Goal: Task Accomplishment & Management: Manage account settings

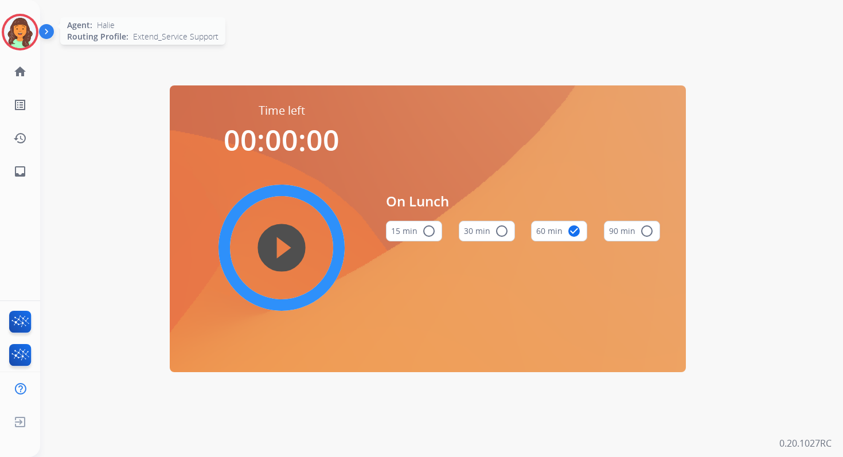
click at [12, 33] on img at bounding box center [20, 32] width 32 height 32
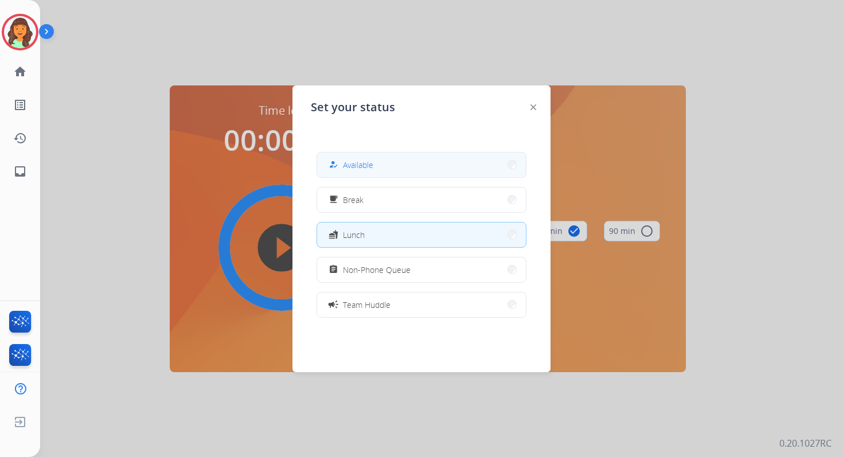
click at [428, 163] on button "how_to_reg Available" at bounding box center [421, 164] width 209 height 25
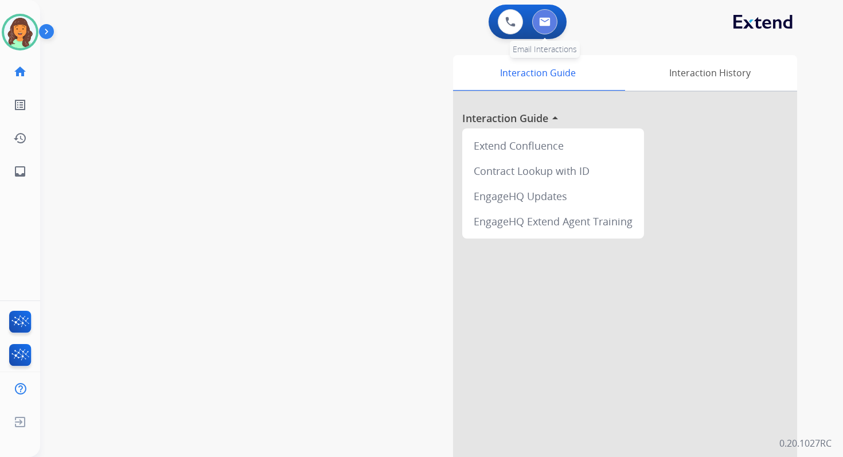
click at [539, 20] on img at bounding box center [544, 21] width 11 height 9
select select "**********"
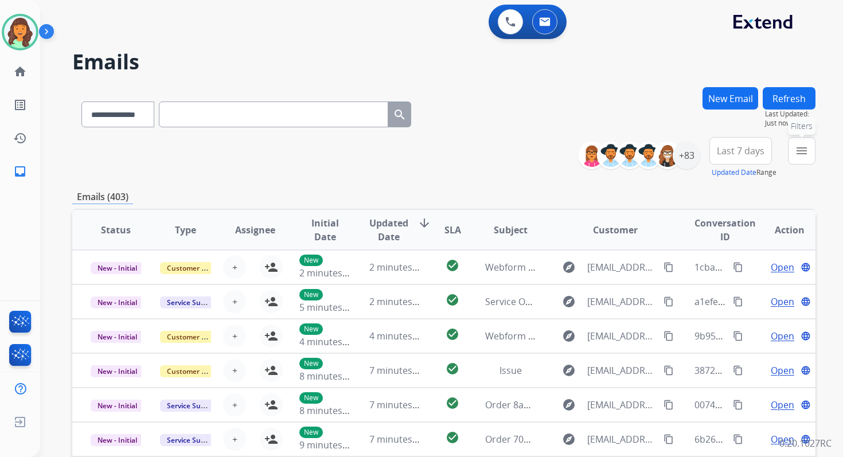
click at [793, 155] on button "menu Filters" at bounding box center [802, 151] width 28 height 28
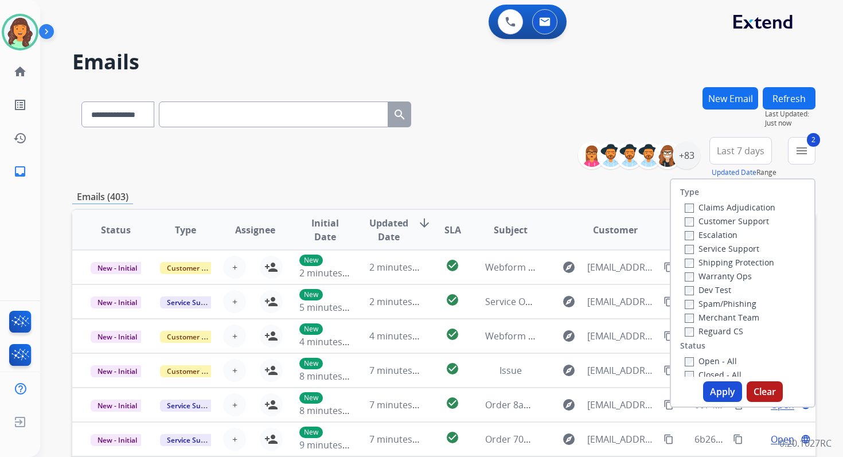
click at [711, 398] on button "Apply" at bounding box center [722, 391] width 39 height 21
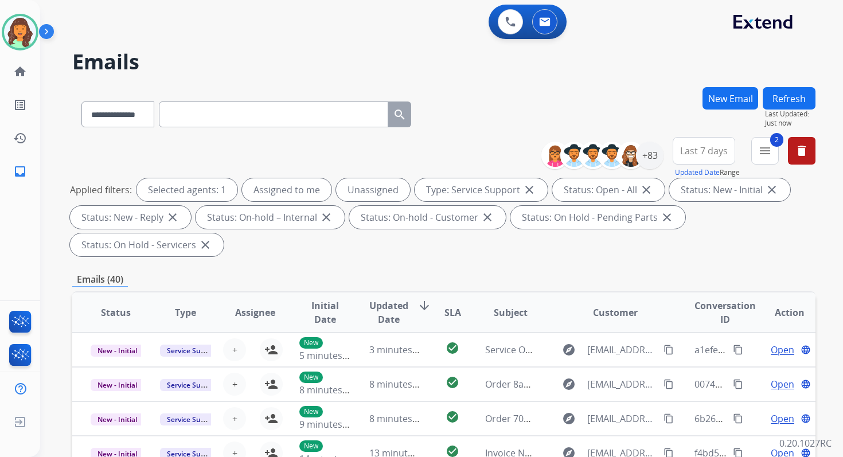
click at [402, 257] on div "**********" at bounding box center [443, 199] width 743 height 124
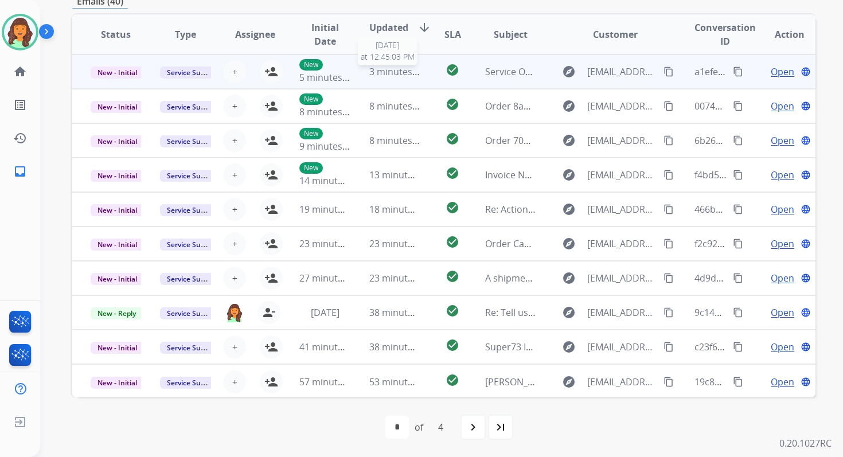
click at [404, 73] on span "3 minutes ago" at bounding box center [399, 71] width 61 height 13
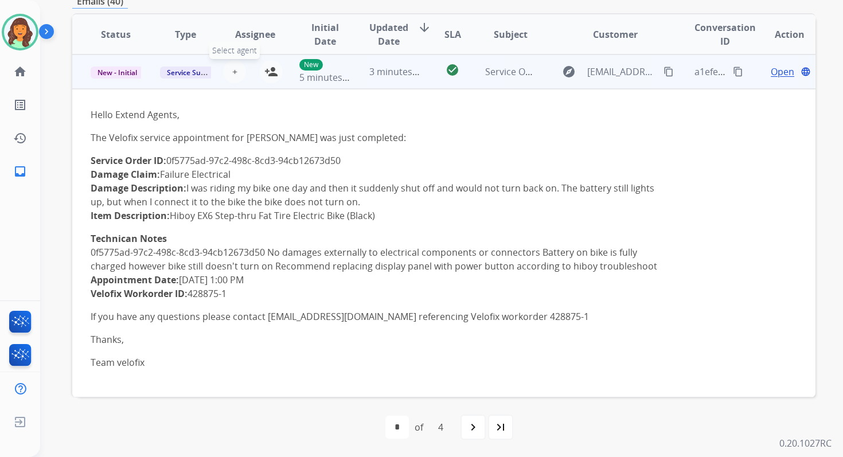
click at [232, 71] on span "+" at bounding box center [234, 72] width 5 height 14
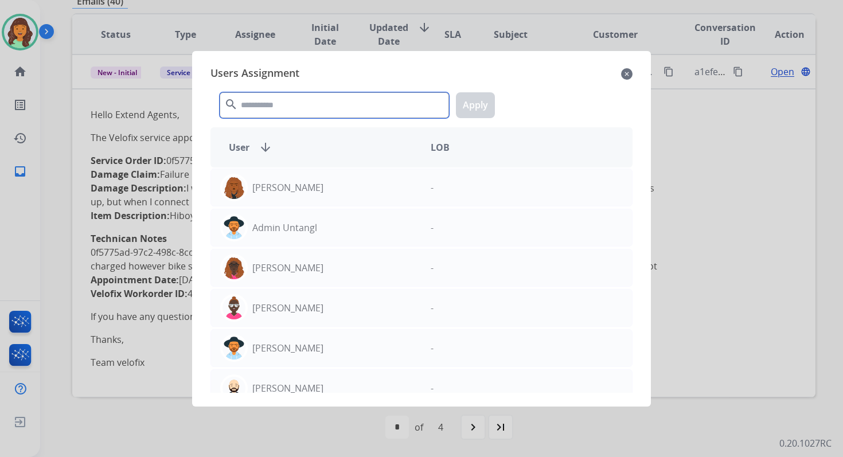
click at [269, 108] on input "text" at bounding box center [334, 105] width 229 height 26
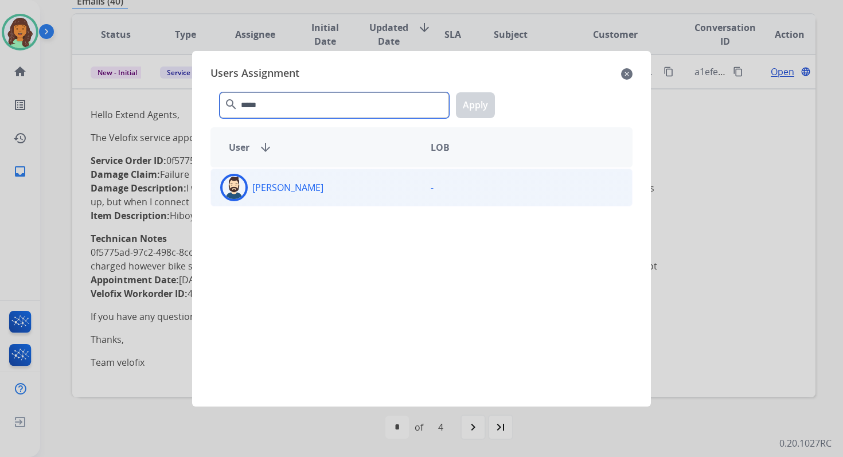
type input "*****"
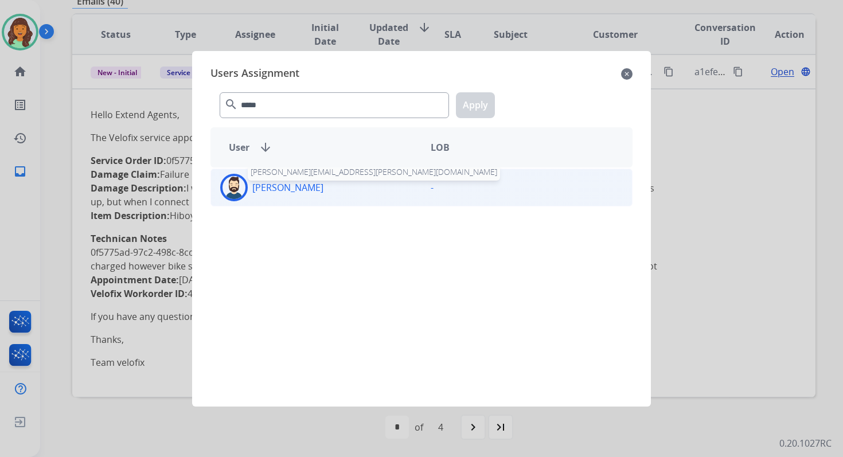
click at [280, 189] on p "[PERSON_NAME]" at bounding box center [287, 188] width 71 height 14
click at [479, 106] on button "Apply" at bounding box center [475, 105] width 39 height 26
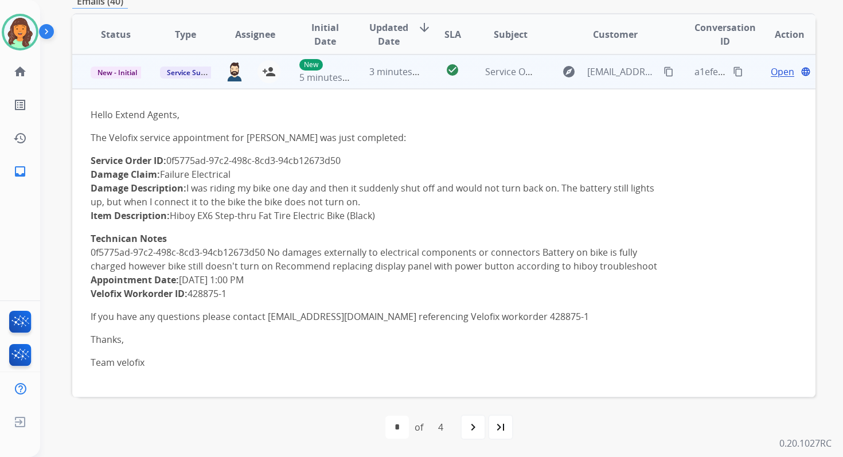
click at [420, 71] on td "check_circle" at bounding box center [443, 71] width 46 height 34
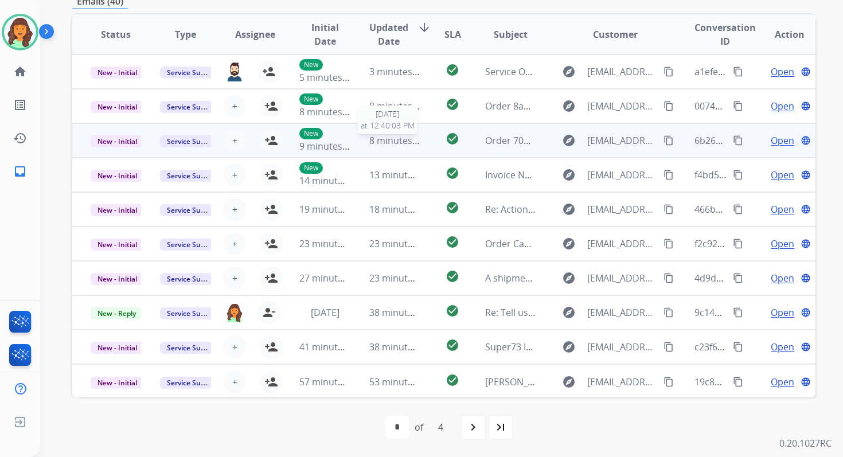
click at [404, 139] on span "8 minutes ago" at bounding box center [399, 140] width 61 height 13
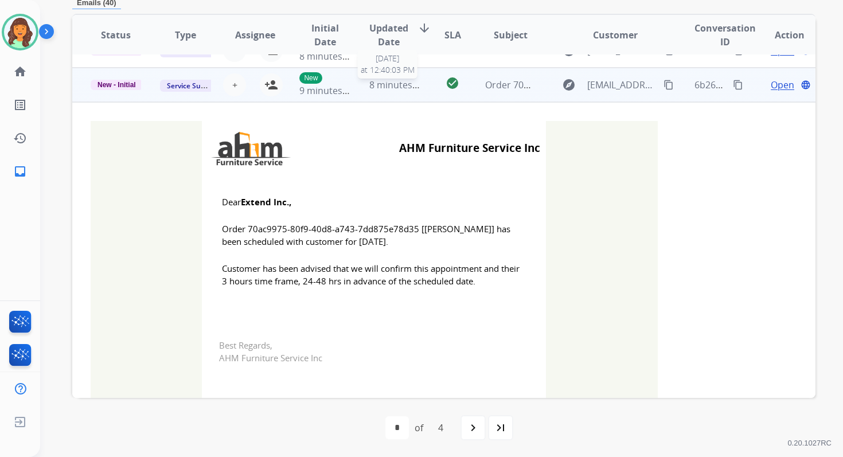
scroll to position [69, 0]
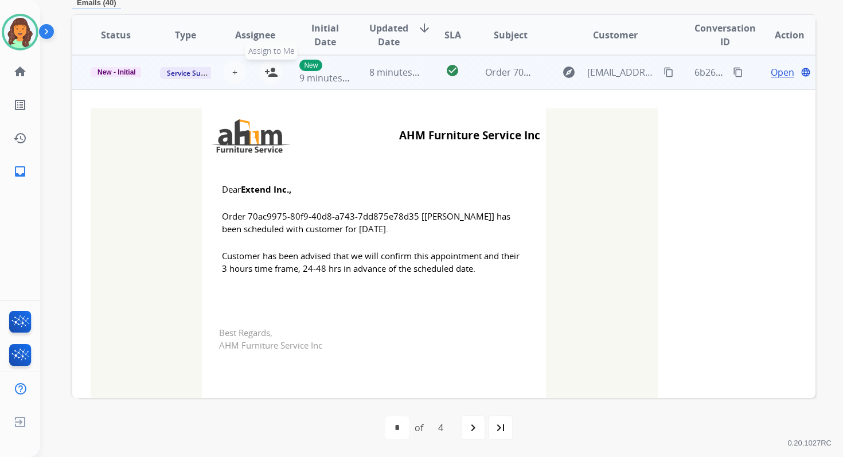
click at [267, 69] on mat-icon "person_add" at bounding box center [271, 72] width 14 height 14
click at [126, 69] on span "New - Initial" at bounding box center [117, 72] width 52 height 10
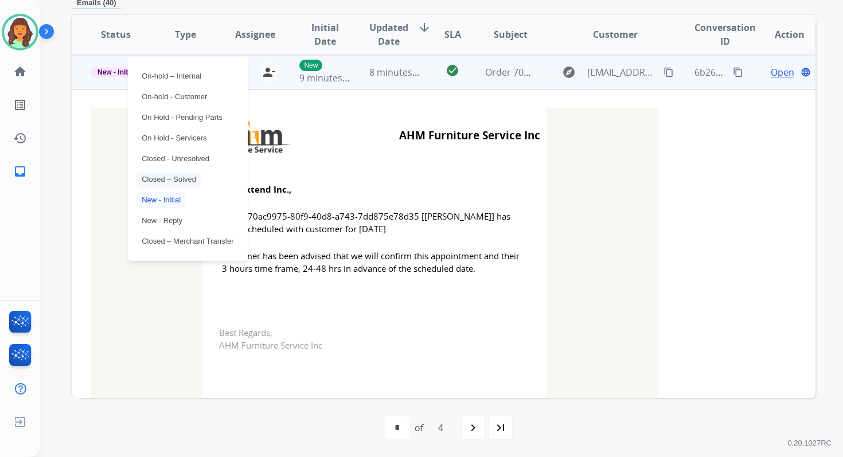
click at [171, 179] on p "Closed – Solved" at bounding box center [169, 179] width 64 height 16
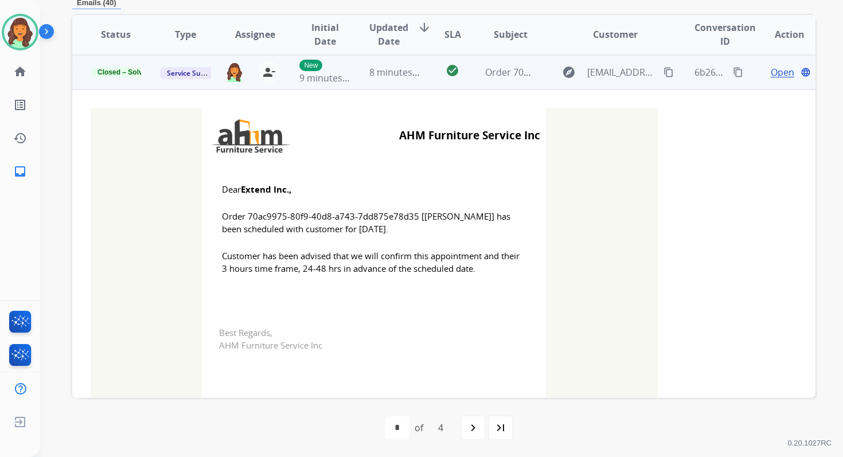
scroll to position [0, 0]
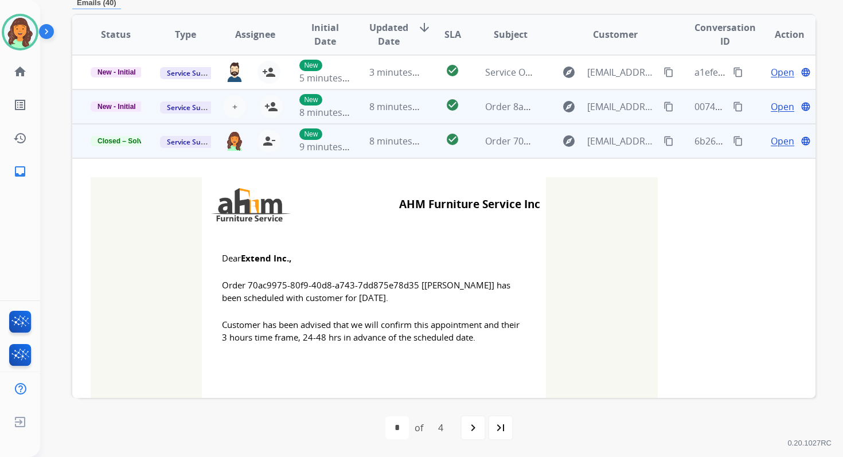
click at [386, 116] on td "8 minutes ago" at bounding box center [385, 106] width 69 height 34
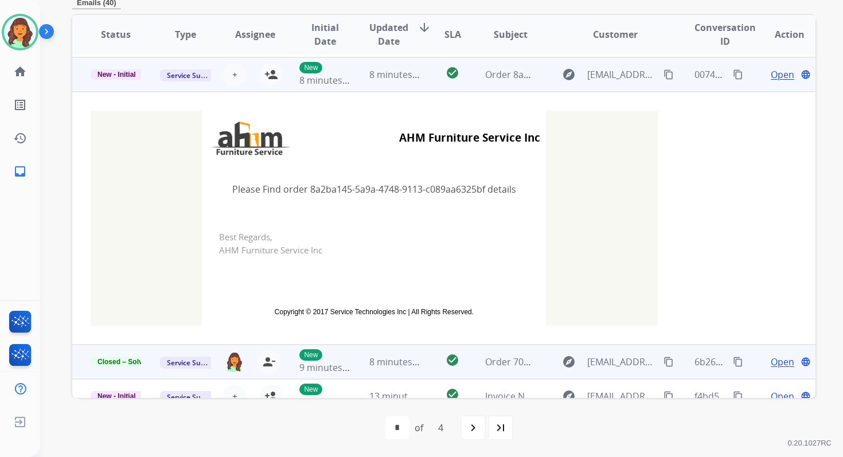
scroll to position [34, 0]
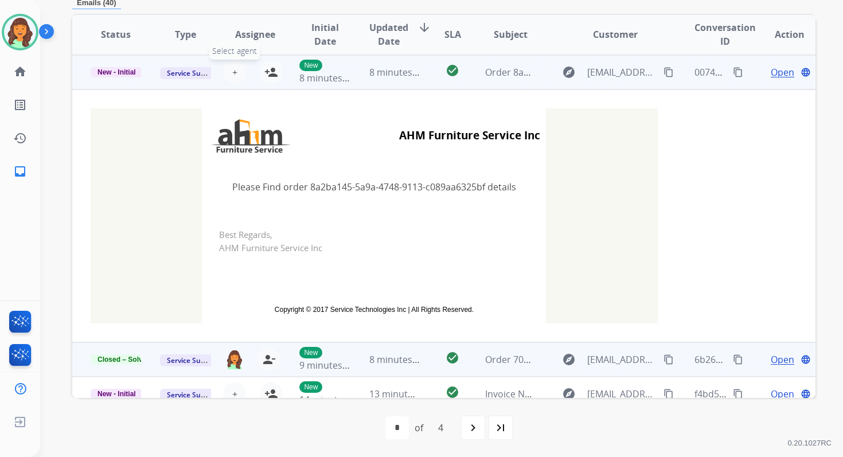
click at [233, 71] on span "+" at bounding box center [234, 72] width 5 height 14
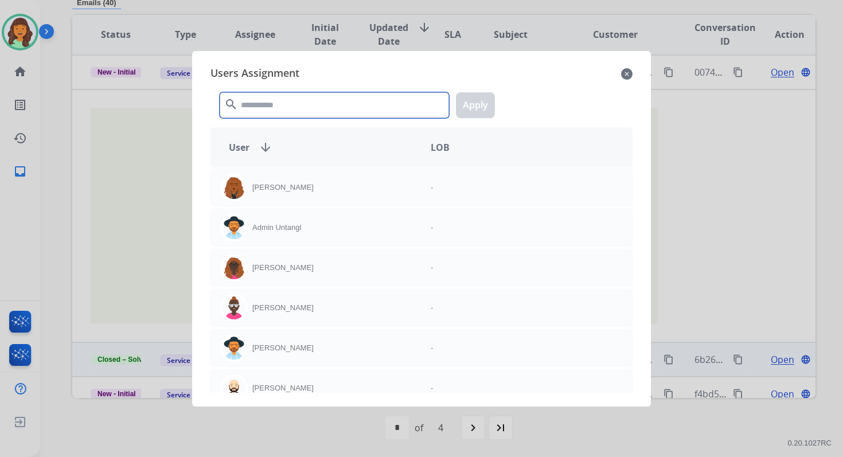
click at [308, 112] on input "text" at bounding box center [334, 105] width 229 height 26
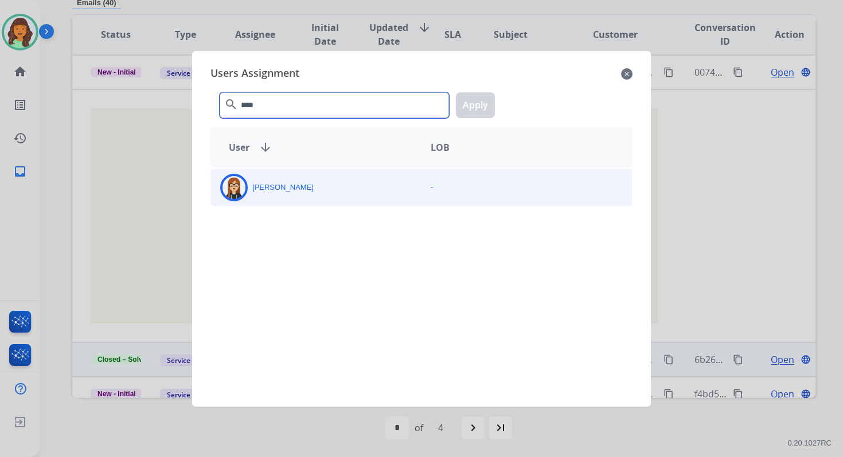
type input "****"
click at [319, 179] on div "[PERSON_NAME]" at bounding box center [316, 188] width 210 height 28
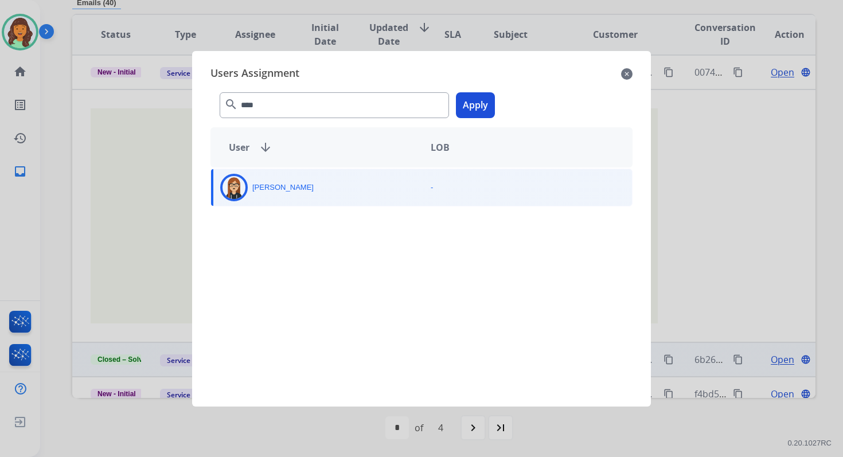
click at [481, 111] on button "Apply" at bounding box center [475, 105] width 39 height 26
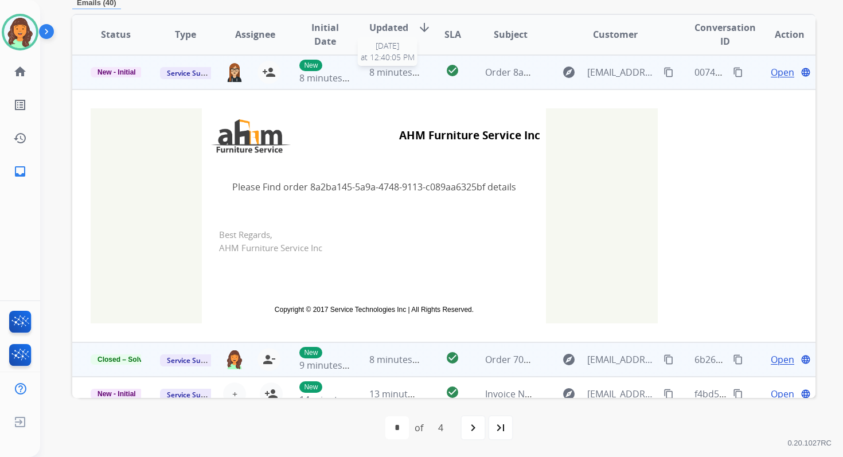
click at [408, 74] on span "8 minutes ago" at bounding box center [399, 72] width 61 height 13
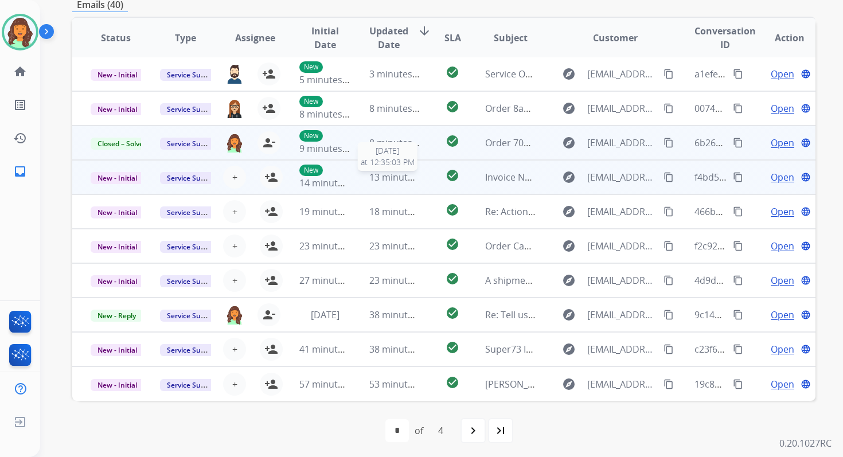
click at [392, 181] on span "13 minutes ago" at bounding box center [402, 177] width 67 height 13
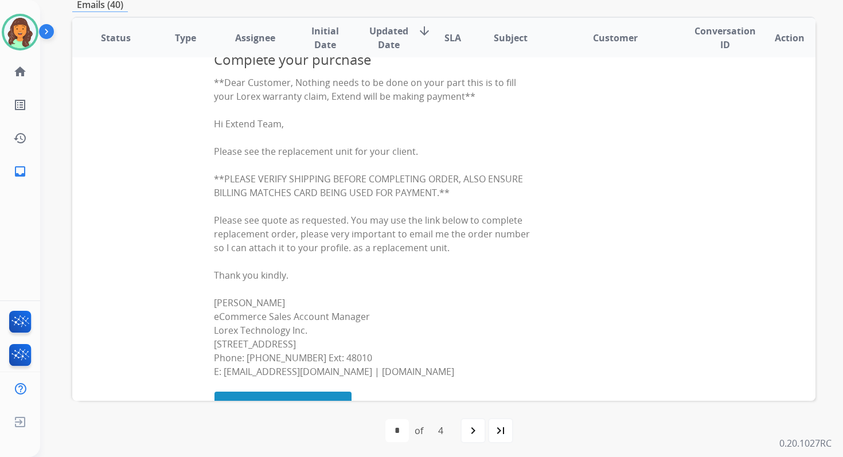
scroll to position [0, 0]
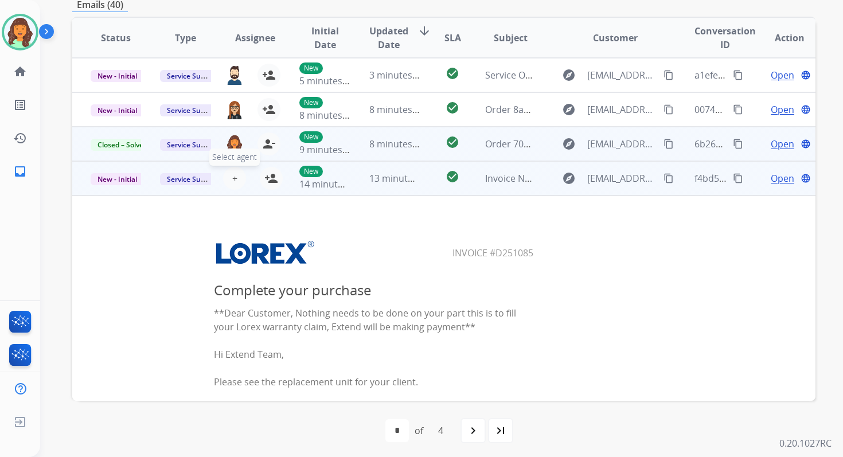
click at [232, 178] on span "+" at bounding box center [234, 178] width 5 height 14
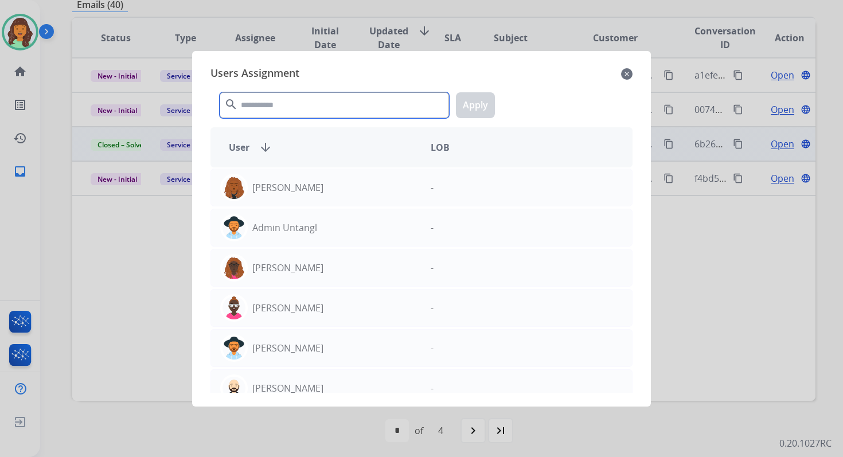
click at [305, 108] on input "text" at bounding box center [334, 105] width 229 height 26
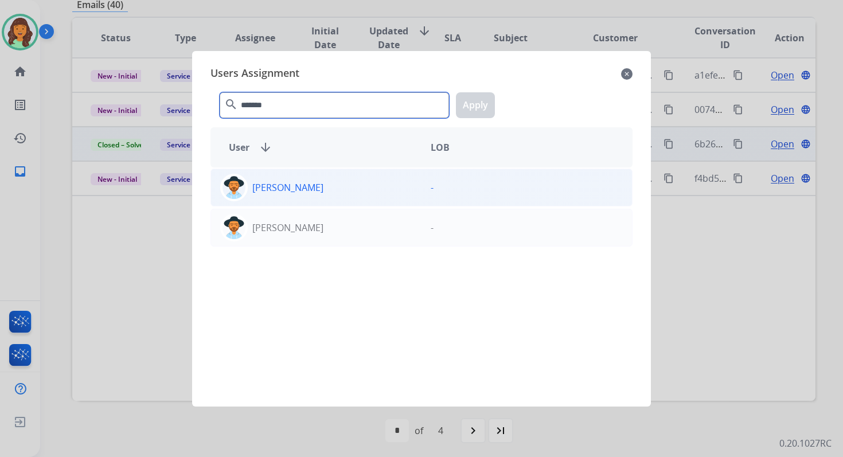
type input "*******"
click at [332, 201] on div "Heather Hocker -" at bounding box center [421, 188] width 422 height 38
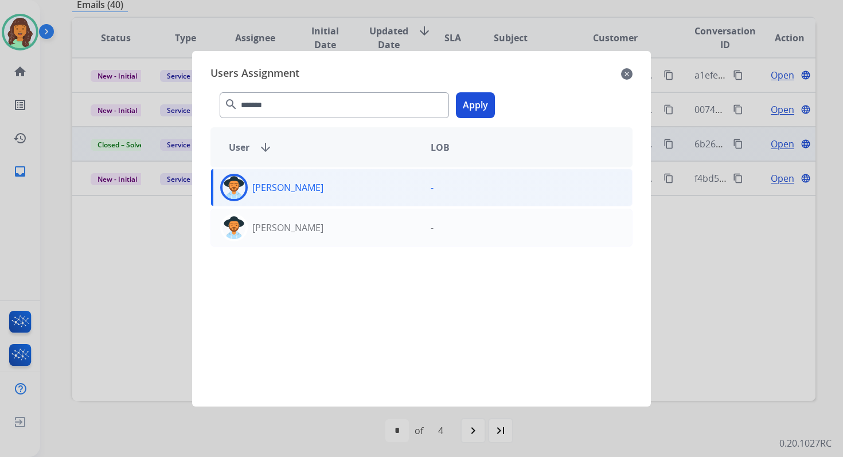
click at [469, 97] on button "Apply" at bounding box center [475, 105] width 39 height 26
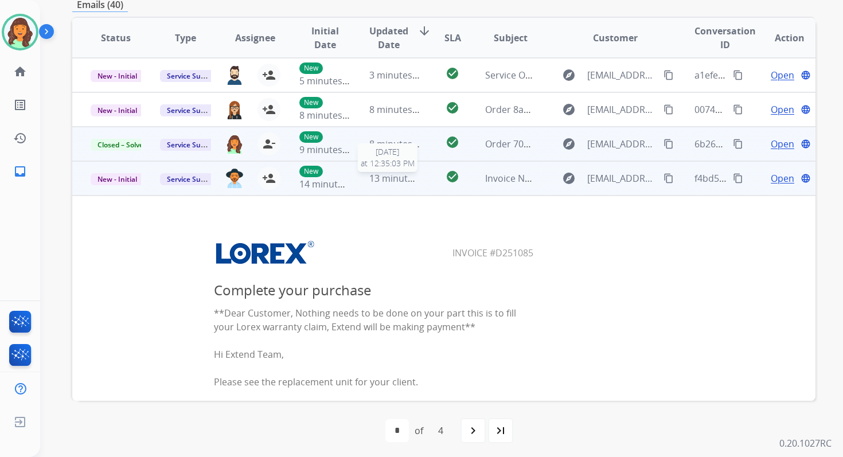
click at [386, 178] on span "13 minutes ago" at bounding box center [402, 178] width 67 height 13
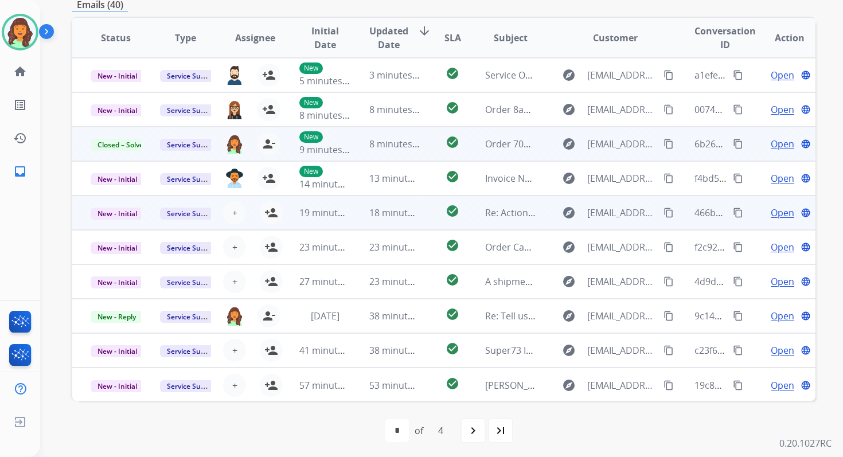
click at [388, 224] on td "18 minutes ago" at bounding box center [385, 212] width 69 height 34
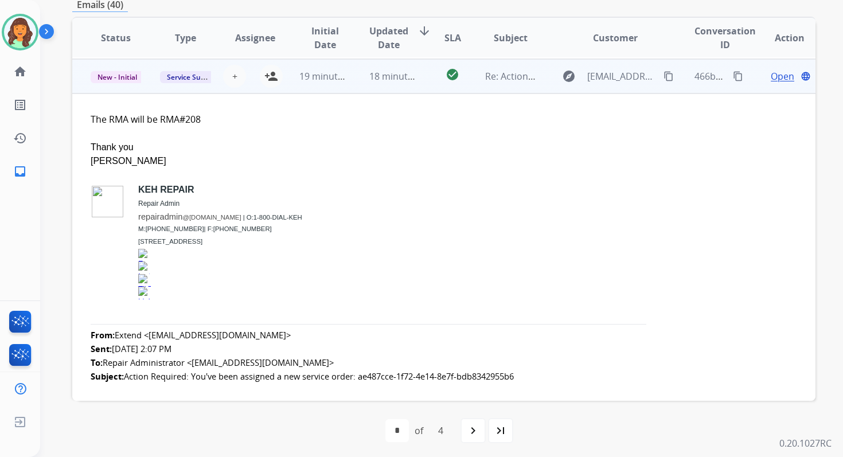
scroll to position [138, 0]
click at [272, 71] on mat-icon "person_add" at bounding box center [271, 75] width 14 height 14
click at [359, 74] on td "18 minutes ago" at bounding box center [385, 75] width 69 height 34
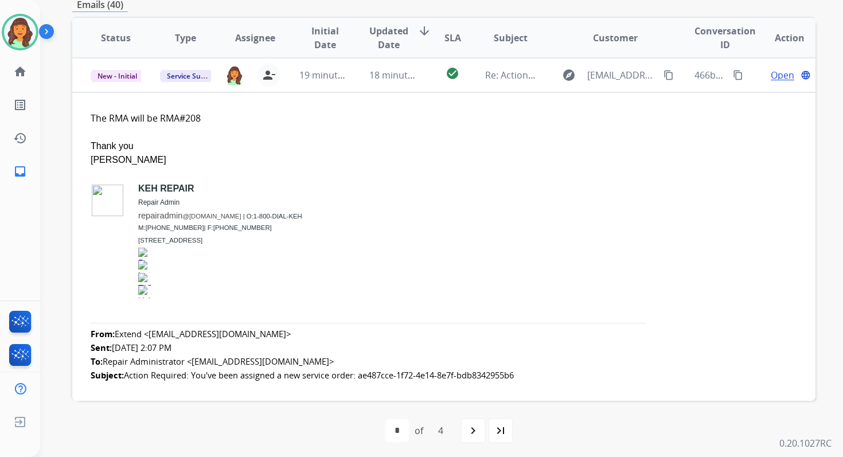
scroll to position [1, 0]
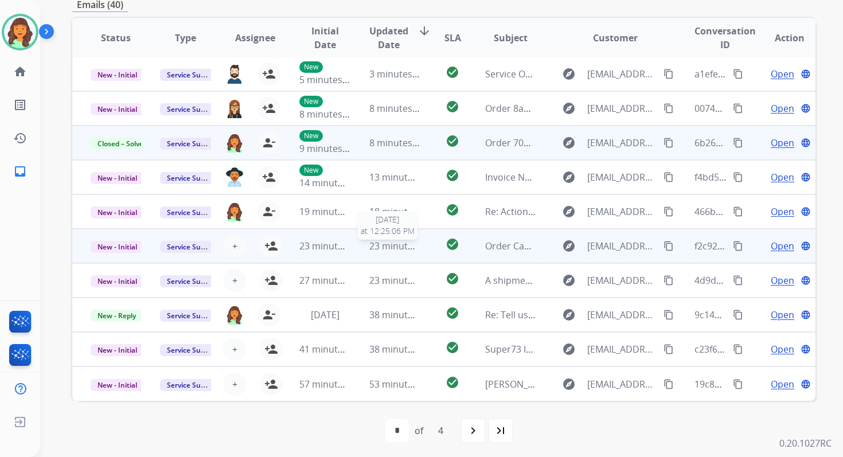
click at [393, 244] on span "23 minutes ago" at bounding box center [402, 246] width 67 height 13
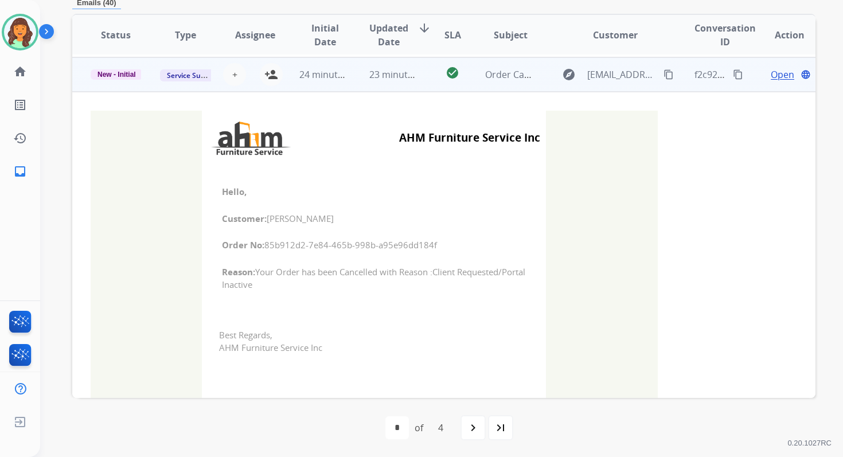
scroll to position [172, 0]
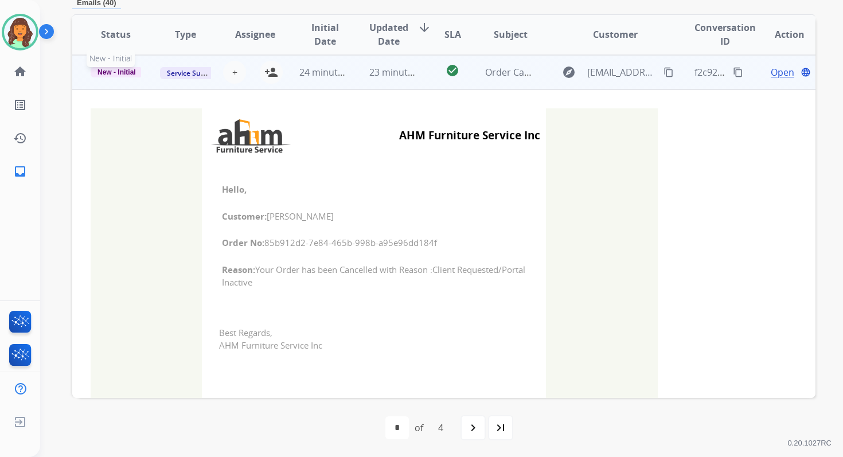
click at [127, 70] on span "New - Initial" at bounding box center [117, 72] width 52 height 10
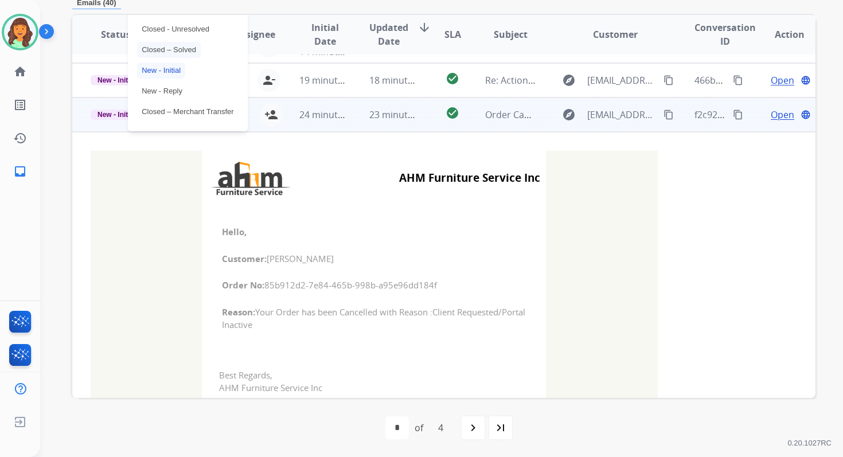
click at [174, 48] on p "Closed – Solved" at bounding box center [169, 50] width 64 height 16
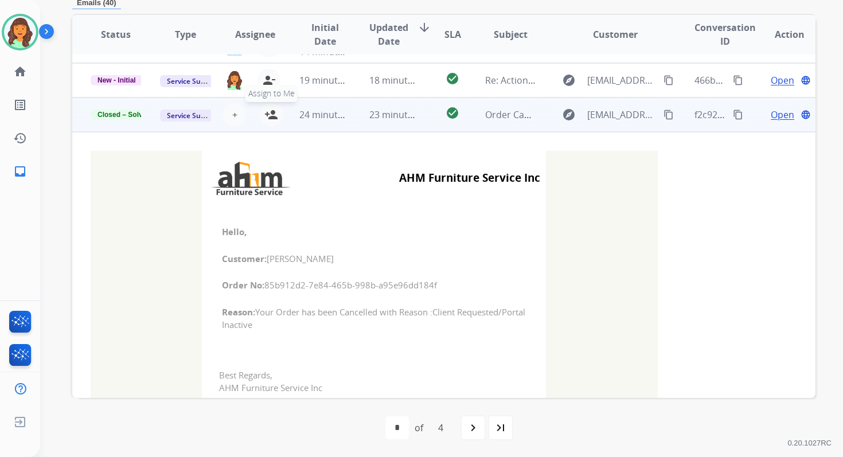
click at [267, 119] on mat-icon "person_add" at bounding box center [271, 115] width 14 height 14
click at [351, 118] on td "23 minutes ago" at bounding box center [385, 114] width 69 height 34
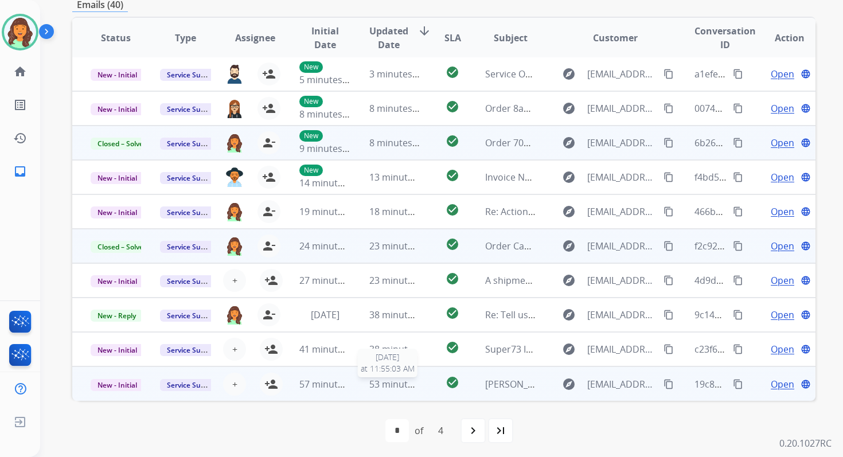
click at [388, 380] on span "53 minutes ago" at bounding box center [402, 384] width 67 height 13
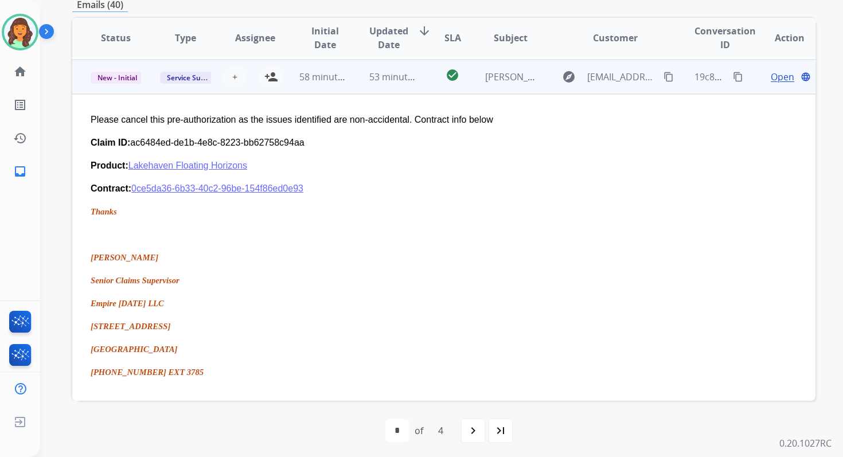
scroll to position [310, 0]
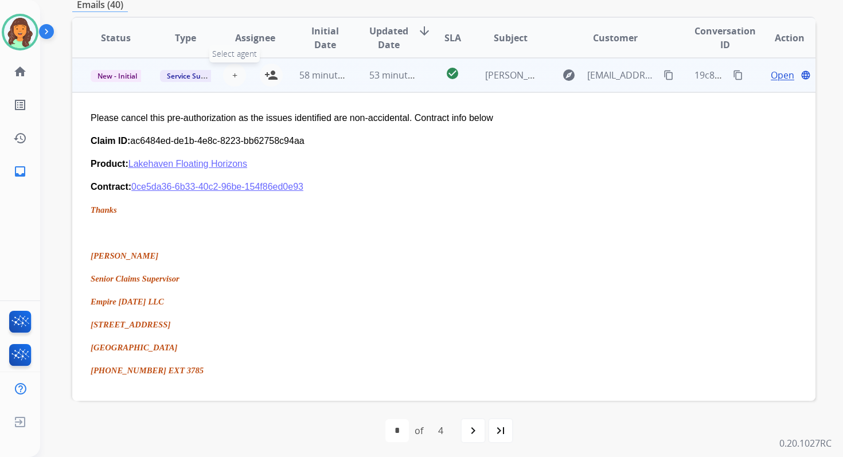
click at [232, 73] on span "+" at bounding box center [234, 75] width 5 height 14
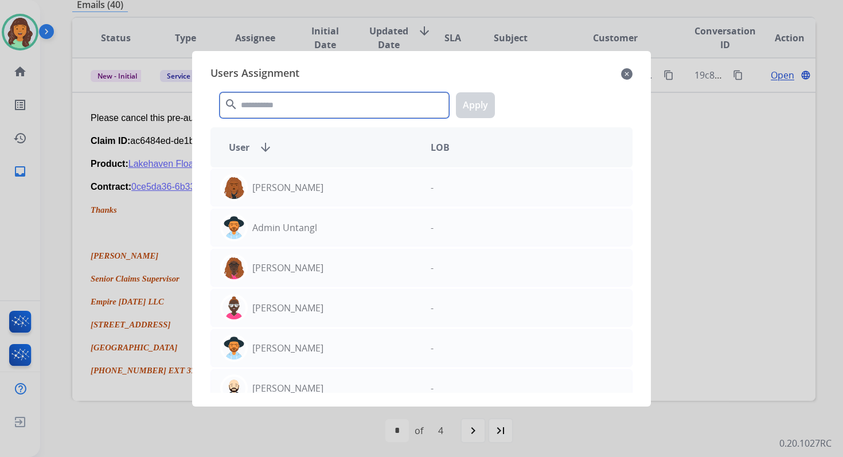
click at [295, 115] on input "text" at bounding box center [334, 105] width 229 height 26
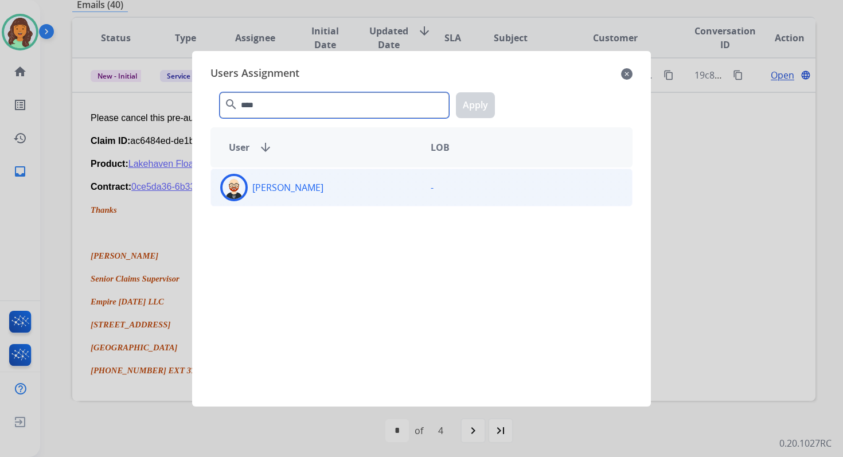
type input "****"
click at [327, 191] on div "[PERSON_NAME]" at bounding box center [316, 188] width 210 height 28
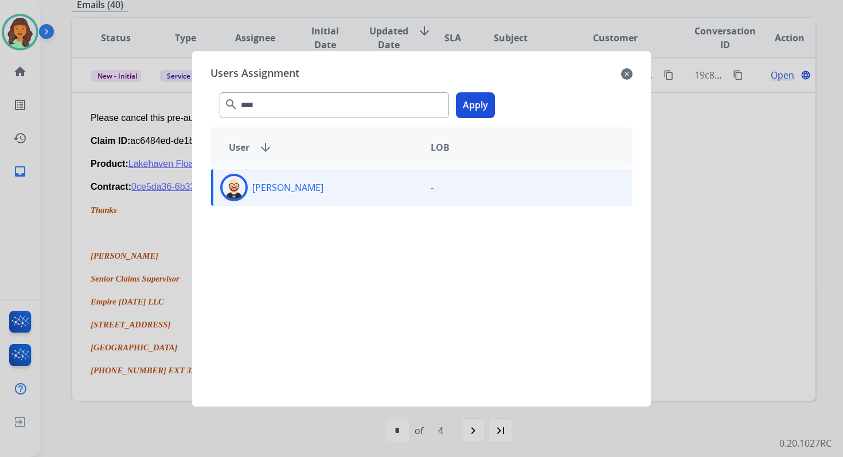
click at [482, 100] on button "Apply" at bounding box center [475, 105] width 39 height 26
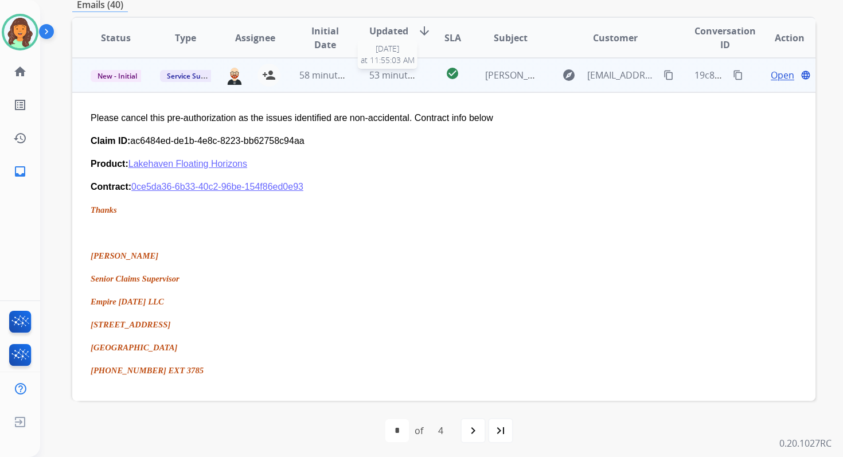
click at [406, 79] on span "53 minutes ago" at bounding box center [402, 75] width 67 height 13
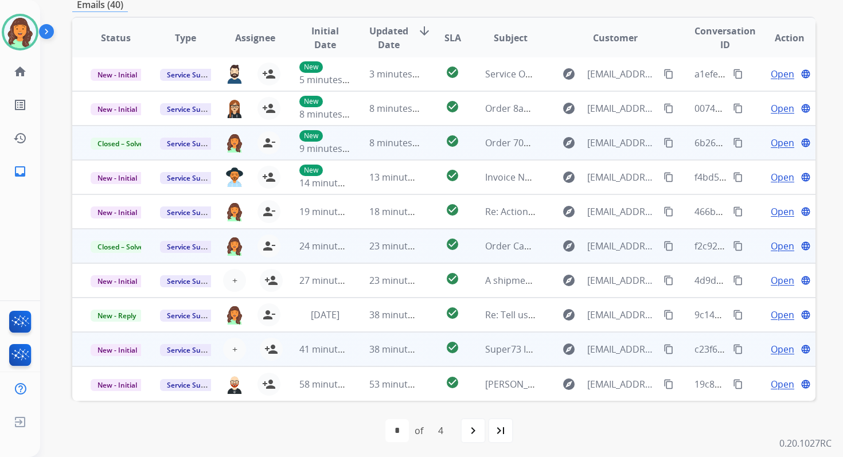
click at [427, 353] on td "check_circle" at bounding box center [443, 349] width 46 height 34
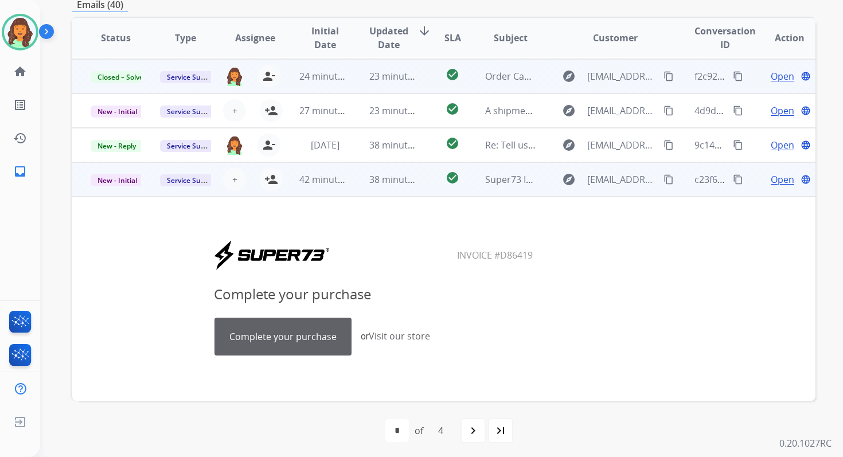
scroll to position [0, 0]
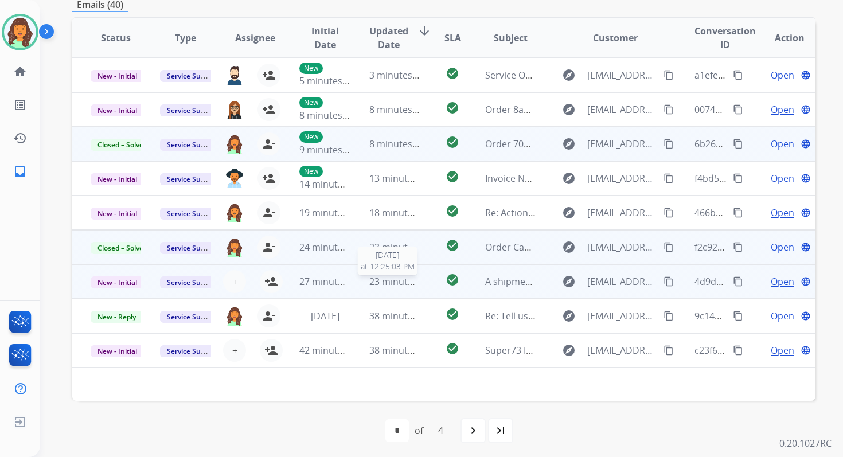
click at [388, 277] on span "23 minutes ago" at bounding box center [402, 281] width 67 height 13
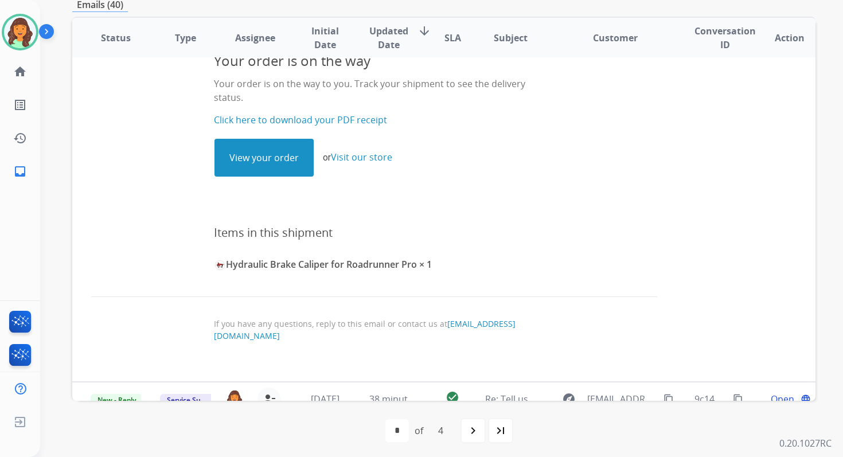
scroll to position [417, 0]
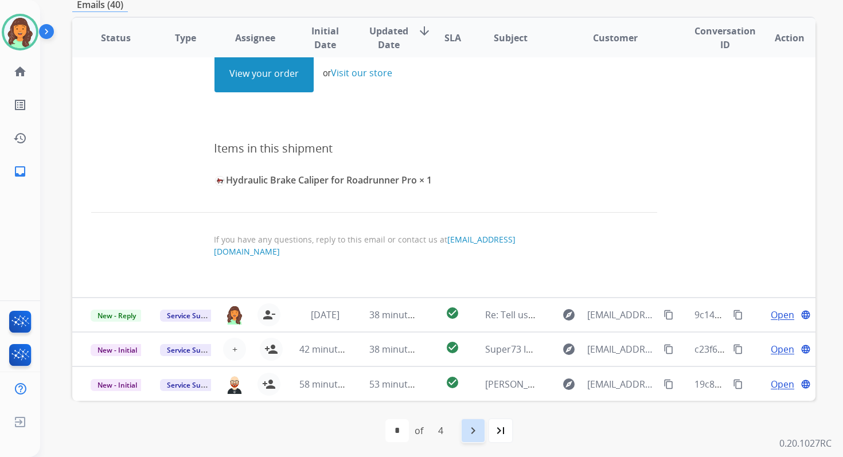
click at [474, 428] on mat-icon "navigate_next" at bounding box center [473, 431] width 14 height 14
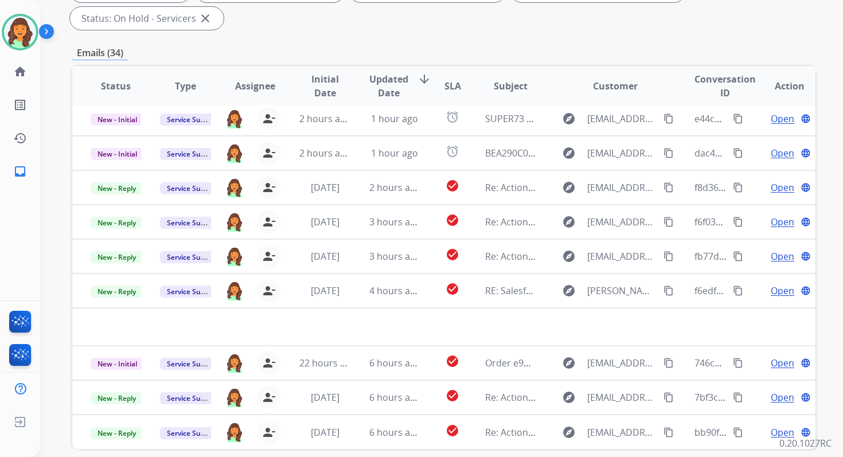
scroll to position [278, 0]
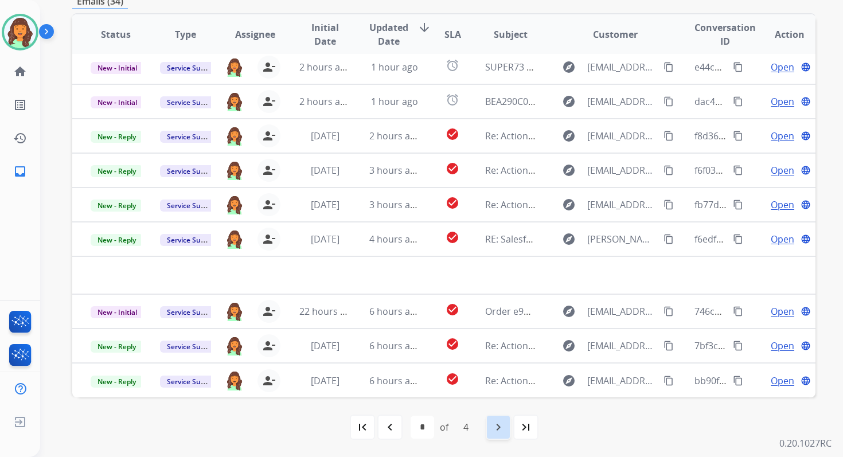
click at [492, 416] on div "navigate_next" at bounding box center [498, 426] width 25 height 25
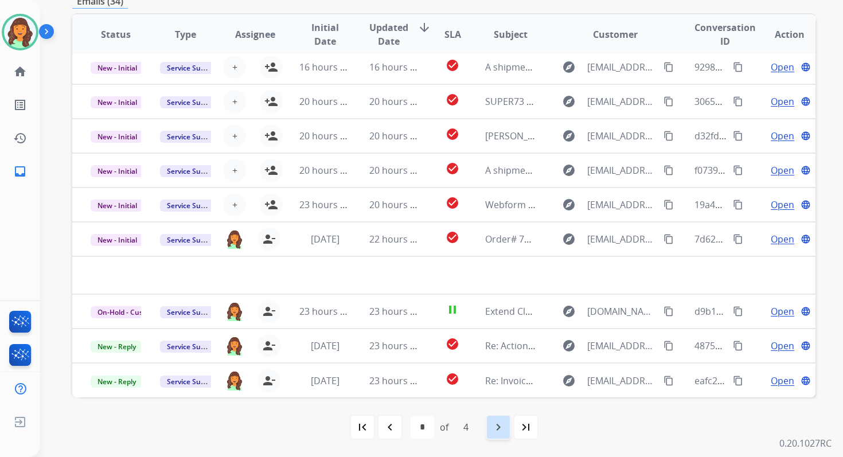
click at [505, 425] on div "navigate_next" at bounding box center [498, 426] width 25 height 25
select select "*"
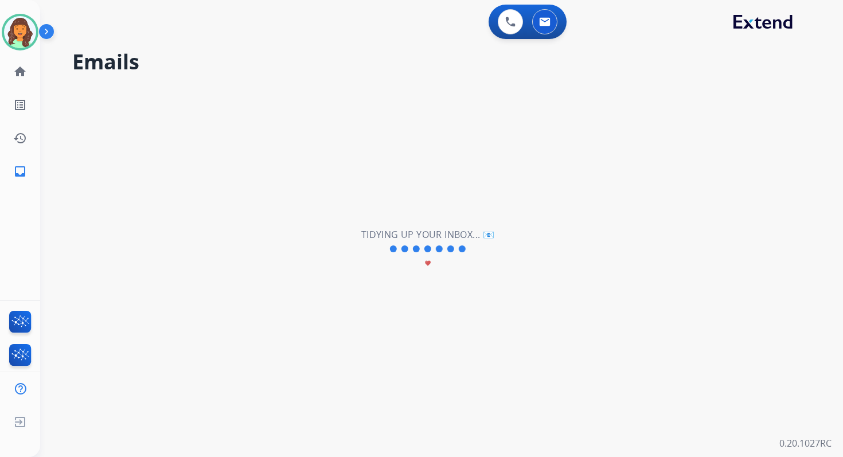
scroll to position [0, 0]
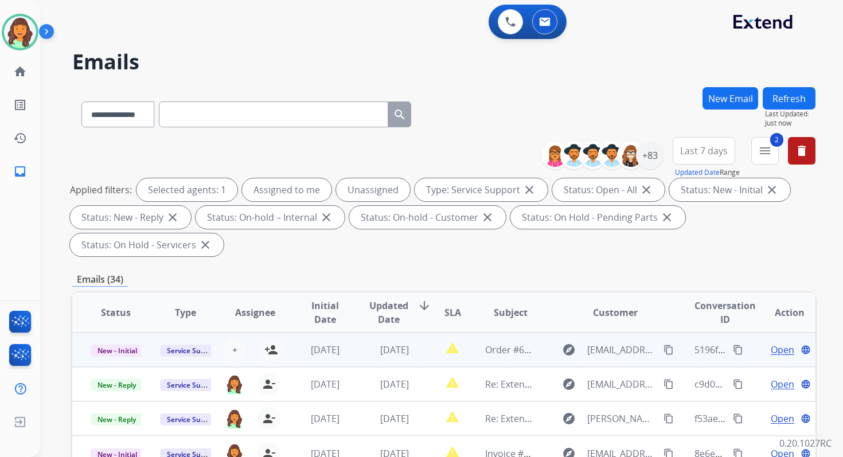
click at [409, 358] on td "[DATE]" at bounding box center [385, 350] width 69 height 34
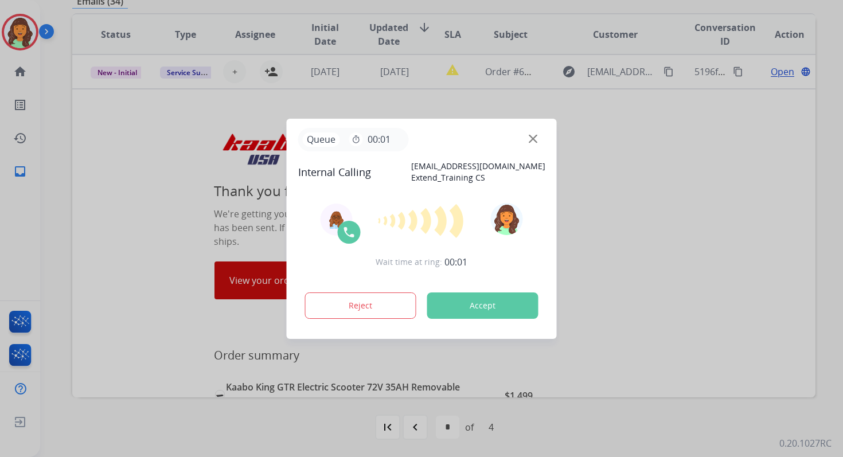
click at [489, 307] on button "Accept" at bounding box center [482, 305] width 111 height 26
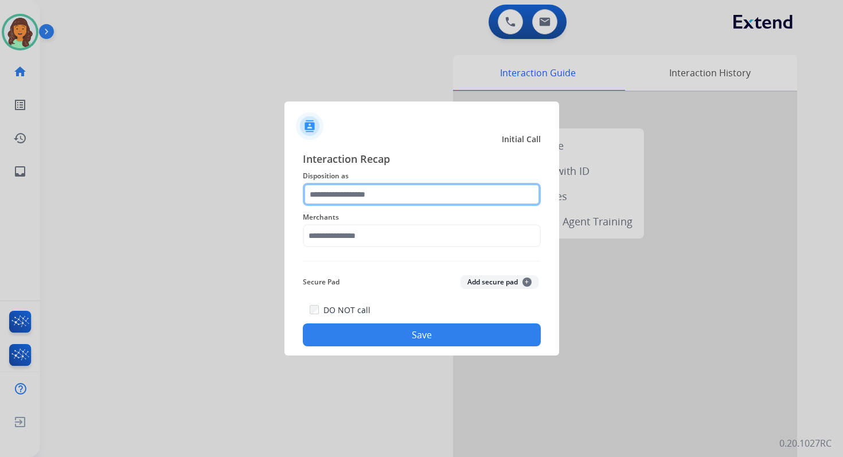
click at [352, 198] on input "text" at bounding box center [422, 194] width 238 height 23
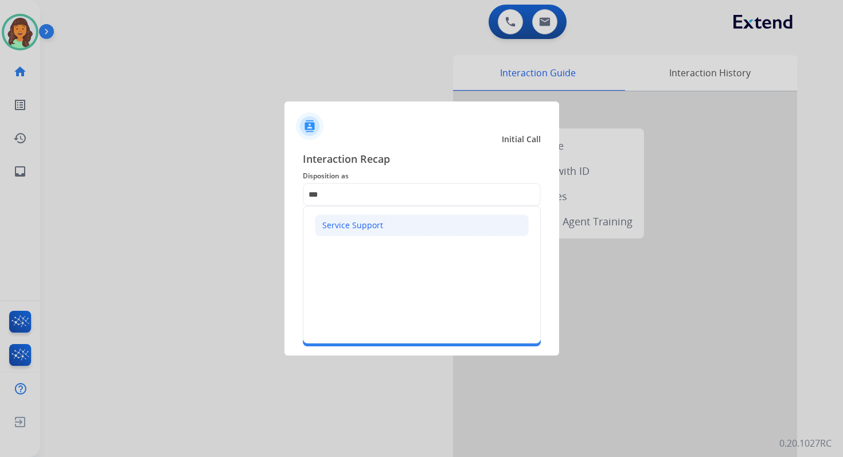
click at [334, 226] on div "Service Support" at bounding box center [352, 225] width 61 height 11
type input "**********"
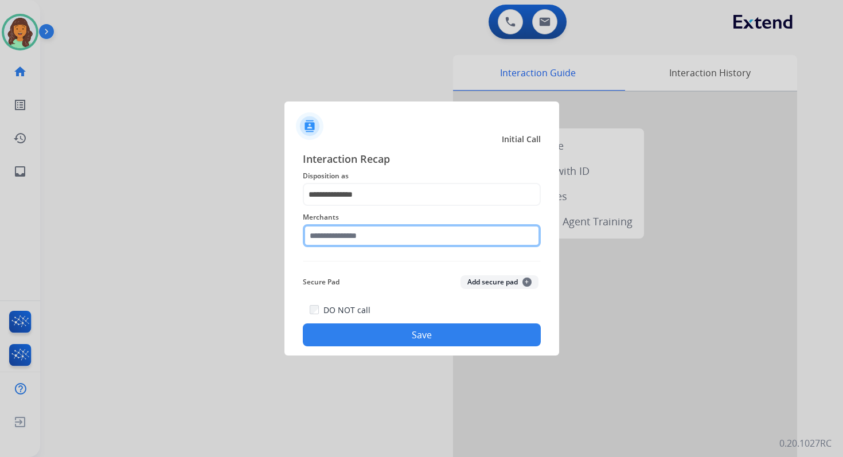
click at [346, 239] on input "text" at bounding box center [422, 235] width 238 height 23
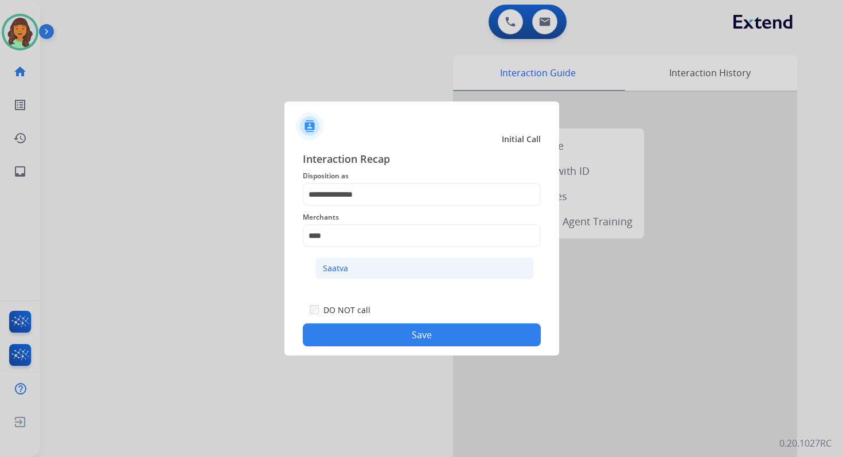
click at [322, 275] on li "Saatva" at bounding box center [424, 268] width 218 height 22
type input "******"
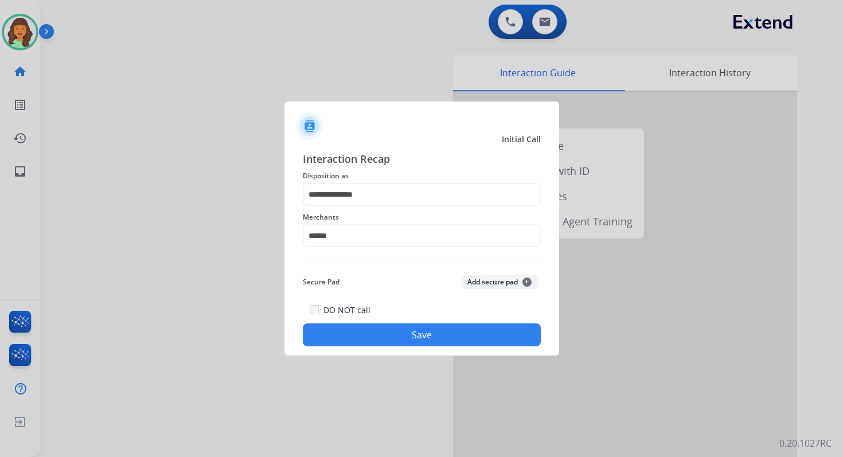
click at [431, 336] on button "Save" at bounding box center [422, 334] width 238 height 23
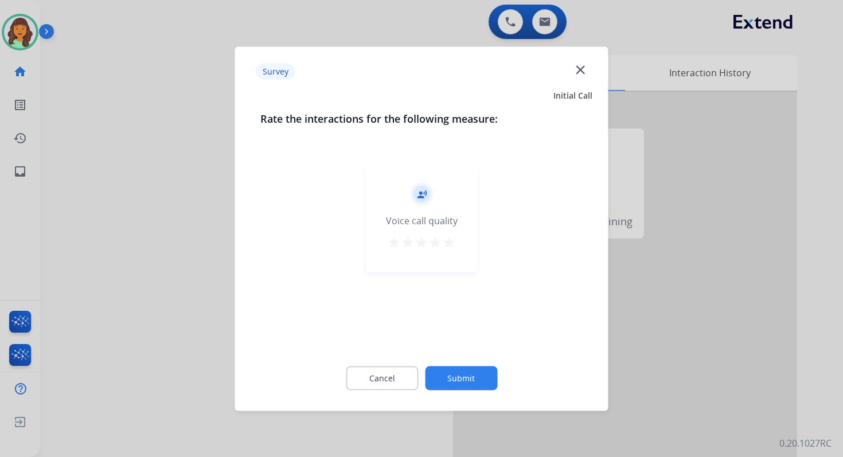
click at [471, 392] on div "Cancel Submit" at bounding box center [421, 378] width 323 height 52
click at [484, 370] on button "Submit" at bounding box center [461, 378] width 72 height 24
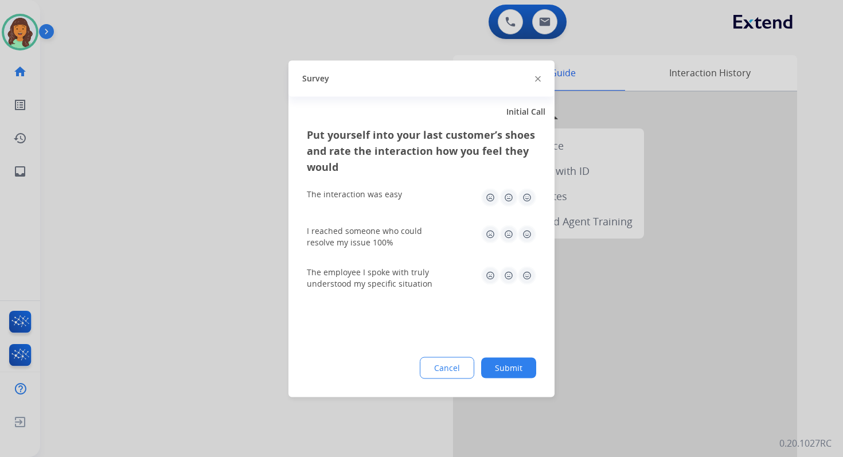
click at [484, 370] on button "Submit" at bounding box center [508, 367] width 55 height 21
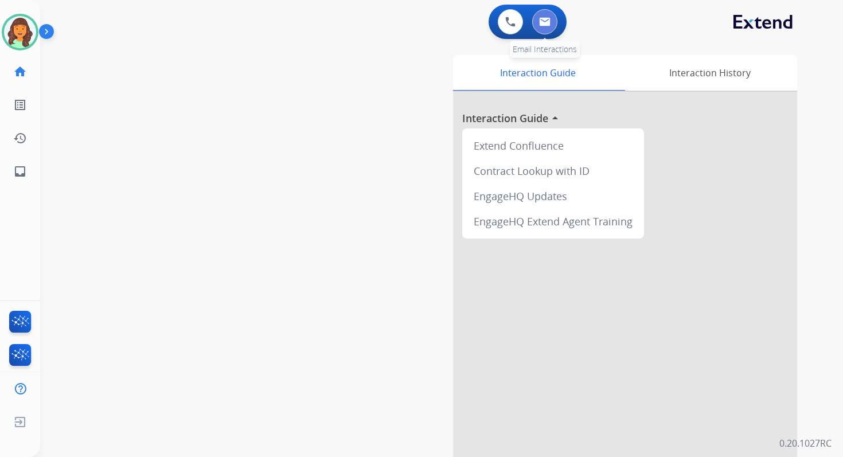
click at [548, 21] on img at bounding box center [544, 21] width 11 height 9
select select "**********"
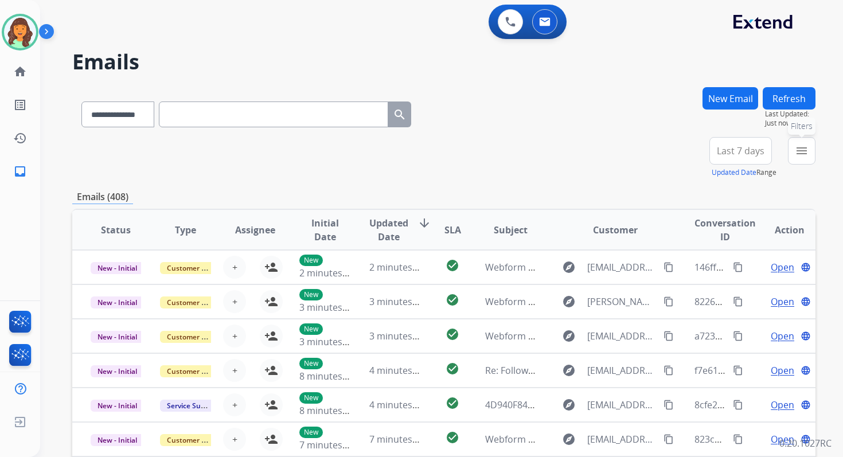
click at [802, 150] on mat-icon "menu" at bounding box center [802, 151] width 14 height 14
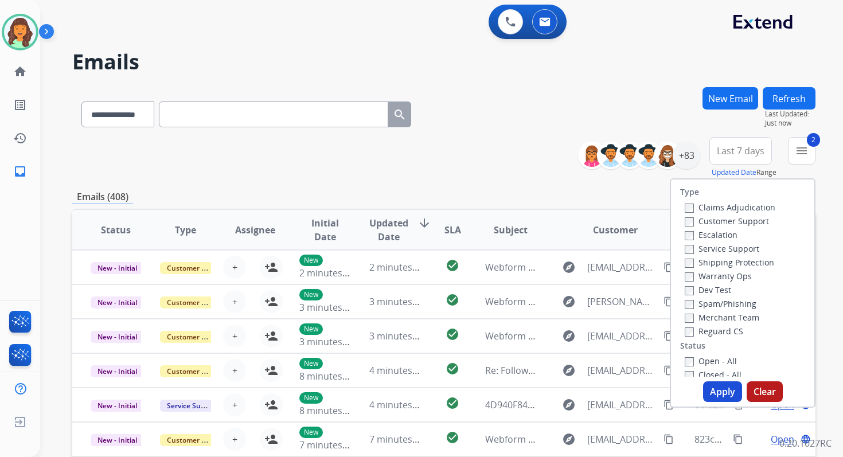
click at [715, 396] on button "Apply" at bounding box center [722, 391] width 39 height 21
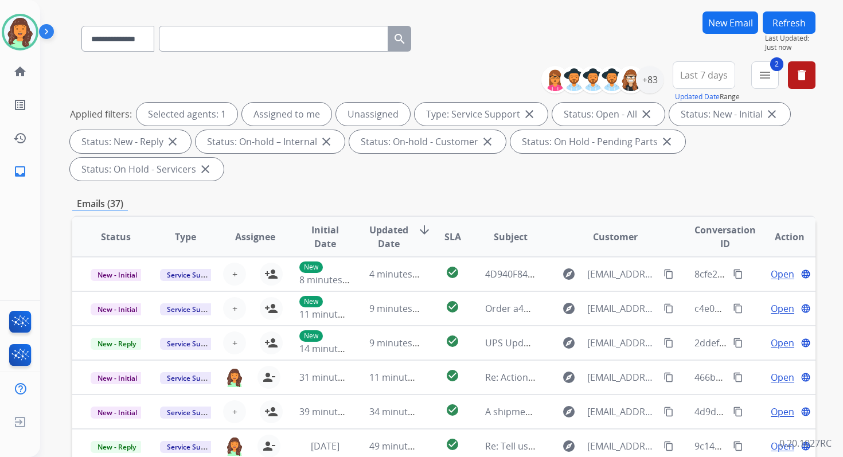
scroll to position [278, 0]
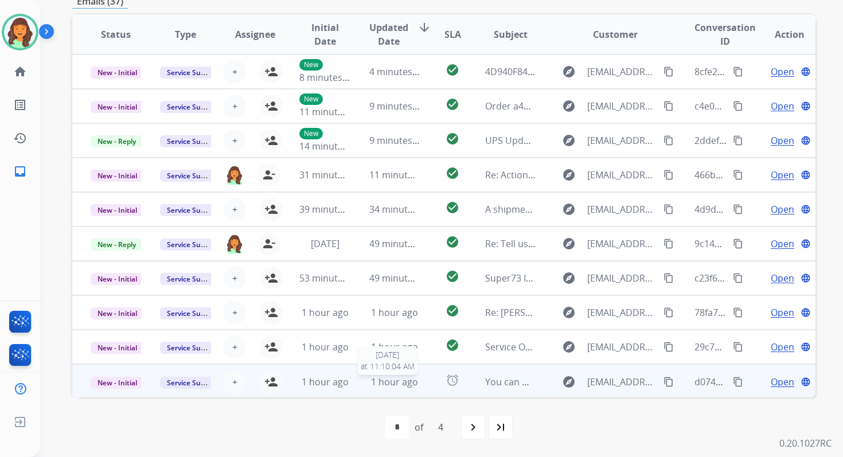
click at [393, 378] on span "1 hour ago" at bounding box center [394, 382] width 47 height 13
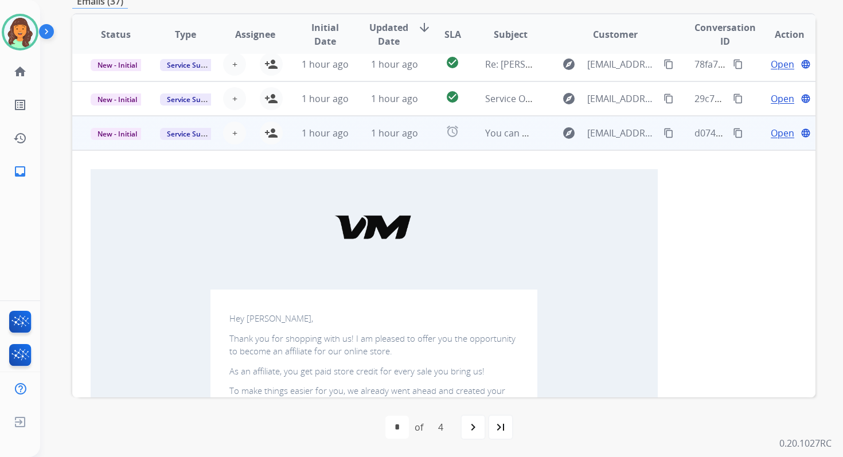
scroll to position [219, 0]
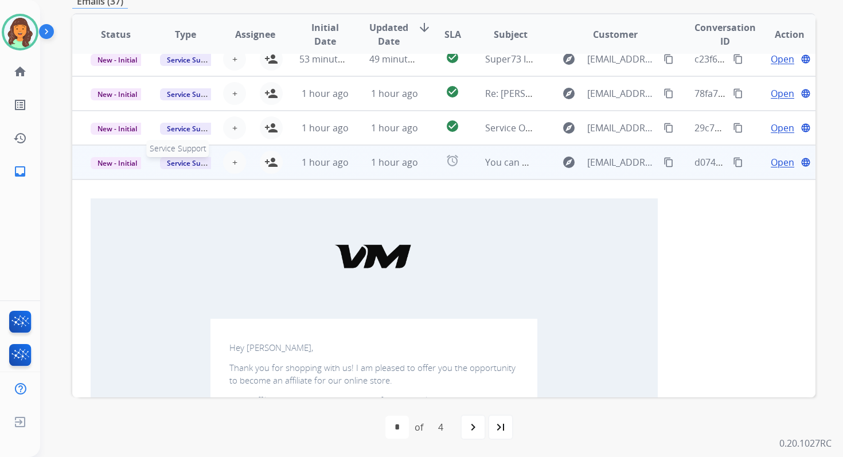
click at [178, 165] on span "Service Support" at bounding box center [192, 163] width 65 height 12
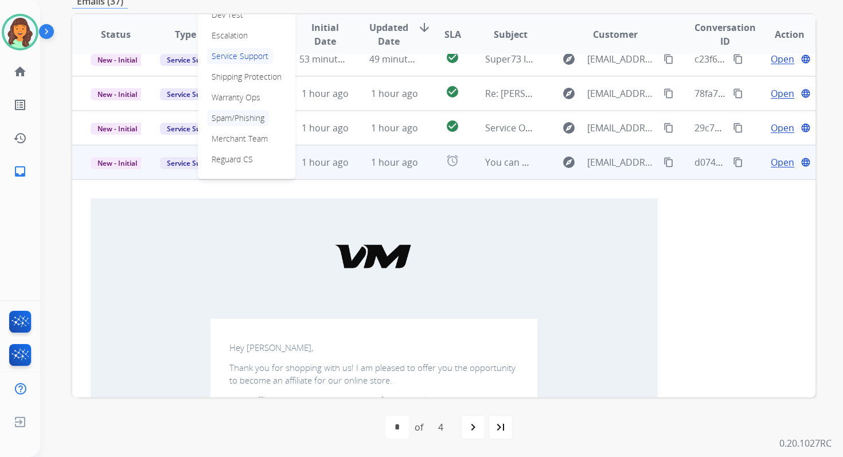
click at [247, 119] on p "Spam/Phishing" at bounding box center [238, 118] width 62 height 16
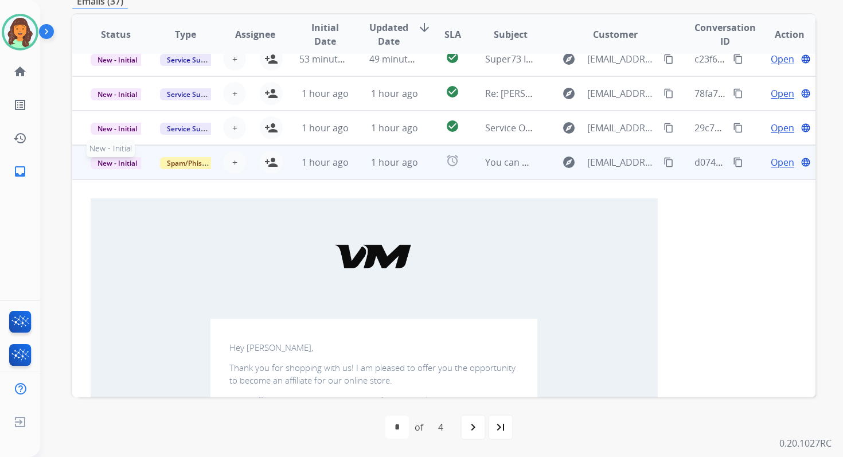
click at [126, 164] on span "New - Initial" at bounding box center [117, 163] width 53 height 12
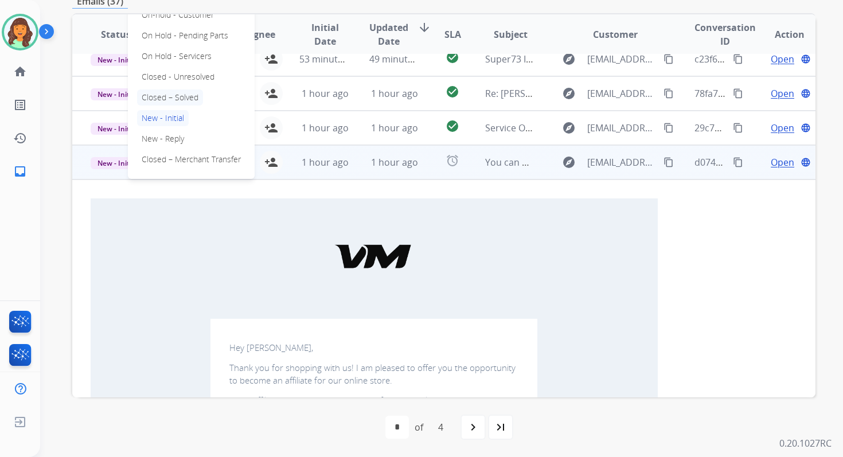
click at [179, 100] on p "Closed – Solved" at bounding box center [170, 97] width 66 height 16
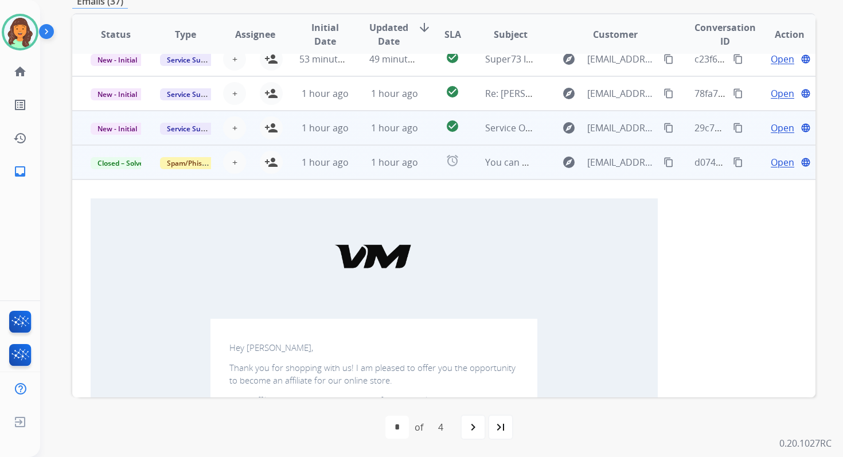
click at [375, 130] on span "1 hour ago" at bounding box center [394, 128] width 47 height 13
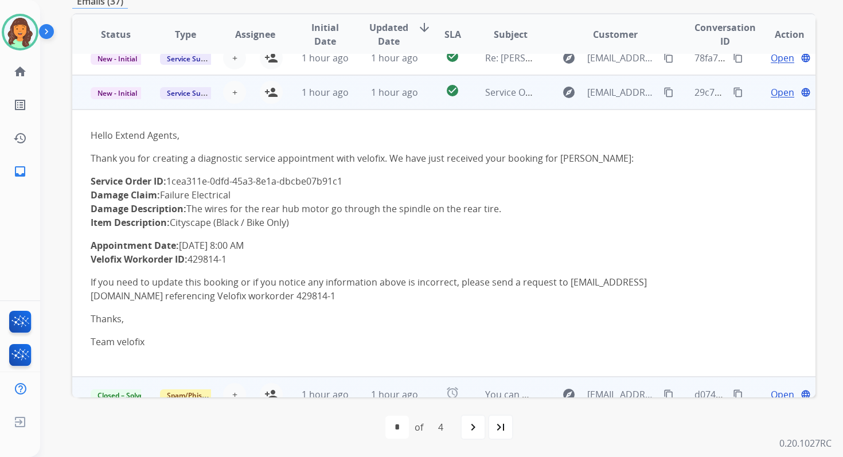
scroll to position [268, 0]
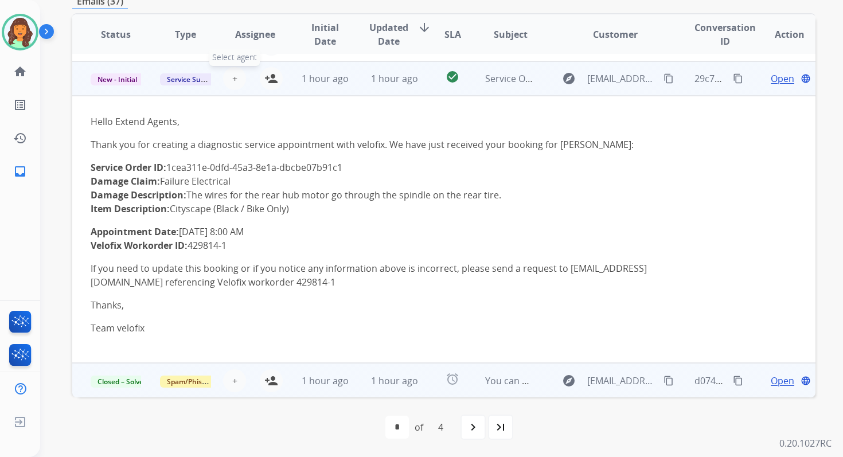
click at [234, 75] on span "+" at bounding box center [234, 79] width 5 height 14
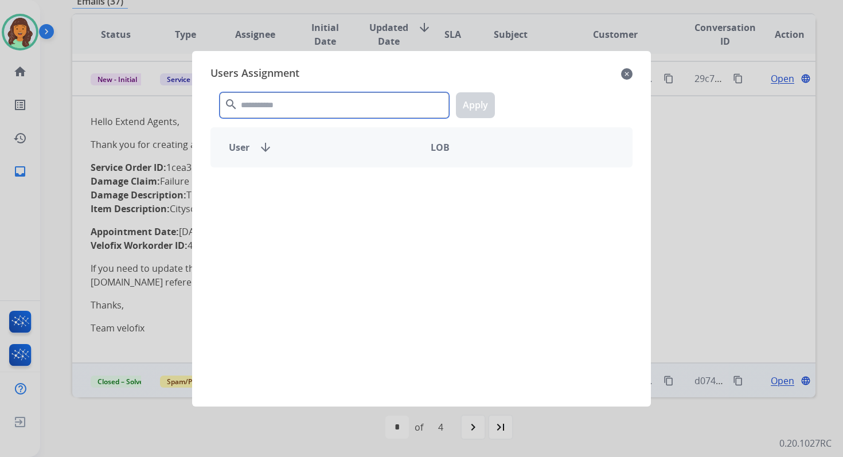
click at [271, 109] on input "text" at bounding box center [334, 105] width 229 height 26
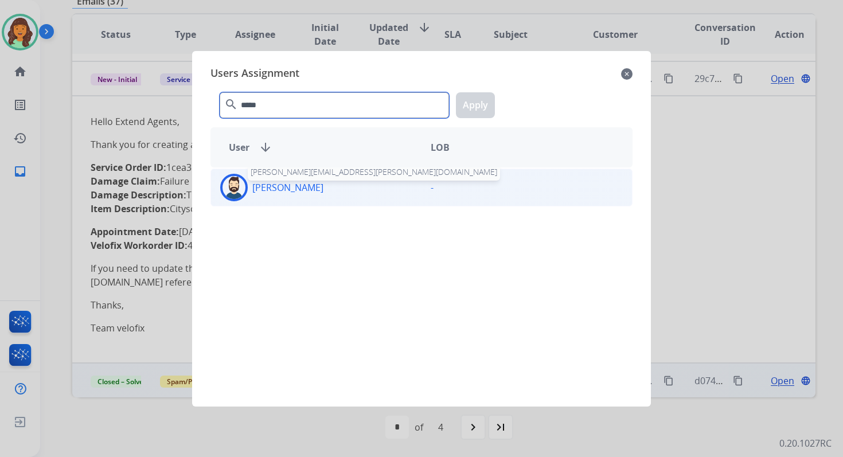
type input "*****"
click at [286, 181] on p "[PERSON_NAME]" at bounding box center [287, 188] width 71 height 14
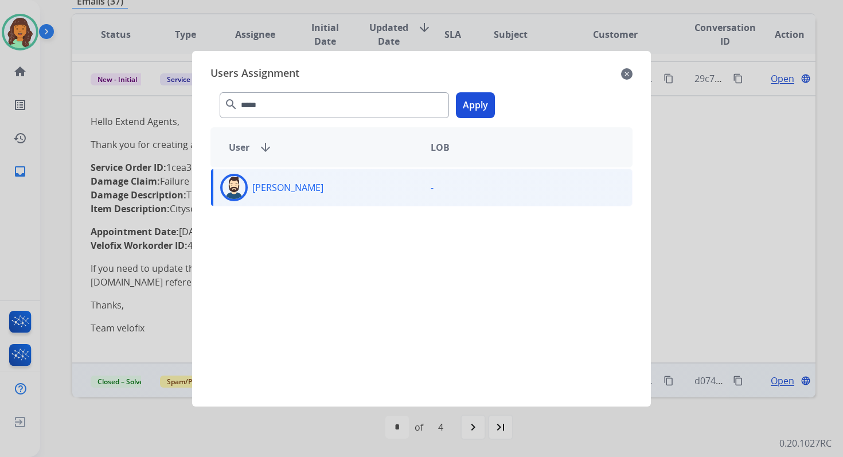
click at [463, 110] on button "Apply" at bounding box center [475, 105] width 39 height 26
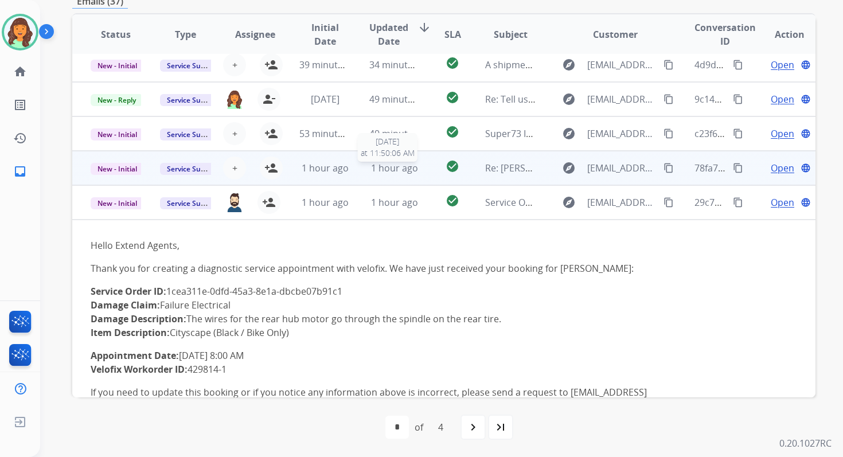
click at [374, 172] on span "1 hour ago" at bounding box center [394, 168] width 47 height 13
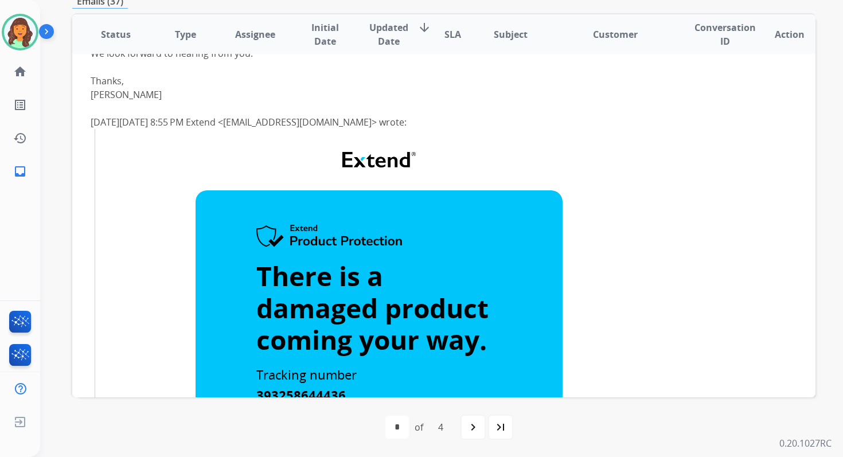
scroll to position [0, 0]
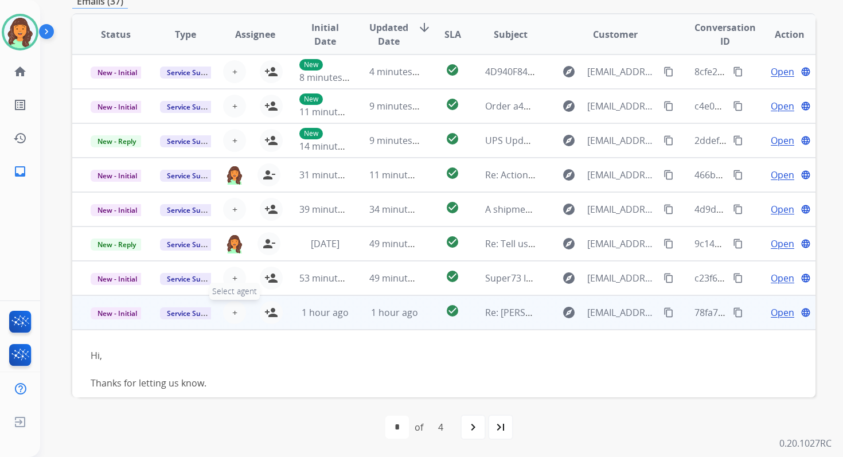
click at [233, 311] on span "+" at bounding box center [234, 313] width 5 height 14
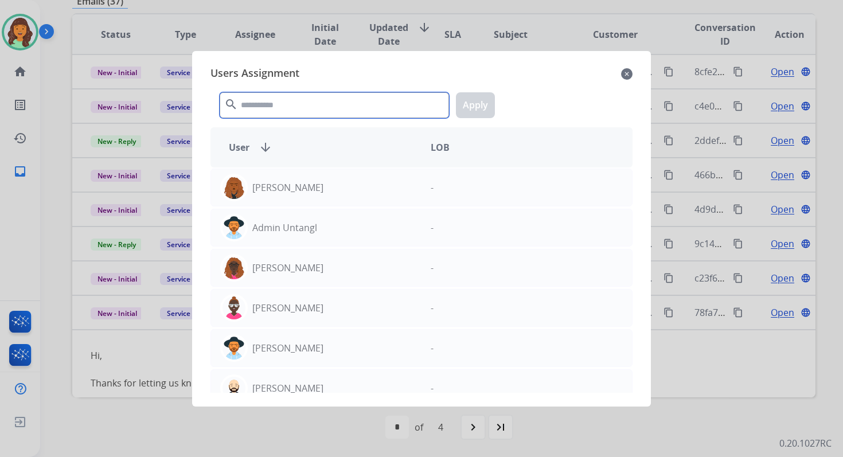
click at [295, 99] on input "text" at bounding box center [334, 105] width 229 height 26
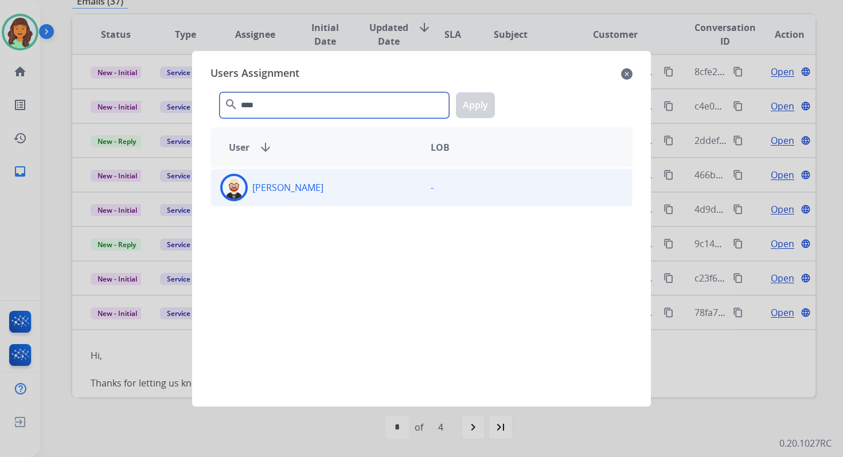
type input "****"
click at [337, 196] on div "[PERSON_NAME]" at bounding box center [316, 188] width 210 height 28
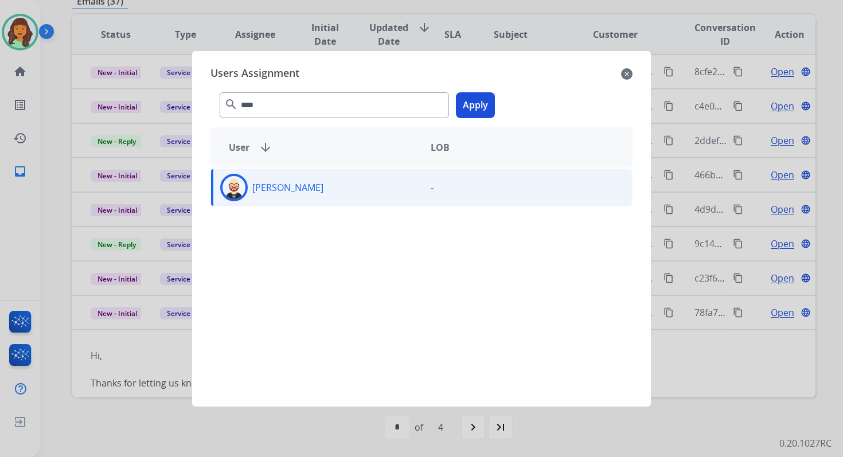
click at [478, 110] on button "Apply" at bounding box center [475, 105] width 39 height 26
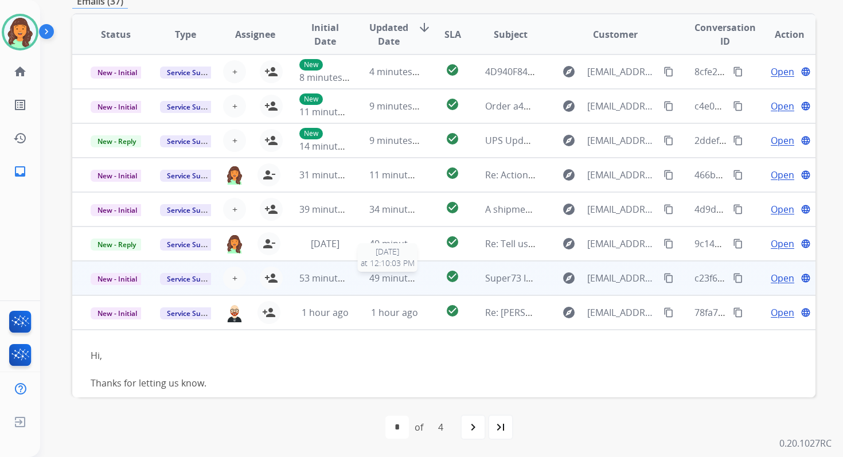
click at [397, 283] on span "49 minutes ago" at bounding box center [402, 278] width 67 height 13
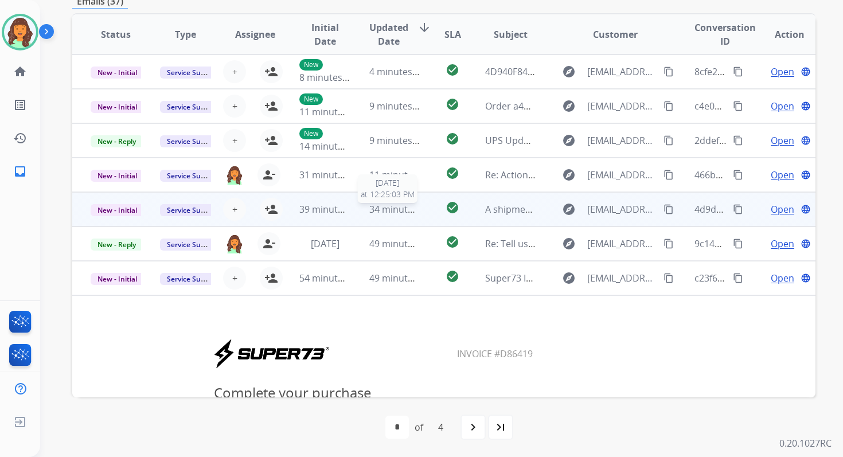
click at [390, 213] on span "34 minutes ago" at bounding box center [402, 209] width 67 height 13
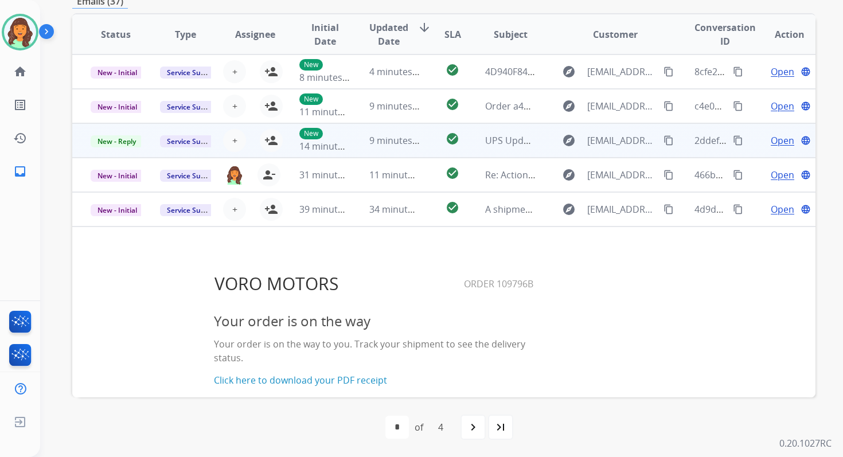
click at [390, 148] on td "9 minutes ago" at bounding box center [385, 140] width 69 height 34
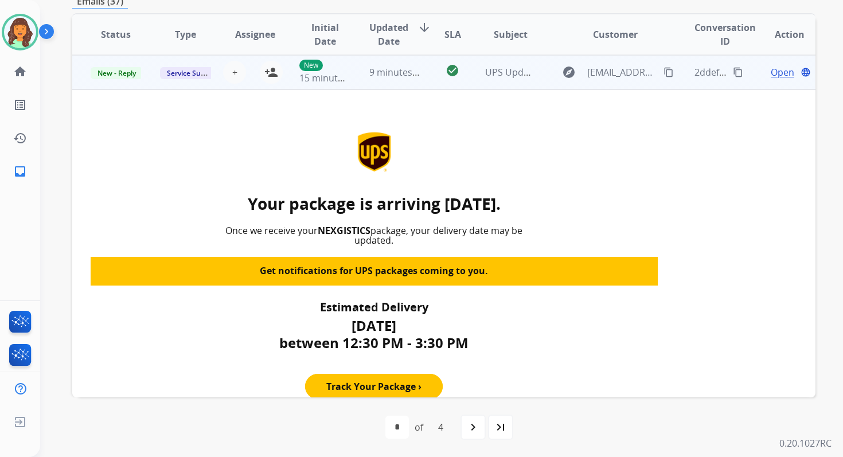
scroll to position [69, 0]
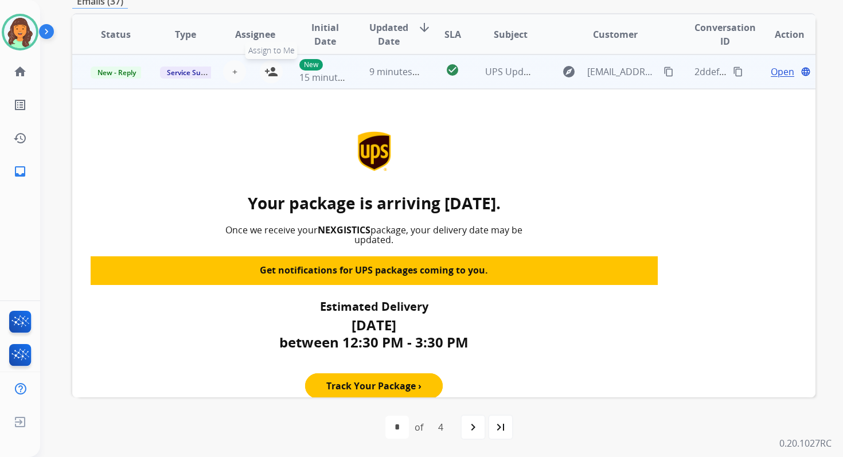
click at [272, 74] on mat-icon "person_add" at bounding box center [271, 72] width 14 height 14
click at [120, 71] on span "New - Reply" at bounding box center [117, 73] width 52 height 12
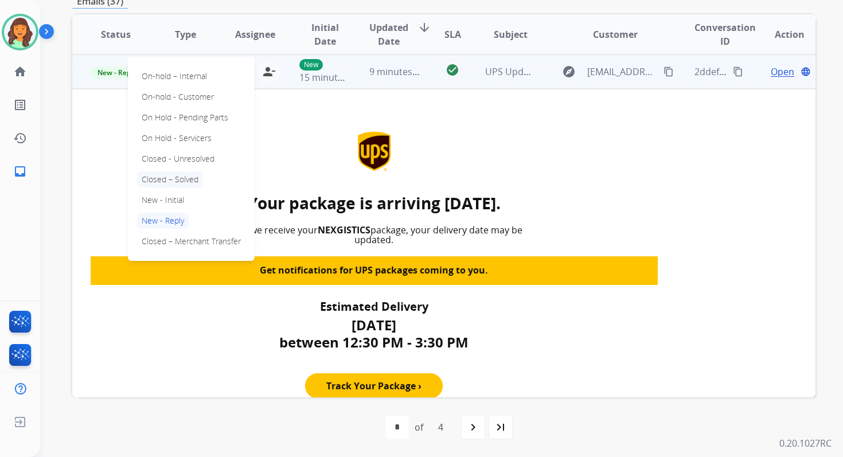
click at [170, 179] on p "Closed – Solved" at bounding box center [170, 179] width 66 height 16
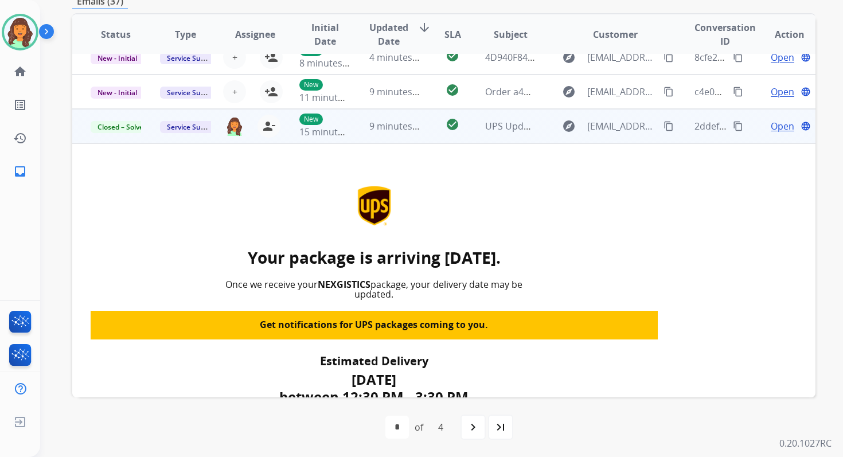
scroll to position [0, 0]
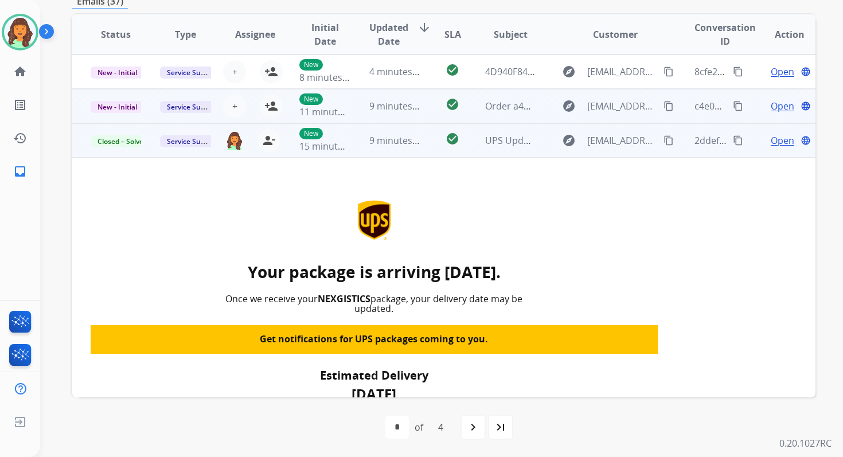
click at [397, 114] on td "9 minutes ago" at bounding box center [385, 106] width 69 height 34
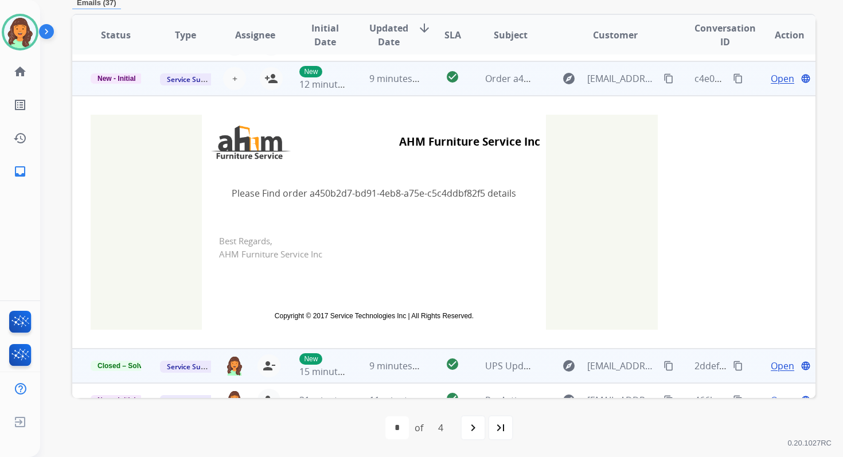
scroll to position [34, 0]
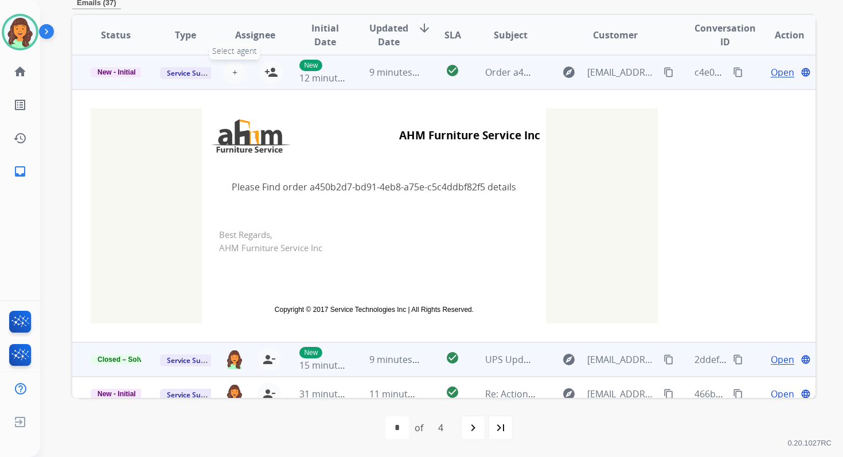
click at [235, 72] on button "+ Select agent" at bounding box center [234, 72] width 23 height 23
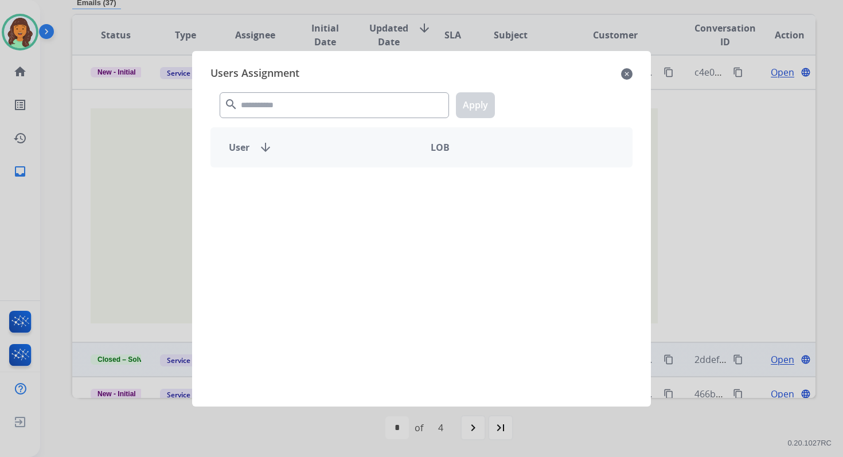
click at [271, 85] on div "search Apply" at bounding box center [421, 103] width 422 height 40
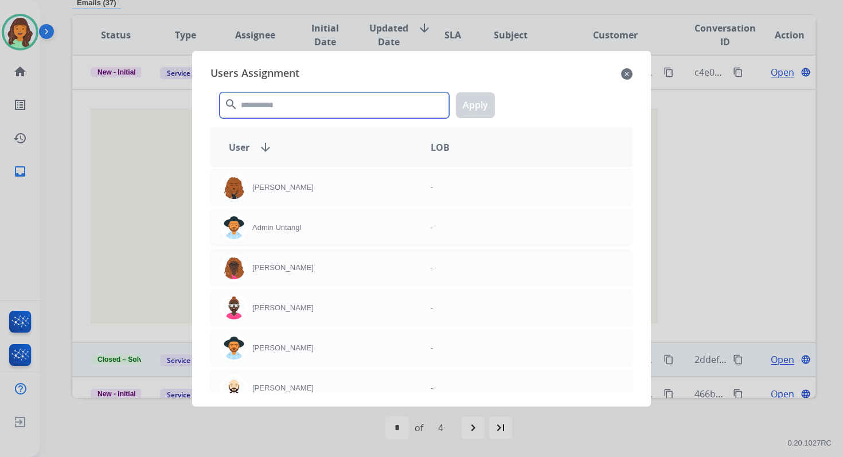
click at [273, 98] on input "text" at bounding box center [334, 105] width 229 height 26
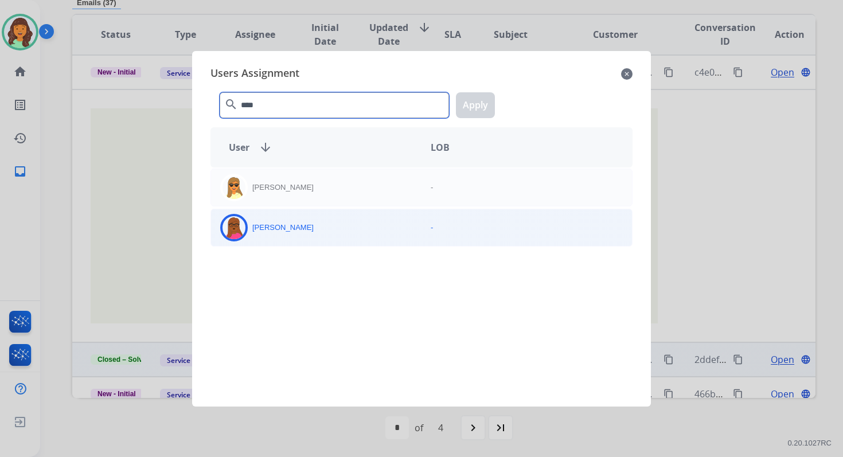
type input "****"
click at [315, 236] on div "Emily Thurman" at bounding box center [316, 228] width 210 height 28
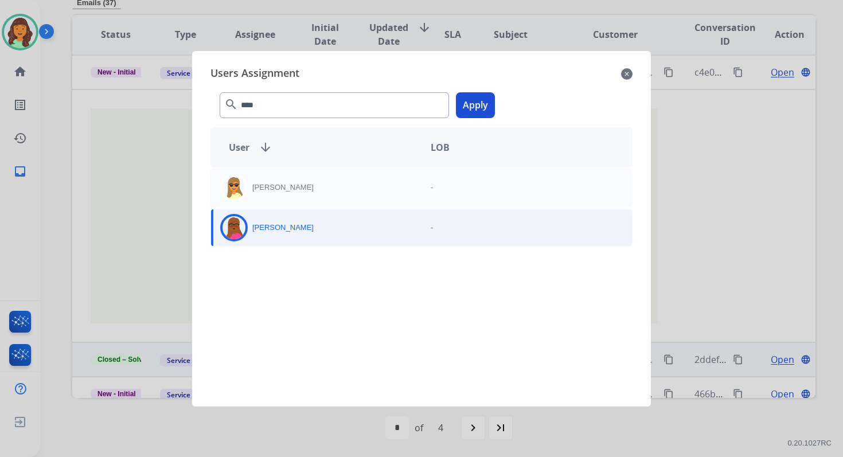
click at [479, 103] on button "Apply" at bounding box center [475, 105] width 39 height 26
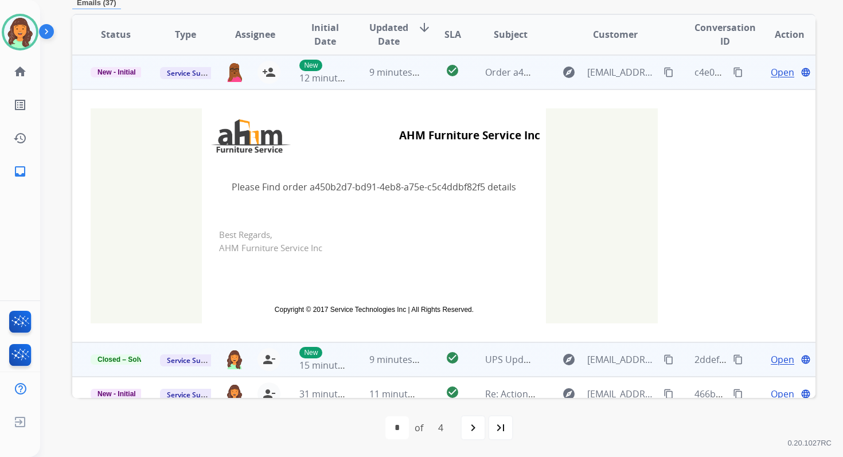
scroll to position [0, 0]
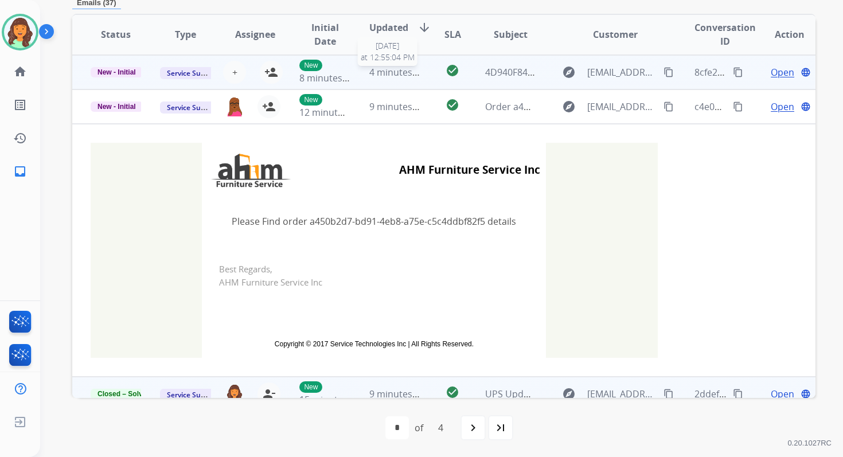
click at [391, 70] on span "4 minutes ago" at bounding box center [399, 72] width 61 height 13
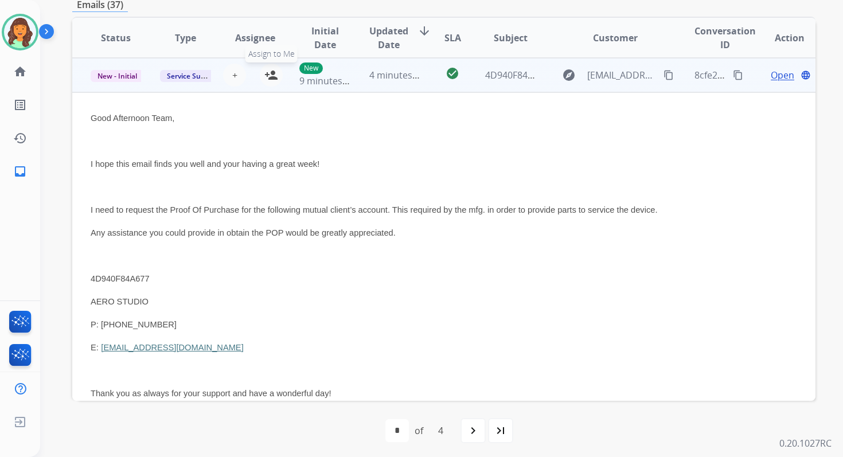
click at [268, 75] on mat-icon "person_add" at bounding box center [271, 75] width 14 height 14
click at [383, 75] on span "4 minutes ago" at bounding box center [399, 75] width 61 height 13
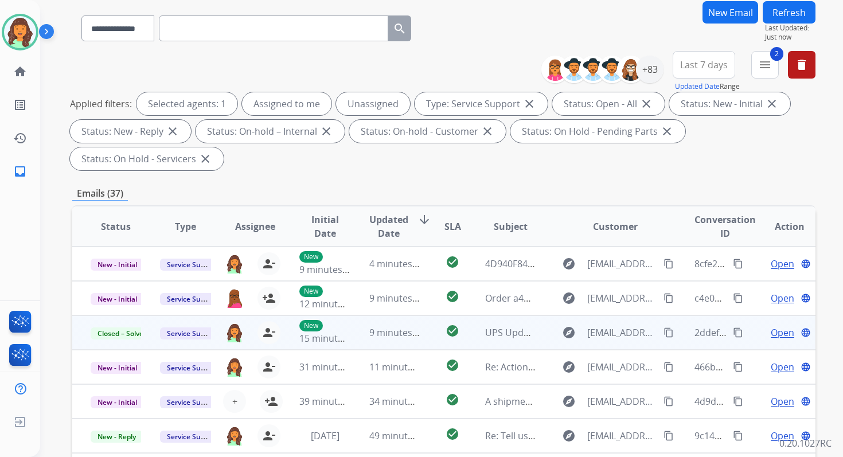
scroll to position [0, 0]
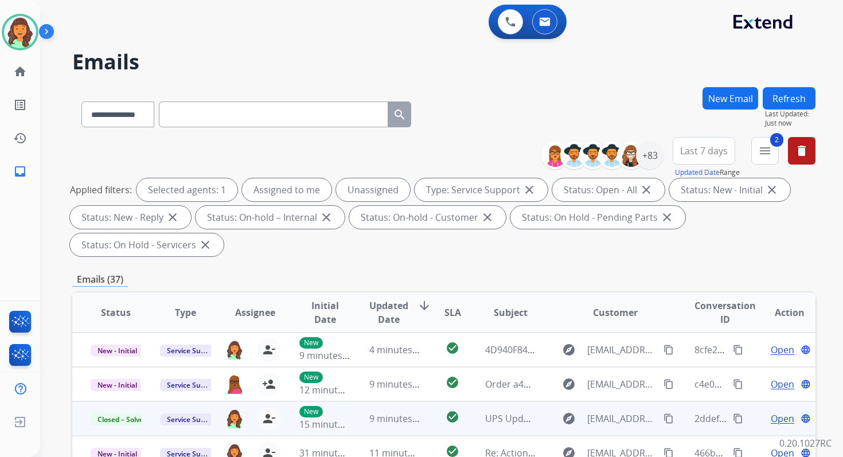
click at [798, 97] on button "Refresh" at bounding box center [788, 98] width 53 height 22
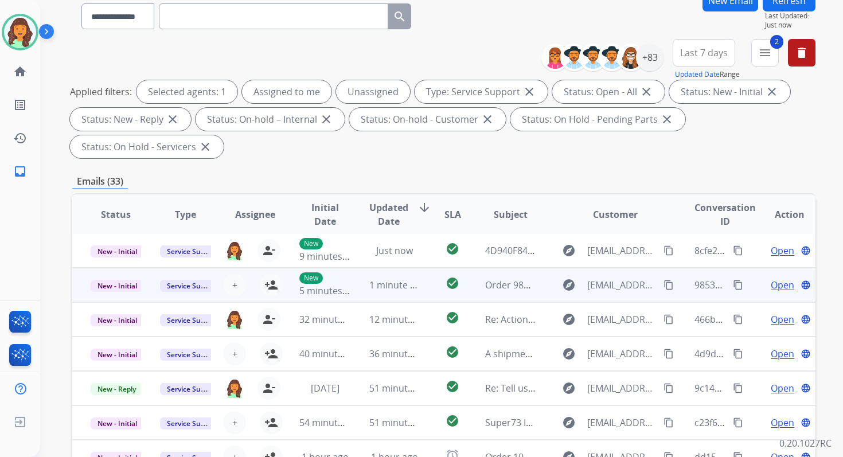
scroll to position [278, 0]
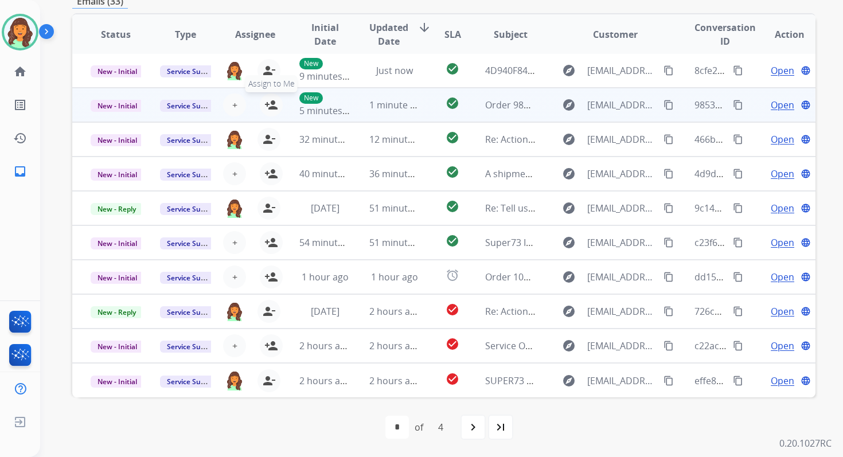
click at [271, 106] on mat-icon "person_add" at bounding box center [271, 105] width 14 height 14
click at [357, 108] on td "1 minute ago" at bounding box center [385, 105] width 69 height 34
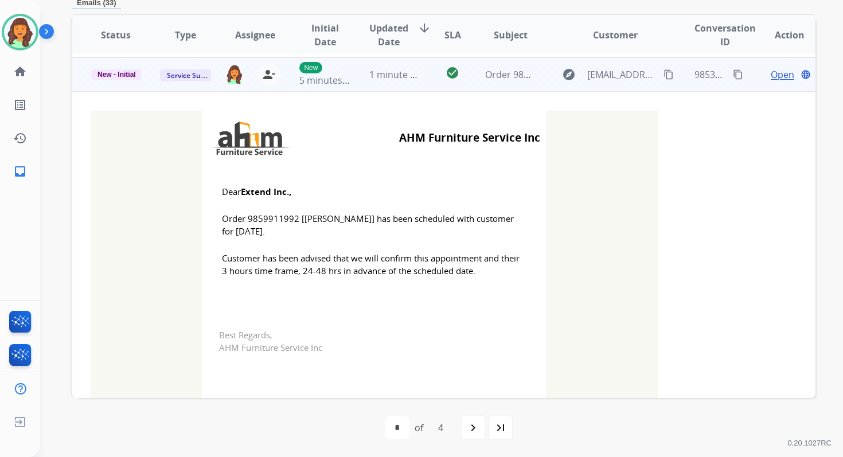
scroll to position [34, 0]
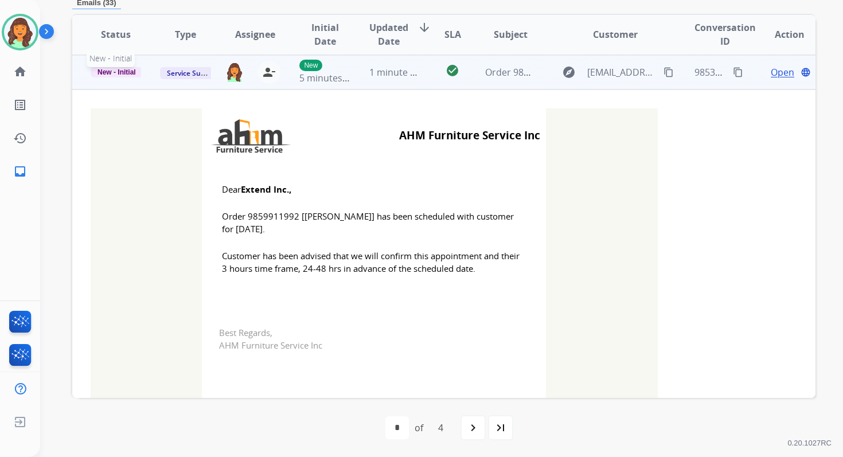
click at [136, 69] on span "New - Initial" at bounding box center [117, 72] width 52 height 10
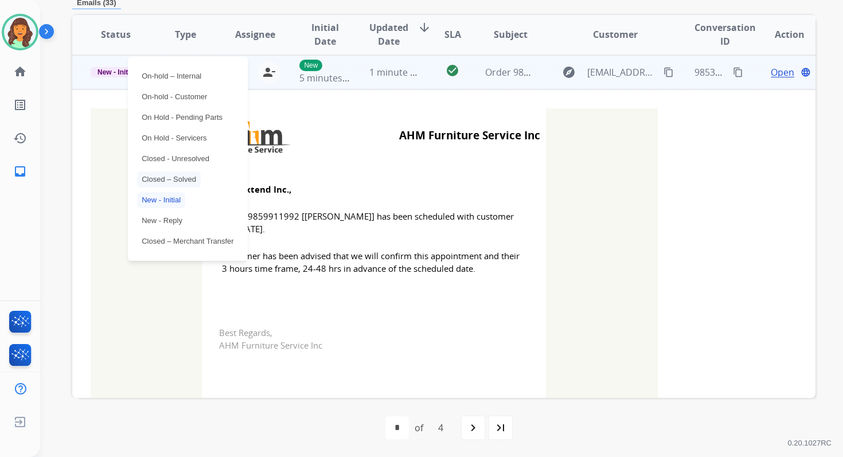
click at [179, 186] on p "Closed – Solved" at bounding box center [169, 179] width 64 height 16
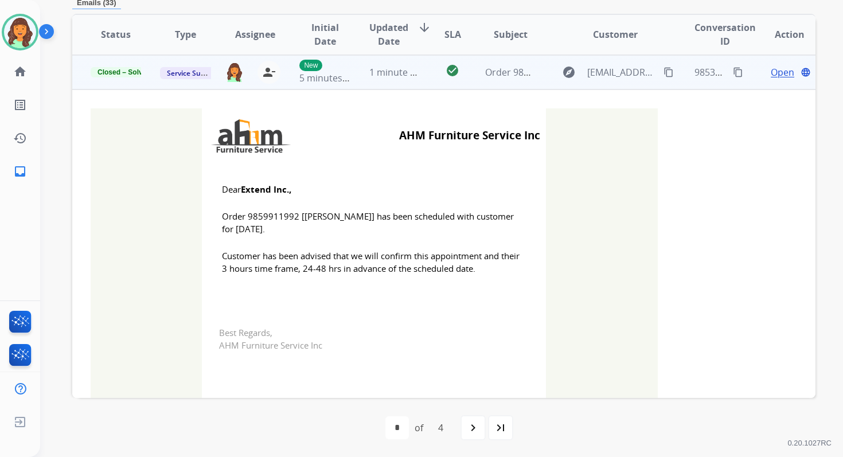
click at [388, 80] on td "1 minute ago" at bounding box center [385, 72] width 69 height 34
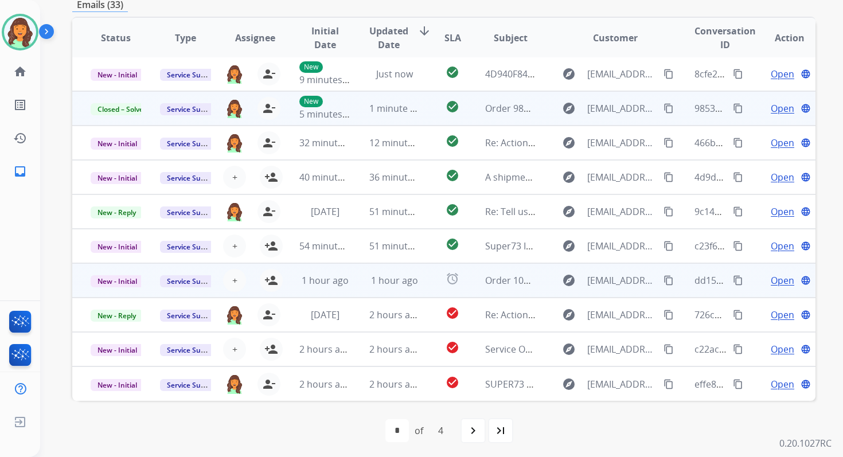
click at [394, 263] on td "1 hour ago" at bounding box center [385, 280] width 69 height 34
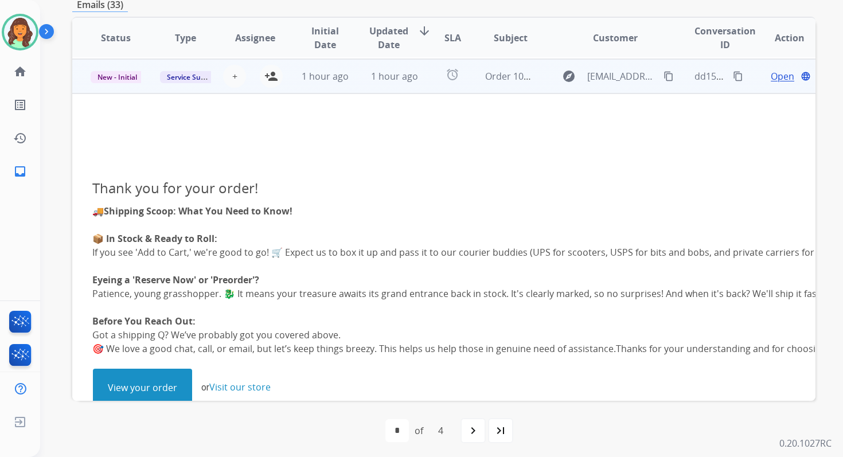
scroll to position [206, 0]
click at [391, 88] on td "1 hour ago" at bounding box center [385, 75] width 69 height 34
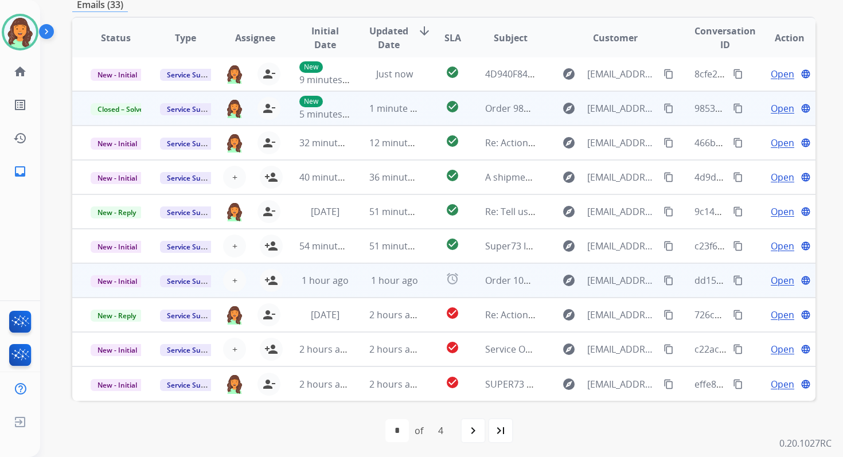
scroll to position [1, 0]
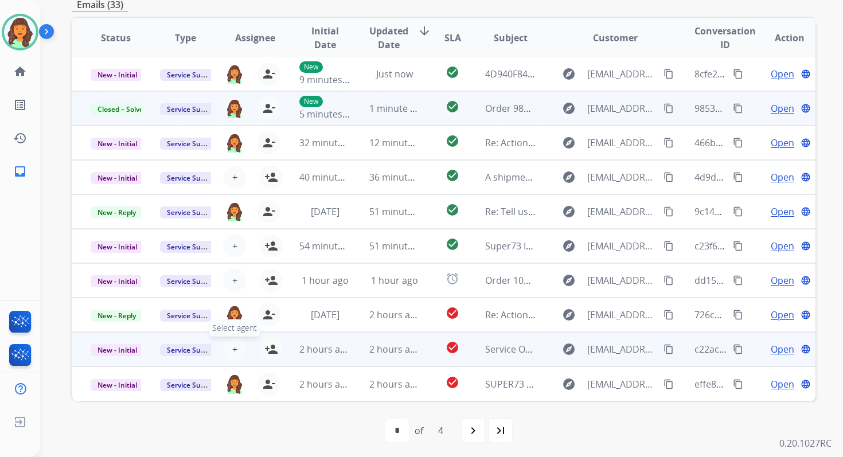
click at [227, 347] on button "+ Select agent" at bounding box center [234, 349] width 23 height 23
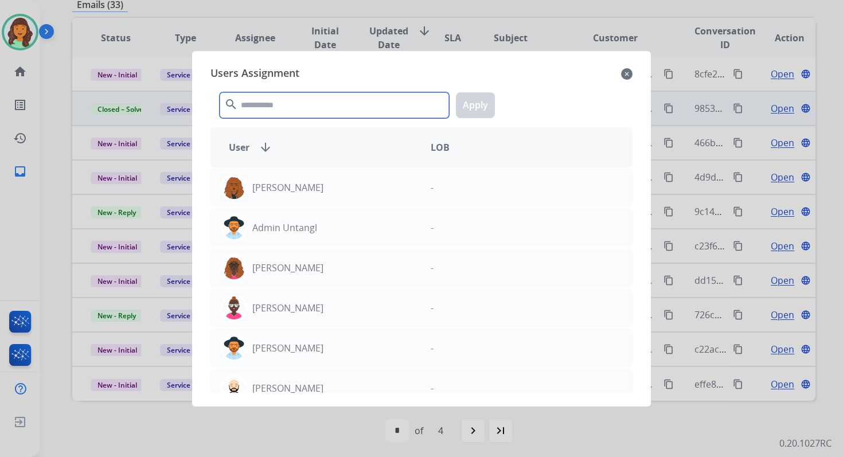
click at [312, 99] on input "text" at bounding box center [334, 105] width 229 height 26
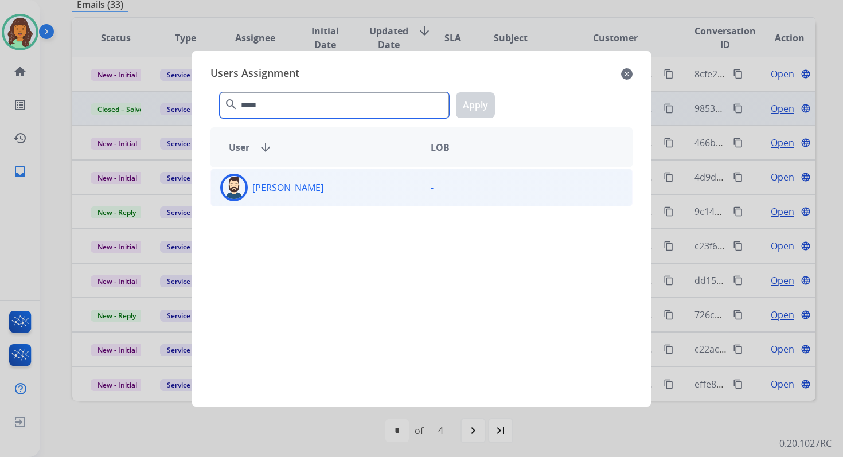
type input "*****"
click at [319, 185] on div "Jared Holt" at bounding box center [316, 188] width 210 height 28
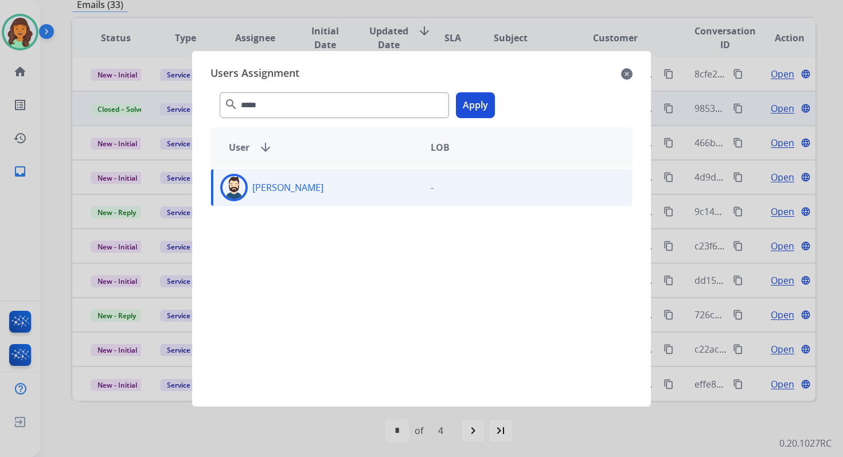
click at [496, 106] on div "***** search Apply" at bounding box center [421, 103] width 422 height 40
click at [487, 105] on button "Apply" at bounding box center [475, 105] width 39 height 26
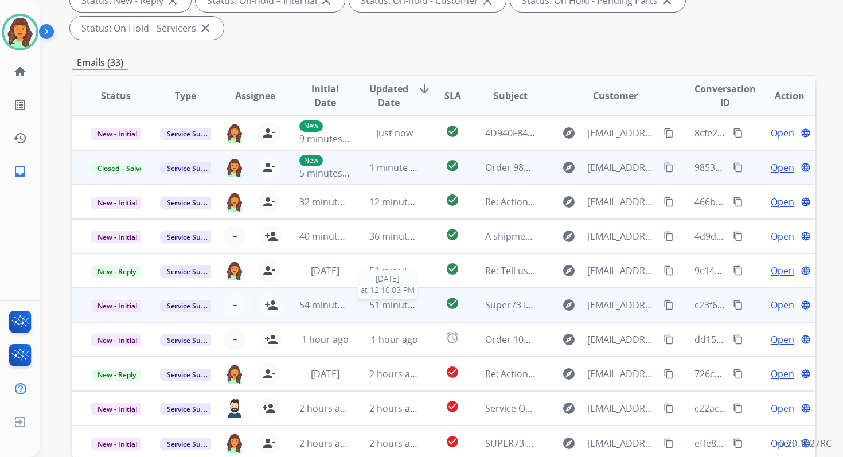
scroll to position [0, 0]
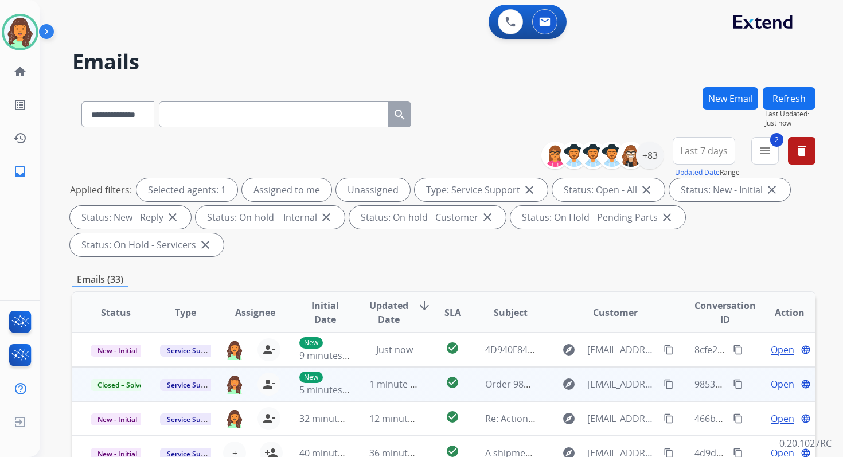
click at [781, 95] on button "Refresh" at bounding box center [788, 98] width 53 height 22
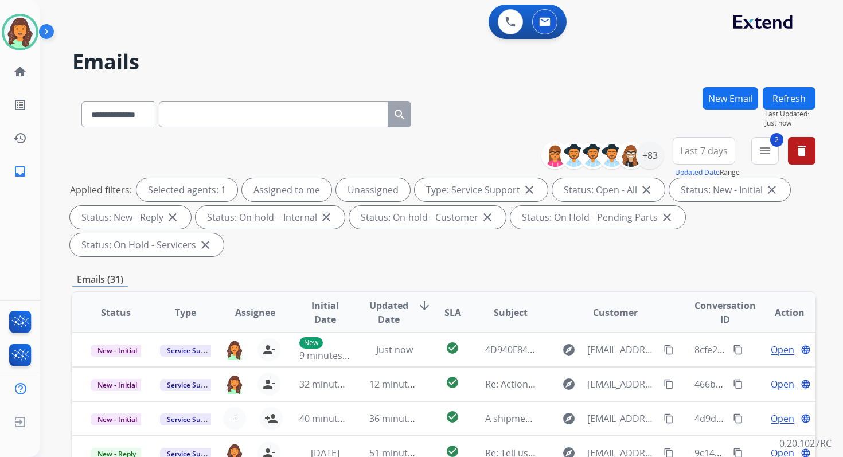
scroll to position [278, 0]
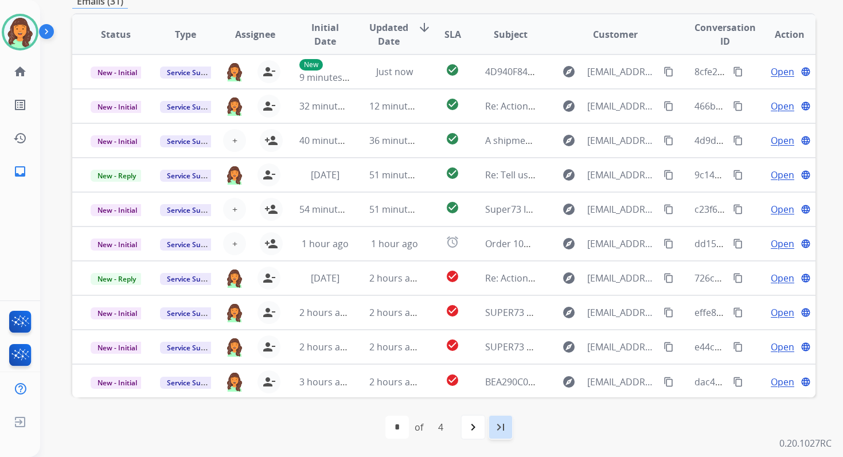
click at [507, 427] on div "last_page" at bounding box center [500, 426] width 25 height 25
select select "*"
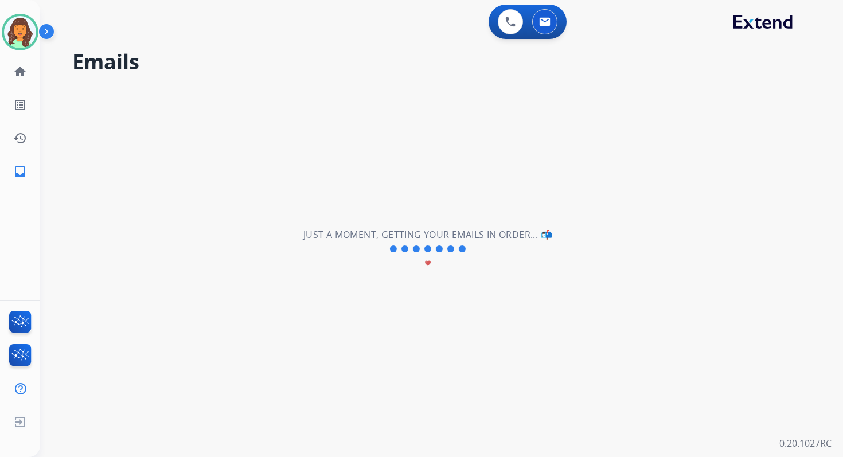
scroll to position [0, 0]
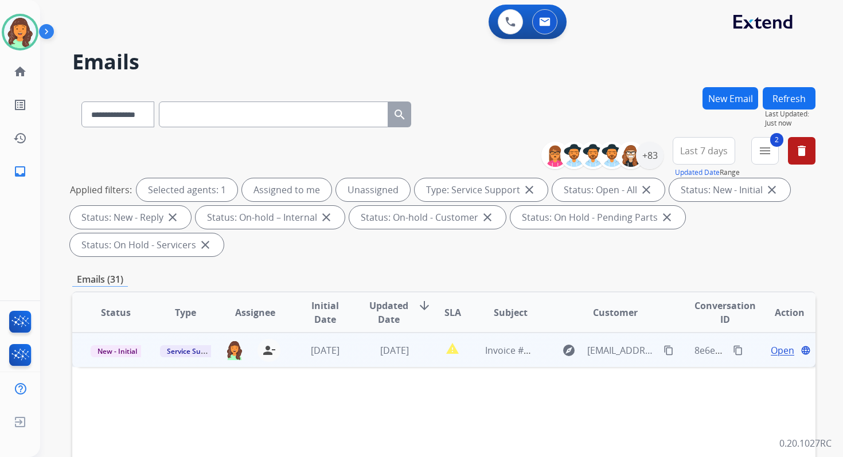
click at [380, 347] on span "4 days ago" at bounding box center [394, 350] width 29 height 13
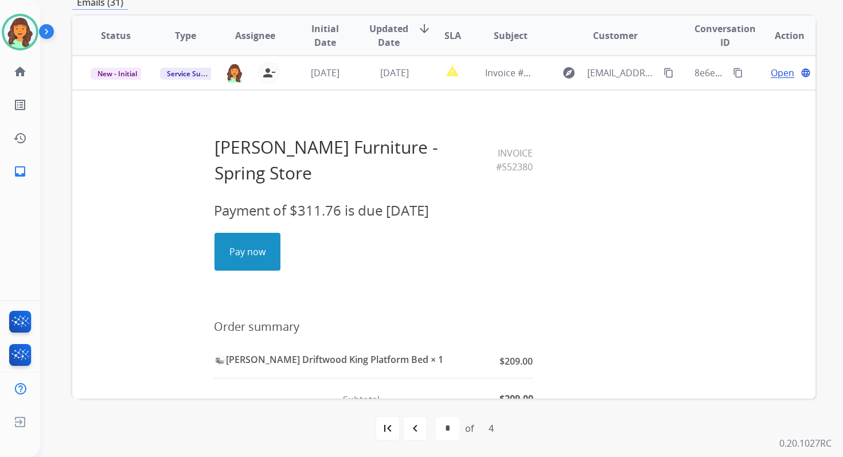
scroll to position [278, 0]
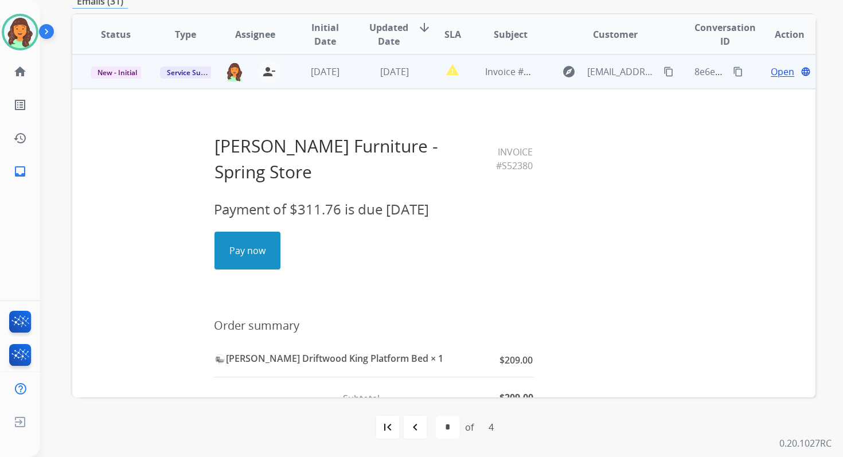
click at [234, 232] on link "Pay now" at bounding box center [247, 250] width 65 height 37
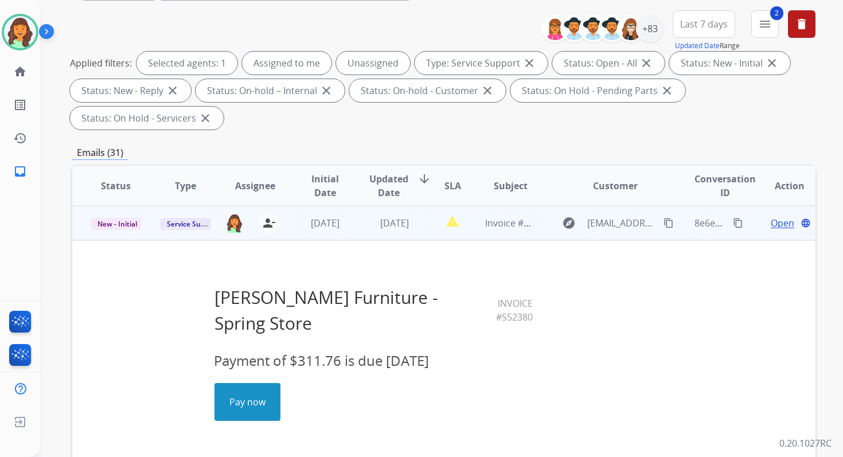
scroll to position [0, 0]
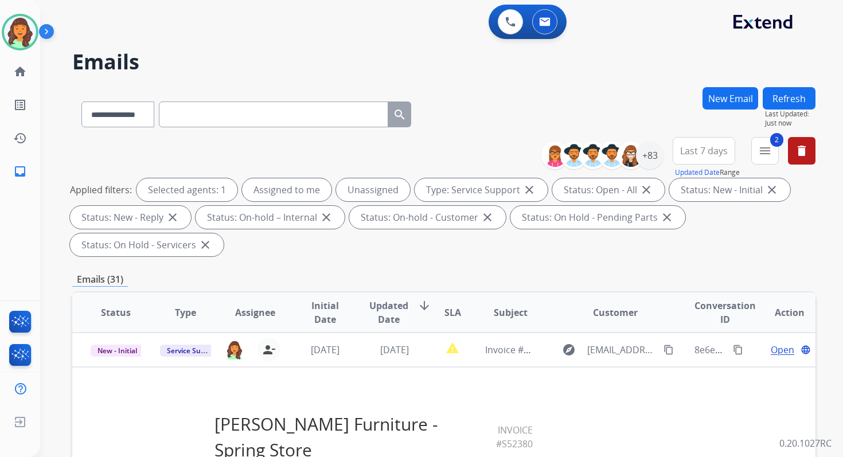
click at [227, 113] on input "text" at bounding box center [273, 114] width 229 height 26
click at [103, 115] on select "**********" at bounding box center [117, 114] width 72 height 26
select select "**********"
click at [81, 101] on select "**********" at bounding box center [117, 114] width 72 height 26
click at [197, 116] on input "text" at bounding box center [273, 114] width 229 height 26
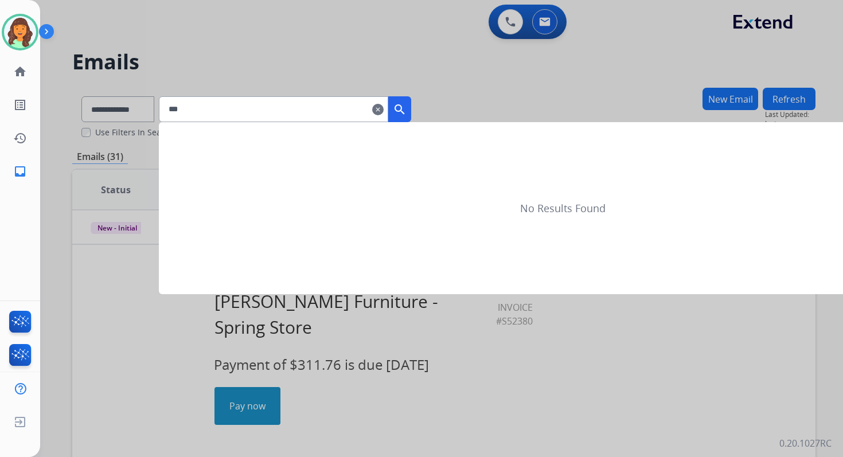
type input "****"
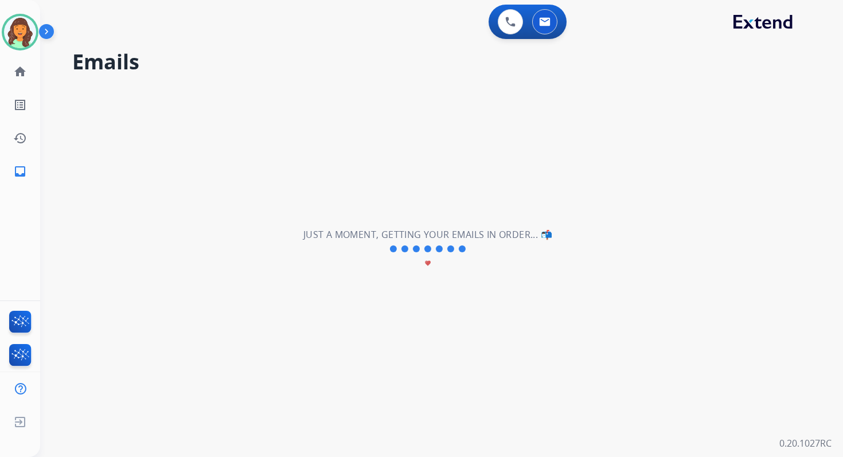
select select "*"
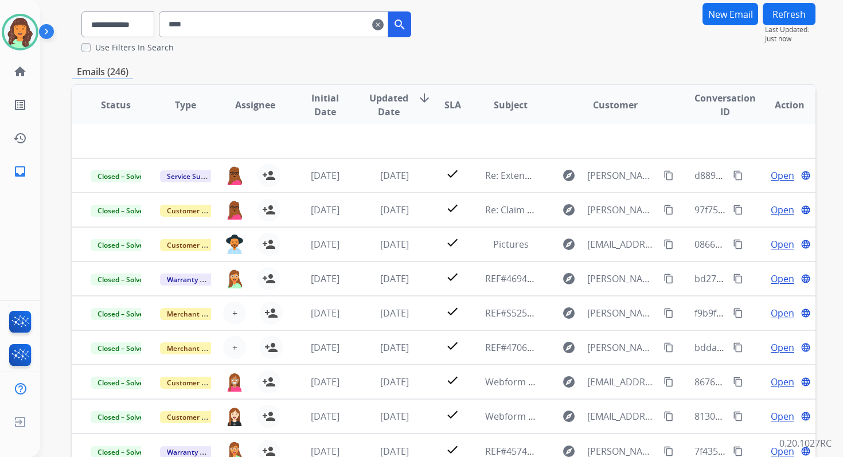
scroll to position [155, 0]
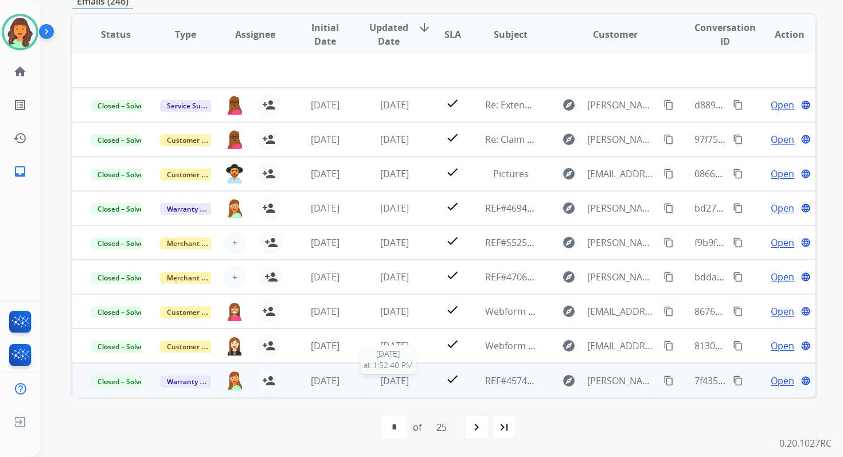
click at [404, 376] on span "2 months ago" at bounding box center [394, 380] width 29 height 13
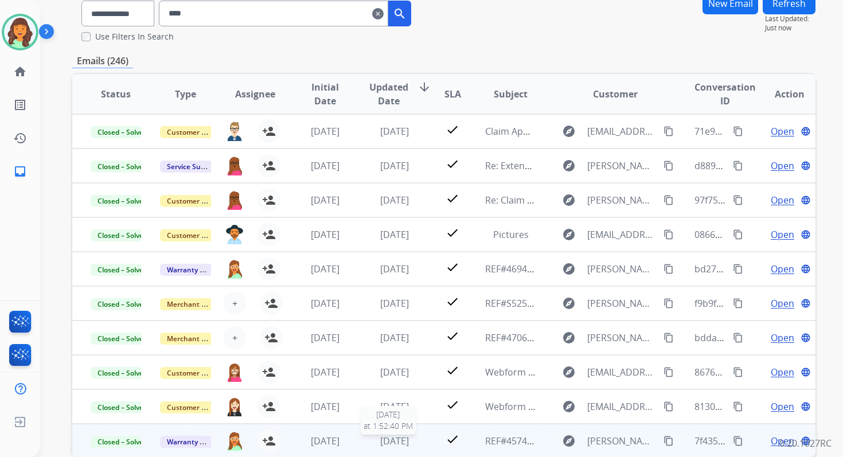
scroll to position [94, 0]
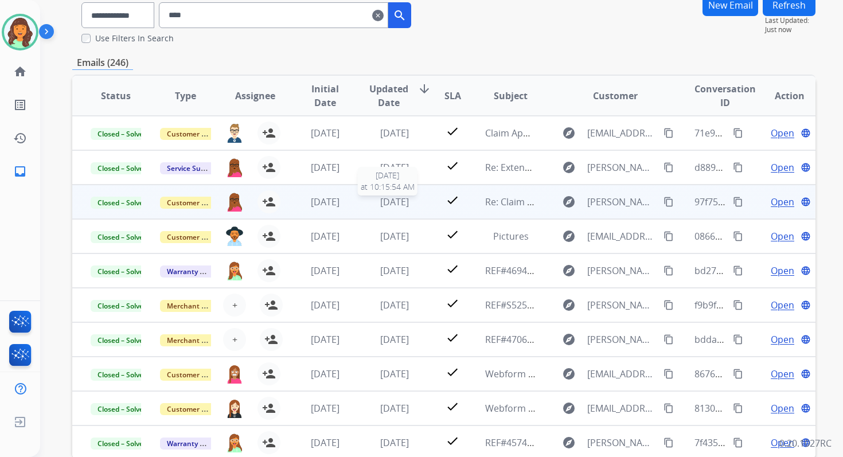
click at [374, 208] on div "2 months ago" at bounding box center [394, 202] width 50 height 14
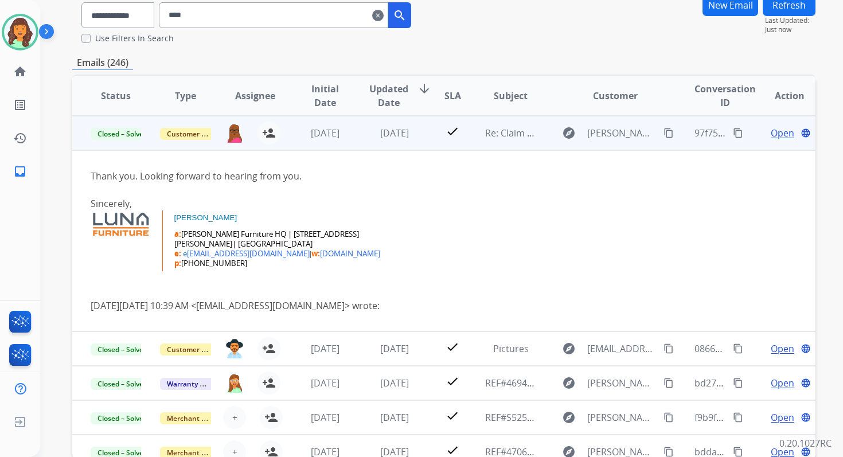
click at [376, 142] on td "2 months ago" at bounding box center [385, 133] width 69 height 34
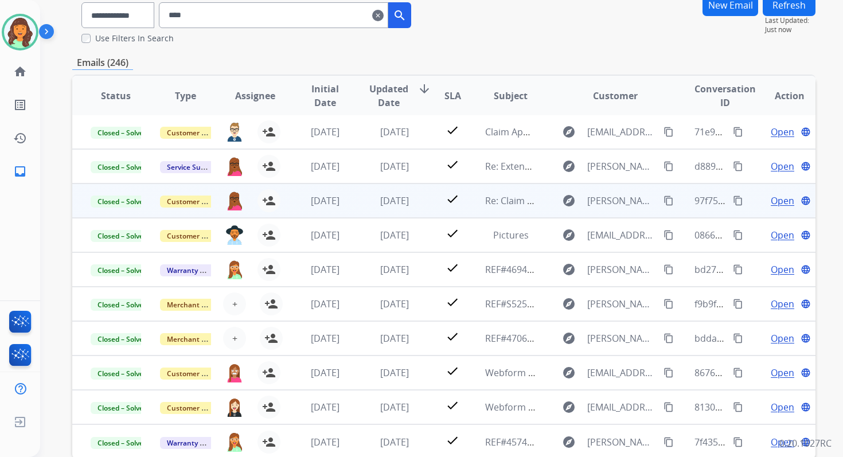
scroll to position [1, 0]
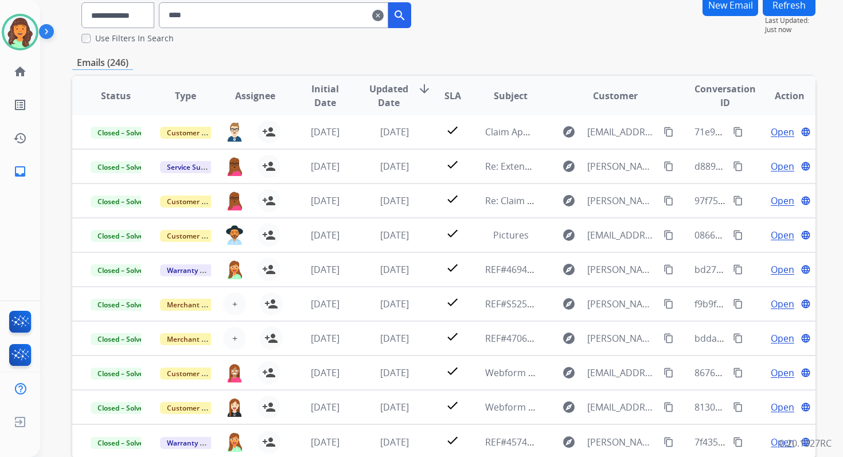
click at [394, 97] on span "Updated Date" at bounding box center [388, 96] width 39 height 28
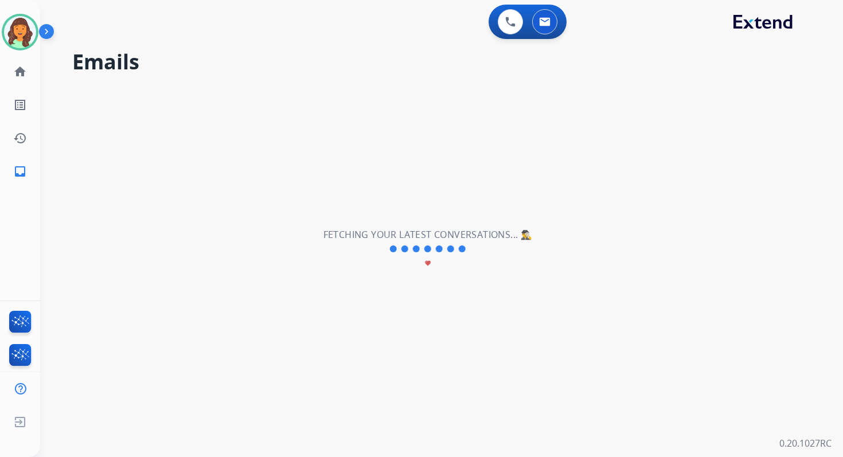
scroll to position [0, 0]
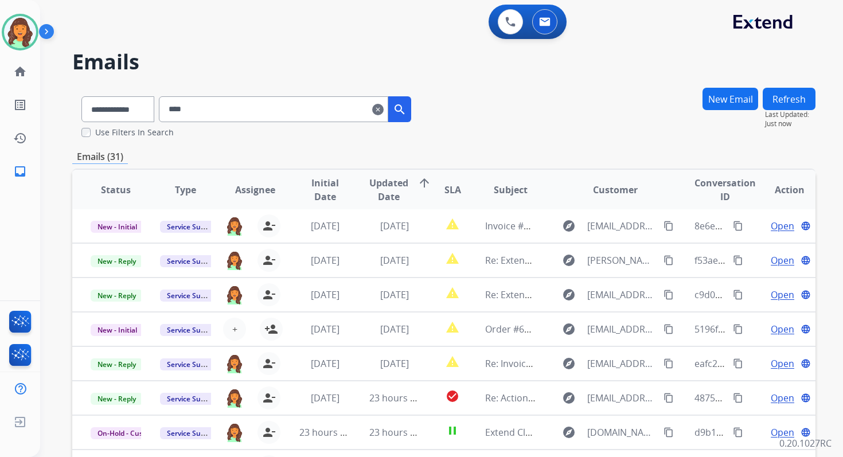
click at [229, 114] on input "****" at bounding box center [273, 109] width 229 height 26
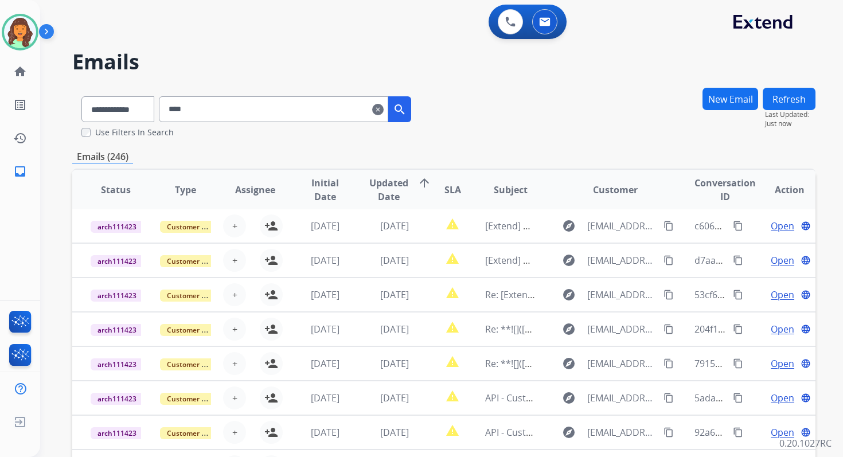
click at [384, 109] on mat-icon "clear" at bounding box center [377, 110] width 11 height 14
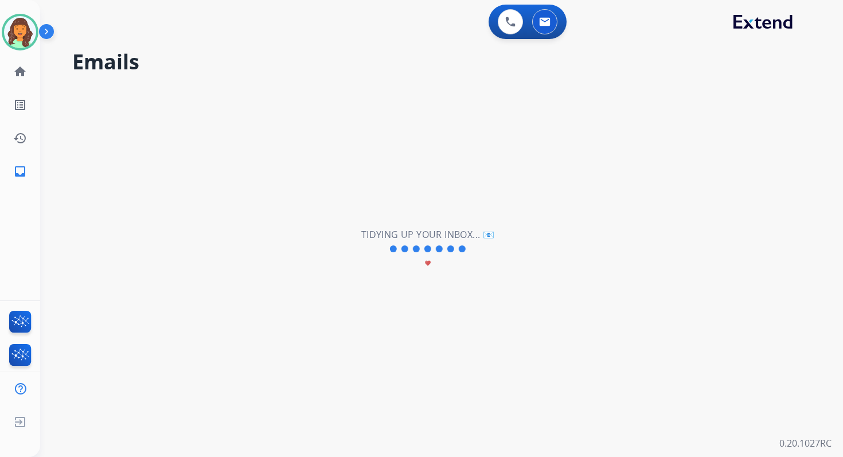
select select "**********"
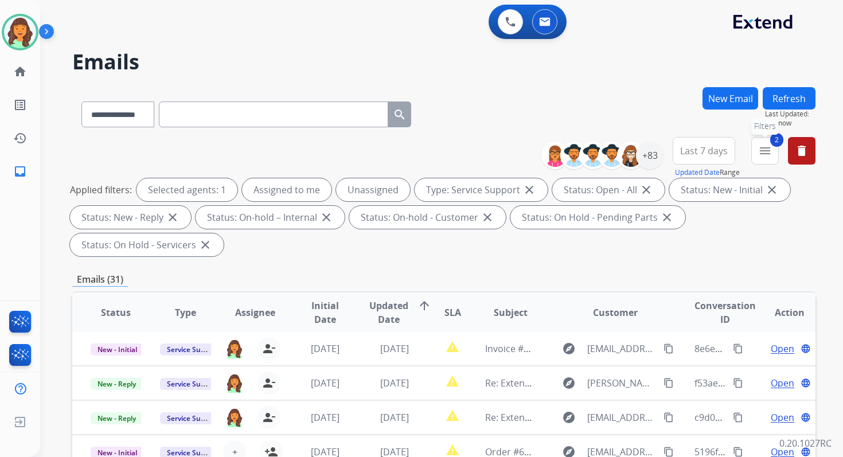
click at [768, 152] on mat-icon "menu" at bounding box center [765, 151] width 14 height 14
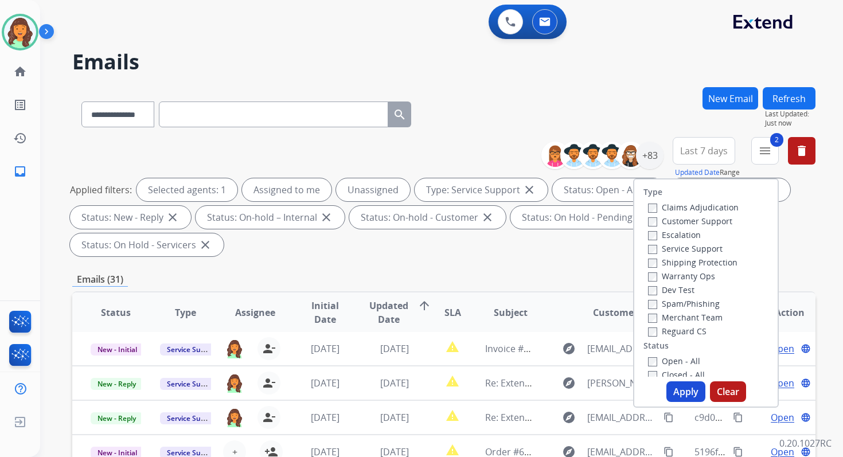
click at [562, 263] on div "**********" at bounding box center [443, 411] width 743 height 648
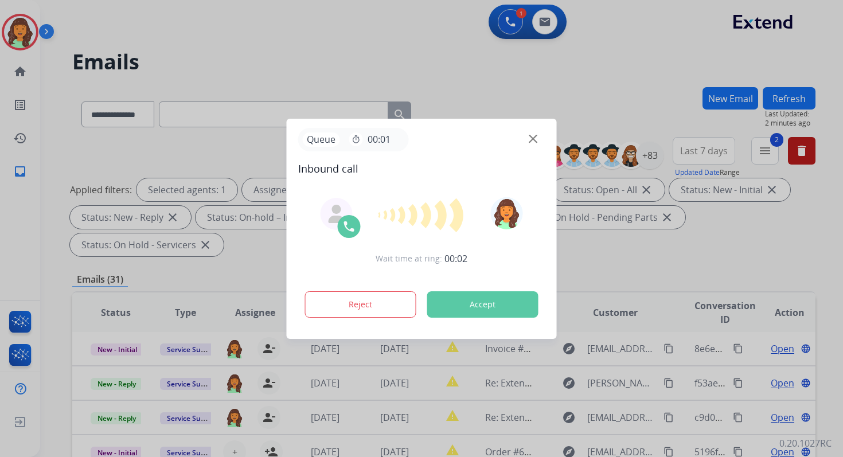
click at [480, 306] on button "Accept" at bounding box center [482, 304] width 111 height 26
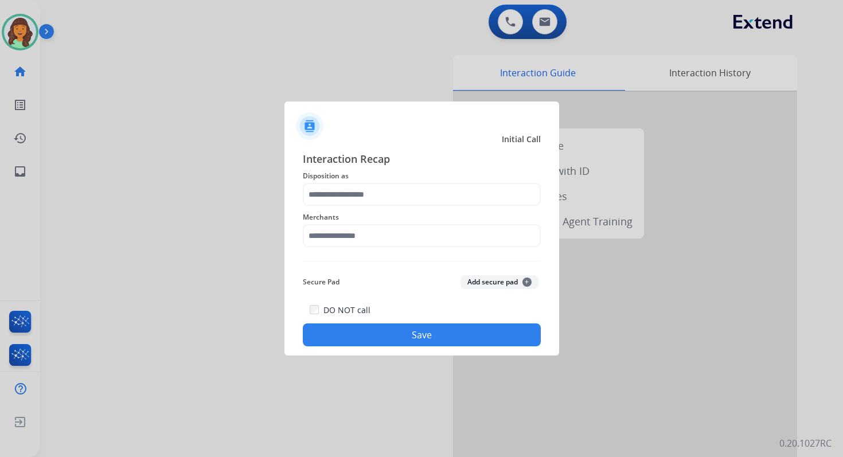
click at [385, 208] on div "Merchants" at bounding box center [422, 229] width 238 height 46
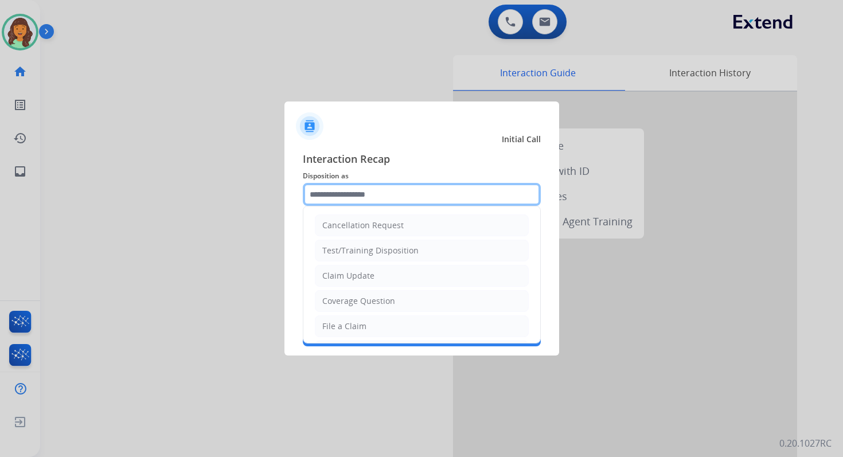
click at [388, 186] on input "text" at bounding box center [422, 194] width 238 height 23
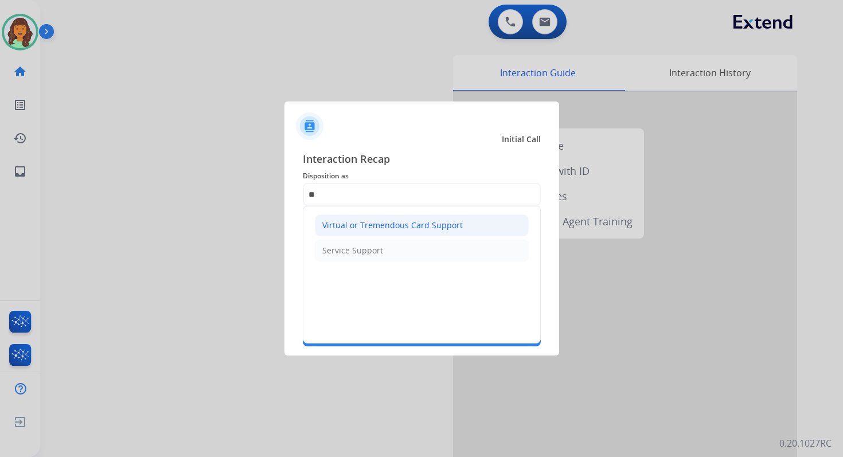
click at [381, 225] on div "Virtual or Tremendous Card Support" at bounding box center [392, 225] width 140 height 11
type input "**********"
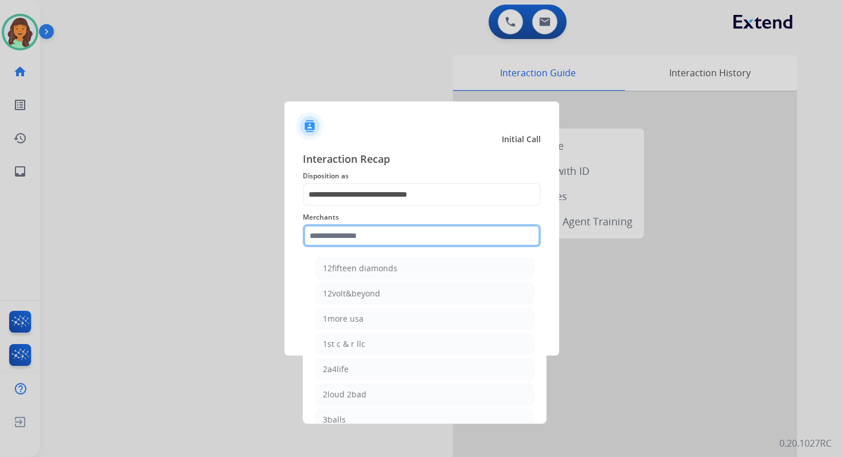
click at [375, 234] on input "text" at bounding box center [422, 235] width 238 height 23
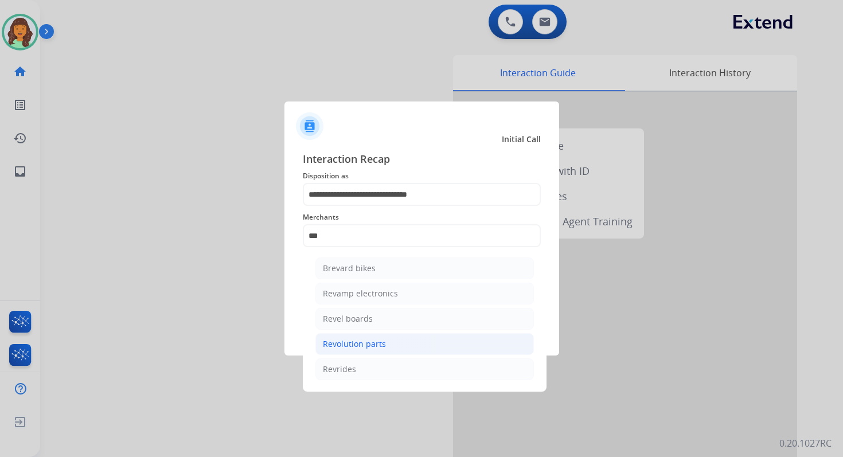
click at [359, 342] on div "Revolution parts" at bounding box center [354, 343] width 63 height 11
type input "**********"
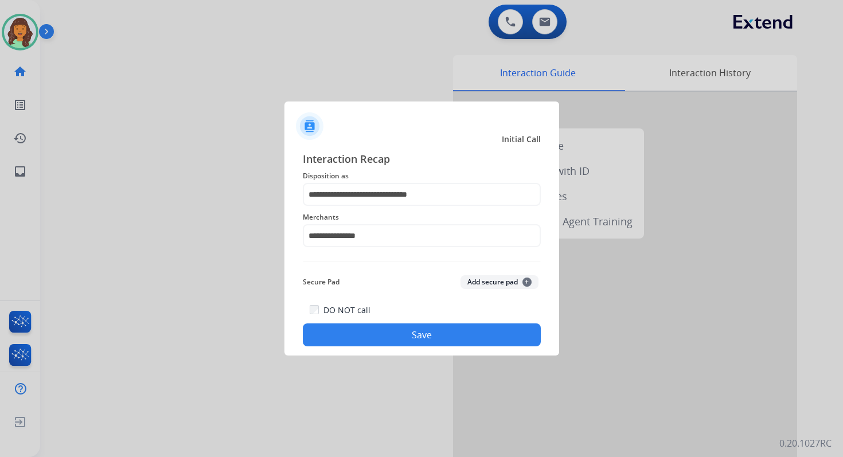
click at [414, 337] on button "Save" at bounding box center [422, 334] width 238 height 23
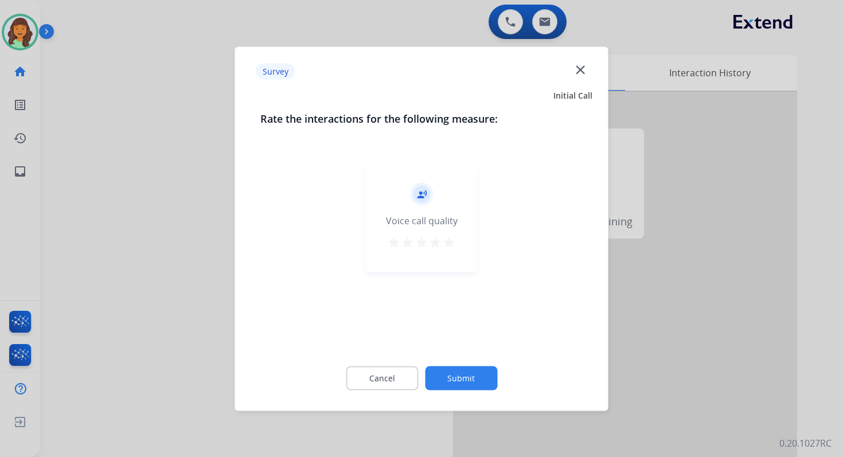
click at [455, 374] on button "Submit" at bounding box center [461, 378] width 72 height 24
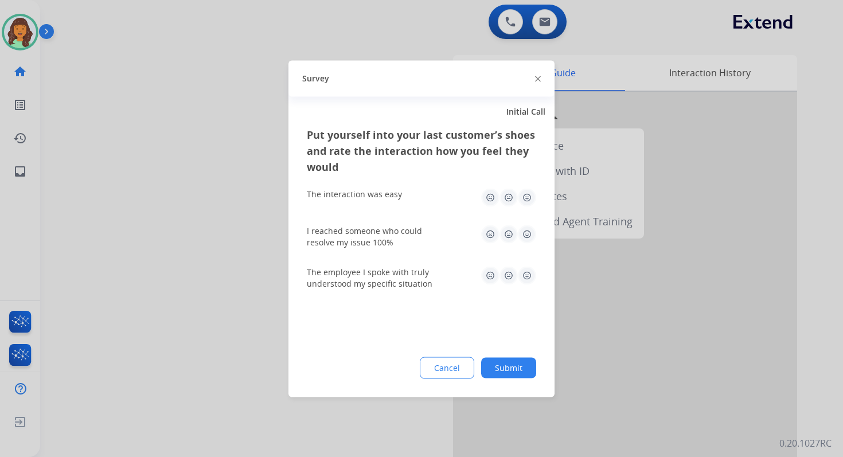
click at [508, 370] on button "Submit" at bounding box center [508, 367] width 55 height 21
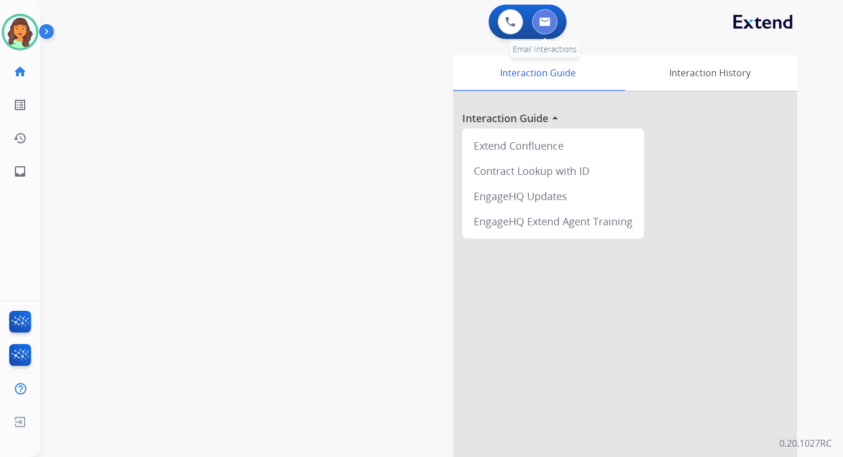
click at [545, 24] on img at bounding box center [544, 21] width 11 height 9
select select "**********"
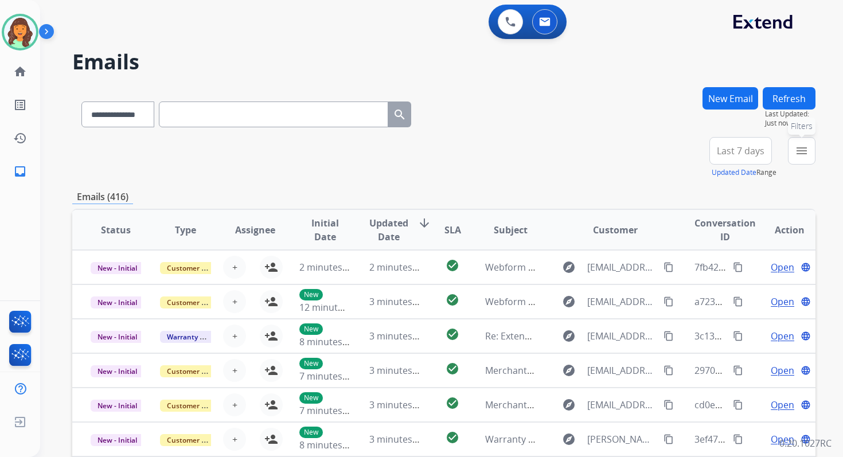
click at [802, 162] on button "menu Filters" at bounding box center [802, 151] width 28 height 28
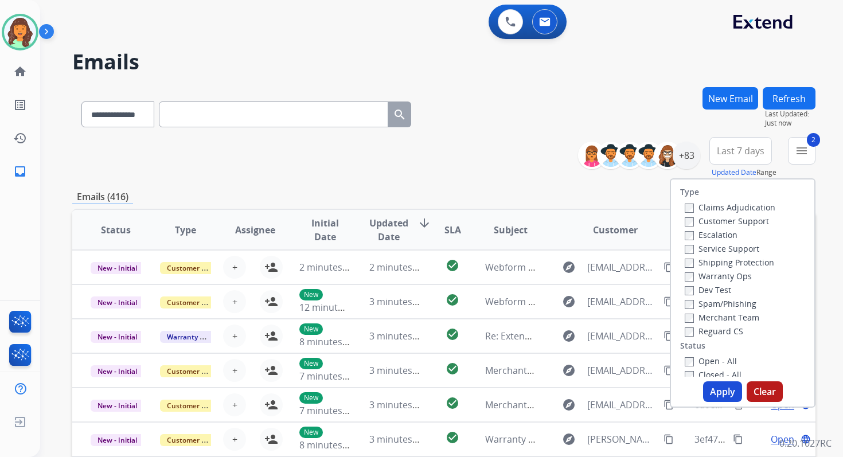
click at [710, 388] on button "Apply" at bounding box center [722, 391] width 39 height 21
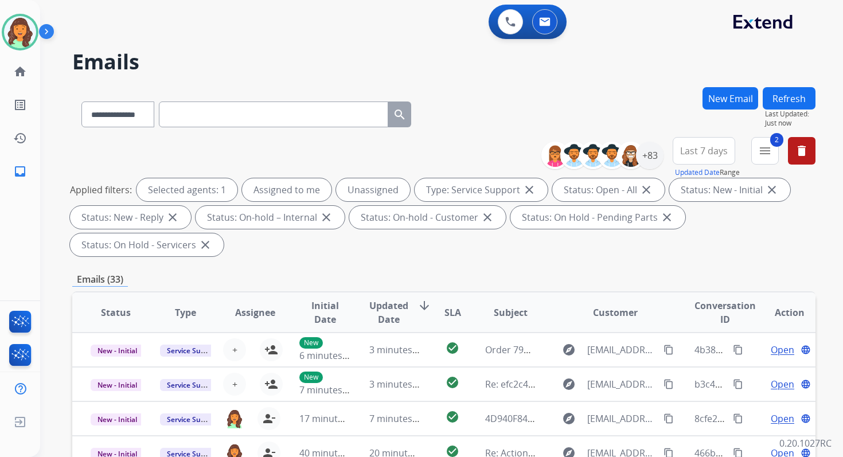
click at [412, 247] on div "Applied filters: Selected agents: 1 Assigned to me Unassigned Type: Service Sup…" at bounding box center [441, 217] width 743 height 78
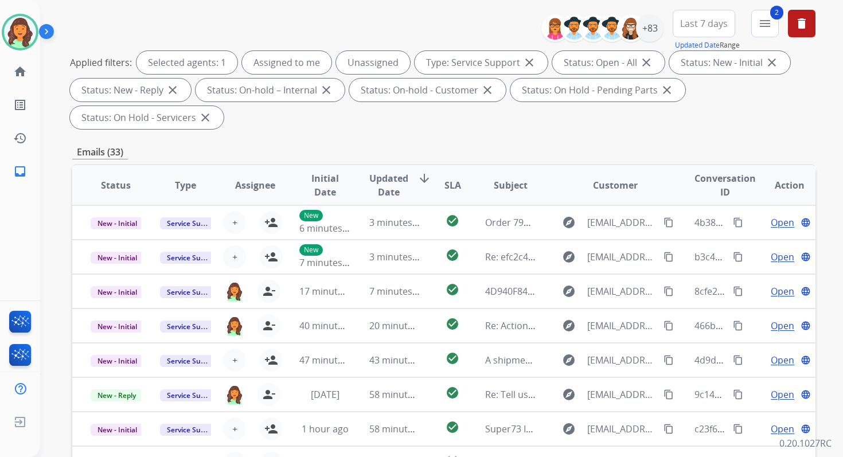
scroll to position [278, 0]
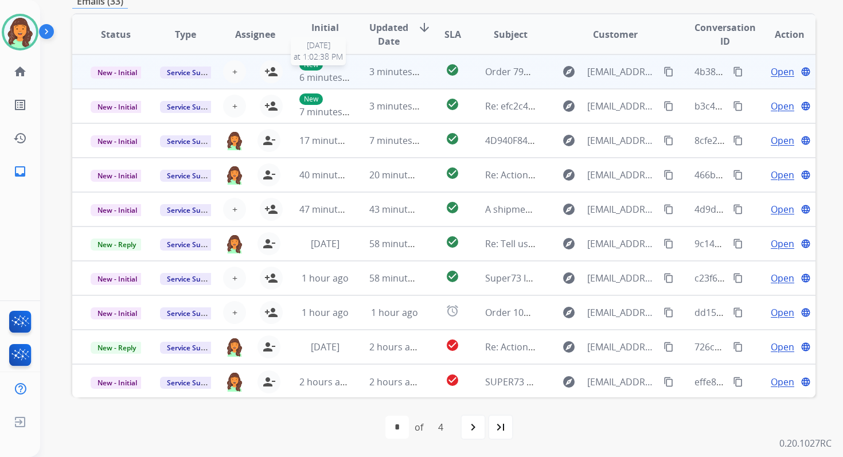
click at [344, 81] on span "6 minutes ago" at bounding box center [329, 77] width 61 height 13
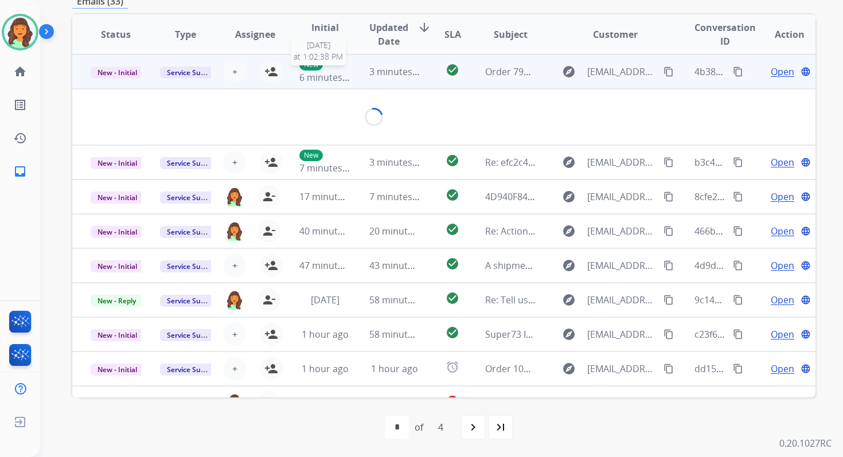
scroll to position [275, 0]
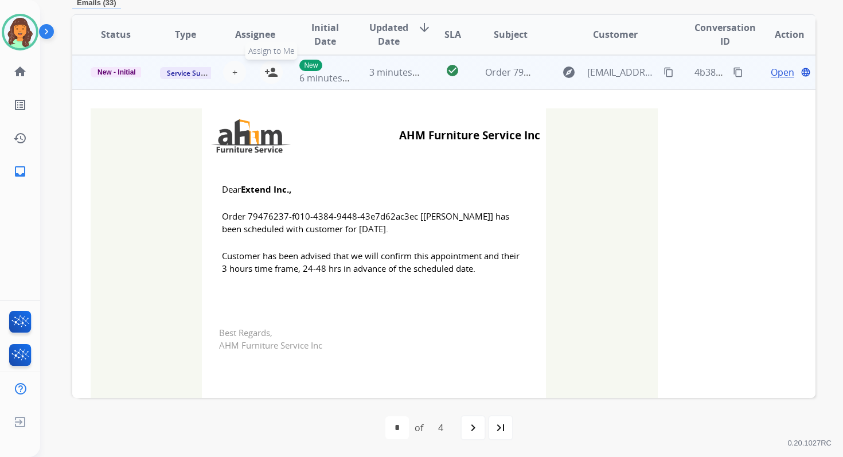
click at [272, 73] on mat-icon "person_add" at bounding box center [271, 72] width 14 height 14
click at [120, 71] on span "New - Initial" at bounding box center [117, 72] width 52 height 10
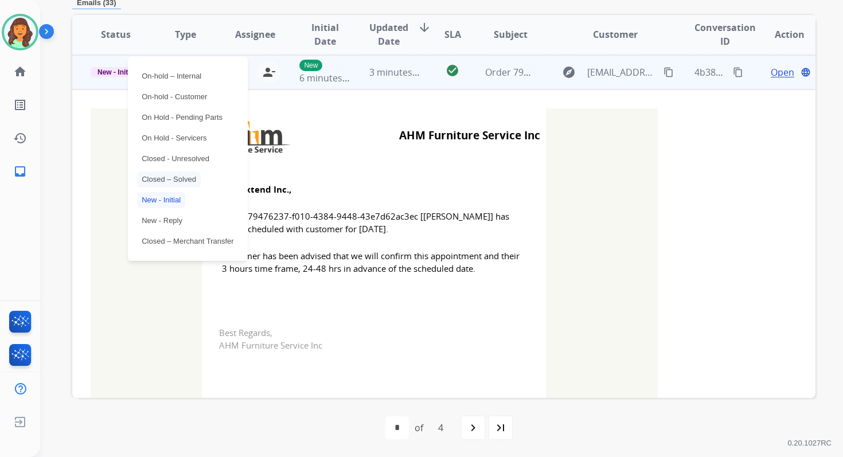
click at [171, 182] on p "Closed – Solved" at bounding box center [169, 179] width 64 height 16
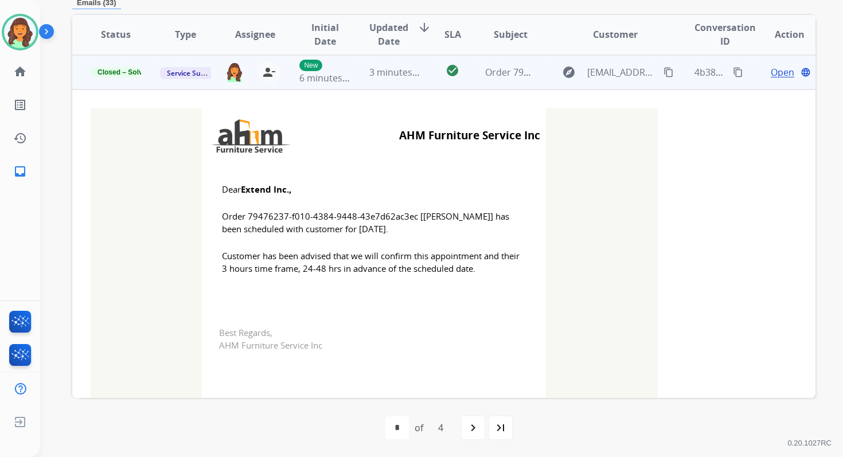
click at [426, 76] on td "check_circle" at bounding box center [443, 72] width 46 height 34
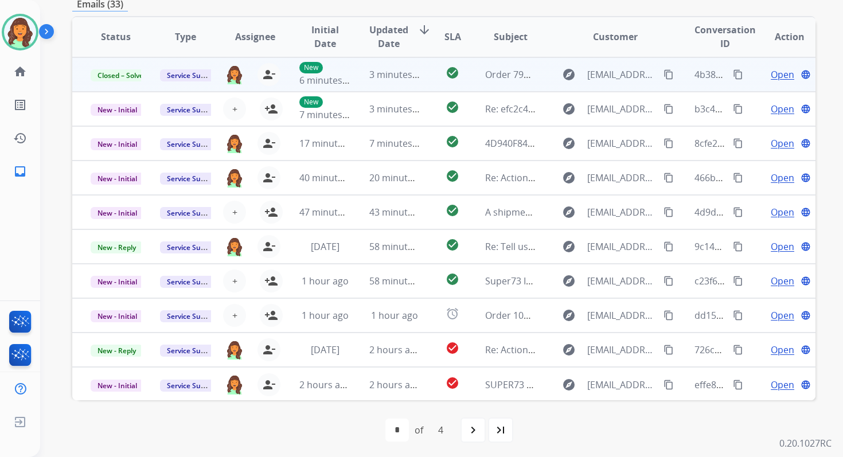
scroll to position [275, 0]
click at [506, 430] on mat-icon "last_page" at bounding box center [501, 431] width 14 height 14
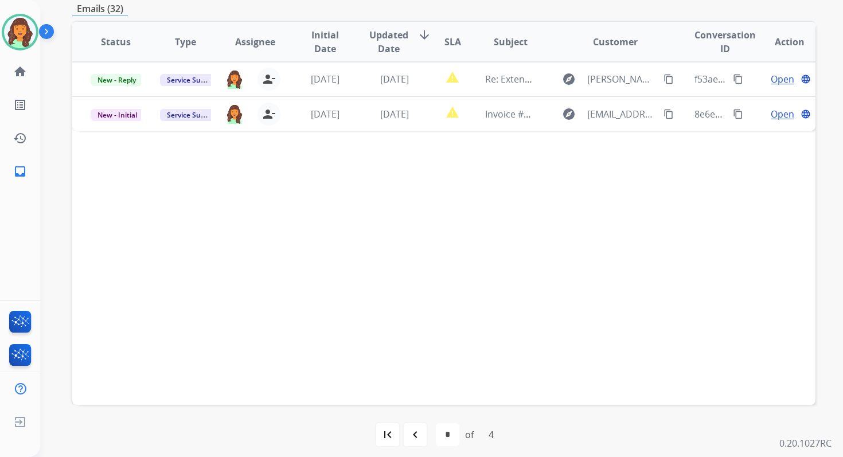
scroll to position [278, 0]
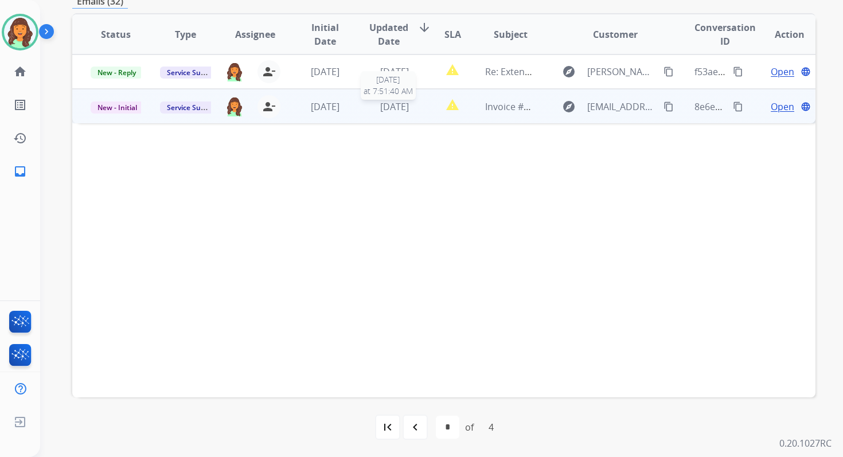
click at [391, 107] on span "4 days ago" at bounding box center [394, 106] width 29 height 13
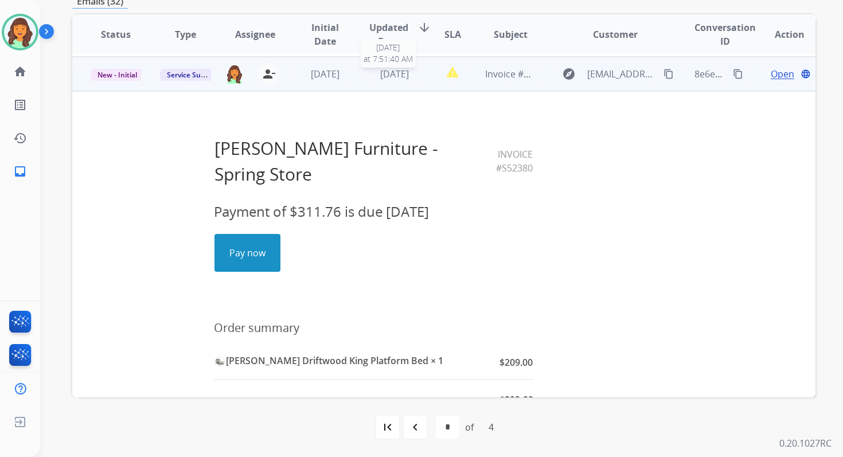
scroll to position [34, 0]
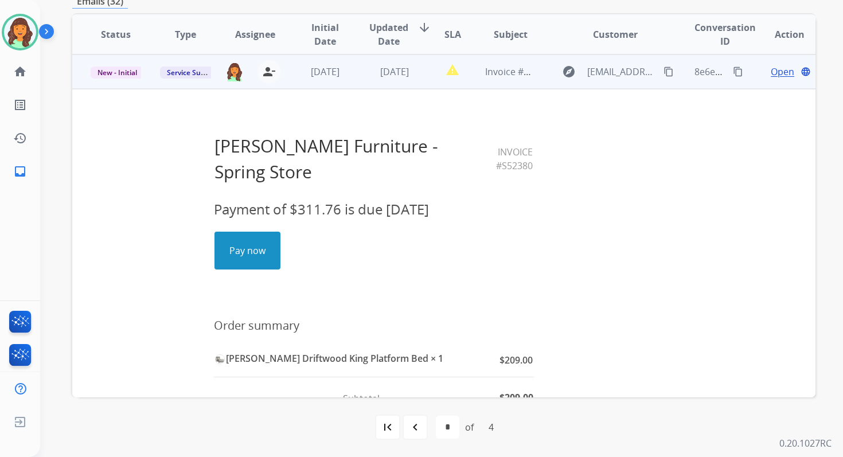
click at [771, 71] on span "Open" at bounding box center [783, 72] width 24 height 14
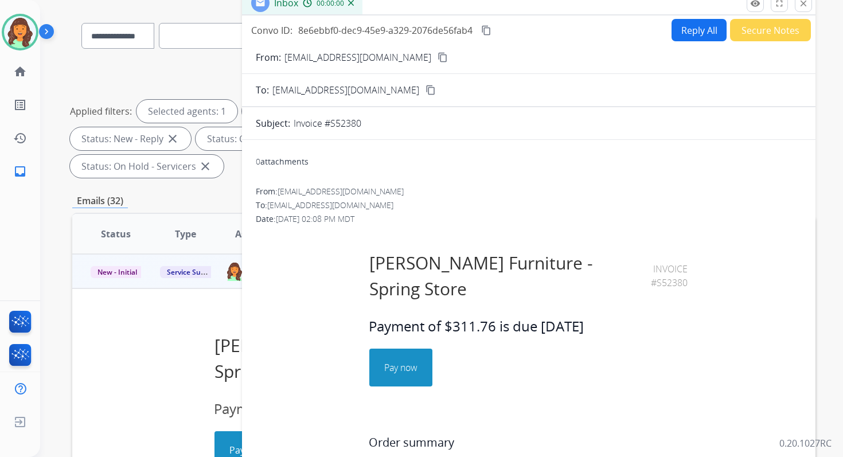
scroll to position [0, 0]
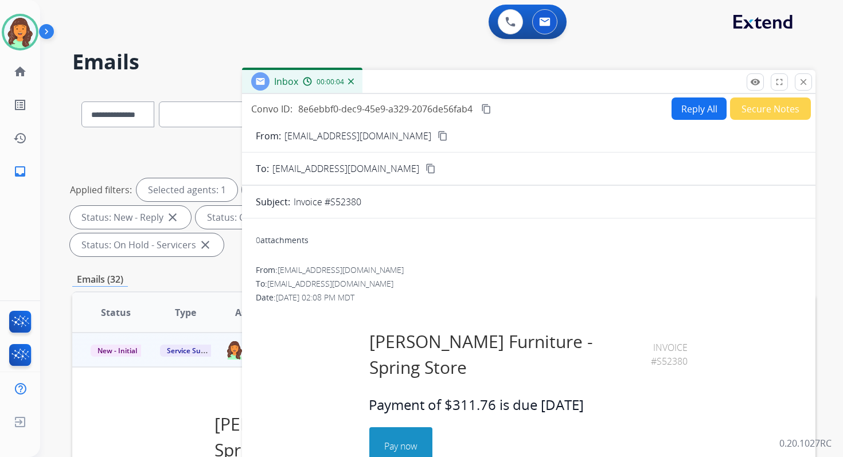
drag, startPoint x: 333, startPoint y: 202, endPoint x: 365, endPoint y: 202, distance: 32.7
click at [365, 202] on div "Invoice #S52380" at bounding box center [548, 202] width 508 height 14
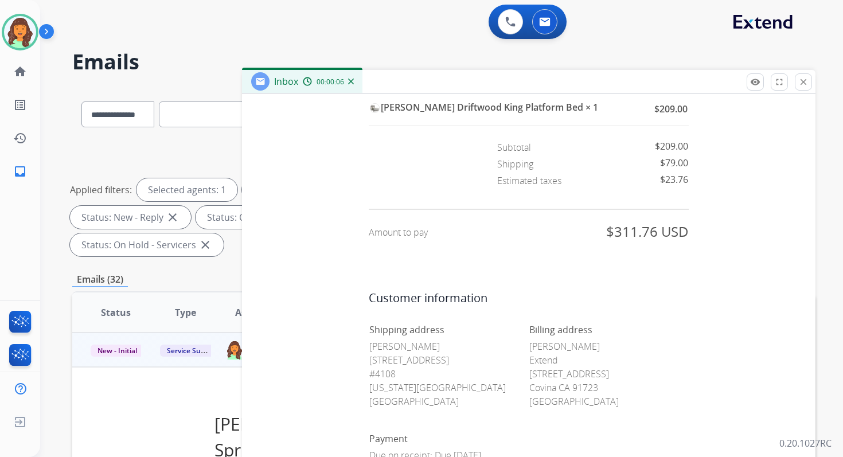
scroll to position [459, 0]
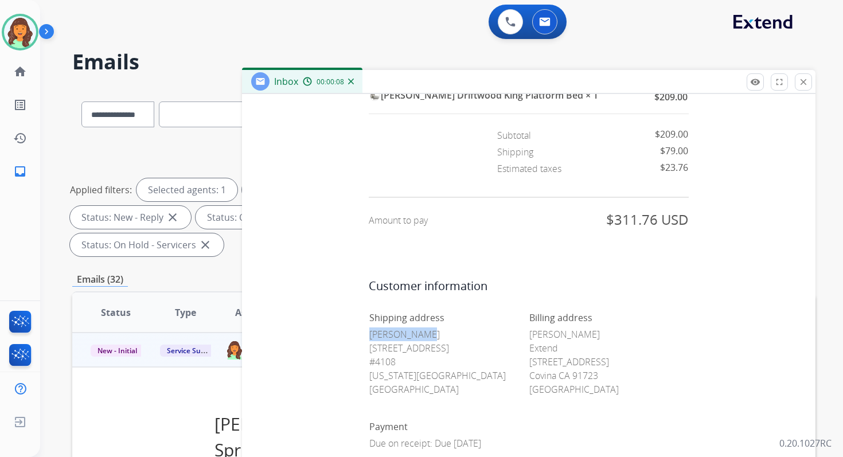
drag, startPoint x: 365, startPoint y: 307, endPoint x: 429, endPoint y: 307, distance: 64.2
click at [429, 327] on p "Logan Prince 5330 Sienna Pkwy #4108 Missouri City TX 77459 United States" at bounding box center [448, 361] width 159 height 69
copy p "Logan Prince"
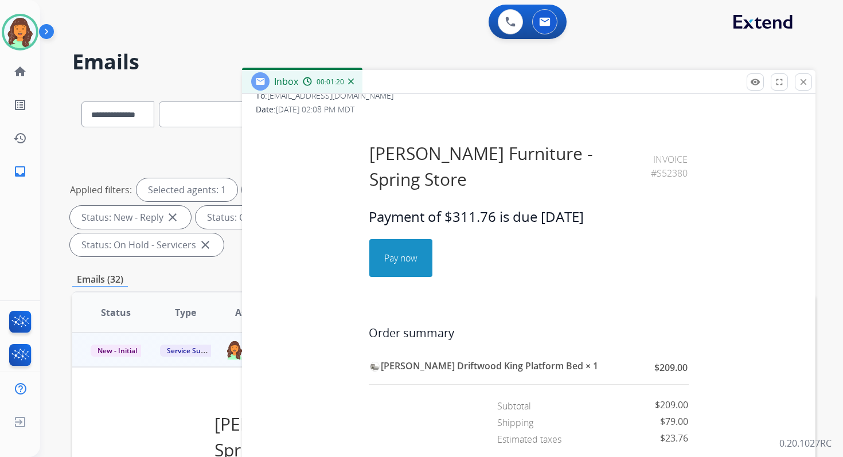
scroll to position [191, 0]
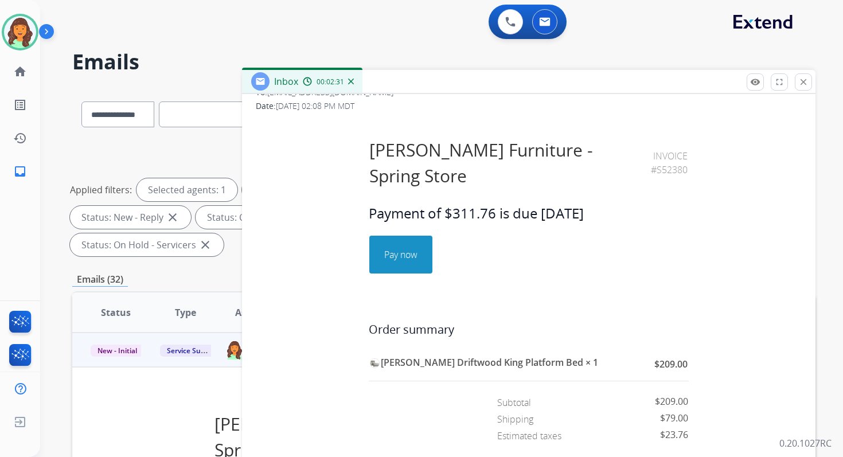
drag, startPoint x: 367, startPoint y: 187, endPoint x: 650, endPoint y: 194, distance: 282.7
click at [650, 203] on h2 "Payment of $311.76 is due January 13, 2025" at bounding box center [529, 213] width 320 height 21
copy h2 "Payment of $311.76 is due January 13, 2025"
click at [801, 89] on button "close Close" at bounding box center [803, 81] width 17 height 17
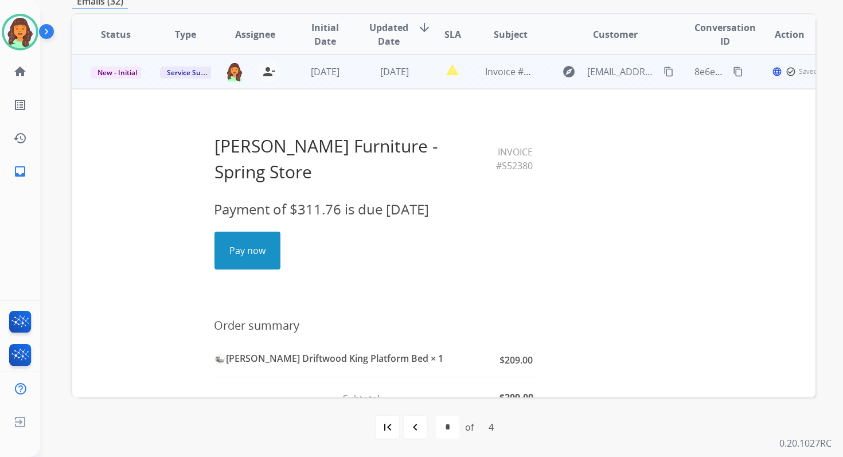
scroll to position [0, 0]
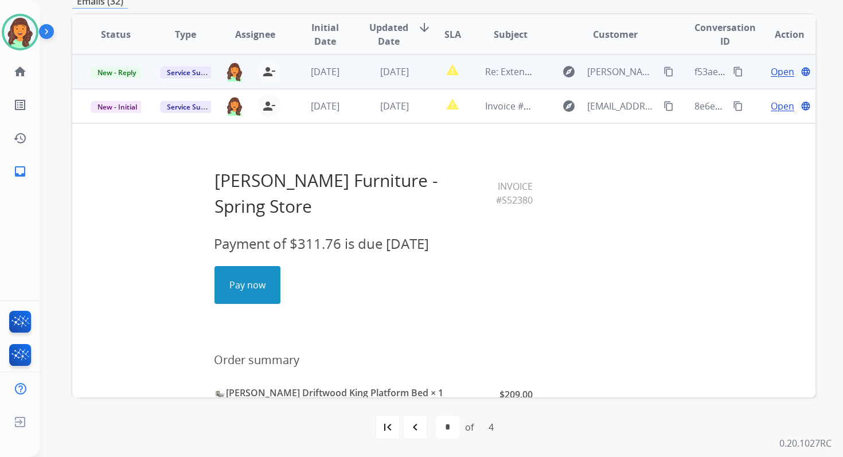
click at [381, 64] on td "1 day ago" at bounding box center [385, 71] width 69 height 34
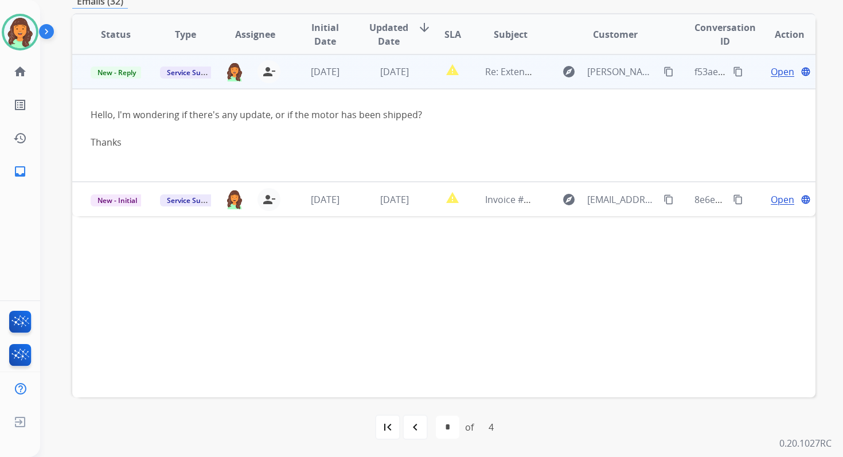
click at [775, 72] on span "Open" at bounding box center [783, 72] width 24 height 14
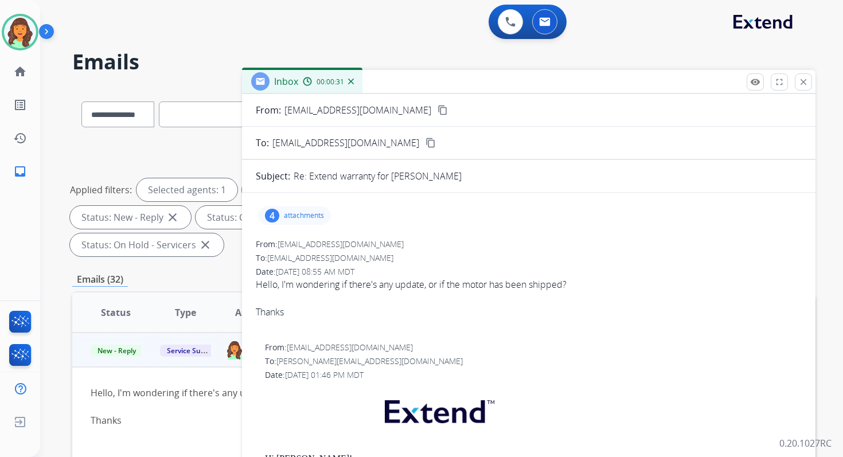
scroll to position [16, 0]
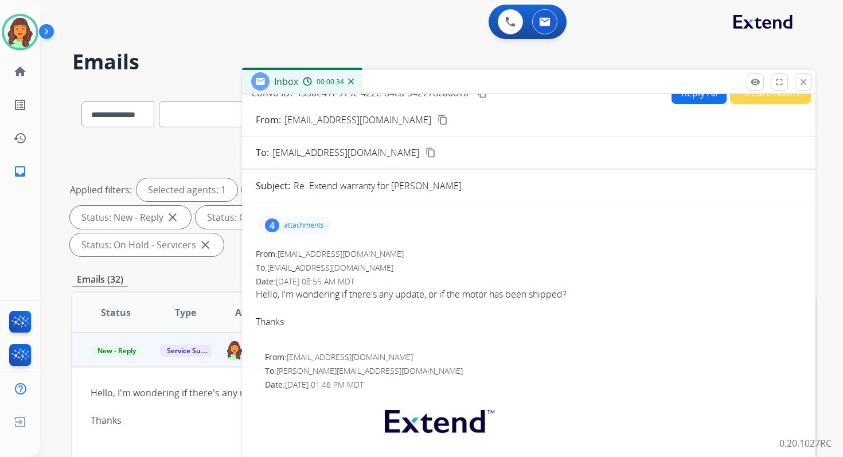
click at [312, 223] on p "attachments" at bounding box center [304, 225] width 40 height 9
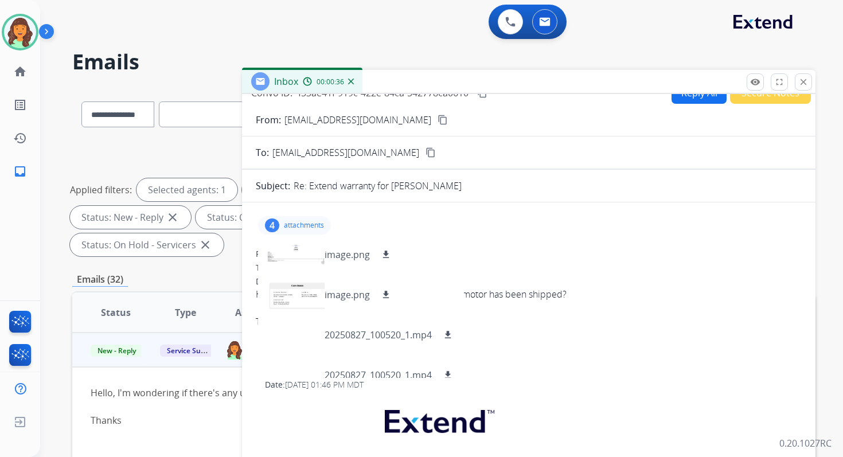
click at [312, 223] on p "attachments" at bounding box center [304, 225] width 40 height 9
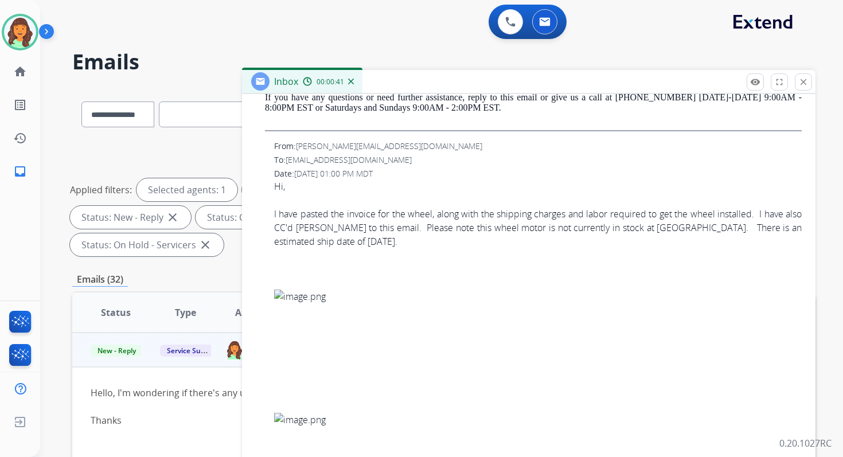
scroll to position [662, 0]
click at [809, 81] on button "close Close" at bounding box center [803, 81] width 17 height 17
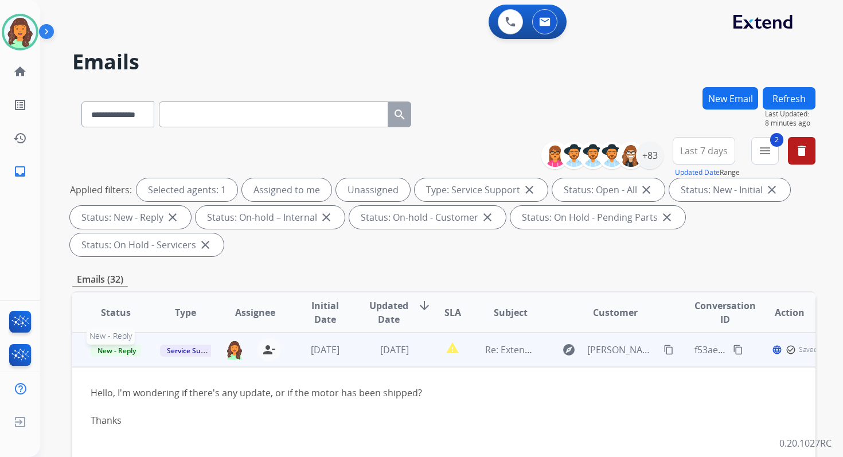
click at [120, 350] on span "New - Reply" at bounding box center [117, 351] width 52 height 12
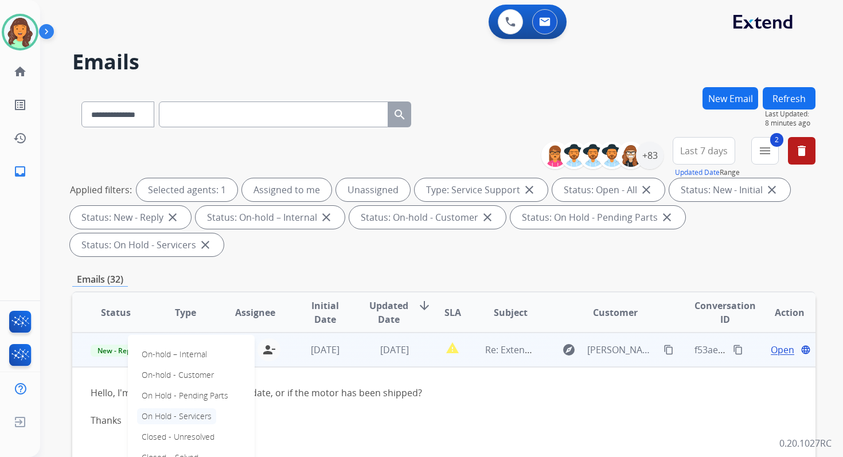
scroll to position [55, 0]
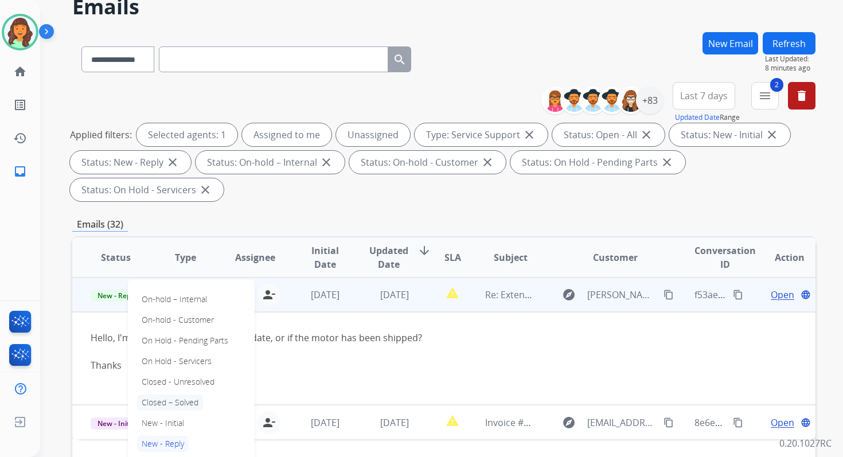
click at [175, 399] on p "Closed – Solved" at bounding box center [170, 402] width 66 height 16
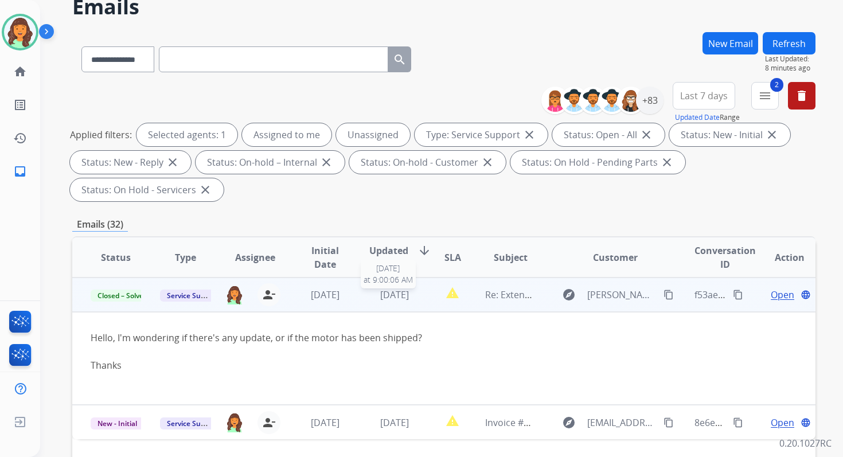
click at [409, 295] on span "1 day ago" at bounding box center [394, 294] width 29 height 13
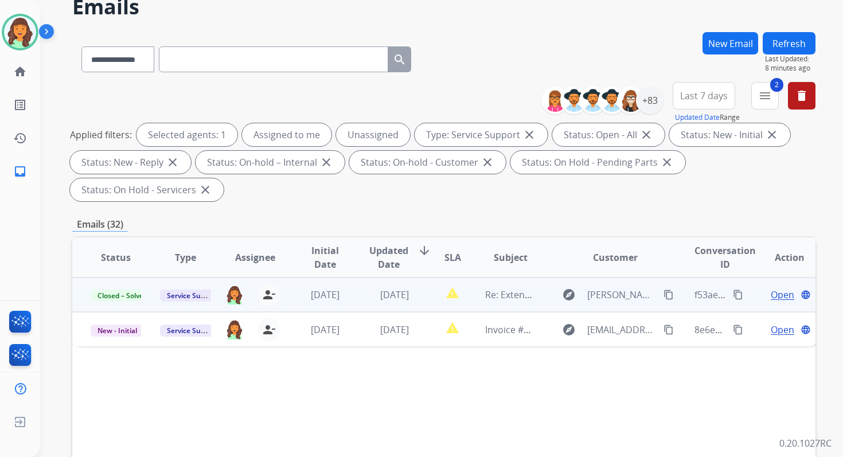
scroll to position [278, 0]
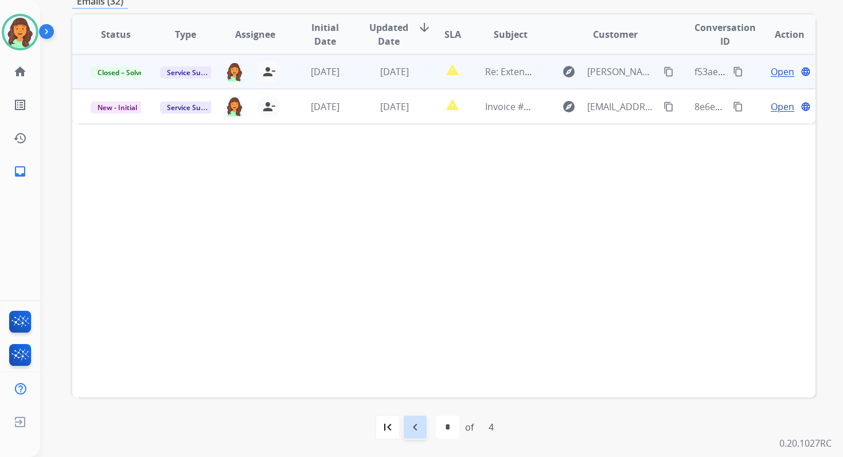
click at [413, 431] on mat-icon "navigate_before" at bounding box center [415, 427] width 14 height 14
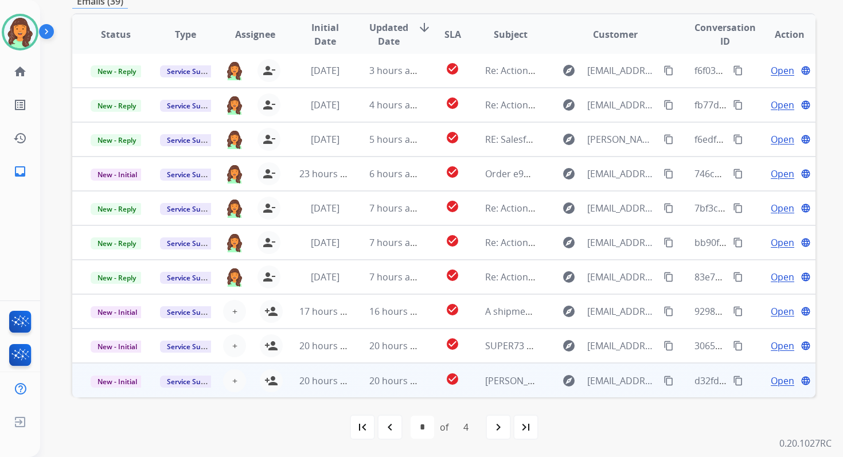
click at [372, 379] on span "20 hours ago" at bounding box center [397, 380] width 57 height 13
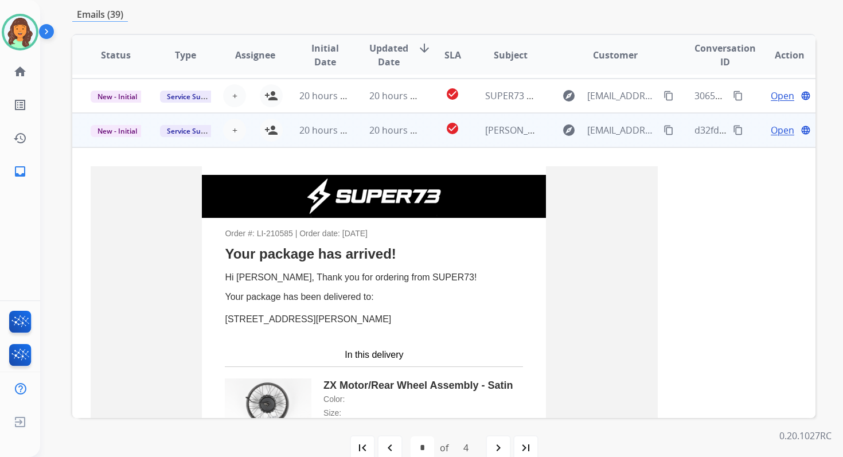
scroll to position [182, 0]
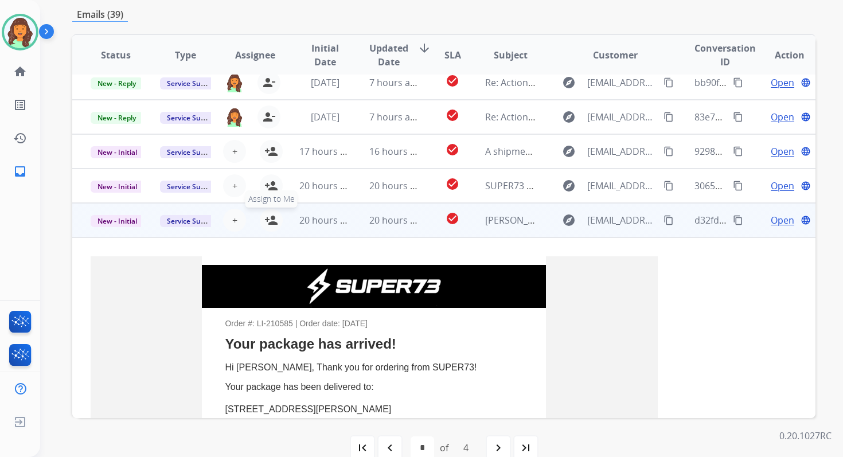
click at [271, 218] on mat-icon "person_add" at bounding box center [271, 220] width 14 height 14
click at [131, 222] on span "New - Initial" at bounding box center [117, 221] width 53 height 12
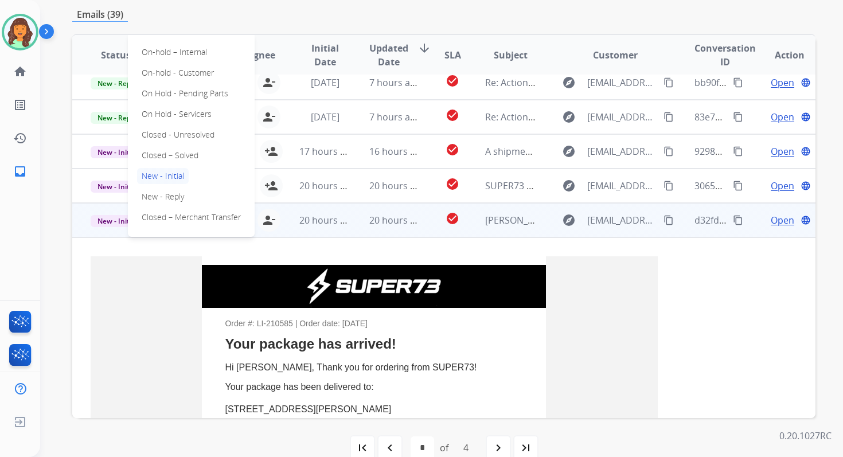
click at [179, 146] on div "On-hold – Internal On-hold - Customer On Hold - Pending Parts On Hold - Service…" at bounding box center [191, 135] width 127 height 204
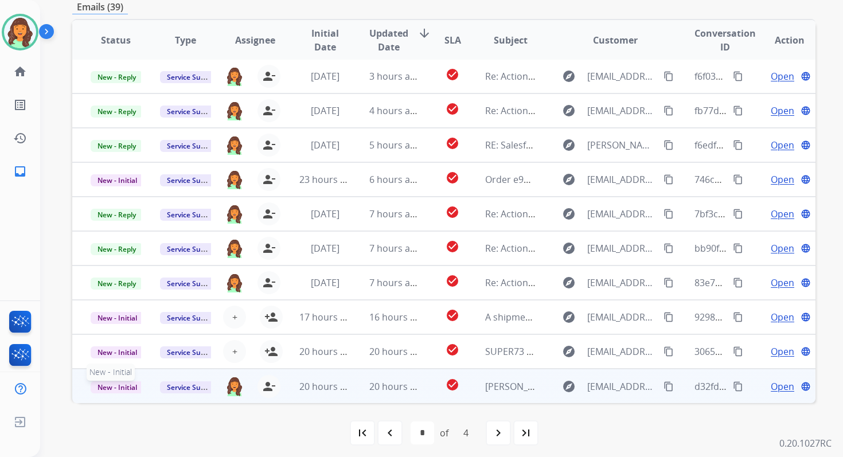
click at [116, 388] on span "New - Initial" at bounding box center [117, 387] width 53 height 12
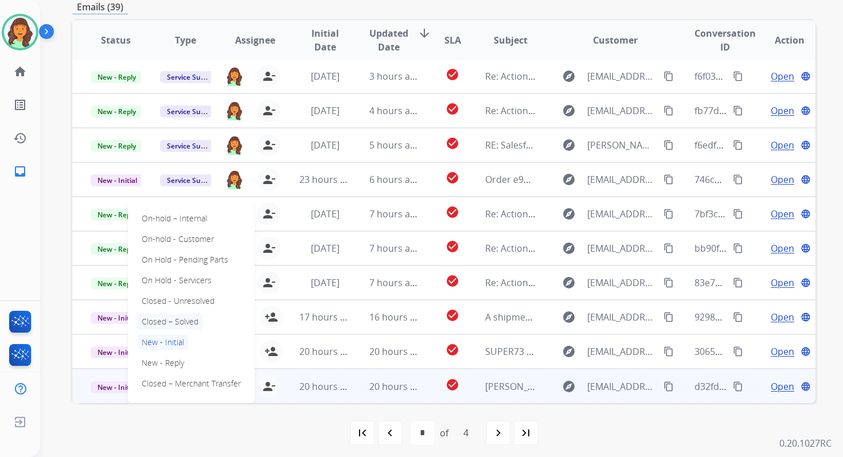
click at [174, 318] on p "Closed – Solved" at bounding box center [170, 322] width 66 height 16
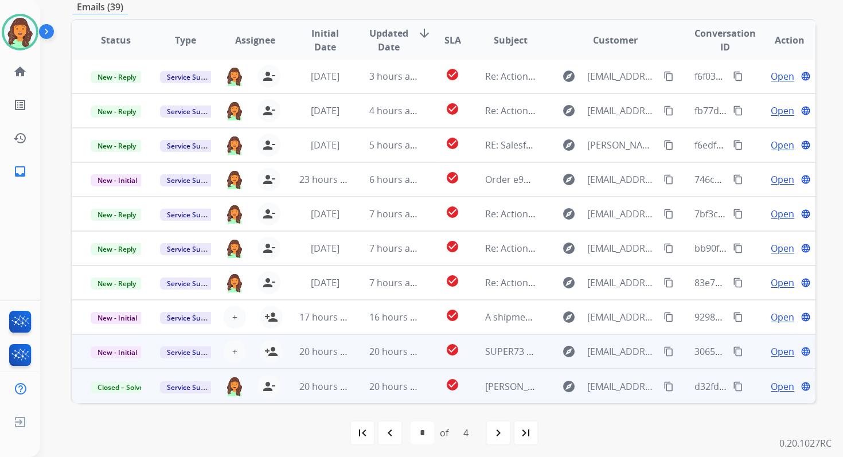
click at [353, 359] on td "20 hours ago" at bounding box center [385, 351] width 69 height 34
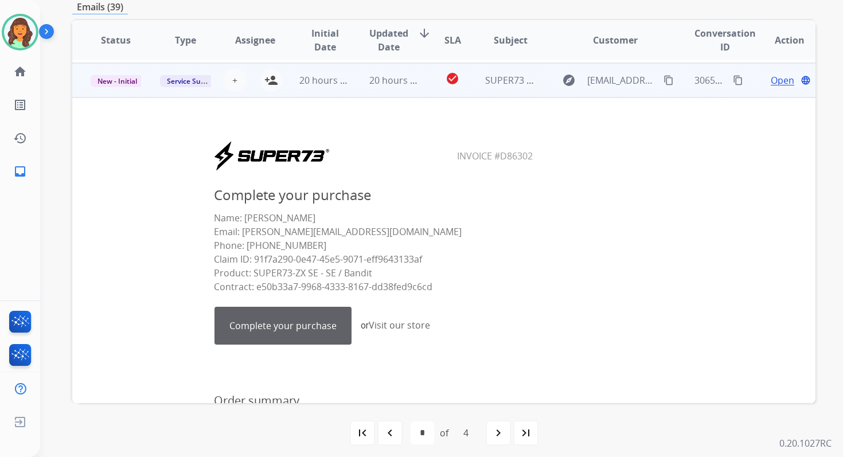
scroll to position [275, 0]
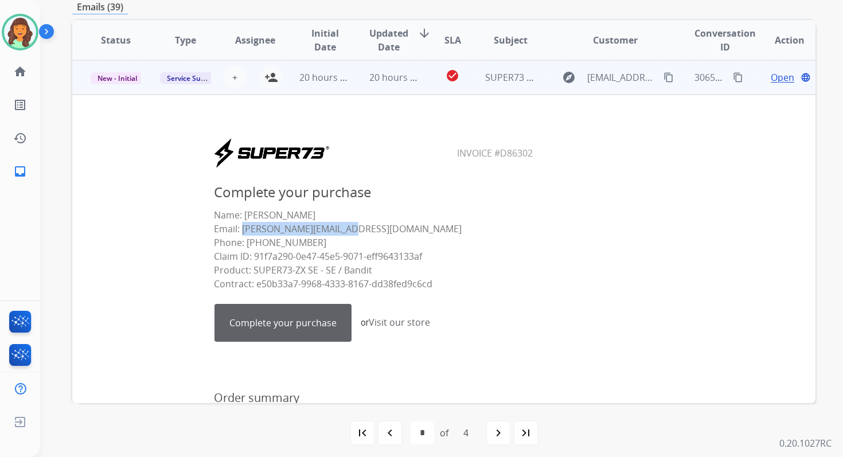
drag, startPoint x: 238, startPoint y: 230, endPoint x: 391, endPoint y: 232, distance: 152.5
click at [391, 231] on p "Name: Nora Elsaied Email: nora_elsaied@yahoo.com Phone: (917) 293-3716 Claim ID…" at bounding box center [374, 249] width 320 height 83
copy p "nora_elsaied@yahoo.com"
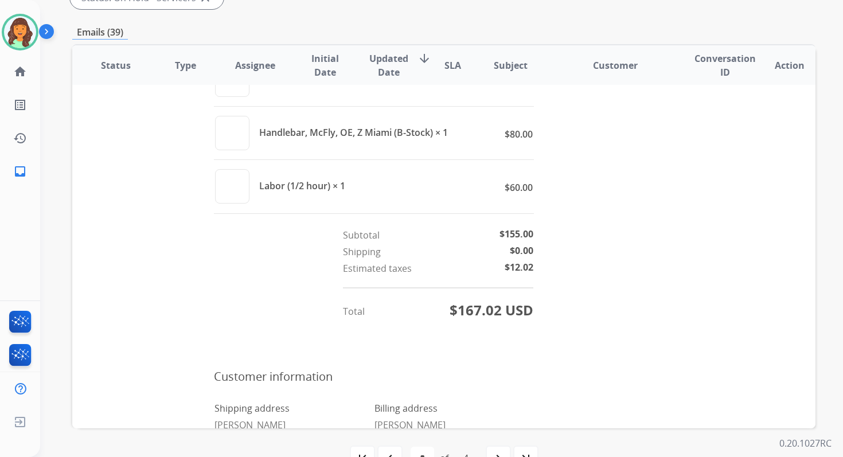
scroll to position [513, 0]
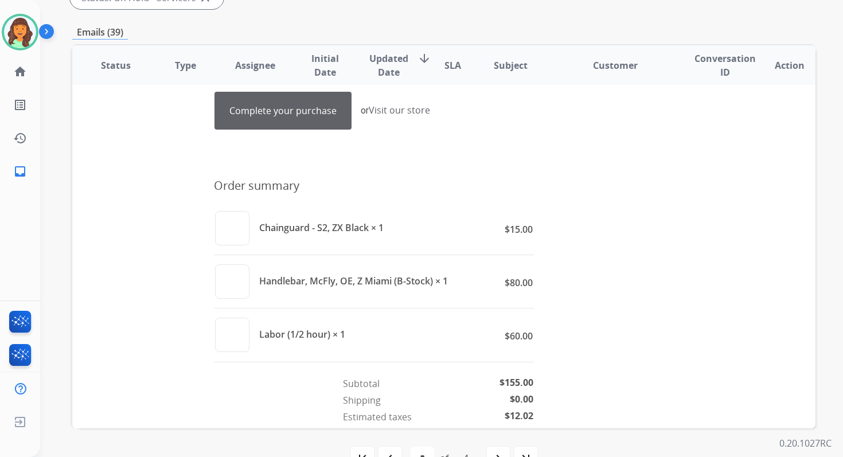
click at [294, 115] on link "Complete your purchase" at bounding box center [283, 110] width 136 height 37
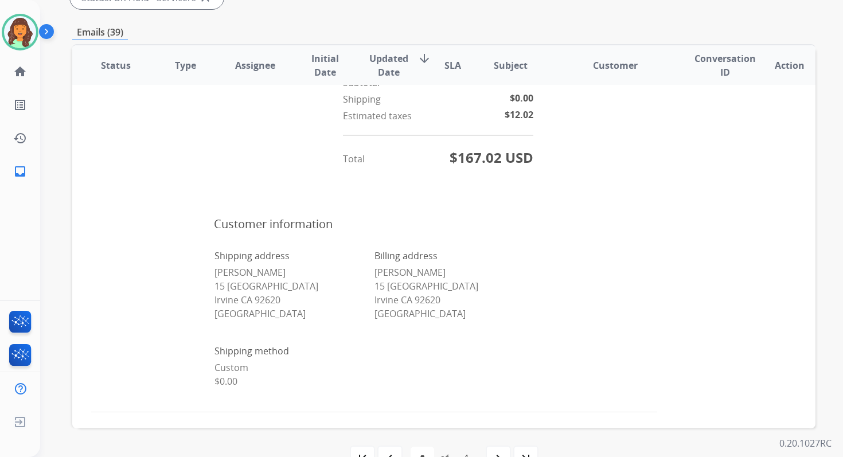
scroll to position [278, 0]
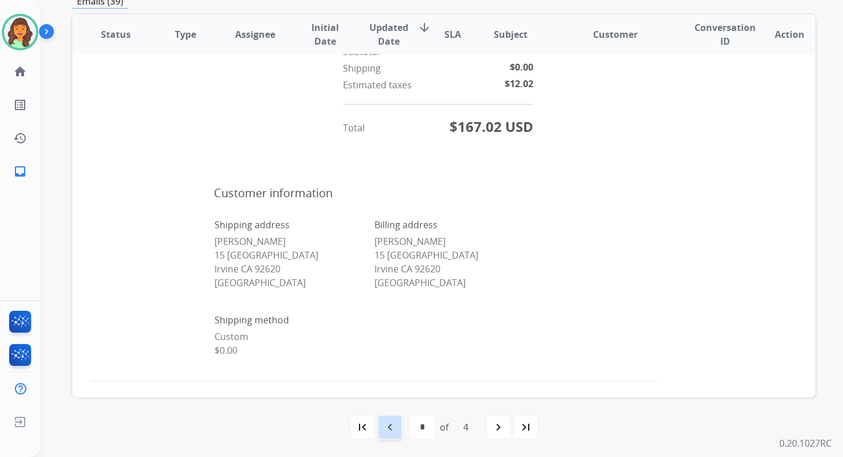
click at [395, 423] on mat-icon "navigate_before" at bounding box center [390, 427] width 14 height 14
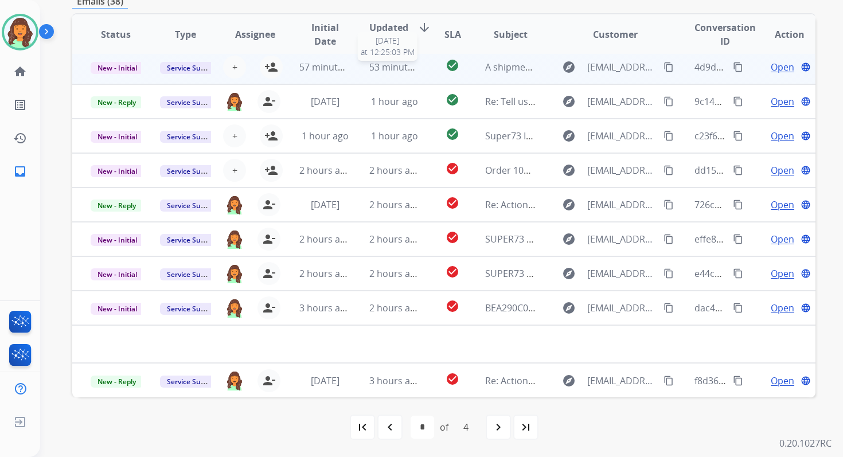
click at [389, 67] on span "53 minutes ago" at bounding box center [402, 67] width 67 height 13
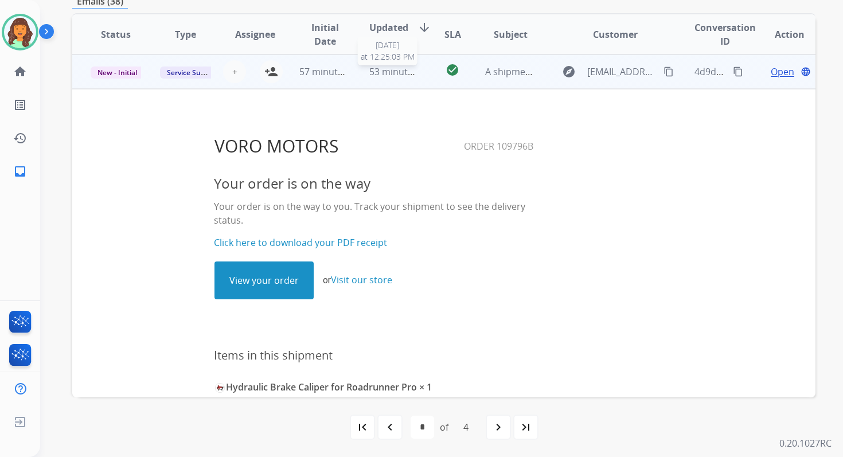
click at [391, 64] on td "53 minutes ago 9/16/2025 at 12:25:03 PM" at bounding box center [385, 71] width 69 height 34
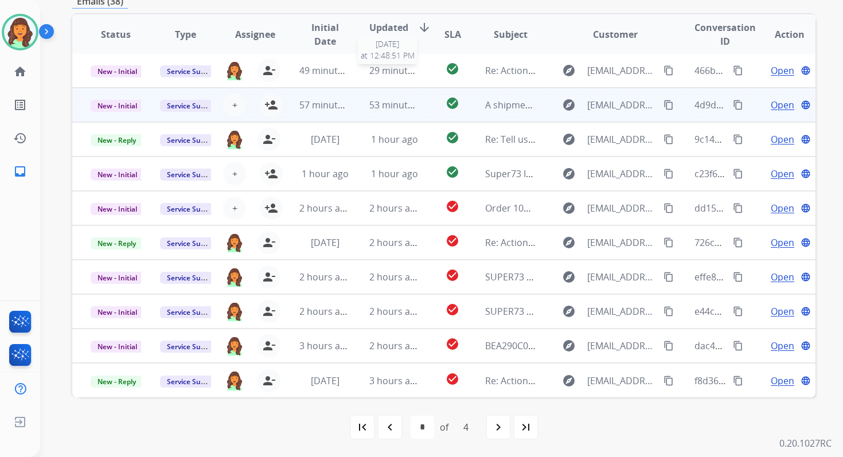
scroll to position [1, 0]
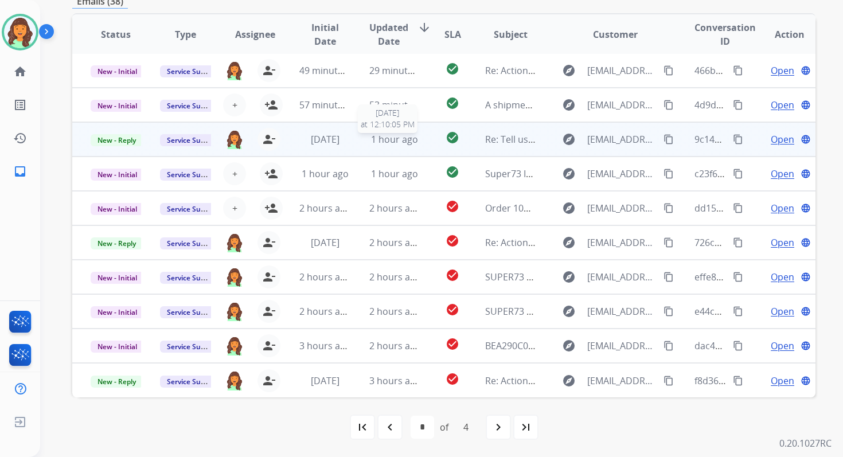
click at [392, 146] on div "1 hour ago" at bounding box center [394, 139] width 50 height 14
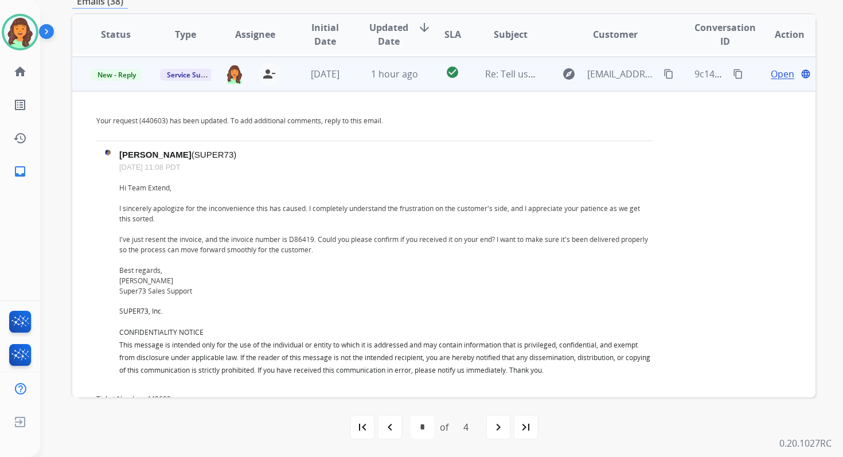
scroll to position [69, 0]
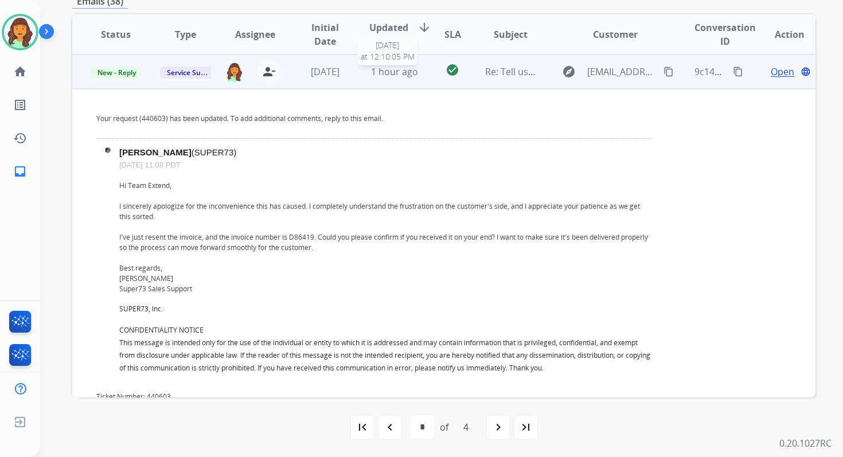
click at [398, 69] on span "1 hour ago" at bounding box center [394, 71] width 47 height 13
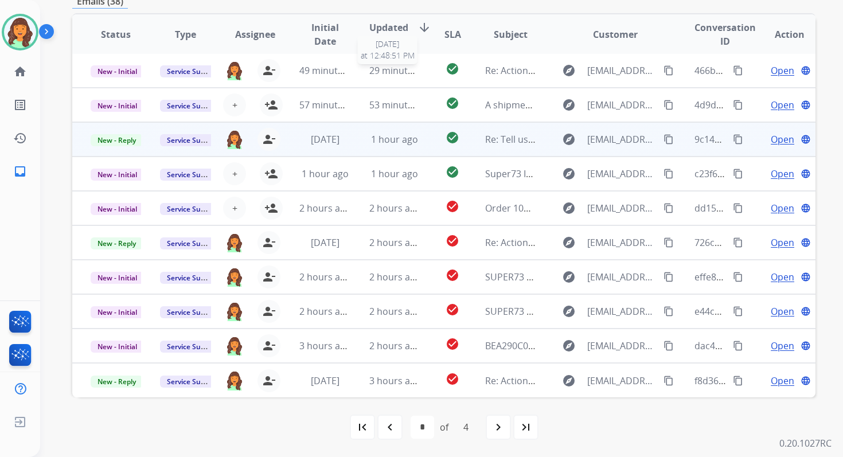
scroll to position [1, 0]
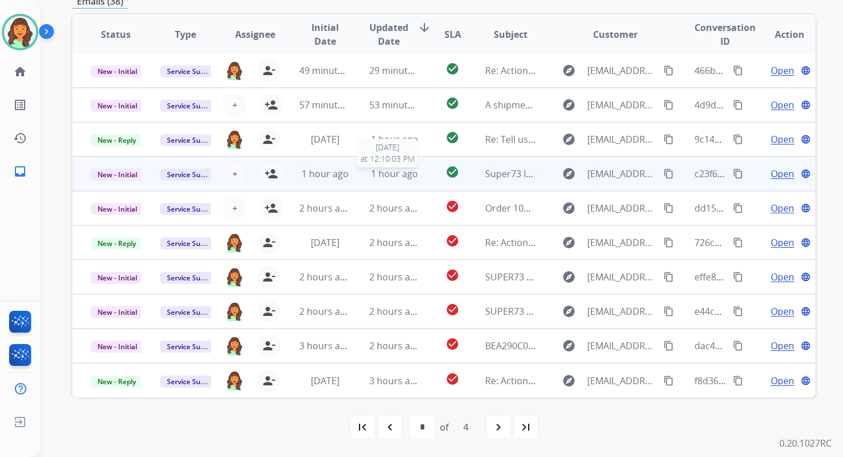
click at [386, 172] on span "1 hour ago" at bounding box center [394, 173] width 47 height 13
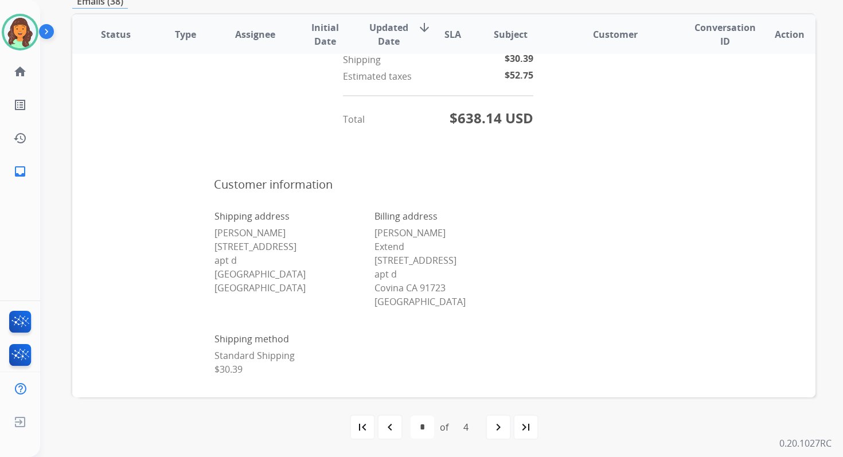
scroll to position [996, 0]
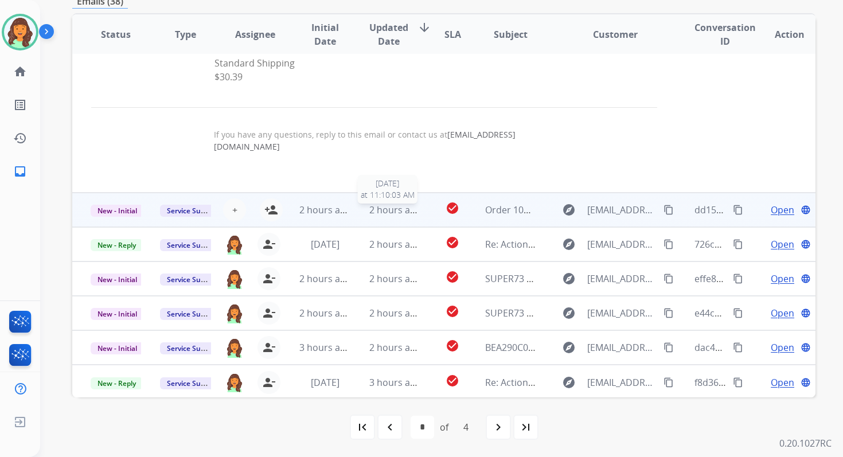
click at [389, 213] on span "2 hours ago" at bounding box center [395, 210] width 52 height 13
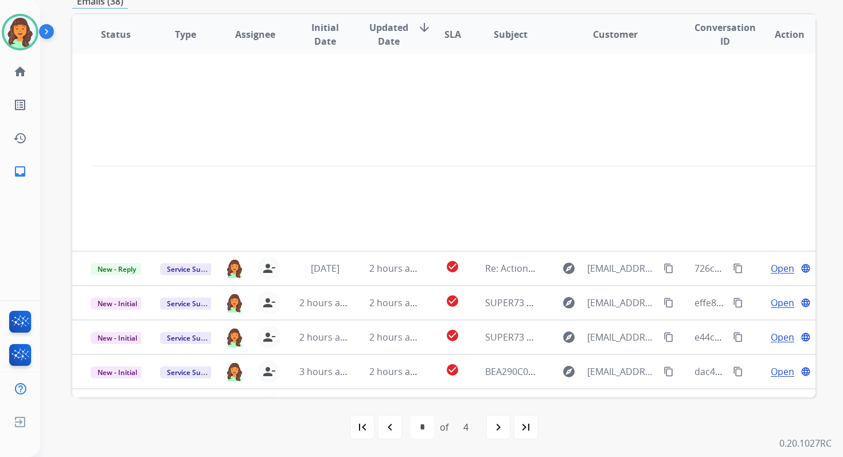
scroll to position [906, 0]
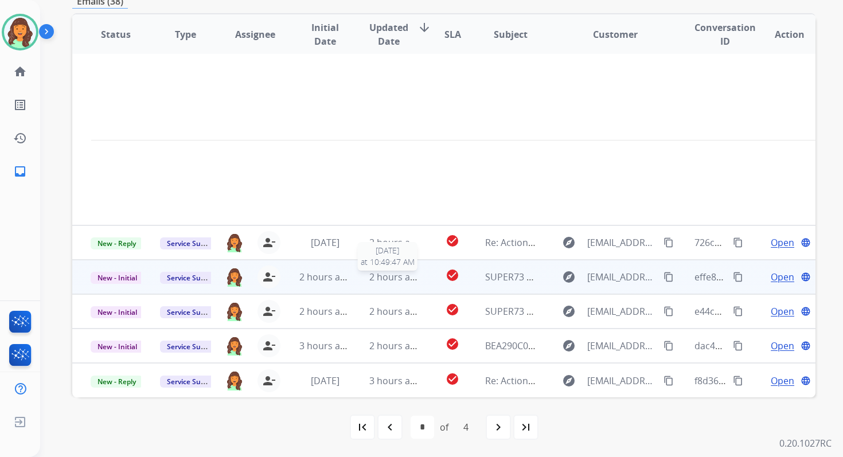
click at [389, 271] on span "2 hours ago" at bounding box center [395, 277] width 52 height 13
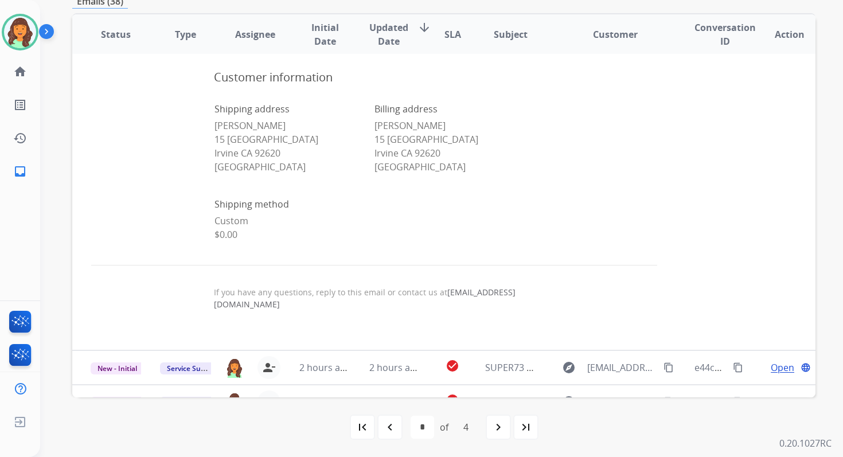
scroll to position [945, 0]
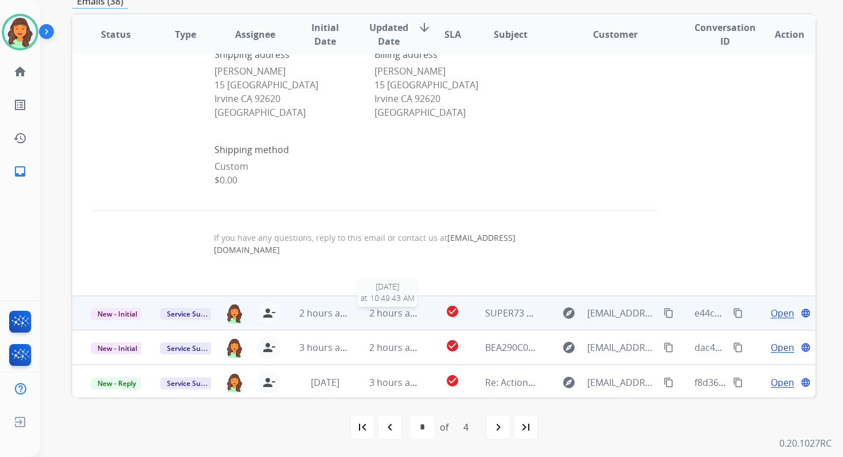
click at [379, 313] on span "2 hours ago" at bounding box center [395, 313] width 52 height 13
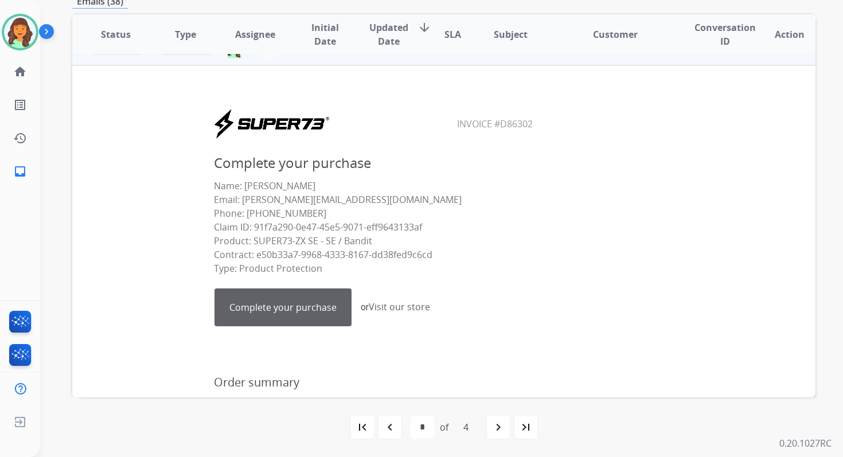
scroll to position [241, 0]
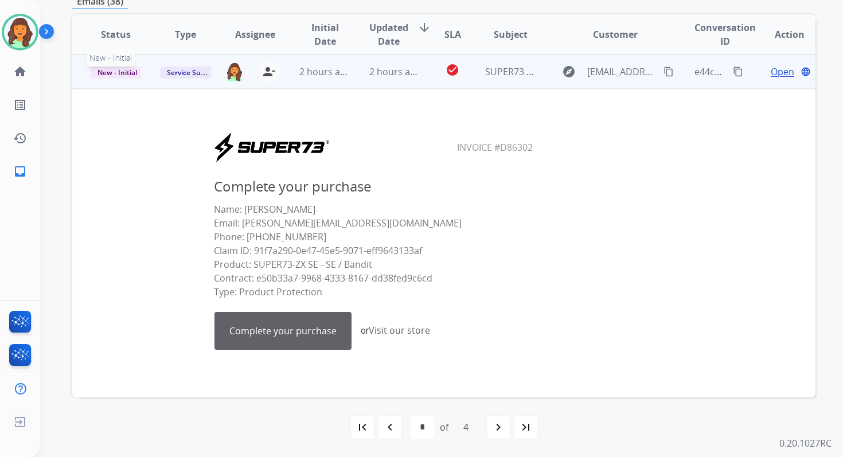
click at [134, 75] on span "New - Initial" at bounding box center [117, 73] width 53 height 12
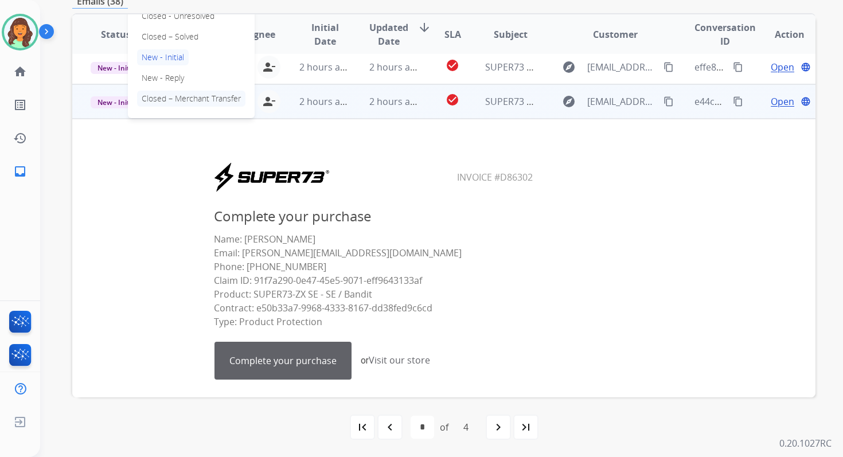
scroll to position [201, 0]
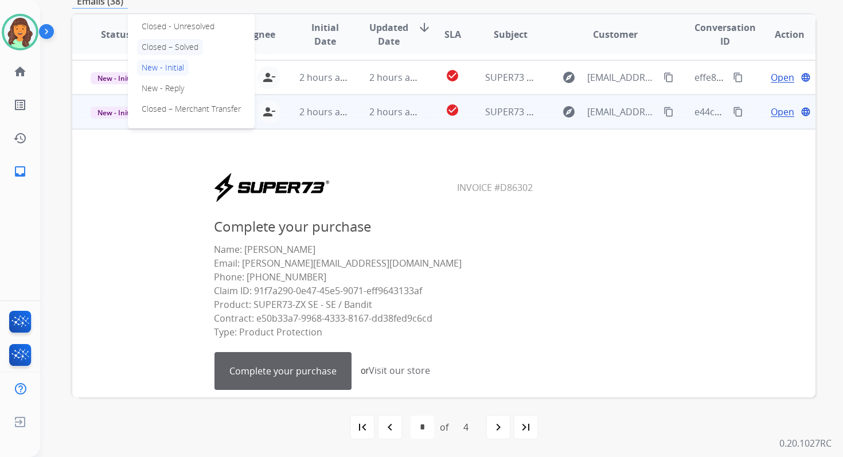
click at [172, 48] on p "Closed – Solved" at bounding box center [170, 47] width 66 height 16
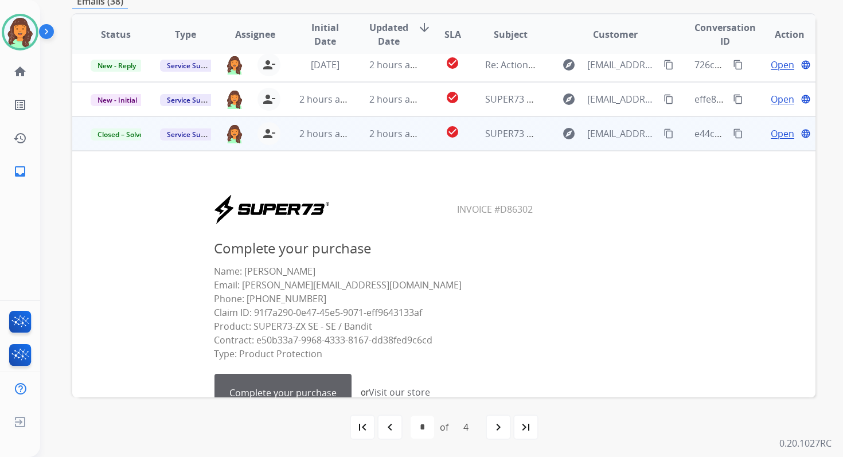
scroll to position [0, 0]
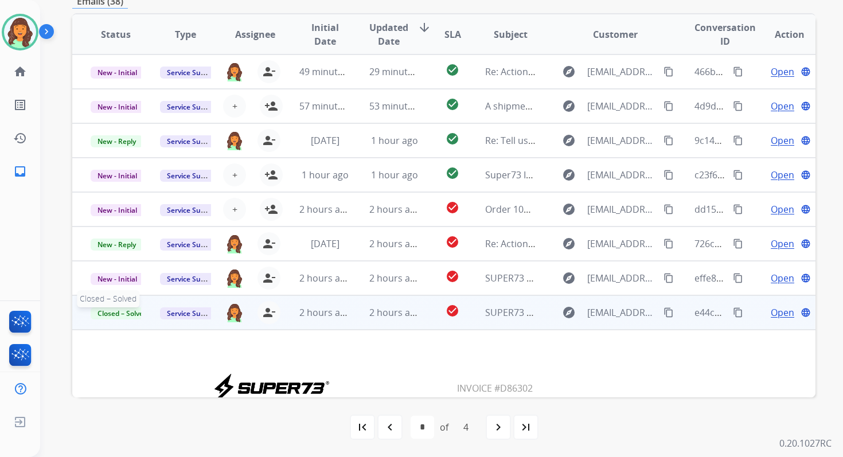
click at [131, 312] on span "Closed – Solved" at bounding box center [123, 313] width 64 height 12
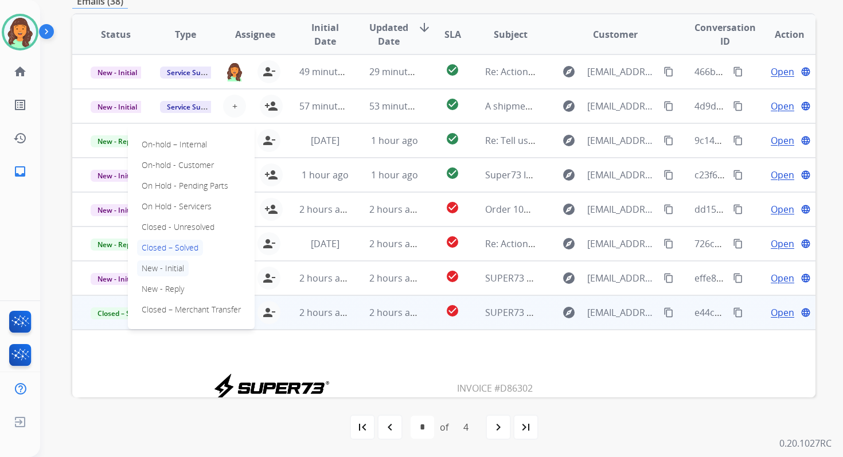
click at [173, 271] on p "New - Initial" at bounding box center [163, 268] width 52 height 16
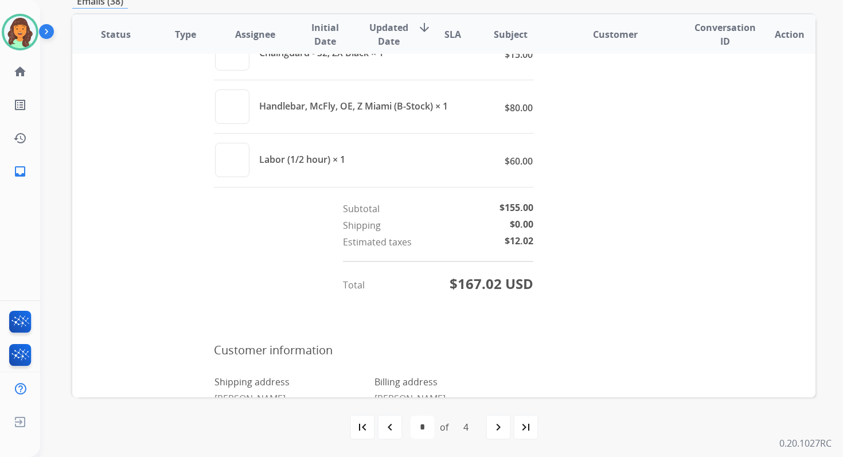
scroll to position [929, 0]
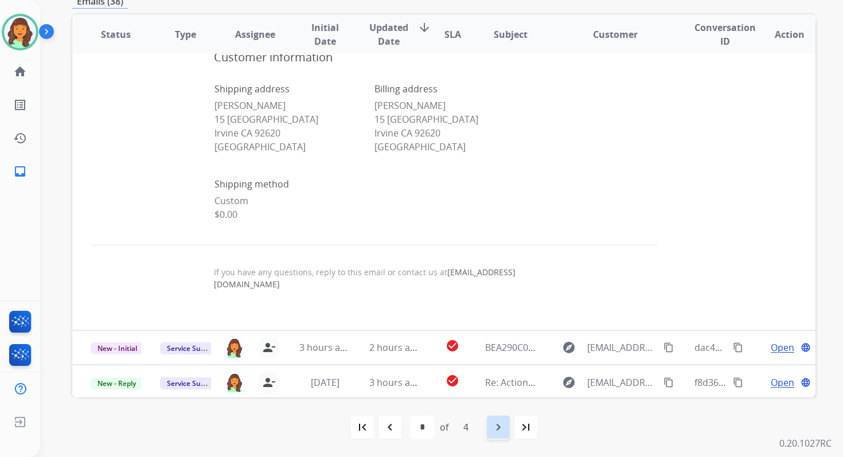
click at [502, 431] on mat-icon "navigate_next" at bounding box center [498, 427] width 14 height 14
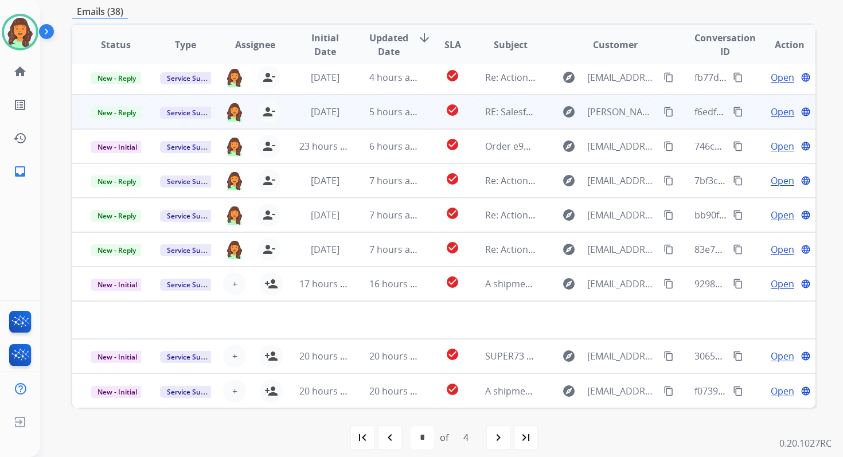
scroll to position [278, 0]
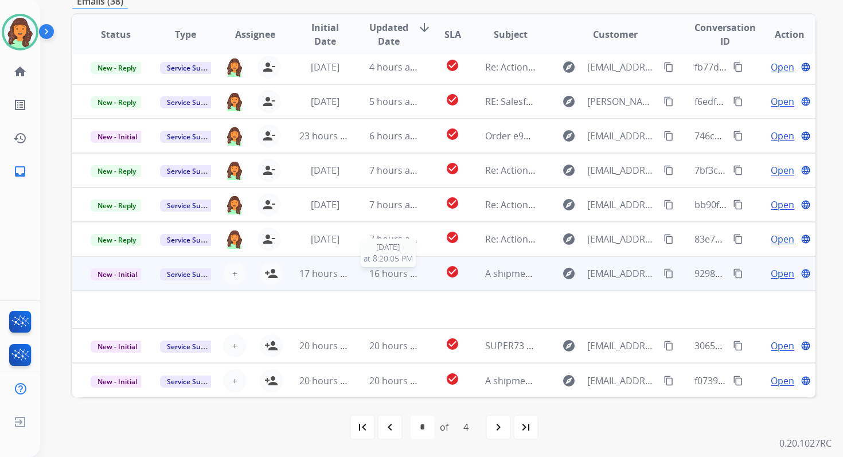
click at [382, 280] on div "16 hours ago" at bounding box center [394, 274] width 50 height 14
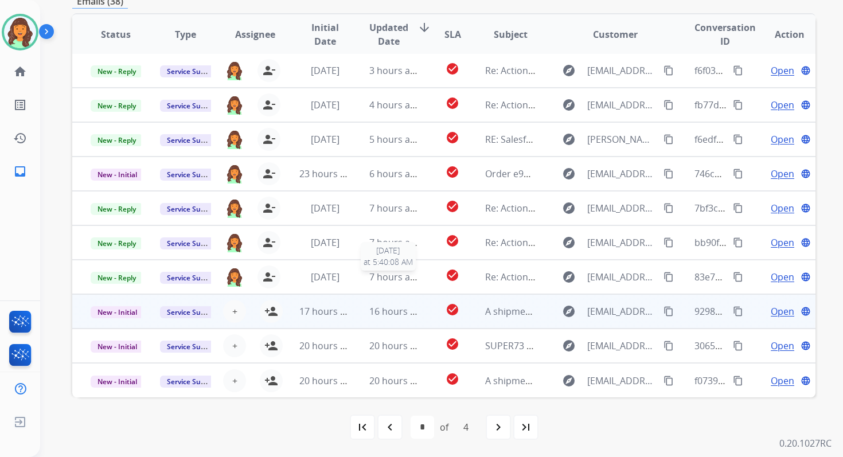
scroll to position [1, 0]
click at [381, 315] on span "16 hours ago" at bounding box center [397, 311] width 57 height 13
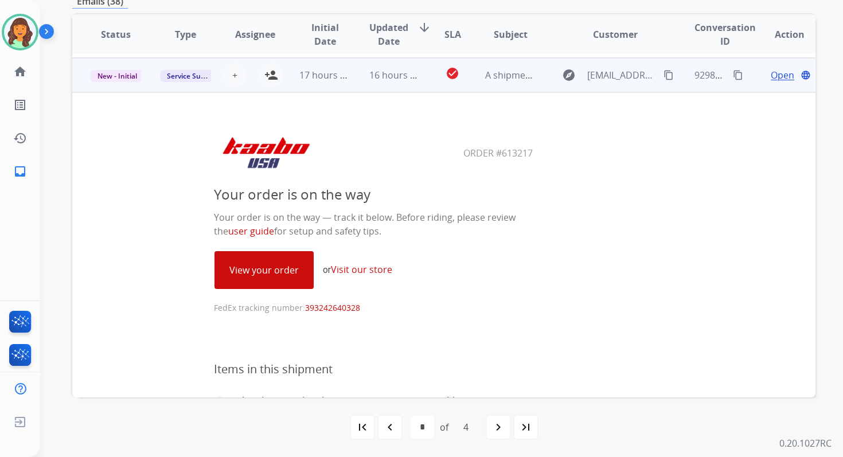
scroll to position [241, 0]
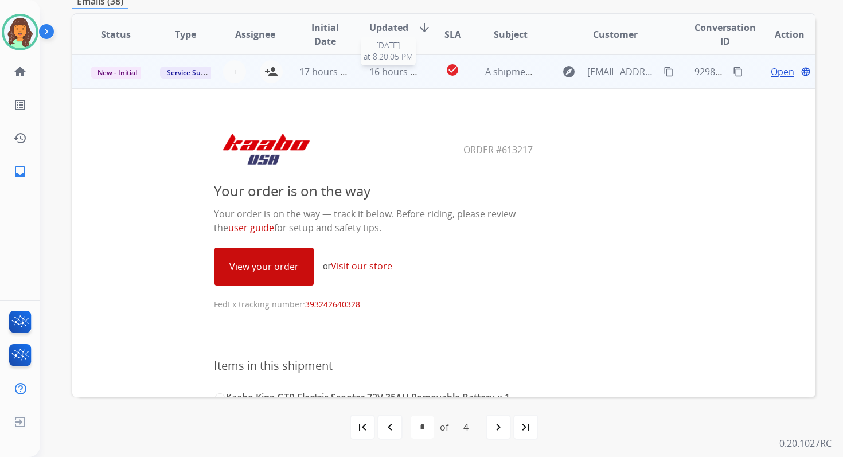
click at [398, 73] on span "16 hours ago" at bounding box center [397, 71] width 57 height 13
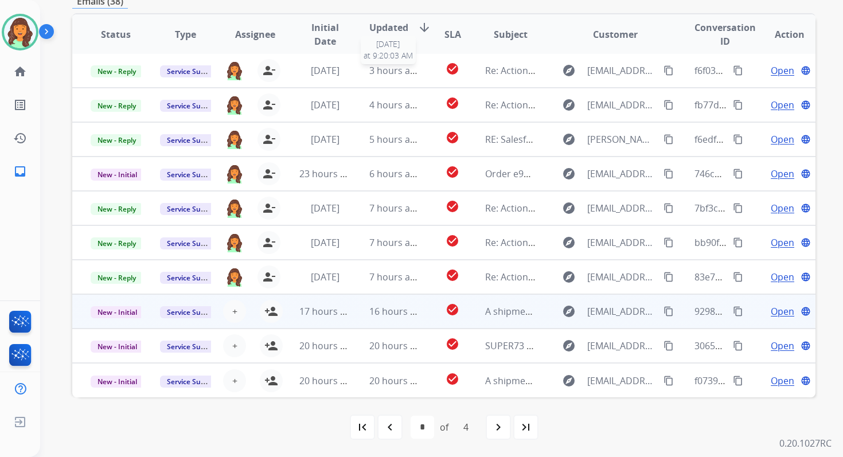
scroll to position [1, 0]
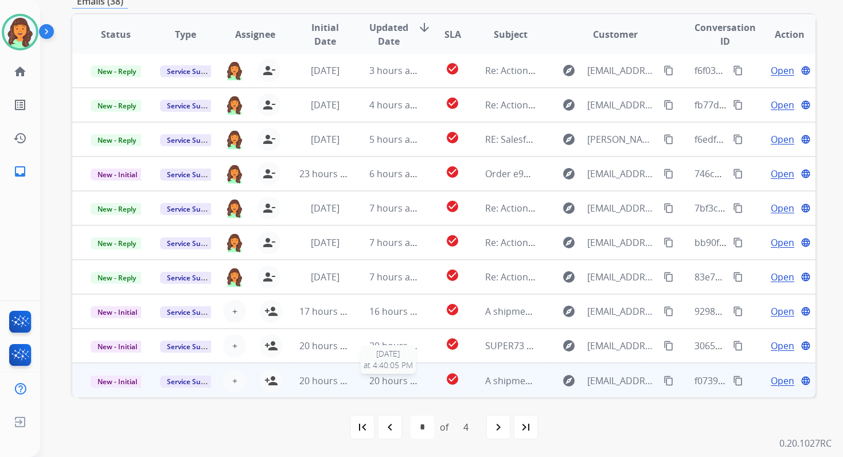
click at [369, 376] on span "20 hours ago" at bounding box center [397, 380] width 57 height 13
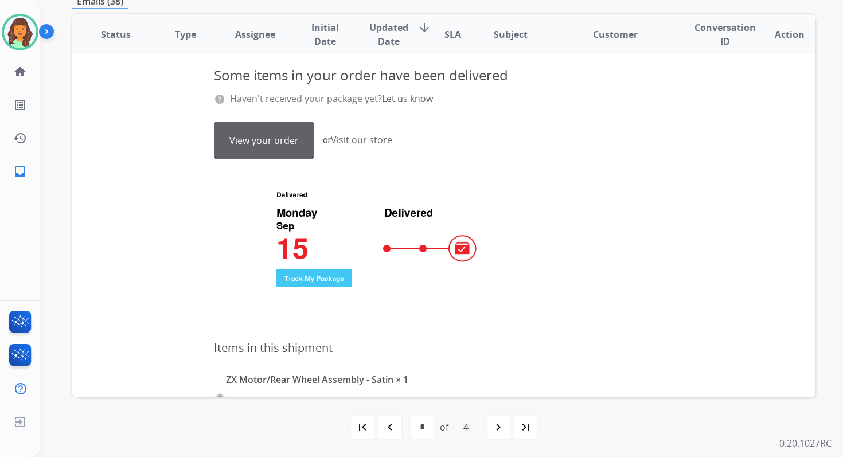
scroll to position [394, 0]
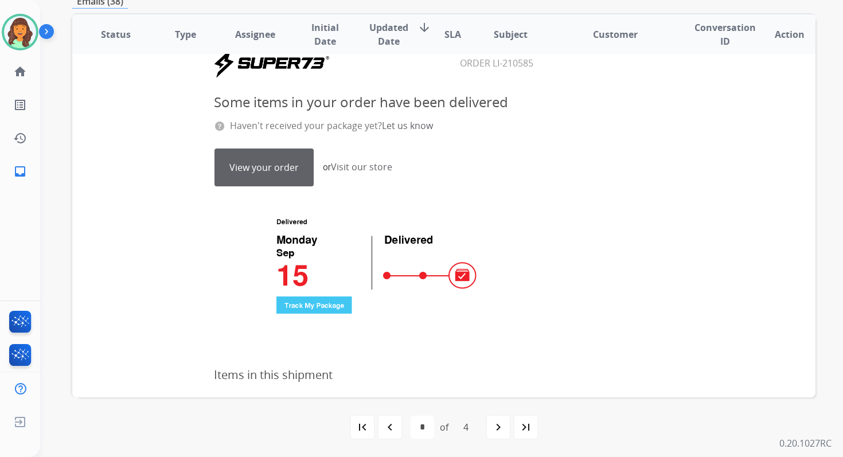
click at [280, 168] on link "View your order" at bounding box center [264, 167] width 98 height 37
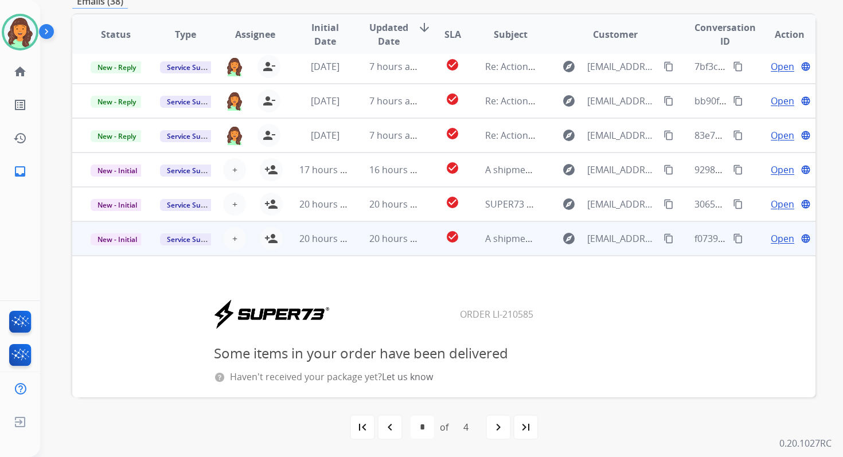
scroll to position [17, 0]
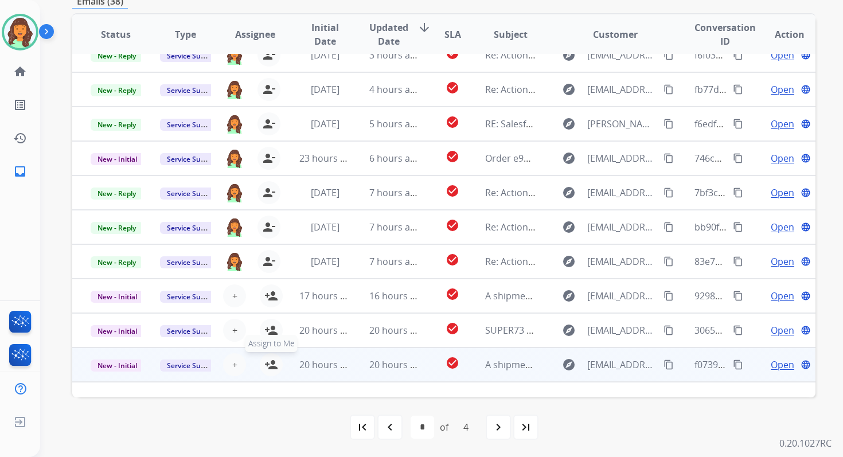
click at [272, 366] on mat-icon "person_add" at bounding box center [271, 365] width 14 height 14
click at [132, 362] on span "New - Initial" at bounding box center [117, 365] width 53 height 12
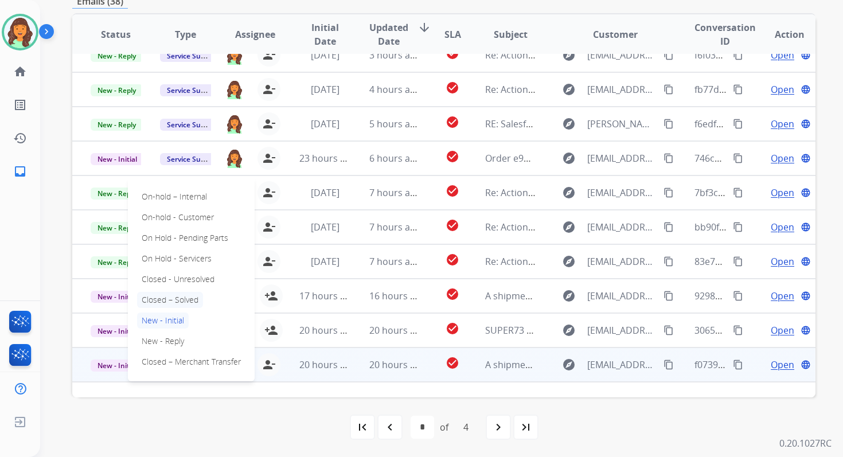
click at [165, 302] on p "Closed – Solved" at bounding box center [170, 300] width 66 height 16
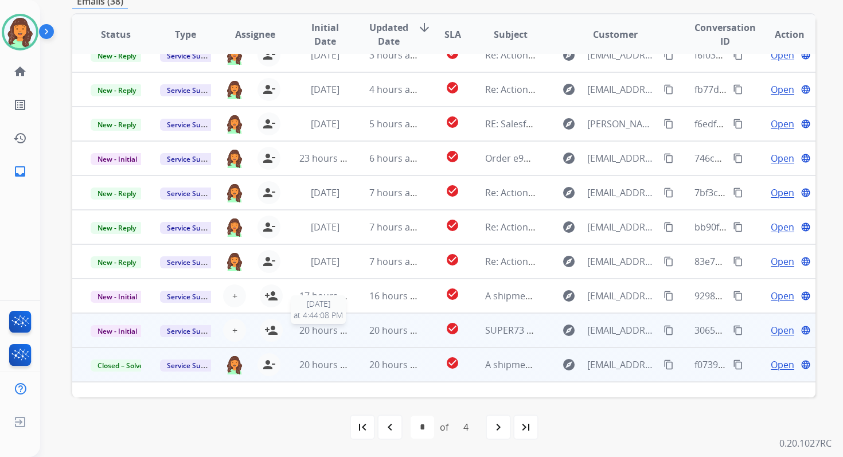
click at [346, 331] on span "20 hours ago" at bounding box center [327, 330] width 57 height 13
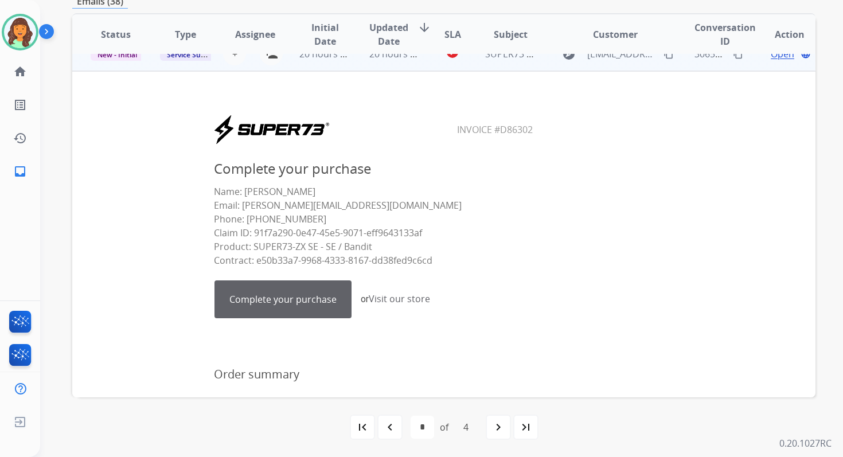
scroll to position [286, 0]
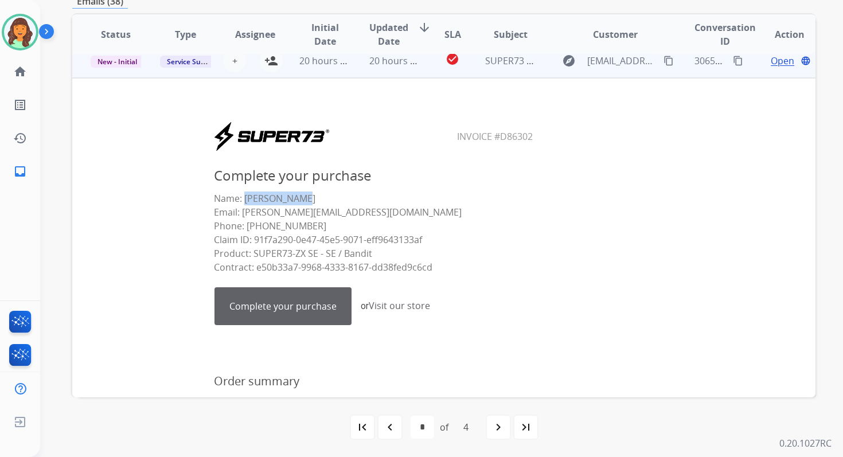
drag, startPoint x: 241, startPoint y: 198, endPoint x: 312, endPoint y: 198, distance: 70.5
click at [312, 198] on p "Name: Nora Elsaied Email: nora_elsaied@yahoo.com Phone: (917) 293-3716 Claim ID…" at bounding box center [374, 232] width 320 height 83
copy p "Nora Elsaied"
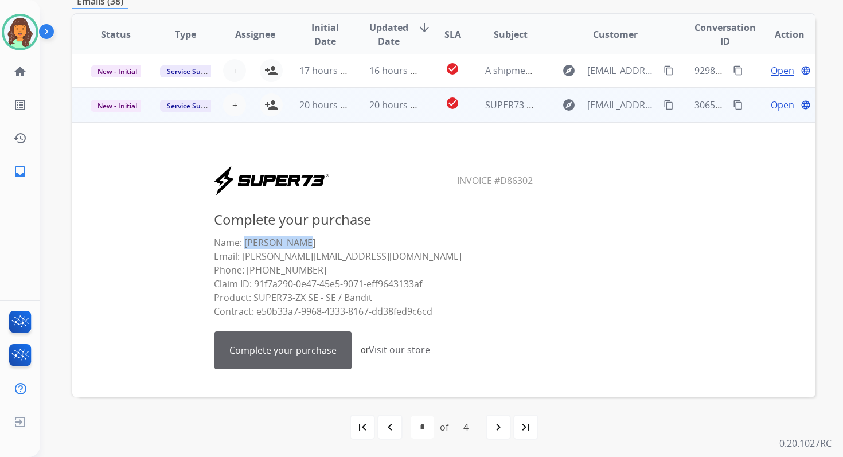
scroll to position [188, 0]
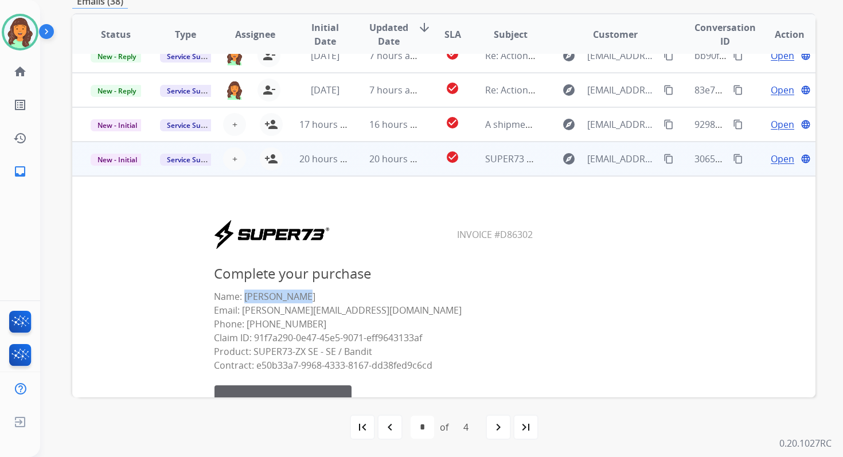
click at [733, 159] on mat-icon "content_copy" at bounding box center [738, 159] width 10 height 10
drag, startPoint x: 451, startPoint y: 233, endPoint x: 545, endPoint y: 236, distance: 93.5
click at [545, 235] on center "Invoice #D86302" at bounding box center [374, 234] width 565 height 31
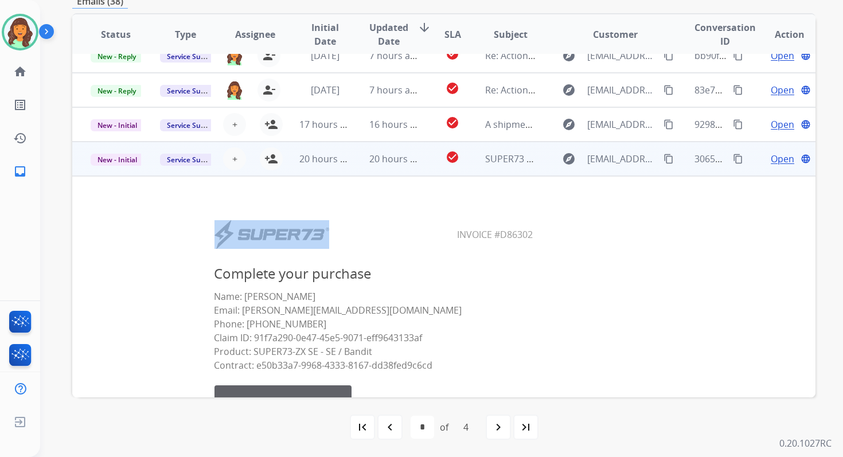
drag, startPoint x: 545, startPoint y: 236, endPoint x: 451, endPoint y: 233, distance: 93.5
click at [451, 233] on center "Invoice #D86302" at bounding box center [374, 234] width 565 height 31
copy table
click at [269, 157] on mat-icon "person_add" at bounding box center [271, 159] width 14 height 14
click at [131, 161] on span "New - Initial" at bounding box center [117, 160] width 53 height 12
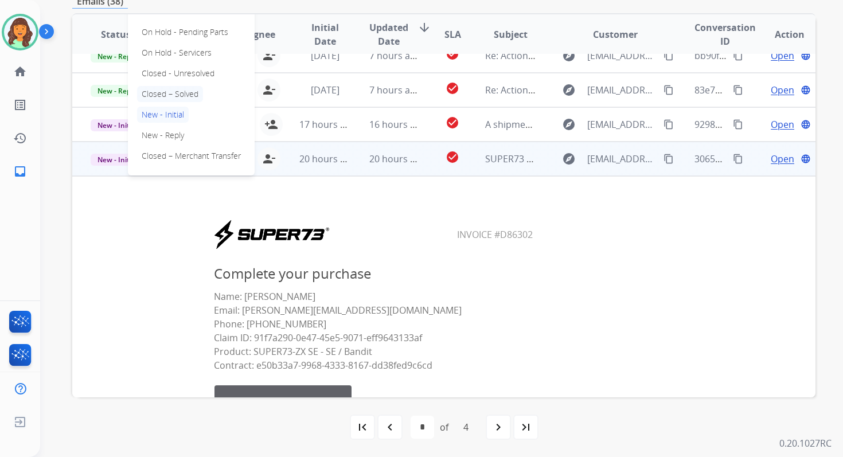
click at [173, 96] on p "Closed – Solved" at bounding box center [170, 94] width 66 height 16
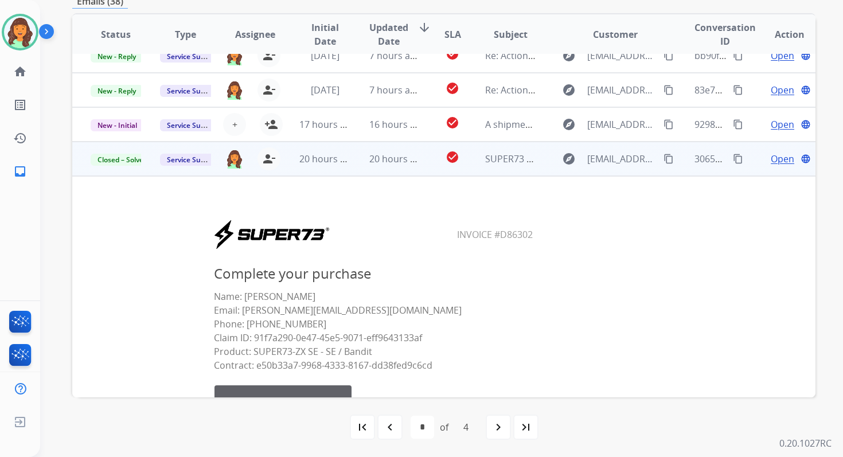
click at [267, 393] on link "Complete your purchase" at bounding box center [283, 404] width 136 height 37
click at [376, 161] on span "20 hours ago" at bounding box center [397, 158] width 57 height 13
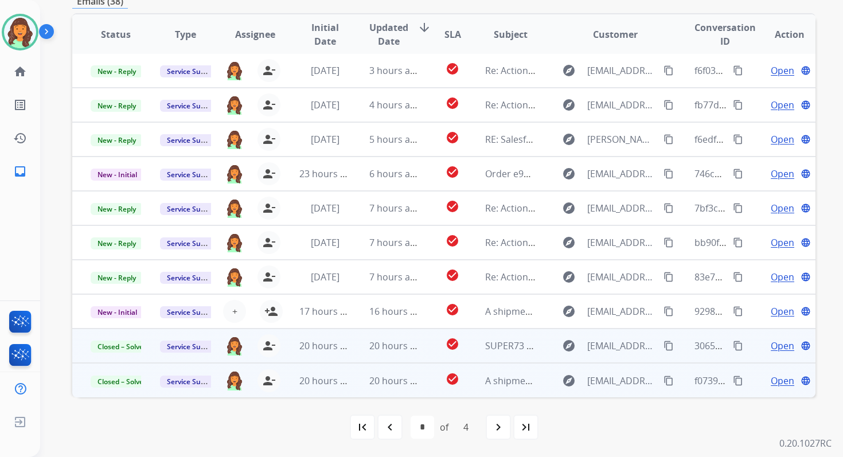
scroll to position [1, 0]
click at [498, 427] on mat-icon "navigate_next" at bounding box center [498, 427] width 14 height 14
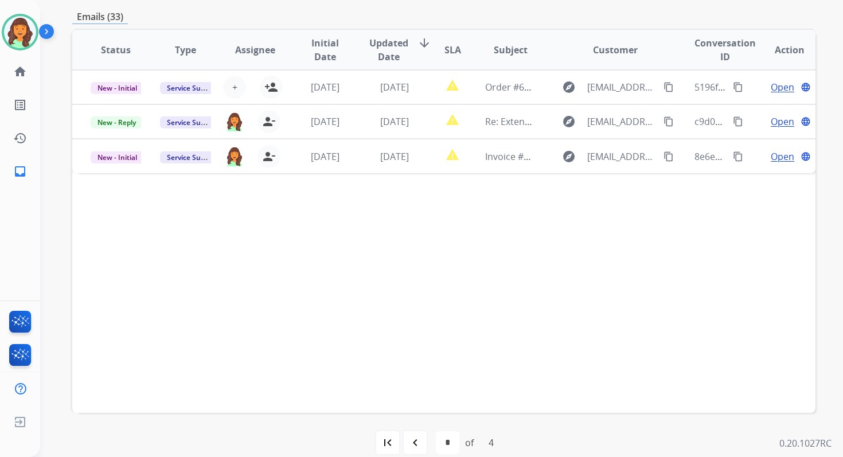
scroll to position [267, 0]
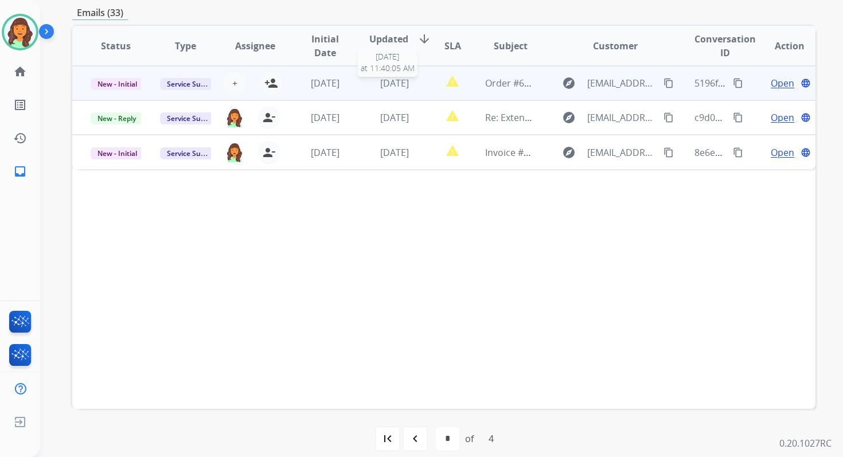
click at [398, 87] on span "1 day ago" at bounding box center [394, 83] width 29 height 13
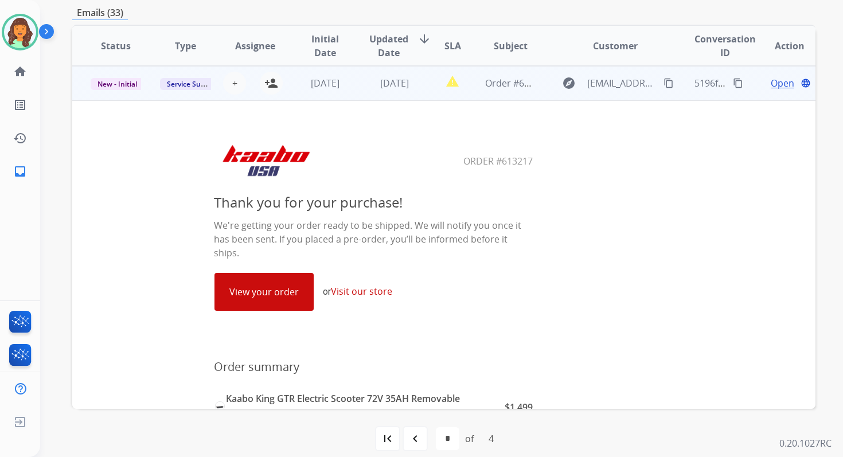
click at [279, 277] on link "View your order" at bounding box center [264, 291] width 98 height 37
click at [269, 76] on button "person_add Assign to Me" at bounding box center [271, 83] width 23 height 23
click at [122, 79] on span "New - Initial" at bounding box center [117, 84] width 53 height 12
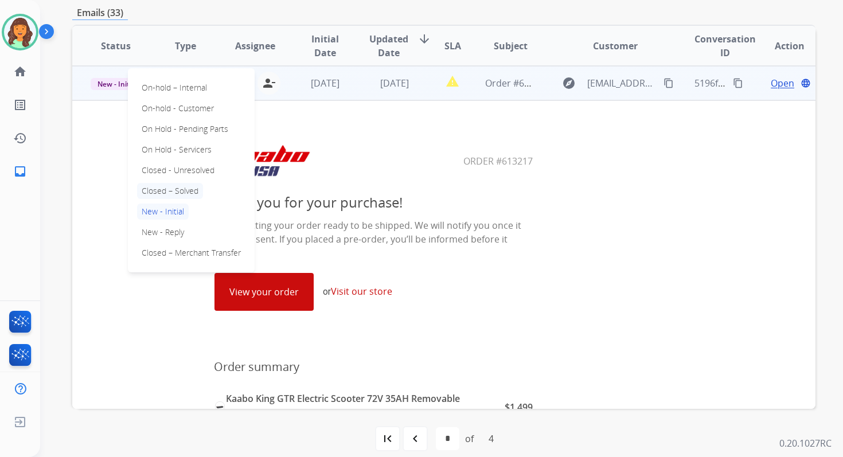
click at [174, 187] on p "Closed – Solved" at bounding box center [170, 191] width 66 height 16
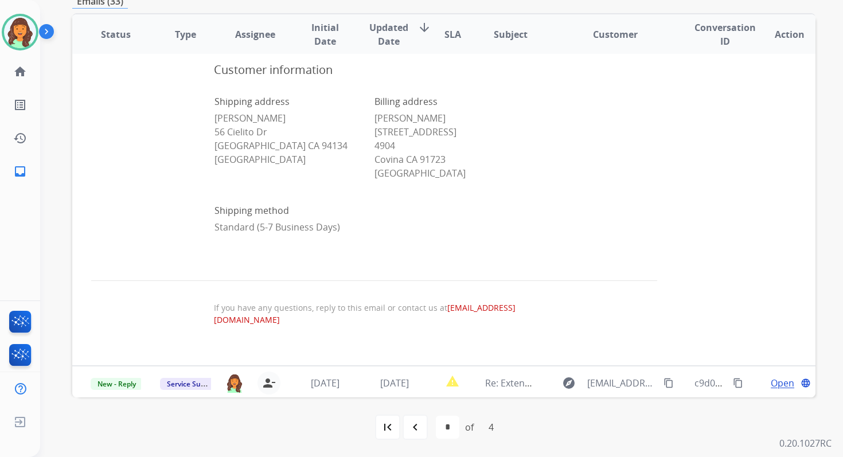
scroll to position [613, 0]
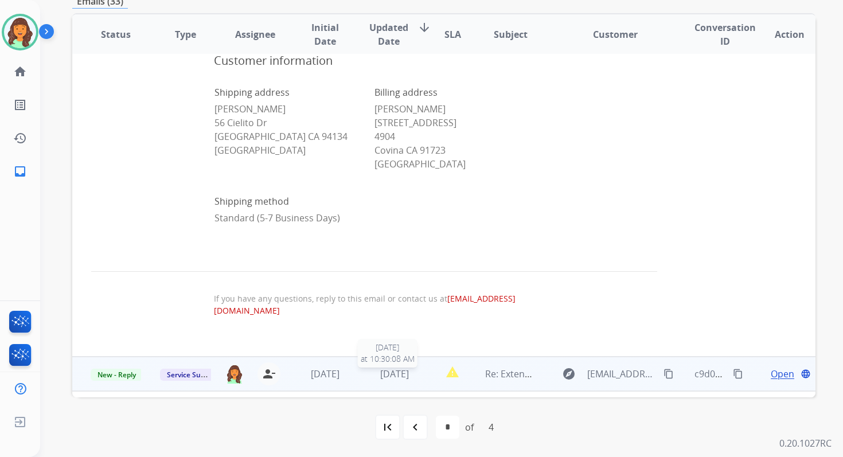
click at [386, 367] on span "1 day ago" at bounding box center [394, 373] width 29 height 13
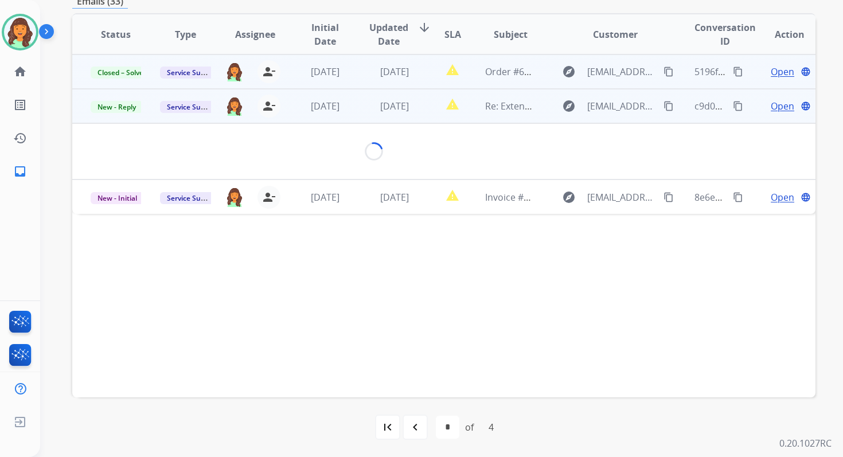
scroll to position [0, 0]
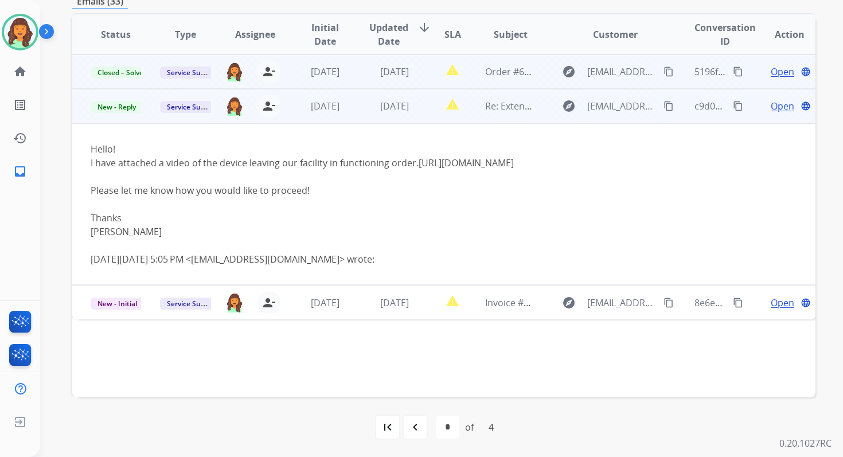
click at [771, 105] on span "Open" at bounding box center [783, 106] width 24 height 14
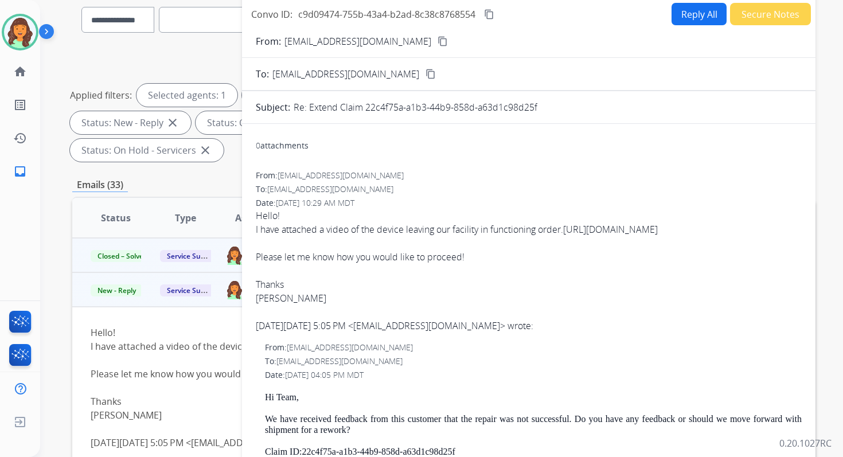
scroll to position [88, 0]
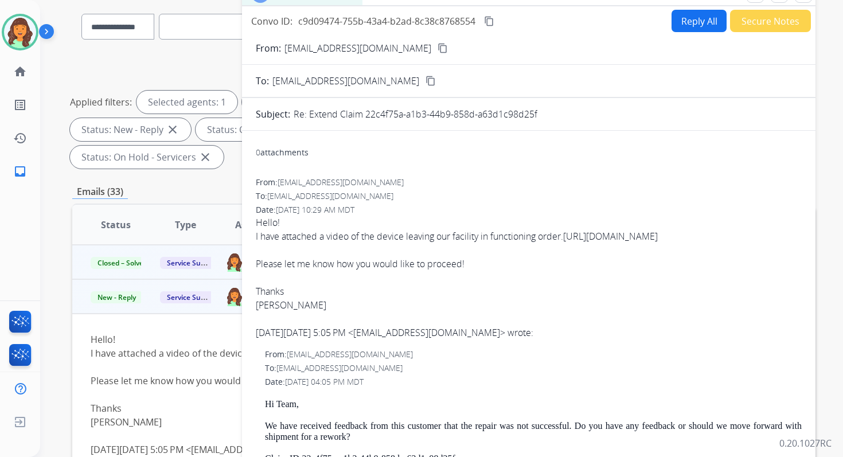
drag, startPoint x: 366, startPoint y: 111, endPoint x: 553, endPoint y: 111, distance: 186.3
click at [553, 111] on div "Re: Extend Claim 22c4f75a-a1b3-44b9-858d-a63d1c98d25f" at bounding box center [548, 114] width 508 height 14
drag, startPoint x: 365, startPoint y: 114, endPoint x: 543, endPoint y: 120, distance: 178.4
click at [543, 119] on div "Re: Extend Claim 22c4f75a-a1b3-44b9-858d-a63d1c98d25f" at bounding box center [548, 114] width 508 height 14
copy p "22c4f75a-a1b3-44b9-858d-a63d1c98d25f"
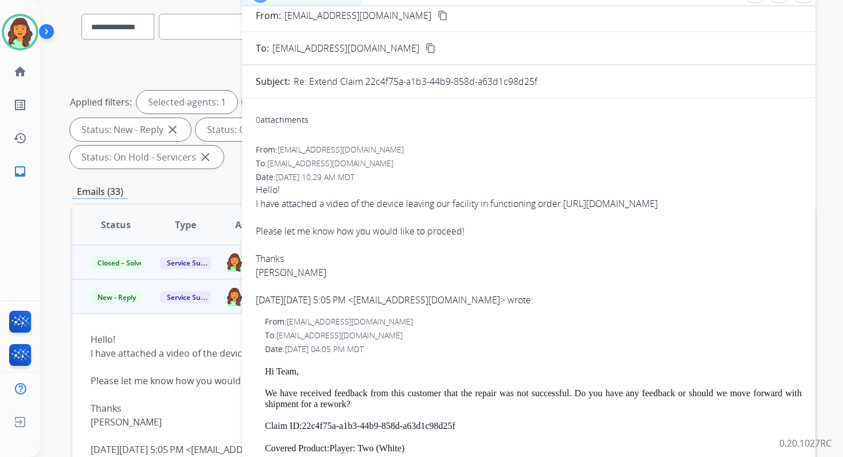
scroll to position [0, 0]
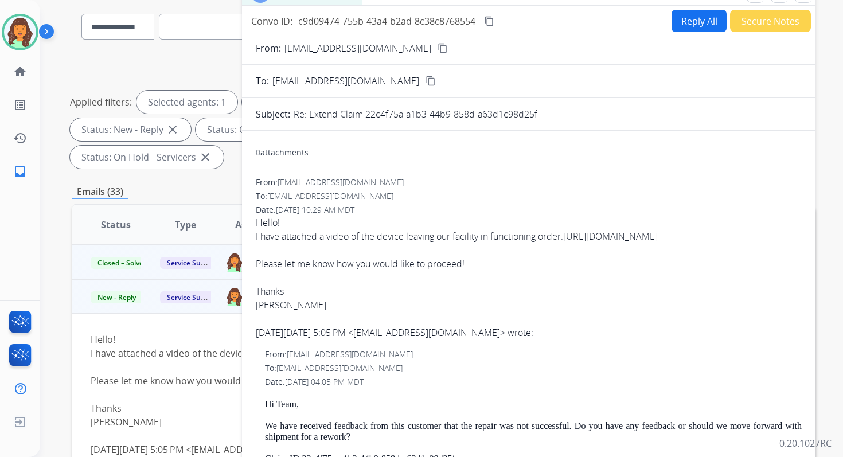
click at [637, 235] on link "https://youtu.be/_FH98v2k1uE" at bounding box center [610, 236] width 95 height 13
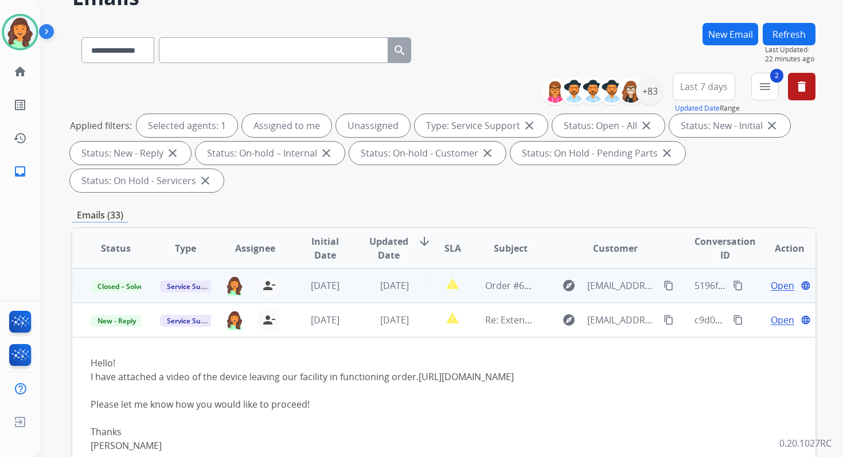
scroll to position [278, 0]
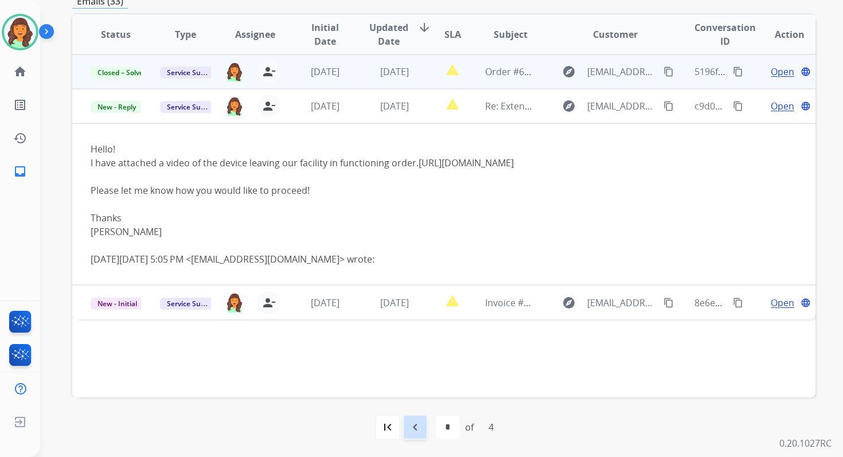
click at [416, 420] on div "navigate_before" at bounding box center [414, 426] width 25 height 25
select select "*"
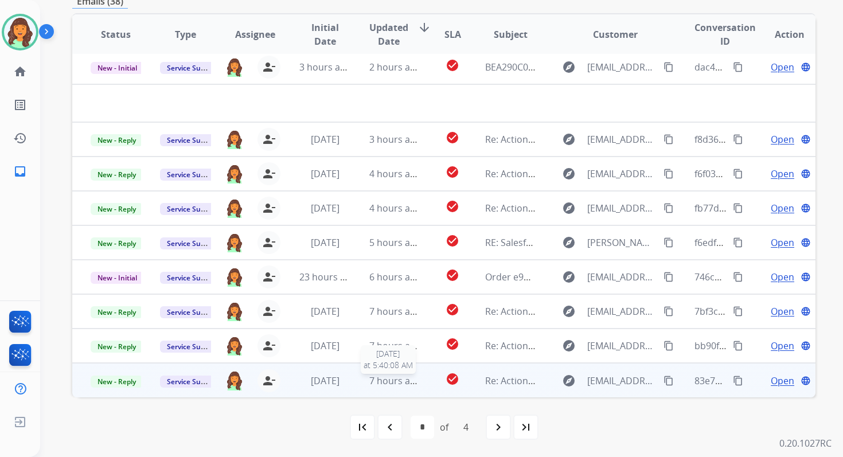
click at [369, 385] on span "7 hours ago" at bounding box center [395, 380] width 52 height 13
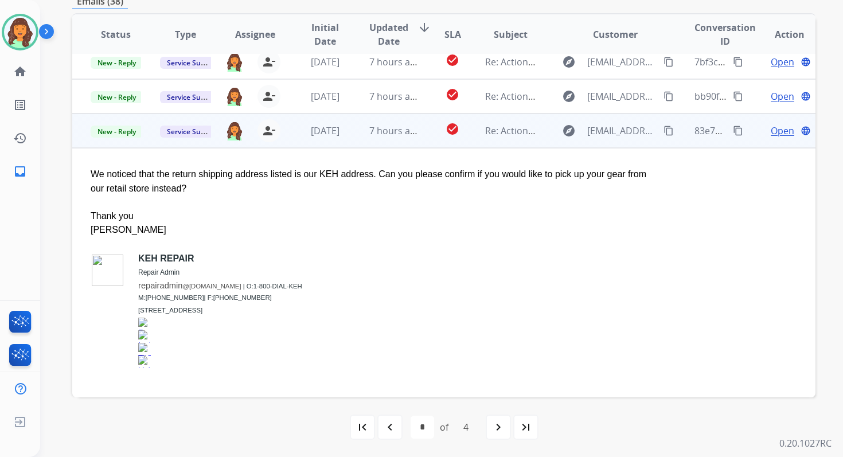
scroll to position [255, 0]
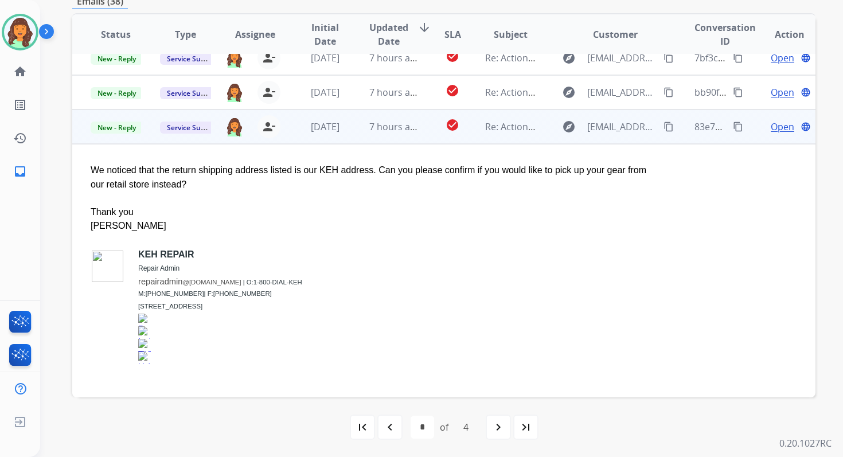
click at [774, 127] on span "Open" at bounding box center [783, 127] width 24 height 14
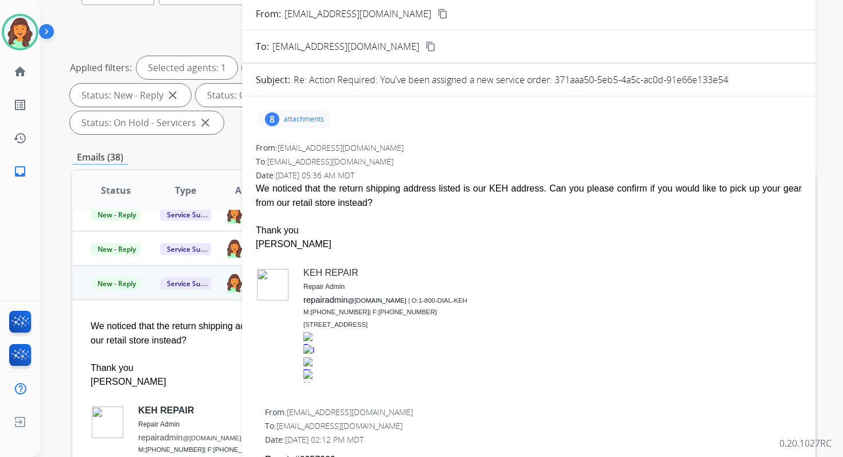
scroll to position [116, 0]
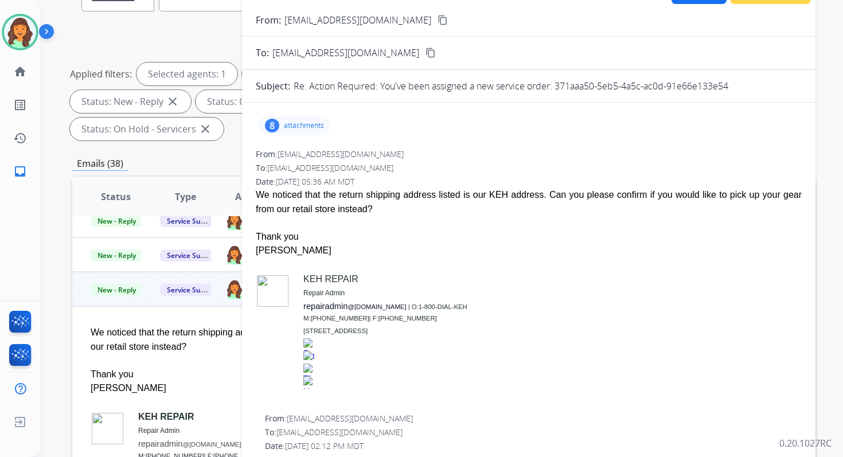
drag, startPoint x: 555, startPoint y: 84, endPoint x: 733, endPoint y: 91, distance: 177.8
click at [733, 91] on div "Re: Action Required: You've been assigned a new service order: 371aaa50-5eb5-4a…" at bounding box center [548, 86] width 508 height 14
copy p "371aaa50-5eb5-4a5c-ac0d-91e66e133e54"
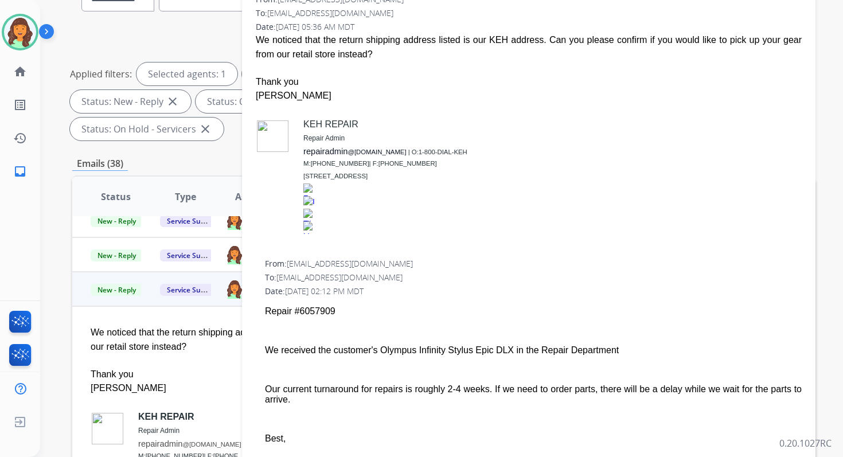
scroll to position [0, 0]
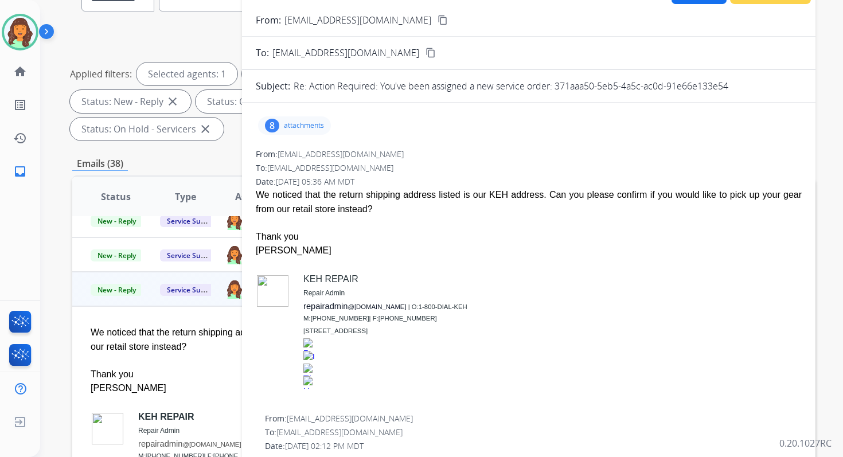
click at [300, 126] on p "attachments" at bounding box center [304, 125] width 40 height 9
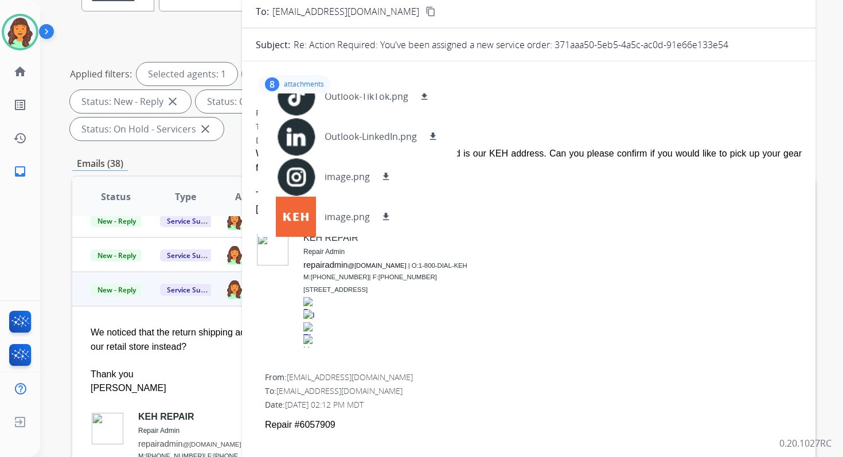
scroll to position [58, 0]
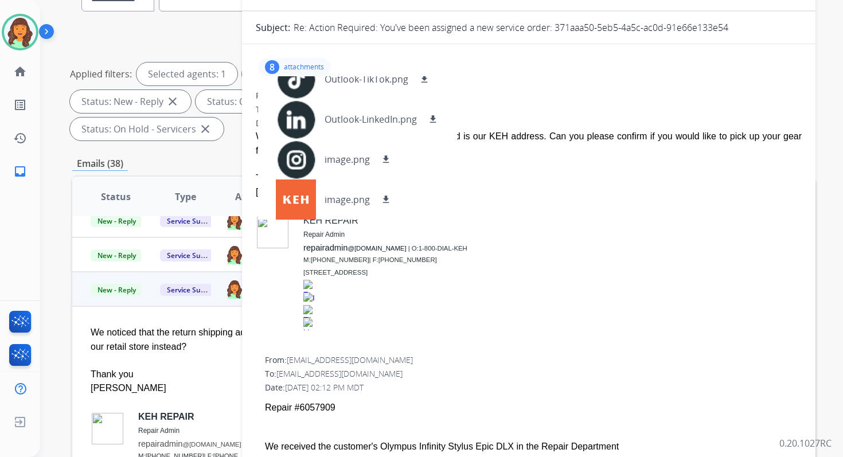
click at [294, 66] on p "attachments" at bounding box center [304, 66] width 40 height 9
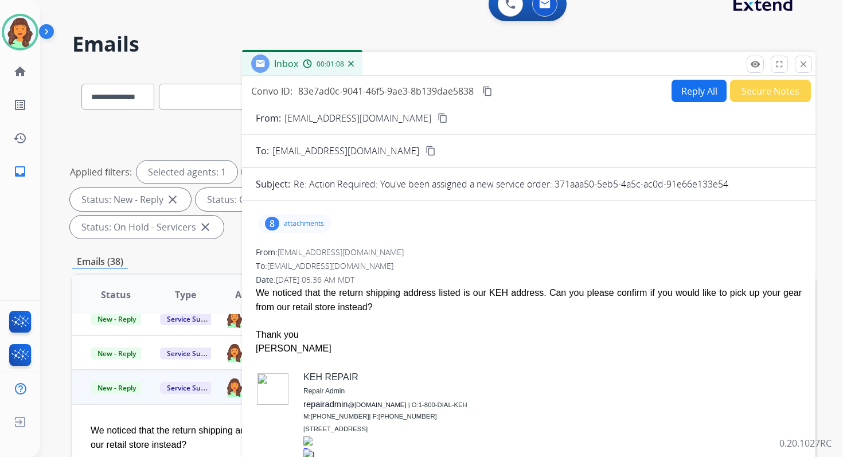
scroll to position [0, 0]
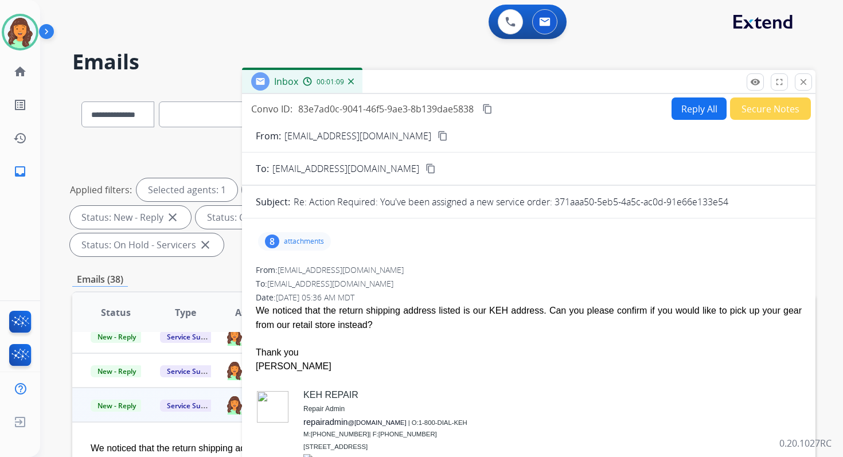
click at [686, 113] on button "Reply All" at bounding box center [698, 108] width 55 height 22
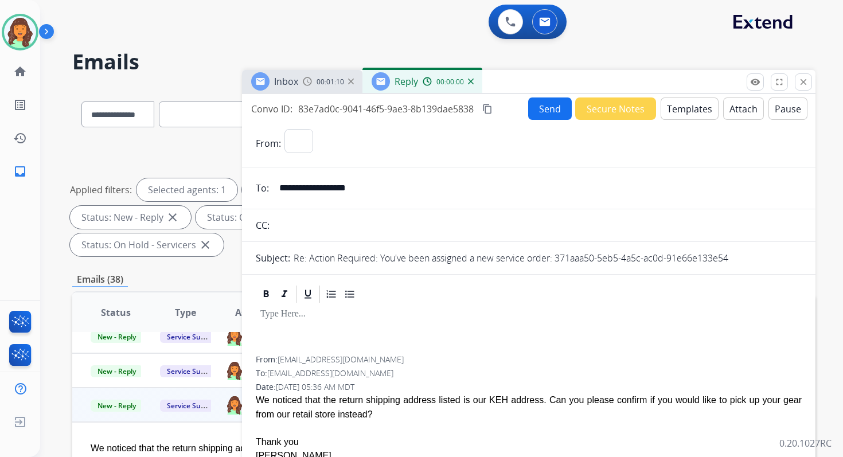
select select "**********"
click at [686, 113] on button "Templates" at bounding box center [689, 108] width 58 height 22
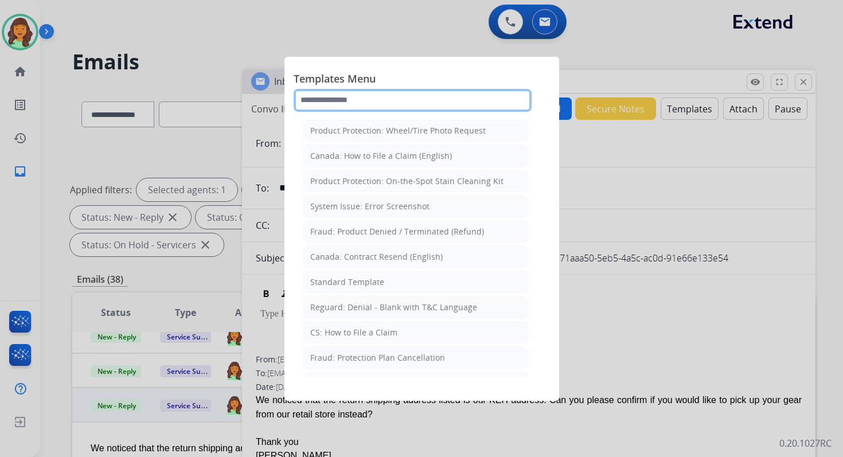
click at [366, 104] on input "text" at bounding box center [413, 100] width 238 height 23
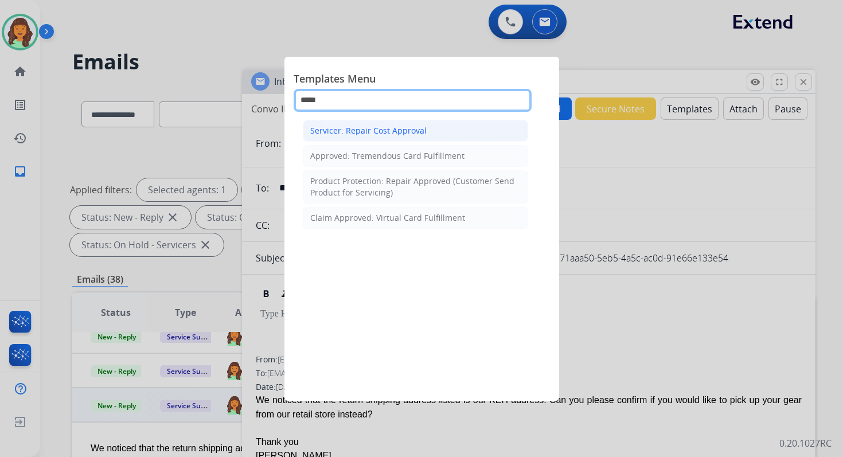
type input "*****"
click at [378, 130] on div "Servicer: Repair Cost Approval" at bounding box center [368, 130] width 116 height 11
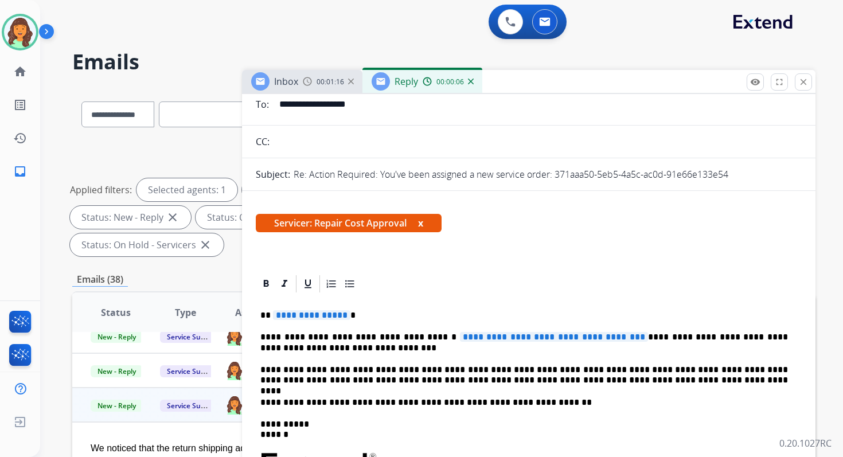
scroll to position [131, 0]
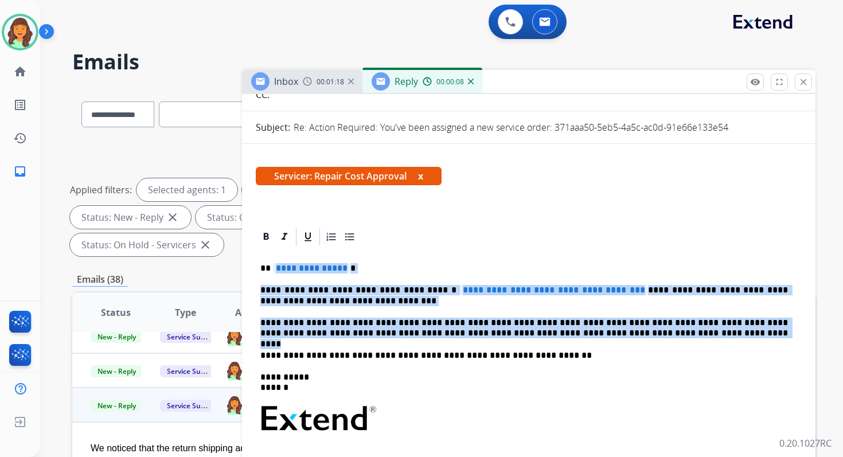
drag, startPoint x: 272, startPoint y: 268, endPoint x: 640, endPoint y: 337, distance: 373.9
click at [640, 337] on div "**********" at bounding box center [529, 412] width 546 height 331
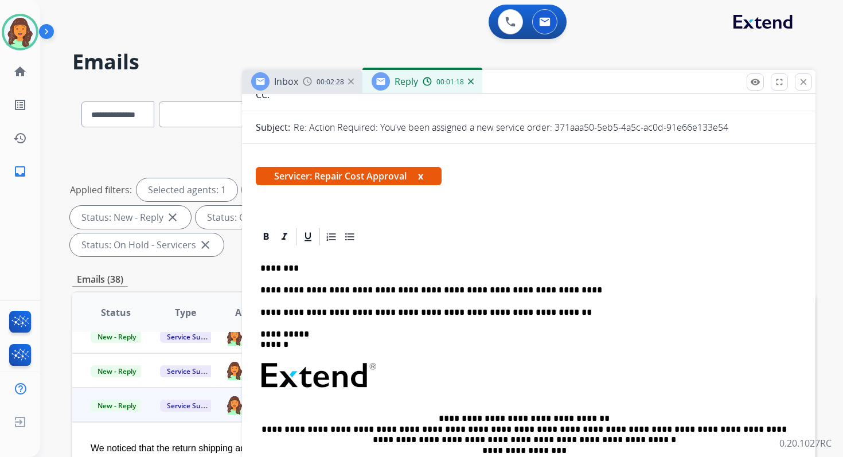
click at [322, 291] on p "**********" at bounding box center [523, 290] width 527 height 10
click at [539, 290] on p "**********" at bounding box center [523, 290] width 527 height 10
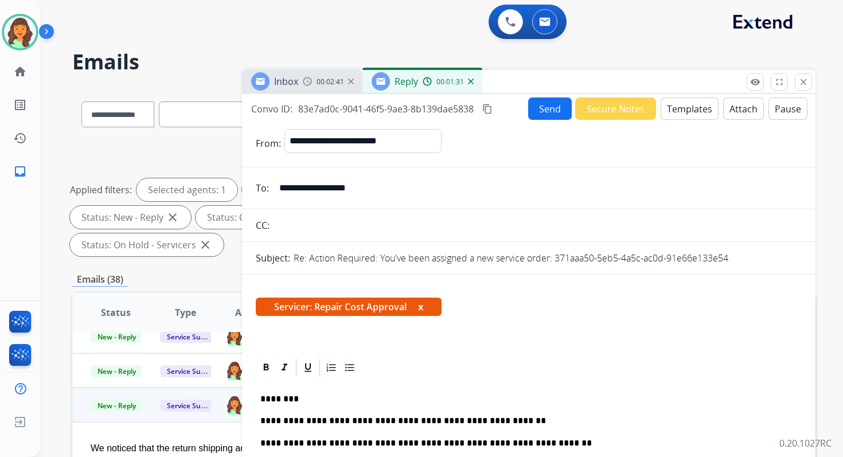
click at [733, 109] on button "Attach" at bounding box center [743, 108] width 41 height 22
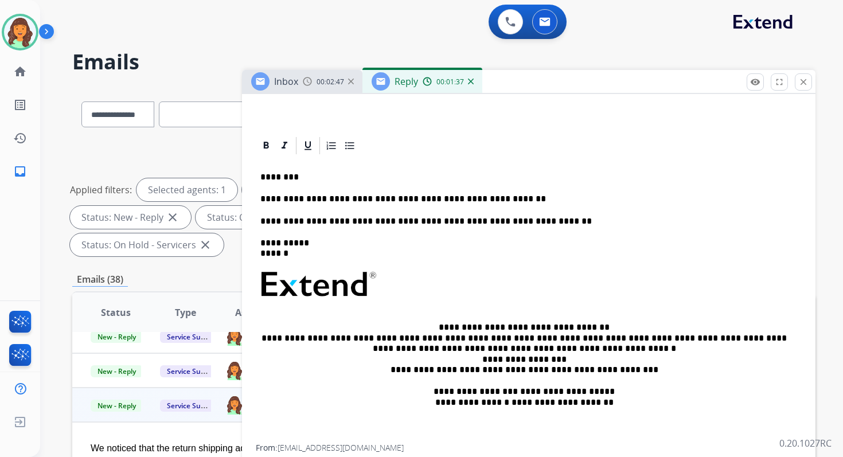
scroll to position [243, 0]
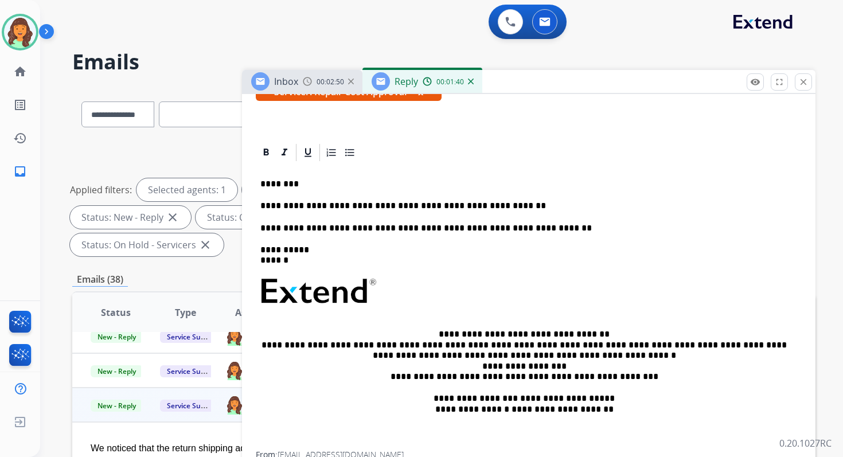
click at [260, 205] on p "**********" at bounding box center [523, 206] width 527 height 10
drag, startPoint x: 400, startPoint y: 206, endPoint x: 362, endPoint y: 207, distance: 37.8
click at [362, 207] on p "**********" at bounding box center [523, 206] width 527 height 10
click at [362, 206] on p "**********" at bounding box center [523, 206] width 527 height 10
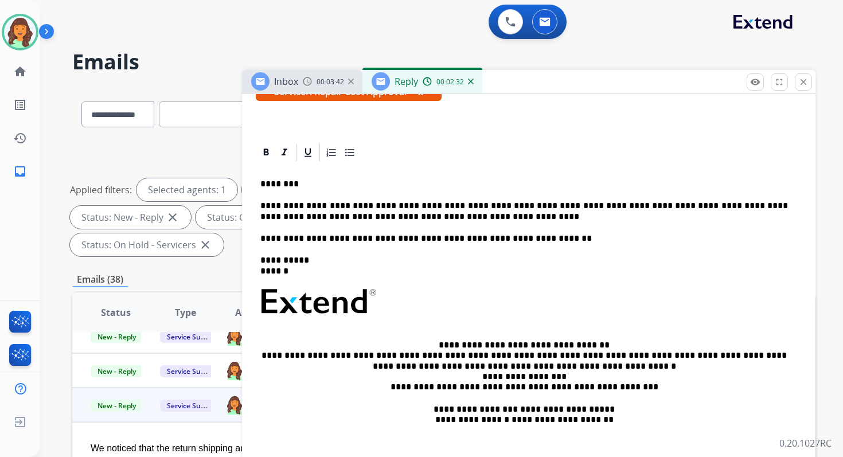
click at [412, 218] on p "**********" at bounding box center [523, 211] width 527 height 21
click at [515, 222] on div "**********" at bounding box center [529, 312] width 546 height 299
click at [513, 218] on p "**********" at bounding box center [523, 211] width 527 height 21
click at [523, 204] on p "**********" at bounding box center [523, 211] width 527 height 21
click at [414, 206] on p "**********" at bounding box center [523, 211] width 527 height 21
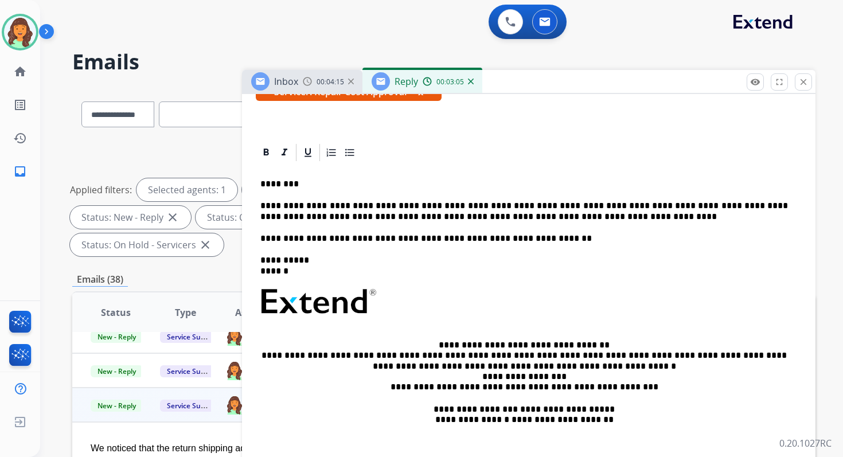
click at [762, 209] on p "**********" at bounding box center [523, 211] width 527 height 21
click at [532, 220] on p "**********" at bounding box center [523, 211] width 527 height 21
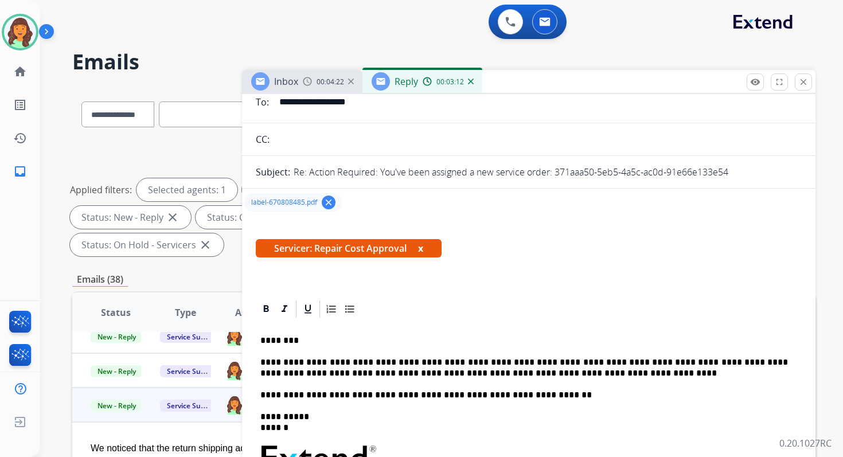
scroll to position [0, 0]
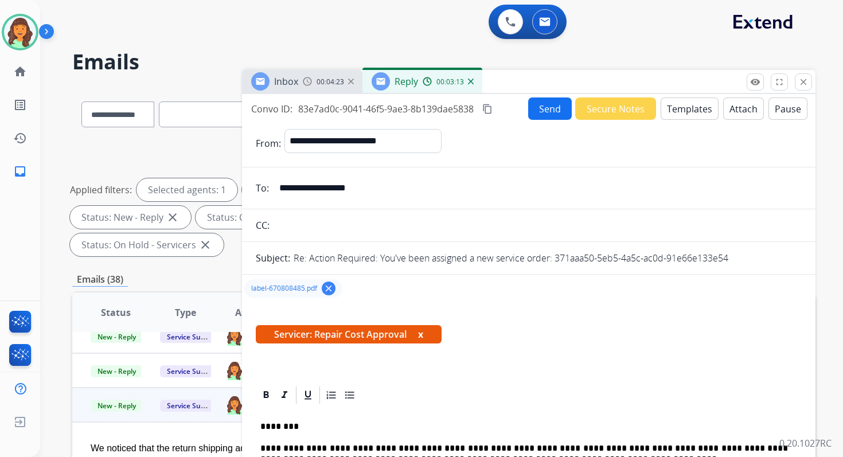
click at [486, 108] on mat-icon "content_copy" at bounding box center [487, 109] width 10 height 10
click at [544, 105] on button "Send" at bounding box center [550, 108] width 44 height 22
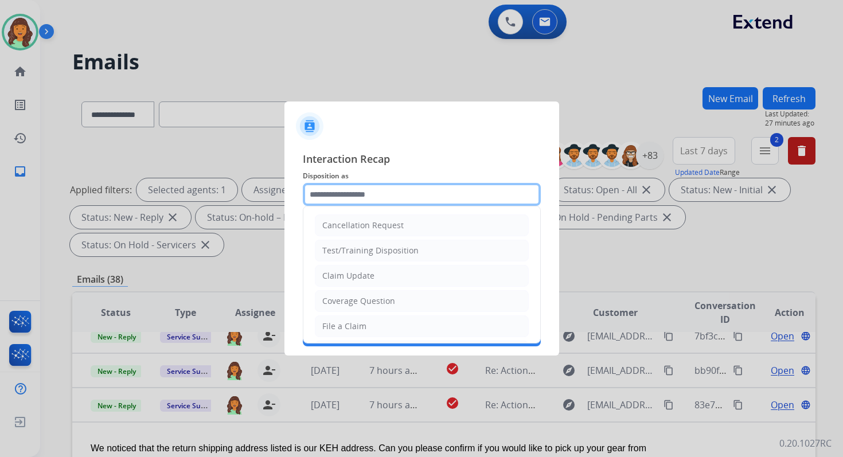
click at [366, 201] on input "text" at bounding box center [422, 194] width 238 height 23
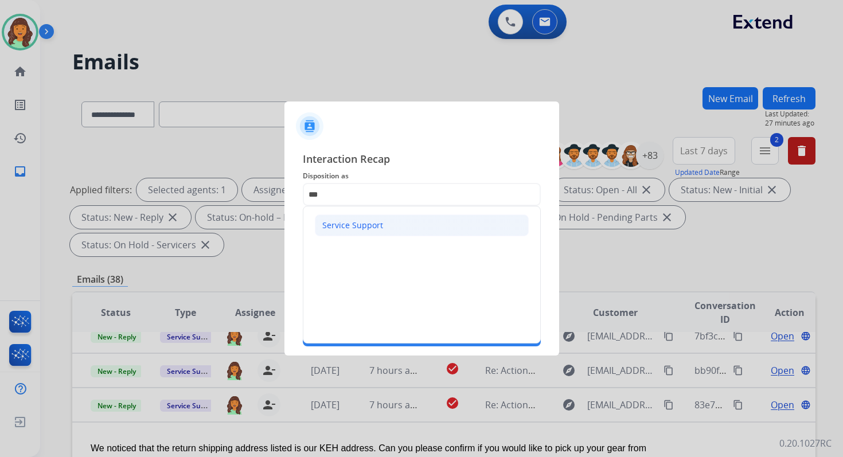
click at [348, 224] on div "Service Support" at bounding box center [352, 225] width 61 height 11
type input "**********"
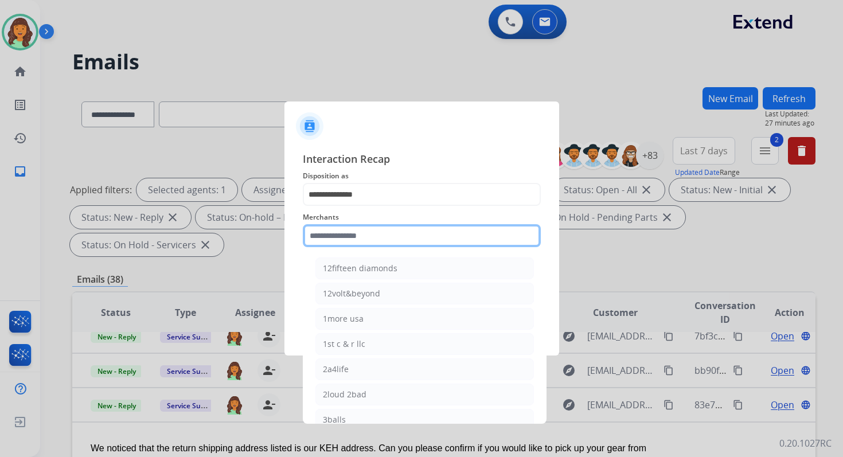
click at [350, 230] on input "text" at bounding box center [422, 235] width 238 height 23
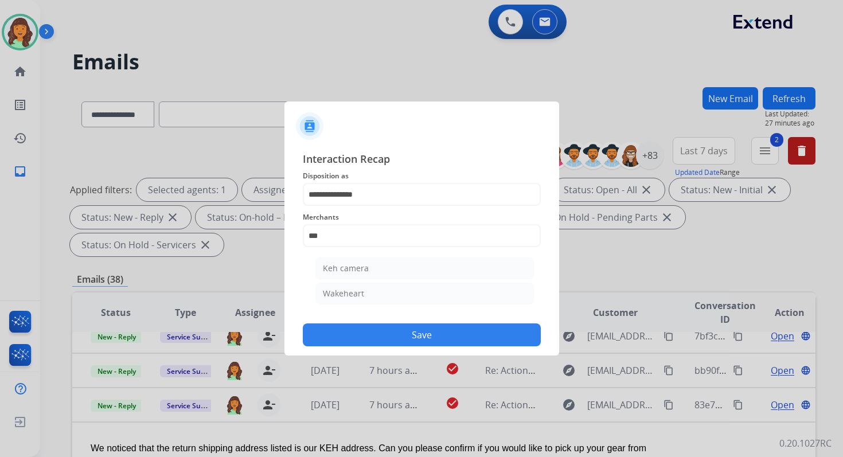
click at [349, 261] on li "Keh camera" at bounding box center [424, 268] width 218 height 22
type input "**********"
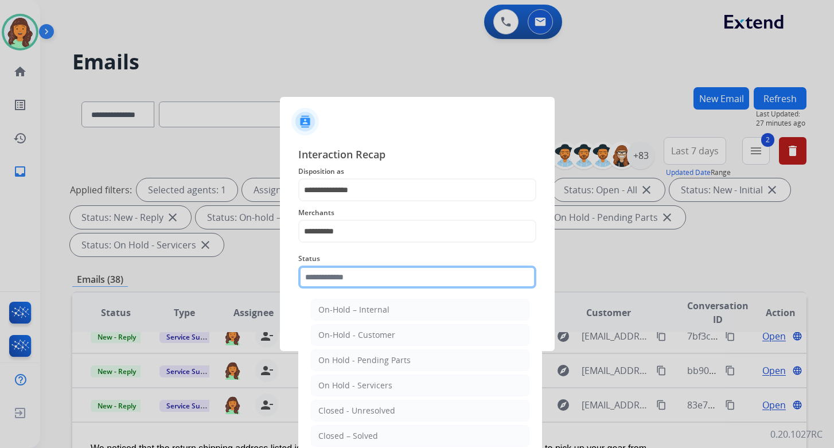
click at [351, 274] on input "text" at bounding box center [417, 276] width 238 height 23
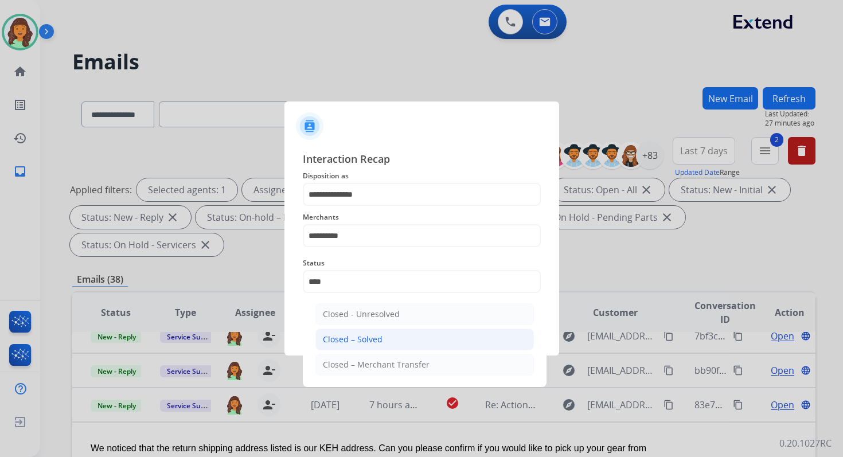
click at [363, 330] on li "Closed – Solved" at bounding box center [424, 340] width 218 height 22
type input "**********"
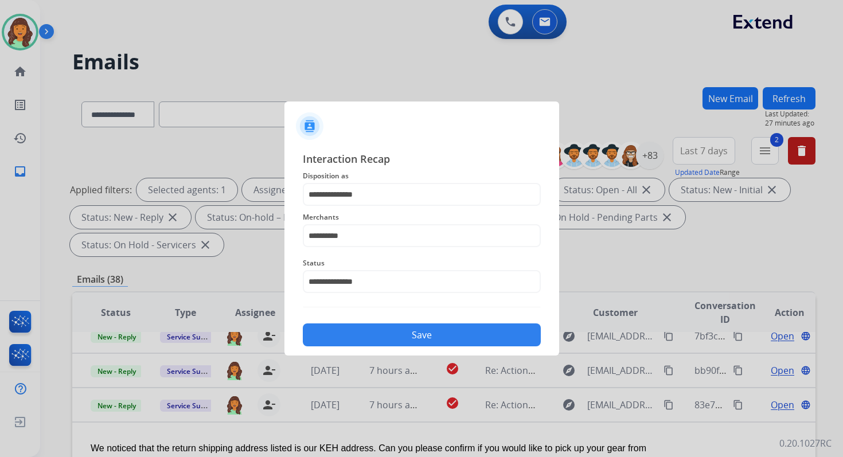
click at [363, 330] on button "Save" at bounding box center [422, 334] width 238 height 23
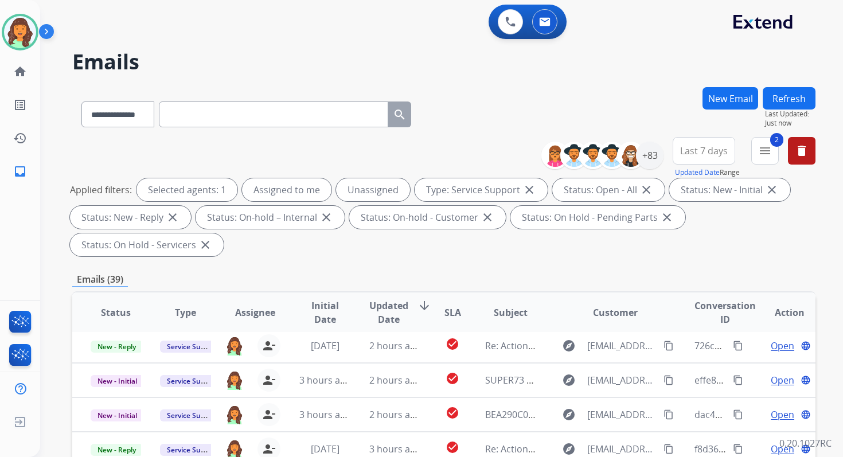
scroll to position [278, 0]
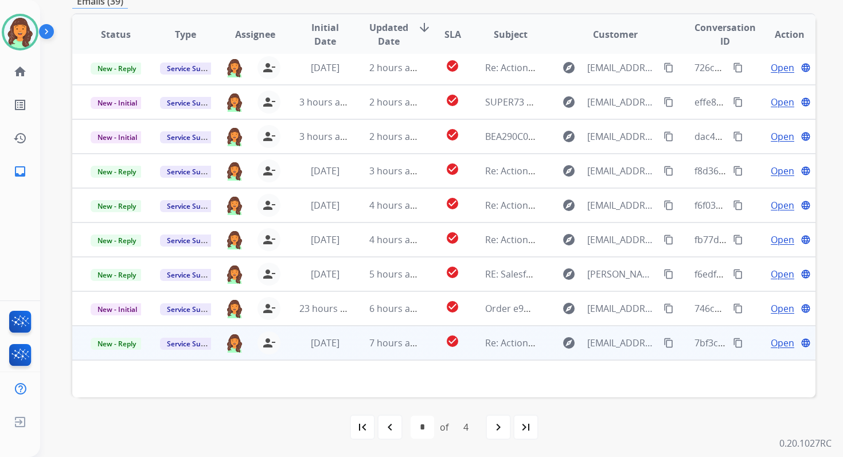
click at [397, 350] on td "7 hours ago" at bounding box center [385, 343] width 69 height 34
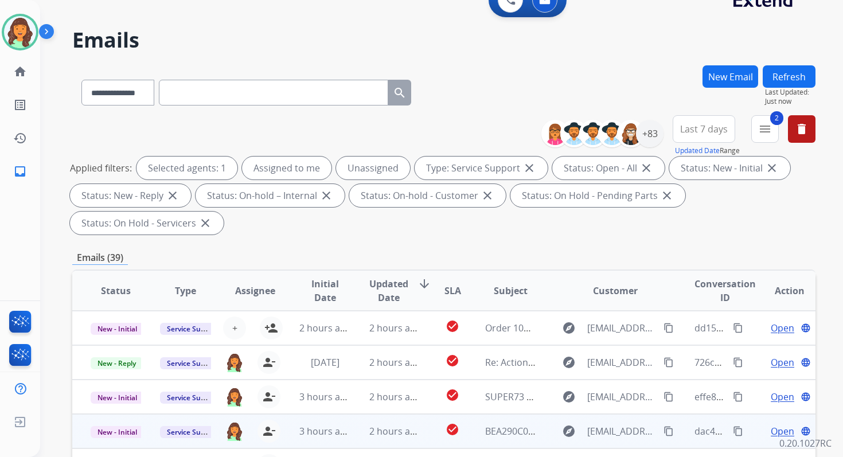
scroll to position [7, 0]
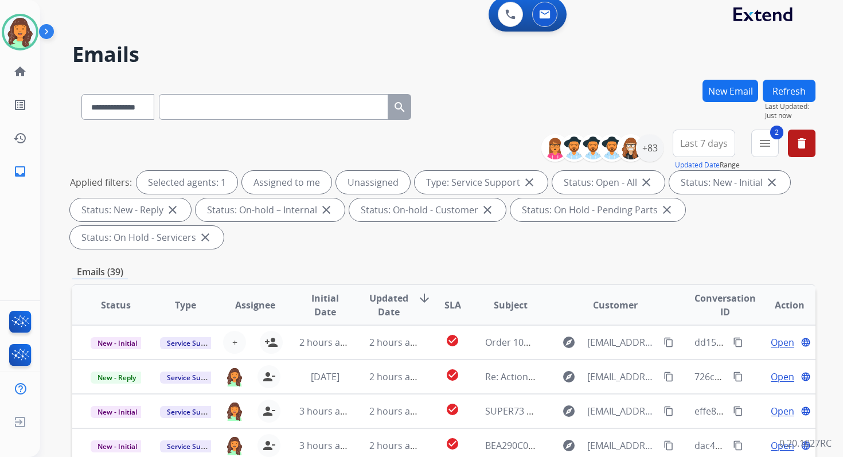
click at [785, 90] on button "Refresh" at bounding box center [788, 91] width 53 height 22
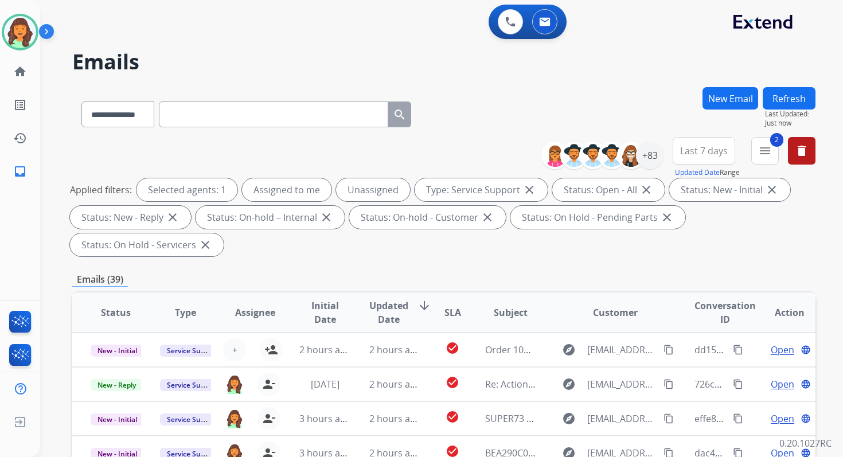
scroll to position [278, 0]
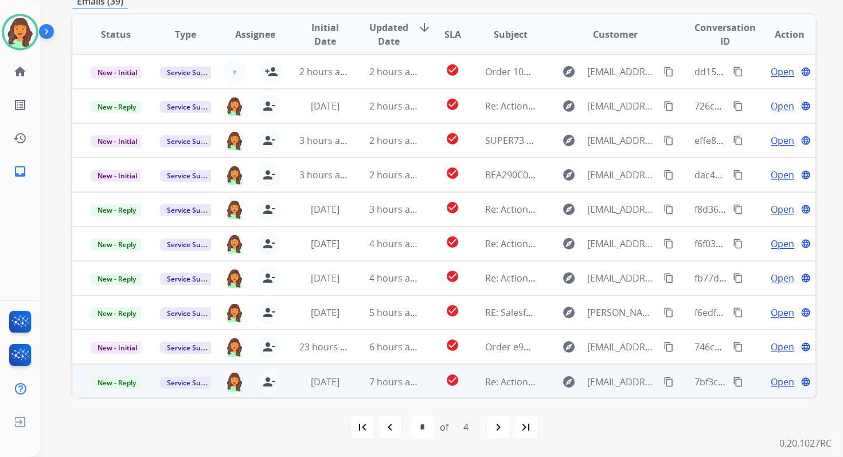
click at [351, 374] on td "7 hours ago" at bounding box center [385, 381] width 69 height 34
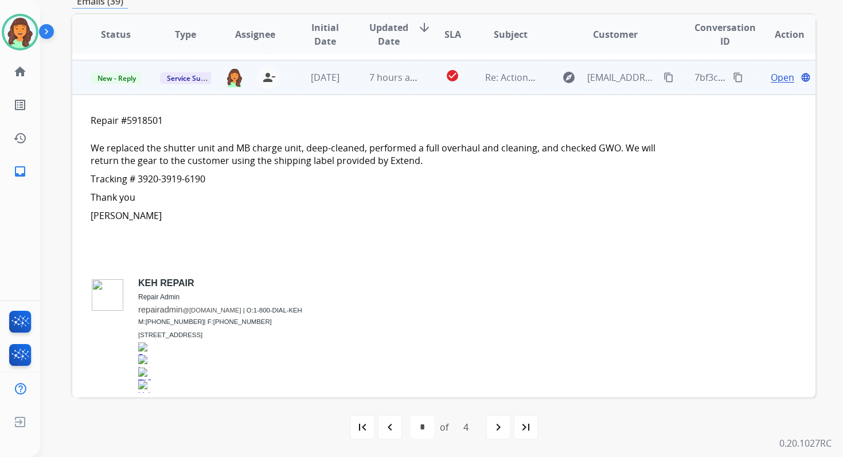
scroll to position [310, 0]
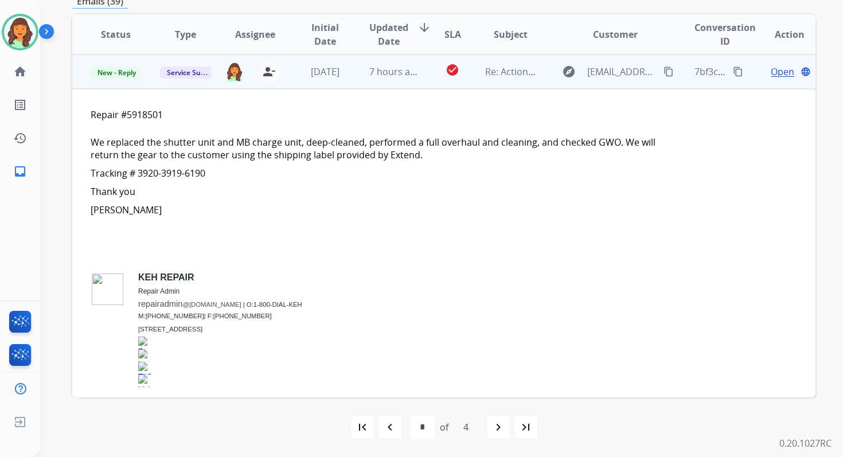
click at [778, 69] on span "Open" at bounding box center [783, 72] width 24 height 14
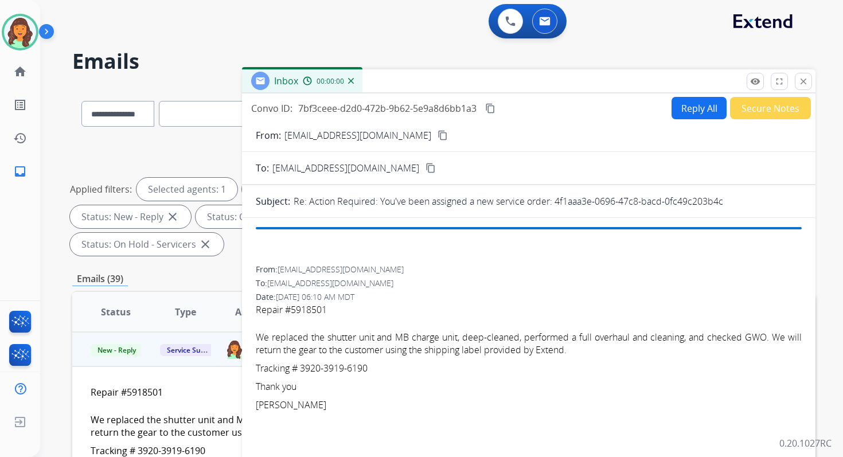
scroll to position [0, 0]
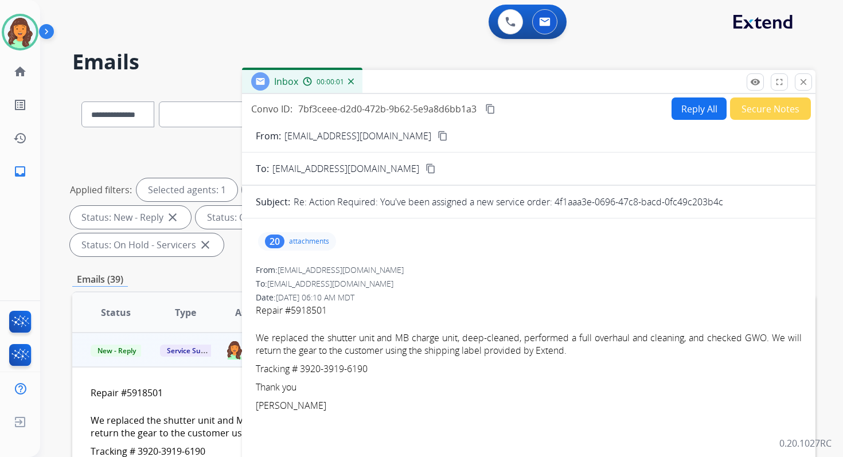
drag, startPoint x: 554, startPoint y: 201, endPoint x: 771, endPoint y: 204, distance: 216.7
click at [769, 204] on div "Re: Action Required: You've been assigned a new service order: 4f1aaa3e-0696-47…" at bounding box center [548, 202] width 508 height 14
copy p "4f1aaa3e-0696-47c8-bacd-0fc49c203b4c"
click at [347, 349] on span "We replaced the shutter unit and MB charge unit, deep-cleaned, performed a full…" at bounding box center [529, 343] width 546 height 25
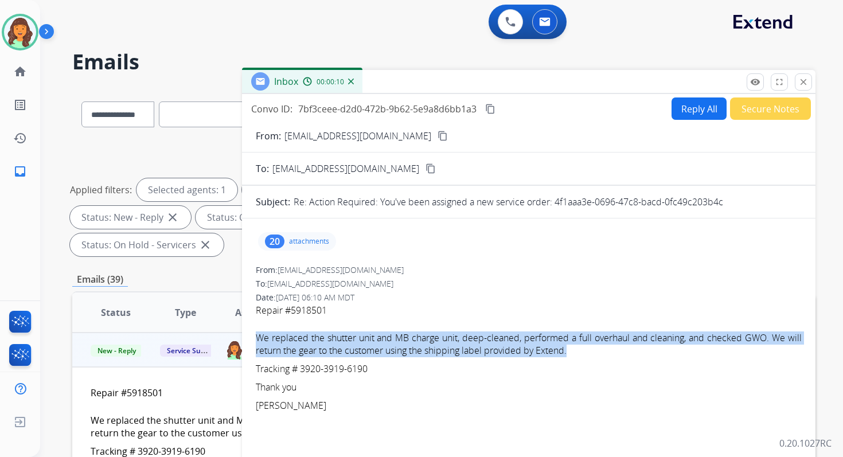
click at [347, 349] on span "We replaced the shutter unit and MB charge unit, deep-cleaned, performed a full…" at bounding box center [529, 343] width 546 height 25
click at [290, 348] on span "We replaced the shutter unit and MB charge unit, deep-cleaned, performed a full…" at bounding box center [529, 343] width 546 height 25
drag, startPoint x: 257, startPoint y: 335, endPoint x: 384, endPoint y: 374, distance: 133.1
click at [384, 374] on span "Repair #5918501 We replaced the shutter unit and MB charge unit, deep-cleaned, …" at bounding box center [529, 450] width 546 height 294
copy span "We replaced the shutter unit and MB charge unit, deep-cleaned, performed a full…"
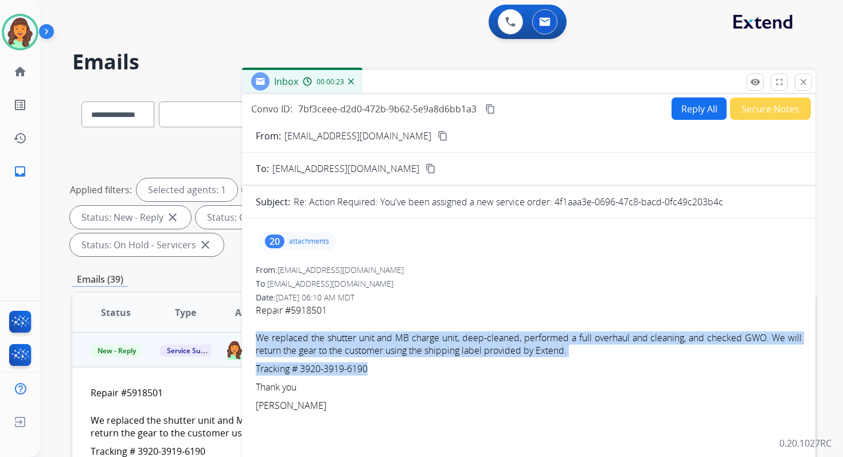
click at [488, 104] on mat-icon "content_copy" at bounding box center [490, 109] width 10 height 10
click at [803, 80] on mat-icon "close" at bounding box center [803, 82] width 10 height 10
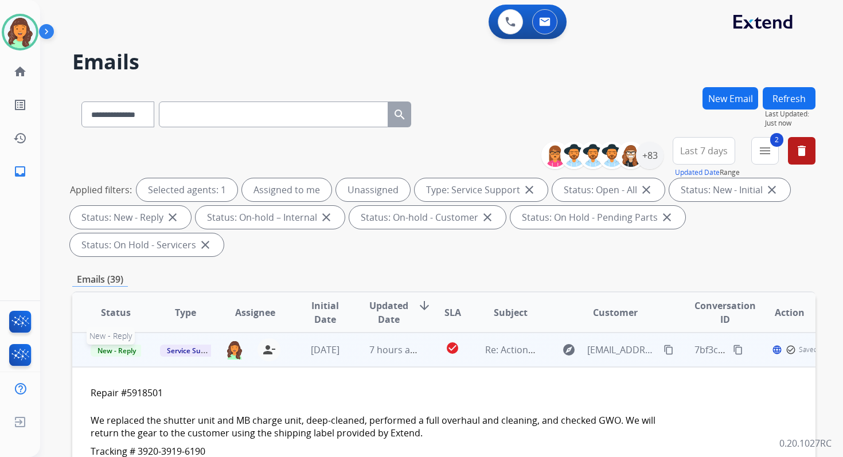
click at [122, 345] on span "New - Reply" at bounding box center [117, 351] width 52 height 12
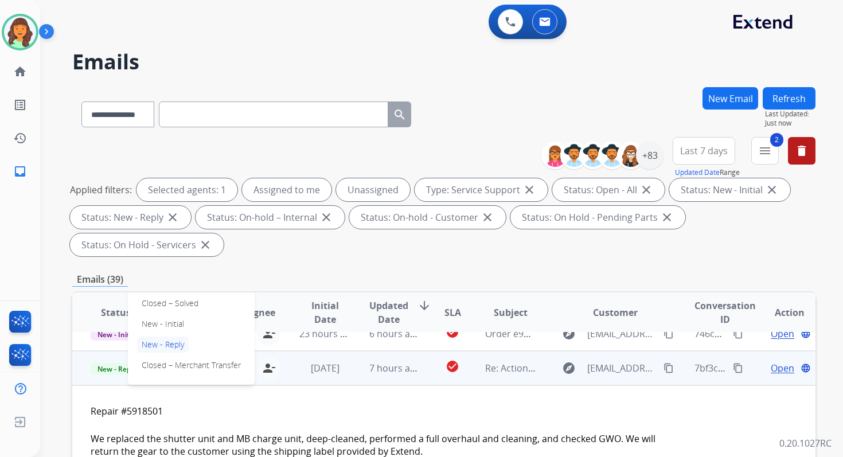
scroll to position [267, 0]
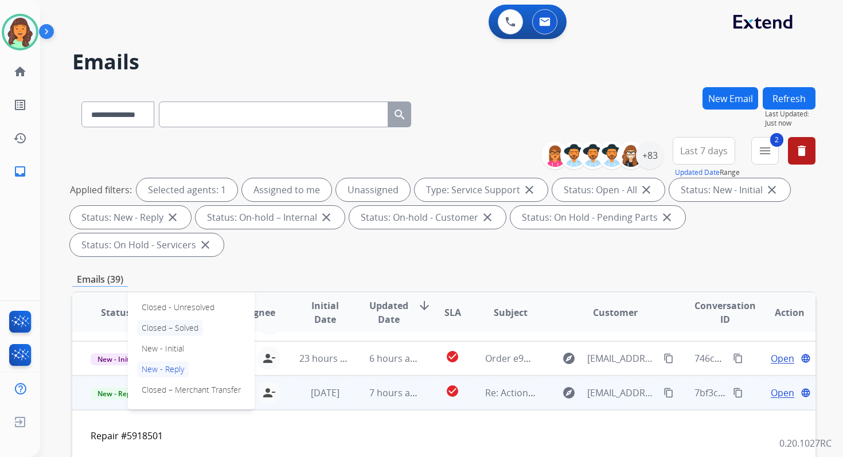
click at [162, 324] on p "Closed – Solved" at bounding box center [170, 328] width 66 height 16
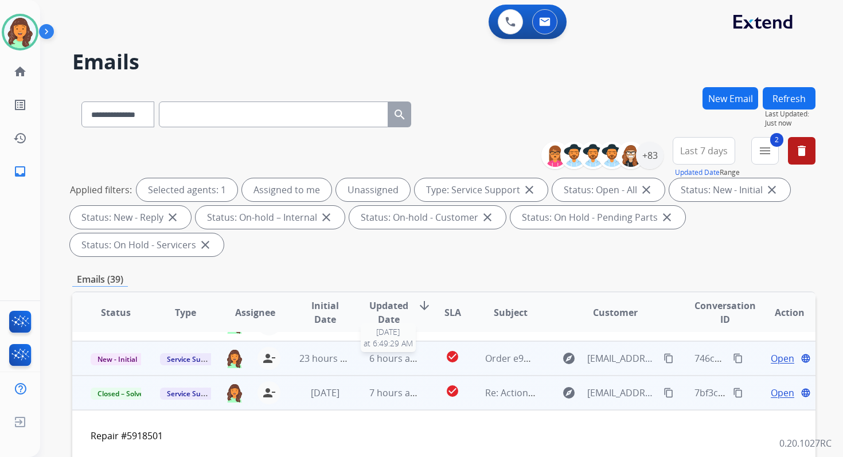
click at [380, 353] on span "6 hours ago" at bounding box center [395, 358] width 52 height 13
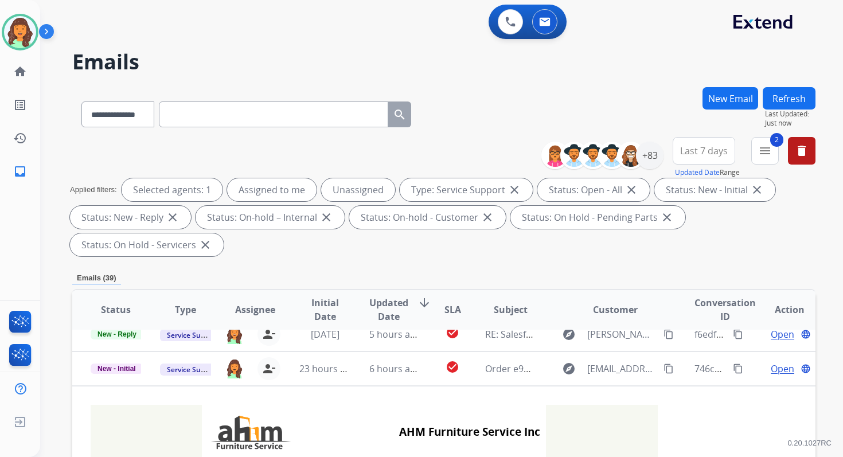
scroll to position [275, 0]
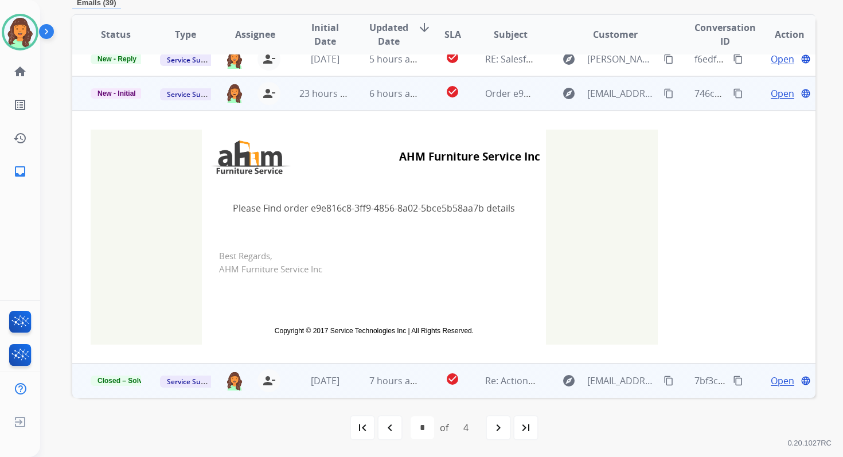
click at [773, 95] on span "Open" at bounding box center [783, 94] width 24 height 14
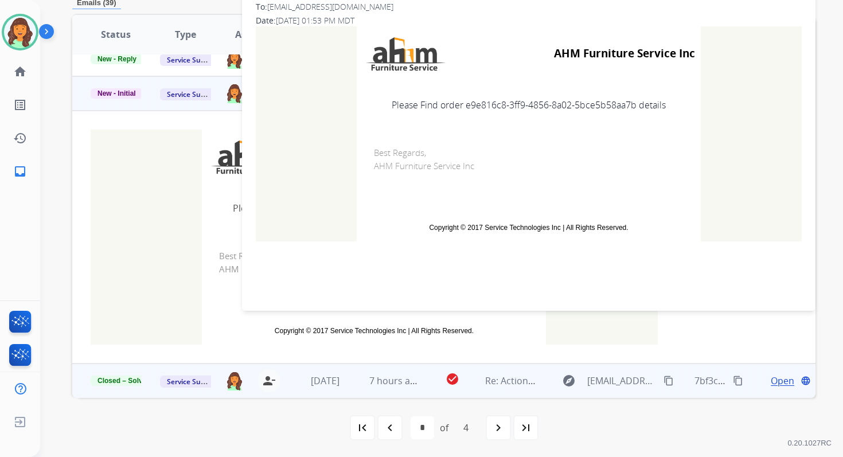
scroll to position [122, 0]
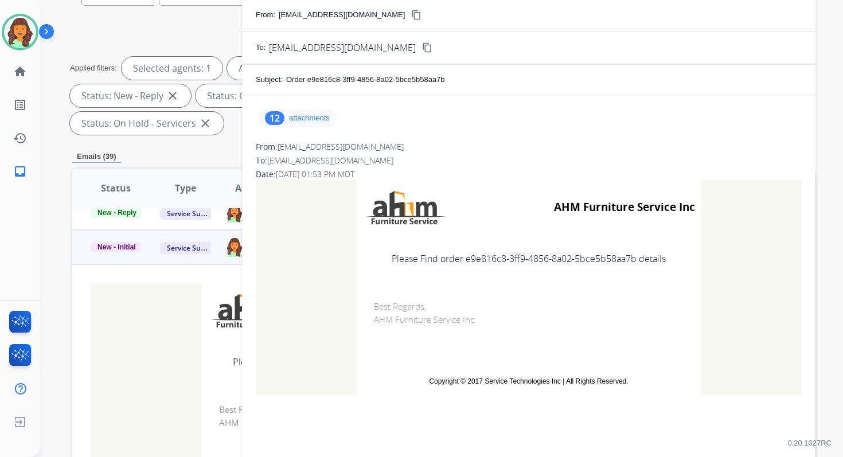
click at [308, 116] on p "attachments" at bounding box center [309, 118] width 41 height 9
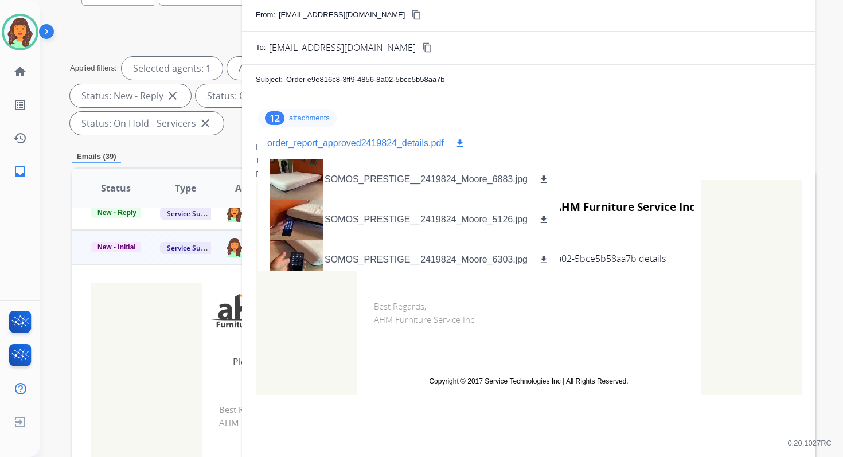
click at [460, 143] on mat-icon "download" at bounding box center [460, 143] width 10 height 10
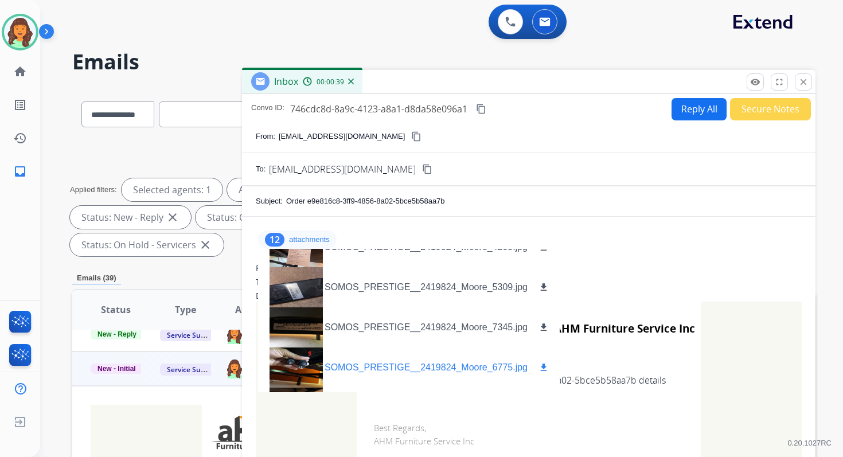
scroll to position [330, 0]
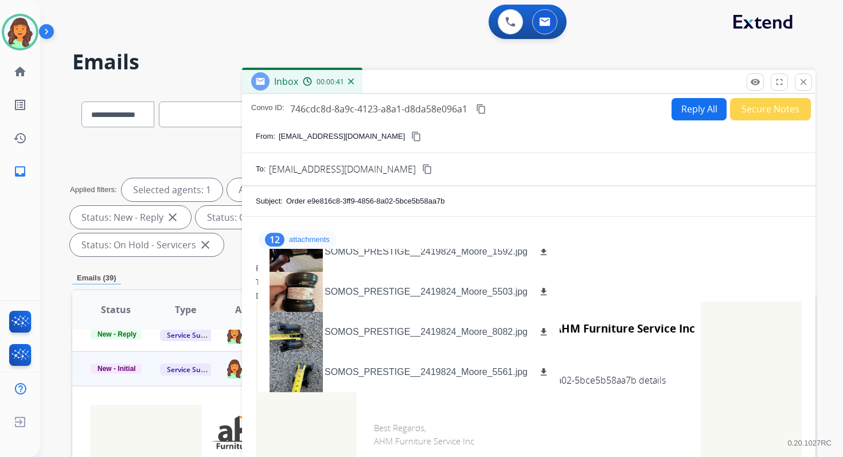
click at [763, 113] on button "Secure Notes" at bounding box center [770, 109] width 81 height 22
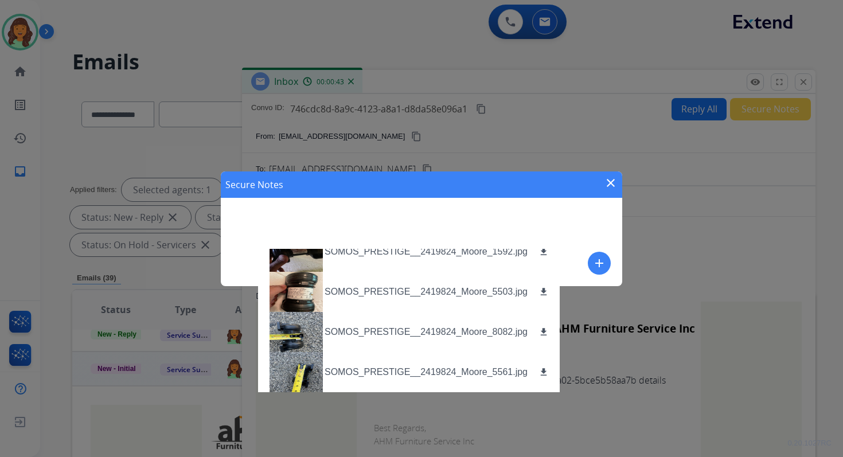
click at [580, 222] on div "Secure Notes close add" at bounding box center [421, 228] width 401 height 115
click at [601, 261] on mat-icon "add" at bounding box center [599, 263] width 14 height 14
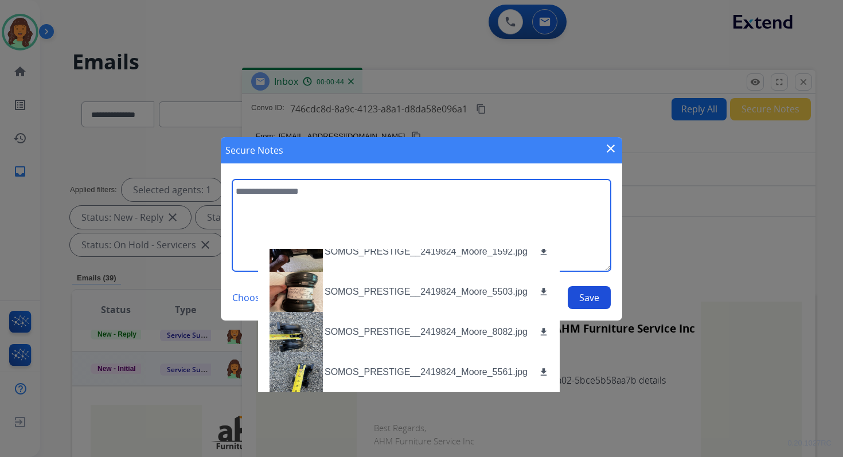
click at [482, 190] on textarea at bounding box center [421, 225] width 378 height 92
click at [334, 210] on textarea at bounding box center [421, 225] width 378 height 92
paste textarea "**********"
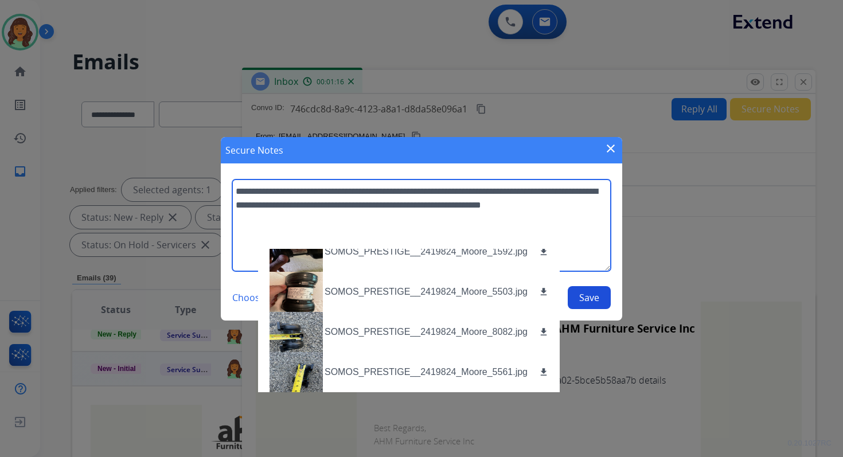
type textarea "**********"
click at [600, 296] on button "Save" at bounding box center [589, 297] width 43 height 23
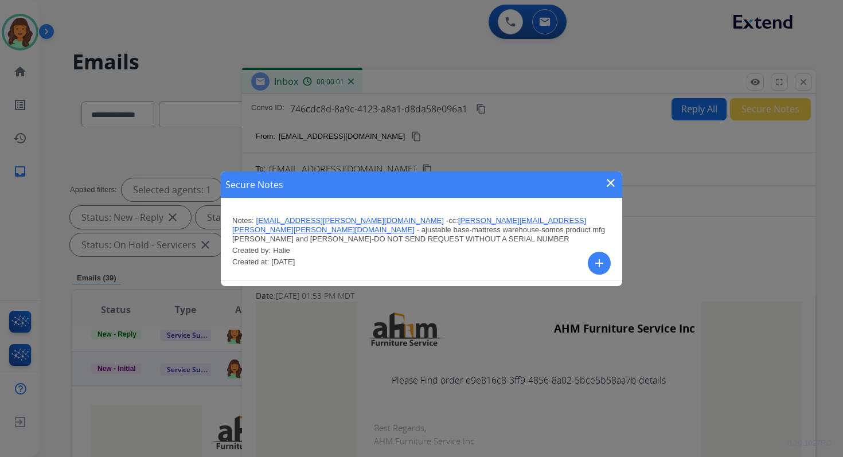
click at [612, 184] on mat-icon "close" at bounding box center [611, 183] width 14 height 14
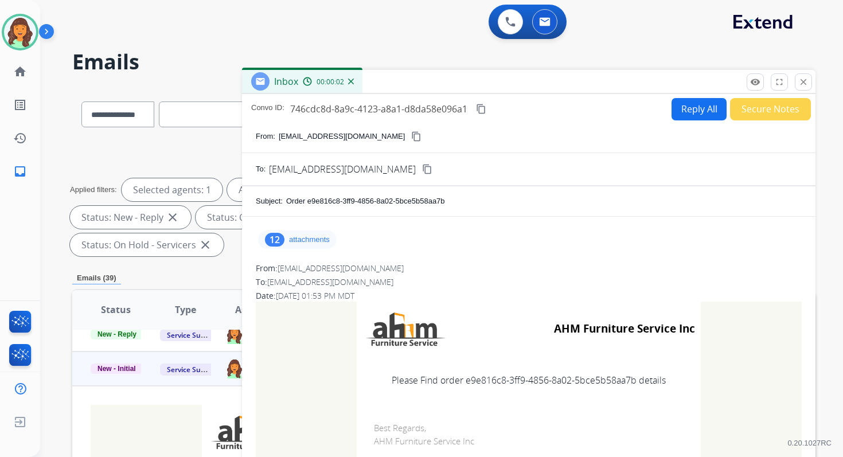
click at [484, 103] on button "content_copy" at bounding box center [481, 109] width 14 height 14
click at [803, 83] on mat-icon "close" at bounding box center [803, 82] width 10 height 10
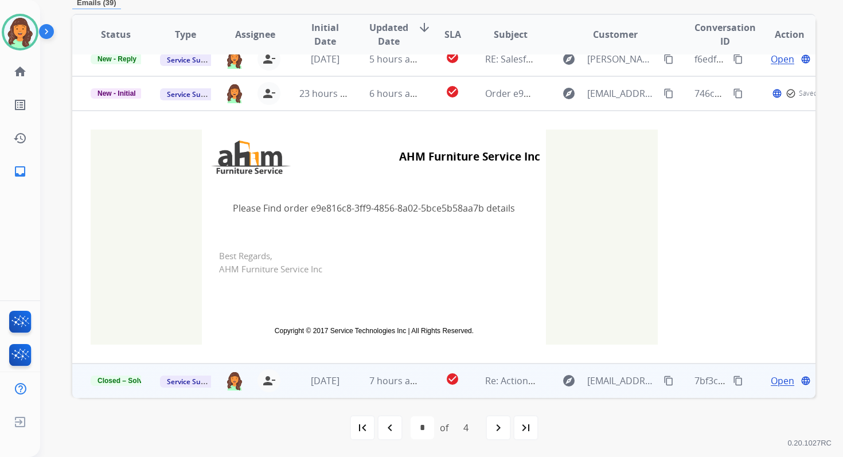
scroll to position [254, 0]
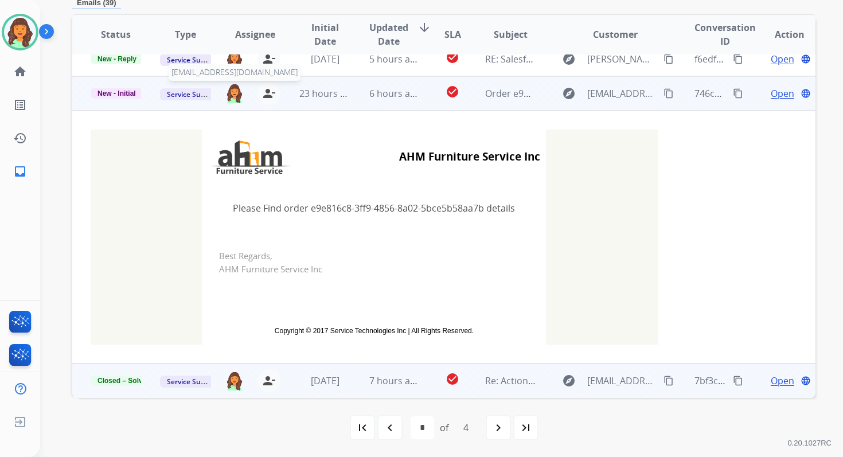
click at [234, 93] on img at bounding box center [234, 92] width 18 height 19
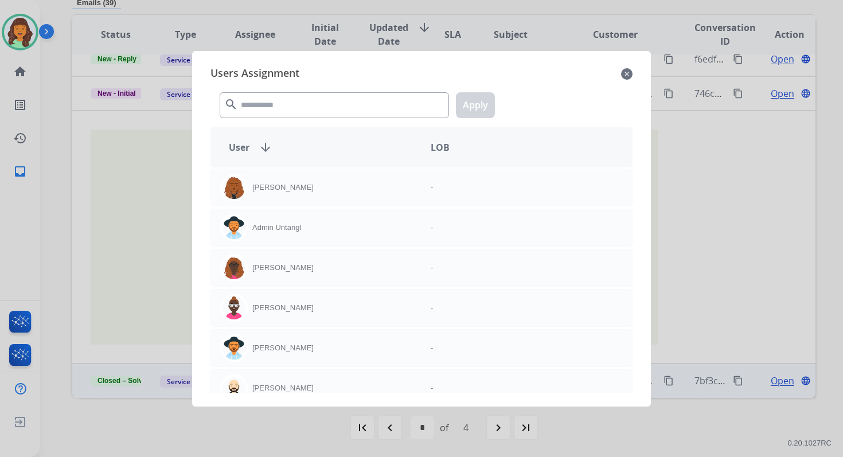
click at [261, 118] on div "search Apply" at bounding box center [421, 103] width 422 height 40
click at [261, 110] on input "text" at bounding box center [334, 105] width 229 height 26
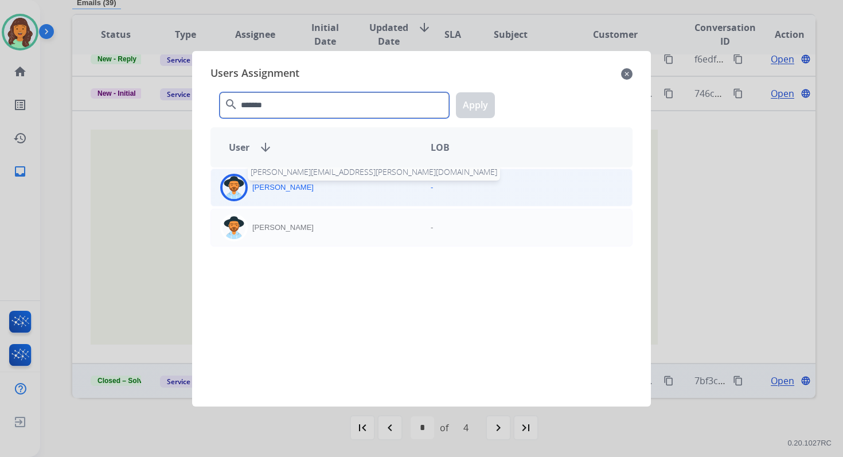
type input "*******"
click at [288, 182] on p "Heather Hocker" at bounding box center [282, 187] width 61 height 11
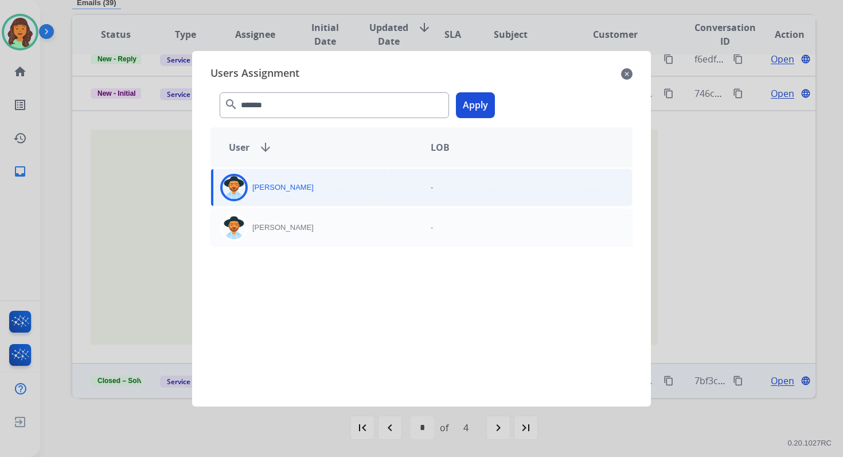
click at [475, 111] on button "Apply" at bounding box center [475, 105] width 39 height 26
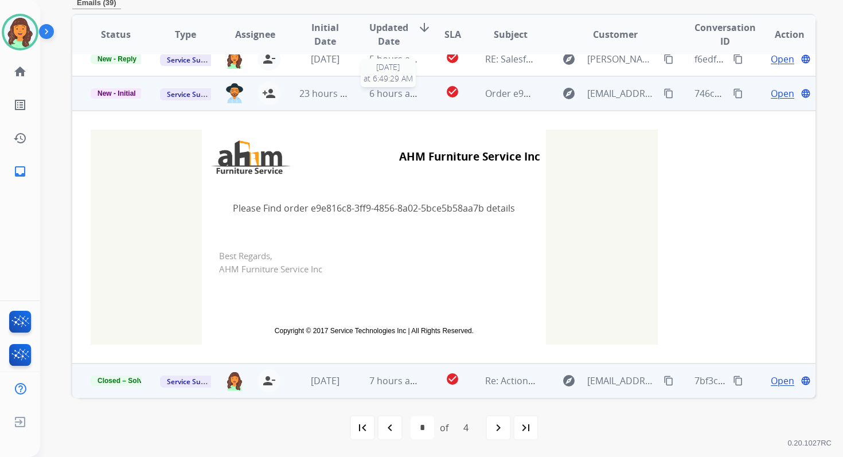
click at [397, 93] on span "6 hours ago" at bounding box center [395, 93] width 52 height 13
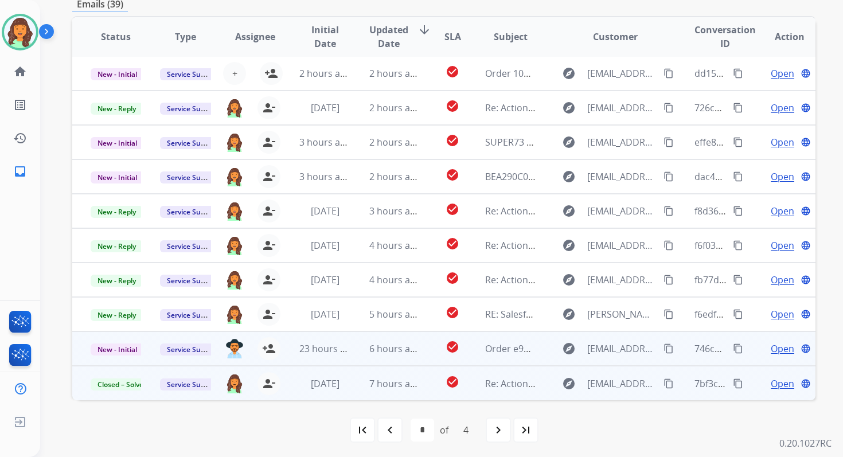
scroll to position [275, 0]
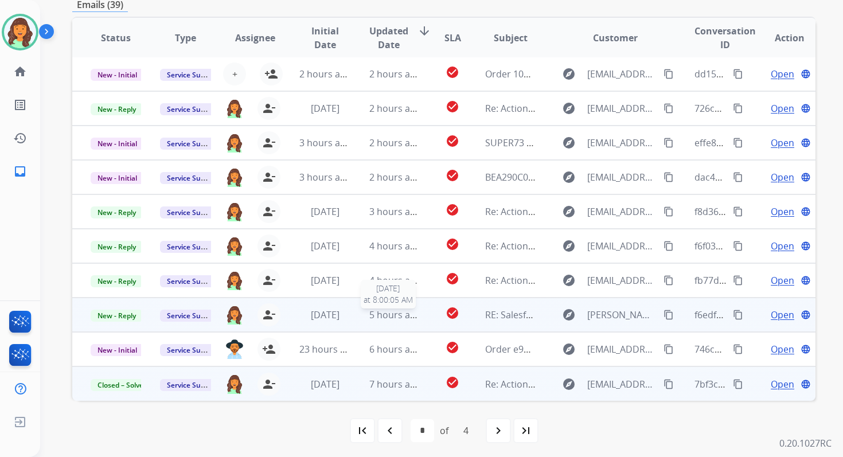
click at [392, 320] on span "5 hours ago" at bounding box center [395, 314] width 52 height 13
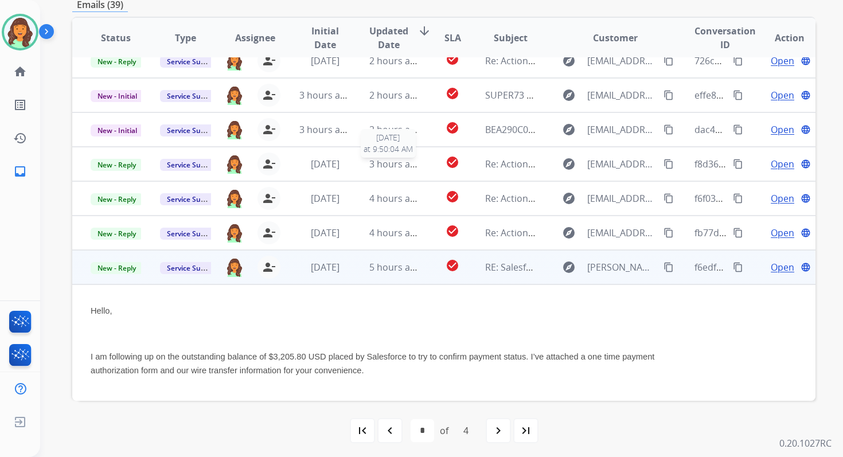
scroll to position [48, 0]
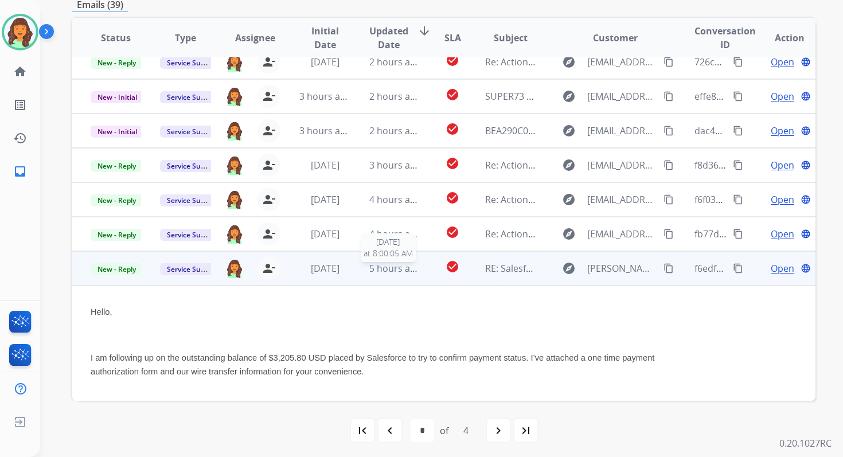
click at [408, 273] on span "5 hours ago" at bounding box center [395, 268] width 52 height 13
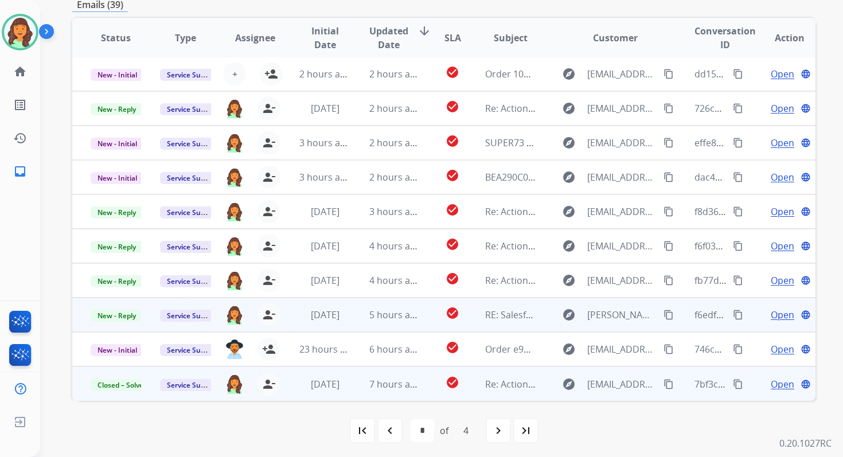
scroll to position [1, 0]
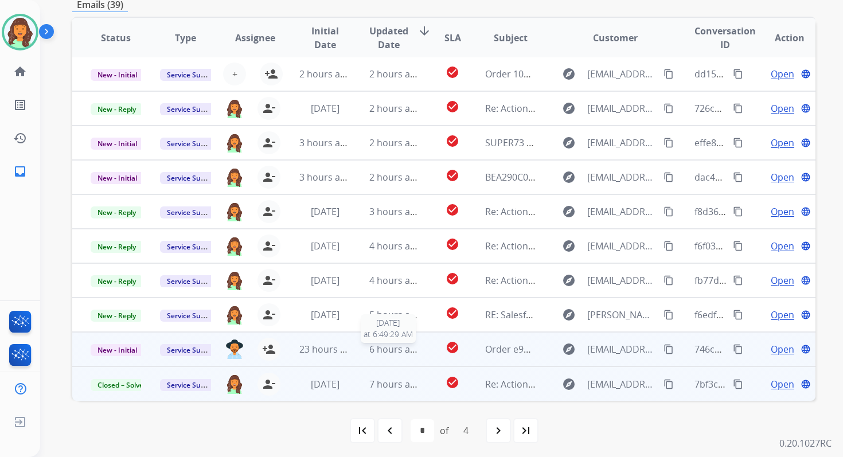
click at [394, 349] on span "6 hours ago" at bounding box center [395, 349] width 52 height 13
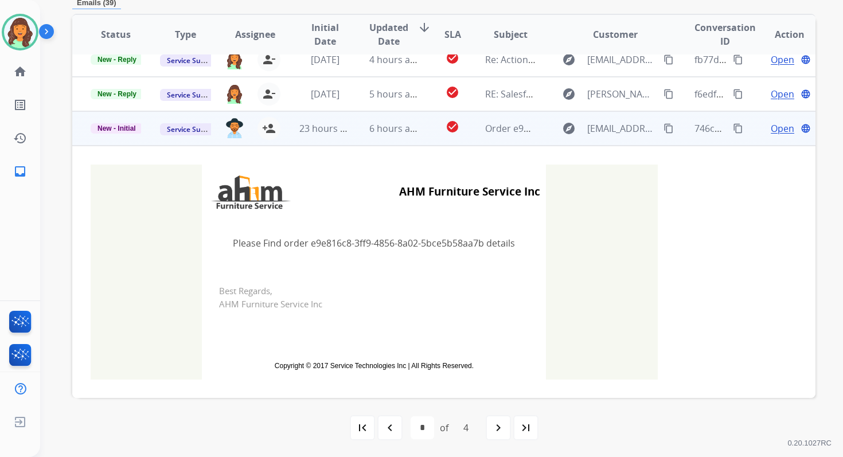
scroll to position [182, 0]
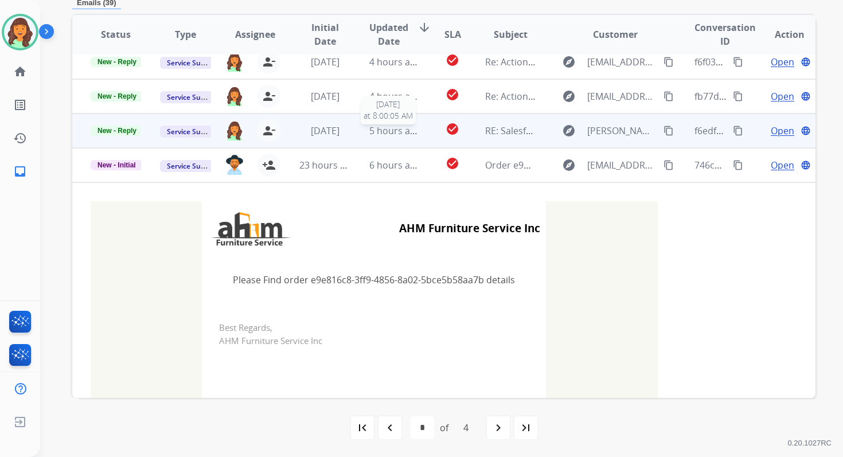
click at [388, 126] on span "5 hours ago" at bounding box center [395, 130] width 52 height 13
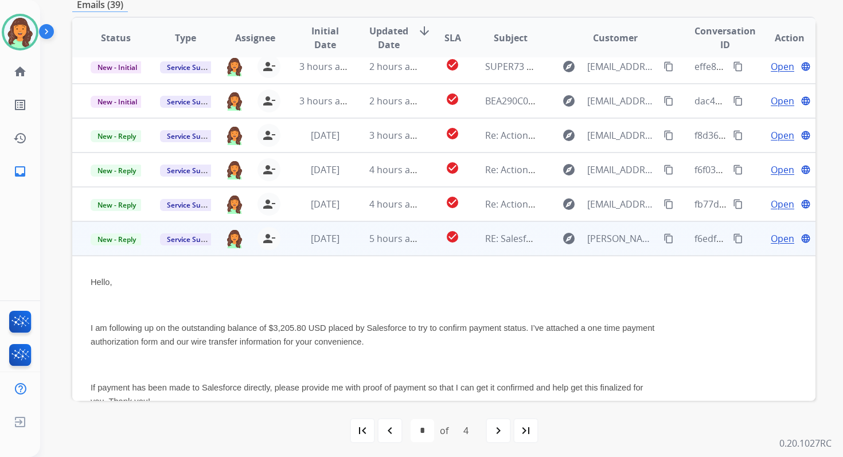
scroll to position [0, 0]
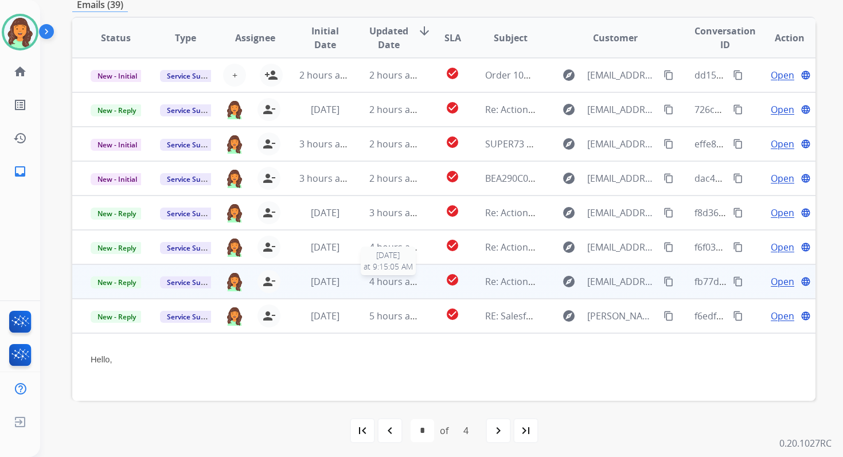
click at [379, 286] on span "4 hours ago" at bounding box center [395, 281] width 52 height 13
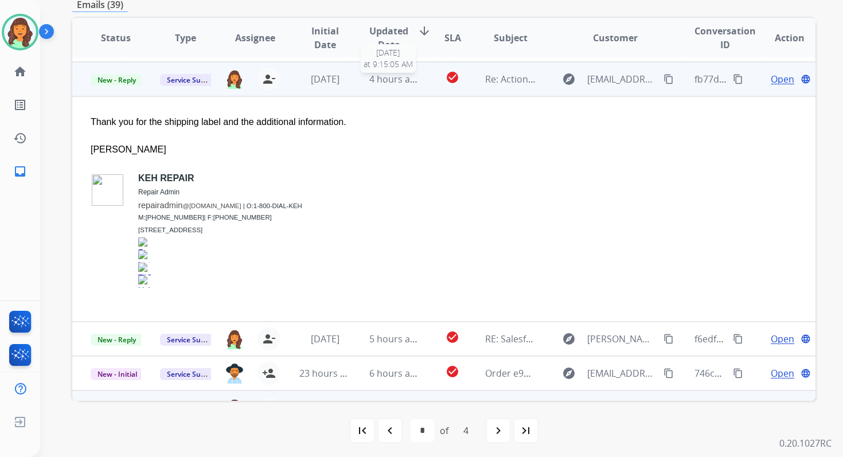
scroll to position [206, 0]
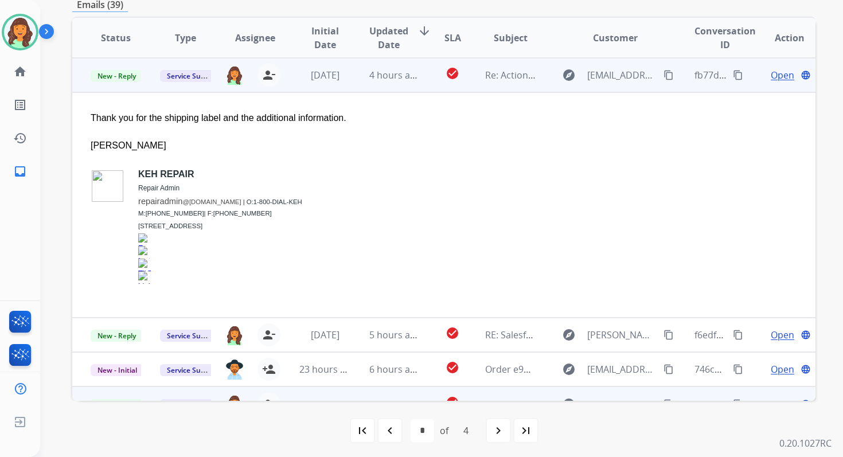
click at [773, 72] on span "Open" at bounding box center [783, 75] width 24 height 14
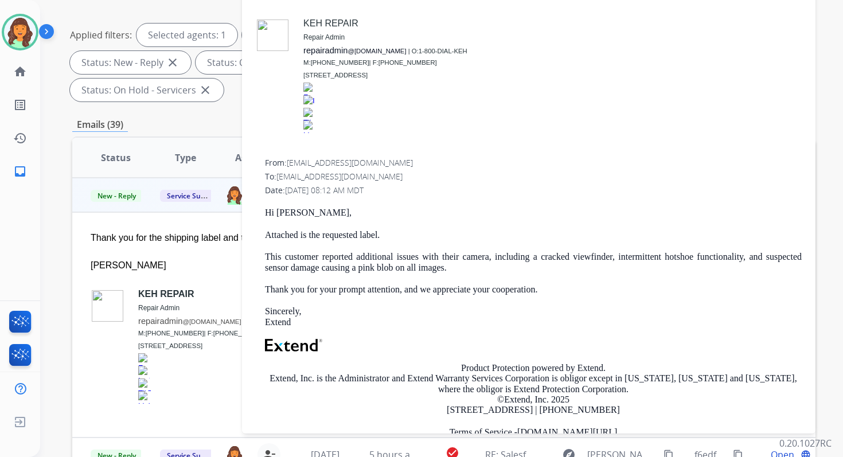
scroll to position [0, 0]
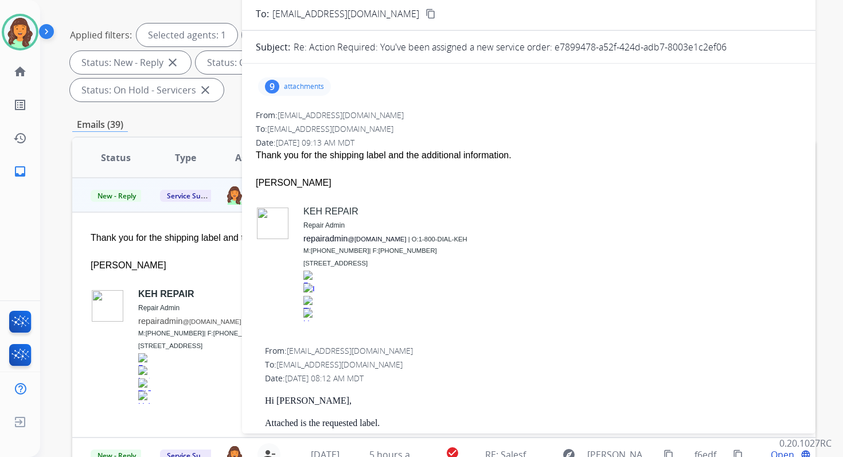
drag, startPoint x: 554, startPoint y: 49, endPoint x: 751, endPoint y: 46, distance: 197.2
click at [751, 46] on div "Re: Action Required: You've been assigned a new service order: e7899478-a52f-42…" at bounding box center [548, 47] width 508 height 14
click at [107, 198] on span "New - Reply" at bounding box center [117, 196] width 52 height 12
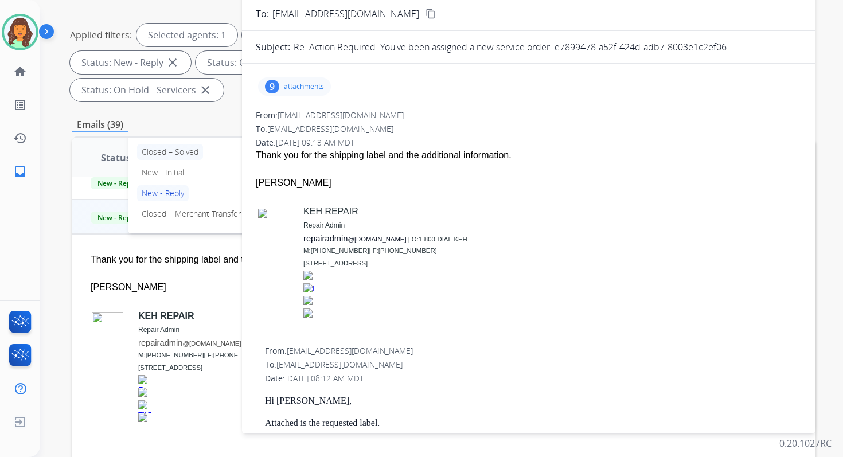
click at [175, 147] on p "Closed – Solved" at bounding box center [170, 152] width 66 height 16
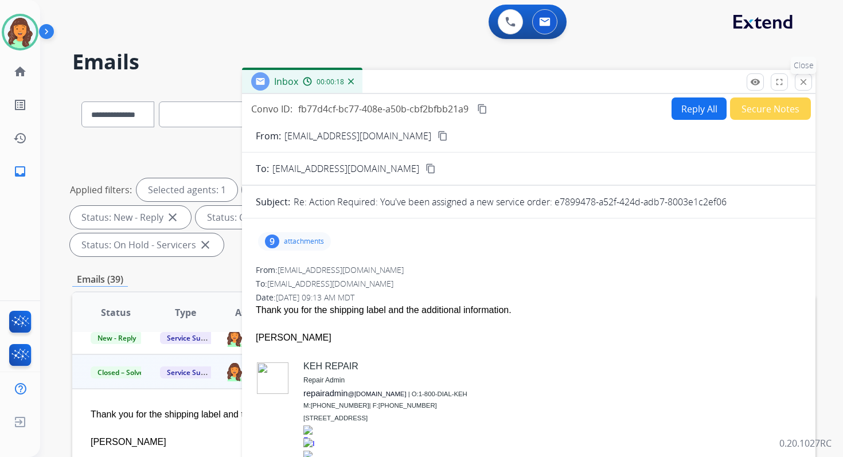
click at [797, 77] on button "close Close" at bounding box center [803, 81] width 17 height 17
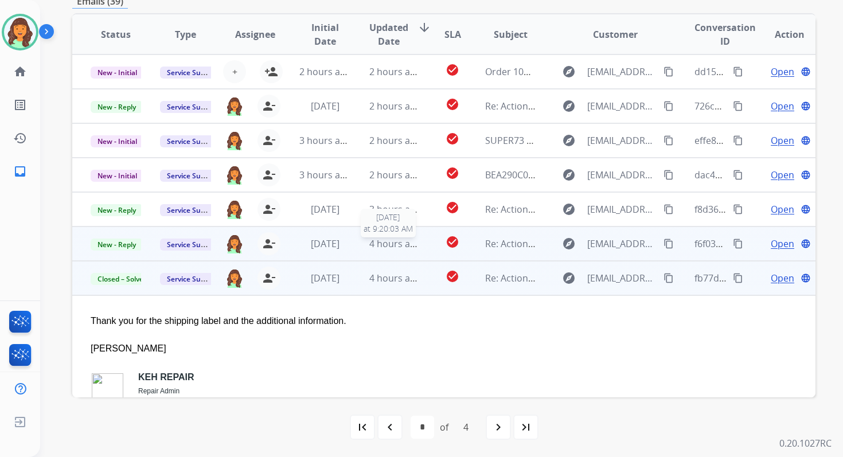
click at [406, 237] on span "4 hours ago" at bounding box center [395, 243] width 52 height 13
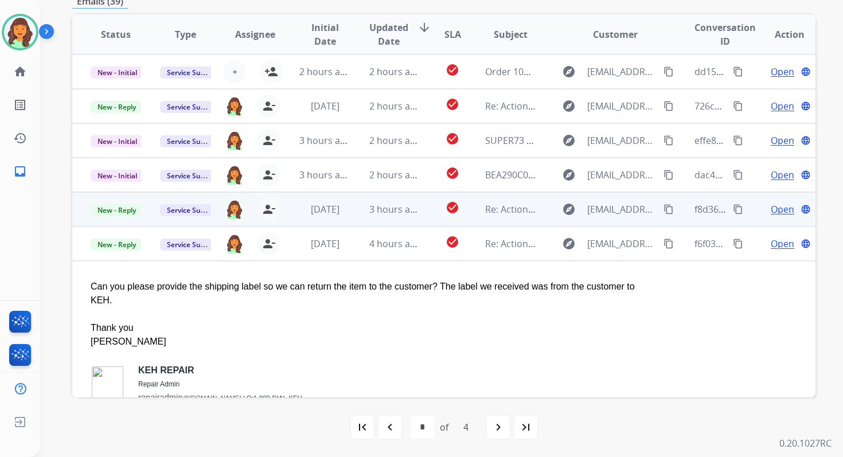
click at [398, 221] on td "3 hours ago" at bounding box center [385, 209] width 69 height 34
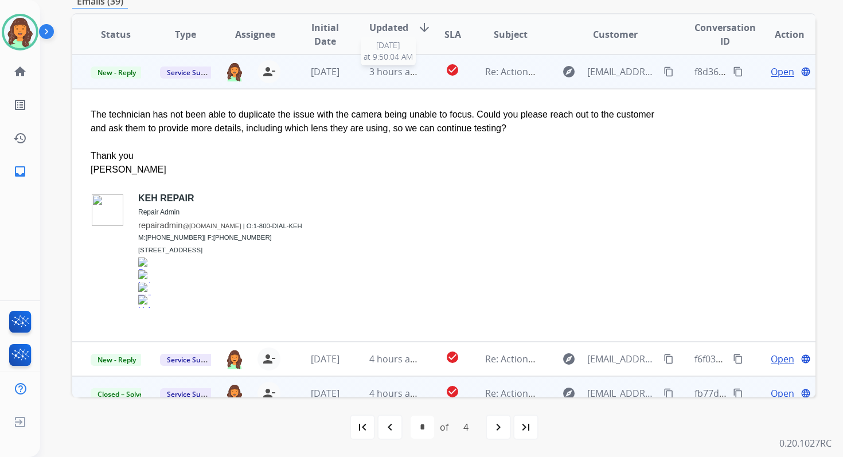
click at [398, 77] on span "3 hours ago" at bounding box center [395, 71] width 52 height 13
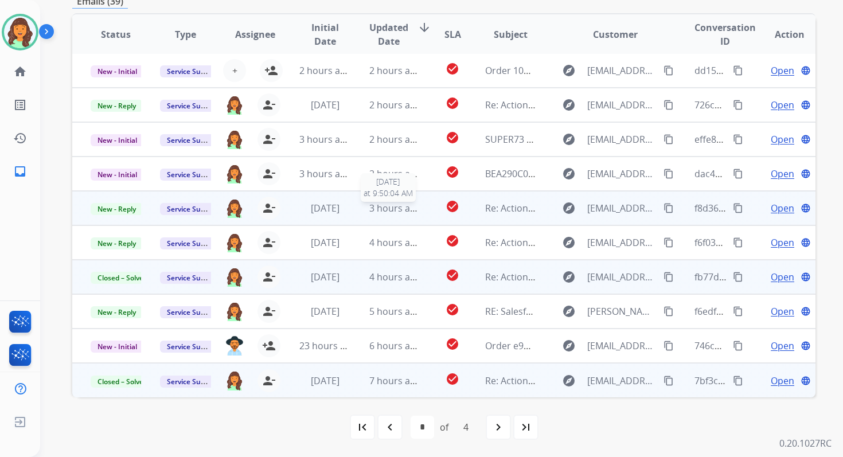
click at [392, 213] on span "3 hours ago" at bounding box center [395, 208] width 52 height 13
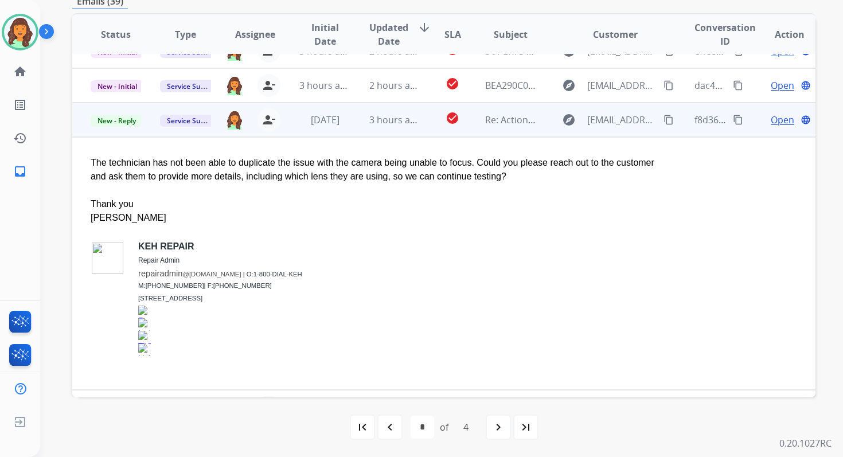
scroll to position [0, 0]
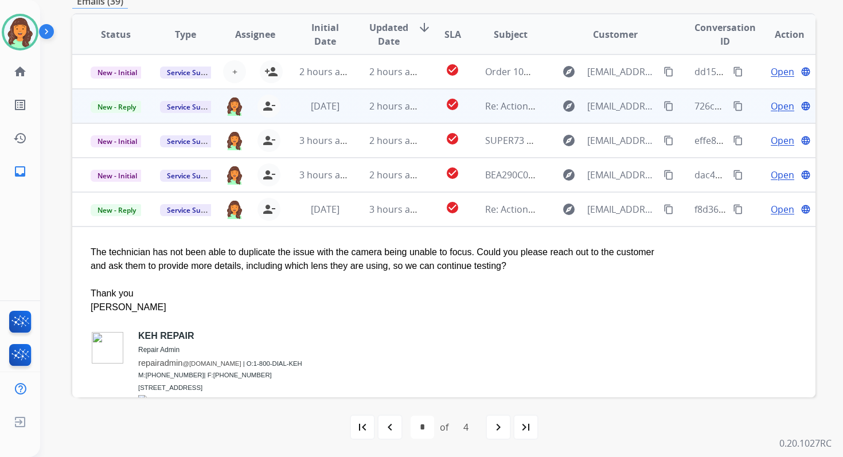
click at [362, 108] on td "2 hours ago" at bounding box center [385, 106] width 69 height 34
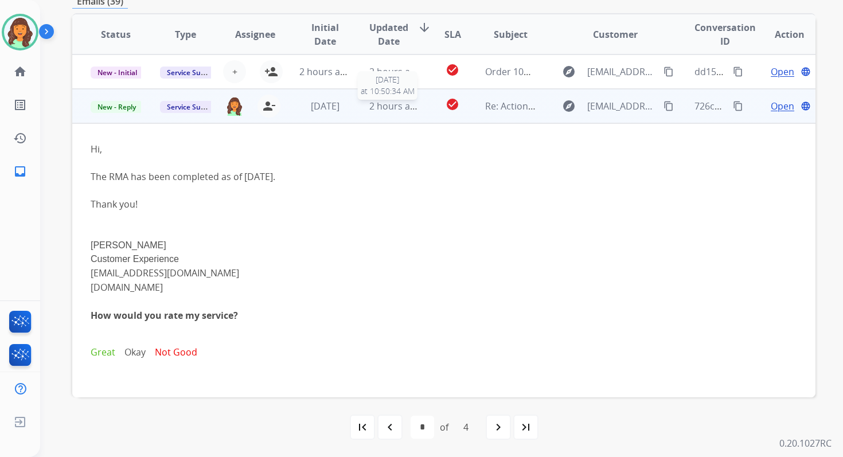
click at [391, 110] on span "2 hours ago" at bounding box center [395, 106] width 52 height 13
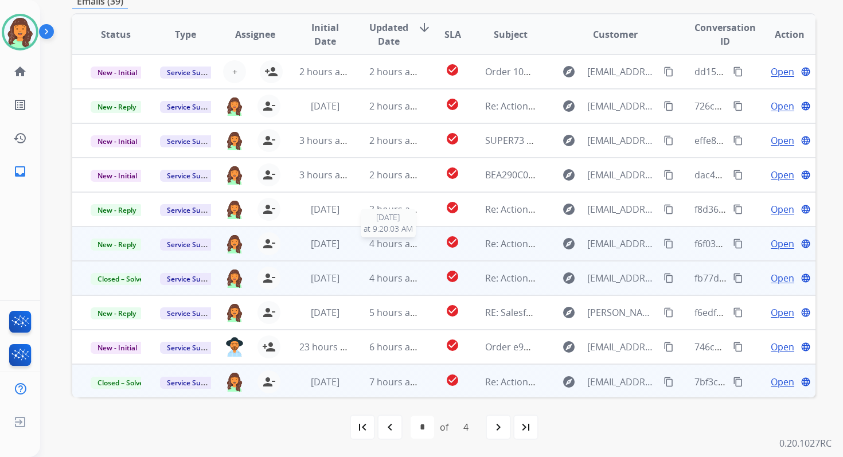
click at [370, 250] on div "4 hours ago" at bounding box center [394, 244] width 50 height 14
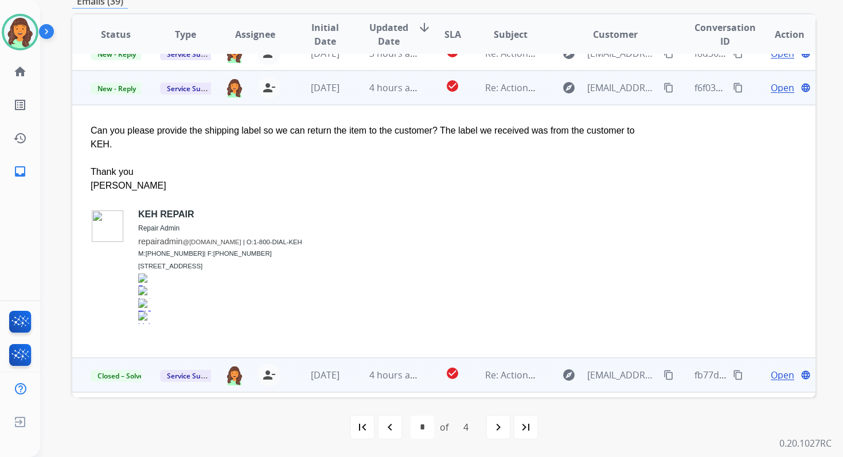
scroll to position [172, 0]
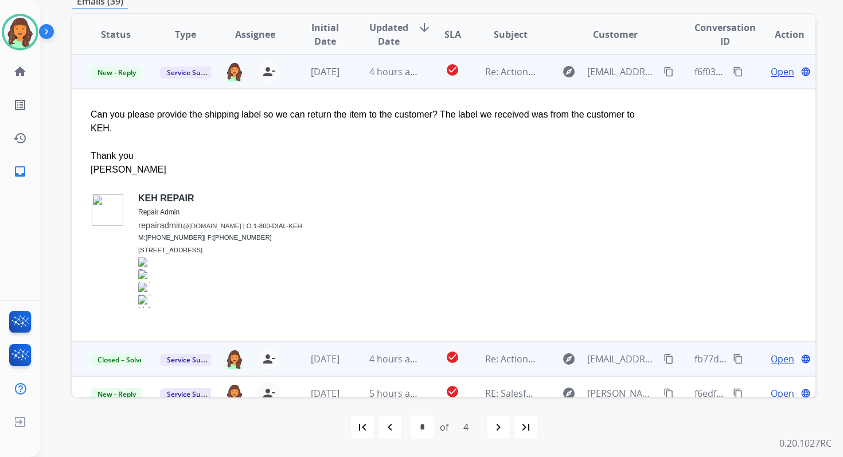
click at [777, 70] on span "Open" at bounding box center [783, 72] width 24 height 14
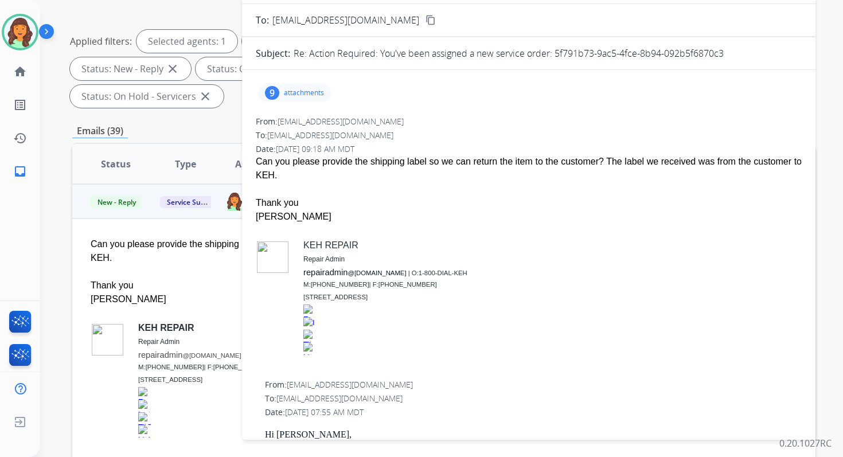
scroll to position [134, 0]
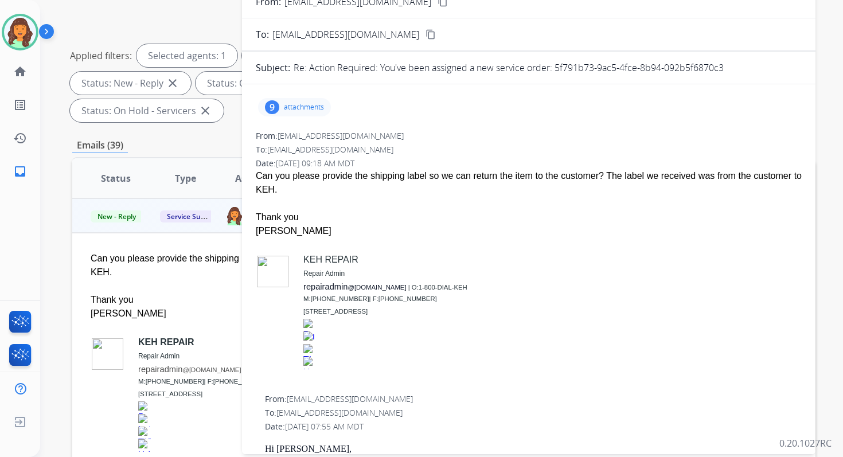
drag, startPoint x: 556, startPoint y: 68, endPoint x: 760, endPoint y: 68, distance: 204.7
click at [760, 68] on div "Re: Action Required: You've been assigned a new service order: 5f791b73-9ac5-4f…" at bounding box center [548, 68] width 508 height 14
copy p "5f791b73-9ac5-4fce-8b94-092b5f6870c3"
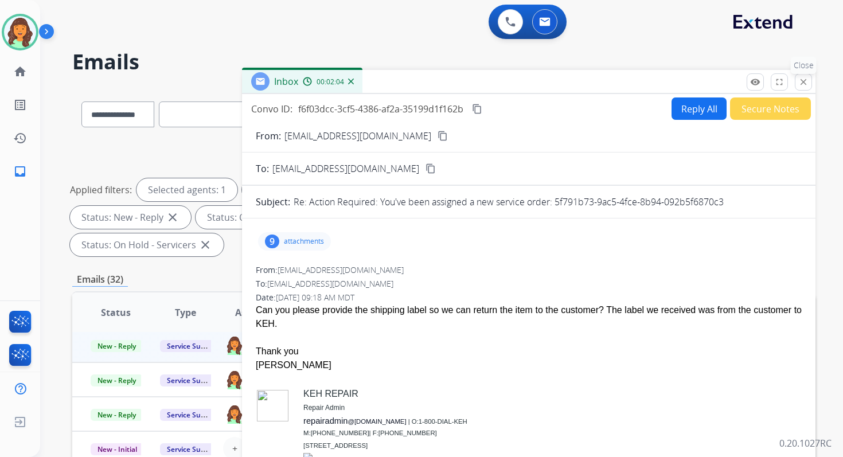
scroll to position [39, 0]
click at [479, 111] on mat-icon "content_copy" at bounding box center [477, 109] width 10 height 10
click at [683, 111] on button "Reply All" at bounding box center [698, 108] width 55 height 22
select select "**********"
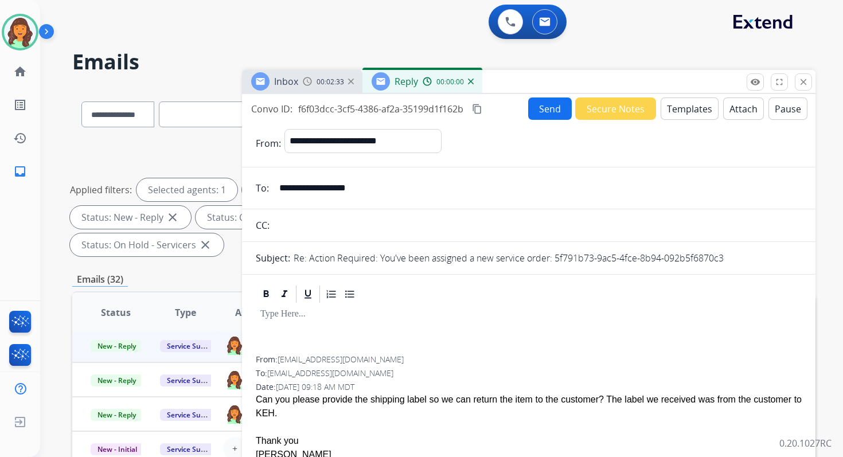
click at [683, 111] on button "Templates" at bounding box center [689, 108] width 58 height 22
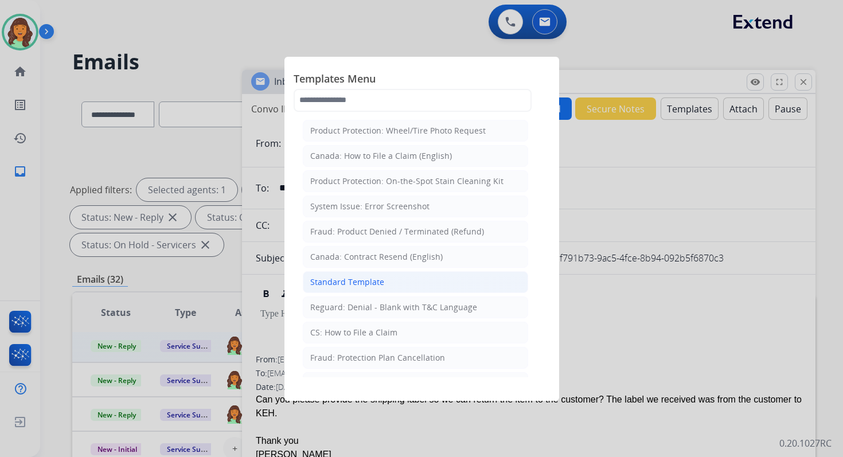
click at [355, 280] on div "Standard Template" at bounding box center [347, 281] width 74 height 11
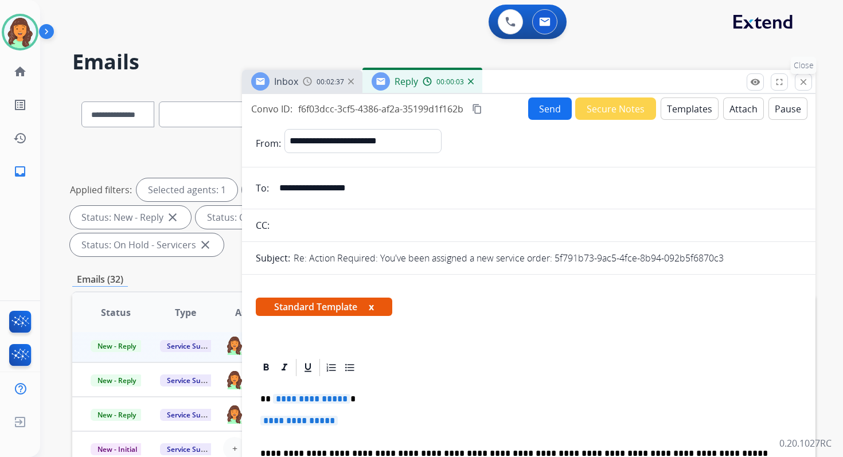
click at [802, 83] on mat-icon "close" at bounding box center [803, 82] width 10 height 10
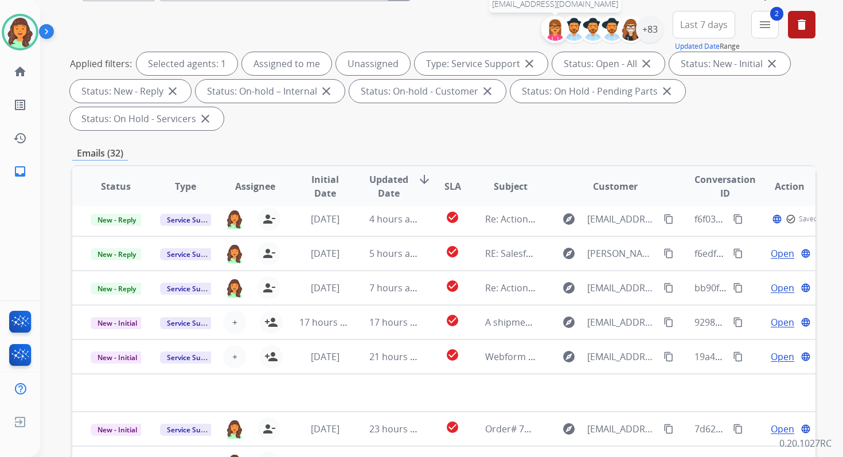
scroll to position [278, 0]
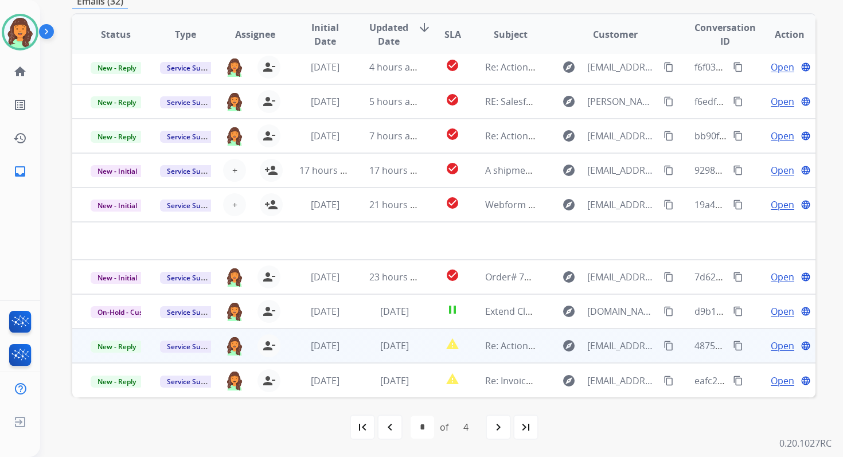
click at [775, 346] on span "Open" at bounding box center [783, 346] width 24 height 14
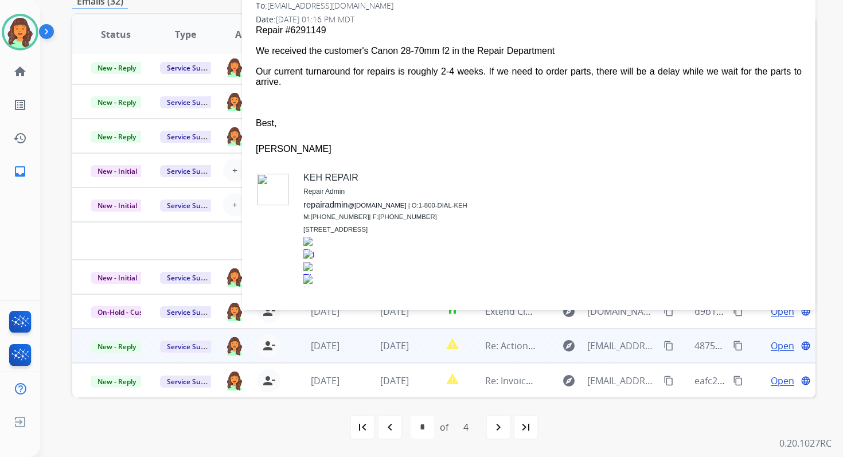
scroll to position [0, 0]
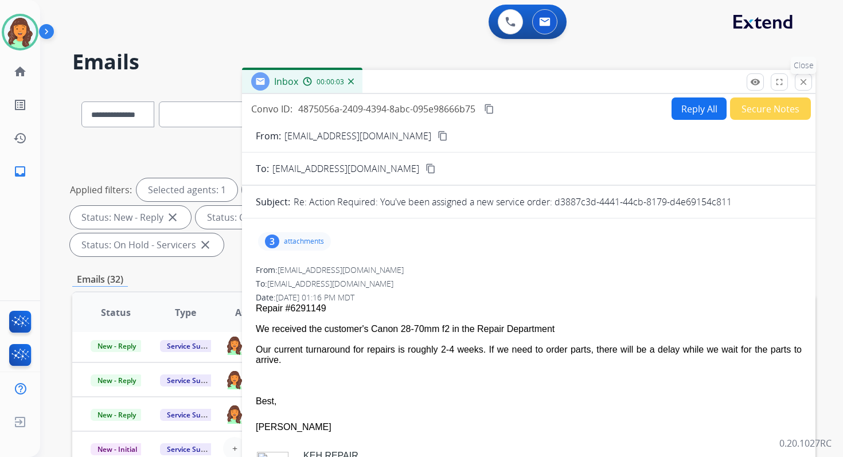
click at [805, 87] on mat-icon "close" at bounding box center [803, 82] width 10 height 10
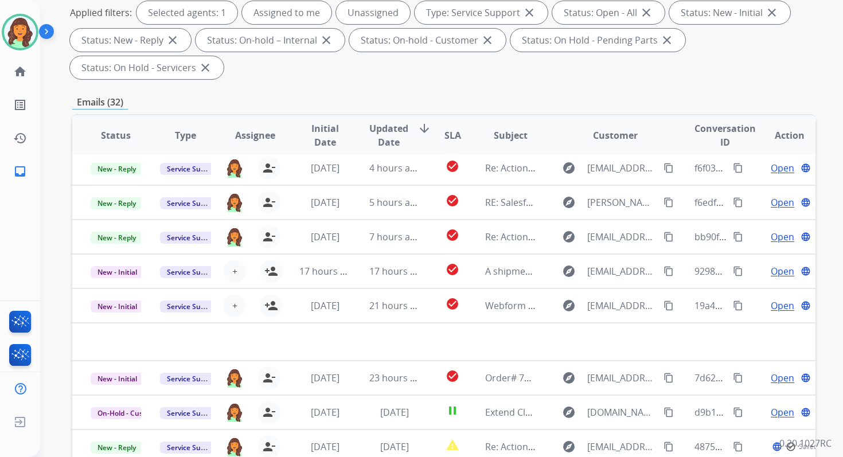
scroll to position [213, 0]
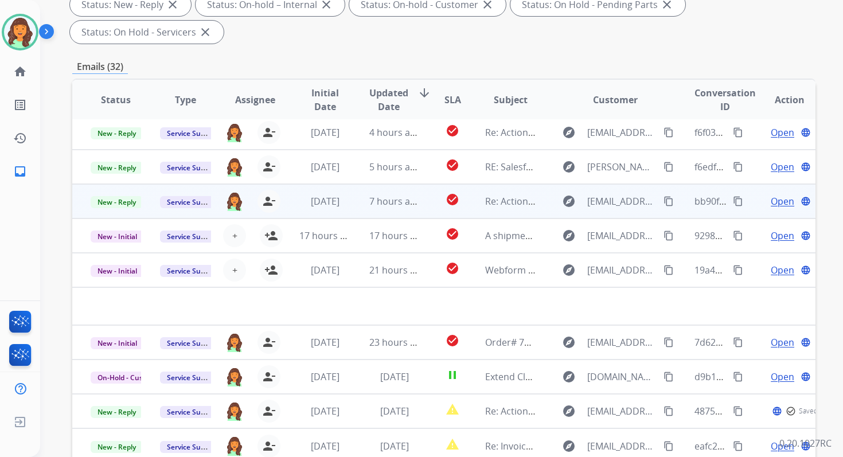
click at [427, 207] on td "check_circle" at bounding box center [443, 201] width 46 height 34
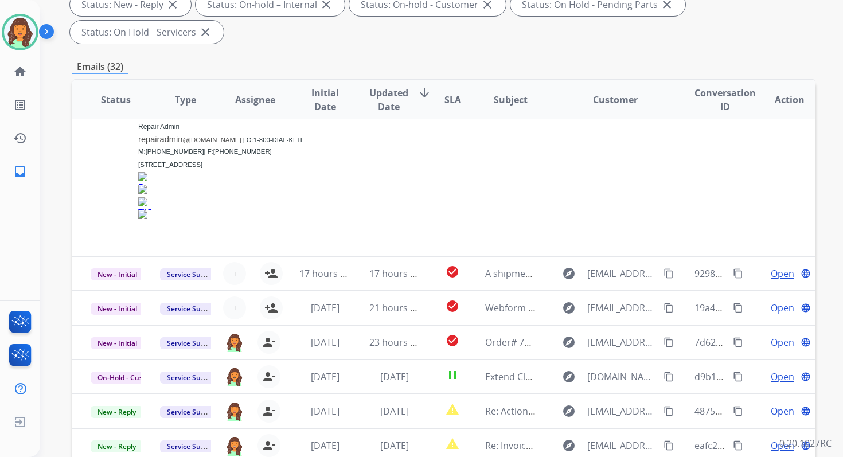
scroll to position [278, 0]
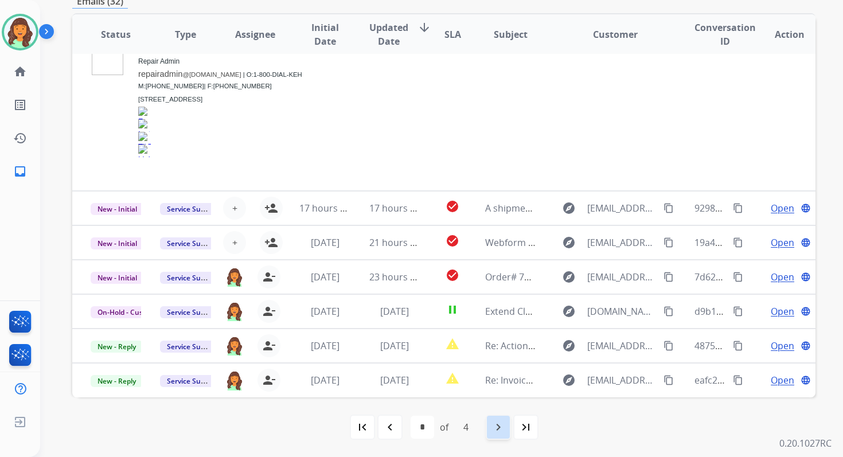
click at [494, 424] on mat-icon "navigate_next" at bounding box center [498, 427] width 14 height 14
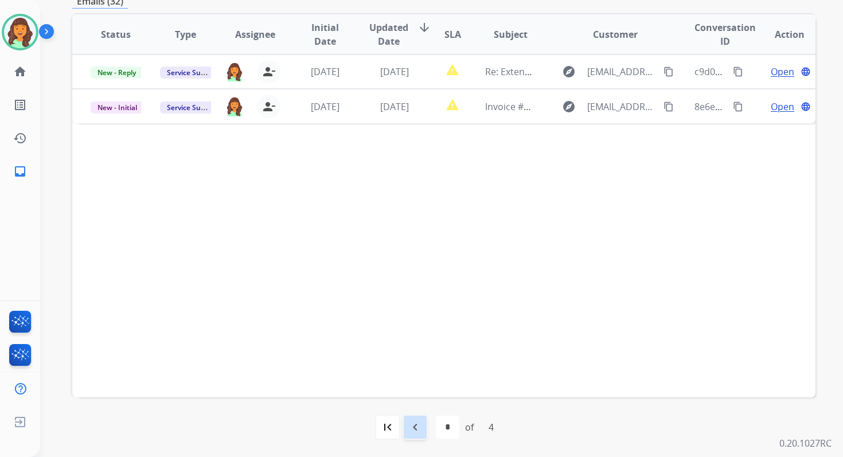
click at [410, 426] on mat-icon "navigate_before" at bounding box center [415, 427] width 14 height 14
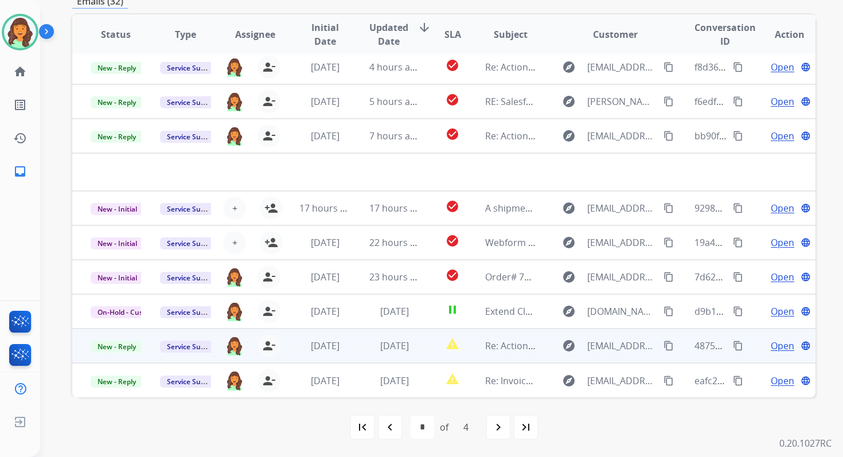
click at [381, 354] on td "1 day ago" at bounding box center [385, 346] width 69 height 34
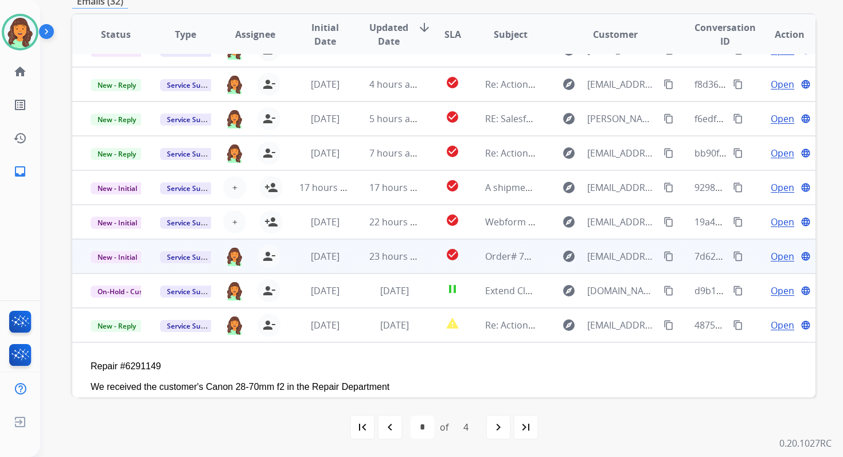
scroll to position [0, 0]
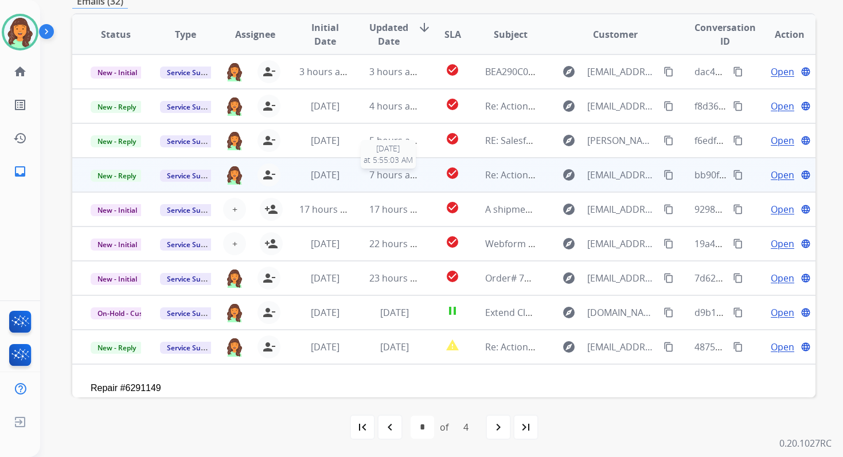
click at [389, 174] on span "7 hours ago" at bounding box center [395, 175] width 52 height 13
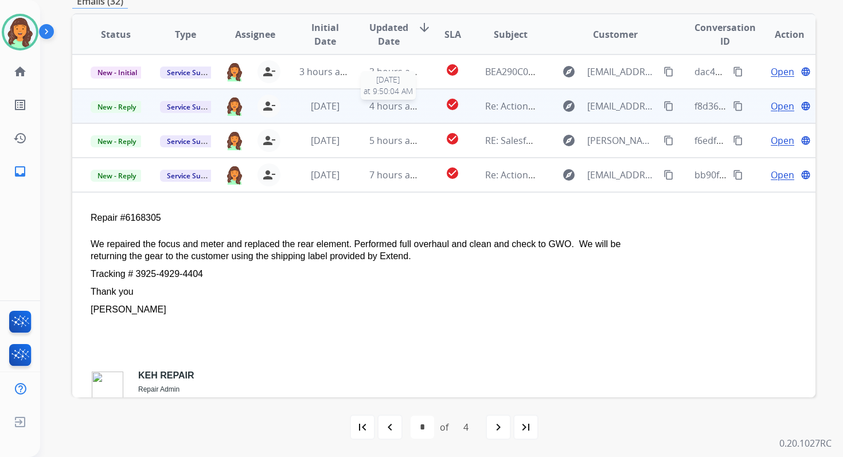
click at [388, 103] on span "4 hours ago" at bounding box center [395, 106] width 52 height 13
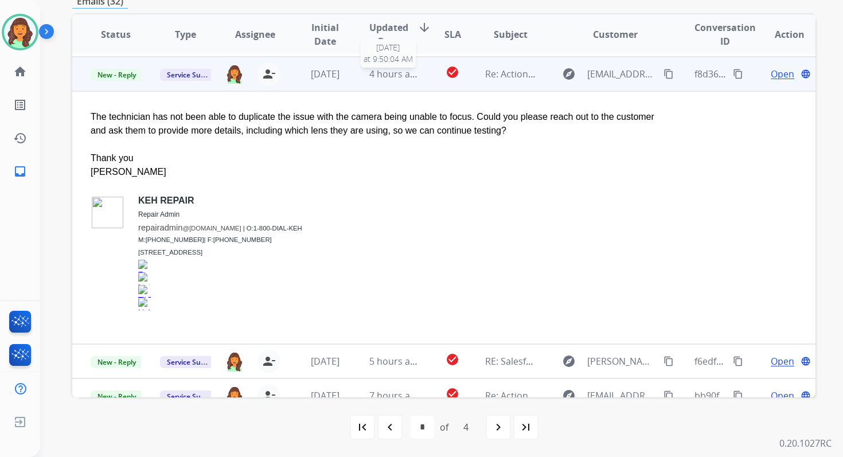
scroll to position [34, 0]
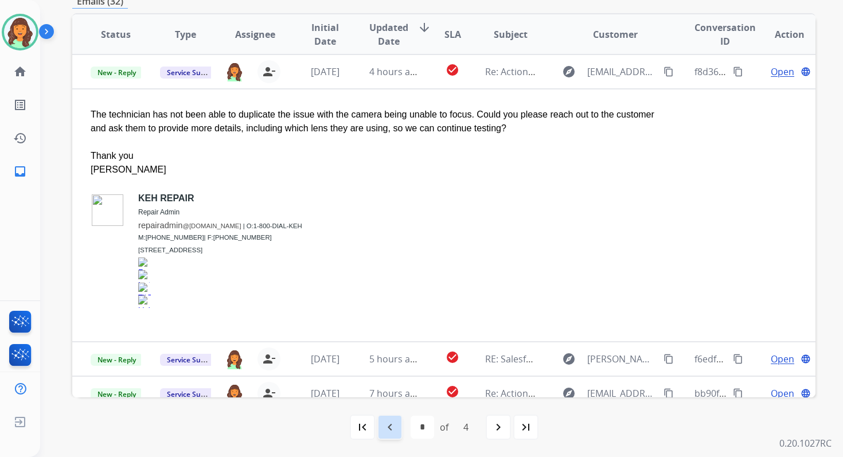
click at [388, 423] on mat-icon "navigate_before" at bounding box center [390, 427] width 14 height 14
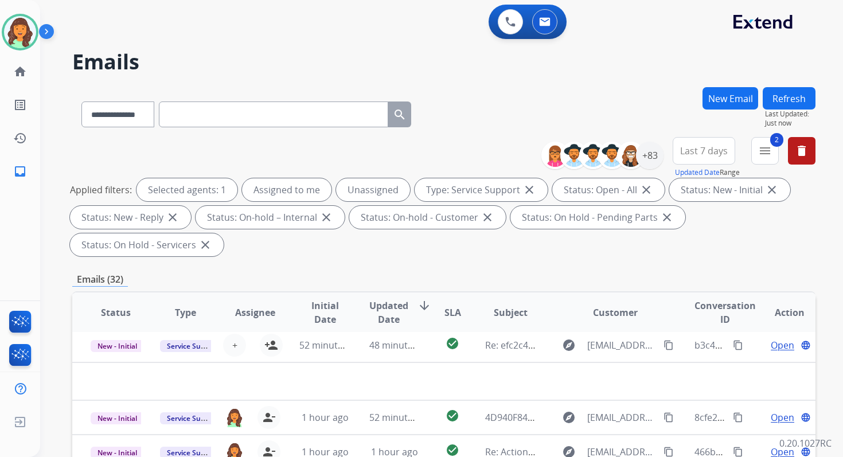
scroll to position [278, 0]
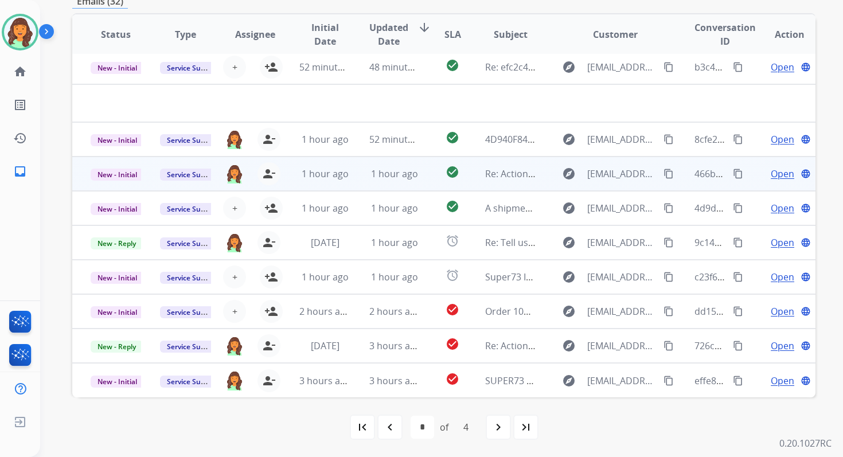
click at [420, 185] on td "check_circle" at bounding box center [443, 174] width 46 height 34
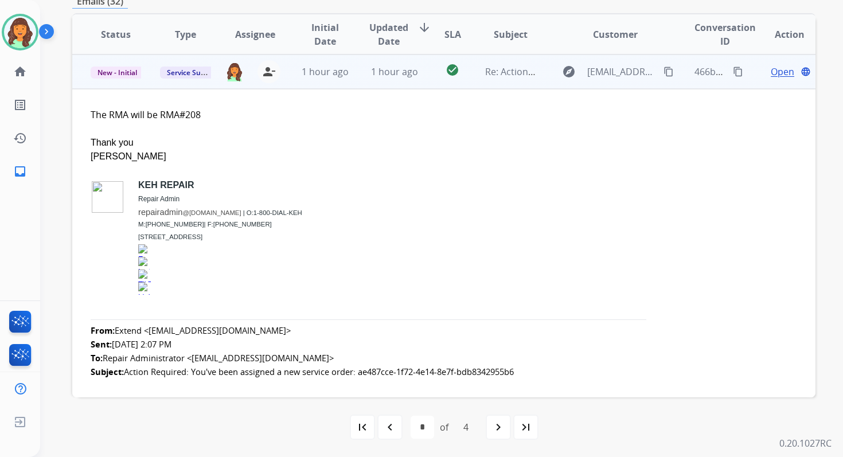
scroll to position [0, 0]
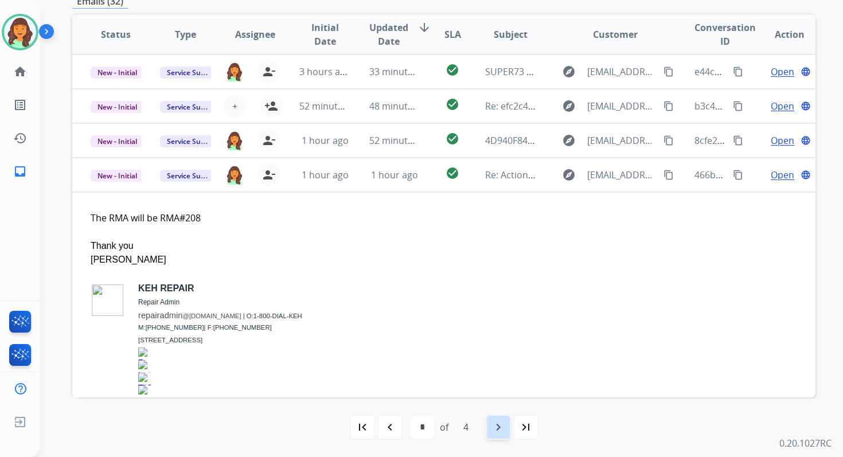
click at [494, 423] on mat-icon "navigate_next" at bounding box center [498, 427] width 14 height 14
select select "*"
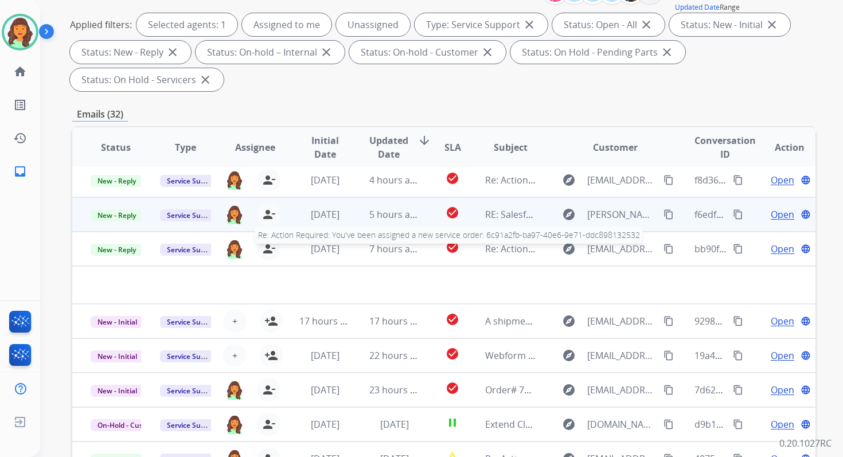
scroll to position [278, 0]
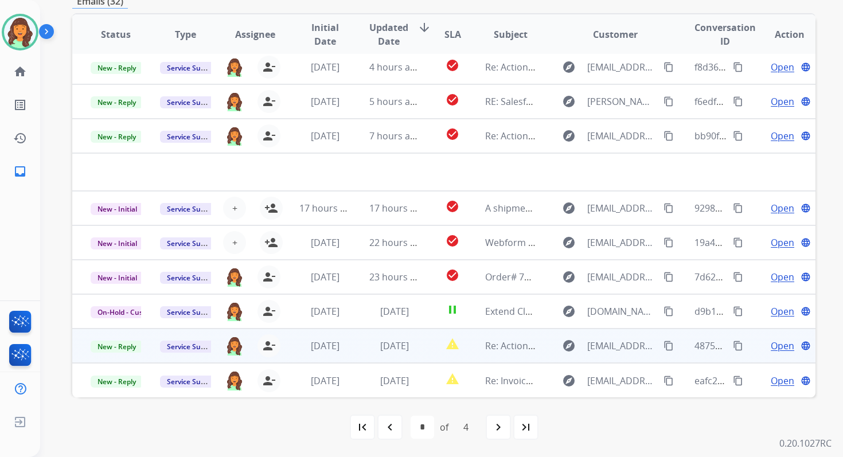
click at [407, 339] on span "1 day ago" at bounding box center [394, 345] width 29 height 13
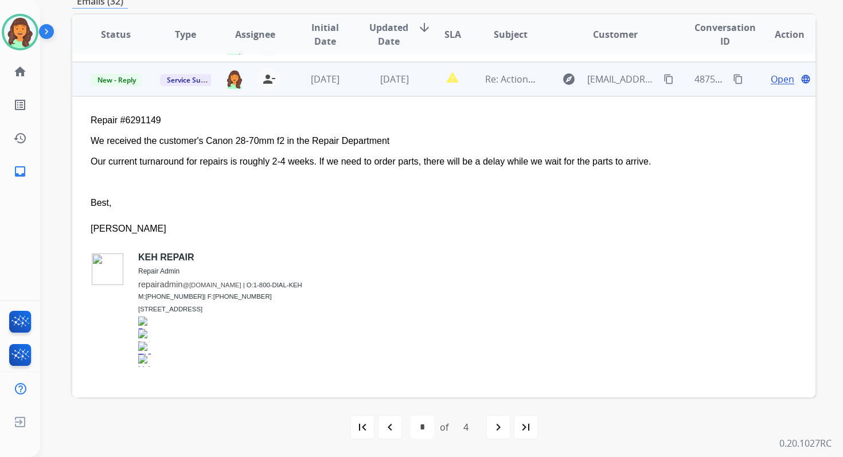
scroll to position [275, 0]
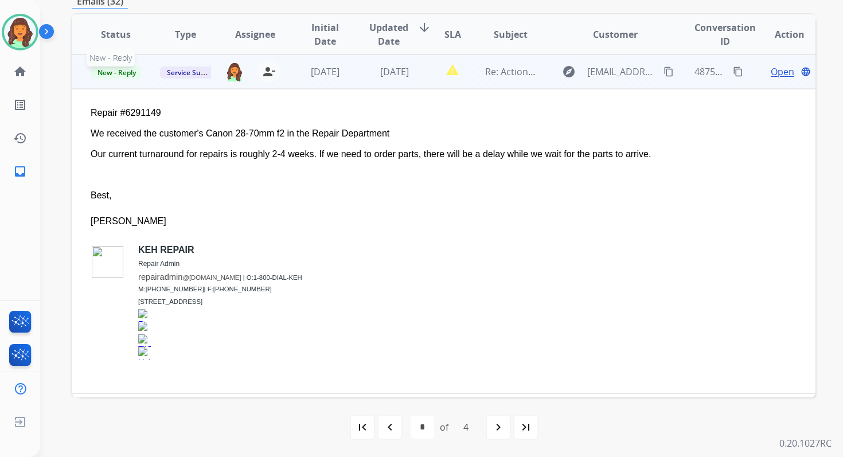
click at [121, 72] on span "New - Reply" at bounding box center [117, 73] width 52 height 12
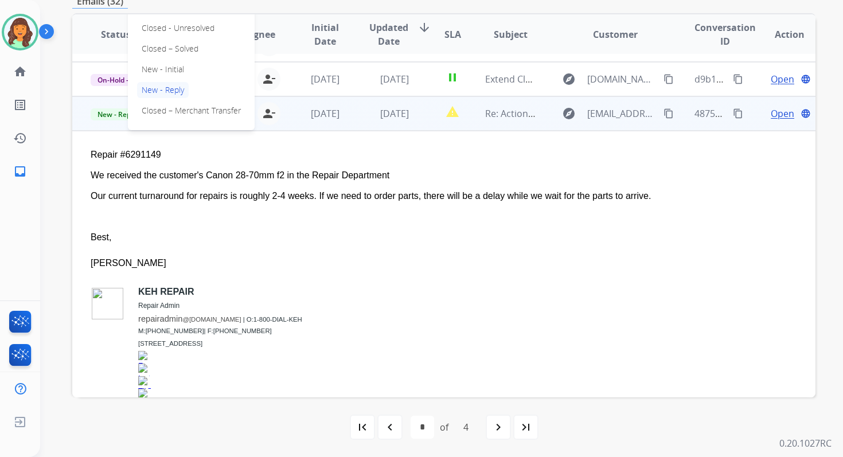
scroll to position [168, 0]
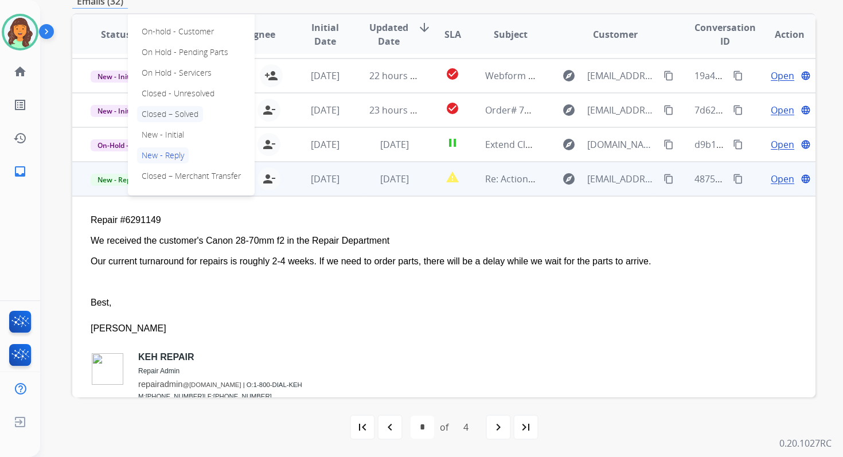
click at [169, 112] on p "Closed – Solved" at bounding box center [170, 114] width 66 height 16
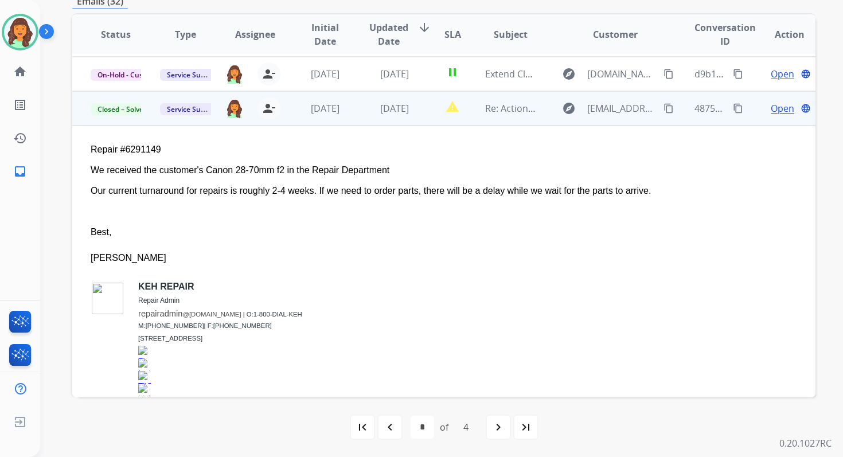
scroll to position [219, 0]
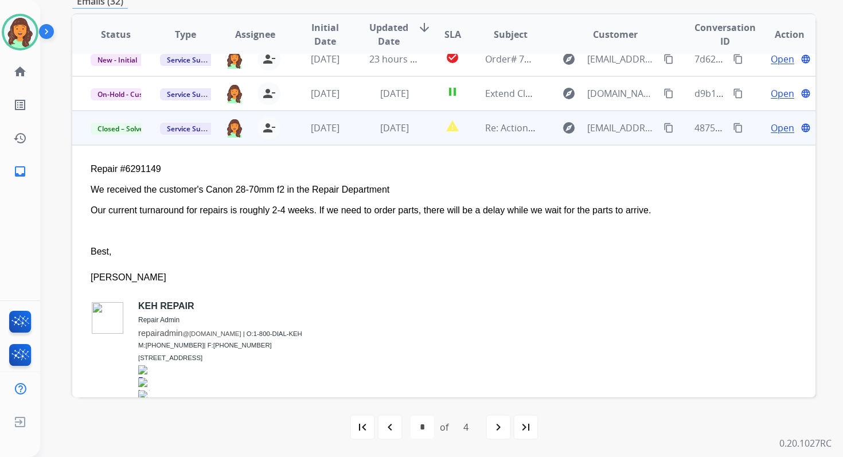
click at [779, 127] on span "Open" at bounding box center [783, 128] width 24 height 14
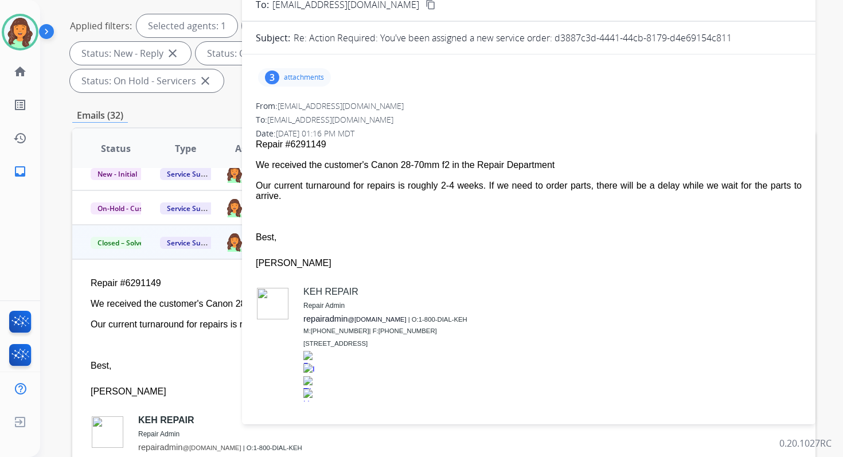
scroll to position [0, 0]
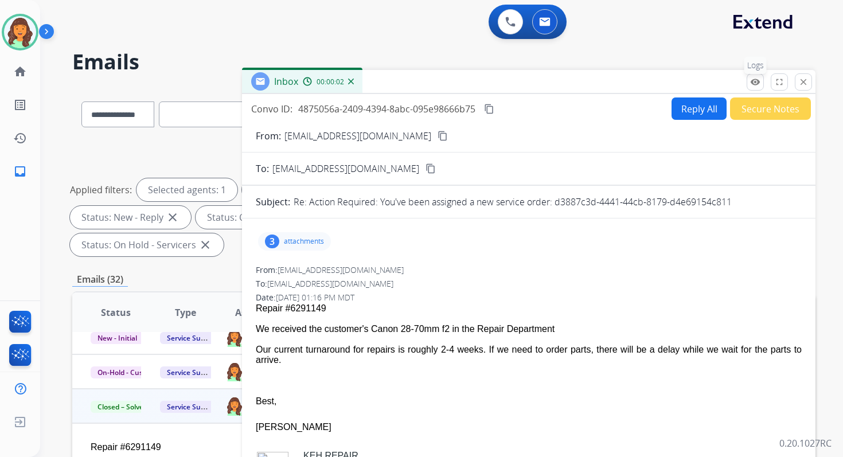
click at [752, 77] on mat-icon "remove_red_eye" at bounding box center [755, 82] width 10 height 10
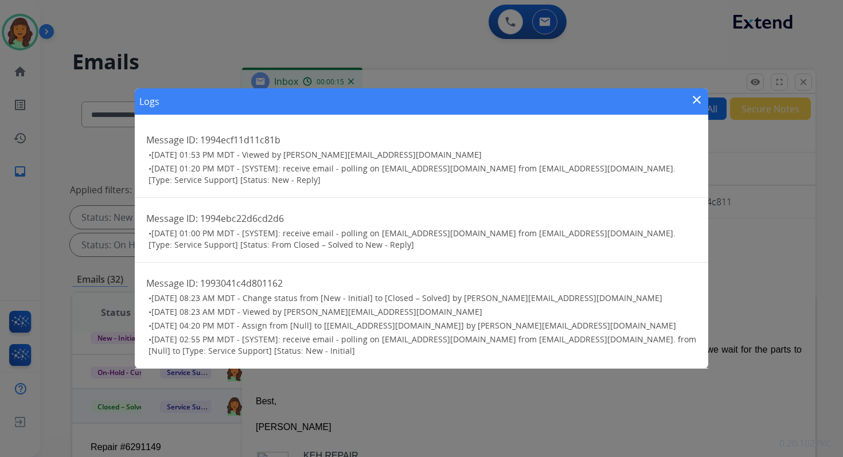
click at [694, 98] on mat-icon "close" at bounding box center [697, 100] width 14 height 14
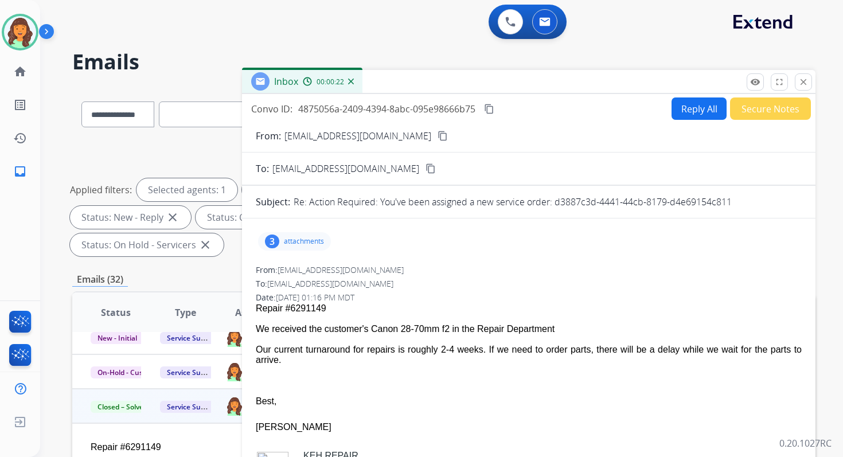
drag, startPoint x: 555, startPoint y: 203, endPoint x: 740, endPoint y: 197, distance: 185.3
click at [740, 197] on div "Re: Action Required: You've been assigned a new service order: d3887c3d-4441-44…" at bounding box center [548, 202] width 508 height 14
drag, startPoint x: 259, startPoint y: 327, endPoint x: 296, endPoint y: 358, distance: 48.9
click at [296, 358] on span "Repair #6291149 We received the customer's Canon 28-70mm f2 in the Repair Depar…" at bounding box center [529, 441] width 546 height 277
click at [491, 109] on mat-icon "content_copy" at bounding box center [489, 109] width 10 height 10
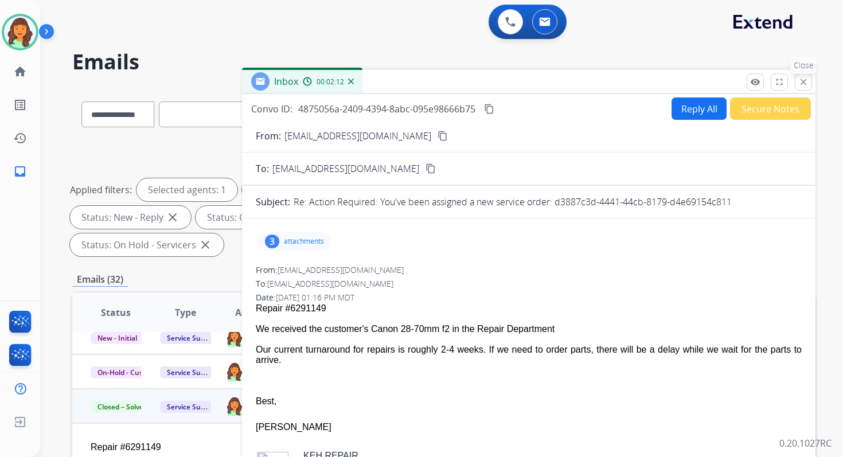
click at [810, 83] on button "close Close" at bounding box center [803, 81] width 17 height 17
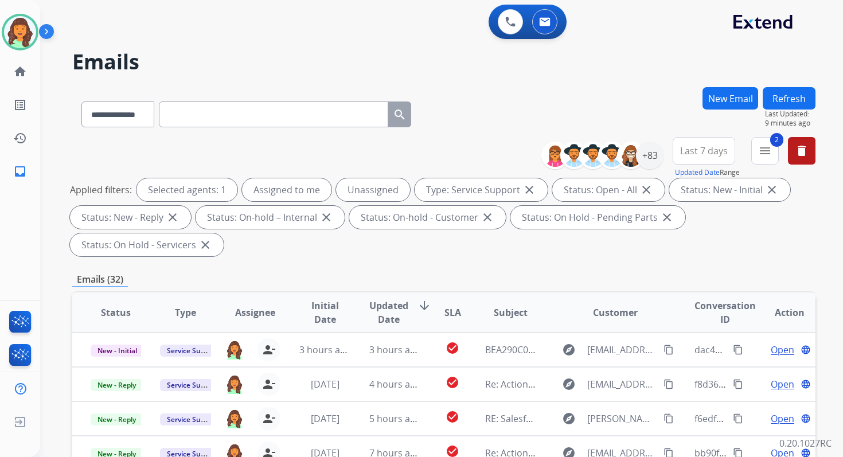
scroll to position [278, 0]
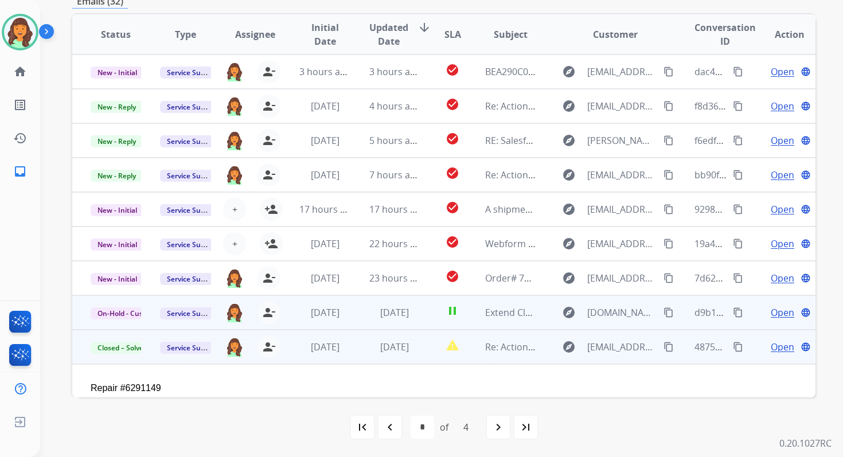
click at [416, 312] on td "1 day ago" at bounding box center [385, 312] width 69 height 34
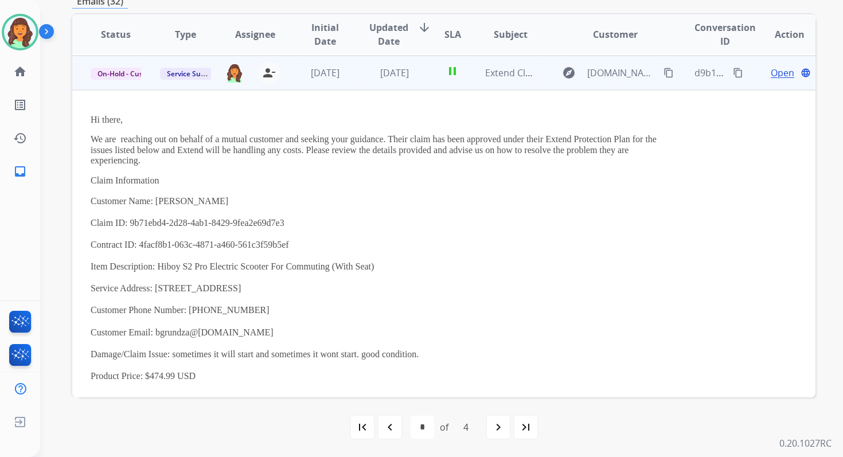
scroll to position [241, 0]
click at [119, 67] on span "On-Hold - Customer" at bounding box center [130, 73] width 79 height 12
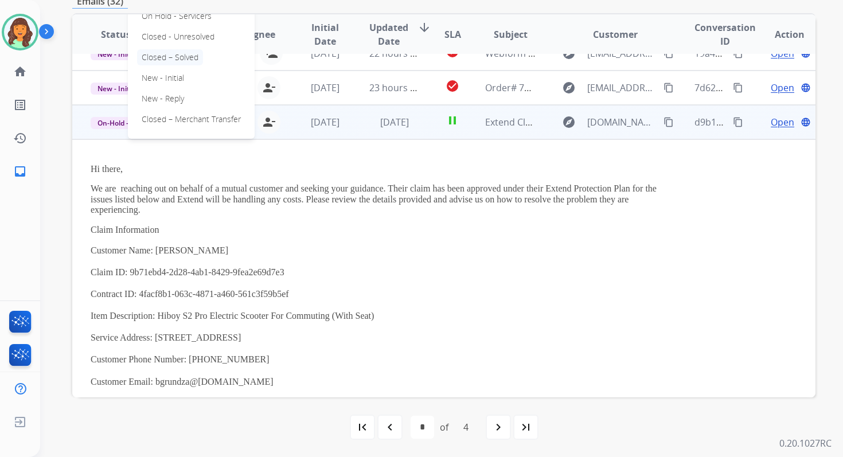
click at [183, 57] on p "Closed – Solved" at bounding box center [170, 57] width 66 height 16
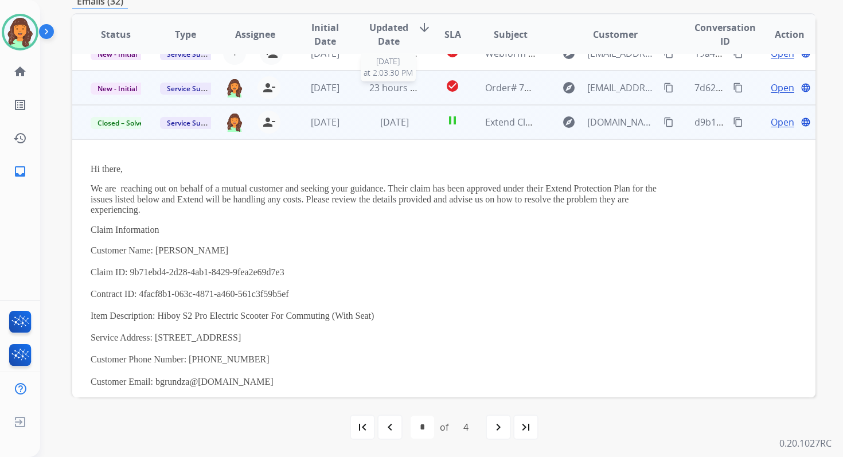
click at [386, 96] on td "23 hours ago 9/15/2025 at 2:03:30 PM" at bounding box center [385, 88] width 69 height 34
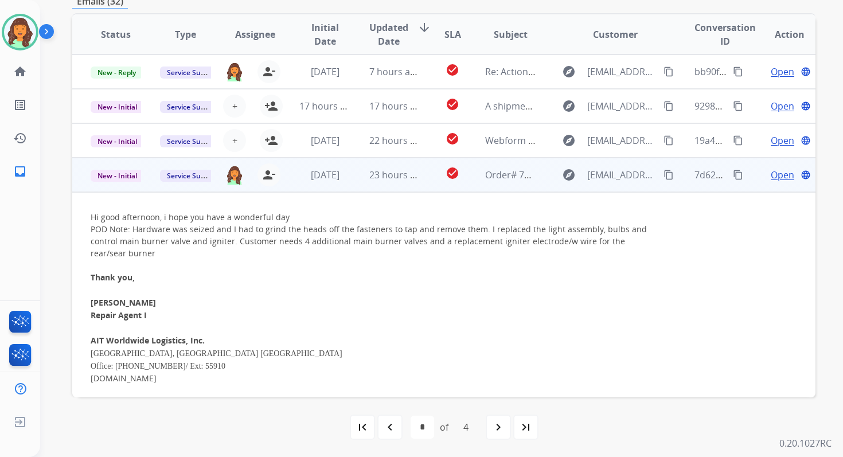
scroll to position [99, 0]
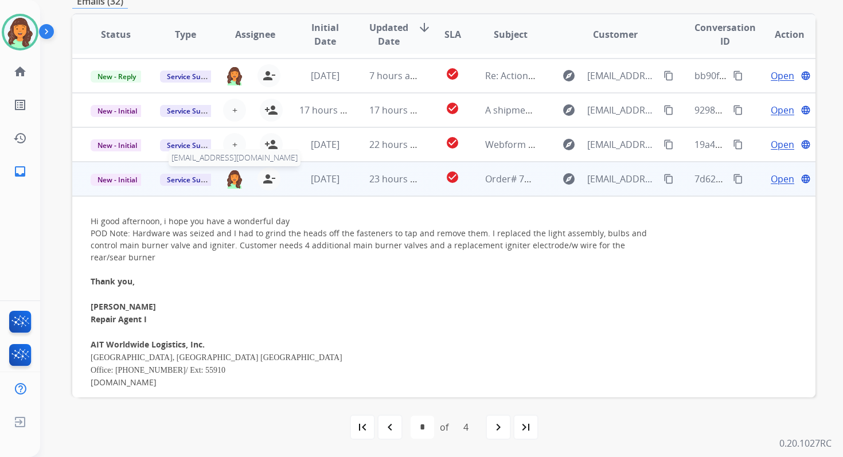
click at [231, 181] on img at bounding box center [234, 178] width 18 height 19
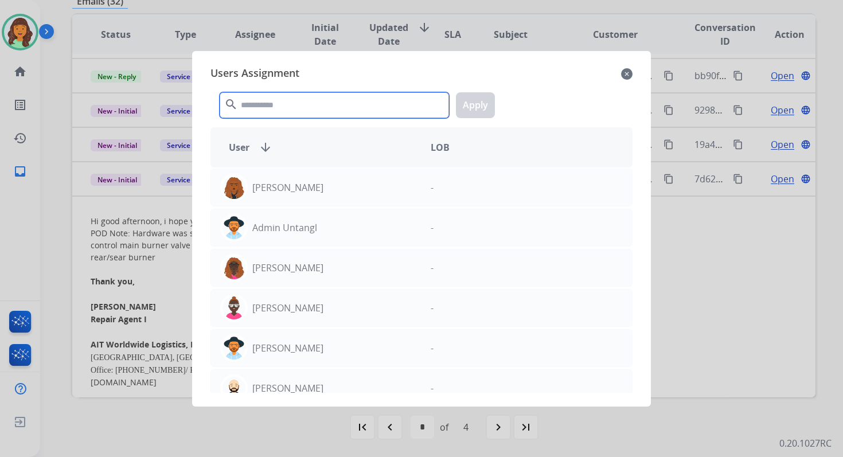
click at [287, 93] on input "text" at bounding box center [334, 105] width 229 height 26
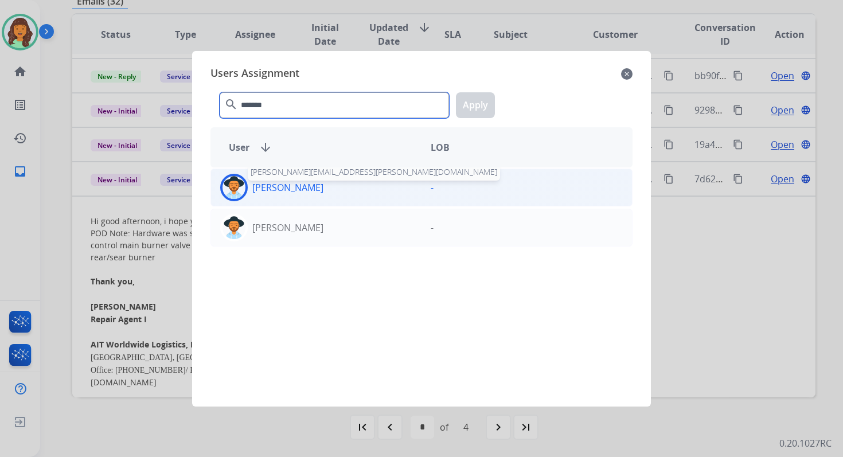
type input "*******"
click at [314, 181] on p "Heather Hocker" at bounding box center [287, 188] width 71 height 14
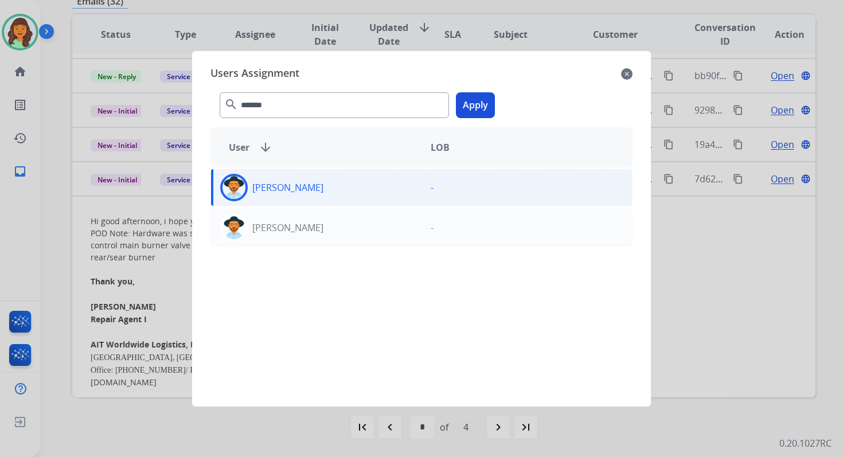
click at [479, 105] on button "Apply" at bounding box center [475, 105] width 39 height 26
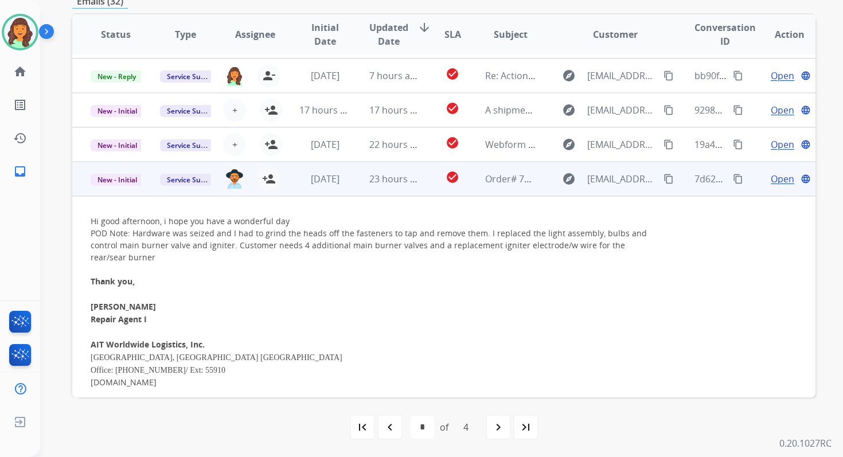
click at [774, 181] on span "Open" at bounding box center [783, 179] width 24 height 14
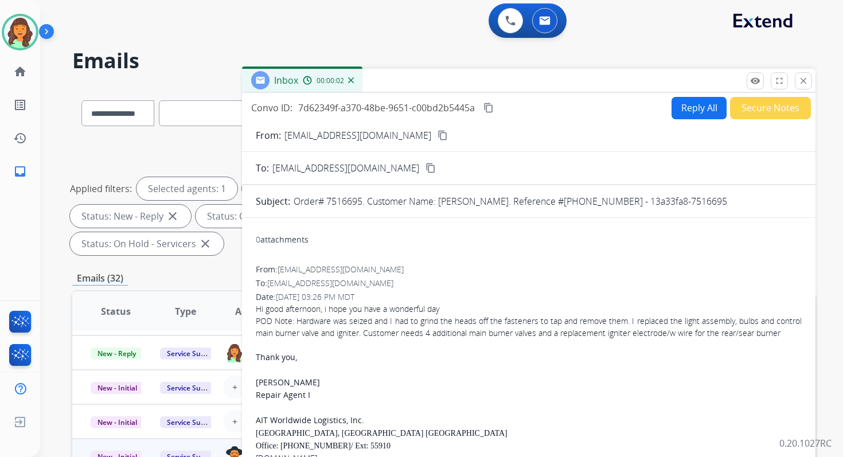
scroll to position [0, 0]
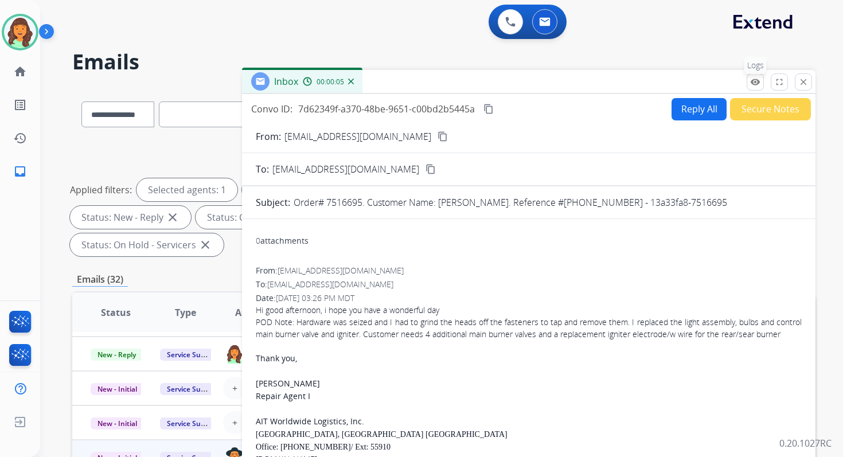
click at [756, 79] on mat-icon "remove_red_eye" at bounding box center [755, 82] width 10 height 10
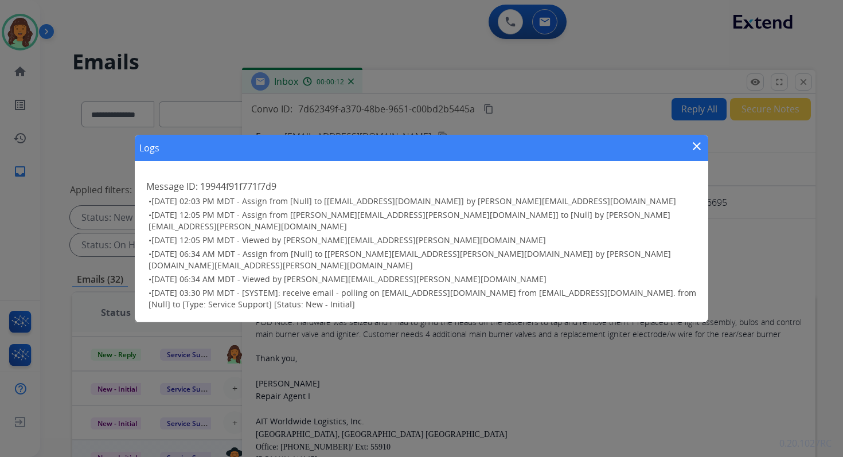
click at [697, 153] on mat-icon "close" at bounding box center [697, 146] width 14 height 14
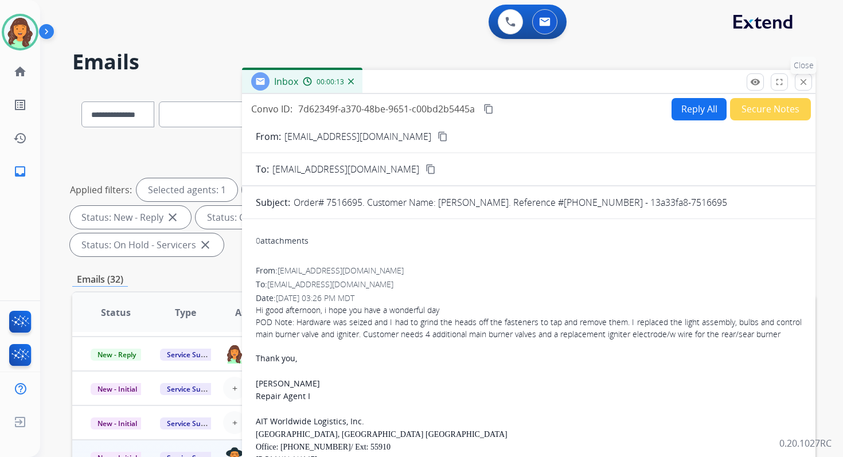
click at [804, 78] on mat-icon "close" at bounding box center [803, 82] width 10 height 10
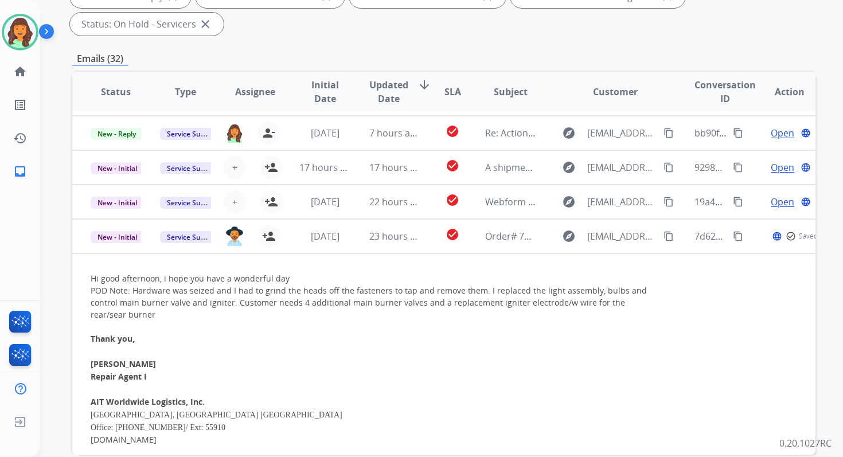
scroll to position [278, 0]
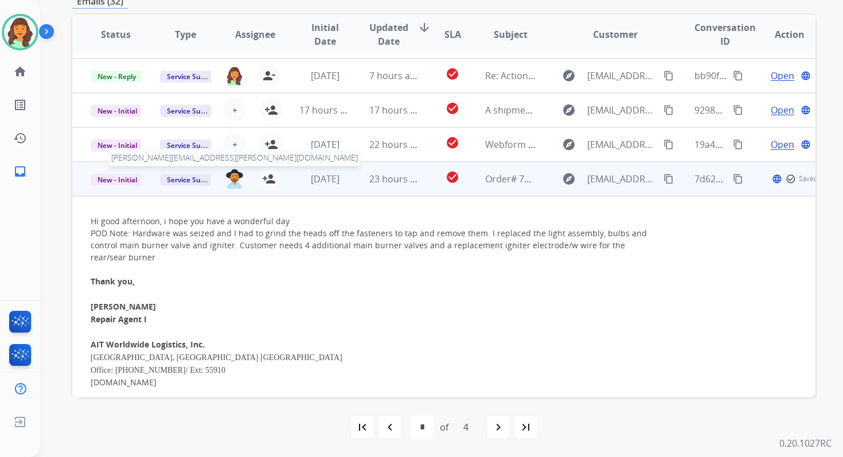
click at [234, 178] on img at bounding box center [234, 178] width 18 height 19
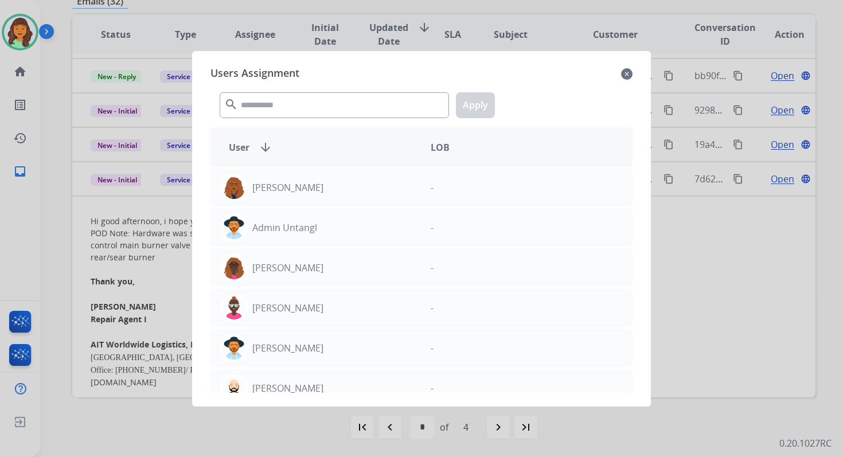
click at [629, 73] on mat-icon "close" at bounding box center [626, 74] width 11 height 14
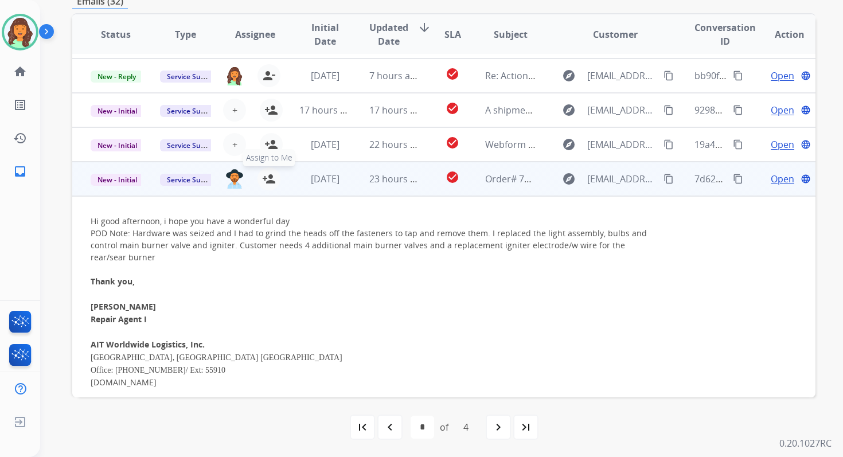
click at [265, 175] on mat-icon "person_add" at bounding box center [269, 179] width 14 height 14
click at [774, 179] on span "Open" at bounding box center [783, 179] width 24 height 14
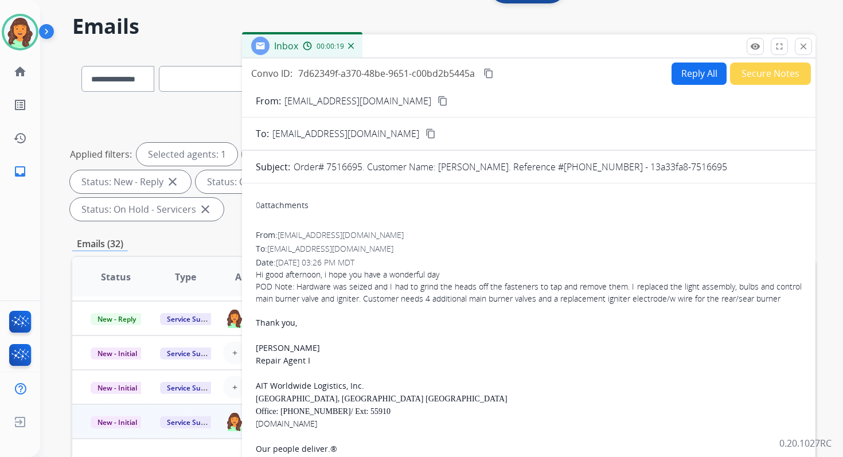
scroll to position [0, 0]
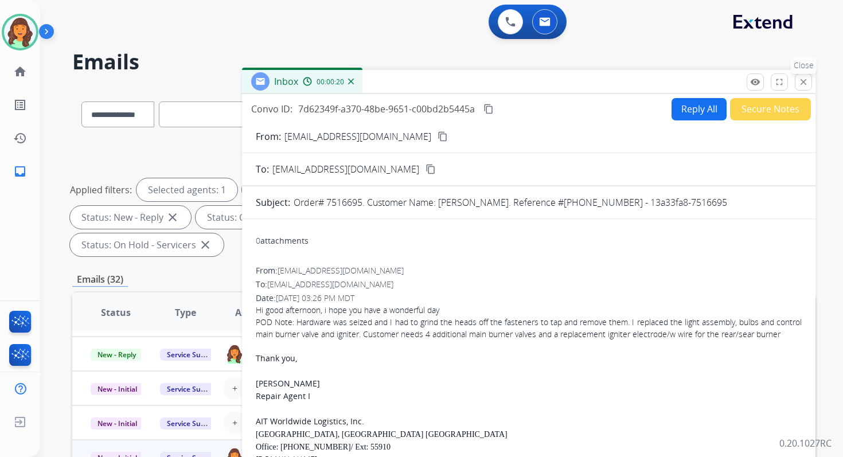
click at [799, 80] on mat-icon "close" at bounding box center [803, 82] width 10 height 10
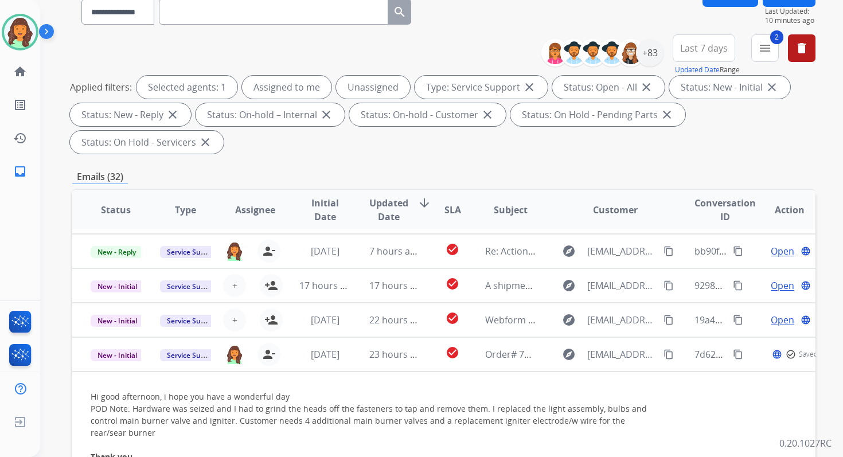
scroll to position [278, 0]
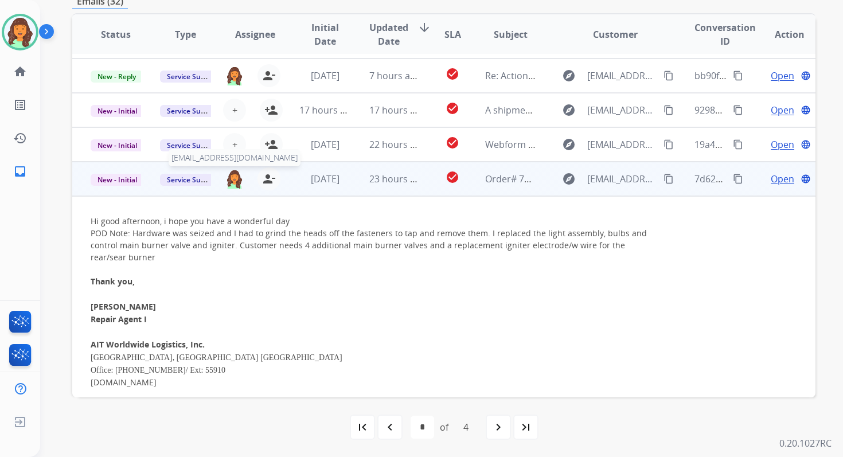
click at [234, 181] on img at bounding box center [234, 178] width 18 height 19
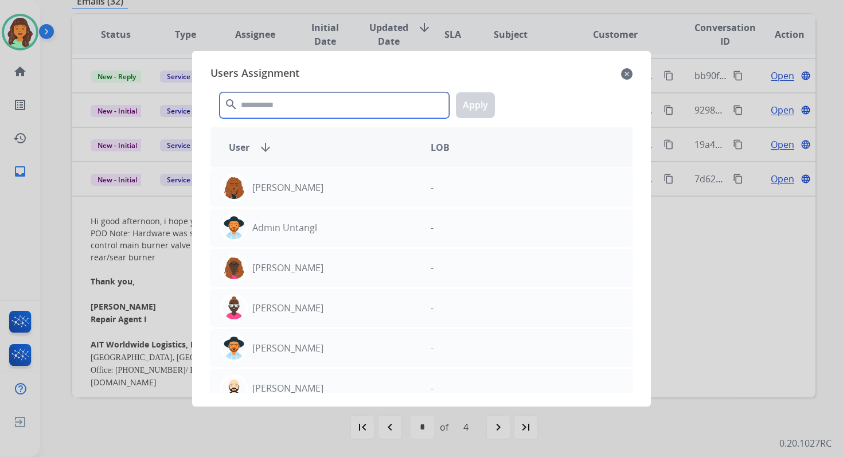
click at [320, 100] on input "text" at bounding box center [334, 105] width 229 height 26
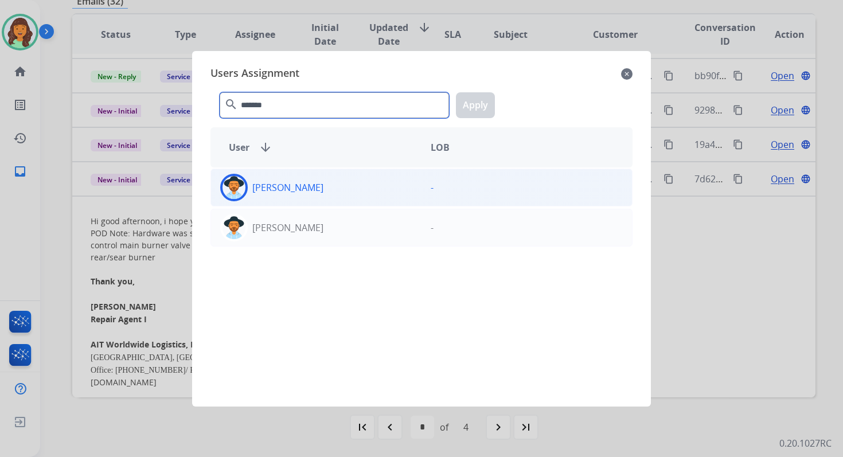
type input "*******"
click at [337, 185] on div "Heather Hocker" at bounding box center [316, 188] width 210 height 28
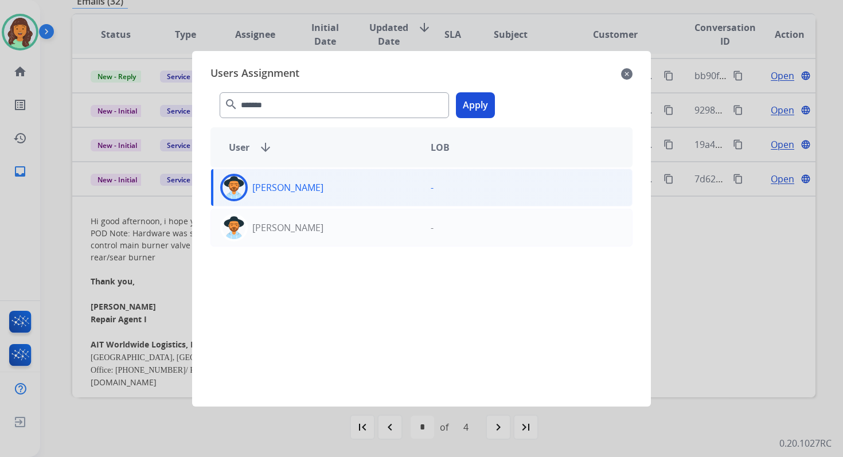
click at [485, 91] on div "******* search Apply" at bounding box center [421, 103] width 422 height 40
click at [478, 105] on button "Apply" at bounding box center [475, 105] width 39 height 26
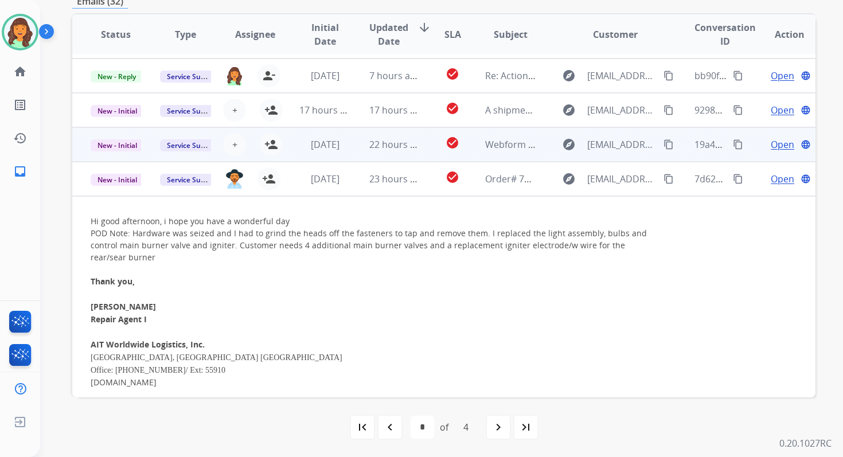
click at [316, 152] on td "1 day ago" at bounding box center [315, 144] width 69 height 34
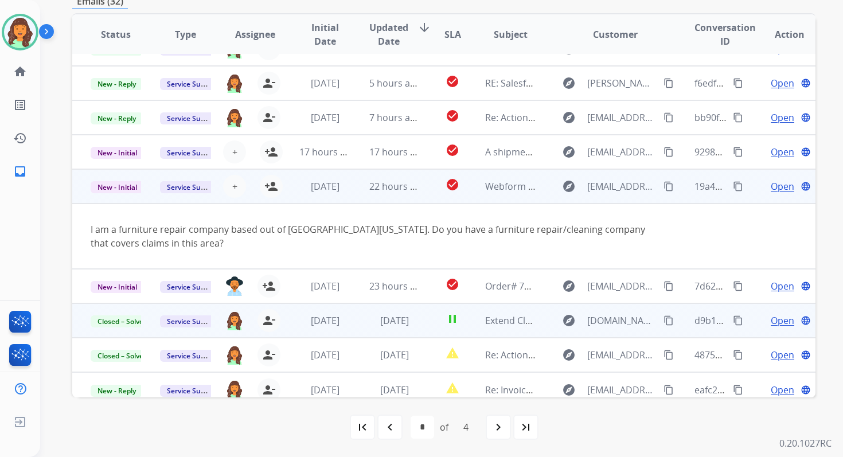
scroll to position [67, 0]
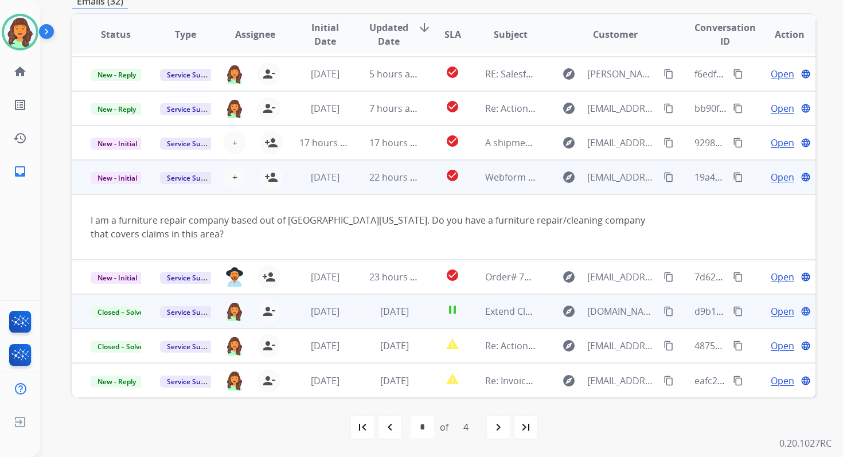
click at [776, 179] on span "Open" at bounding box center [783, 177] width 24 height 14
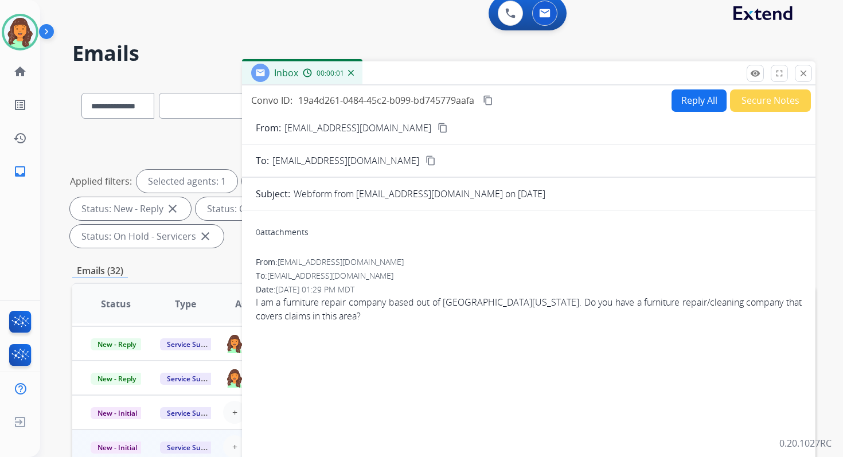
scroll to position [0, 0]
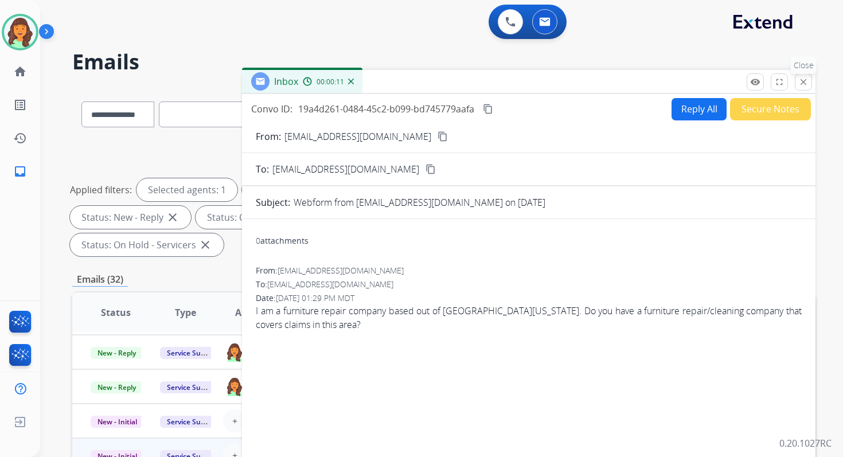
click at [803, 83] on mat-icon "close" at bounding box center [803, 82] width 10 height 10
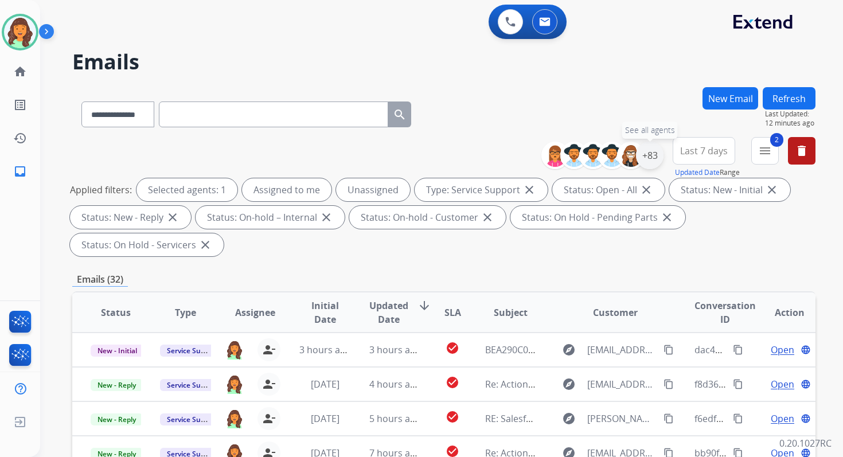
click at [654, 159] on div "+83" at bounding box center [650, 156] width 28 height 28
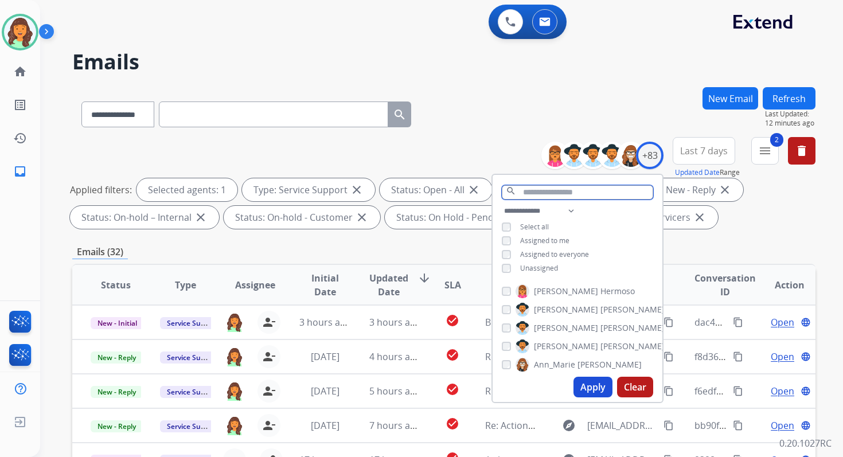
click at [542, 189] on input "text" at bounding box center [577, 192] width 151 height 14
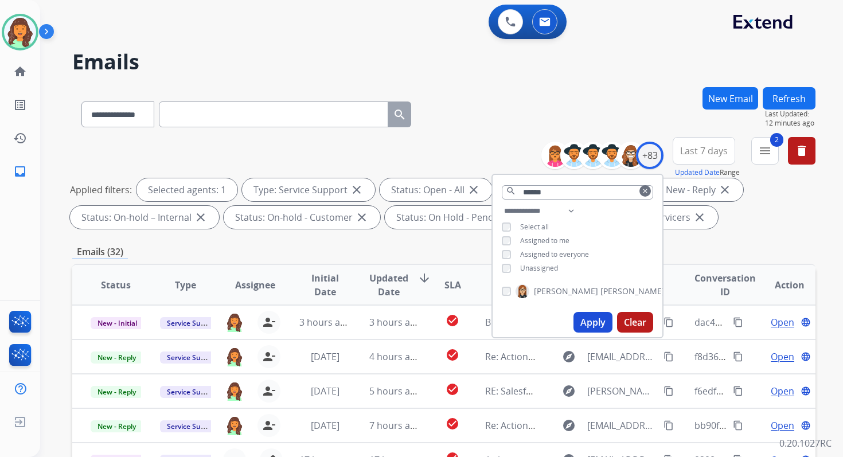
click at [591, 315] on button "Apply" at bounding box center [592, 322] width 39 height 21
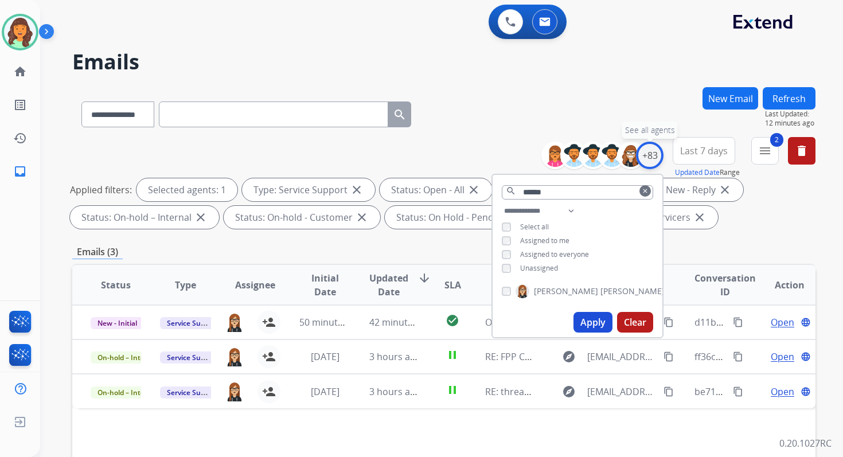
click at [650, 161] on div "+83" at bounding box center [650, 156] width 28 height 28
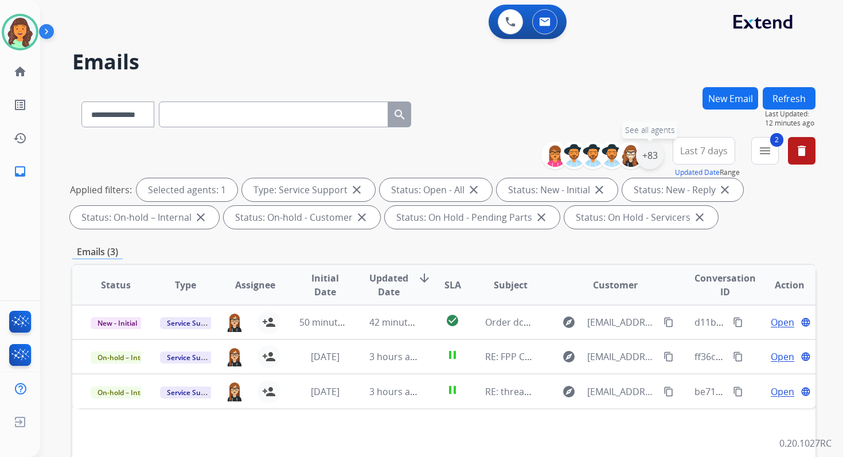
click at [648, 157] on div "+83" at bounding box center [650, 156] width 28 height 28
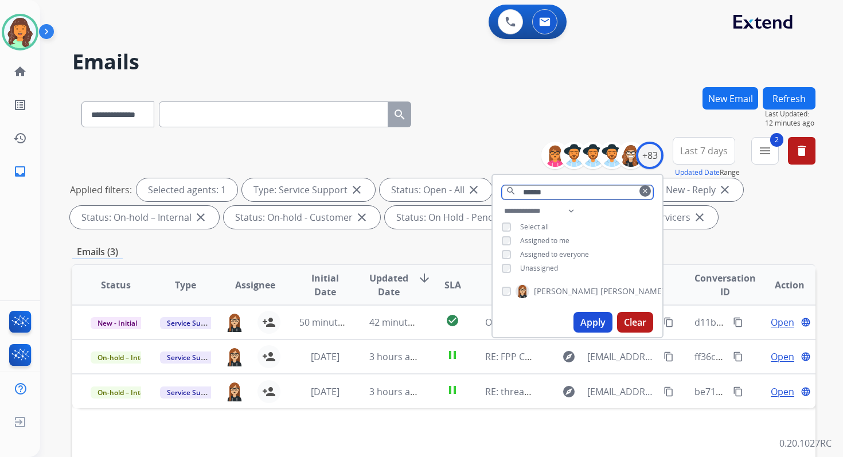
click at [564, 190] on input "******" at bounding box center [577, 192] width 151 height 14
type input "****"
click at [617, 324] on button "Clear" at bounding box center [635, 322] width 36 height 21
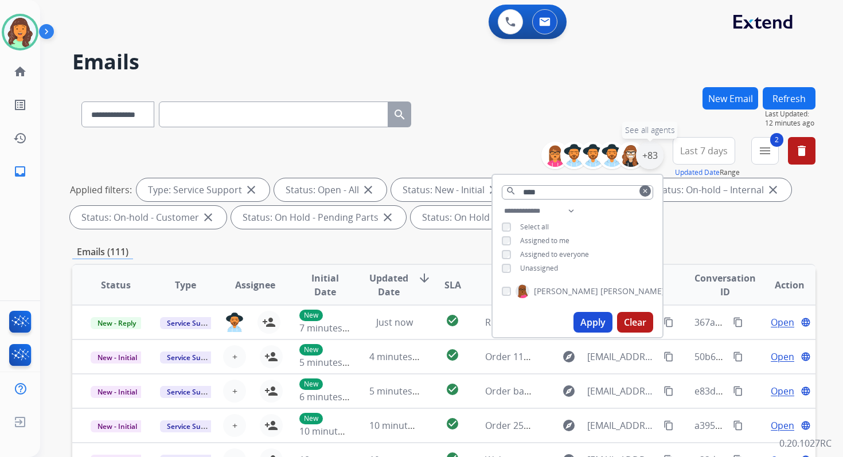
click at [650, 158] on div "+83" at bounding box center [650, 156] width 28 height 28
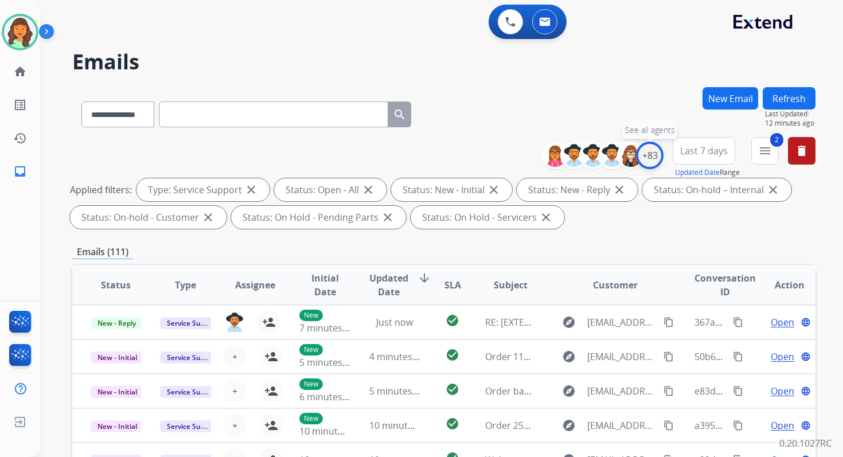
click at [650, 158] on div "+83" at bounding box center [650, 156] width 28 height 28
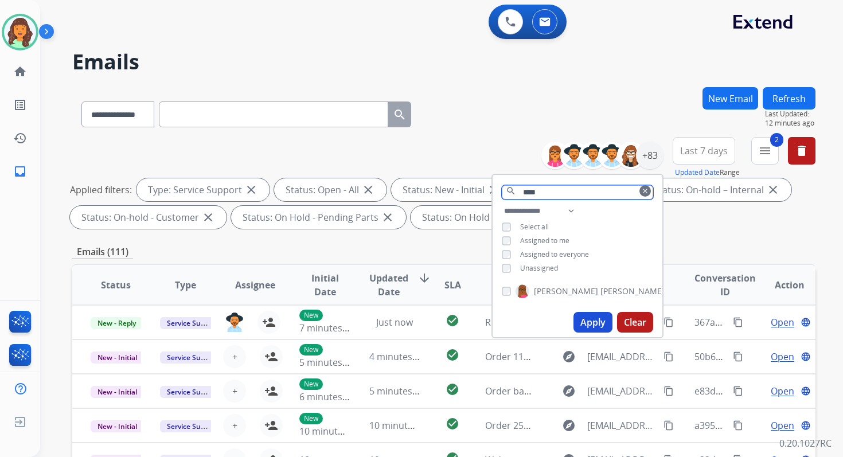
click at [559, 188] on input "****" at bounding box center [577, 192] width 151 height 14
click at [597, 319] on button "Apply" at bounding box center [592, 322] width 39 height 21
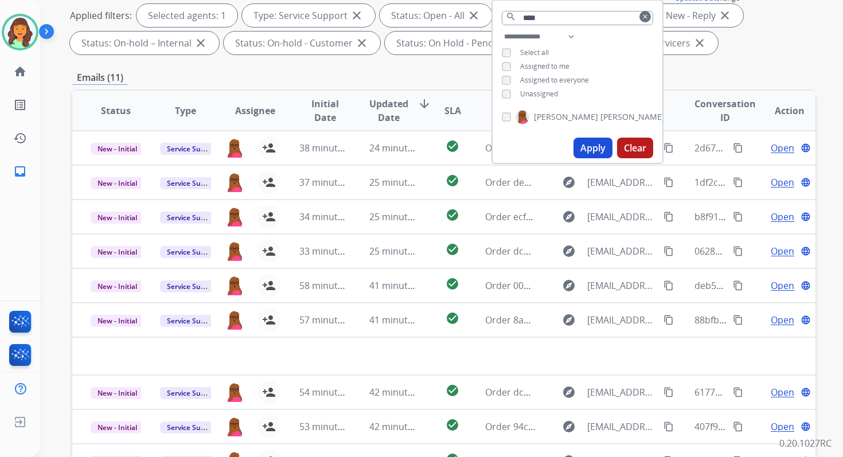
scroll to position [251, 0]
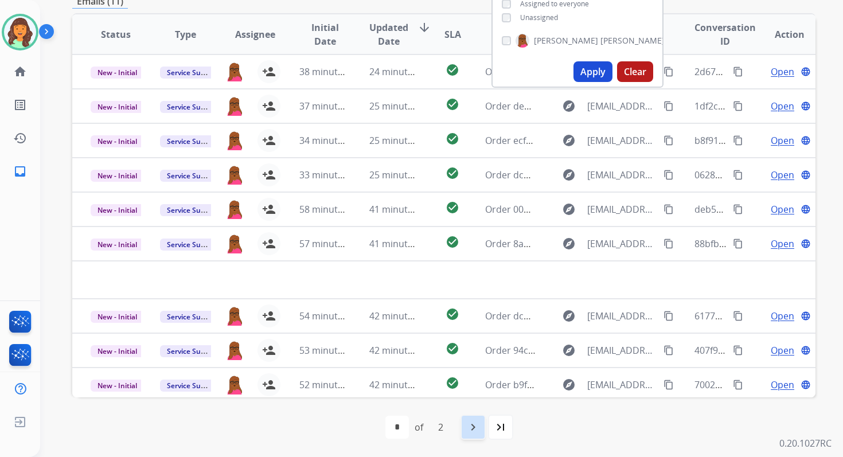
click at [479, 425] on mat-icon "navigate_next" at bounding box center [473, 427] width 14 height 14
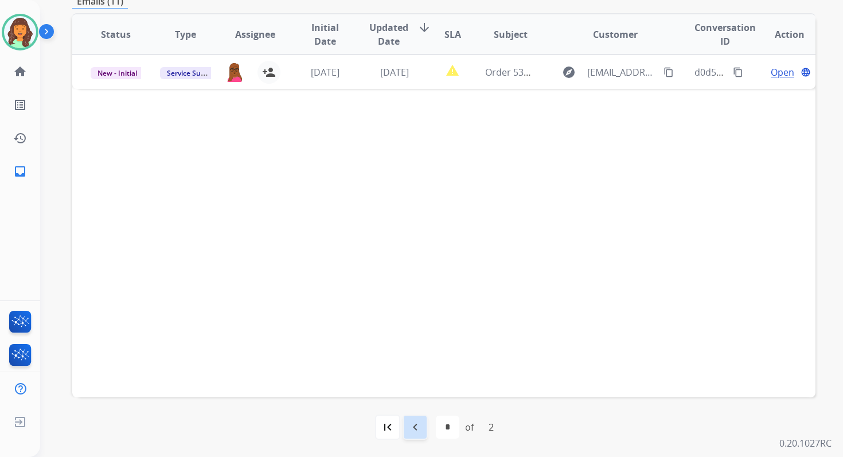
click at [413, 420] on mat-icon "navigate_before" at bounding box center [415, 427] width 14 height 14
select select "*"
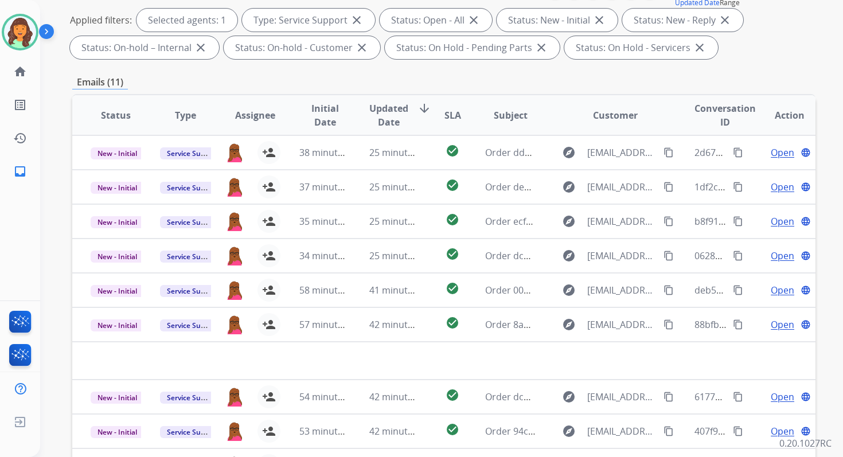
scroll to position [0, 0]
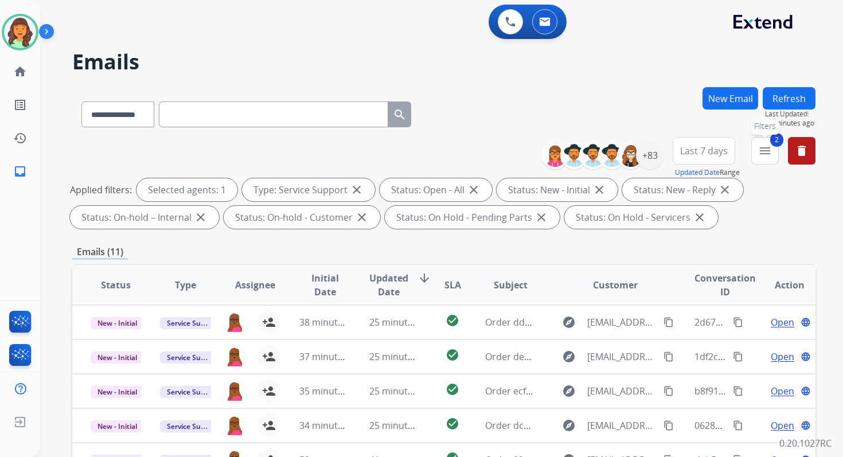
click at [758, 156] on mat-icon "menu" at bounding box center [765, 151] width 14 height 14
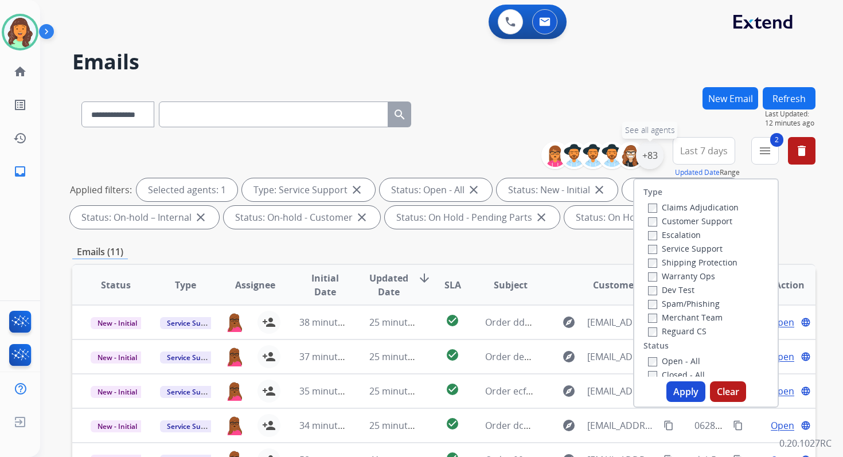
click at [657, 160] on div "+83" at bounding box center [650, 156] width 28 height 28
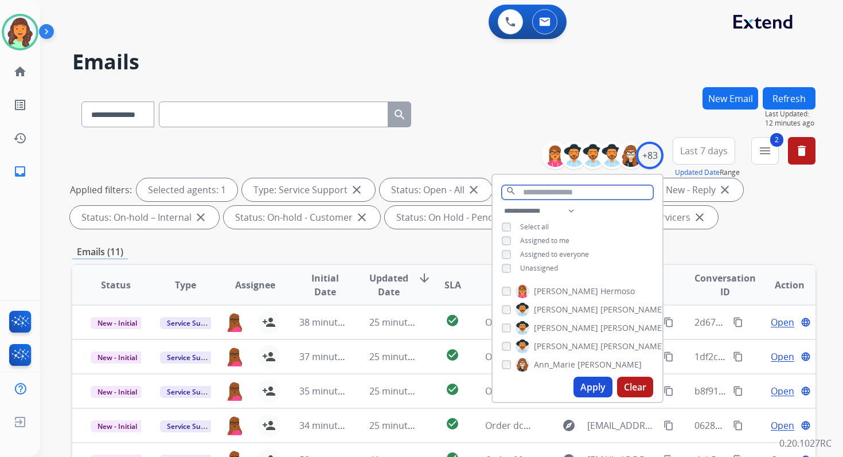
click at [543, 189] on input "text" at bounding box center [577, 192] width 151 height 14
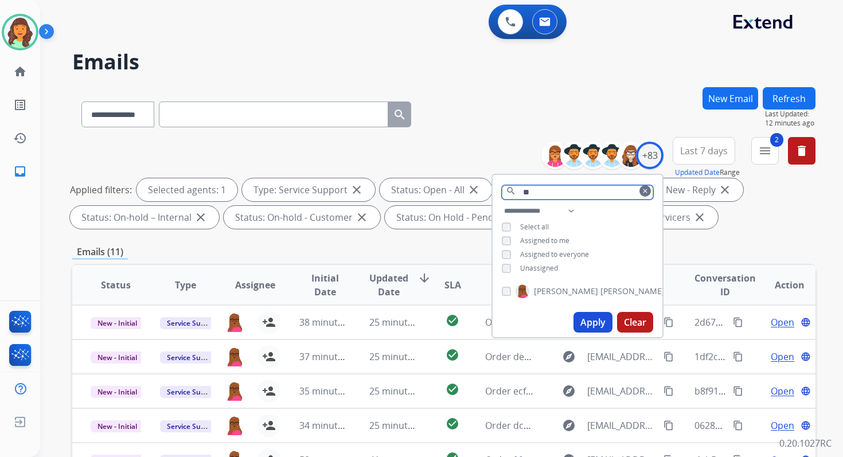
type input "**"
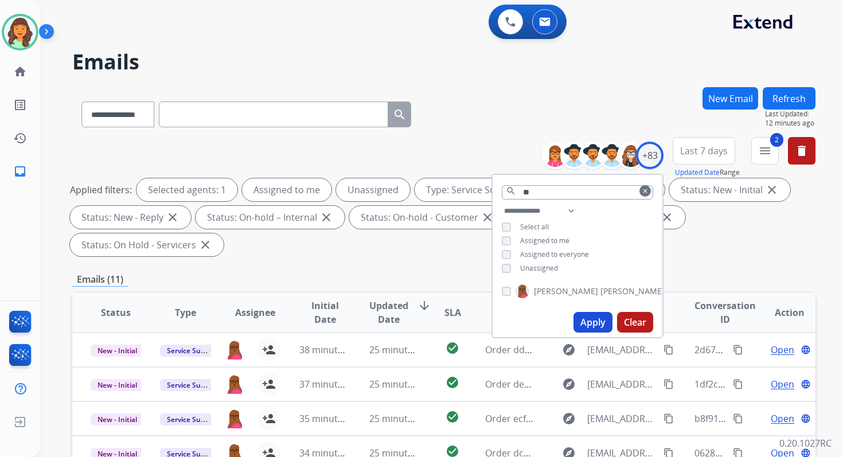
click at [587, 317] on button "Apply" at bounding box center [592, 322] width 39 height 21
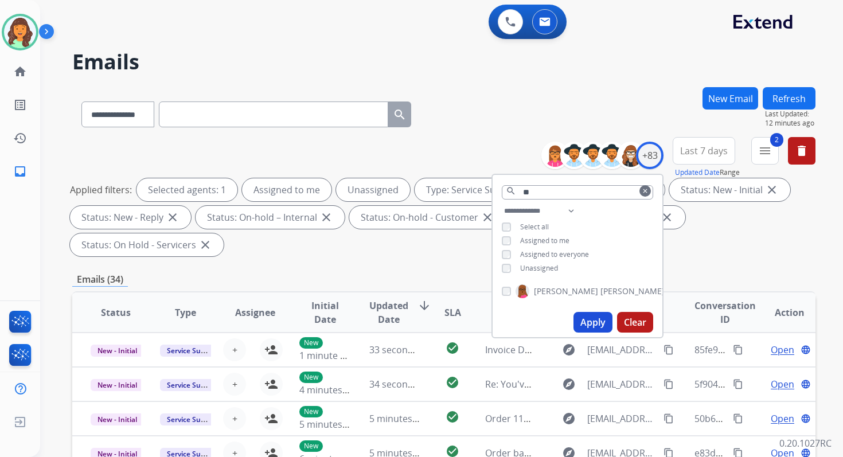
scroll to position [278, 0]
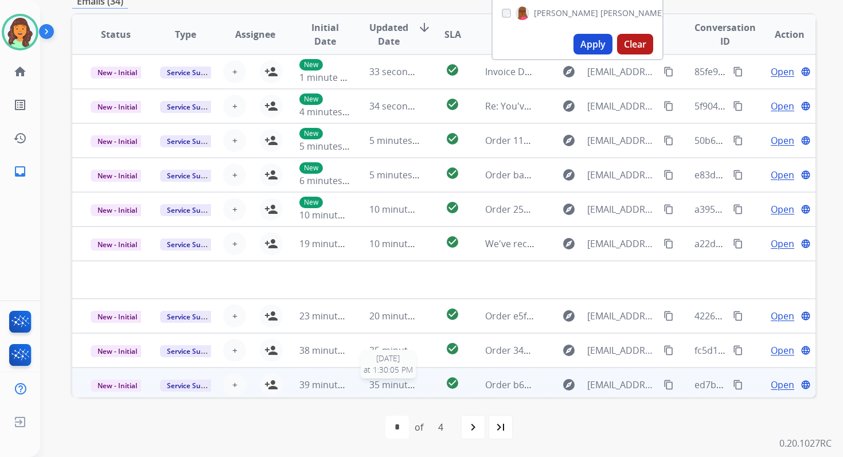
click at [394, 381] on span "35 minutes ago" at bounding box center [402, 384] width 67 height 13
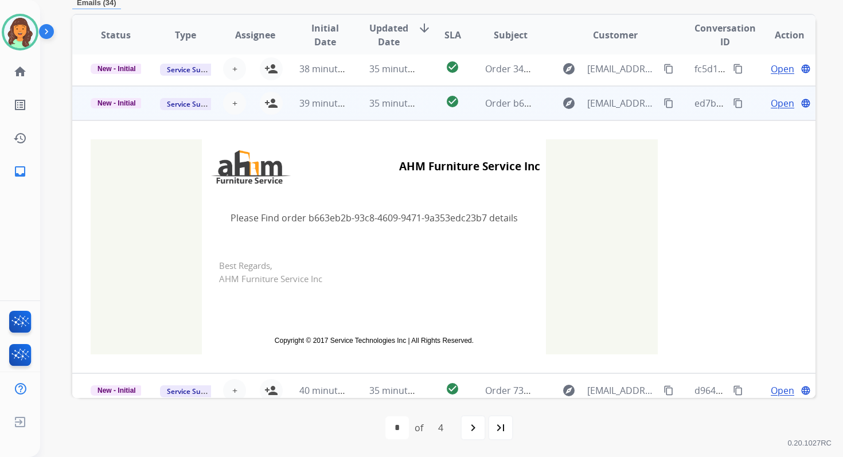
scroll to position [254, 0]
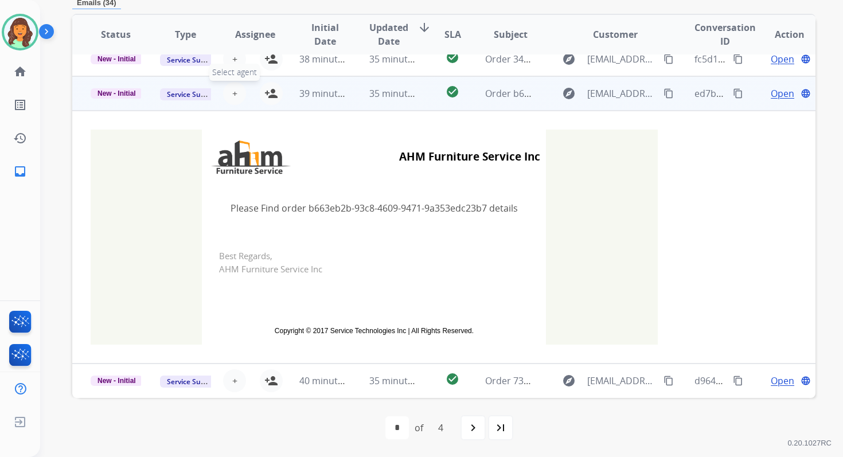
click at [232, 96] on span "+" at bounding box center [234, 94] width 5 height 14
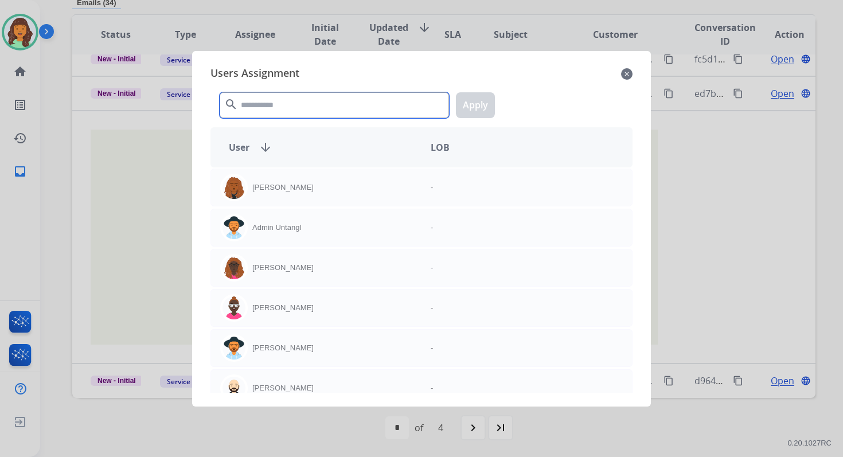
click at [255, 107] on input "text" at bounding box center [334, 105] width 229 height 26
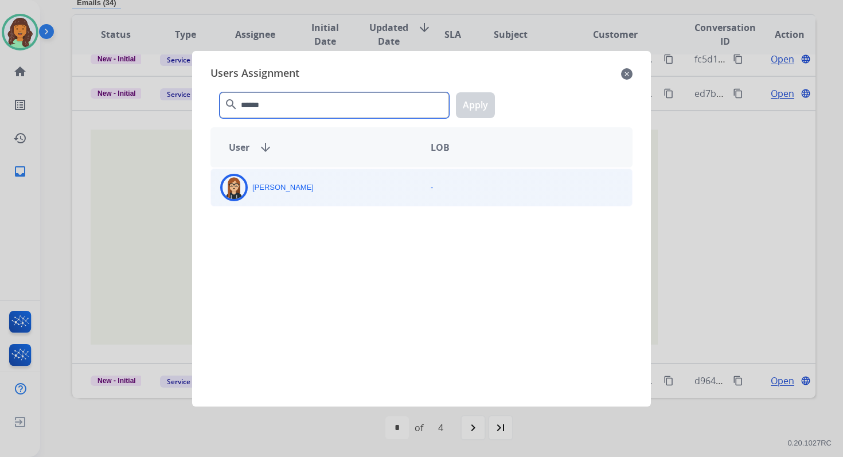
type input "******"
click at [269, 198] on div "Trisha Higgins" at bounding box center [316, 188] width 210 height 28
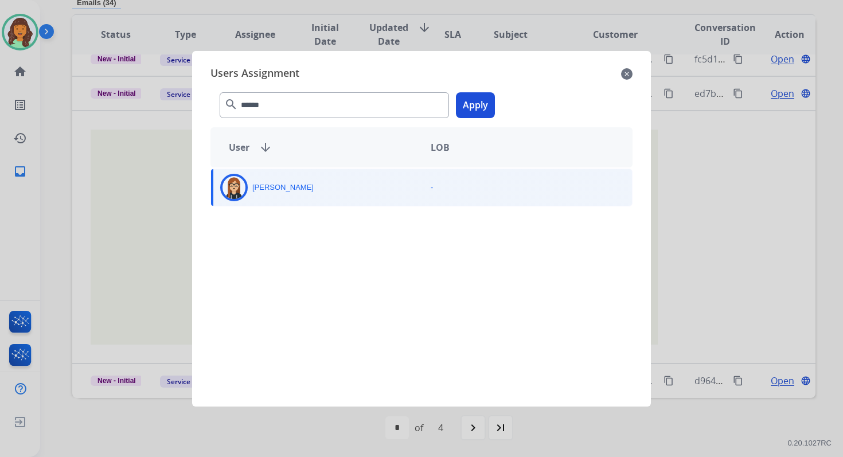
click at [474, 107] on button "Apply" at bounding box center [475, 105] width 39 height 26
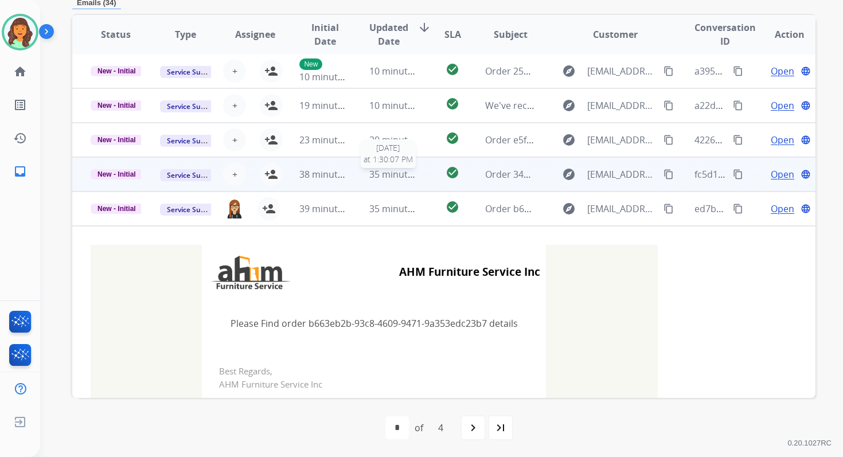
click at [369, 176] on span "35 minutes ago" at bounding box center [402, 174] width 67 height 13
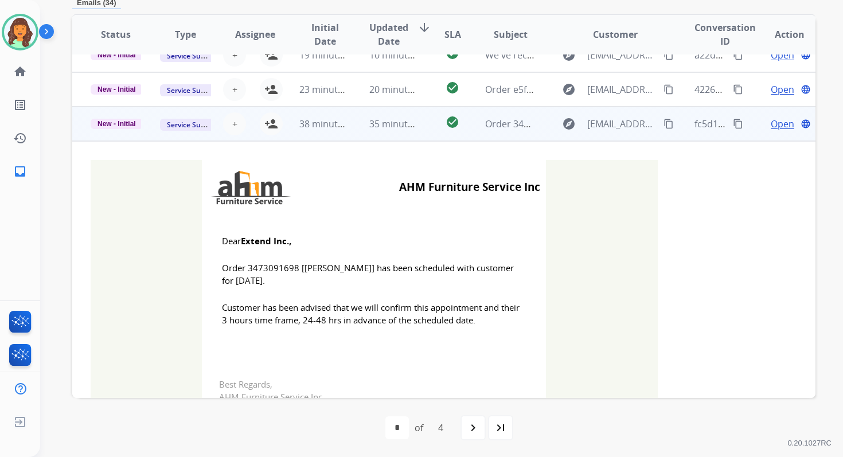
scroll to position [186, 0]
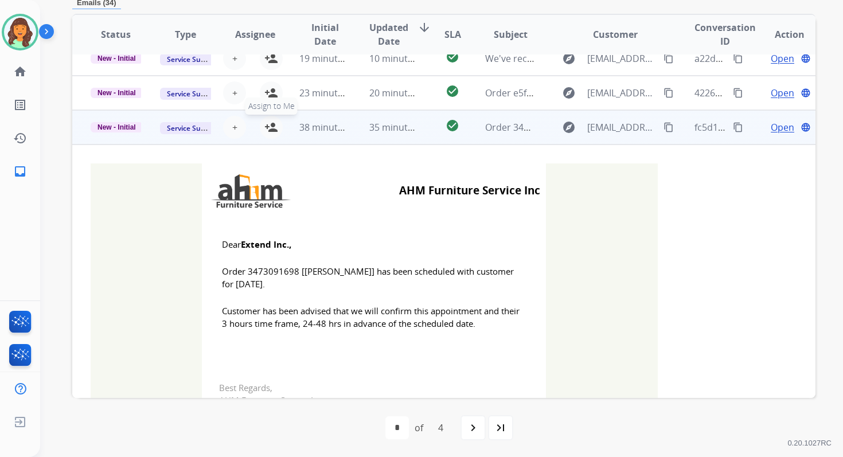
click at [273, 124] on mat-icon "person_add" at bounding box center [271, 127] width 14 height 14
click at [122, 126] on span "New - Initial" at bounding box center [117, 127] width 52 height 10
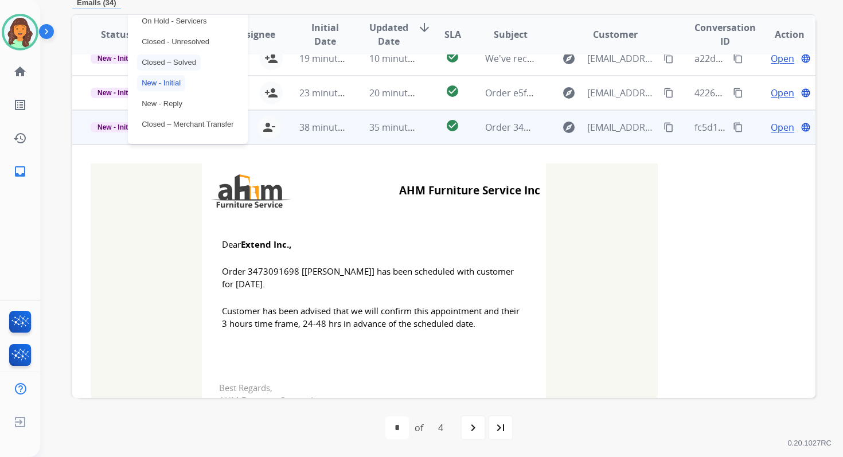
click at [172, 60] on p "Closed – Solved" at bounding box center [169, 62] width 64 height 16
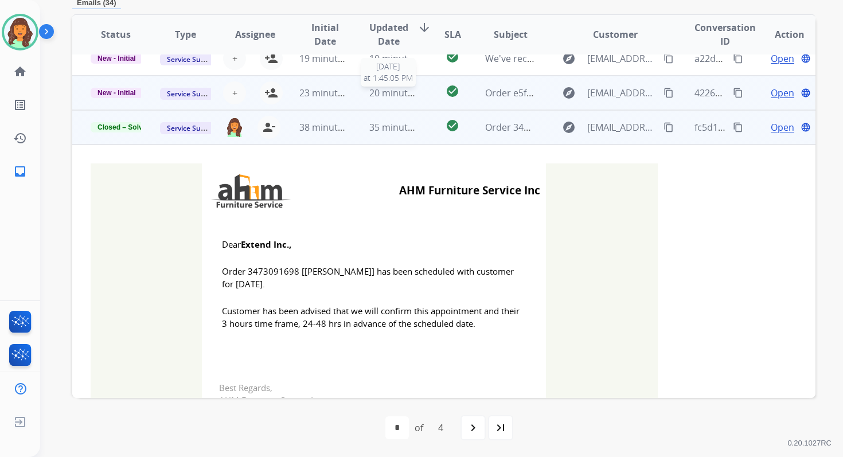
click at [389, 92] on span "20 minutes ago" at bounding box center [402, 93] width 67 height 13
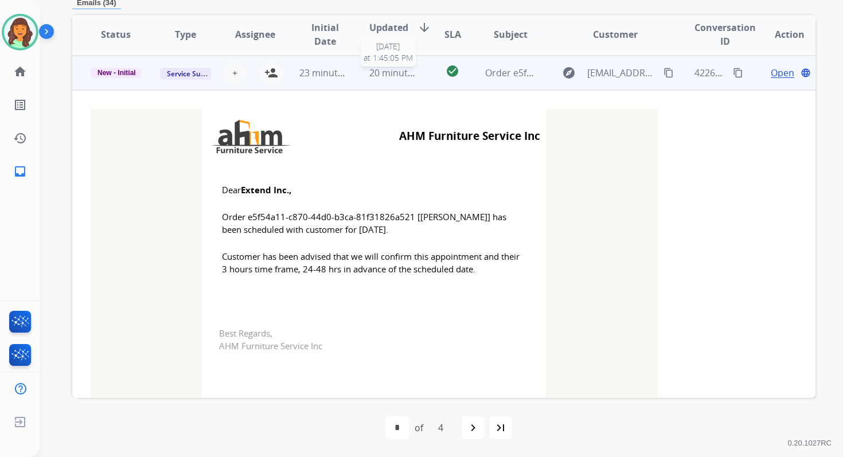
scroll to position [206, 0]
click at [271, 72] on mat-icon "person_add" at bounding box center [271, 72] width 14 height 14
click at [127, 71] on span "New - Initial" at bounding box center [117, 72] width 52 height 10
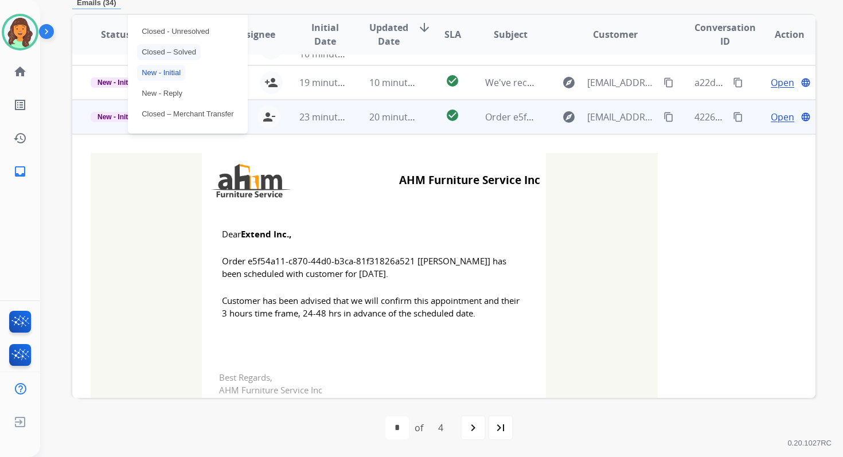
scroll to position [152, 0]
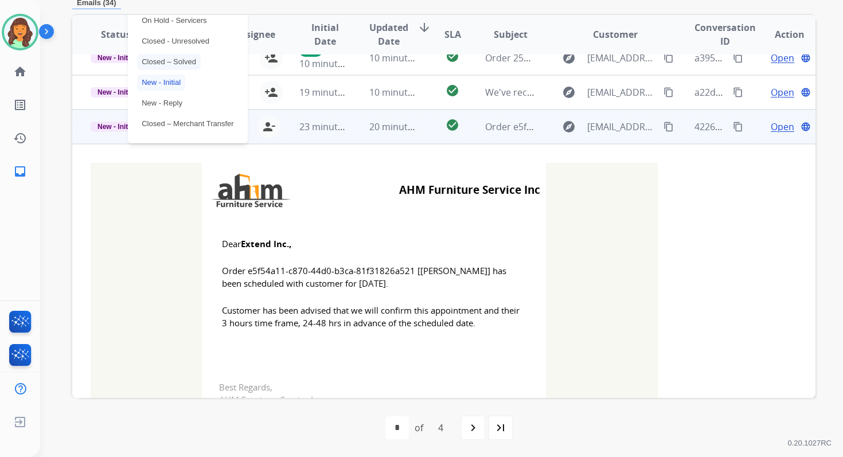
click at [179, 55] on p "Closed – Solved" at bounding box center [169, 62] width 64 height 16
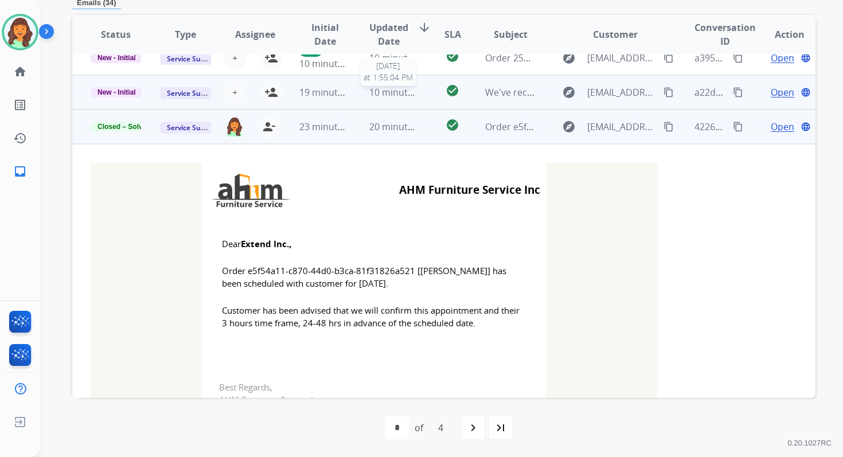
click at [389, 98] on div "10 minutes ago" at bounding box center [394, 92] width 50 height 14
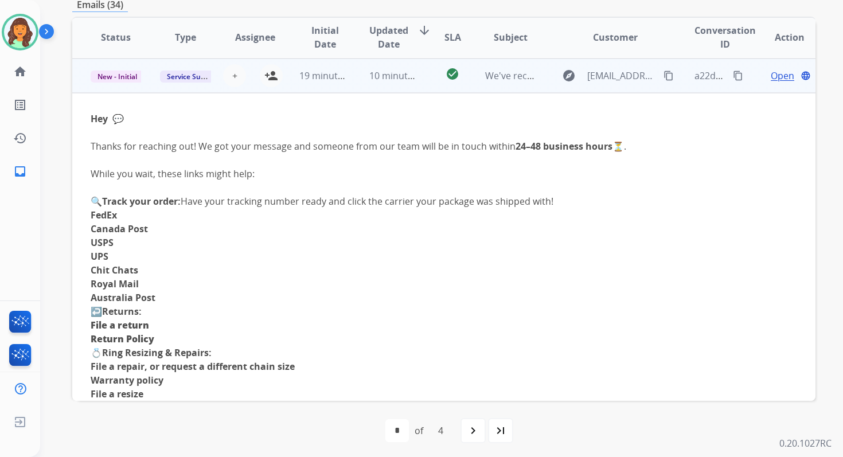
scroll to position [172, 0]
click at [232, 73] on span "+" at bounding box center [234, 75] width 5 height 14
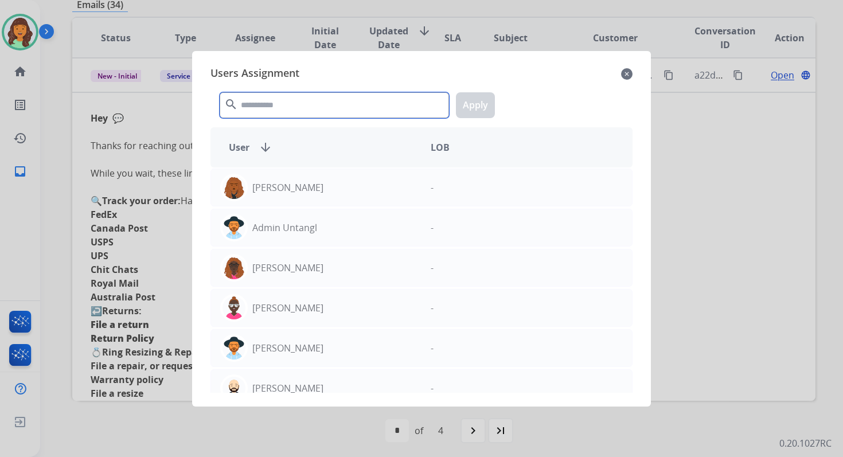
click at [277, 106] on input "text" at bounding box center [334, 105] width 229 height 26
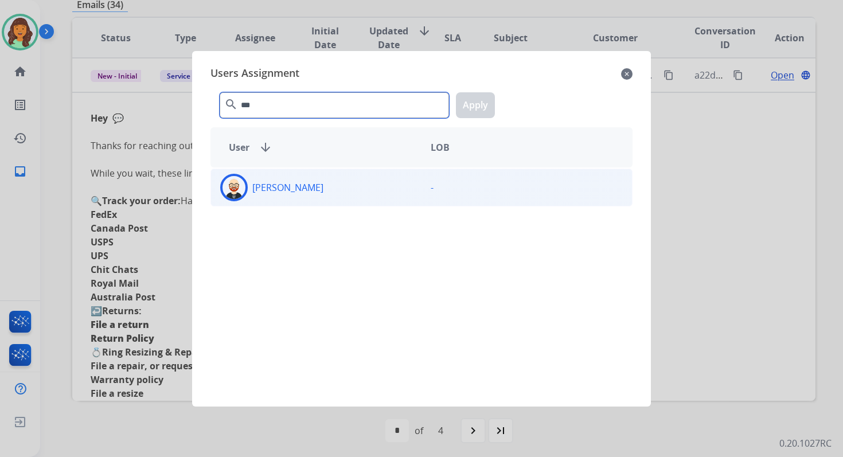
type input "***"
click at [308, 185] on div "Ezra Barnes" at bounding box center [316, 188] width 210 height 28
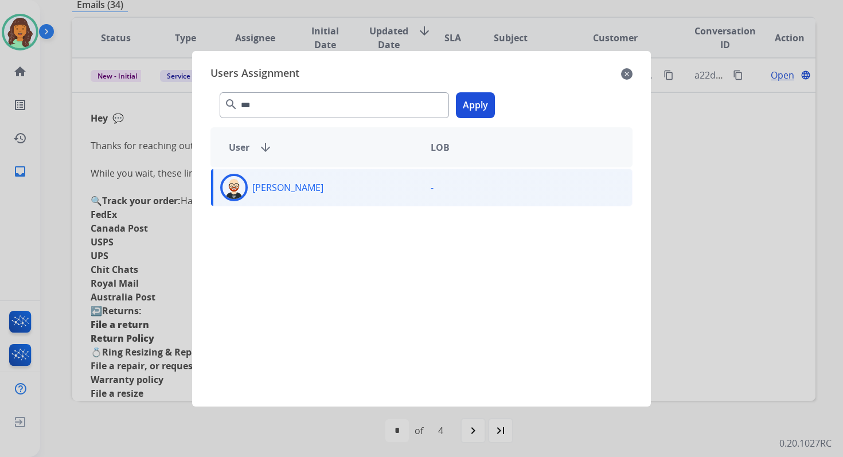
click at [463, 110] on button "Apply" at bounding box center [475, 105] width 39 height 26
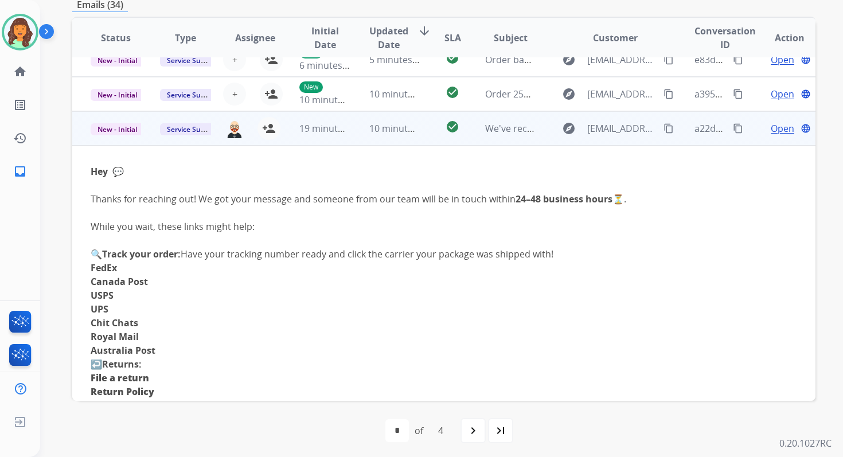
scroll to position [0, 0]
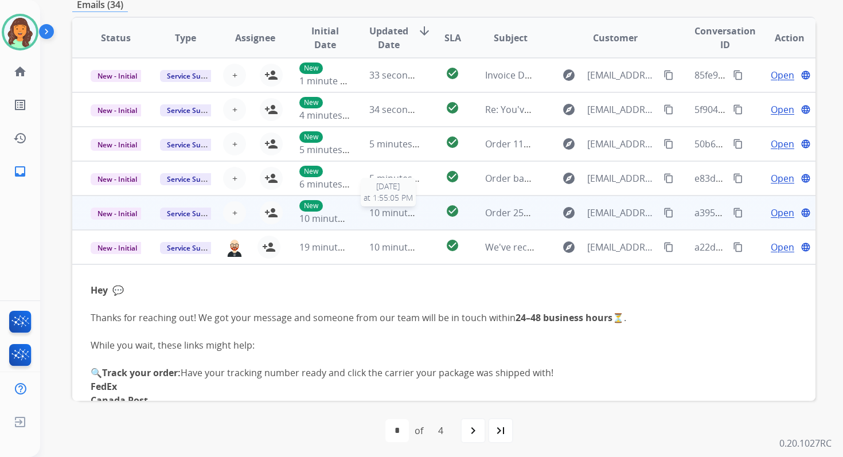
click at [370, 209] on span "10 minutes ago" at bounding box center [402, 212] width 67 height 13
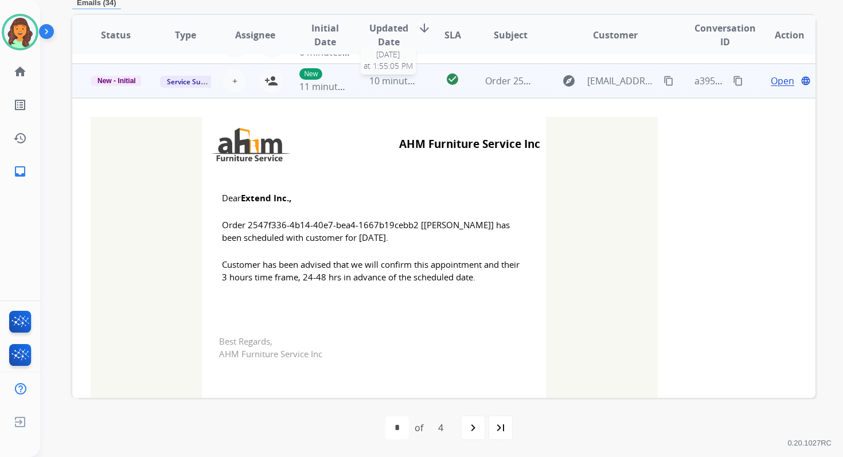
scroll to position [138, 0]
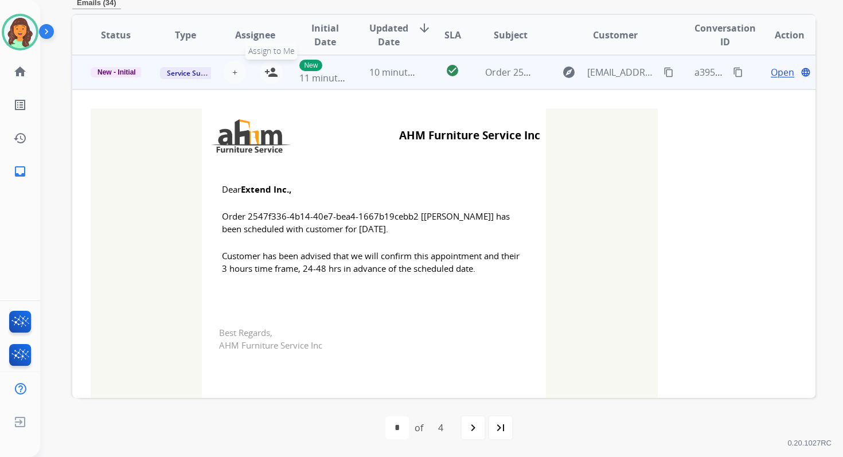
click at [269, 72] on mat-icon "person_add" at bounding box center [271, 72] width 14 height 14
click at [122, 71] on span "New - Initial" at bounding box center [117, 72] width 52 height 10
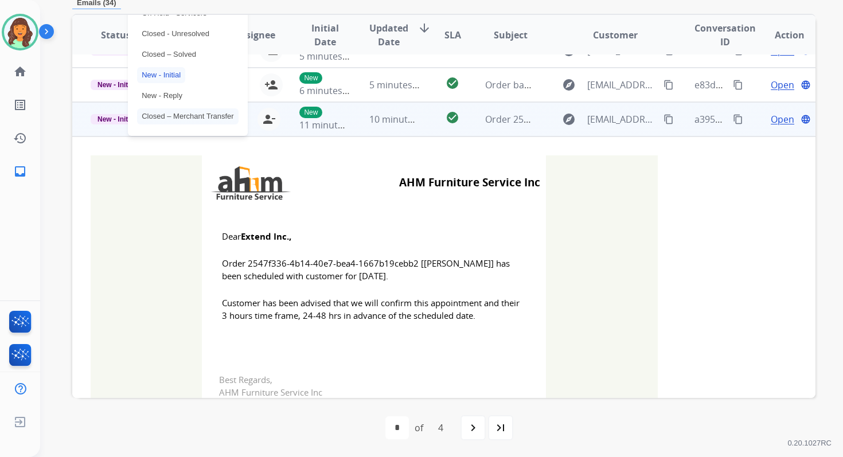
scroll to position [36, 0]
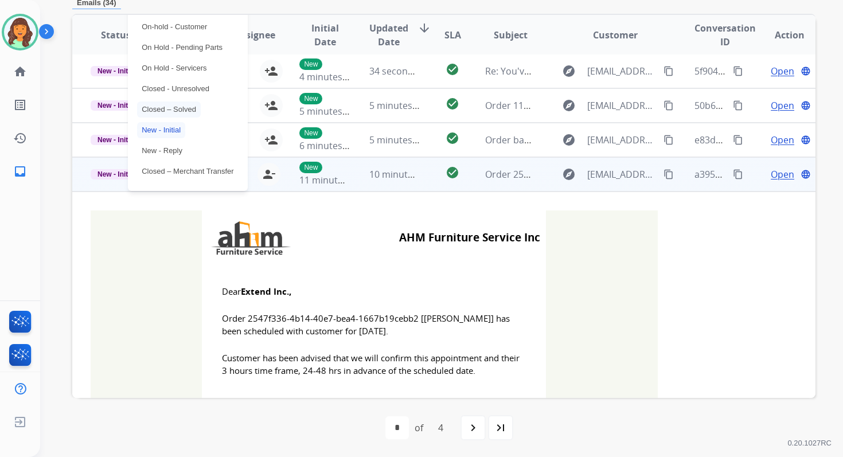
click at [170, 105] on p "Closed – Solved" at bounding box center [169, 109] width 64 height 16
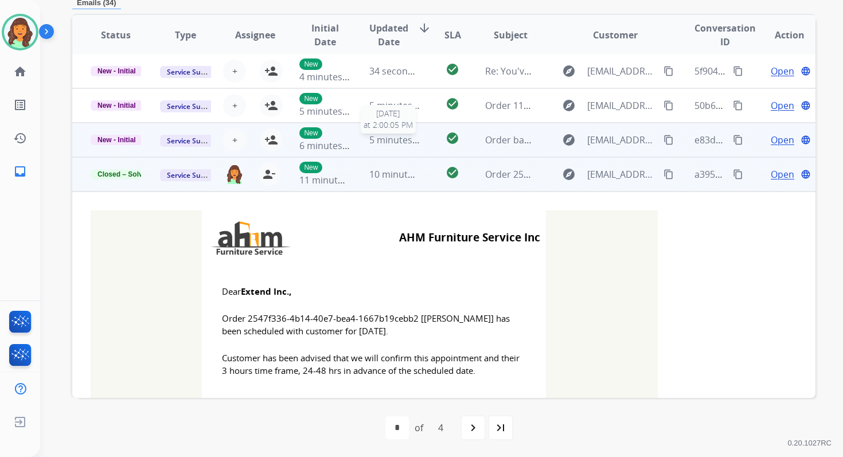
click at [400, 142] on span "5 minutes ago" at bounding box center [399, 140] width 61 height 13
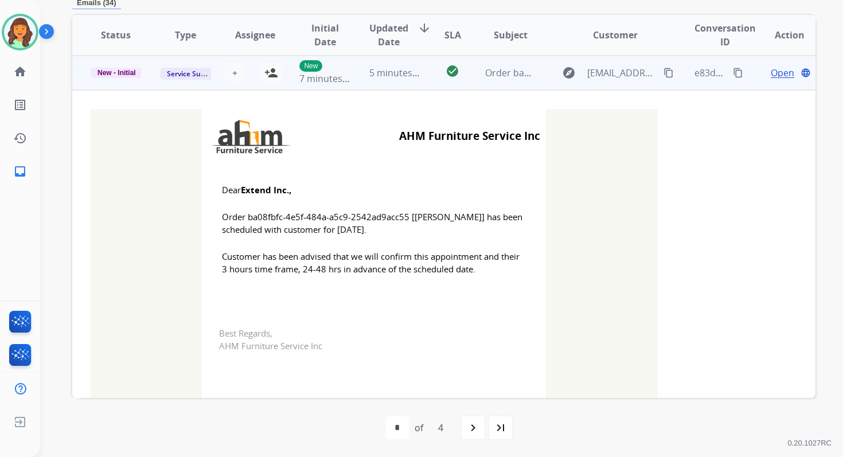
scroll to position [103, 0]
click at [271, 72] on mat-icon "person_add" at bounding box center [271, 72] width 14 height 14
click at [131, 75] on span "New - Initial" at bounding box center [117, 72] width 52 height 10
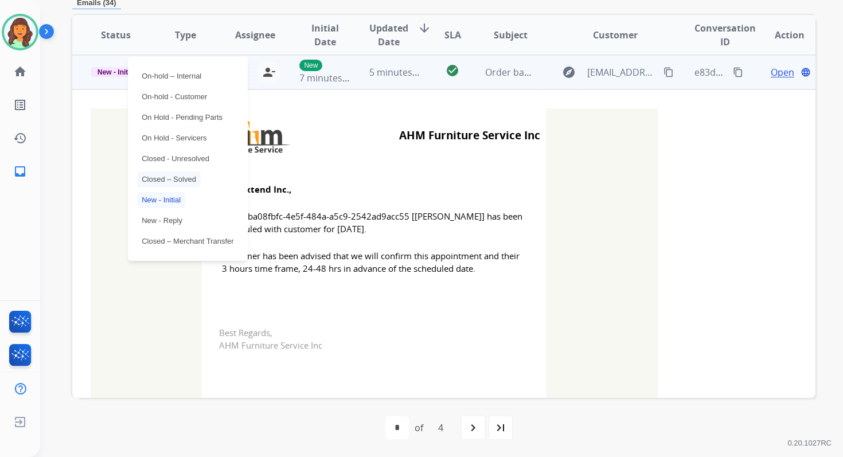
click at [167, 176] on p "Closed – Solved" at bounding box center [169, 179] width 64 height 16
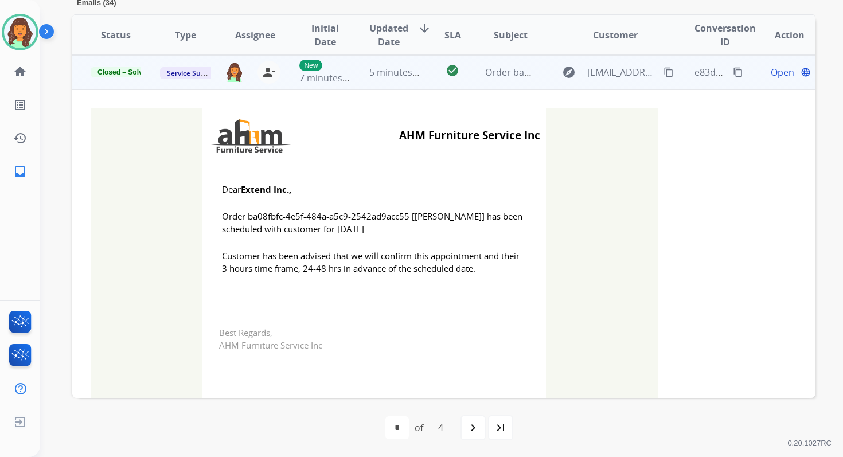
scroll to position [7, 0]
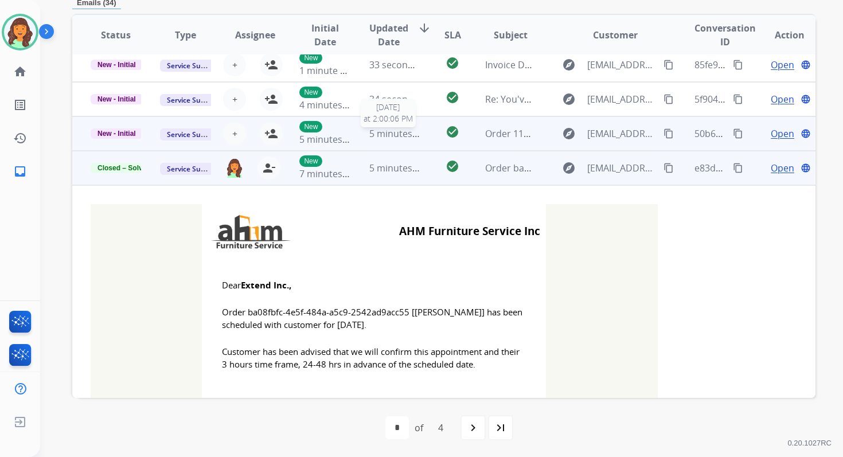
click at [404, 131] on span "5 minutes ago" at bounding box center [399, 133] width 61 height 13
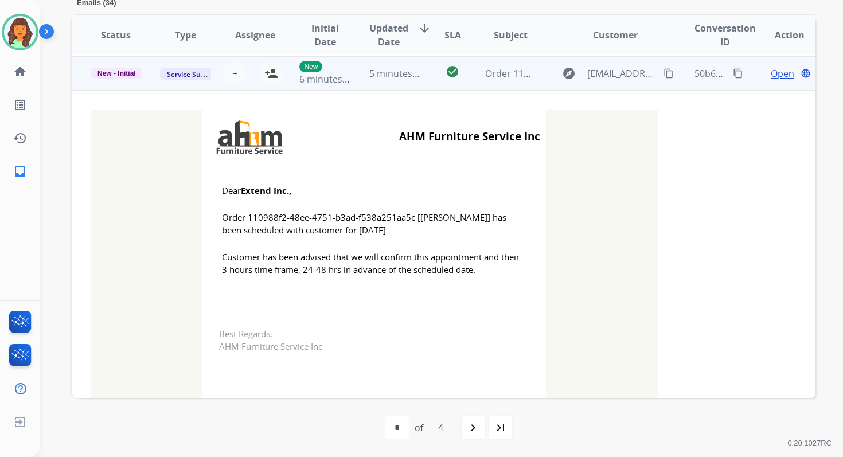
scroll to position [69, 0]
click at [264, 75] on mat-icon "person_add" at bounding box center [271, 72] width 14 height 14
click at [122, 71] on span "New - Initial" at bounding box center [117, 72] width 52 height 10
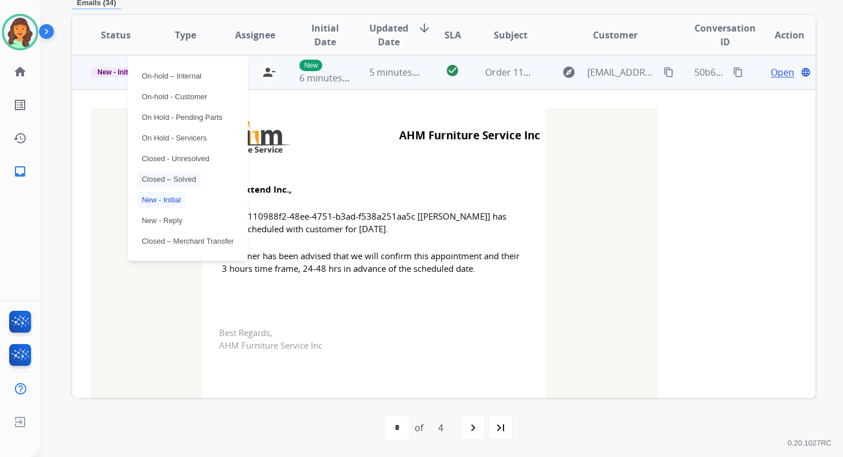
click at [176, 177] on p "Closed – Solved" at bounding box center [169, 179] width 64 height 16
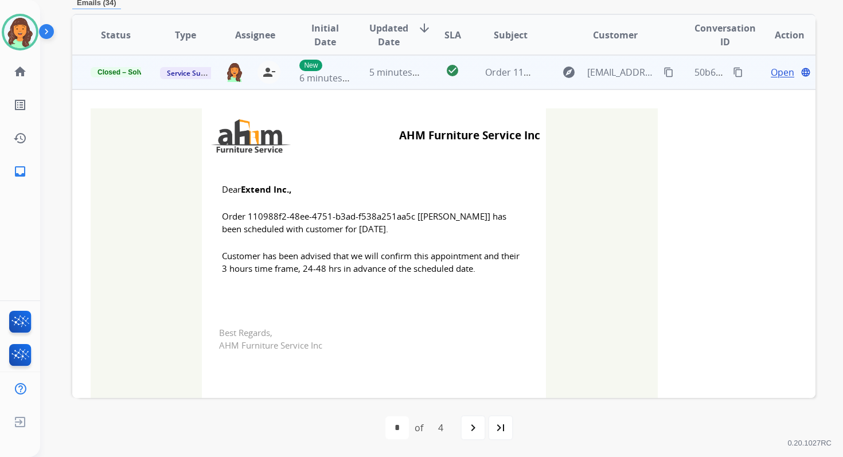
scroll to position [0, 0]
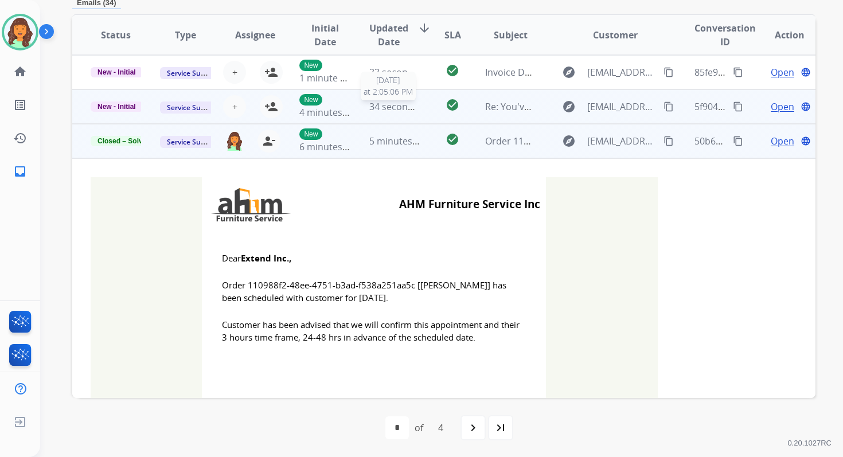
click at [392, 102] on span "34 seconds ago" at bounding box center [402, 106] width 67 height 13
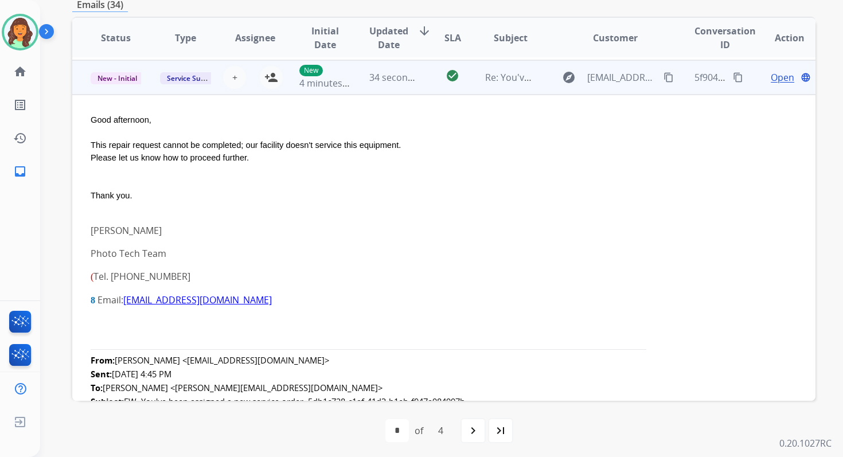
scroll to position [34, 0]
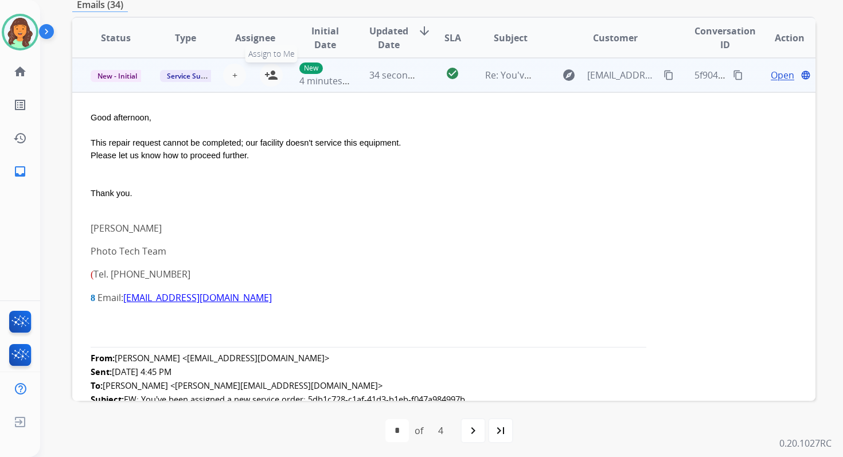
click at [272, 75] on mat-icon "person_add" at bounding box center [271, 75] width 14 height 14
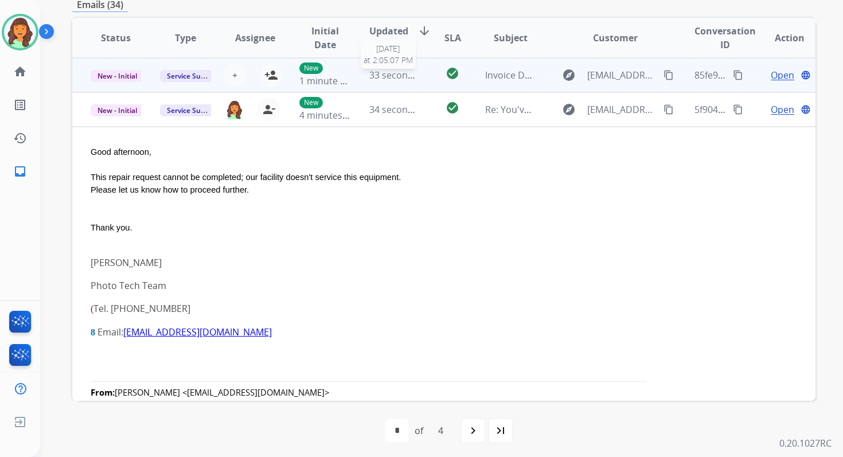
click at [401, 69] on span "33 seconds ago" at bounding box center [402, 75] width 67 height 13
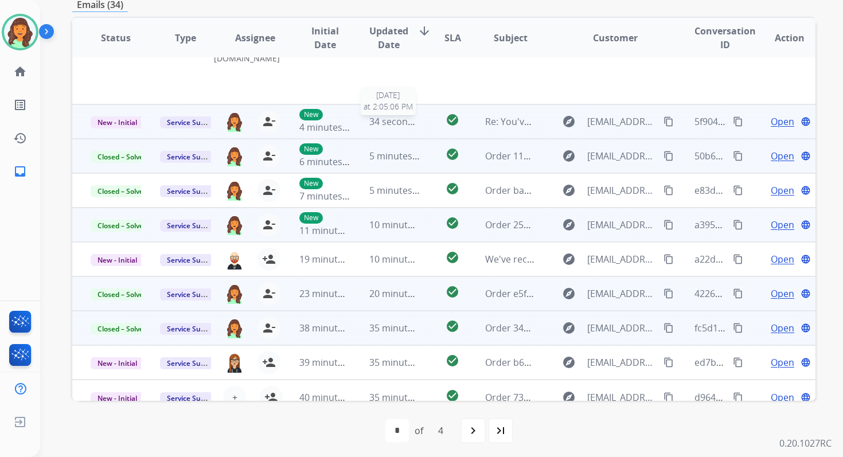
click at [399, 118] on span "34 seconds ago" at bounding box center [402, 121] width 67 height 13
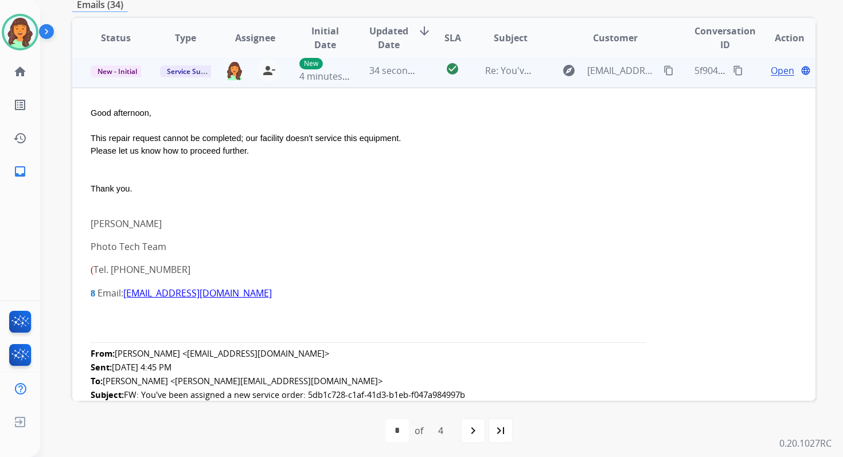
scroll to position [34, 0]
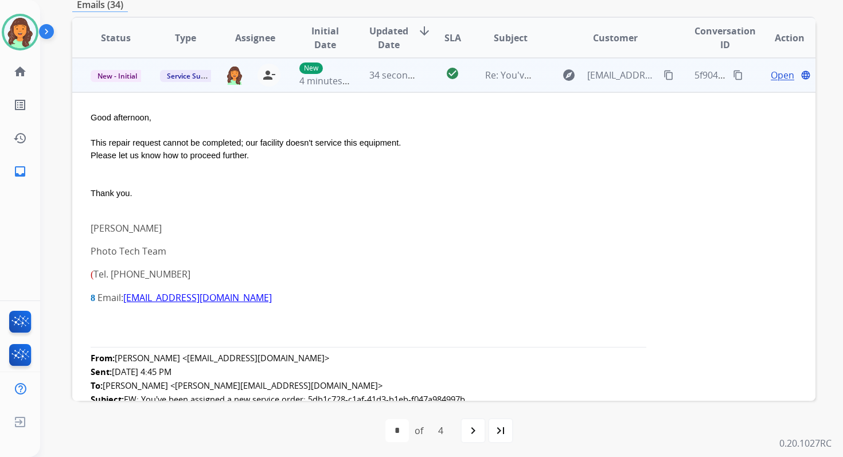
click at [779, 77] on span "Open" at bounding box center [783, 75] width 24 height 14
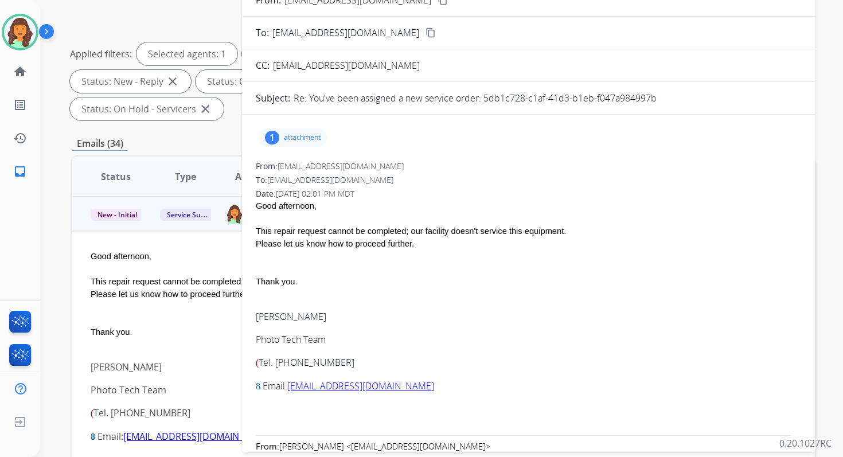
scroll to position [123, 0]
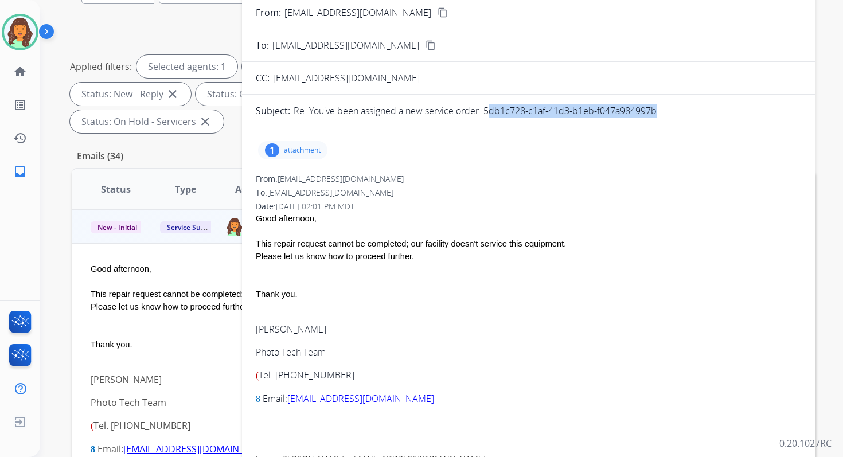
drag, startPoint x: 484, startPoint y: 109, endPoint x: 667, endPoint y: 107, distance: 182.9
click at [664, 107] on div "Re: You've been assigned a new service order: 5db1c728-c1af-41d3-b1eb-f047a9849…" at bounding box center [548, 111] width 508 height 14
click at [371, 255] on div "Please let us know how to proceed further." at bounding box center [529, 256] width 546 height 13
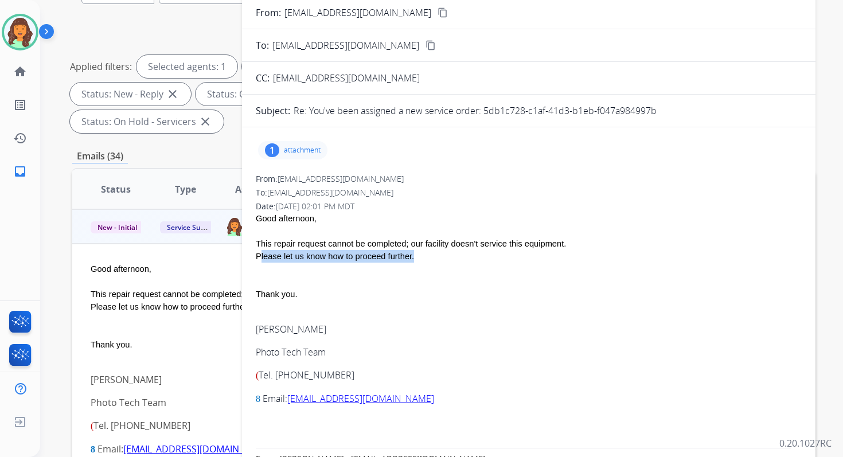
click at [371, 255] on div "Please let us know how to proceed further." at bounding box center [529, 256] width 546 height 13
click at [323, 250] on div "Please let us know how to proceed further." at bounding box center [529, 256] width 546 height 13
drag, startPoint x: 255, startPoint y: 241, endPoint x: 461, endPoint y: 253, distance: 206.8
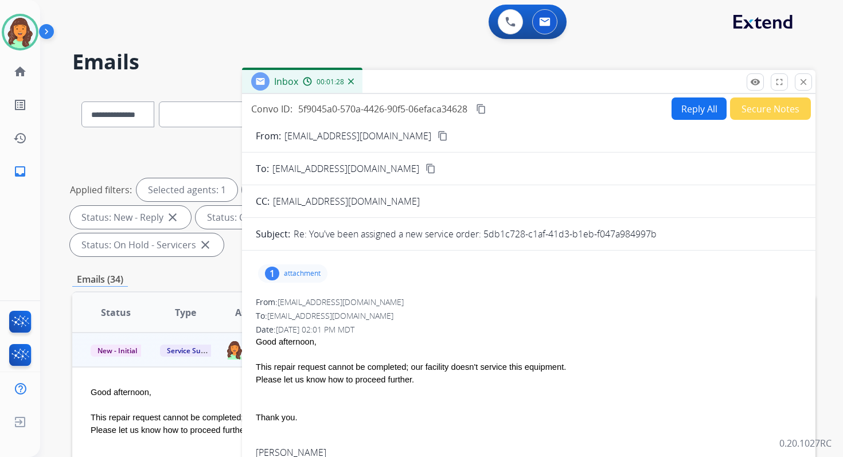
click at [695, 108] on button "Reply All" at bounding box center [698, 108] width 55 height 22
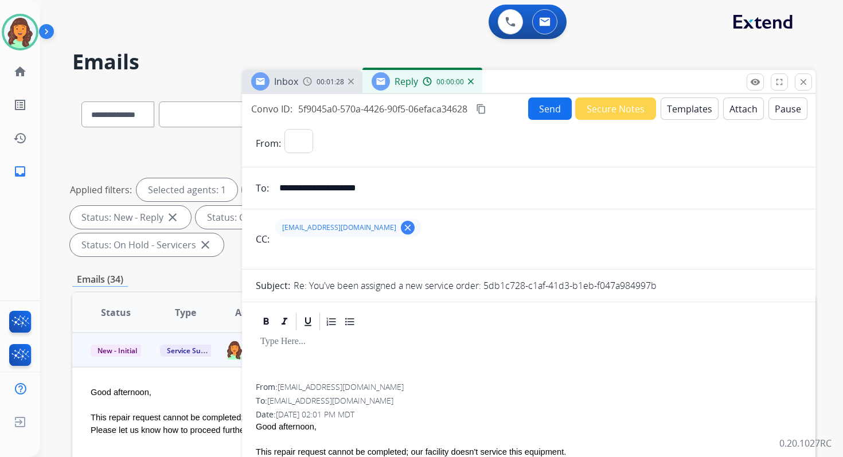
select select "**********"
click at [695, 108] on button "Templates" at bounding box center [689, 108] width 58 height 22
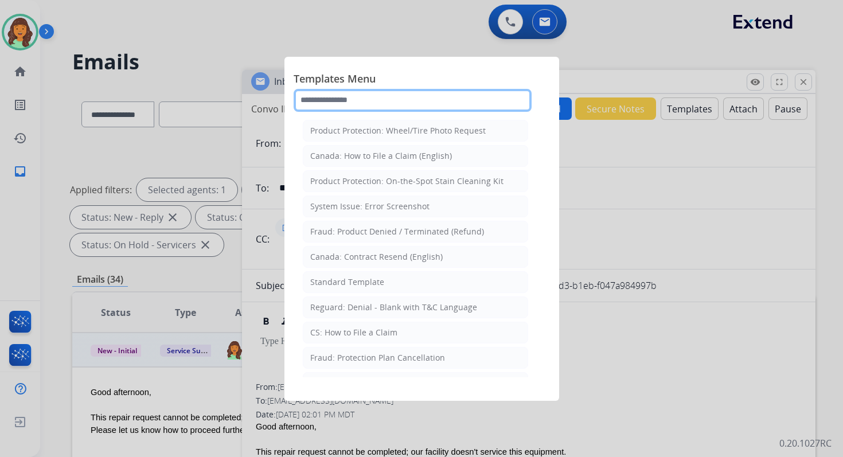
click at [385, 95] on input "text" at bounding box center [413, 100] width 238 height 23
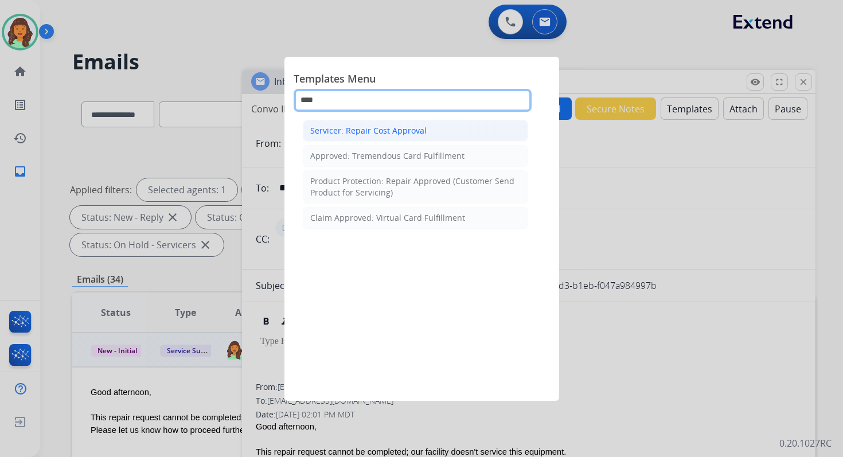
type input "****"
click at [392, 127] on div "Servicer: Repair Cost Approval" at bounding box center [368, 130] width 116 height 11
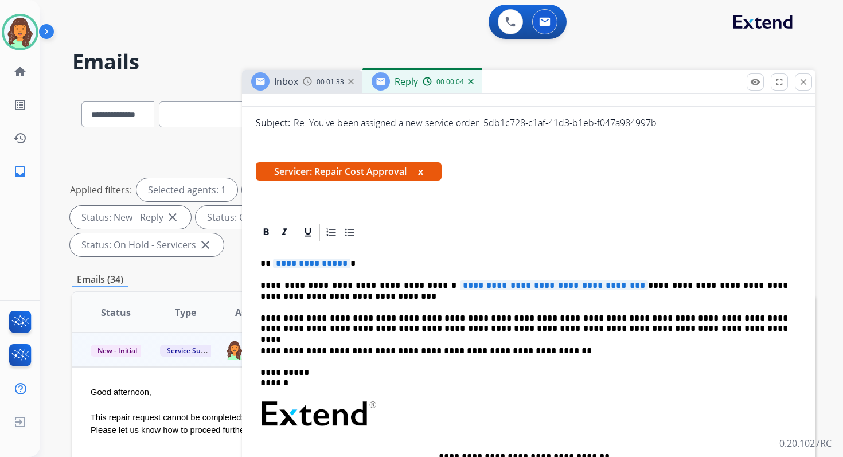
scroll to position [177, 0]
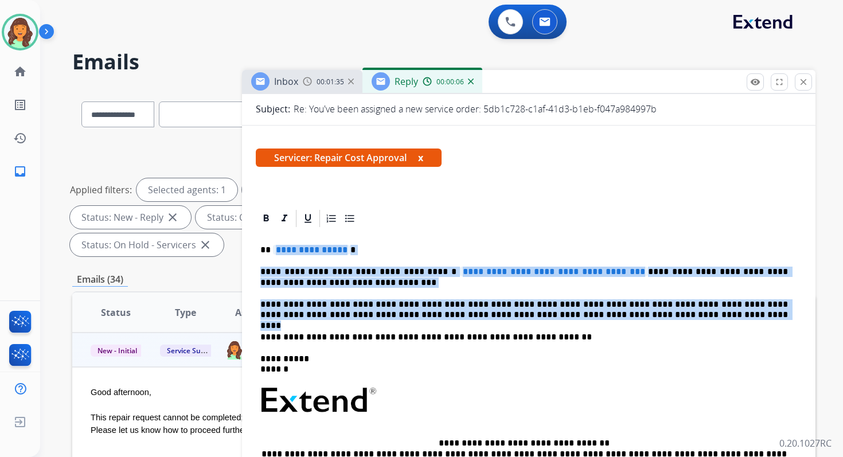
drag, startPoint x: 271, startPoint y: 252, endPoint x: 634, endPoint y: 317, distance: 369.2
click at [634, 317] on div "**********" at bounding box center [529, 394] width 546 height 331
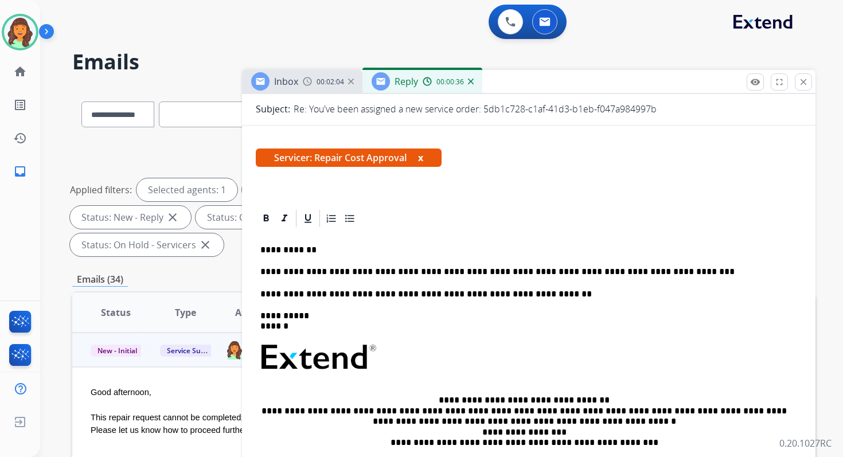
scroll to position [0, 0]
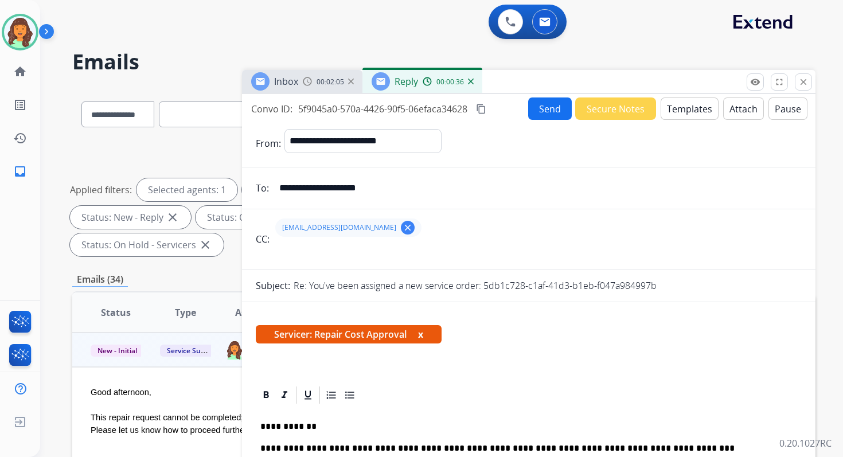
click at [484, 107] on mat-icon "content_copy" at bounding box center [481, 109] width 10 height 10
click at [528, 114] on button "Send" at bounding box center [550, 108] width 44 height 22
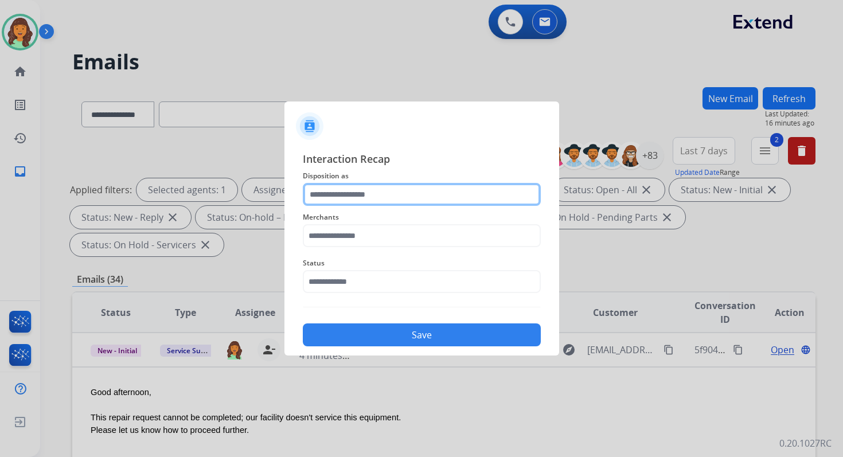
click at [367, 197] on input "text" at bounding box center [422, 194] width 238 height 23
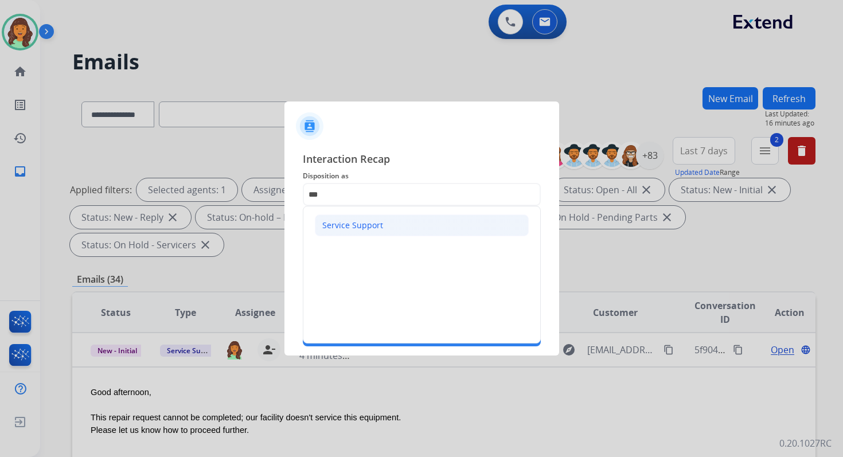
click at [326, 225] on div "Service Support" at bounding box center [352, 225] width 61 height 11
type input "**********"
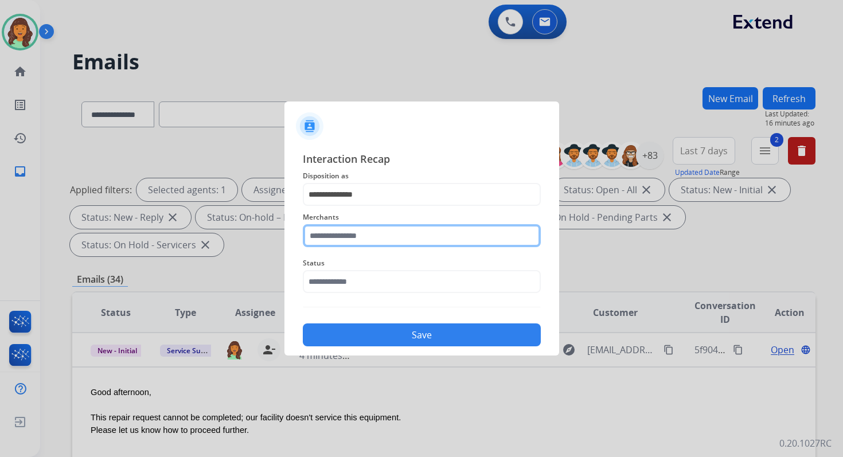
click at [336, 229] on input "text" at bounding box center [422, 235] width 238 height 23
type input "*"
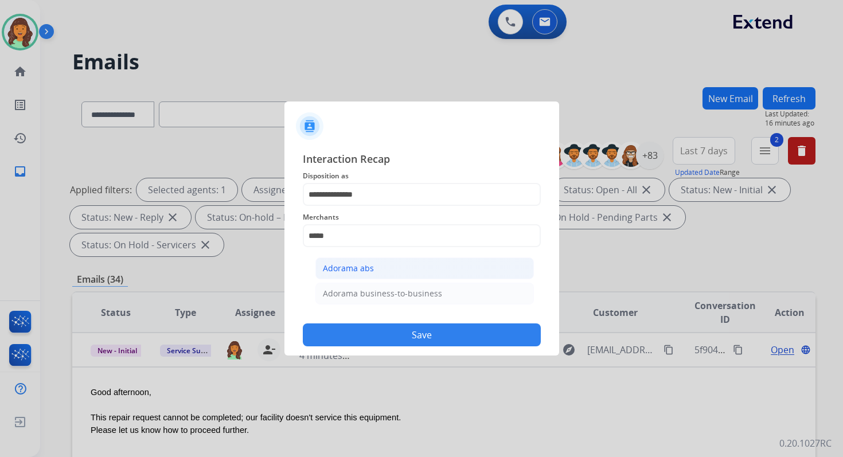
click at [342, 265] on div "Adorama abs" at bounding box center [348, 268] width 51 height 11
type input "**********"
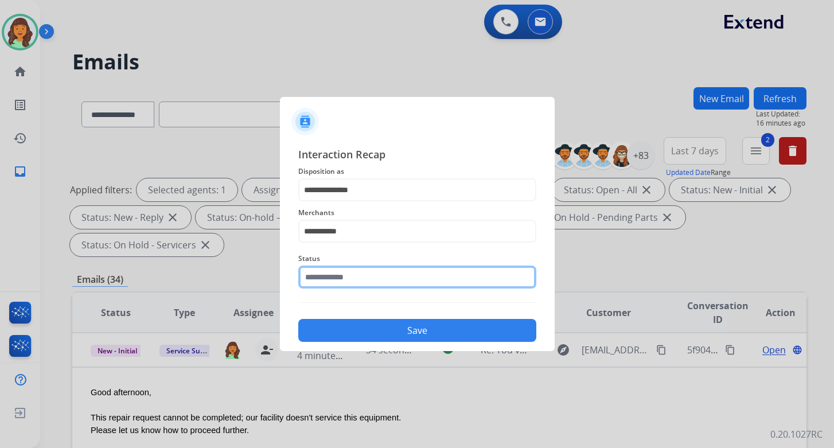
click at [342, 272] on input "text" at bounding box center [417, 276] width 238 height 23
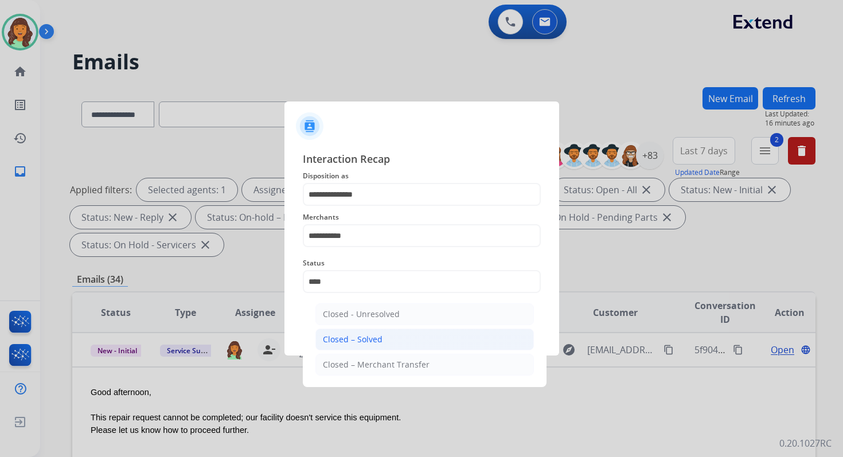
click at [365, 341] on div "Closed – Solved" at bounding box center [353, 339] width 60 height 11
type input "**********"
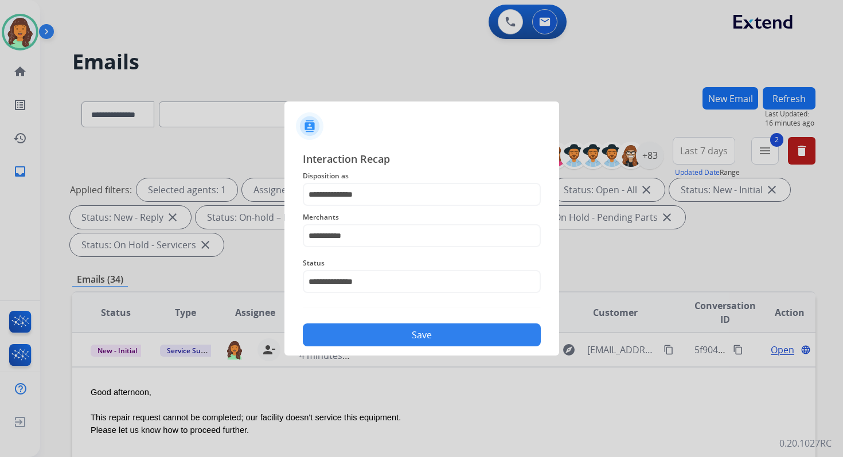
click at [365, 341] on button "Save" at bounding box center [422, 334] width 238 height 23
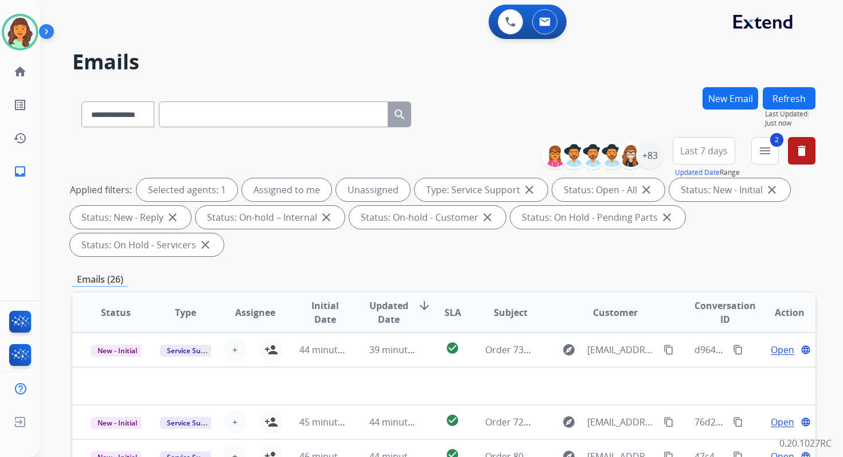
click at [365, 341] on td "39 minutes ago" at bounding box center [385, 350] width 69 height 34
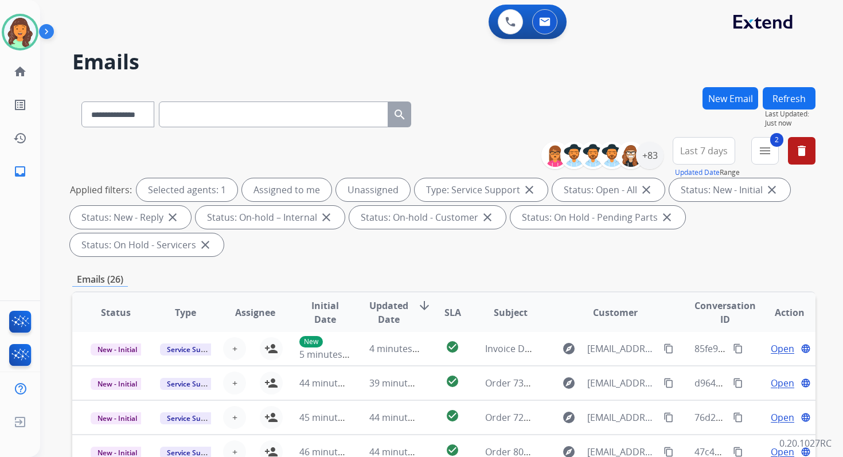
scroll to position [278, 0]
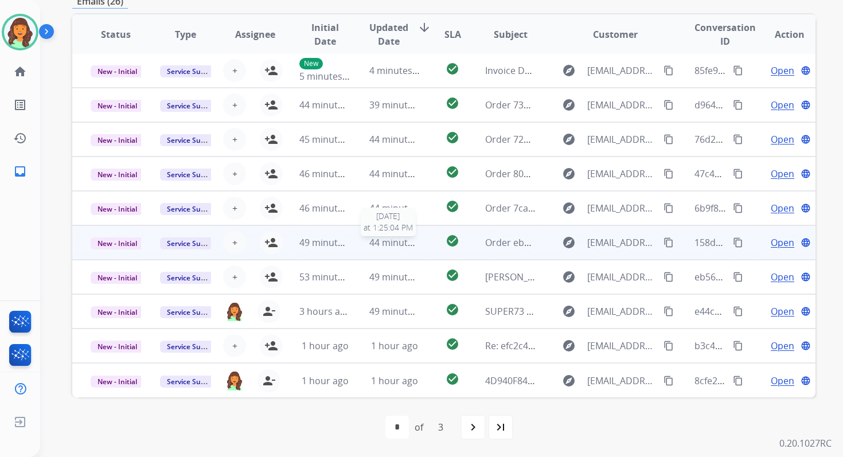
click at [385, 238] on span "44 minutes ago" at bounding box center [402, 242] width 67 height 13
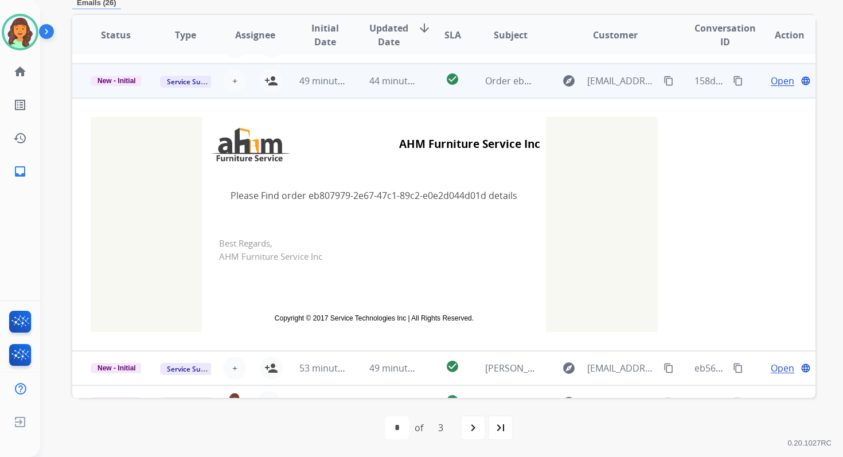
scroll to position [172, 0]
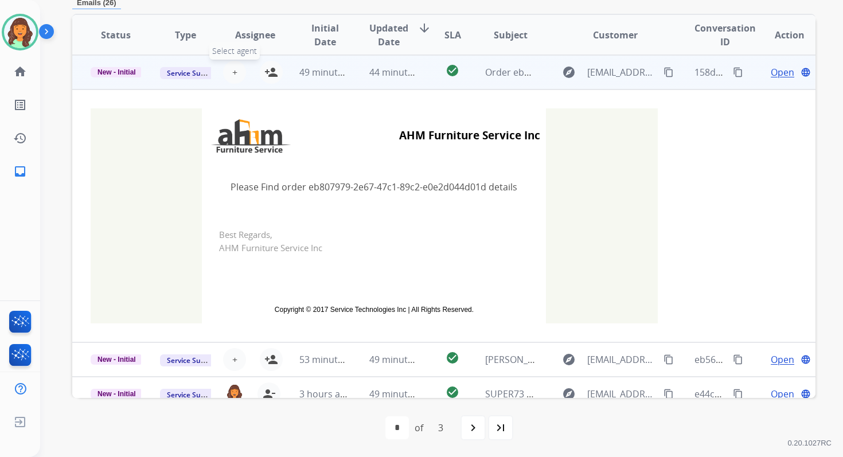
click at [232, 68] on span "+" at bounding box center [234, 72] width 5 height 14
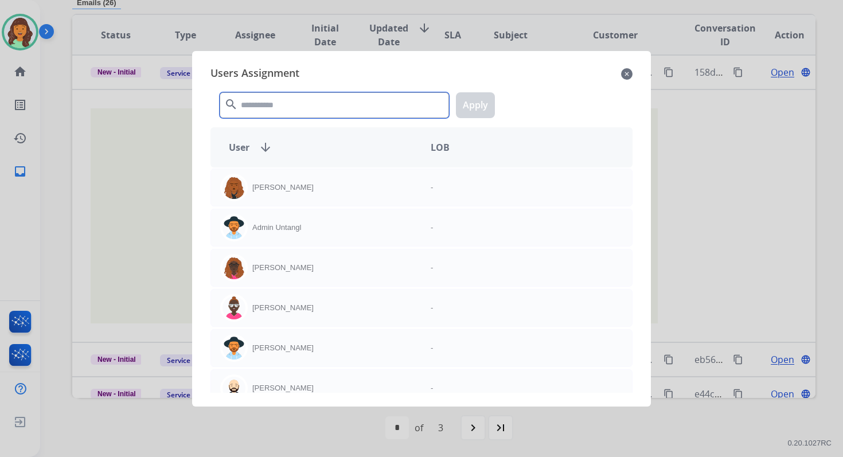
click at [264, 111] on input "text" at bounding box center [334, 105] width 229 height 26
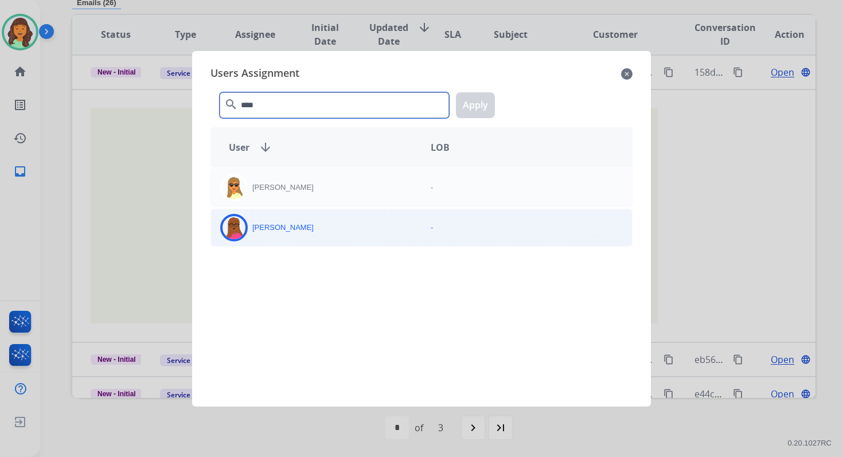
type input "****"
click at [310, 231] on div "Emily Thurman" at bounding box center [316, 228] width 210 height 28
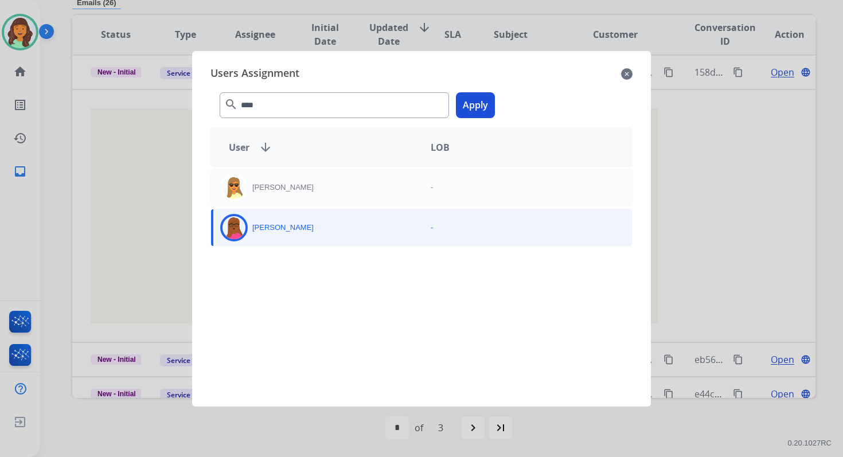
click at [472, 103] on button "Apply" at bounding box center [475, 105] width 39 height 26
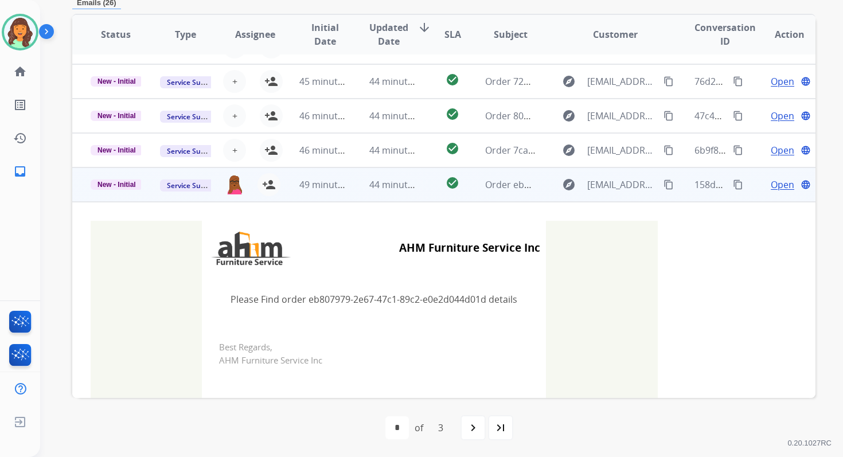
click at [345, 166] on td "46 minutes ago" at bounding box center [315, 150] width 69 height 34
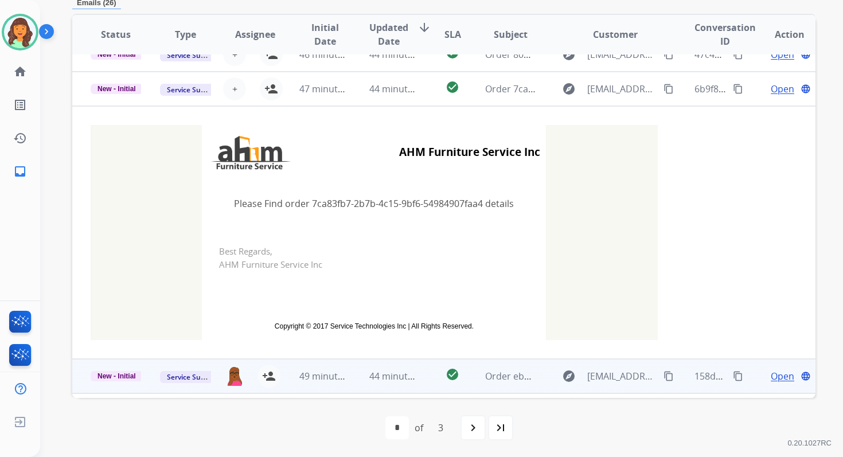
scroll to position [138, 0]
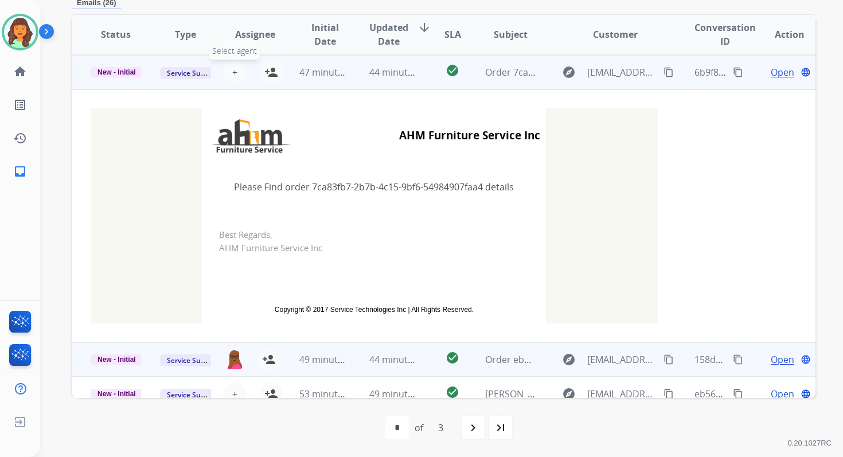
click at [232, 67] on span "+" at bounding box center [234, 72] width 5 height 14
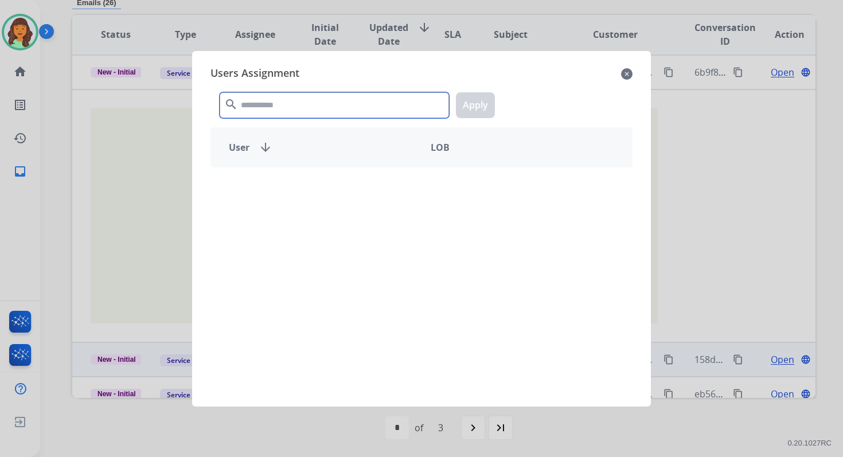
click at [264, 106] on input "text" at bounding box center [334, 105] width 229 height 26
type input "******"
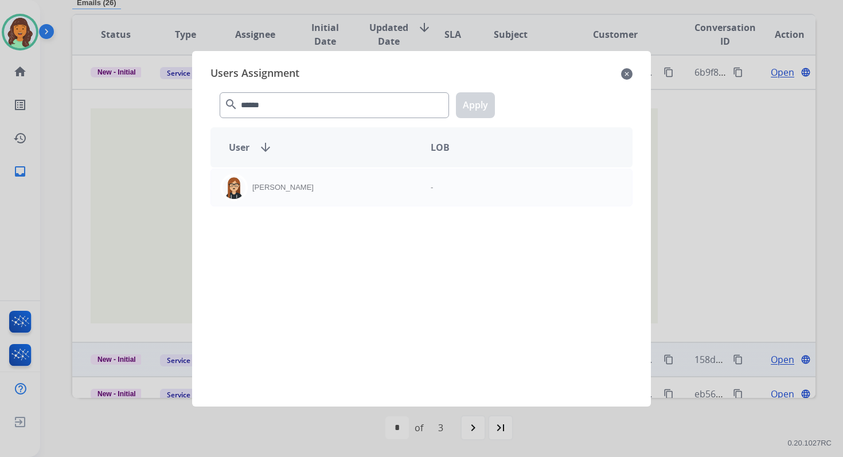
click at [305, 212] on div "Trisha Higgins -" at bounding box center [421, 279] width 422 height 225
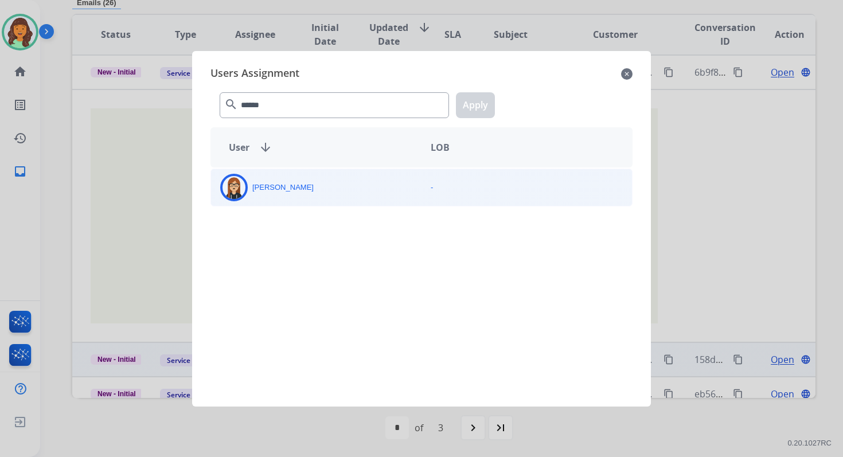
click at [310, 182] on div "Trisha Higgins" at bounding box center [316, 188] width 210 height 28
click at [477, 103] on button "Apply" at bounding box center [475, 105] width 39 height 26
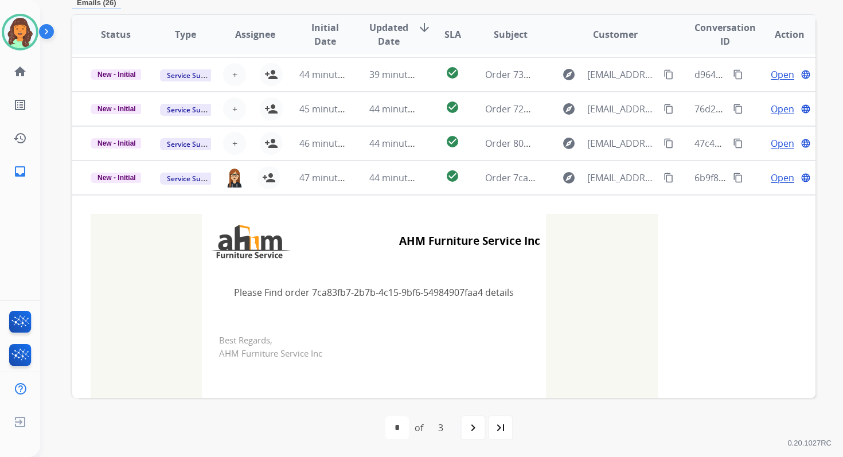
scroll to position [0, 0]
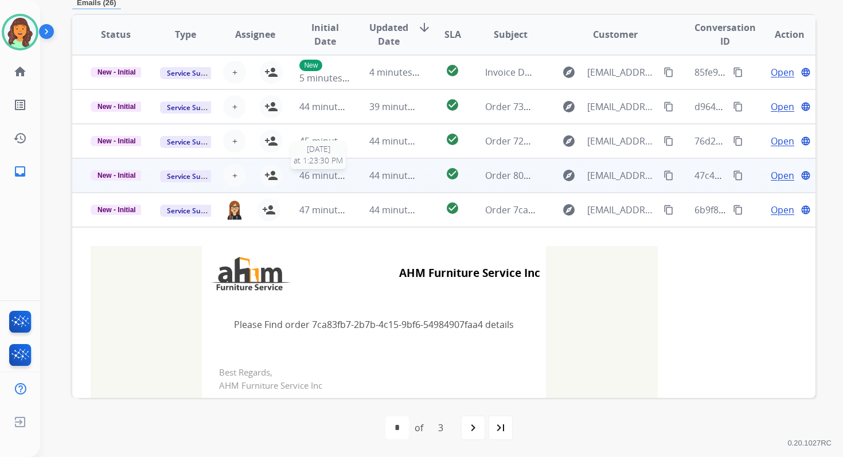
click at [345, 174] on span "46 minutes ago" at bounding box center [332, 175] width 67 height 13
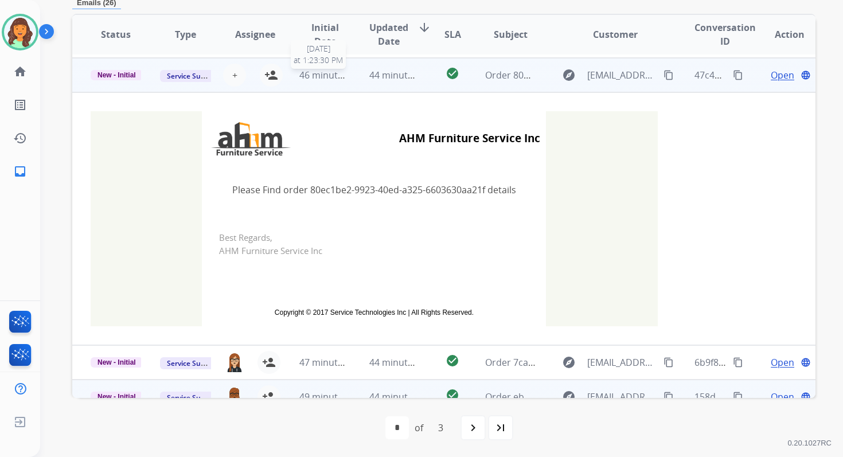
scroll to position [103, 0]
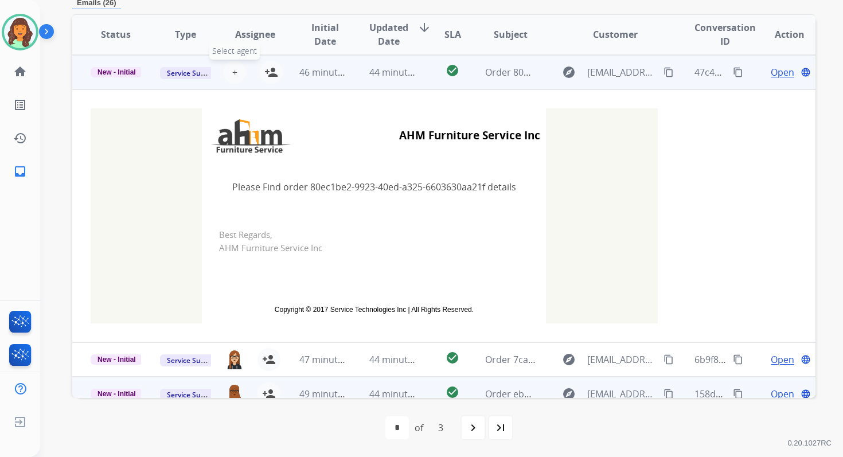
click at [232, 71] on span "+" at bounding box center [234, 72] width 5 height 14
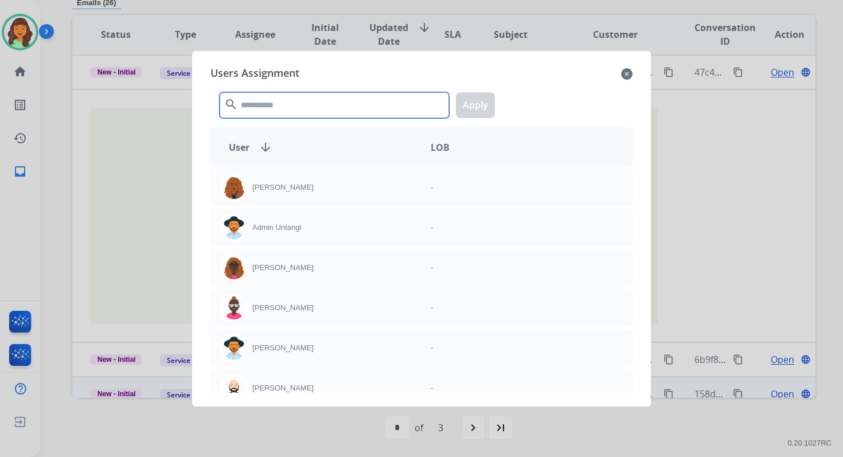
click at [266, 110] on input "text" at bounding box center [334, 105] width 229 height 26
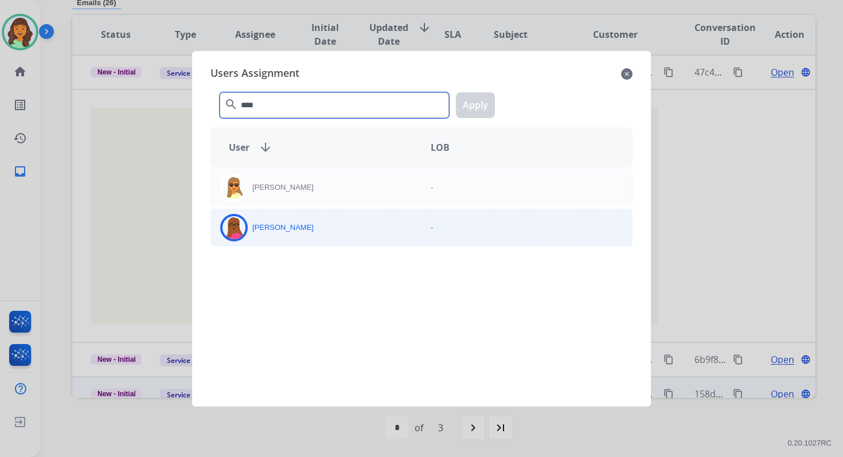
type input "****"
click at [315, 222] on div "Emily Thurman" at bounding box center [316, 228] width 210 height 28
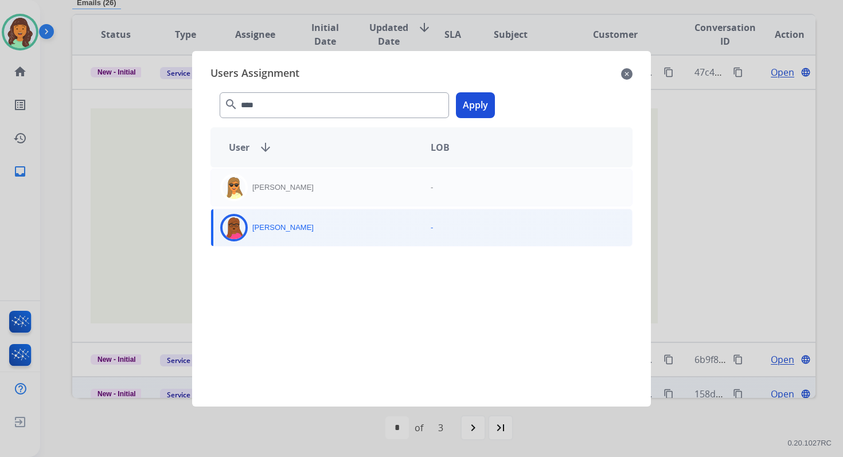
click at [487, 109] on button "Apply" at bounding box center [475, 105] width 39 height 26
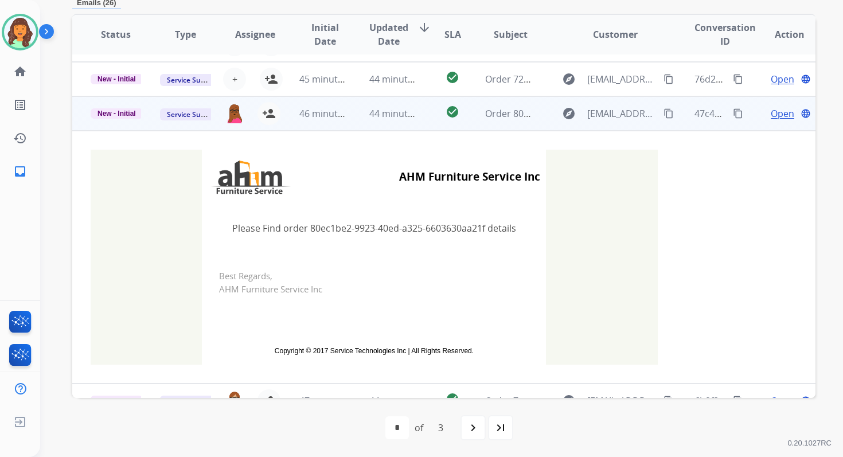
scroll to position [0, 0]
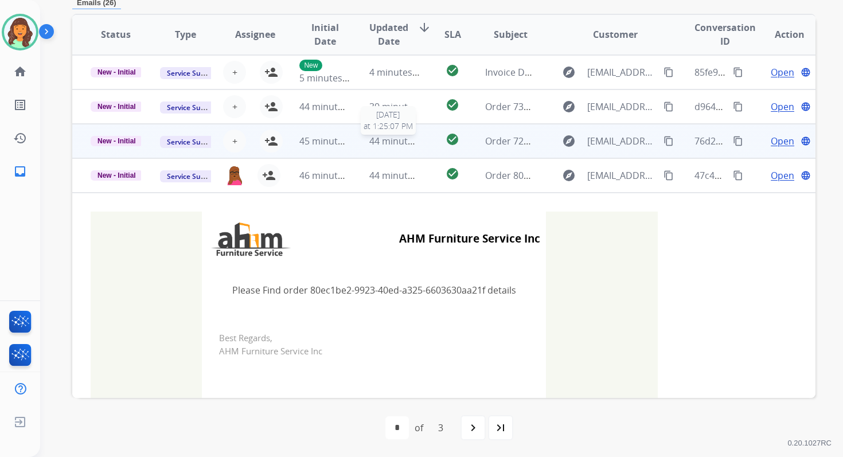
click at [371, 144] on span "44 minutes ago" at bounding box center [402, 141] width 67 height 13
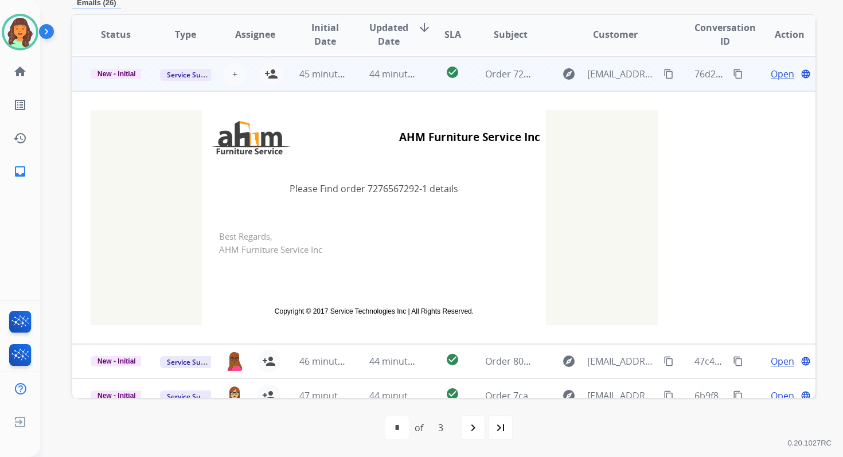
scroll to position [69, 0]
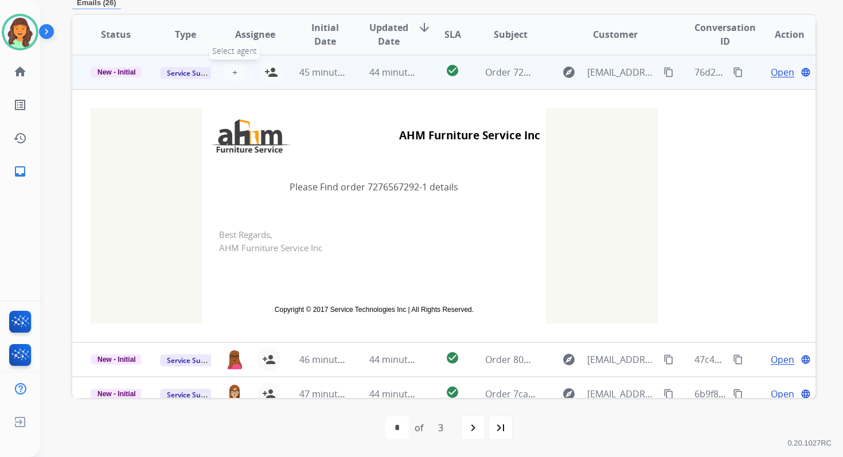
click at [234, 71] on span "+" at bounding box center [234, 72] width 5 height 14
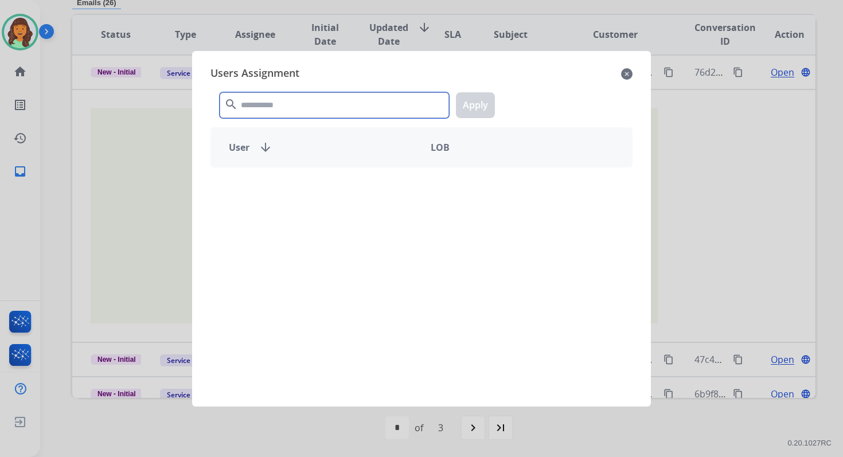
click at [282, 105] on input "text" at bounding box center [334, 105] width 229 height 26
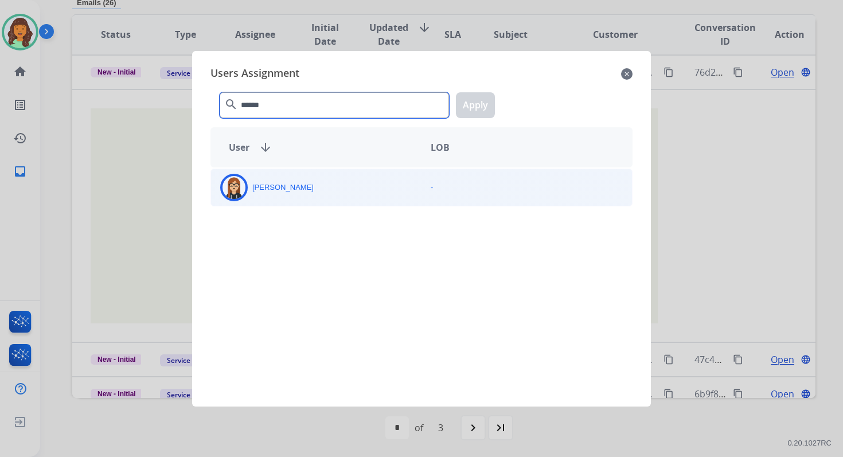
type input "******"
click at [308, 192] on div "Trisha Higgins" at bounding box center [316, 188] width 210 height 28
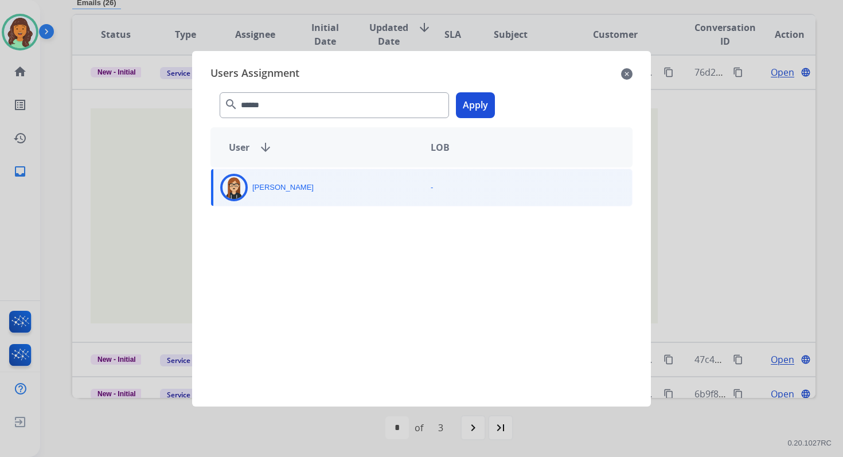
click at [475, 100] on button "Apply" at bounding box center [475, 105] width 39 height 26
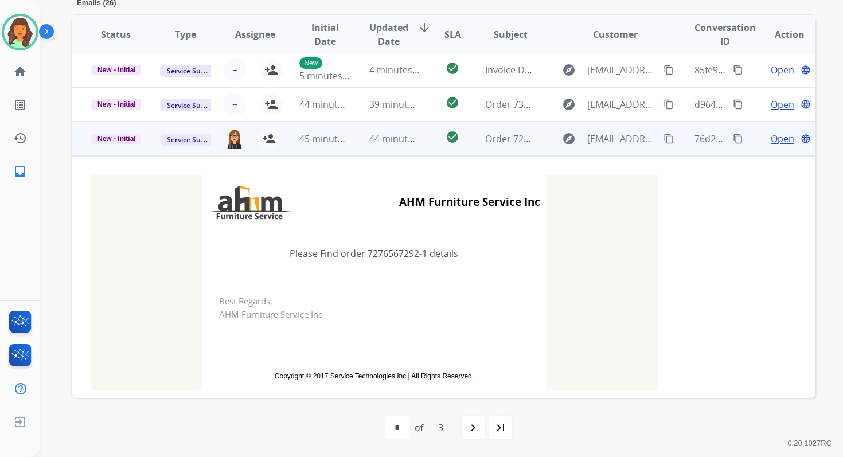
scroll to position [0, 0]
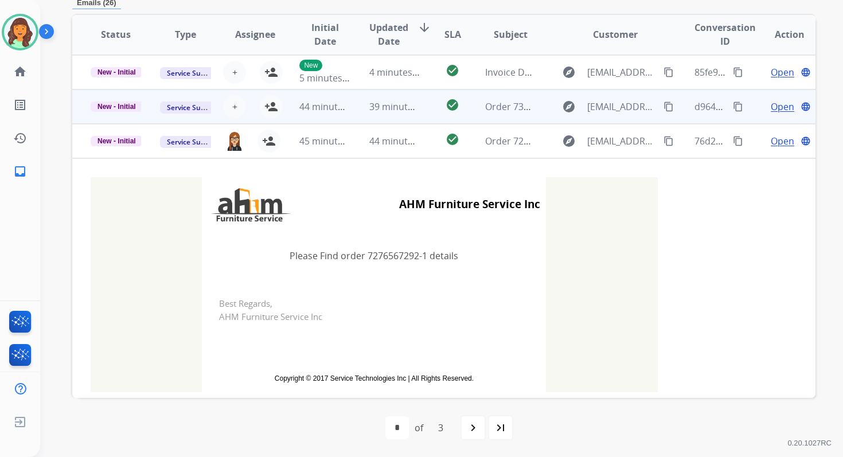
click at [363, 109] on td "39 minutes ago" at bounding box center [385, 106] width 69 height 34
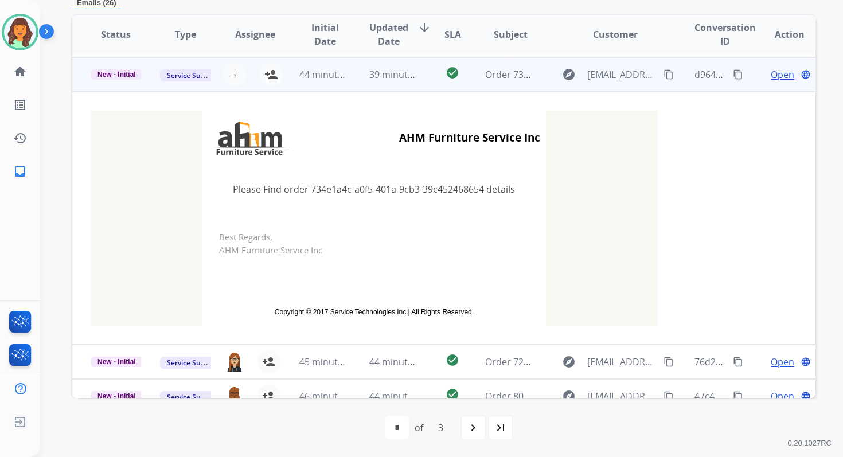
scroll to position [34, 0]
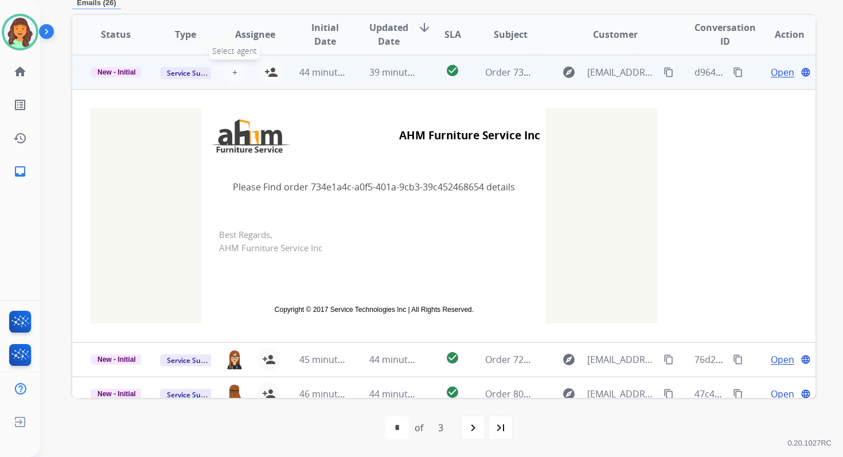
click at [223, 71] on button "+ Select agent" at bounding box center [234, 72] width 23 height 23
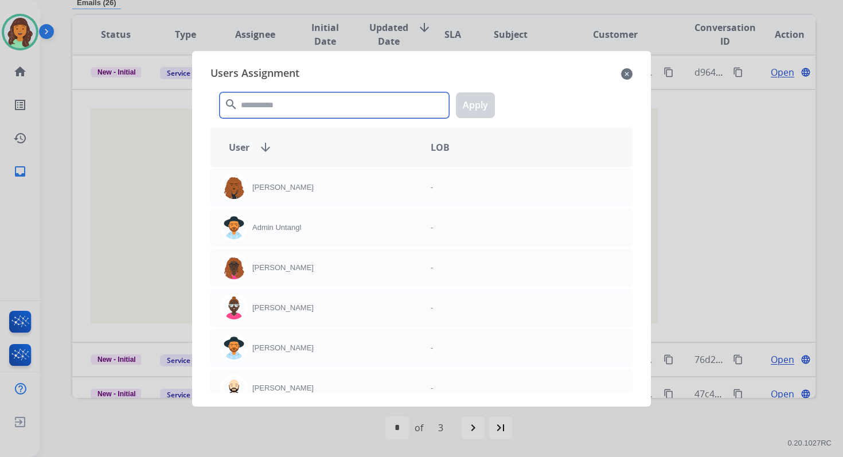
click at [263, 102] on input "text" at bounding box center [334, 105] width 229 height 26
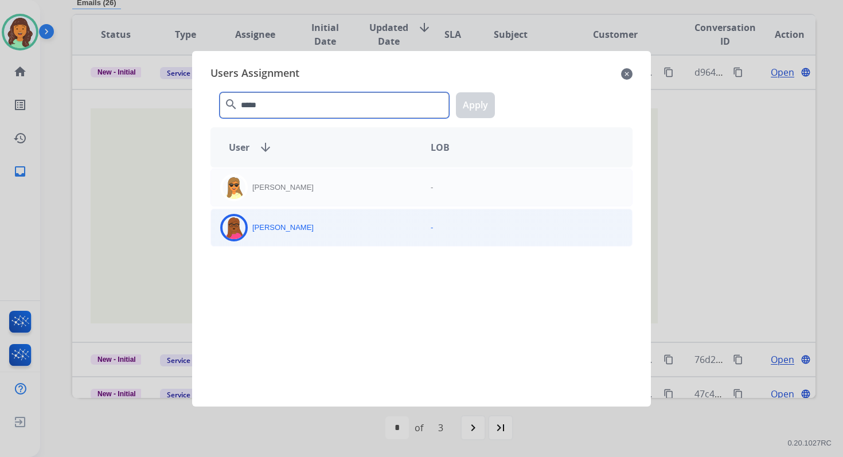
type input "*****"
click at [329, 230] on div "Emily Thurman" at bounding box center [316, 228] width 210 height 28
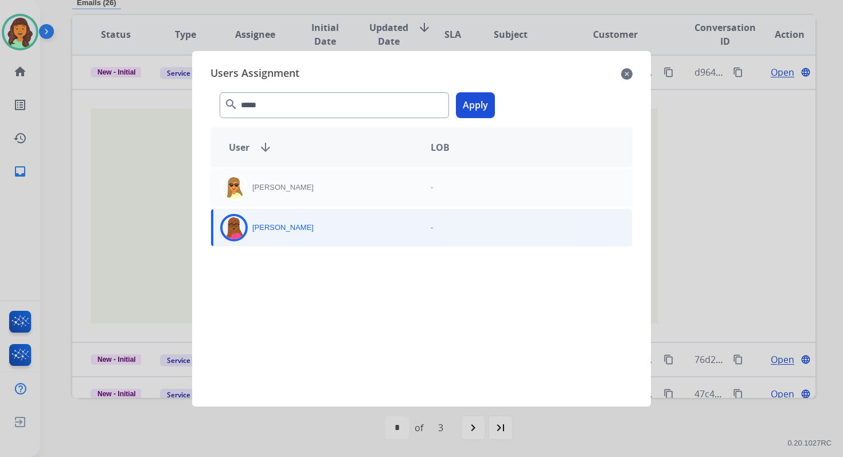
click at [465, 103] on button "Apply" at bounding box center [475, 105] width 39 height 26
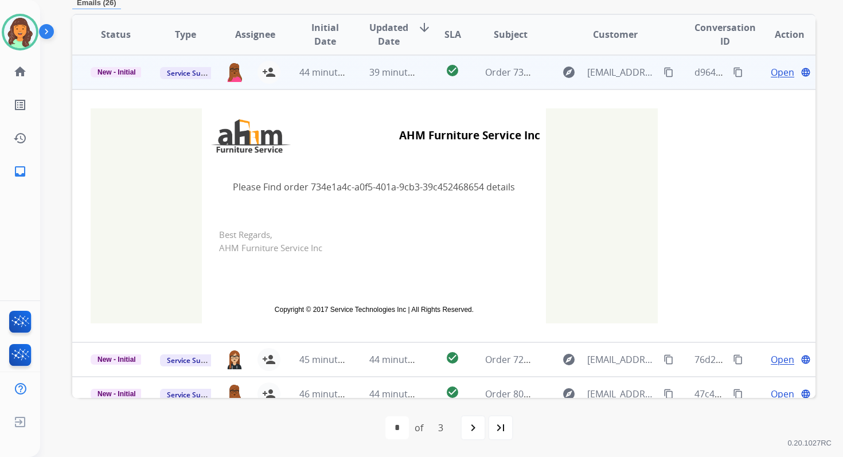
scroll to position [0, 0]
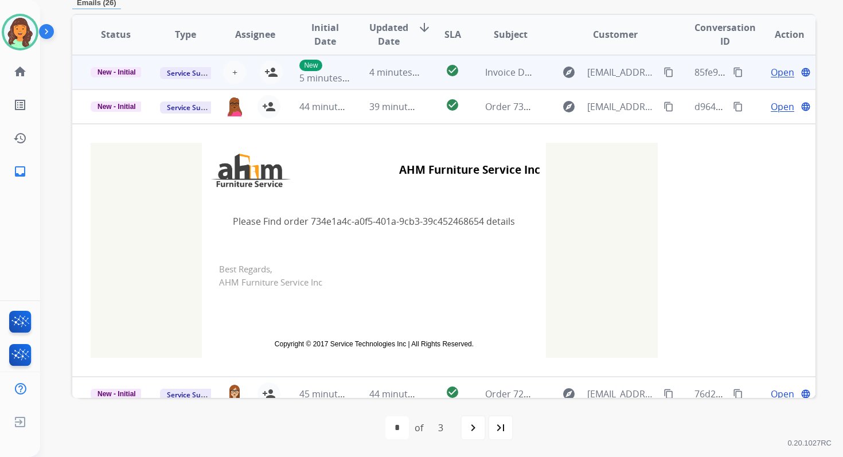
click at [406, 77] on span "4 minutes ago" at bounding box center [399, 72] width 61 height 13
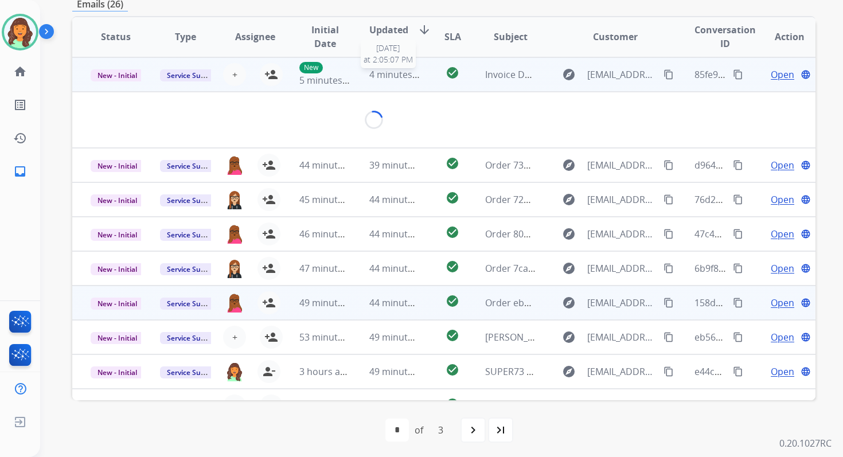
scroll to position [275, 0]
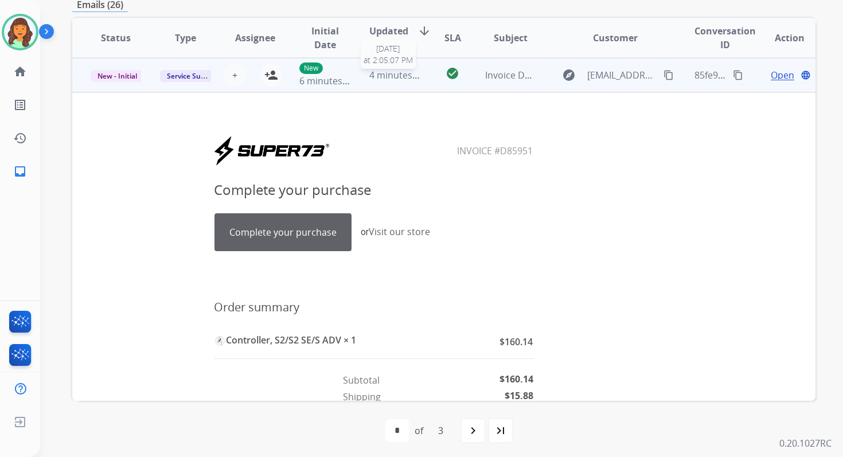
click at [406, 77] on span "4 minutes ago" at bounding box center [399, 75] width 61 height 13
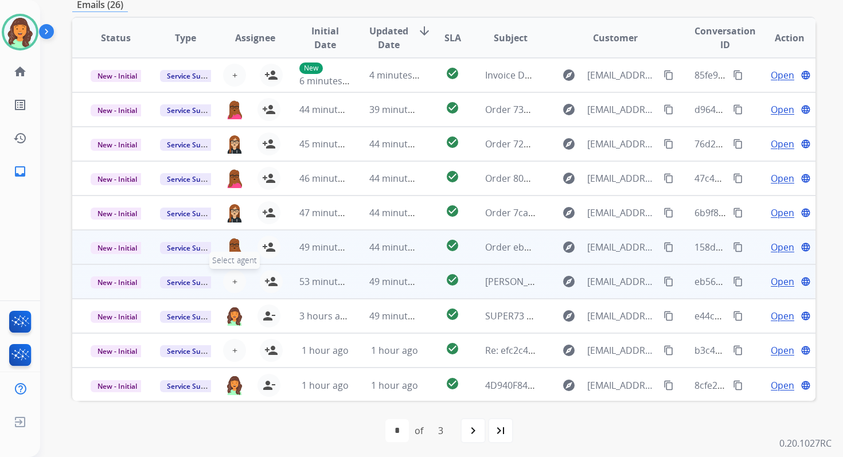
click at [236, 280] on button "+ Select agent" at bounding box center [234, 281] width 23 height 23
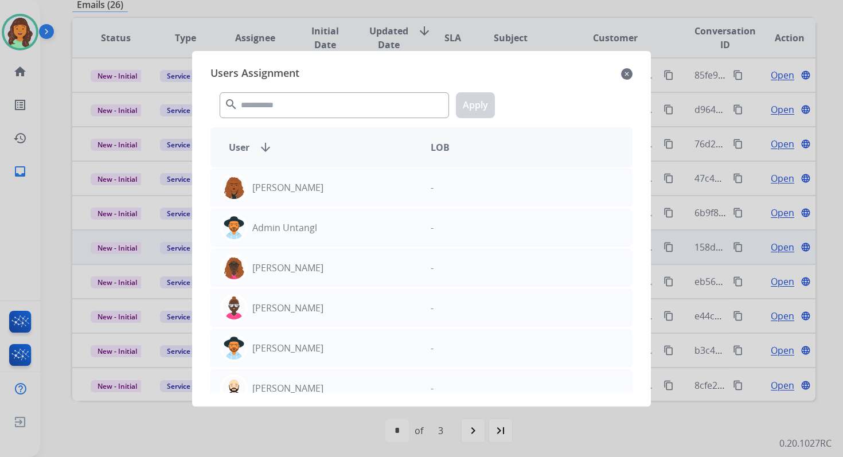
click at [627, 71] on mat-icon "close" at bounding box center [626, 74] width 11 height 14
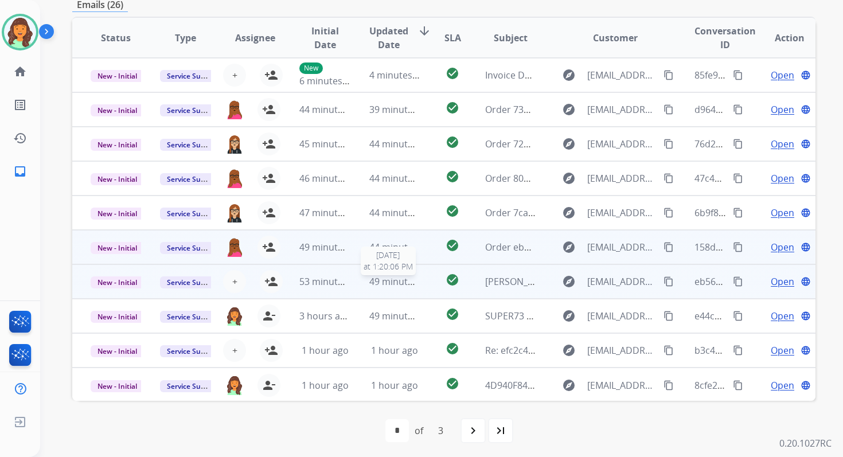
click at [393, 288] on div "49 minutes ago" at bounding box center [394, 282] width 50 height 14
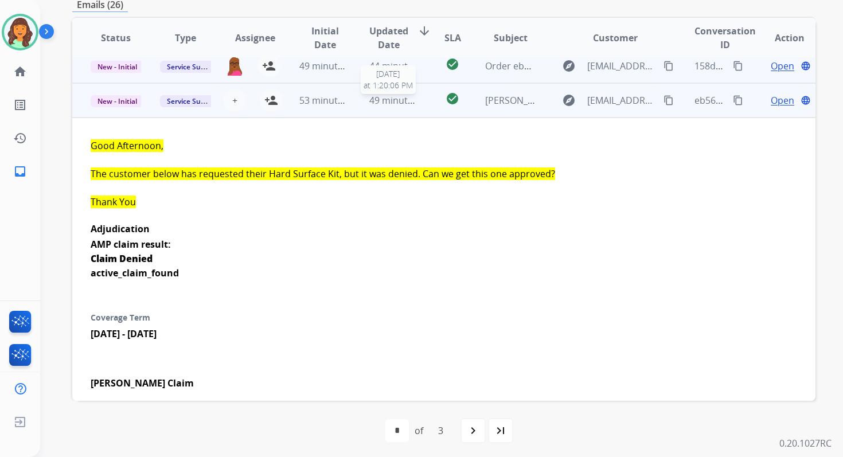
scroll to position [206, 0]
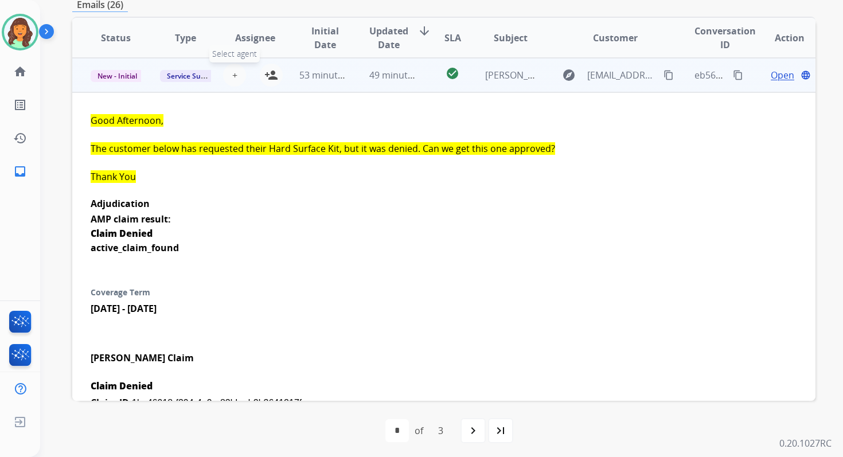
click at [232, 75] on span "+" at bounding box center [234, 75] width 5 height 14
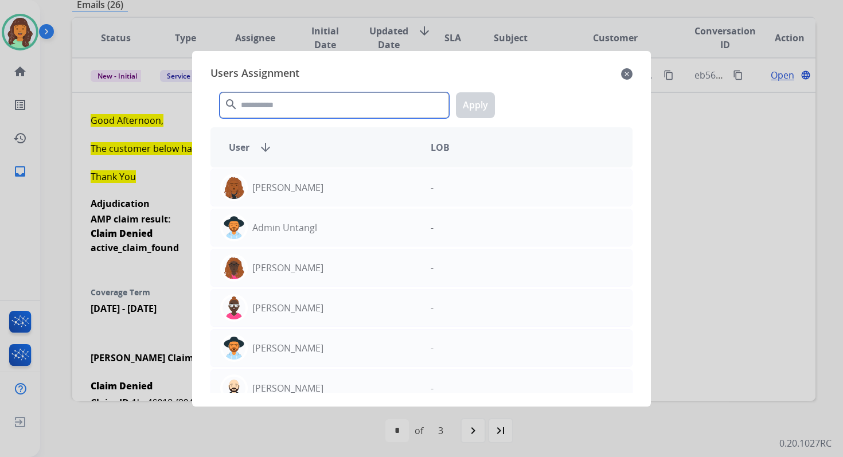
click at [276, 102] on input "text" at bounding box center [334, 105] width 229 height 26
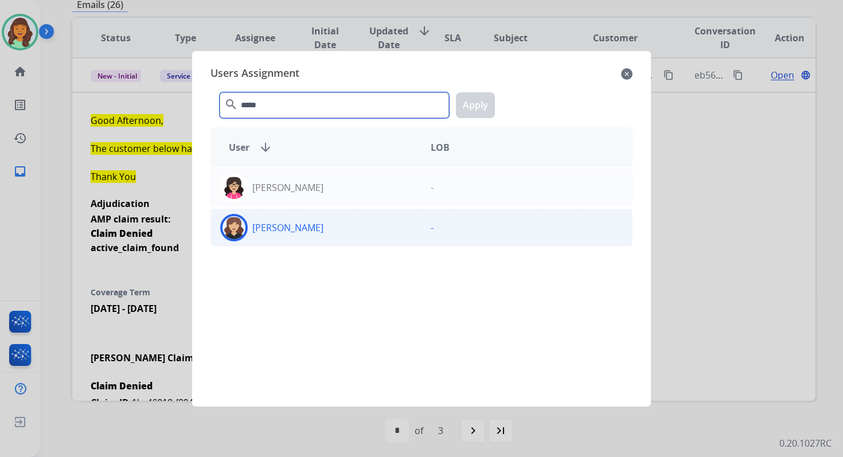
type input "*****"
click at [329, 233] on div "Whittney Boothe" at bounding box center [316, 228] width 210 height 28
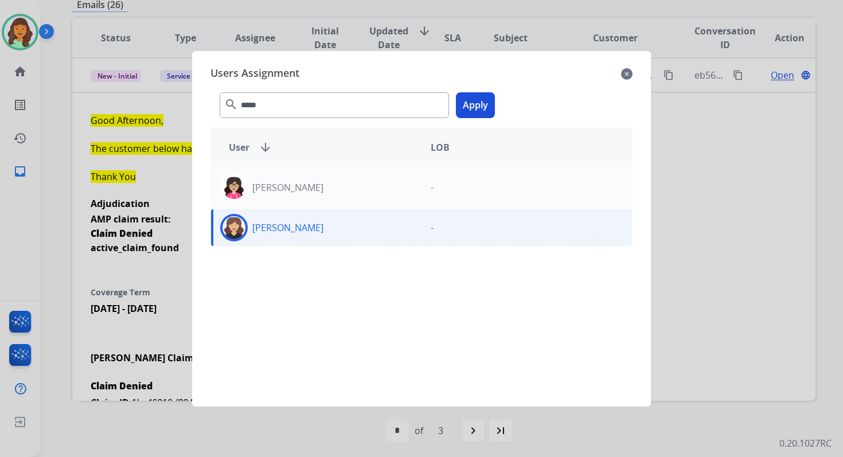
click at [480, 103] on button "Apply" at bounding box center [475, 105] width 39 height 26
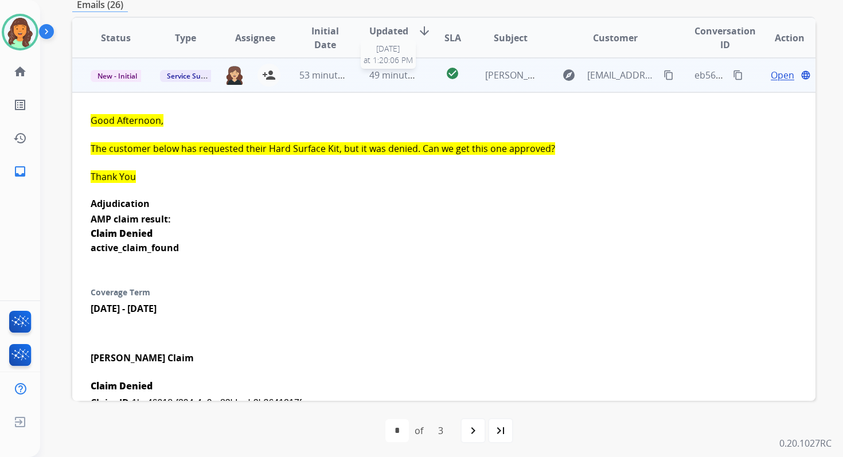
click at [380, 73] on span "49 minutes ago" at bounding box center [402, 75] width 67 height 13
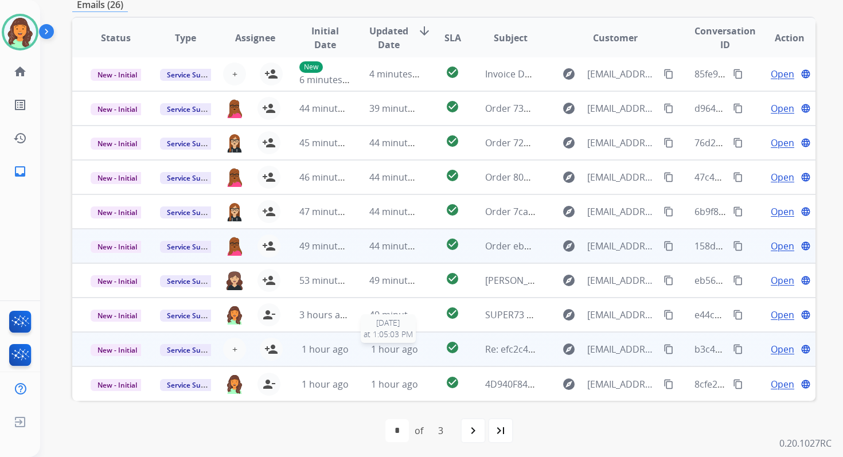
click at [402, 355] on div "1 hour ago" at bounding box center [394, 349] width 50 height 14
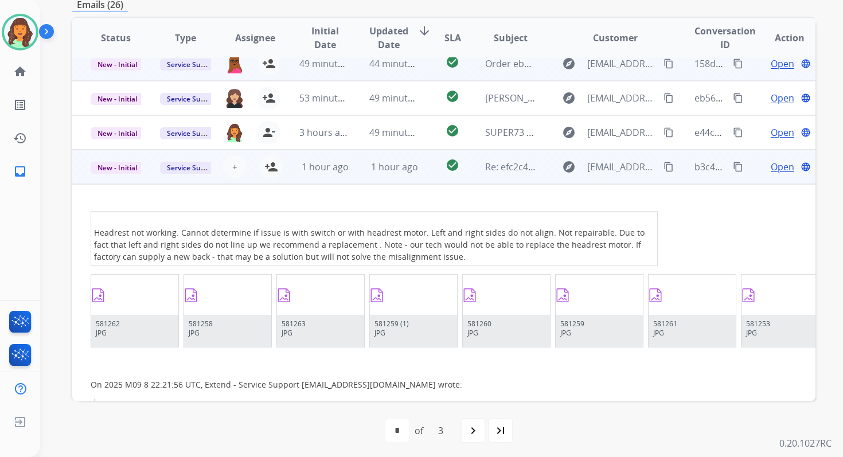
scroll to position [130, 0]
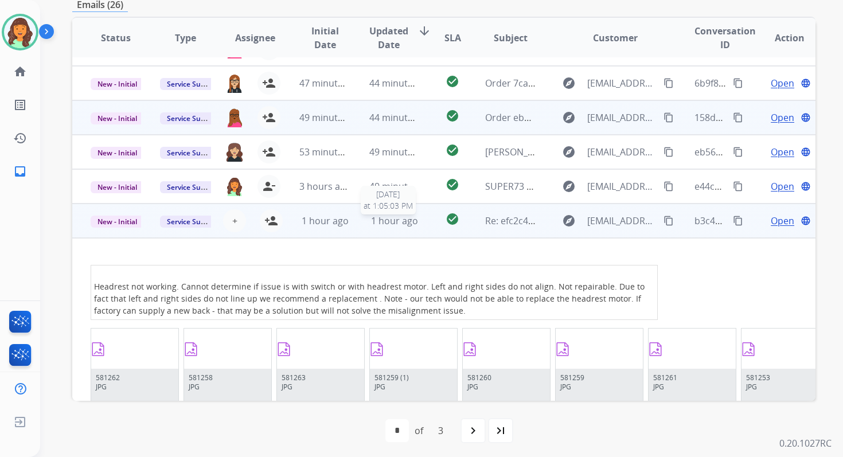
click at [375, 216] on span "1 hour ago" at bounding box center [394, 220] width 47 height 13
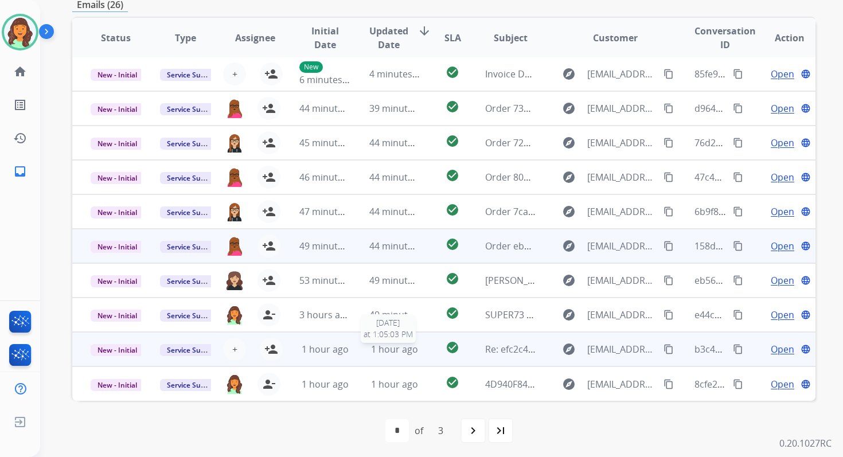
click at [389, 347] on span "1 hour ago" at bounding box center [394, 349] width 47 height 13
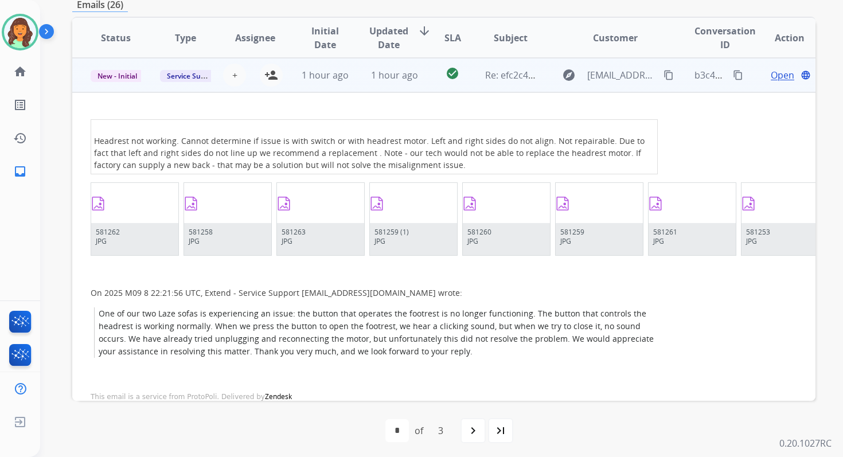
scroll to position [259, 0]
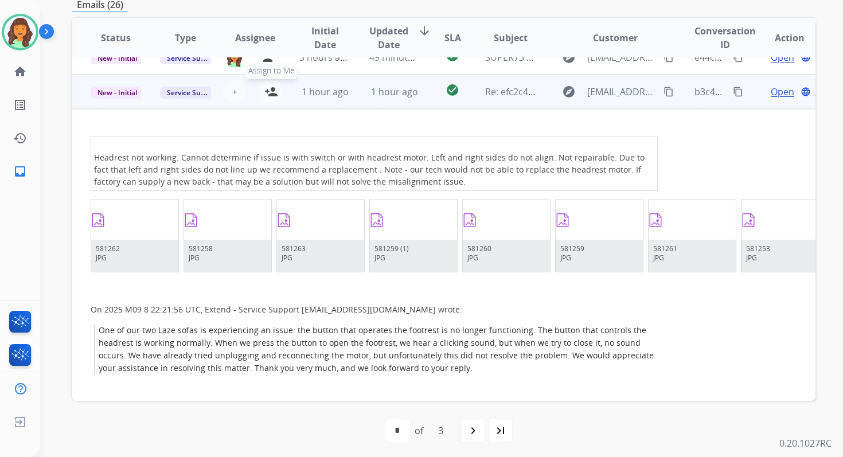
click at [272, 95] on mat-icon "person_add" at bounding box center [271, 92] width 14 height 14
click at [389, 103] on td "1 hour ago" at bounding box center [385, 92] width 69 height 34
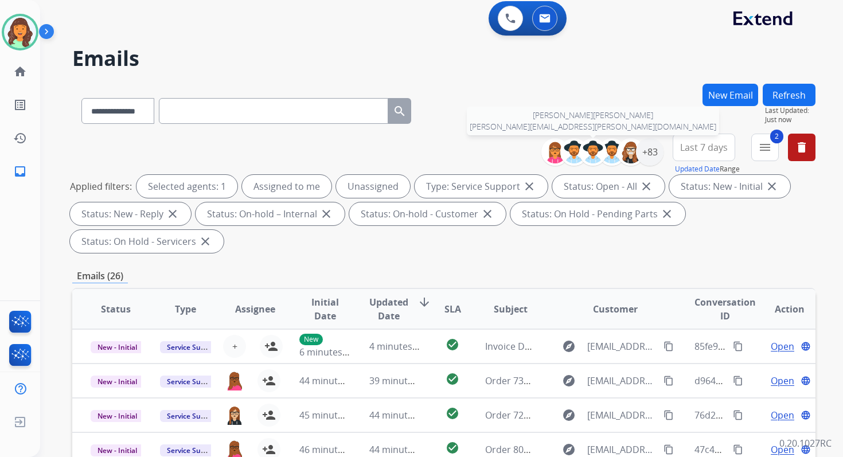
scroll to position [0, 0]
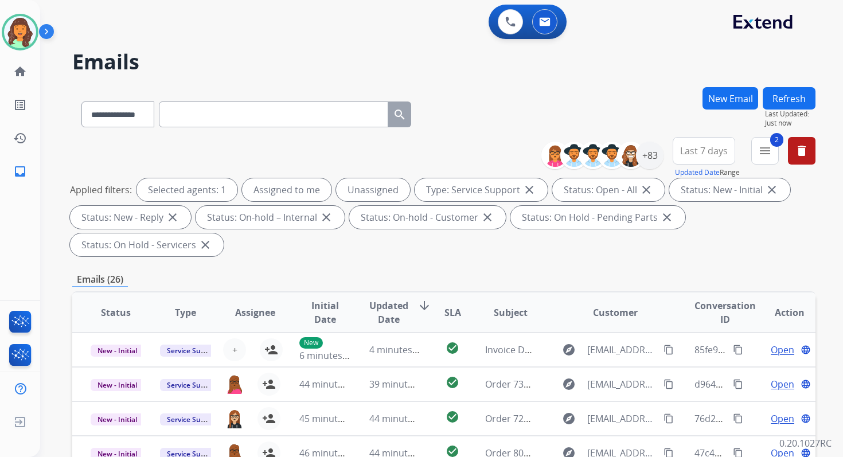
click at [806, 91] on button "Refresh" at bounding box center [788, 98] width 53 height 22
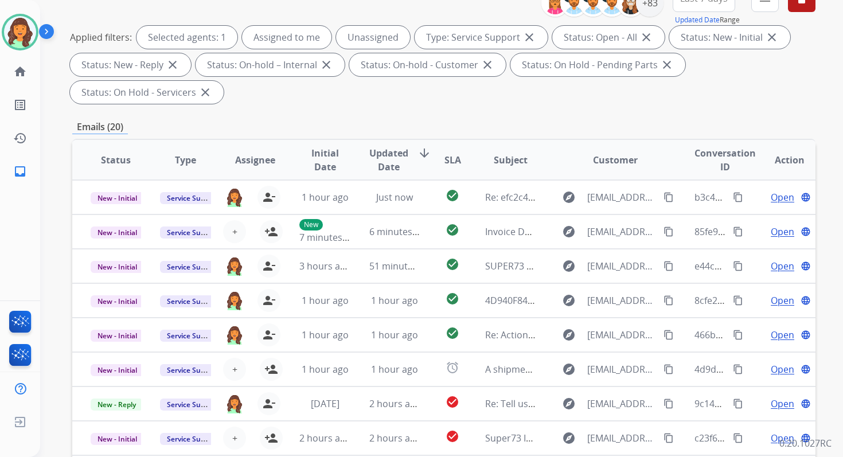
scroll to position [278, 0]
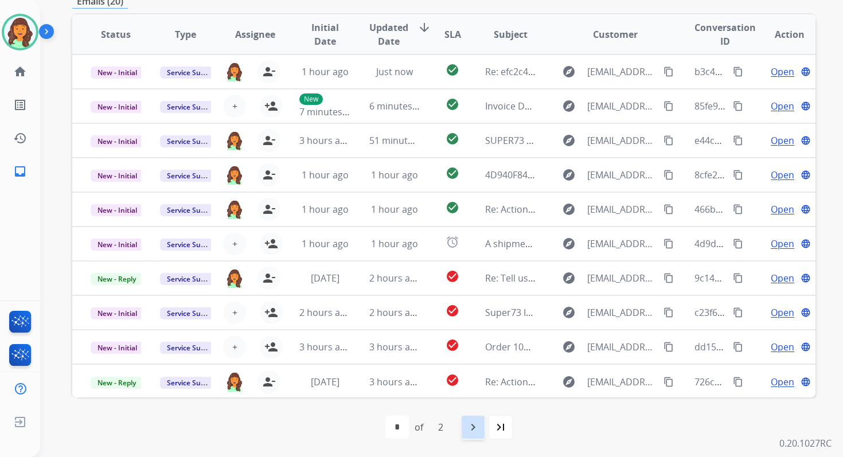
click at [479, 421] on mat-icon "navigate_next" at bounding box center [473, 427] width 14 height 14
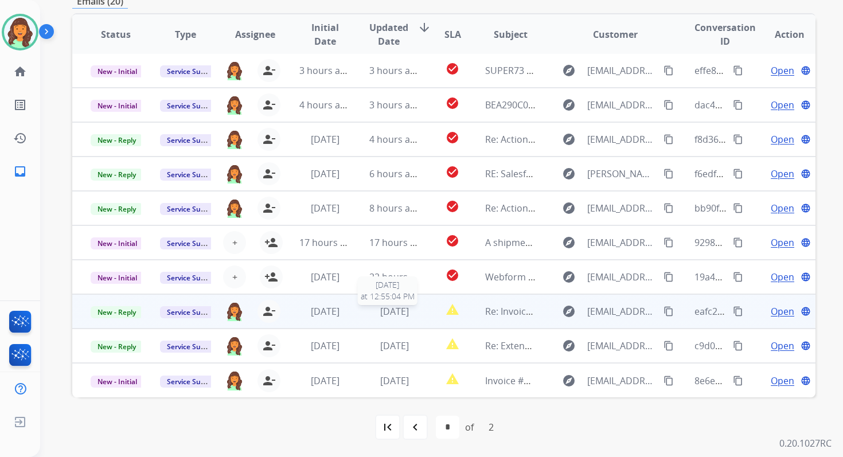
click at [394, 317] on div "1 day ago" at bounding box center [394, 311] width 50 height 14
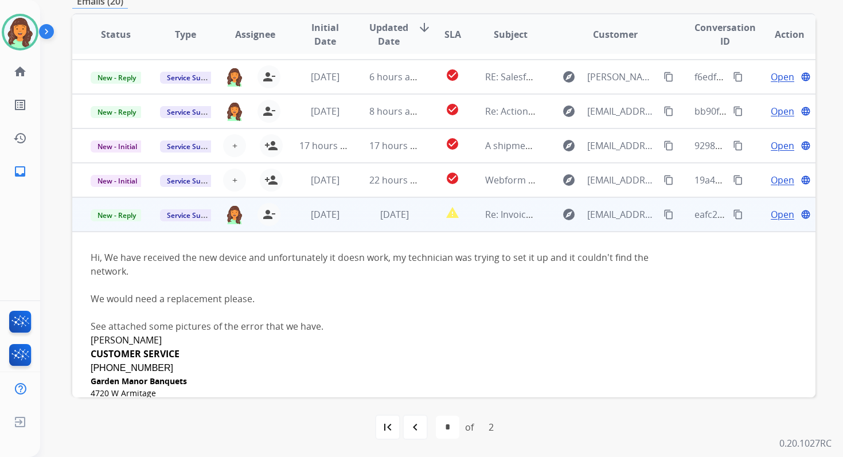
scroll to position [94, 0]
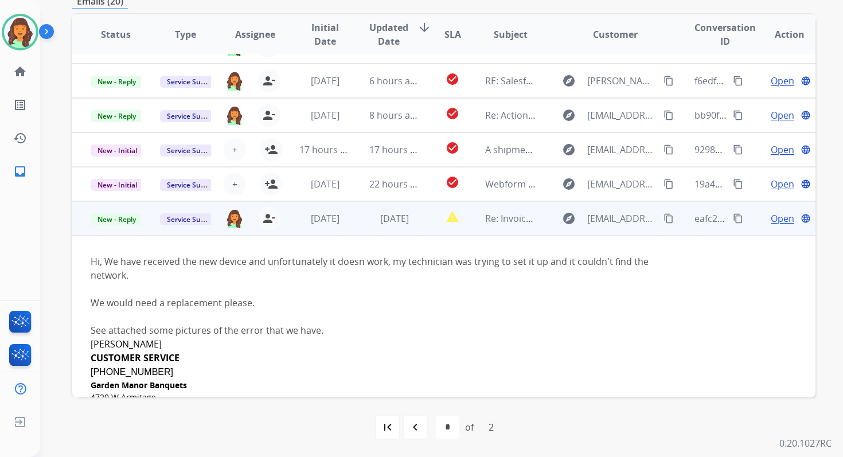
click at [771, 219] on span "Open" at bounding box center [783, 219] width 24 height 14
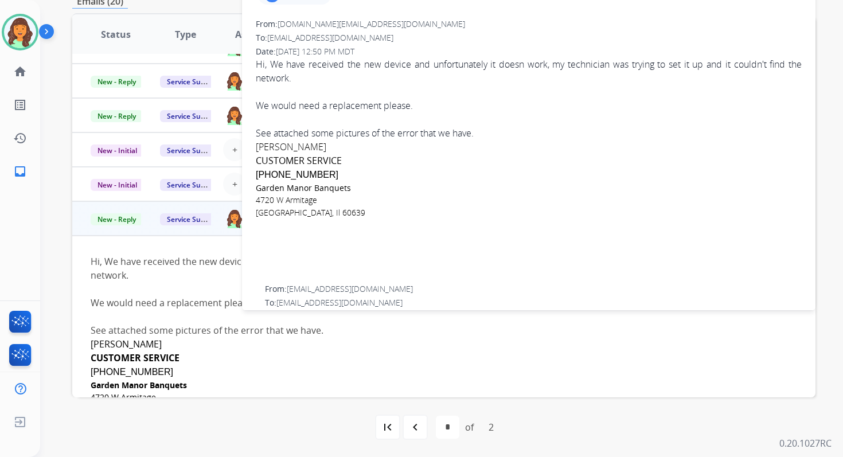
scroll to position [0, 0]
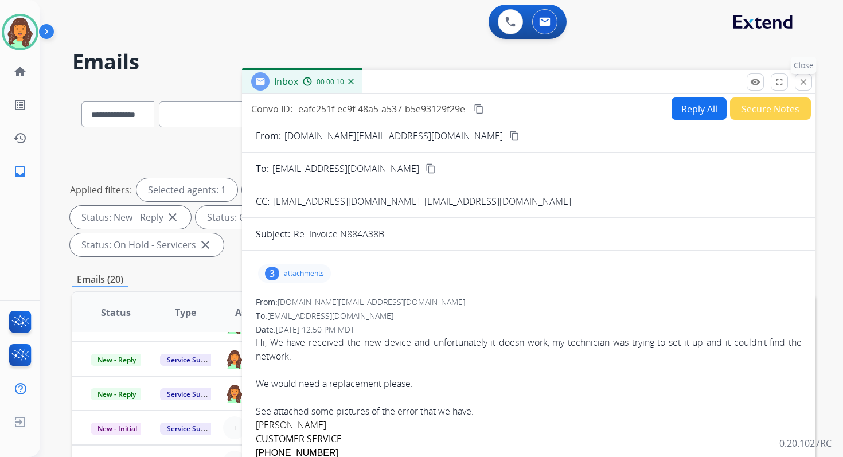
click at [800, 80] on mat-icon "close" at bounding box center [803, 82] width 10 height 10
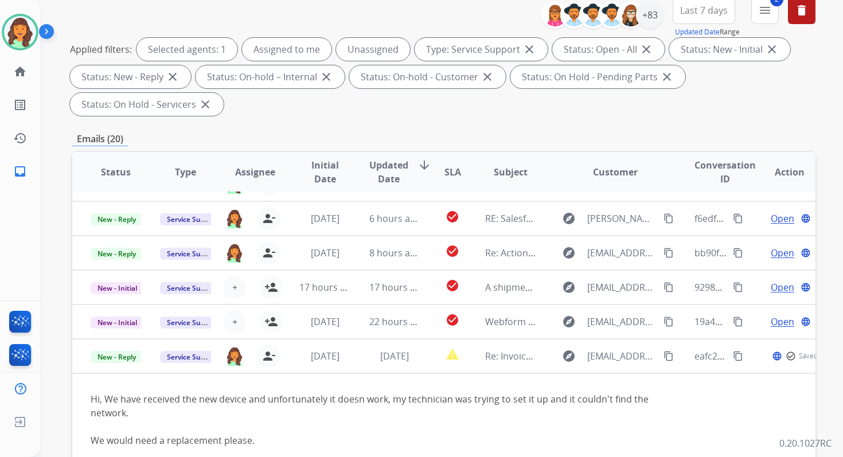
scroll to position [278, 0]
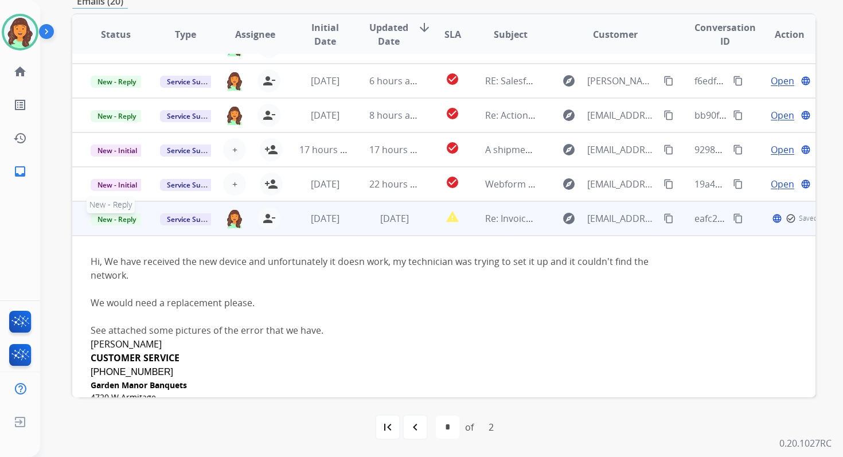
click at [127, 216] on span "New - Reply" at bounding box center [117, 219] width 52 height 12
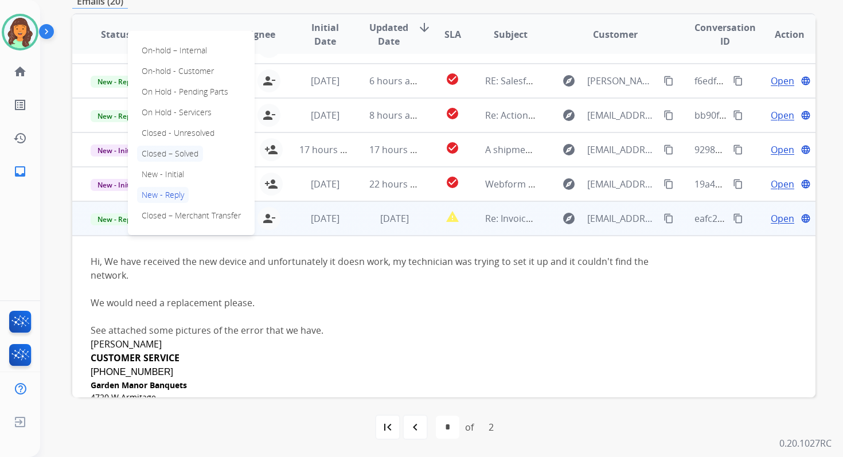
click at [173, 148] on p "Closed – Solved" at bounding box center [170, 154] width 66 height 16
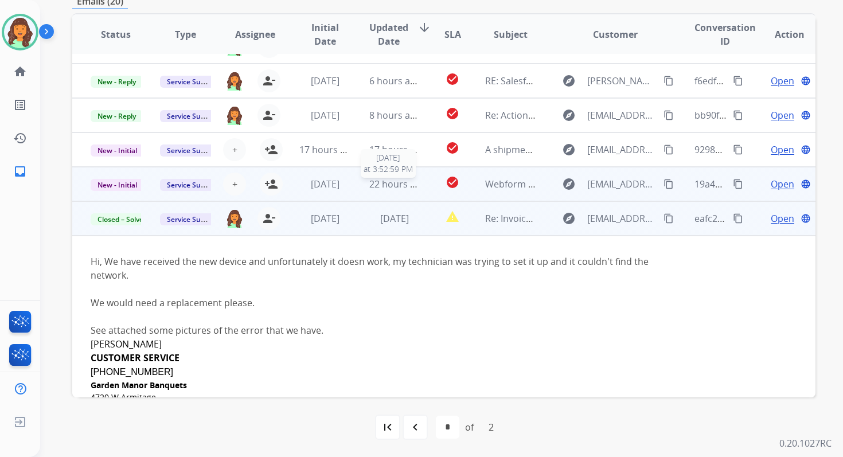
click at [378, 186] on span "22 hours ago" at bounding box center [397, 184] width 57 height 13
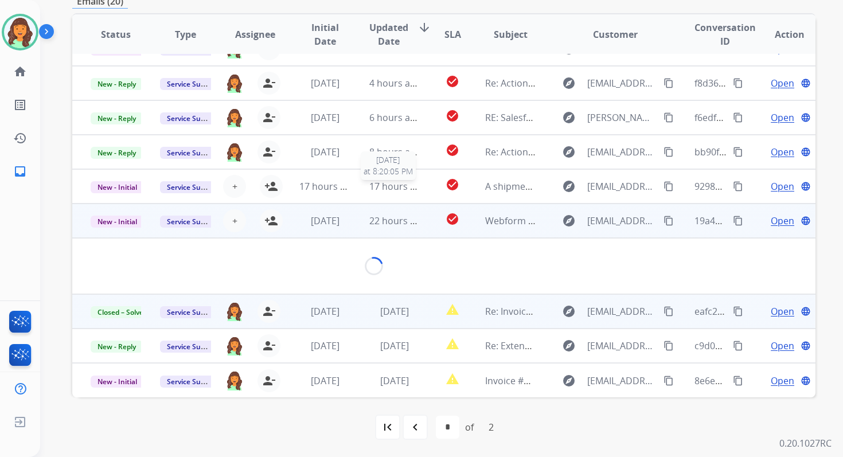
scroll to position [67, 0]
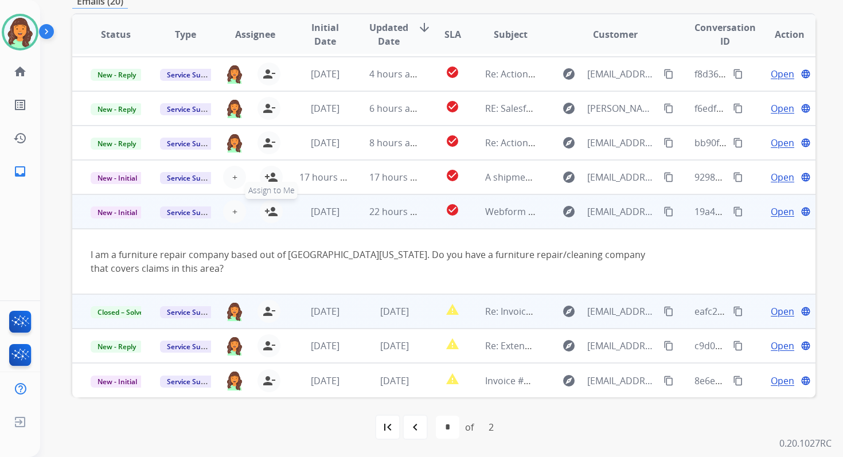
click at [269, 214] on mat-icon "person_add" at bounding box center [271, 212] width 14 height 14
click at [122, 214] on span "New - Initial" at bounding box center [117, 212] width 53 height 12
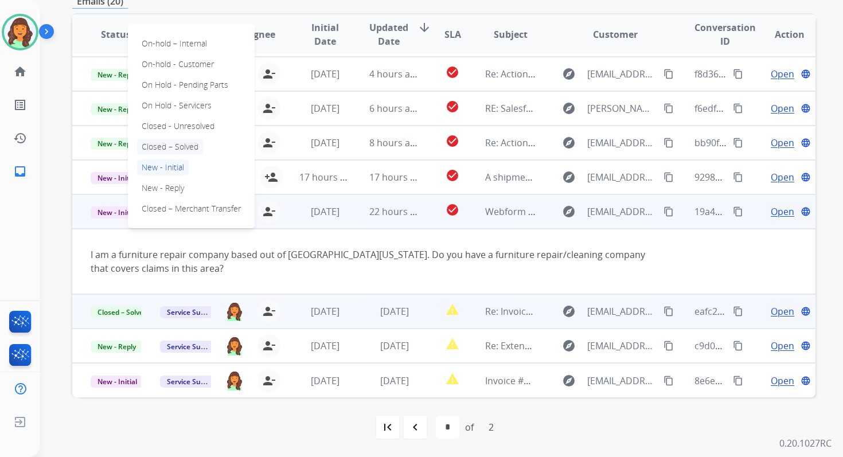
click at [178, 148] on p "Closed – Solved" at bounding box center [170, 147] width 66 height 16
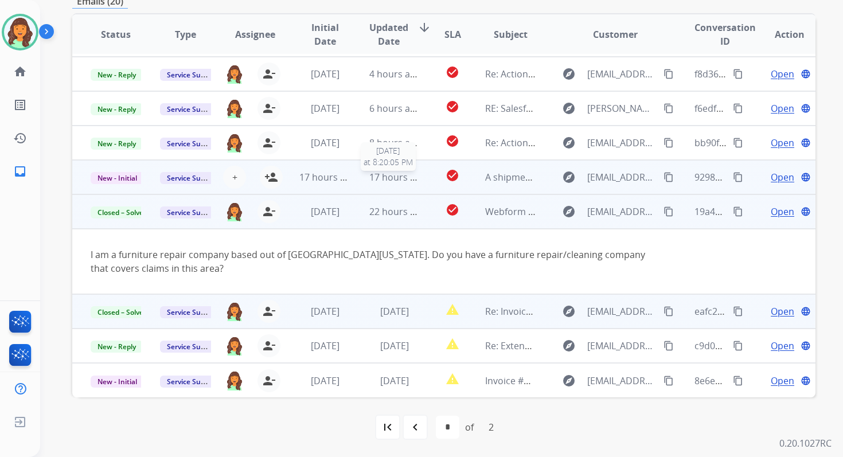
click at [380, 173] on span "17 hours ago" at bounding box center [397, 177] width 57 height 13
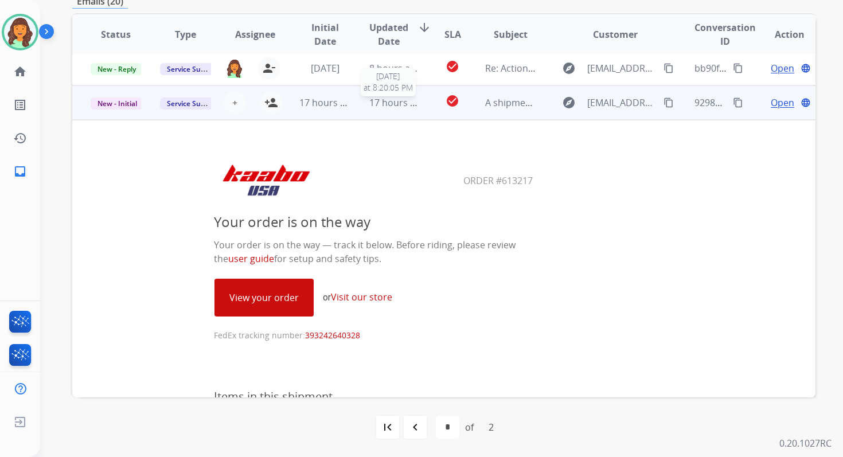
scroll to position [172, 0]
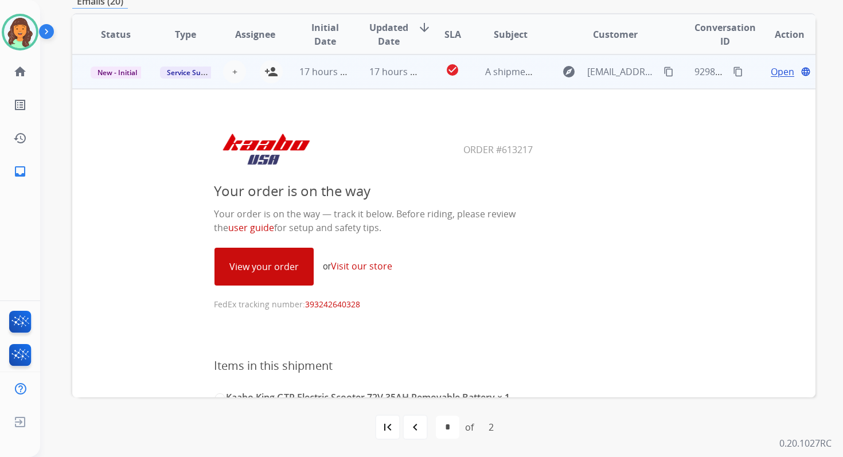
click at [255, 264] on link "View your order" at bounding box center [264, 266] width 98 height 37
click at [271, 69] on mat-icon "person_add" at bounding box center [271, 72] width 14 height 14
click at [122, 69] on span "New - Initial" at bounding box center [117, 73] width 53 height 12
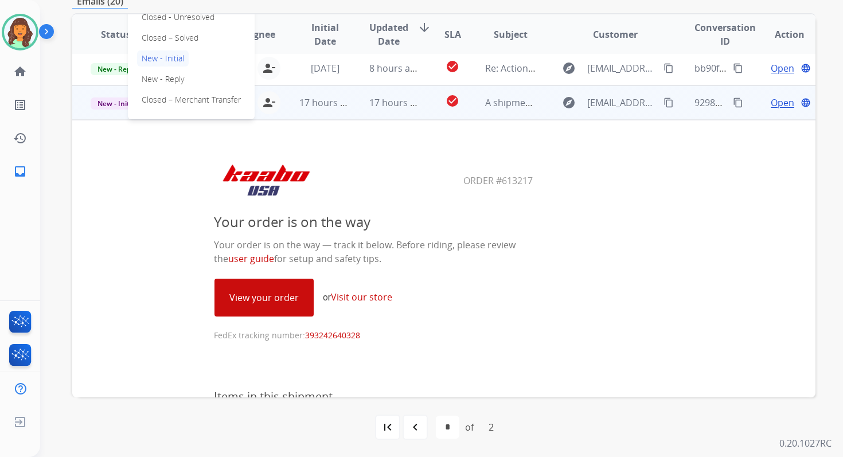
scroll to position [101, 0]
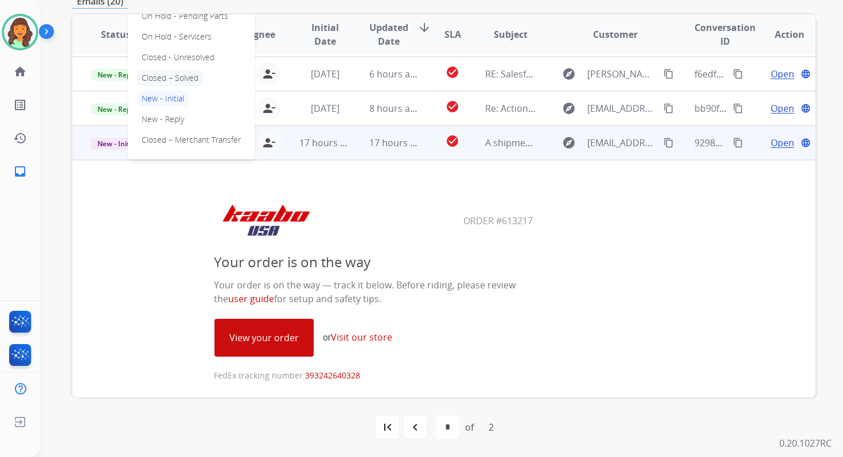
click at [181, 80] on p "Closed – Solved" at bounding box center [170, 78] width 66 height 16
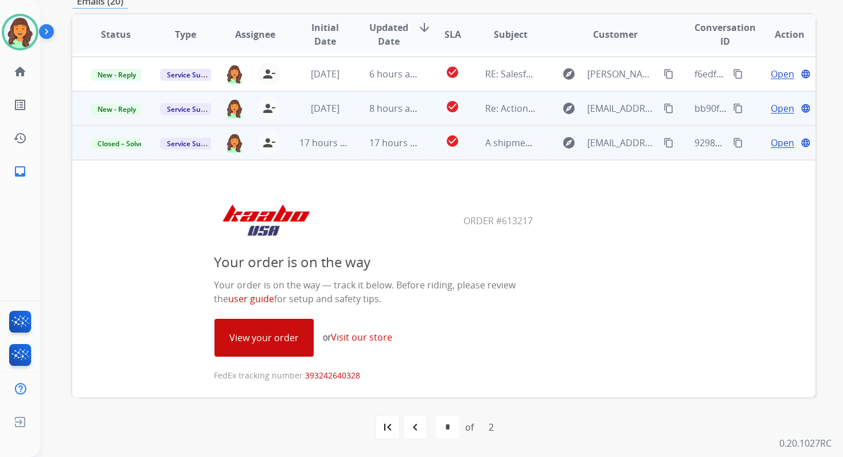
click at [381, 110] on span "8 hours ago" at bounding box center [395, 108] width 52 height 13
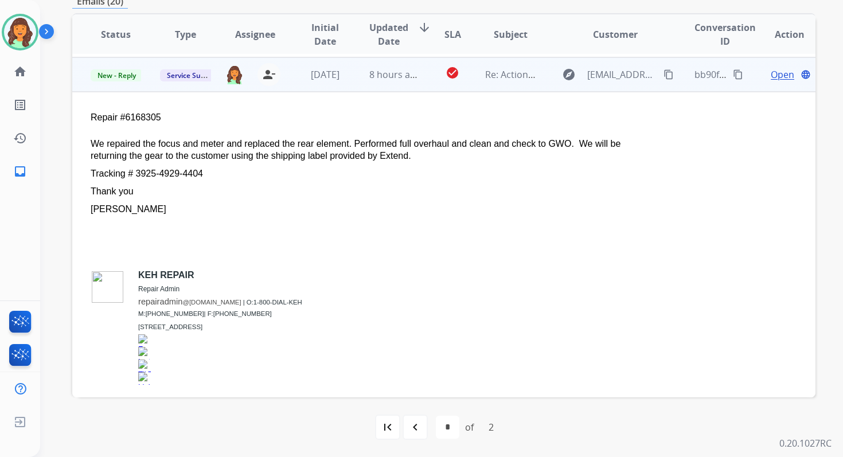
scroll to position [138, 0]
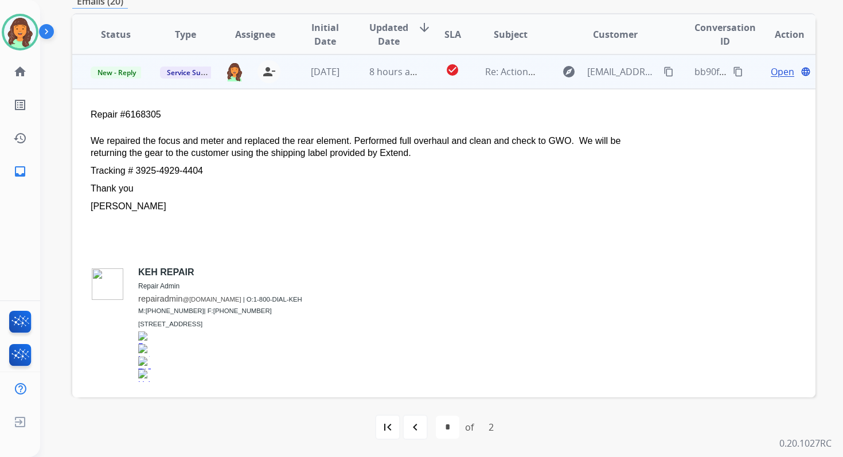
click at [783, 68] on span "Open" at bounding box center [783, 72] width 24 height 14
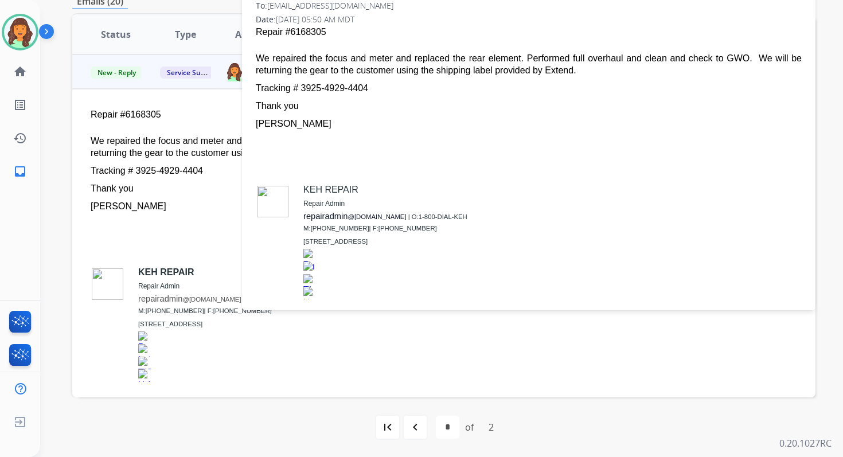
scroll to position [88, 0]
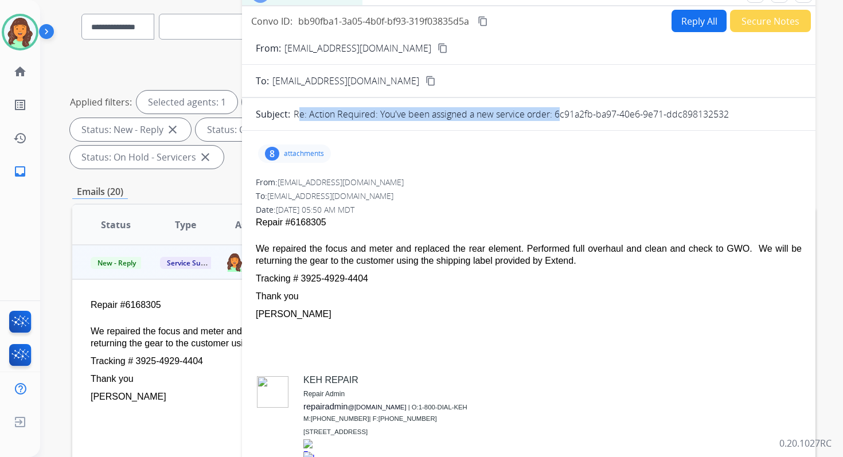
drag, startPoint x: 554, startPoint y: 115, endPoint x: 782, endPoint y: 106, distance: 227.8
click at [572, 115] on p "Re: Action Required: You've been assigned a new service order: 6c91a2fb-ba97-40…" at bounding box center [511, 114] width 435 height 14
drag, startPoint x: 554, startPoint y: 114, endPoint x: 735, endPoint y: 115, distance: 180.6
click at [735, 115] on div "Re: Action Required: You've been assigned a new service order: 6c91a2fb-ba97-40…" at bounding box center [548, 114] width 508 height 14
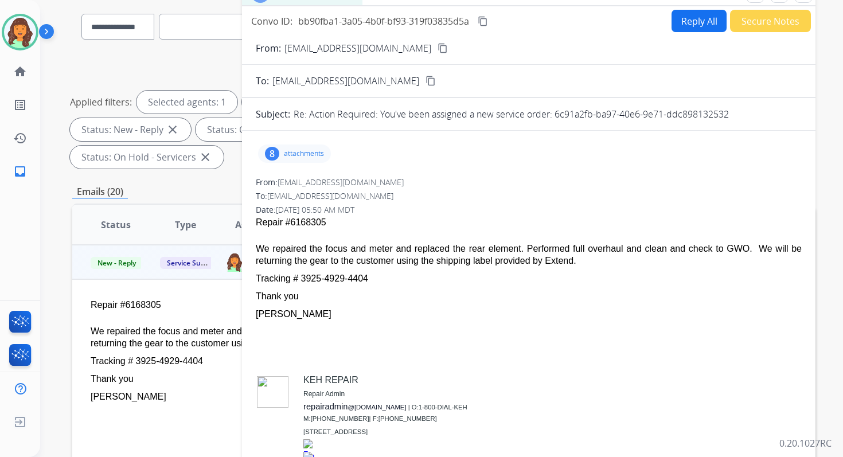
drag, startPoint x: 257, startPoint y: 246, endPoint x: 376, endPoint y: 278, distance: 122.4
click at [376, 278] on span "Repair #6168305 We repaired the focus and meter and replaced the rear element. …" at bounding box center [529, 360] width 546 height 289
click at [487, 22] on mat-icon "content_copy" at bounding box center [483, 21] width 10 height 10
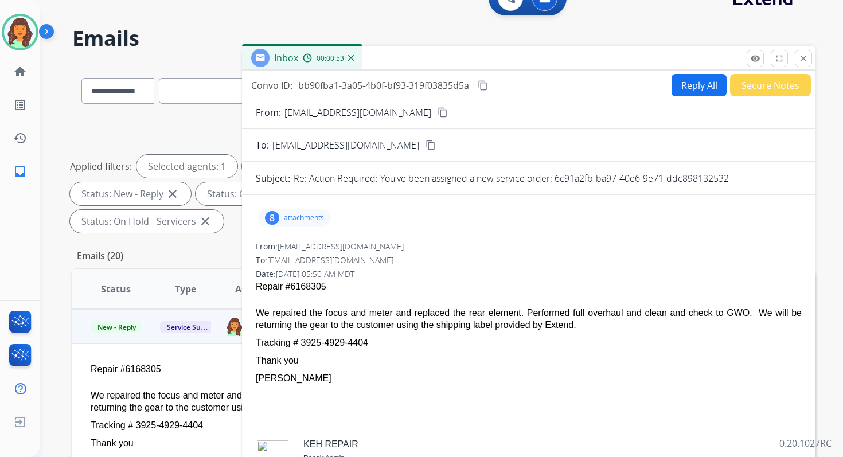
scroll to position [0, 0]
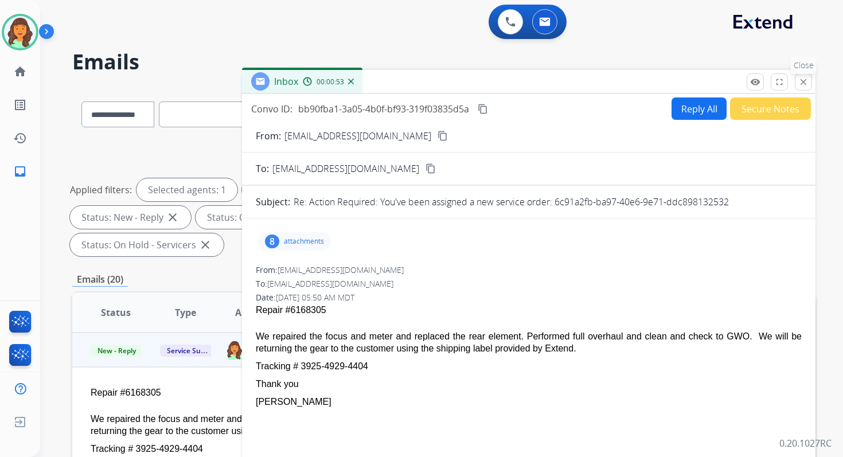
click at [802, 80] on mat-icon "close" at bounding box center [803, 82] width 10 height 10
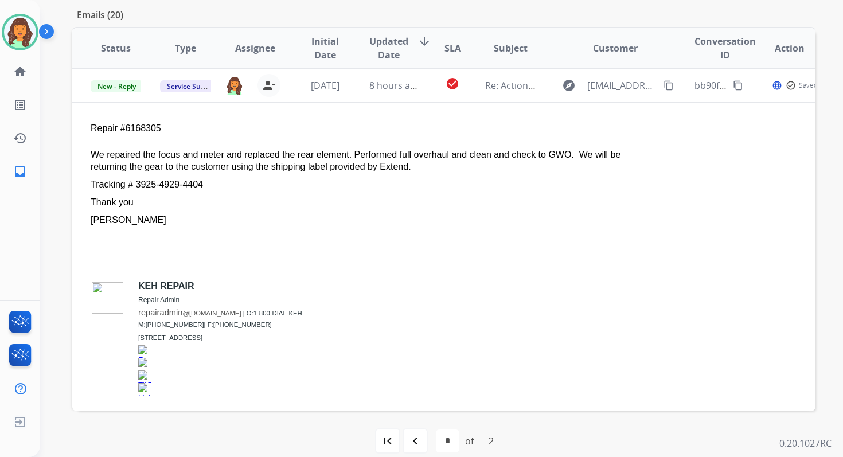
scroll to position [278, 0]
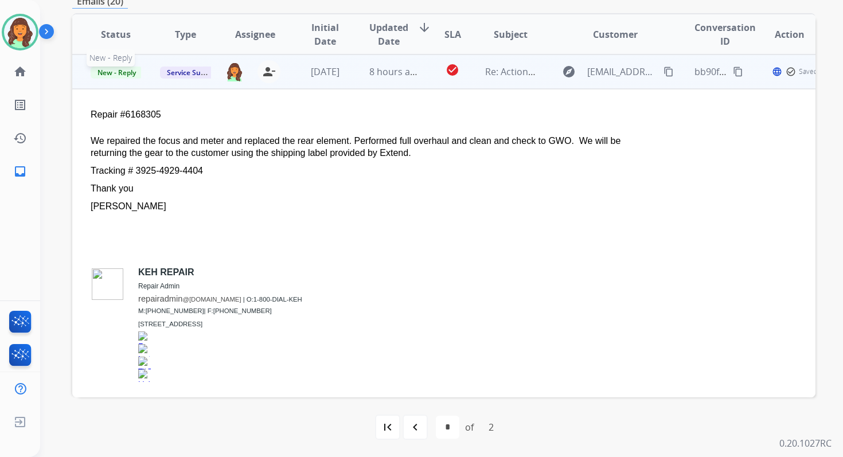
click at [115, 72] on span "New - Reply" at bounding box center [117, 73] width 52 height 12
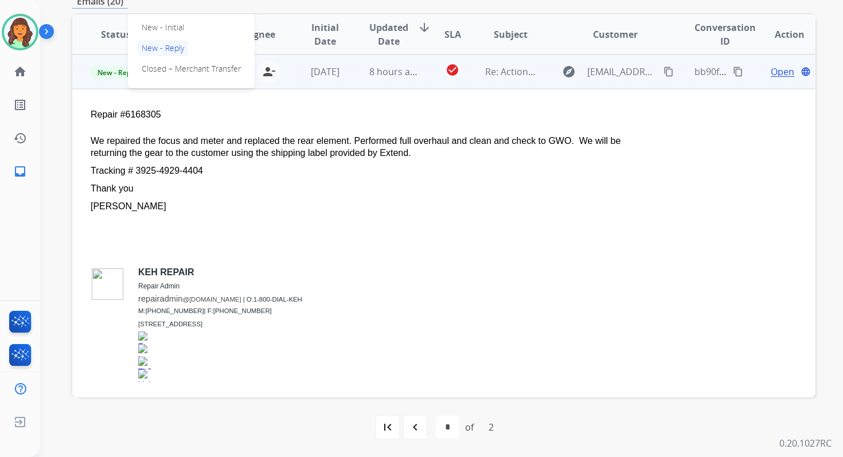
scroll to position [99, 0]
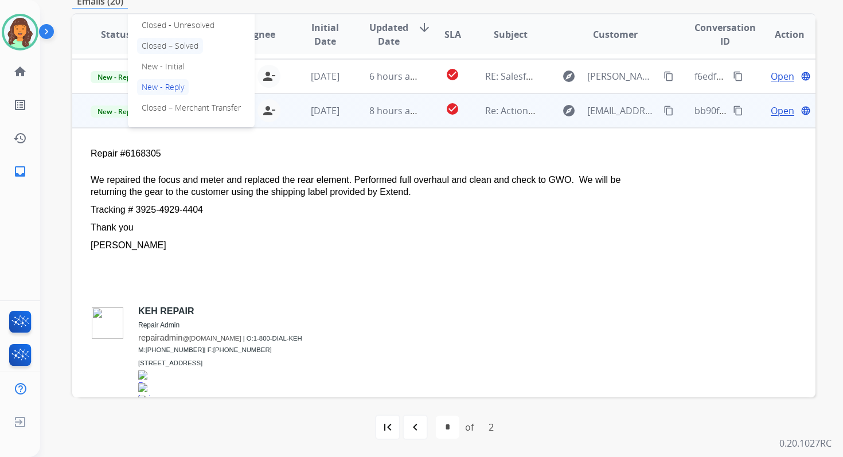
click at [171, 50] on p "Closed – Solved" at bounding box center [170, 46] width 66 height 16
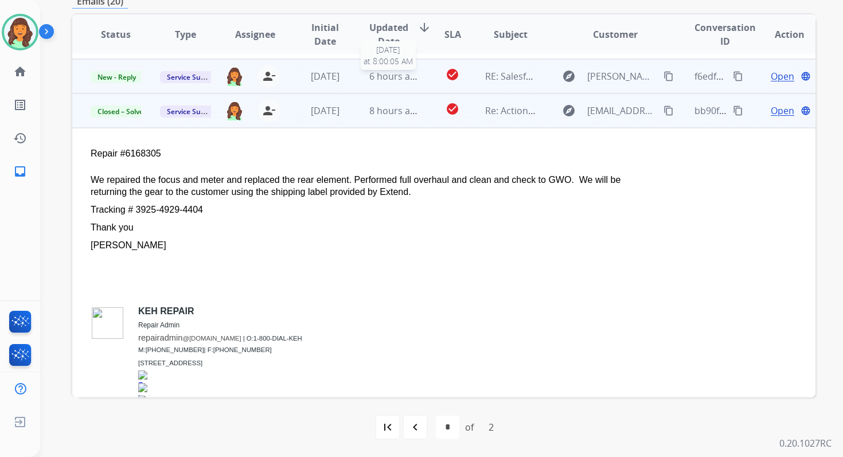
click at [410, 75] on span "6 hours ago" at bounding box center [395, 76] width 52 height 13
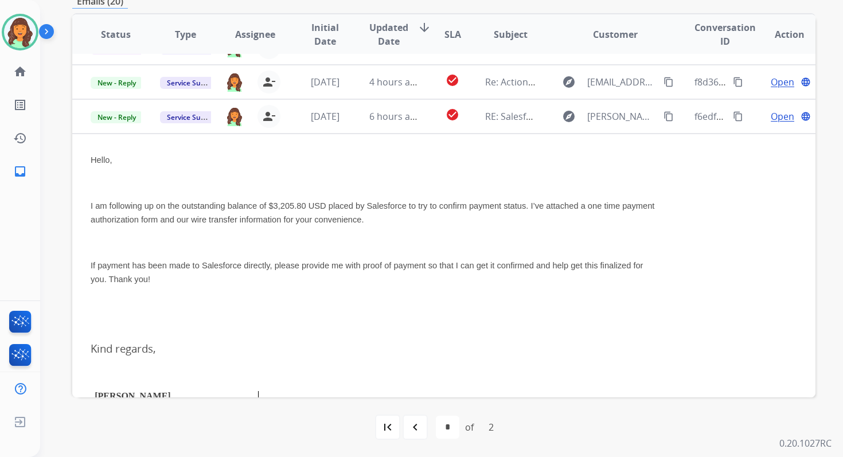
scroll to position [0, 0]
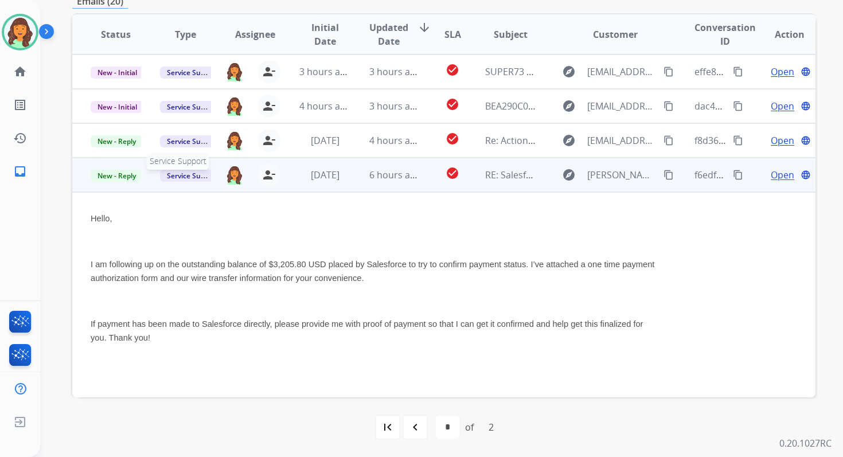
click at [183, 178] on span "Service Support" at bounding box center [192, 176] width 65 height 12
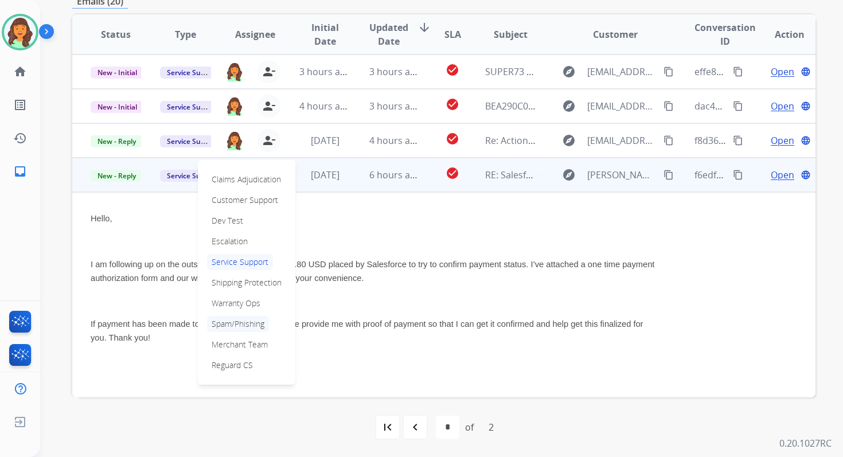
click at [237, 318] on p "Spam/Phishing" at bounding box center [238, 324] width 62 height 16
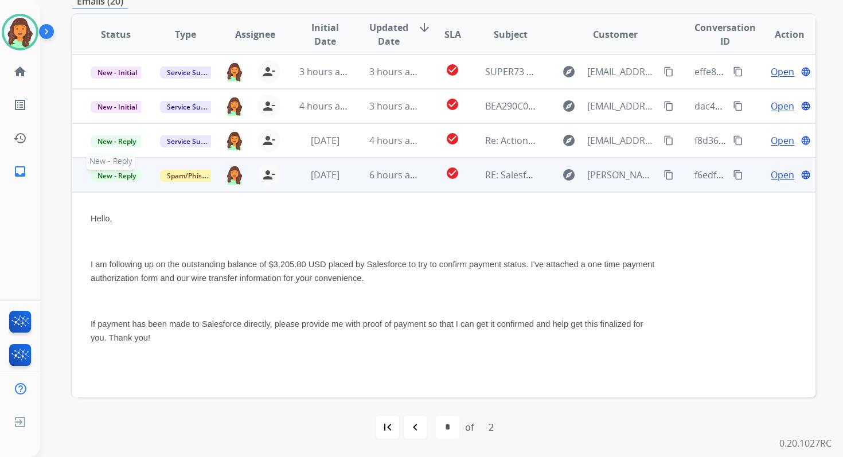
click at [128, 177] on span "New - Reply" at bounding box center [117, 176] width 52 height 12
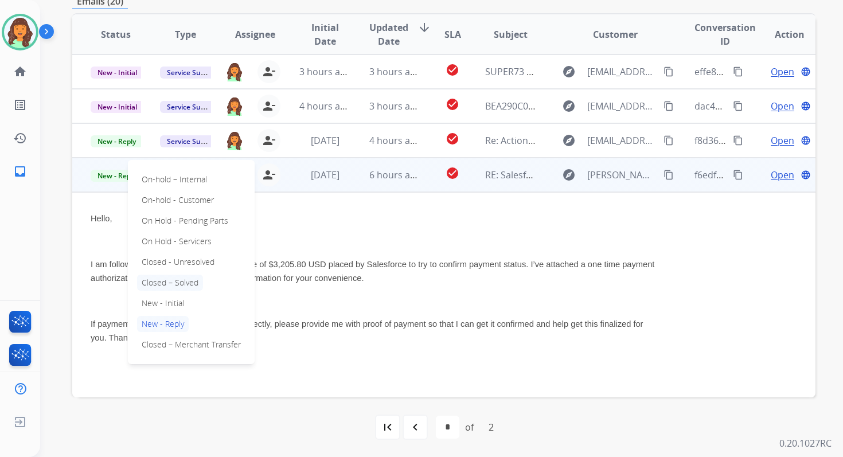
click at [175, 282] on p "Closed – Solved" at bounding box center [170, 283] width 66 height 16
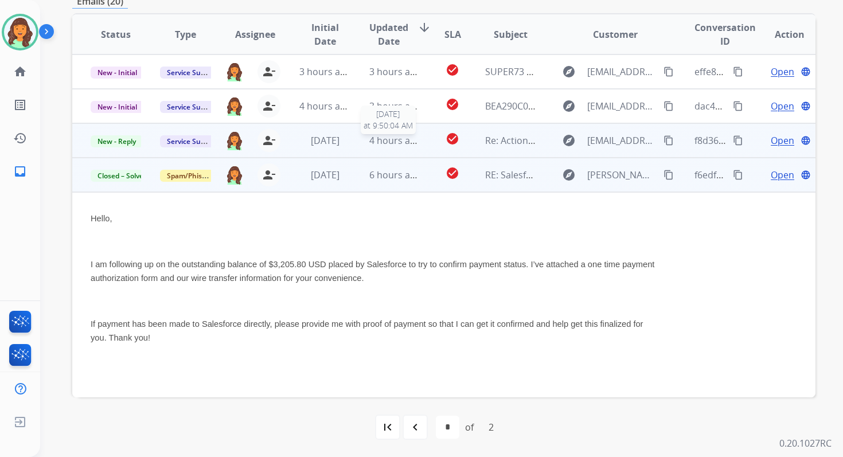
click at [395, 147] on div "4 hours ago" at bounding box center [394, 141] width 50 height 14
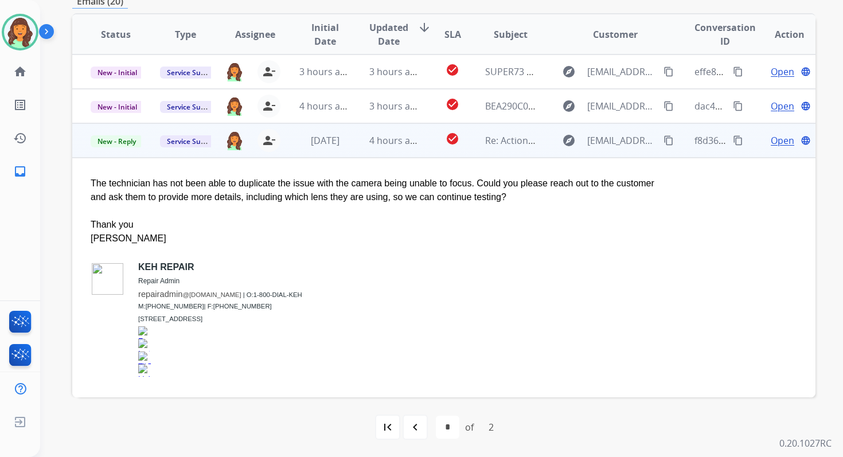
click at [775, 139] on span "Open" at bounding box center [783, 141] width 24 height 14
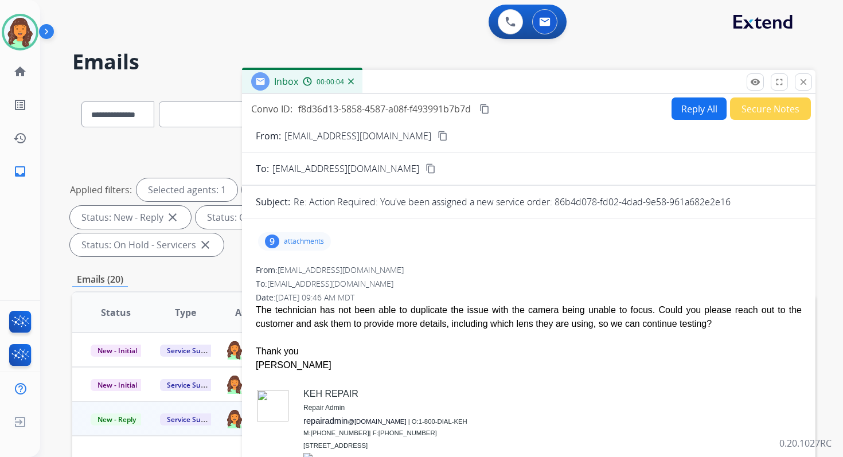
drag, startPoint x: 554, startPoint y: 198, endPoint x: 757, endPoint y: 211, distance: 203.3
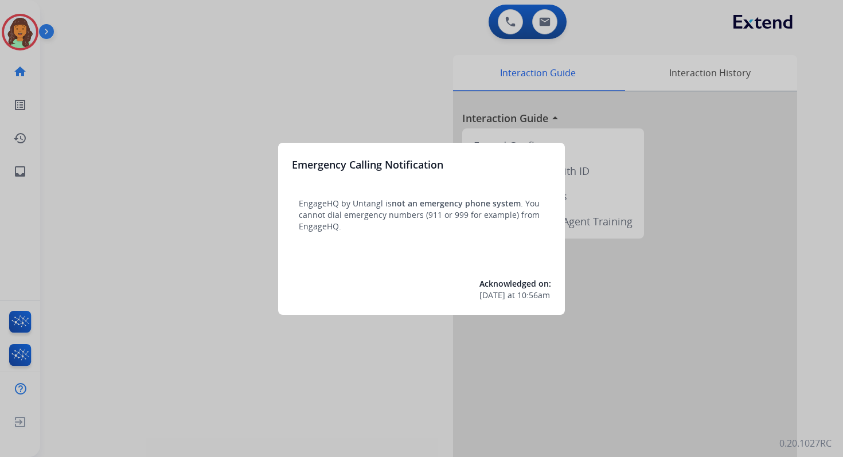
click at [545, 17] on div at bounding box center [421, 228] width 843 height 457
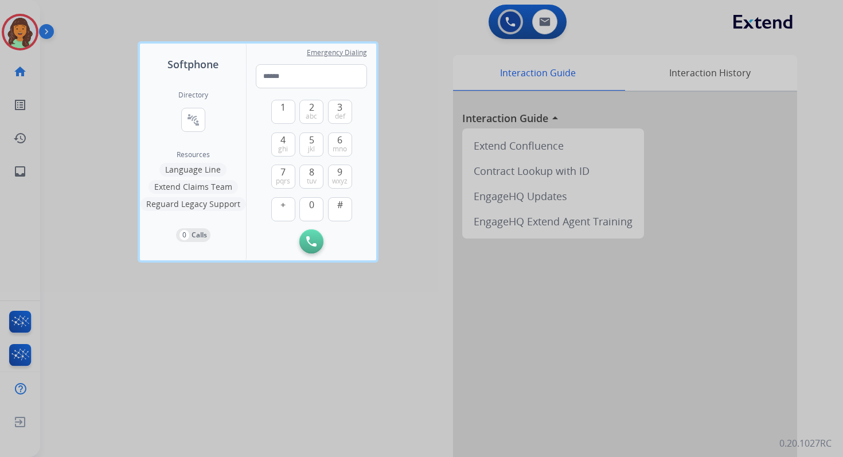
click at [545, 17] on div at bounding box center [421, 228] width 843 height 457
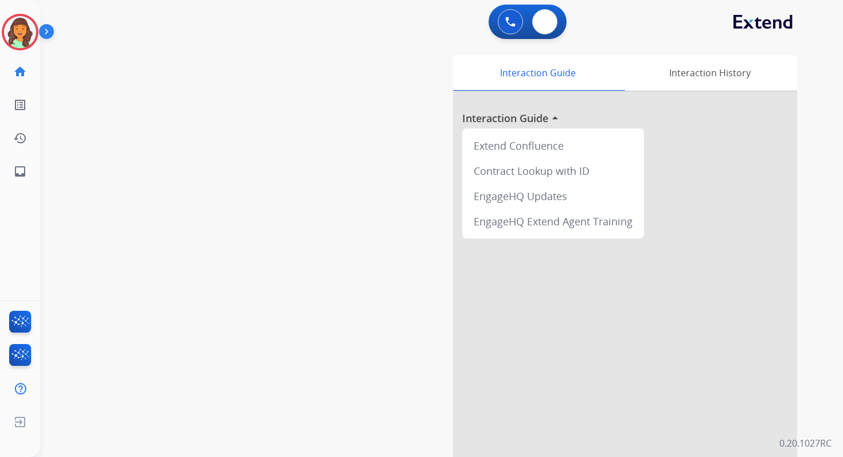
click at [545, 17] on img at bounding box center [544, 21] width 11 height 9
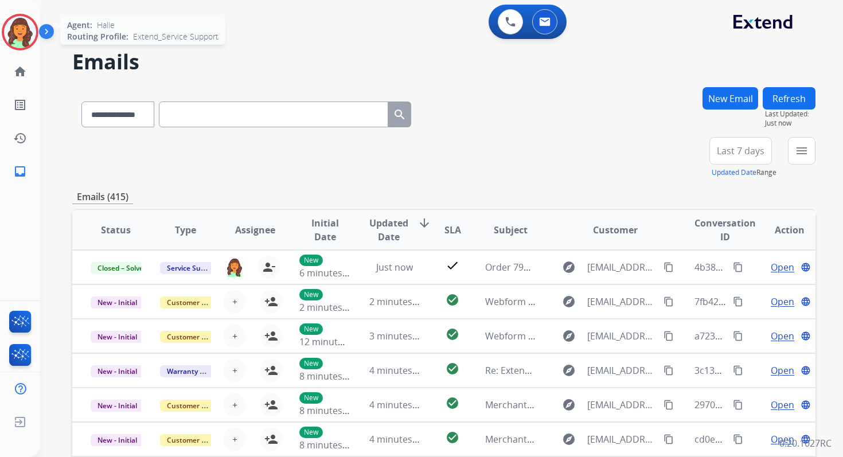
click at [15, 32] on img at bounding box center [20, 32] width 32 height 32
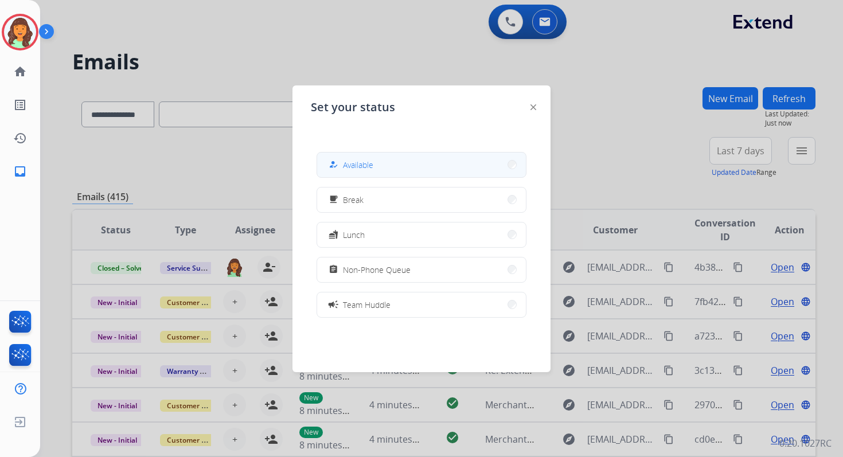
click at [376, 166] on button "how_to_reg Available" at bounding box center [421, 164] width 209 height 25
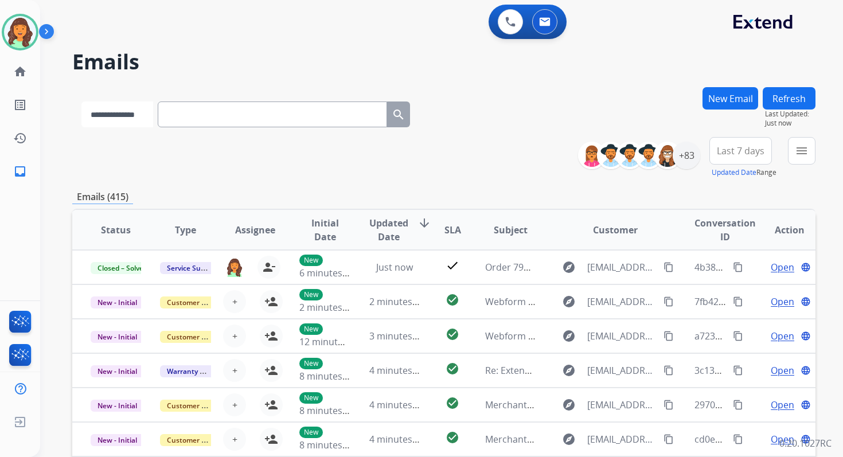
click at [150, 114] on select "**********" at bounding box center [117, 114] width 72 height 26
select select "*******"
click at [81, 101] on select "**********" at bounding box center [117, 114] width 72 height 26
click at [193, 118] on input "text" at bounding box center [273, 114] width 229 height 26
paste input "**********"
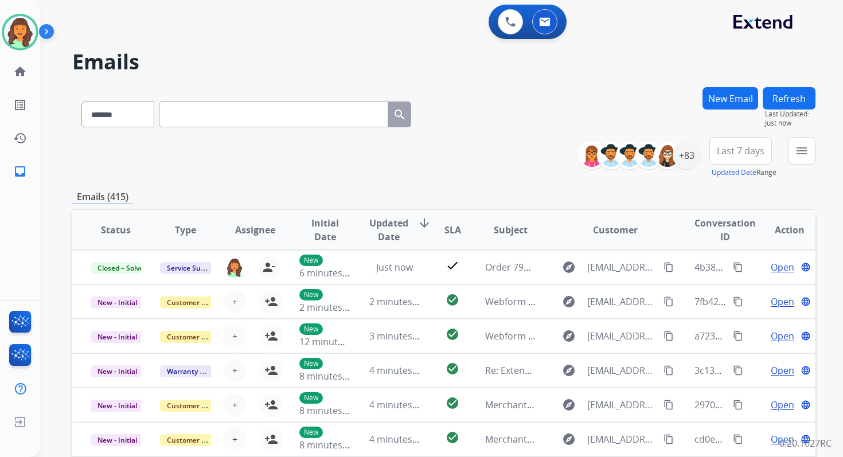
type input "**********"
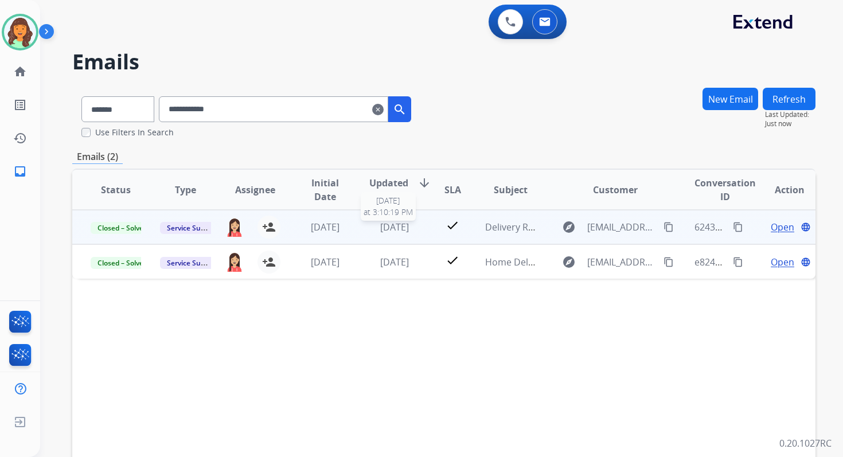
click at [380, 229] on span "8 months ago" at bounding box center [394, 227] width 29 height 13
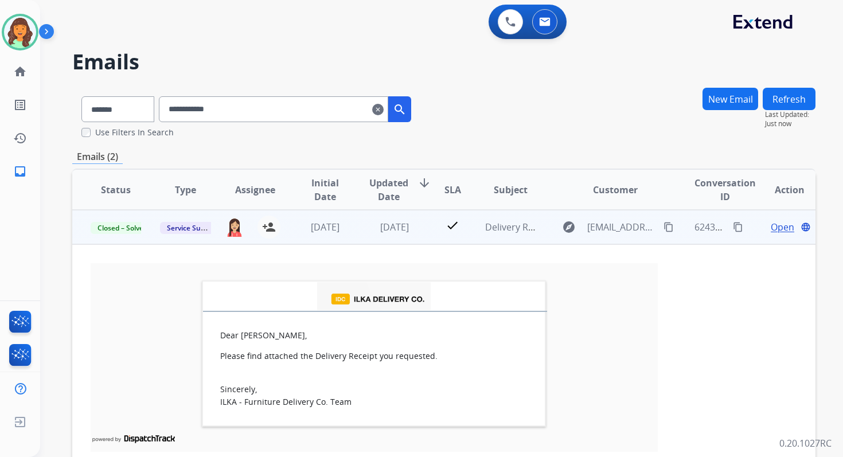
click at [771, 224] on span "Open" at bounding box center [783, 227] width 24 height 14
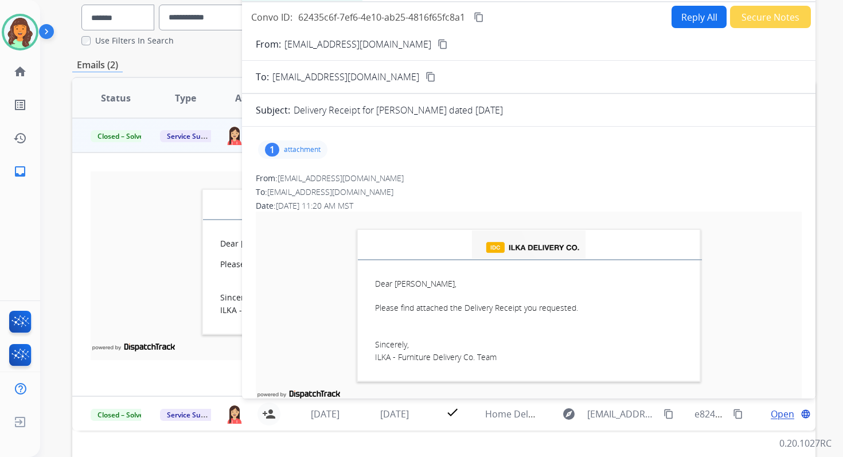
scroll to position [88, 0]
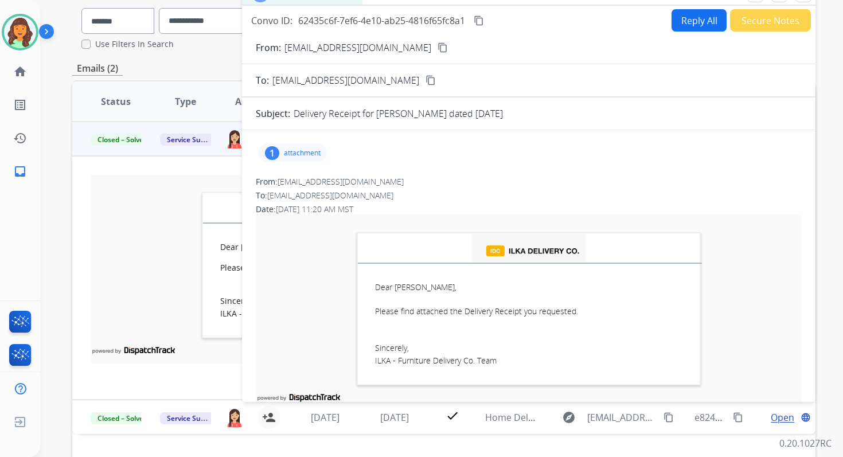
click at [294, 154] on p "attachment" at bounding box center [302, 152] width 37 height 9
click at [335, 181] on mat-icon "download" at bounding box center [336, 182] width 10 height 10
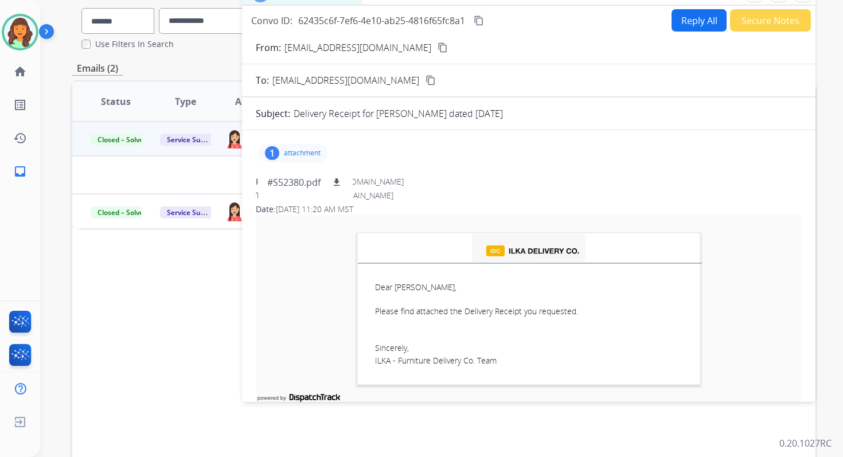
scroll to position [0, 0]
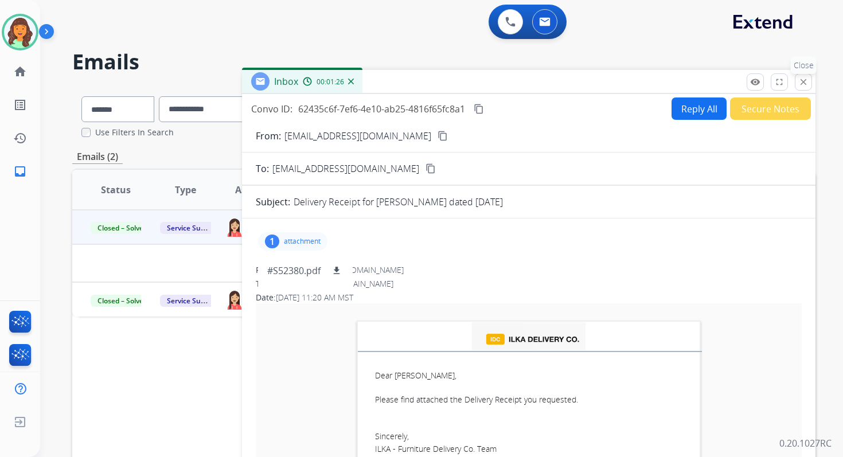
click at [803, 81] on mat-icon "close" at bounding box center [803, 82] width 10 height 10
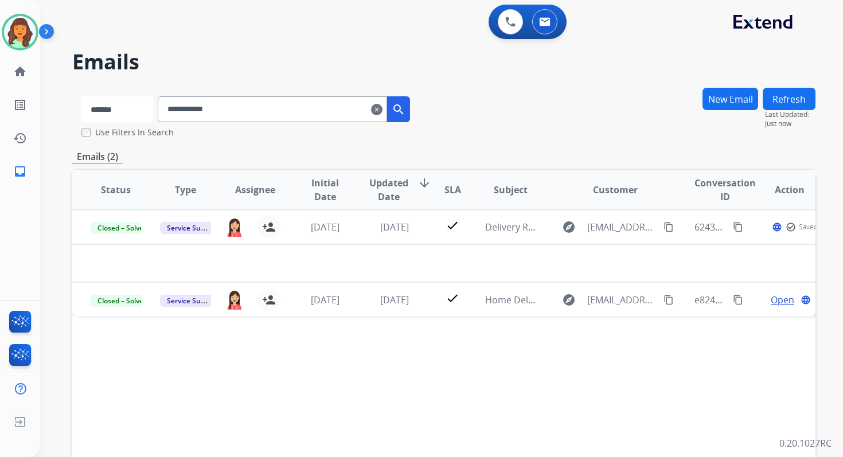
click at [116, 105] on select "**********" at bounding box center [117, 109] width 72 height 26
select select "**********"
click at [81, 96] on select "**********" at bounding box center [117, 109] width 72 height 26
click at [234, 103] on input "**********" at bounding box center [273, 109] width 229 height 26
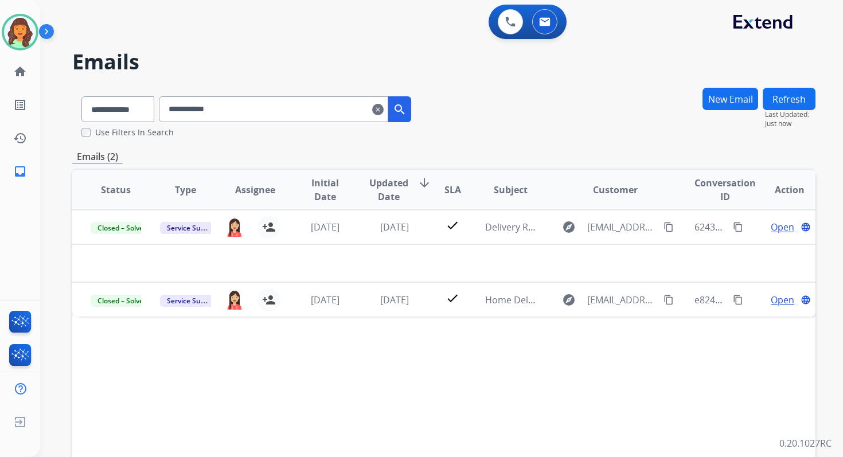
paste input "**********"
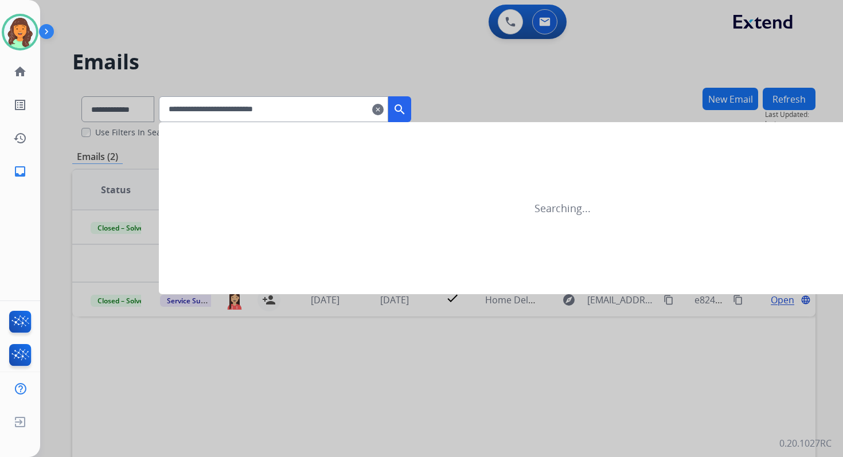
click at [234, 103] on input "**********" at bounding box center [273, 109] width 229 height 26
paste input "text"
type input "**********"
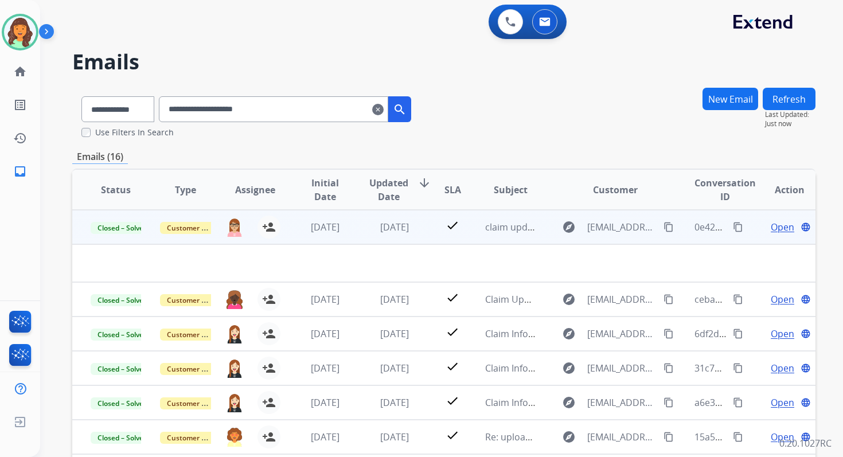
click at [775, 225] on span "Open" at bounding box center [783, 227] width 24 height 14
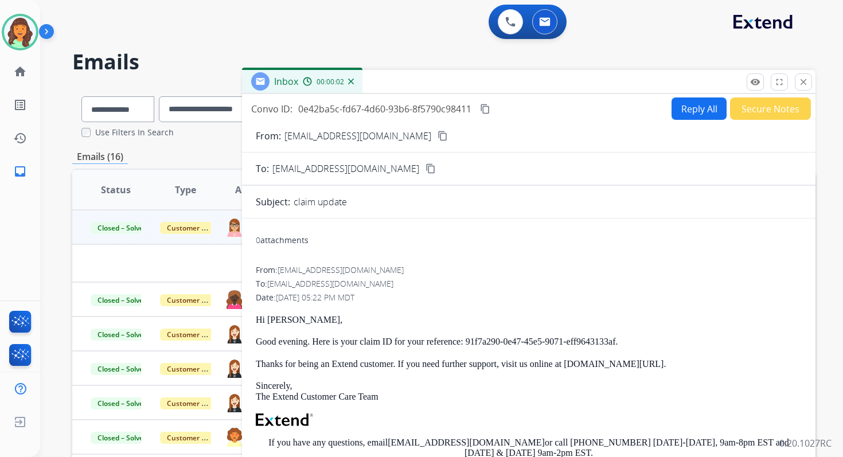
click at [684, 112] on button "Reply All" at bounding box center [698, 108] width 55 height 22
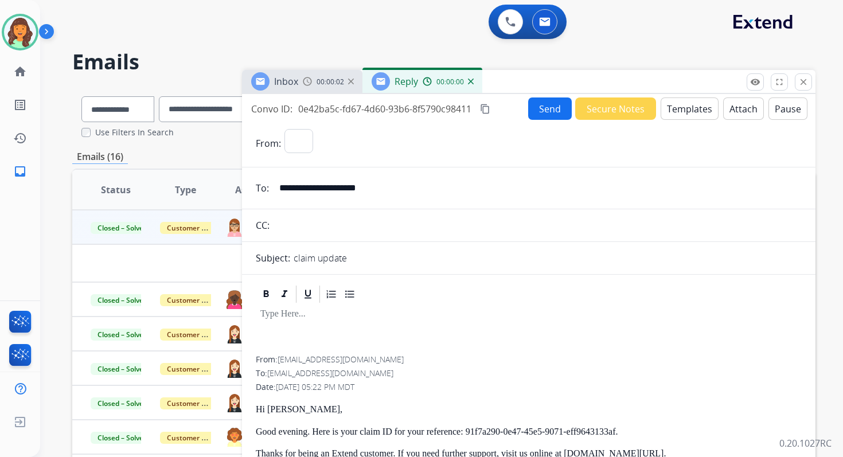
select select "**********"
click at [684, 112] on button "Templates" at bounding box center [689, 108] width 58 height 22
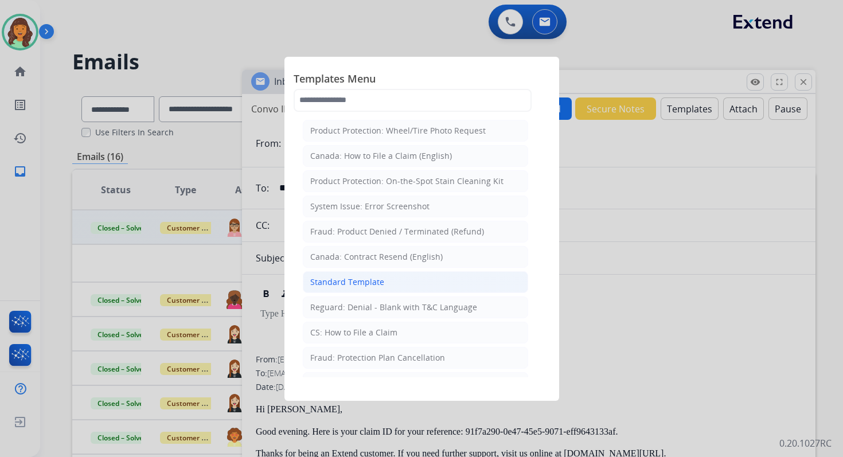
click at [360, 279] on div "Standard Template" at bounding box center [347, 281] width 74 height 11
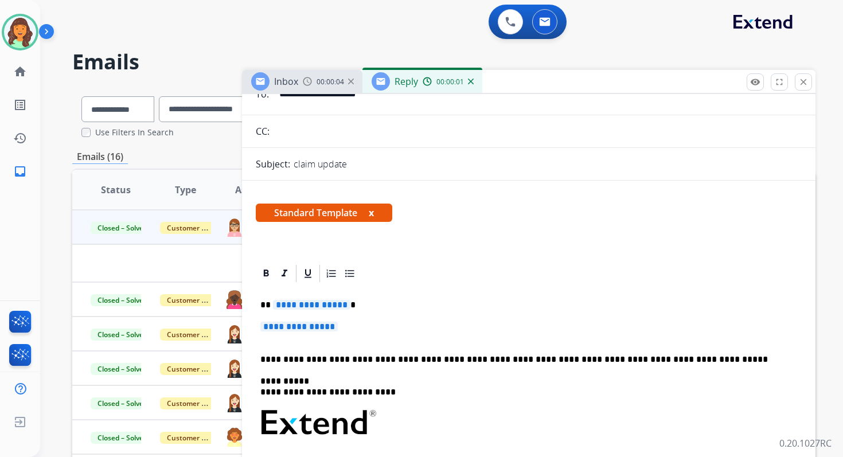
scroll to position [167, 0]
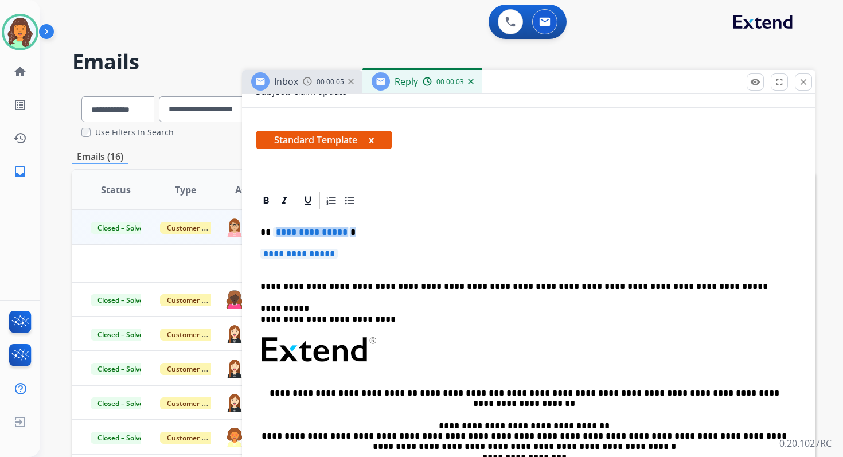
drag, startPoint x: 271, startPoint y: 231, endPoint x: 356, endPoint y: 257, distance: 89.2
click at [356, 257] on div "**********" at bounding box center [529, 376] width 546 height 331
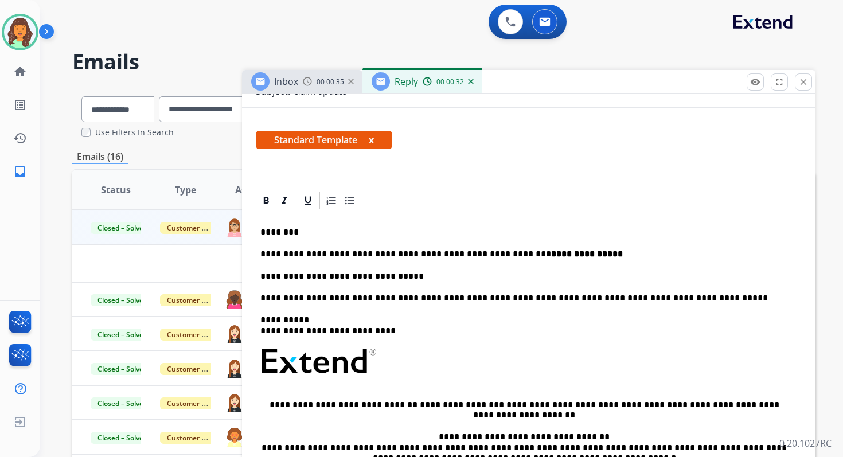
click at [551, 255] on strong "**********" at bounding box center [587, 253] width 72 height 9
click at [260, 277] on p "**********" at bounding box center [523, 276] width 527 height 10
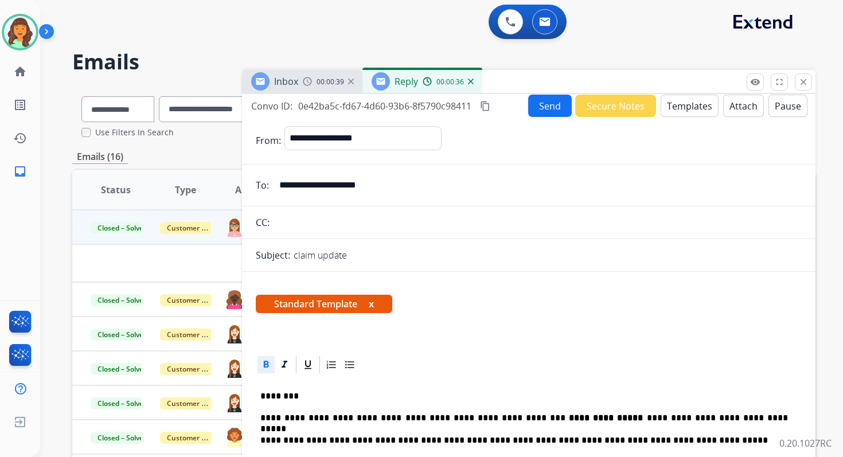
scroll to position [0, 0]
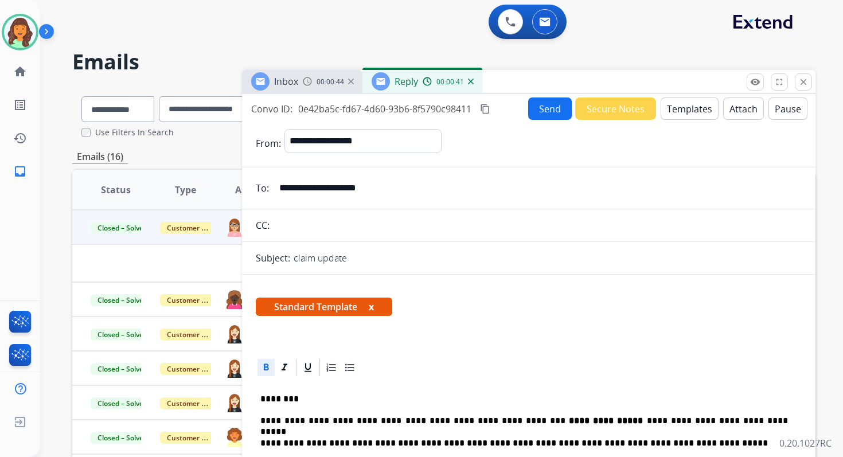
click at [546, 112] on button "Send" at bounding box center [550, 108] width 44 height 22
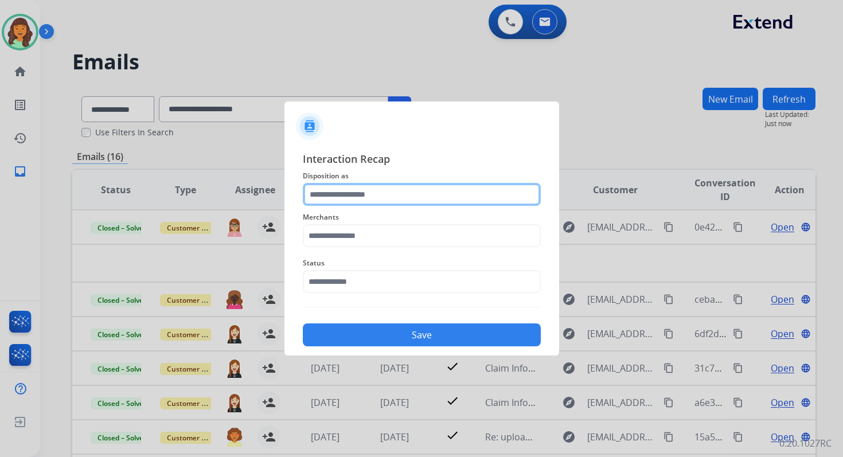
click at [382, 191] on input "text" at bounding box center [422, 194] width 238 height 23
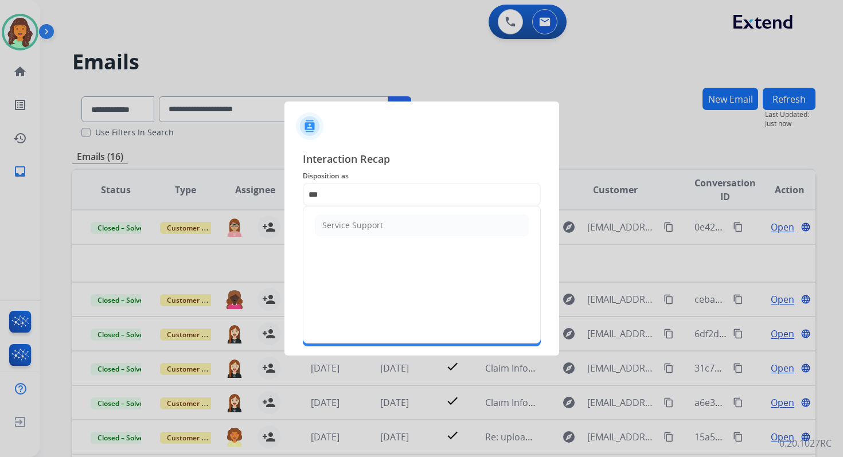
click at [365, 224] on div "Service Support" at bounding box center [352, 225] width 61 height 11
type input "**********"
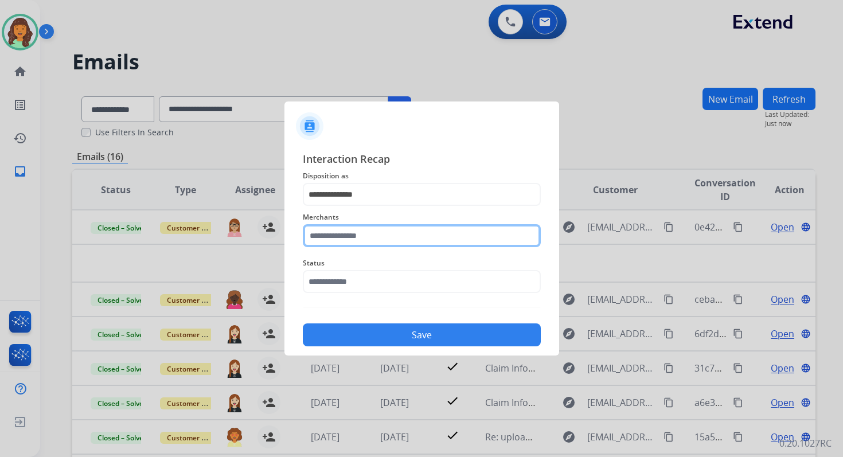
click at [365, 232] on input "text" at bounding box center [422, 235] width 238 height 23
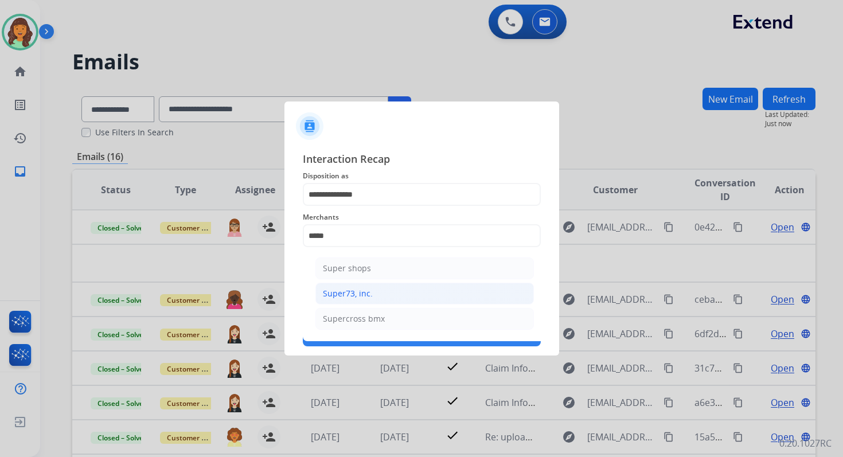
click at [377, 291] on li "Super73, inc." at bounding box center [424, 294] width 218 height 22
type input "**********"
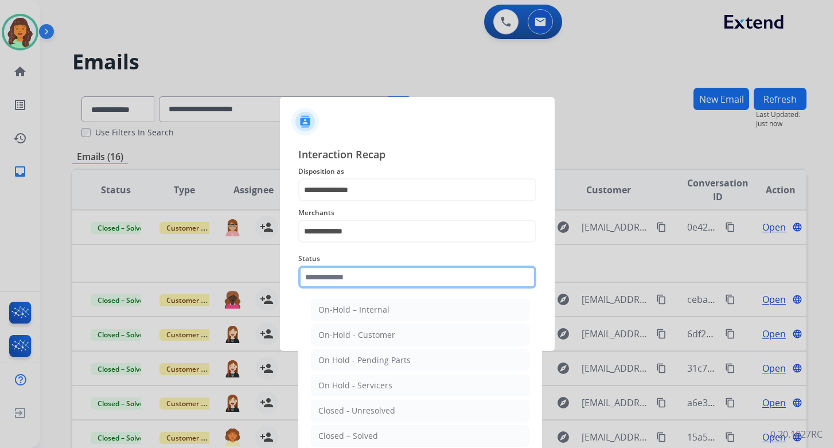
click at [377, 291] on div "Status On-Hold – Internal On-Hold - Customer On Hold - Pending Parts On Hold - …" at bounding box center [417, 270] width 238 height 46
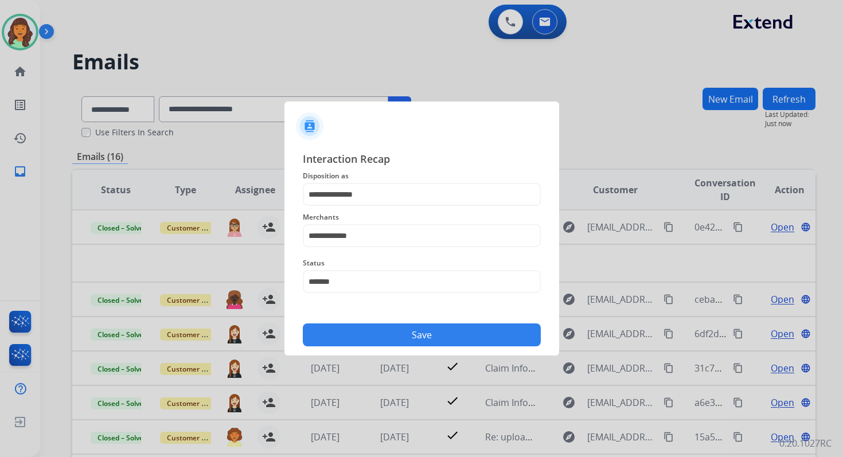
click at [390, 333] on button "Save" at bounding box center [422, 334] width 238 height 23
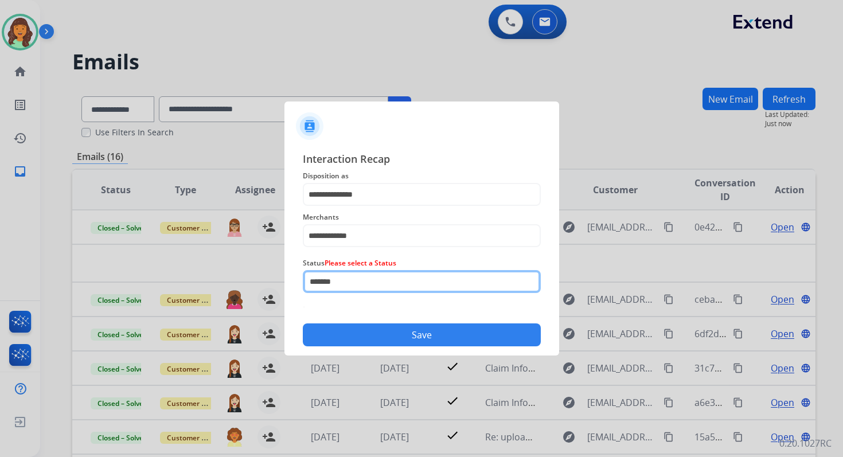
click at [357, 283] on input "*******" at bounding box center [422, 281] width 238 height 23
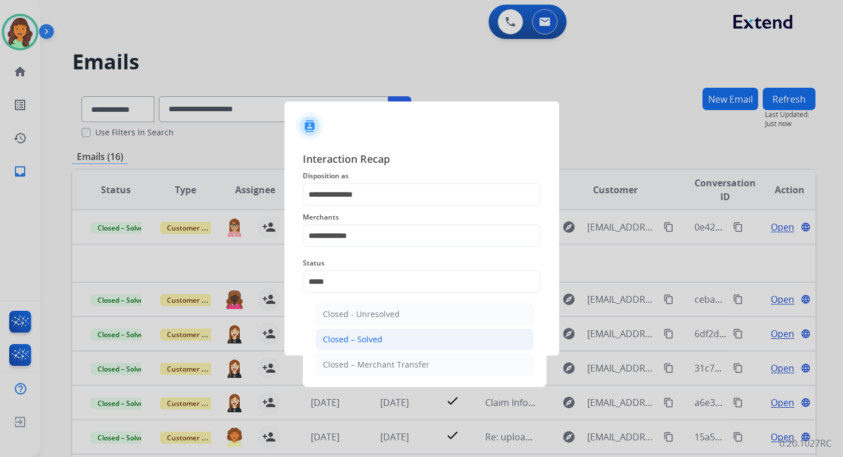
click at [370, 337] on div "Closed – Solved" at bounding box center [353, 339] width 60 height 11
type input "**********"
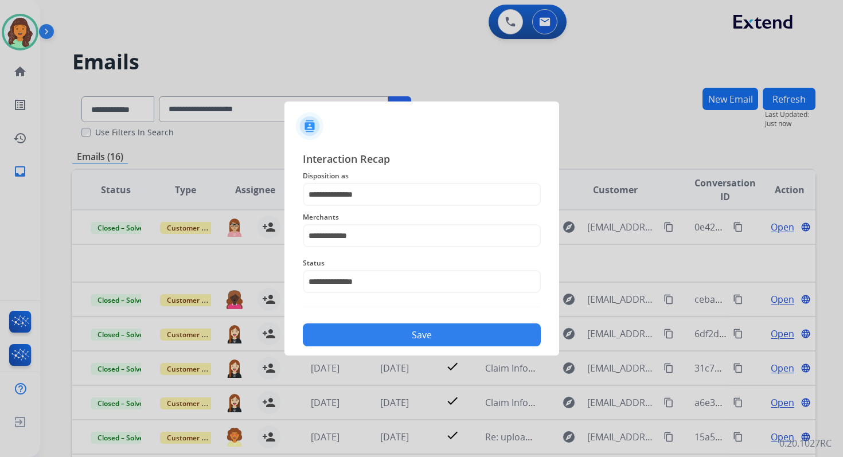
click at [381, 337] on button "Save" at bounding box center [422, 334] width 238 height 23
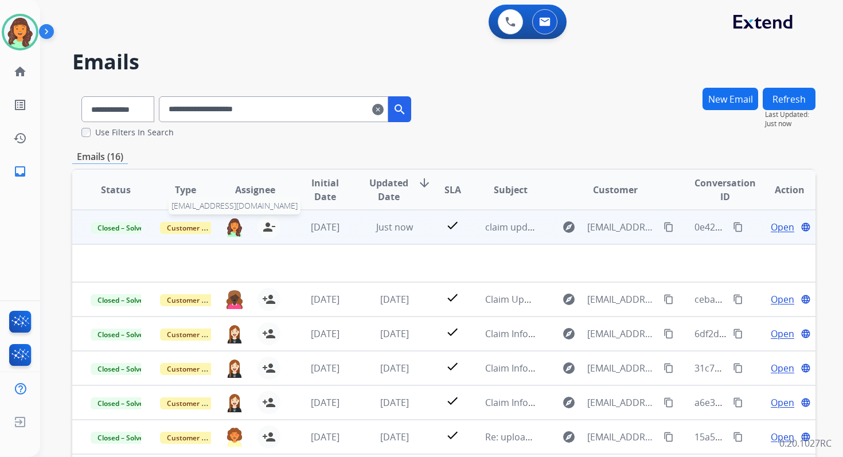
click at [230, 231] on img at bounding box center [234, 226] width 18 height 19
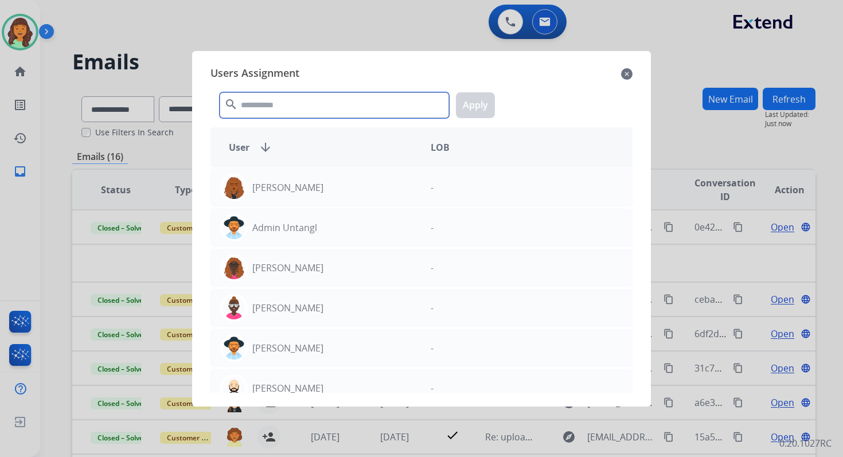
click at [297, 93] on input "text" at bounding box center [334, 105] width 229 height 26
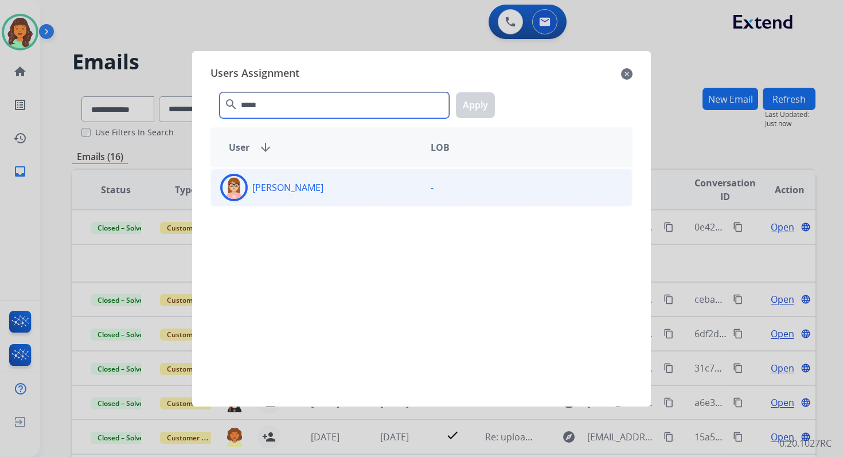
type input "*****"
click at [311, 185] on div "Edith Evans" at bounding box center [316, 188] width 210 height 28
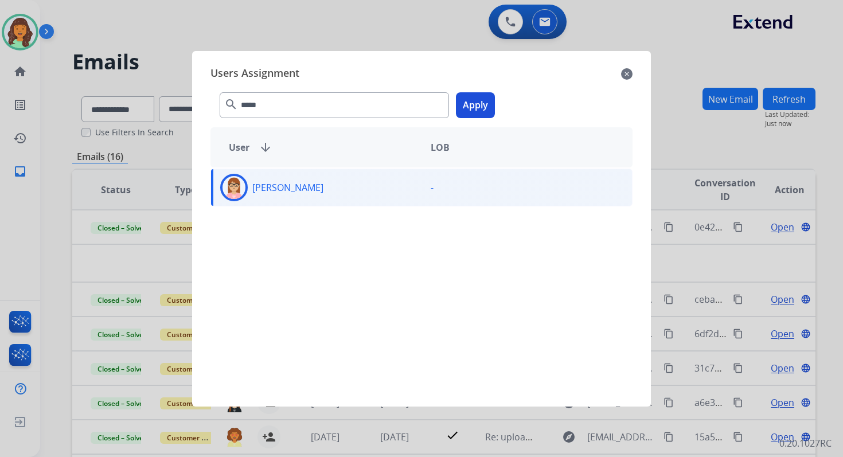
click at [468, 103] on button "Apply" at bounding box center [475, 105] width 39 height 26
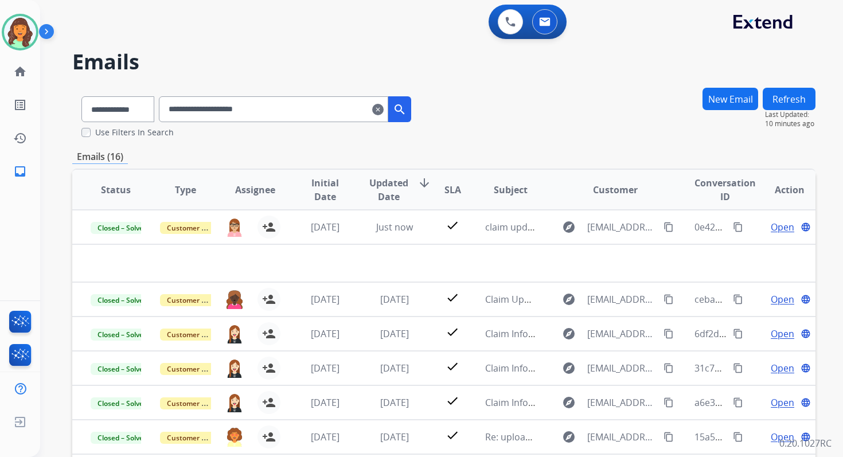
click at [384, 114] on mat-icon "clear" at bounding box center [377, 110] width 11 height 14
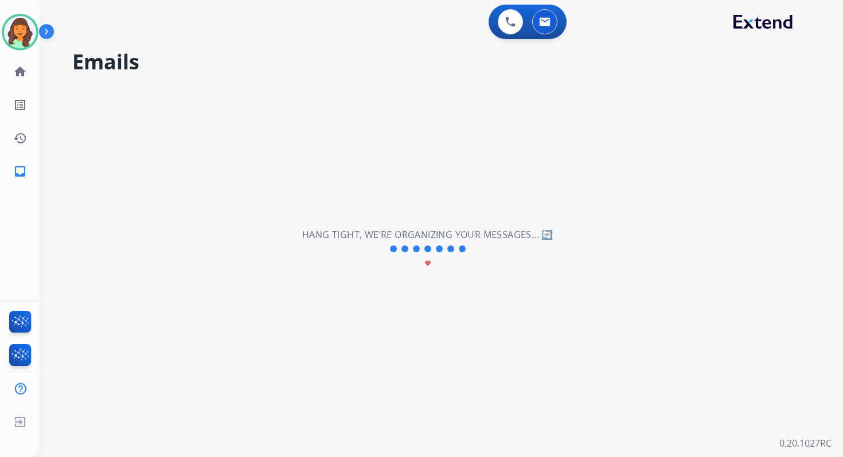
select select "**********"
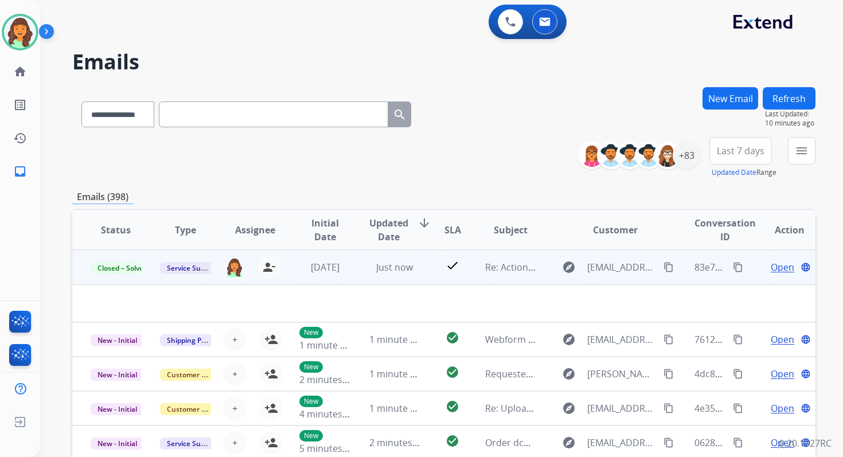
click at [734, 265] on button "content_copy" at bounding box center [738, 267] width 14 height 14
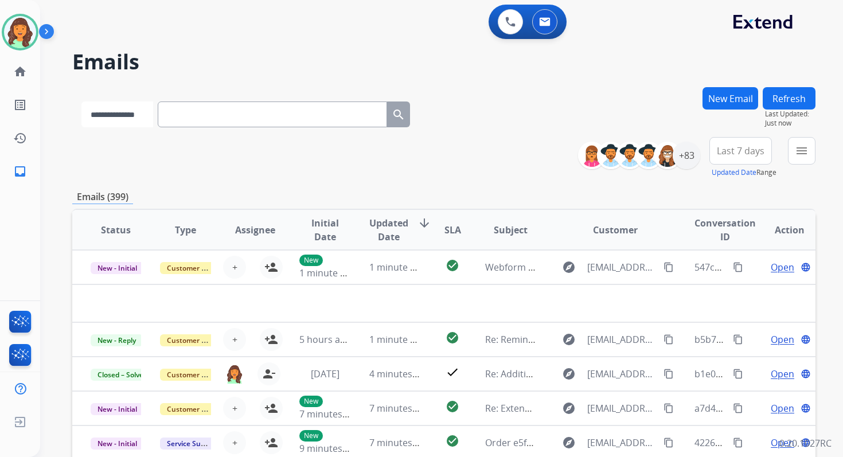
click at [140, 114] on select "**********" at bounding box center [117, 114] width 72 height 26
select select "*******"
click at [81, 101] on select "**********" at bounding box center [117, 114] width 72 height 26
click at [206, 117] on input "text" at bounding box center [273, 114] width 229 height 26
paste input "**********"
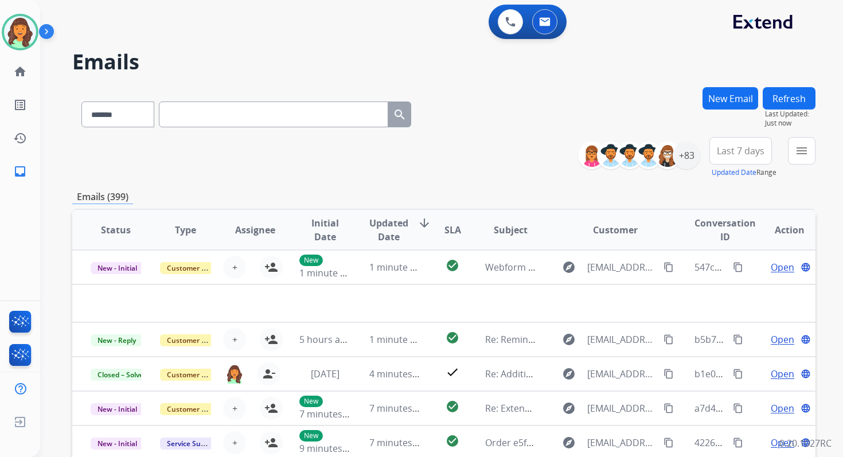
type input "**********"
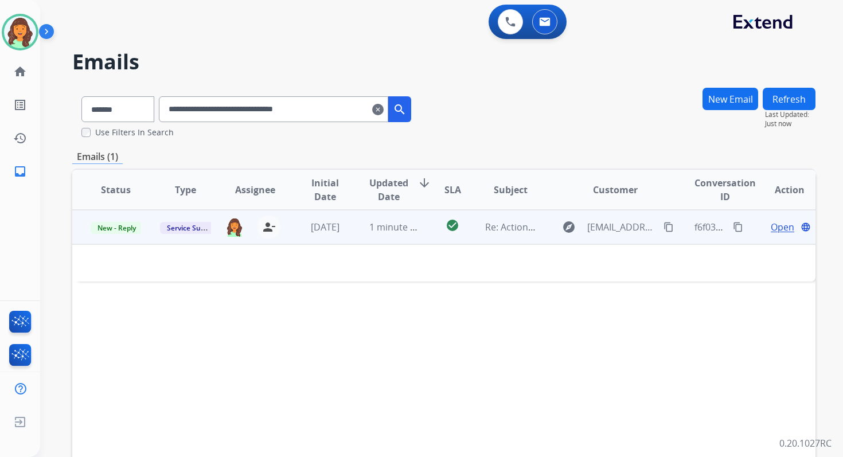
click at [777, 224] on span "Open" at bounding box center [783, 227] width 24 height 14
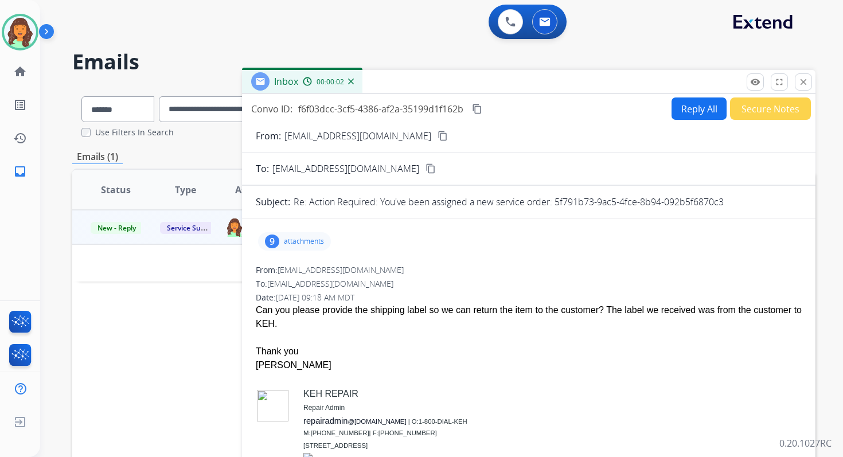
click at [688, 107] on button "Reply All" at bounding box center [698, 108] width 55 height 22
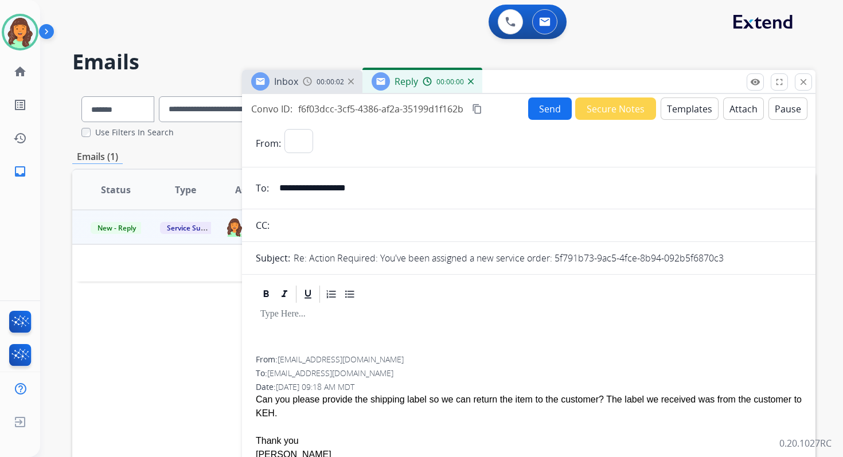
select select "**********"
click at [688, 107] on button "Templates" at bounding box center [689, 108] width 58 height 22
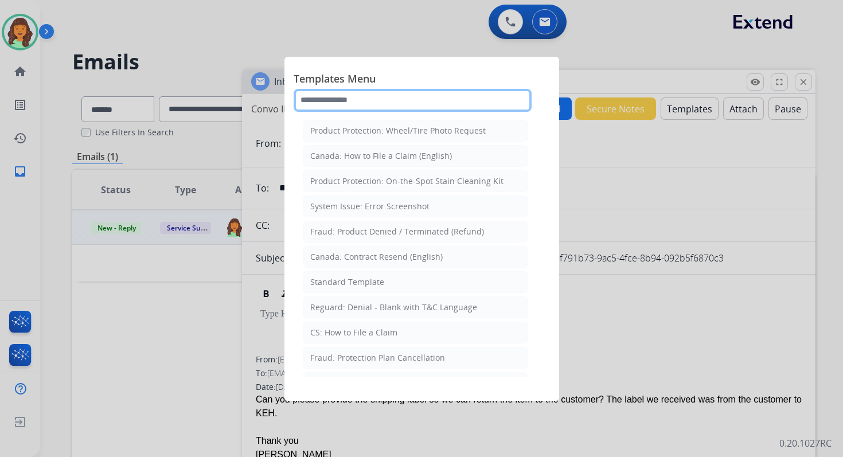
click at [392, 103] on input "text" at bounding box center [413, 100] width 238 height 23
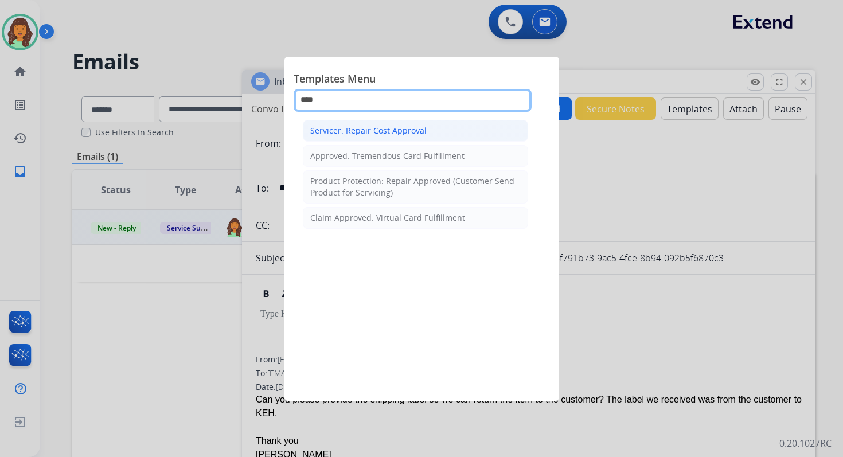
type input "****"
click at [380, 130] on div "Servicer: Repair Cost Approval" at bounding box center [368, 130] width 116 height 11
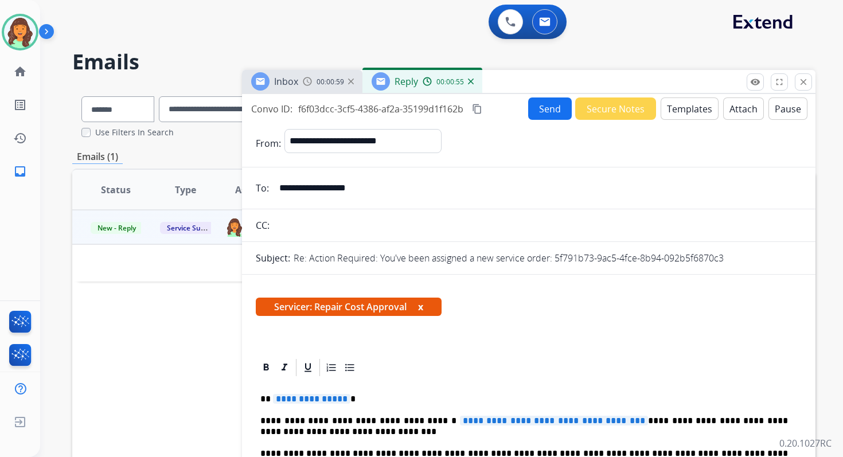
click at [388, 222] on input "text" at bounding box center [537, 225] width 529 height 23
click at [737, 109] on button "Attach" at bounding box center [743, 108] width 41 height 22
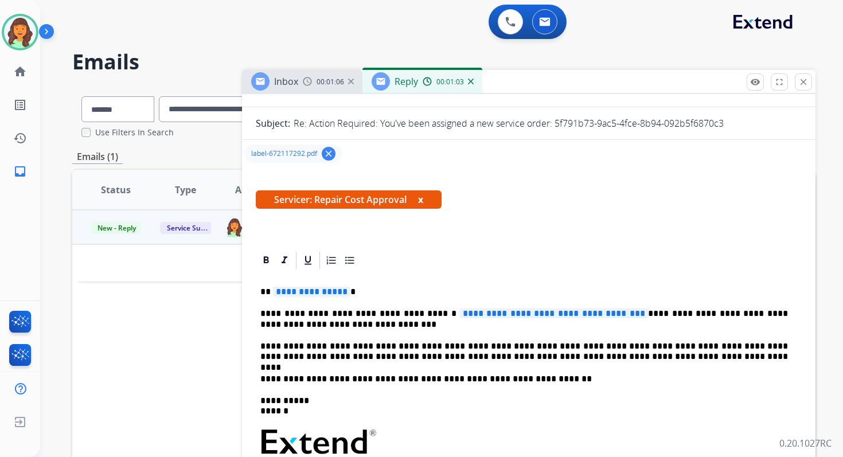
scroll to position [184, 0]
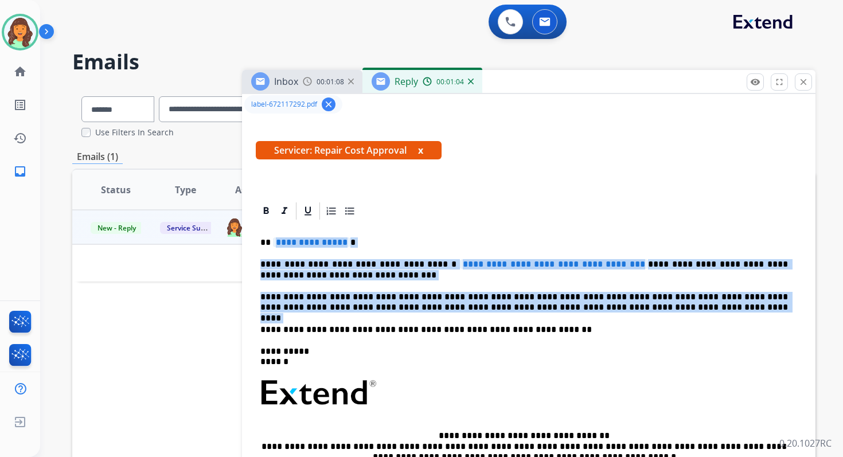
drag, startPoint x: 272, startPoint y: 243, endPoint x: 642, endPoint y: 314, distance: 376.6
click at [642, 314] on div "**********" at bounding box center [529, 386] width 546 height 331
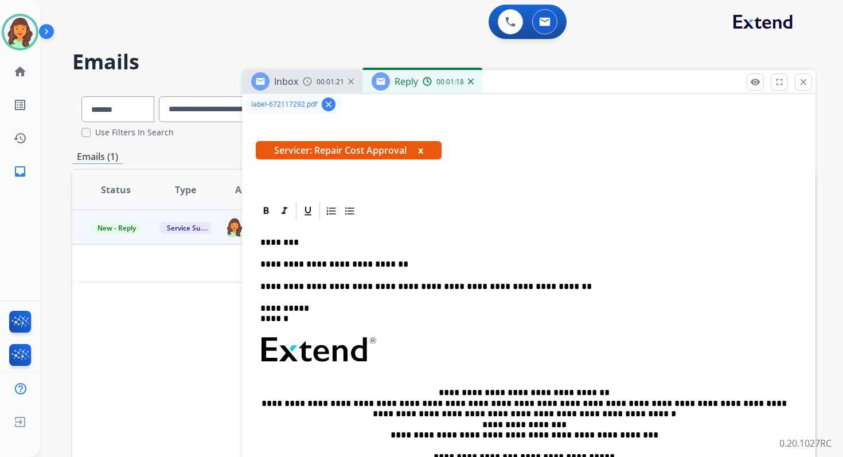
scroll to position [0, 0]
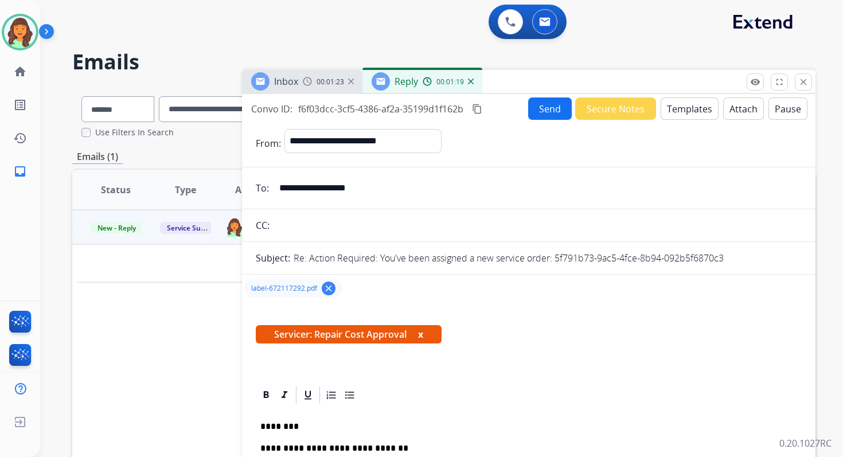
click at [478, 108] on mat-icon "content_copy" at bounding box center [477, 109] width 10 height 10
click at [540, 105] on button "Send" at bounding box center [550, 108] width 44 height 22
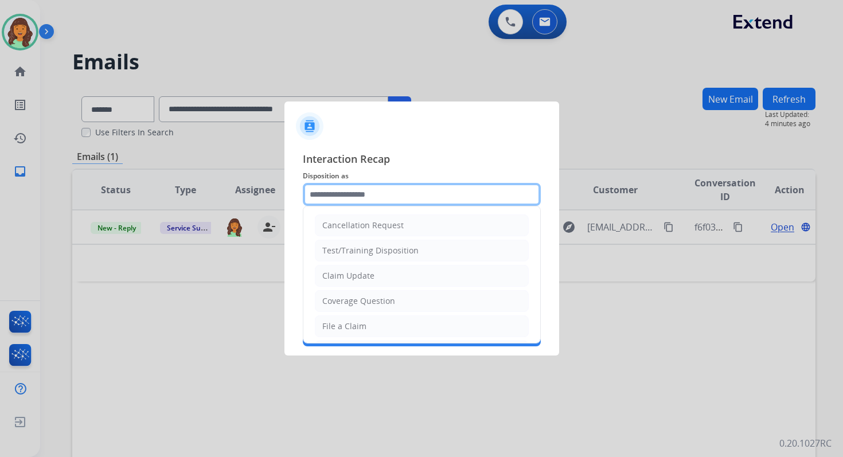
click at [390, 193] on input "text" at bounding box center [422, 194] width 238 height 23
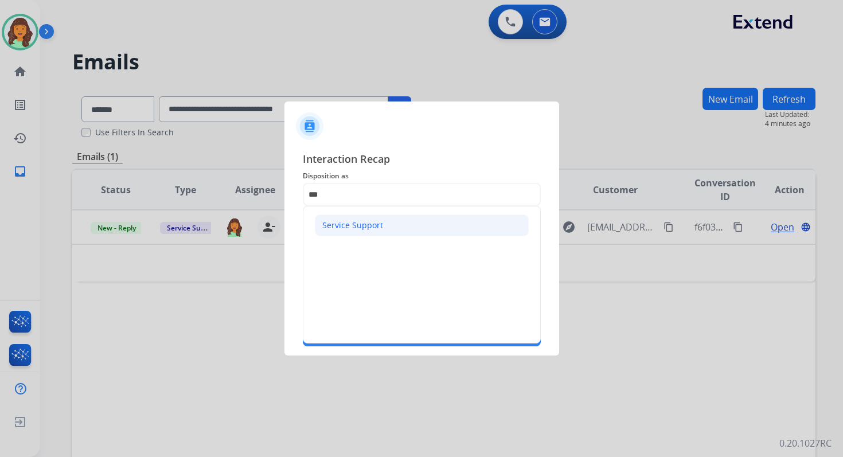
click at [361, 220] on div "Service Support" at bounding box center [352, 225] width 61 height 11
type input "**********"
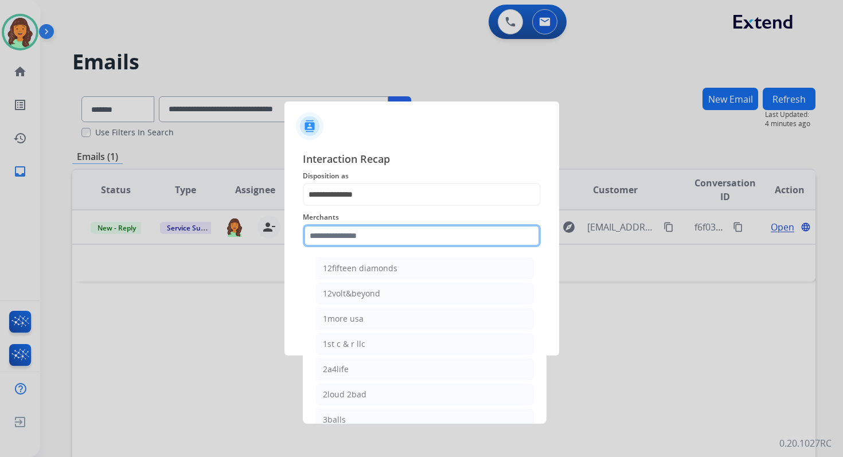
click at [364, 232] on input "text" at bounding box center [422, 235] width 238 height 23
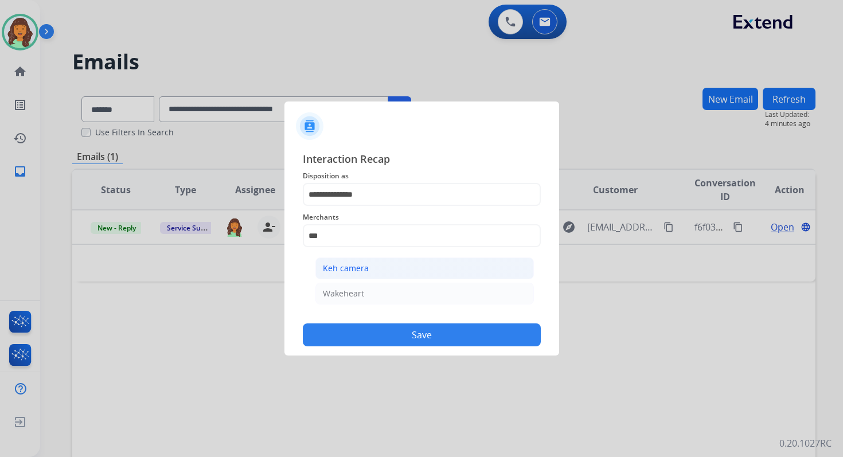
click at [351, 265] on div "Keh camera" at bounding box center [346, 268] width 46 height 11
type input "**********"
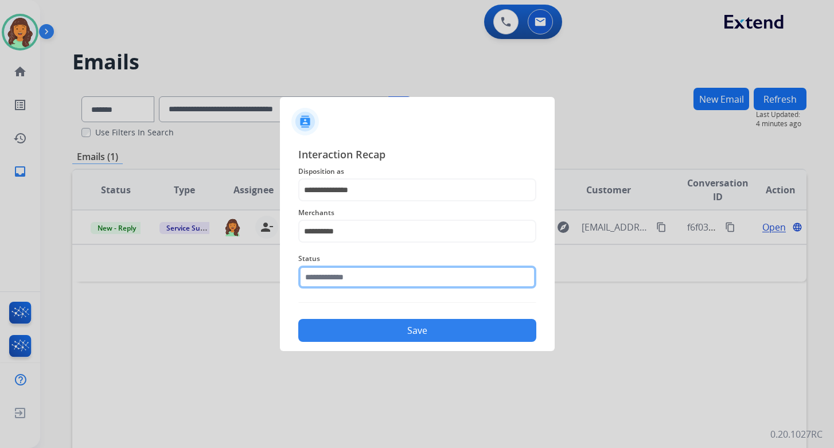
click at [355, 281] on input "text" at bounding box center [417, 276] width 238 height 23
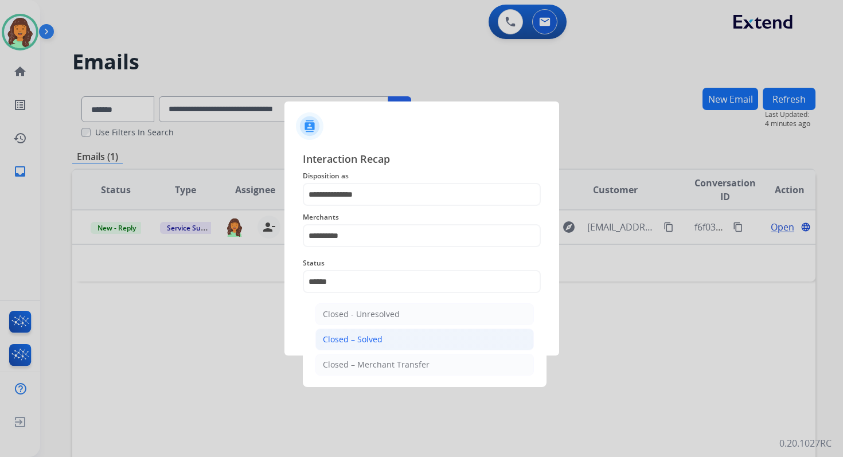
click at [350, 337] on div "Closed – Solved" at bounding box center [353, 339] width 60 height 11
type input "**********"
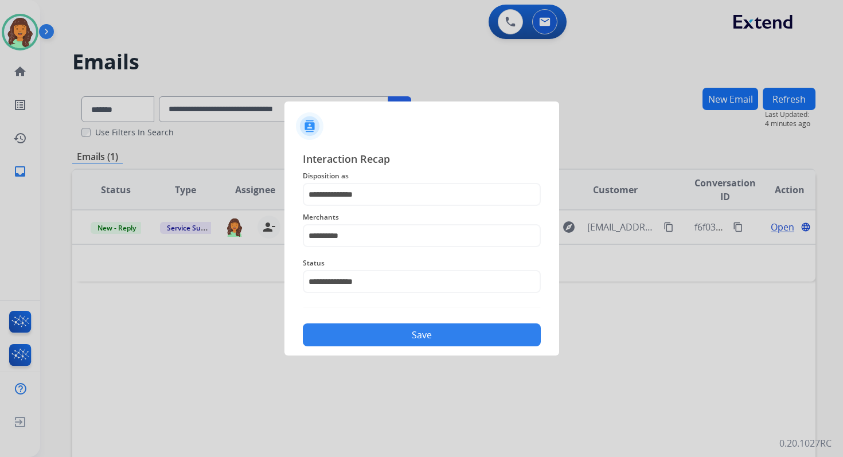
click at [416, 336] on button "Save" at bounding box center [422, 334] width 238 height 23
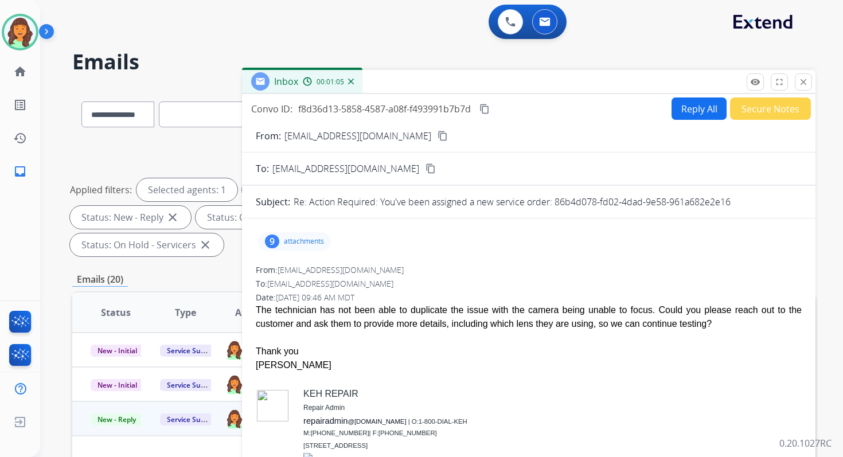
select select "**********"
select select "*"
click at [807, 86] on mat-icon "close" at bounding box center [803, 82] width 10 height 10
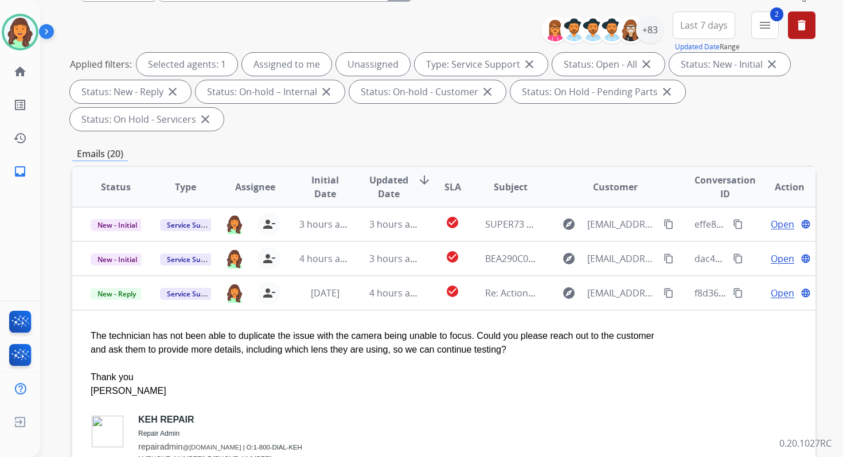
scroll to position [124, 0]
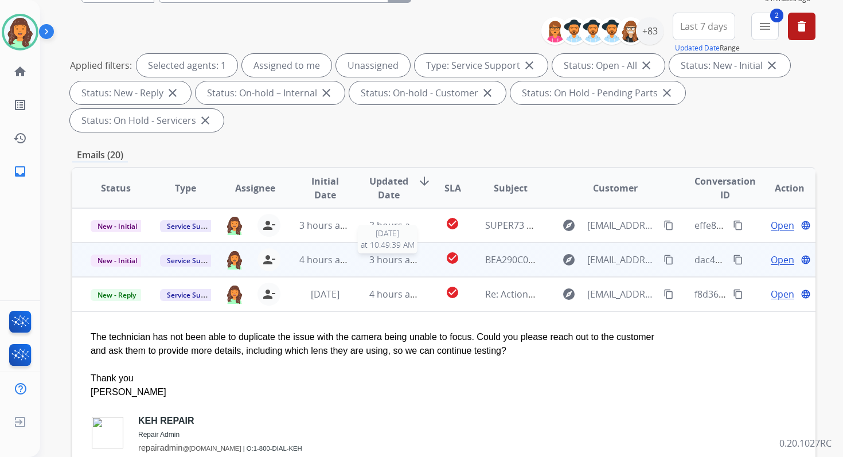
click at [393, 264] on span "3 hours ago" at bounding box center [395, 259] width 52 height 13
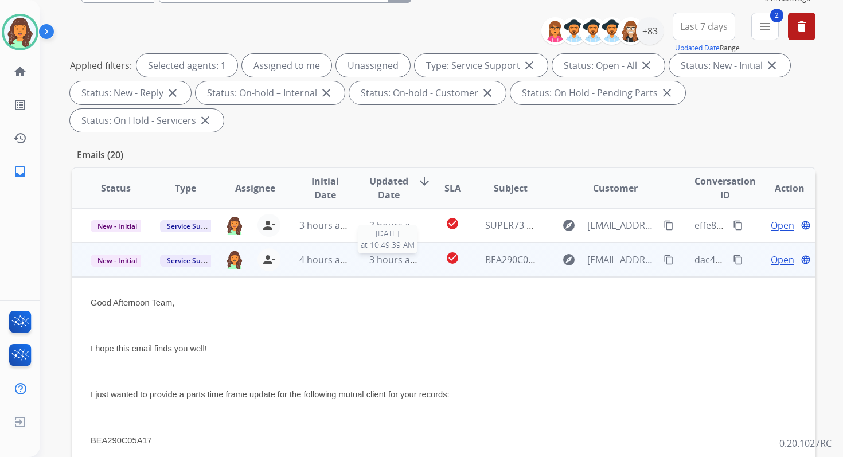
scroll to position [34, 0]
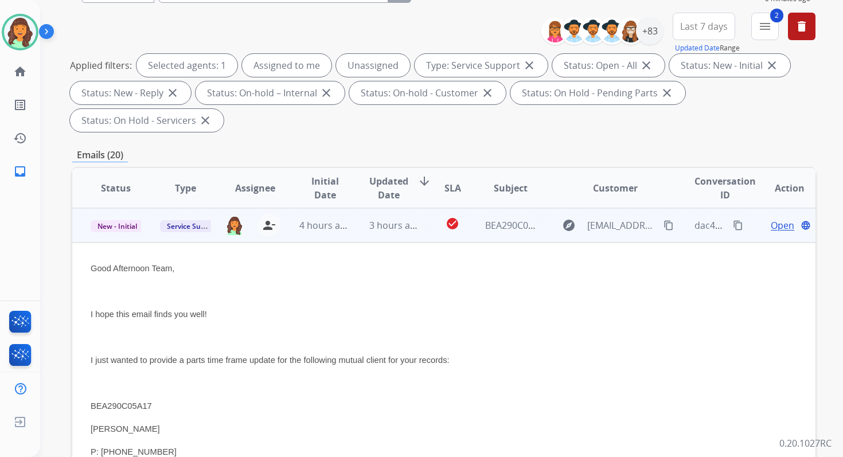
click at [777, 226] on span "Open" at bounding box center [783, 225] width 24 height 14
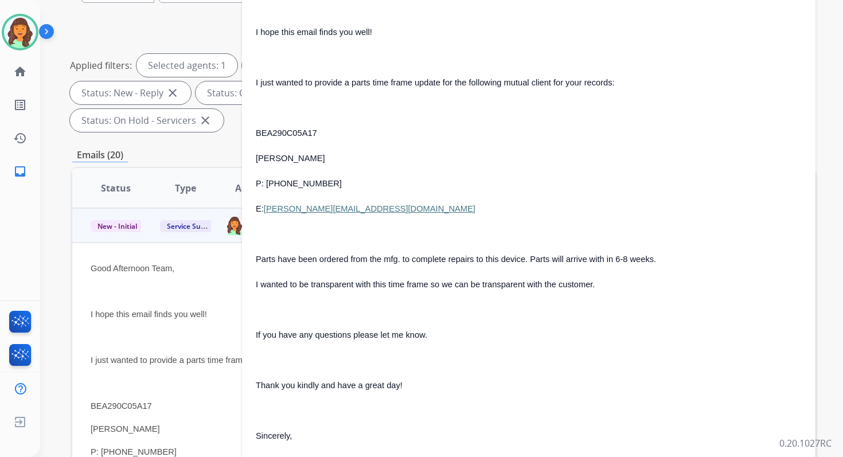
scroll to position [201, 0]
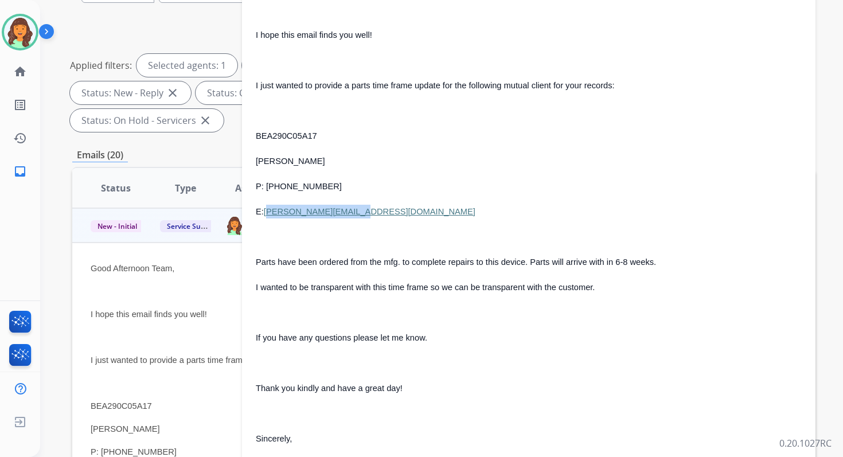
drag, startPoint x: 357, startPoint y: 213, endPoint x: 265, endPoint y: 214, distance: 91.2
click at [265, 214] on p "E: [PERSON_NAME][EMAIL_ADDRESS][DOMAIN_NAME]" at bounding box center [529, 212] width 546 height 14
copy link "[PERSON_NAME][EMAIL_ADDRESS][DOMAIN_NAME]"
drag, startPoint x: 319, startPoint y: 186, endPoint x: 268, endPoint y: 187, distance: 51.0
click at [268, 187] on p "P: [PHONE_NUMBER]" at bounding box center [529, 186] width 546 height 14
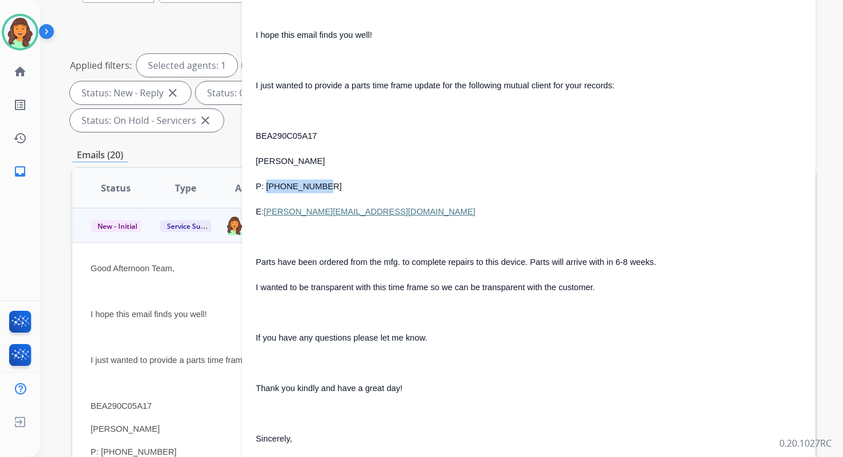
copy span "[PHONE_NUMBER]"
click at [21, 35] on img at bounding box center [20, 32] width 32 height 32
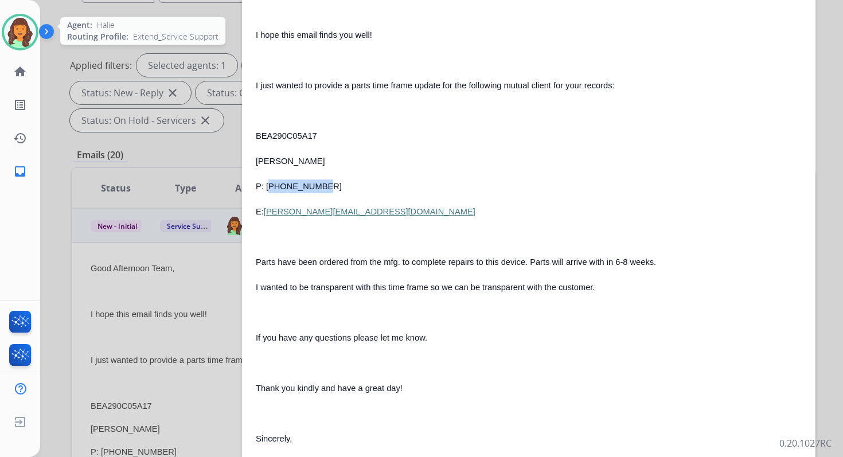
click at [14, 28] on img at bounding box center [20, 32] width 32 height 32
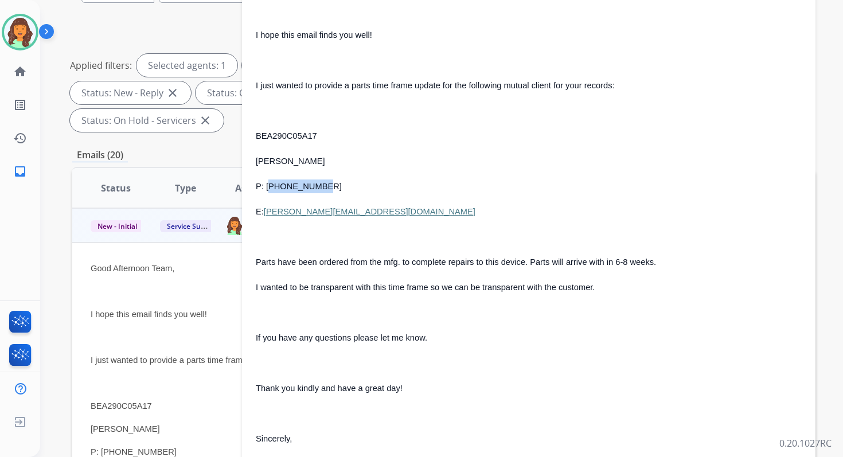
copy span "[PHONE_NUMBER]"
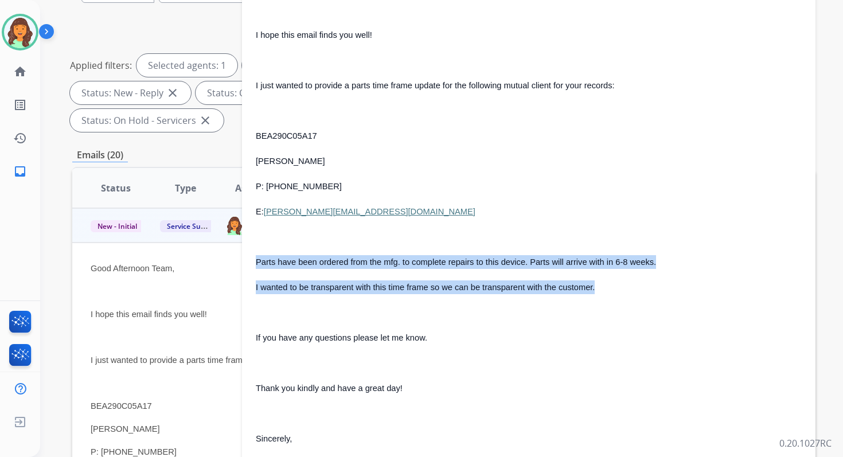
drag, startPoint x: 256, startPoint y: 260, endPoint x: 627, endPoint y: 294, distance: 373.0
click at [627, 294] on div "Good Afternoon Team, I hope this email finds you well! I just wanted to provide…" at bounding box center [529, 372] width 546 height 788
copy div "Parts have been ordered from the mfg. to complete repairs to this device. Parts…"
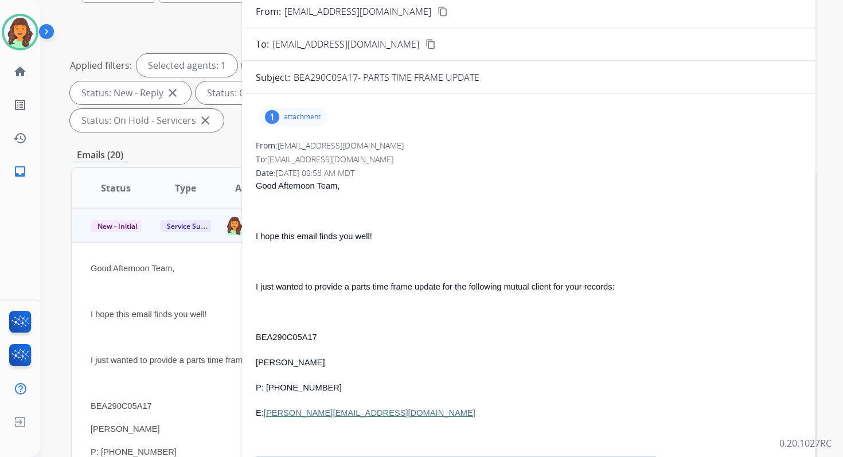
scroll to position [32, 0]
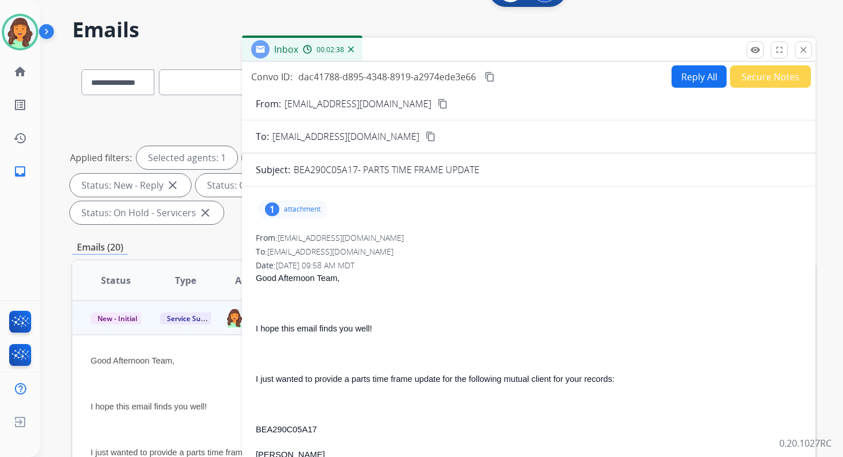
click at [495, 75] on mat-icon "content_copy" at bounding box center [489, 77] width 10 height 10
click at [677, 76] on button "Reply All" at bounding box center [698, 76] width 55 height 22
select select "**********"
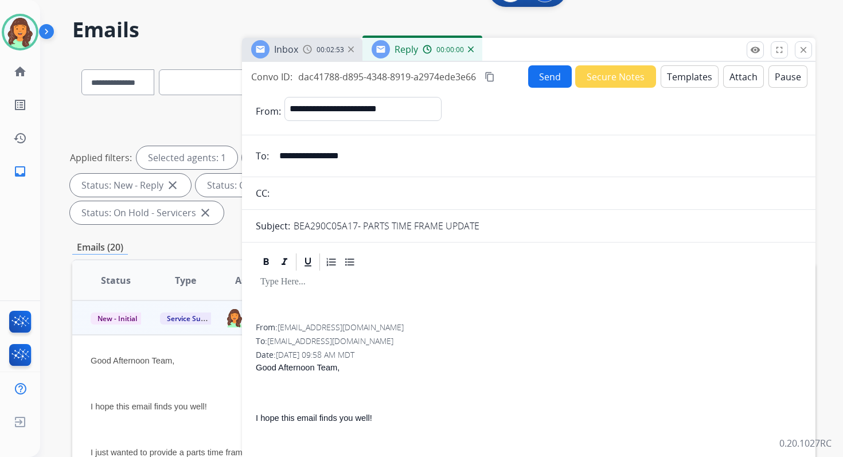
click at [677, 76] on button "Templates" at bounding box center [689, 76] width 58 height 22
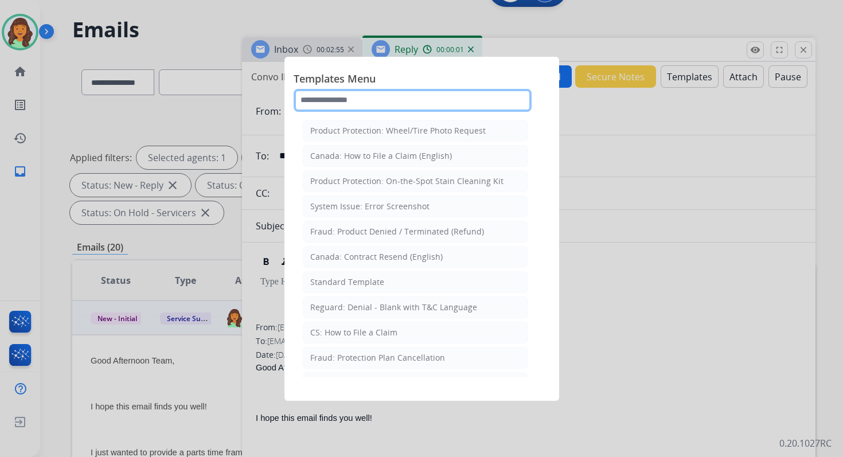
click at [377, 95] on input "text" at bounding box center [413, 100] width 238 height 23
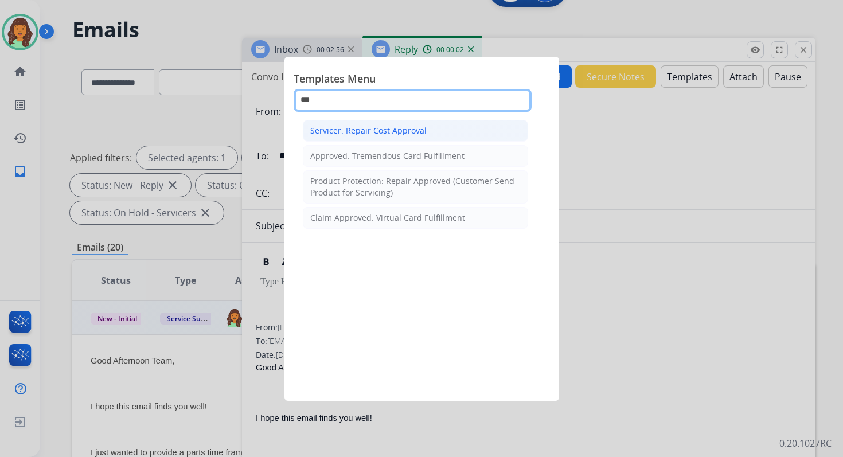
type input "***"
click at [387, 138] on li "Servicer: Repair Cost Approval" at bounding box center [415, 131] width 225 height 22
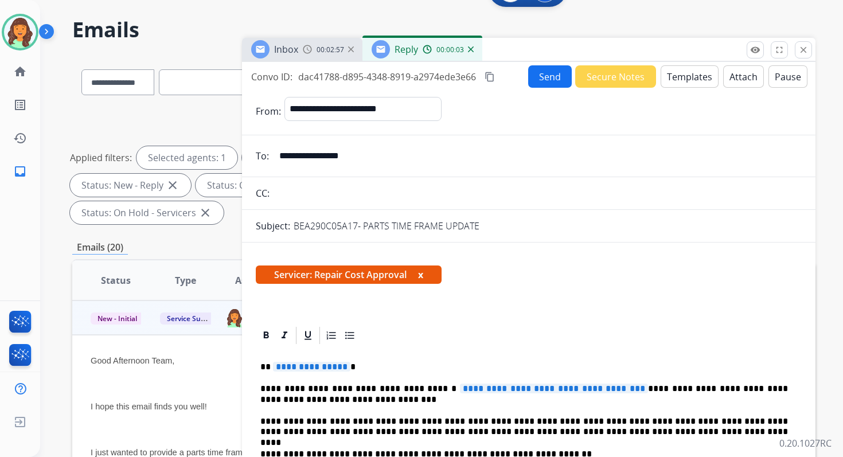
scroll to position [165, 0]
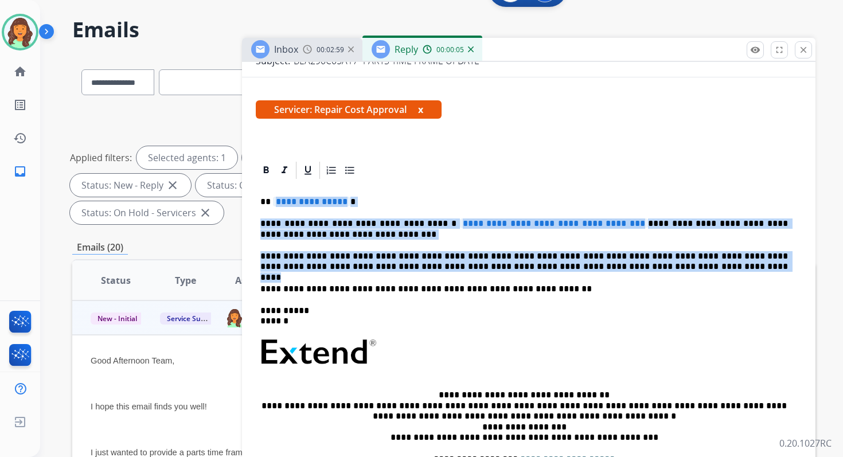
drag, startPoint x: 272, startPoint y: 201, endPoint x: 648, endPoint y: 270, distance: 383.0
click at [648, 270] on div "**********" at bounding box center [529, 346] width 546 height 331
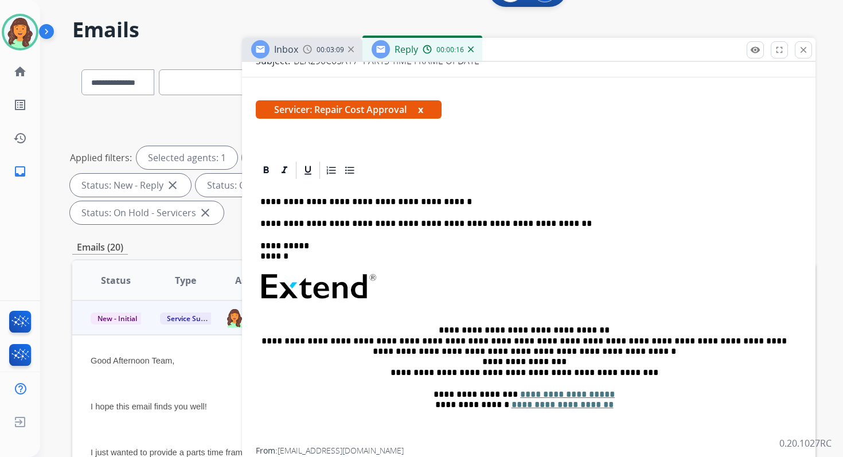
click at [321, 200] on p "**********" at bounding box center [523, 202] width 527 height 10
drag, startPoint x: 320, startPoint y: 200, endPoint x: 509, endPoint y: 201, distance: 188.0
click at [509, 201] on p "**********" at bounding box center [523, 202] width 527 height 10
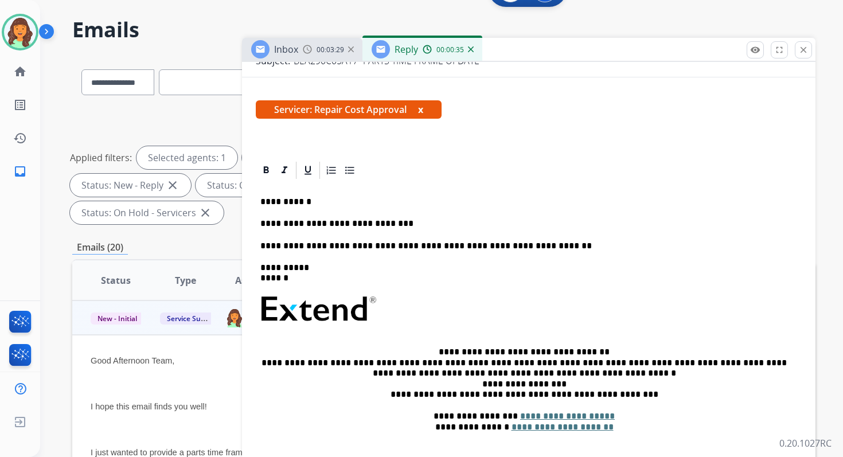
click at [291, 204] on p "**********" at bounding box center [523, 202] width 527 height 10
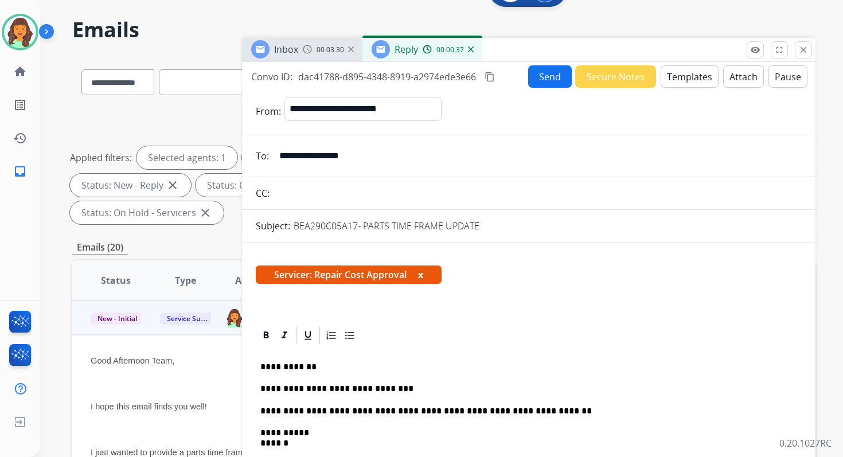
click at [534, 77] on button "Send" at bounding box center [550, 76] width 44 height 22
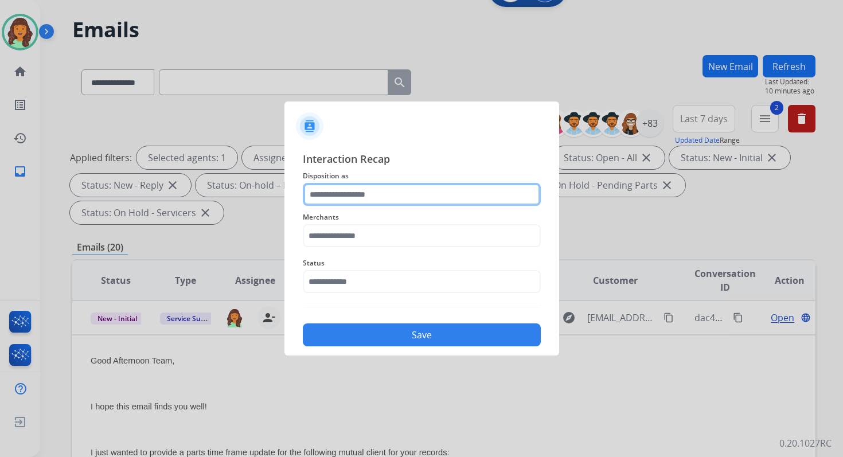
click at [357, 198] on input "text" at bounding box center [422, 194] width 238 height 23
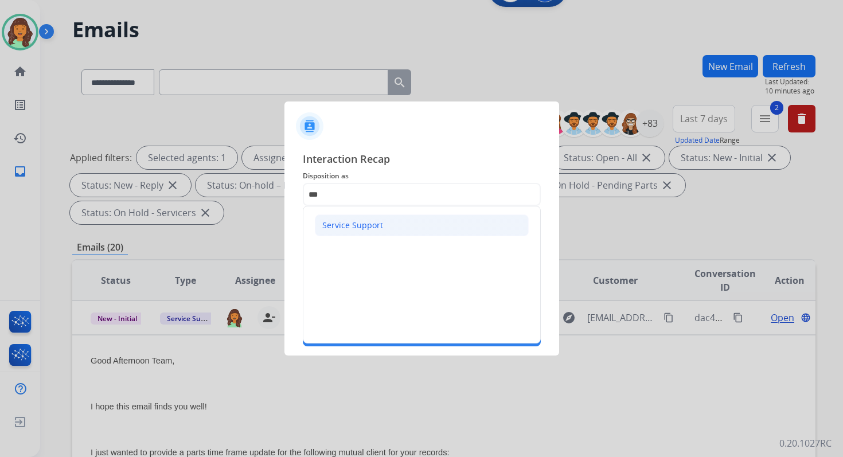
click at [373, 228] on div "Service Support" at bounding box center [352, 225] width 61 height 11
type input "**********"
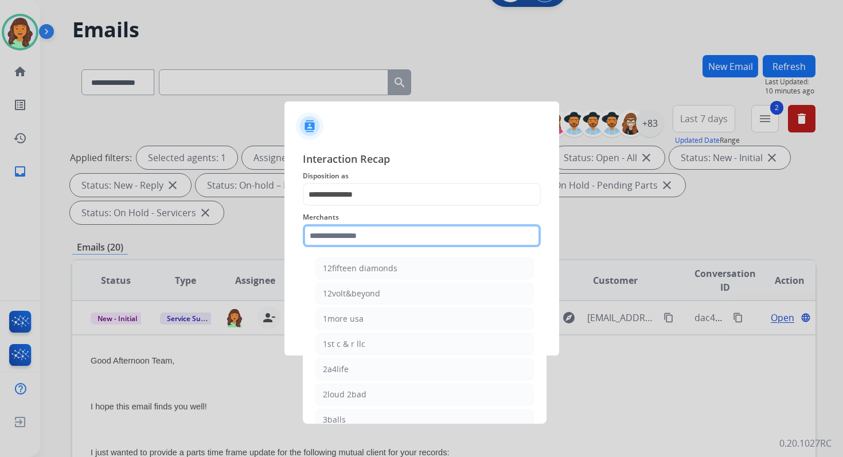
click at [373, 244] on input "text" at bounding box center [422, 235] width 238 height 23
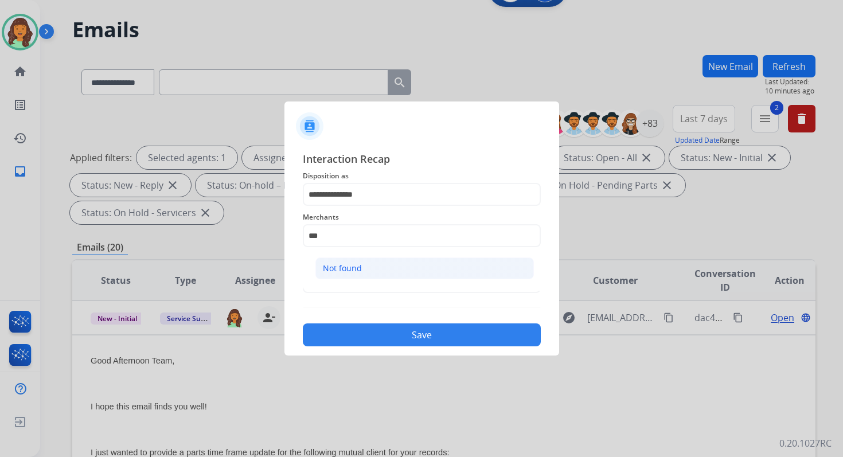
click at [388, 273] on li "Not found" at bounding box center [424, 268] width 218 height 22
type input "*********"
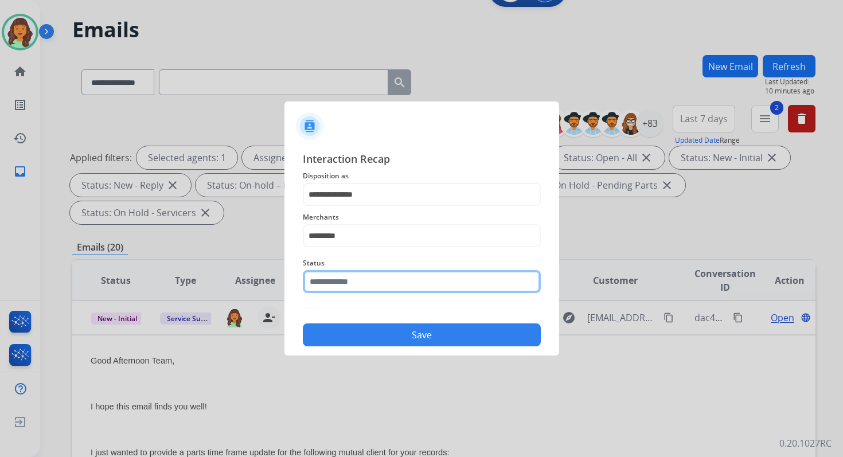
click at [388, 281] on input "text" at bounding box center [422, 281] width 238 height 23
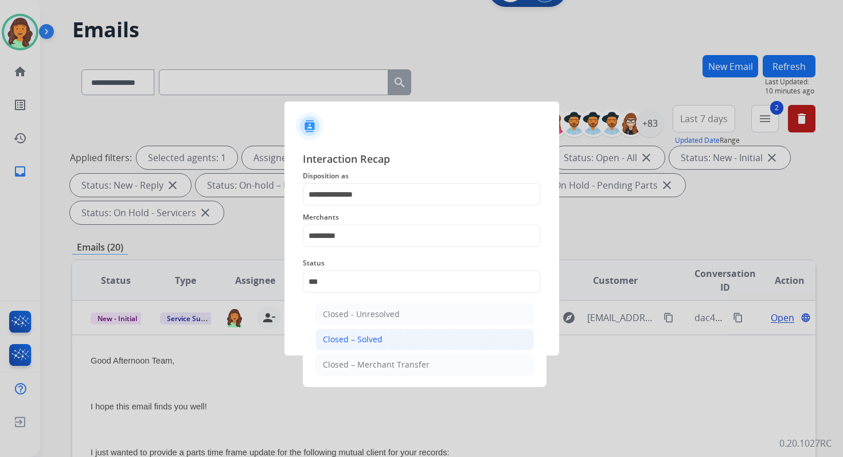
click at [414, 339] on li "Closed – Solved" at bounding box center [424, 340] width 218 height 22
type input "**********"
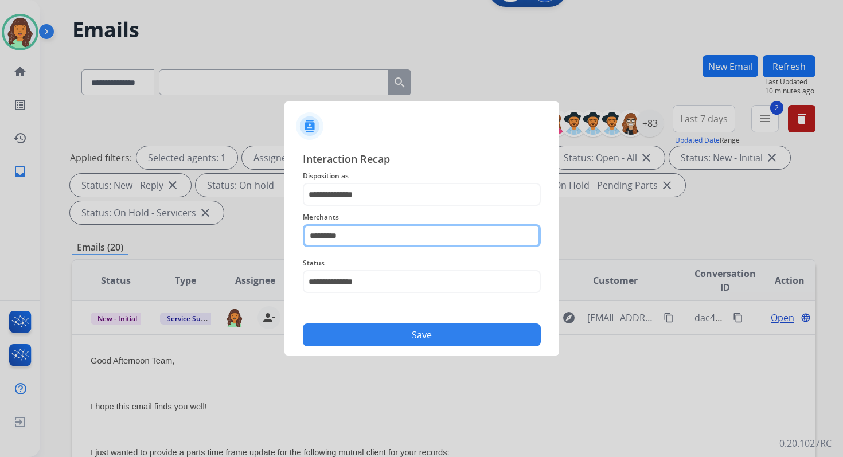
click at [361, 232] on input "*********" at bounding box center [422, 235] width 238 height 23
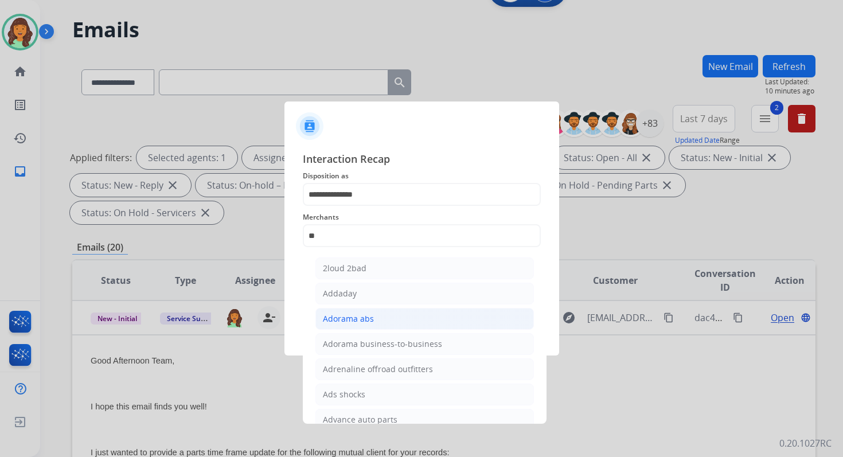
click at [371, 318] on div "Adorama abs" at bounding box center [348, 318] width 51 height 11
type input "**********"
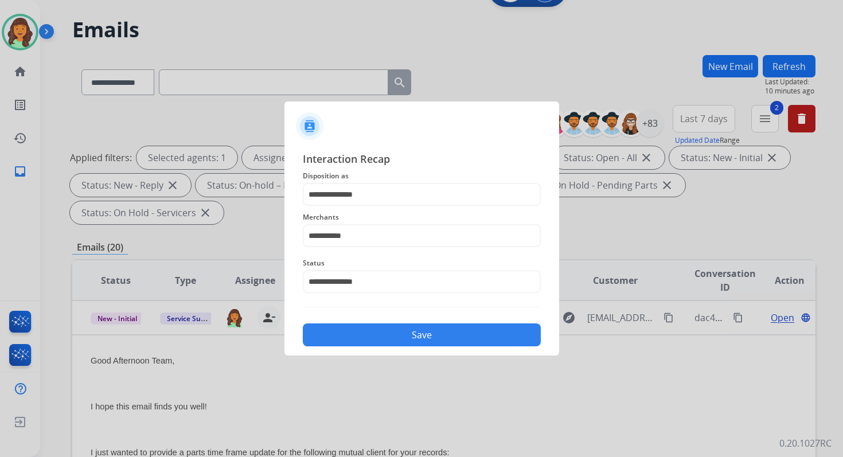
click at [414, 339] on button "Save" at bounding box center [422, 334] width 238 height 23
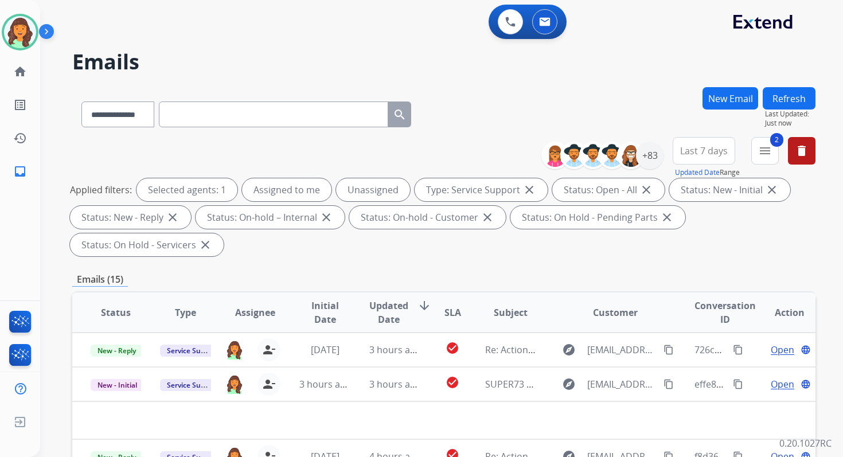
scroll to position [278, 0]
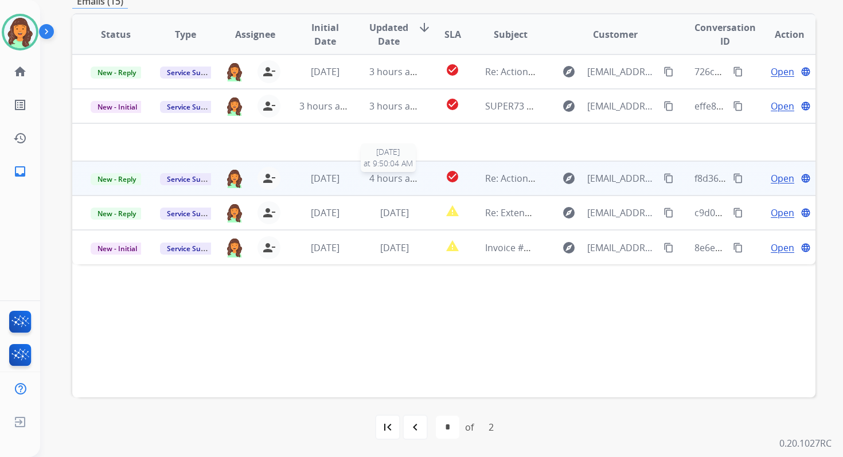
click at [405, 183] on span "4 hours ago" at bounding box center [395, 178] width 52 height 13
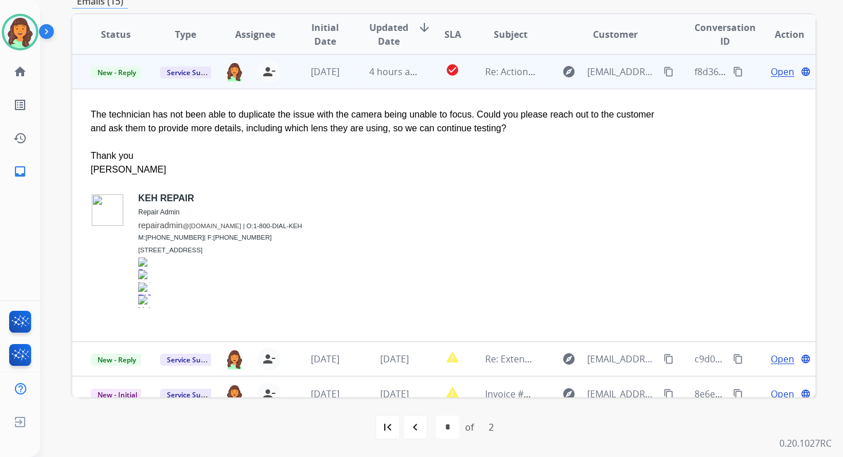
scroll to position [0, 0]
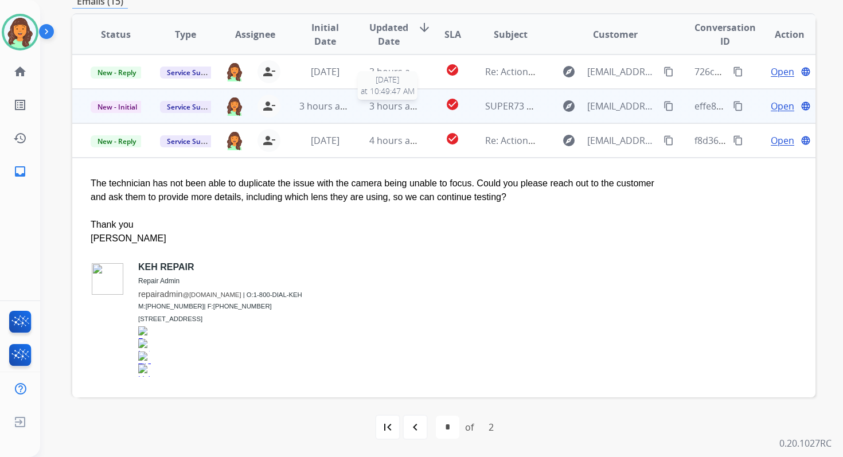
click at [387, 106] on span "3 hours ago" at bounding box center [395, 106] width 52 height 13
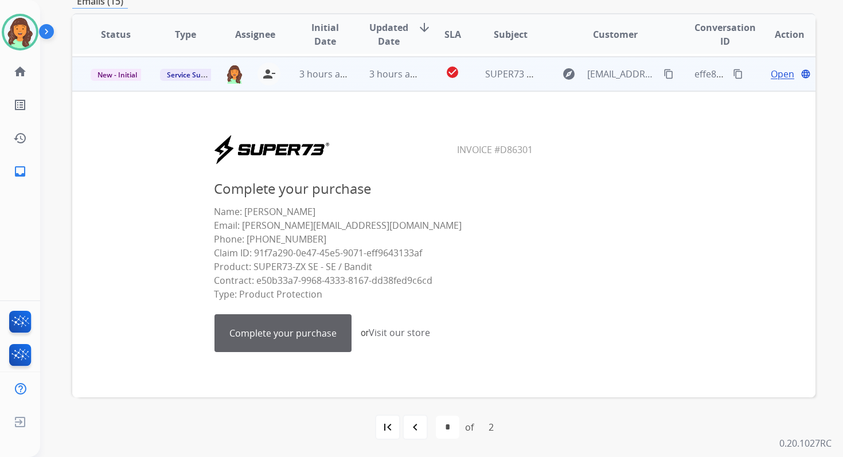
scroll to position [34, 0]
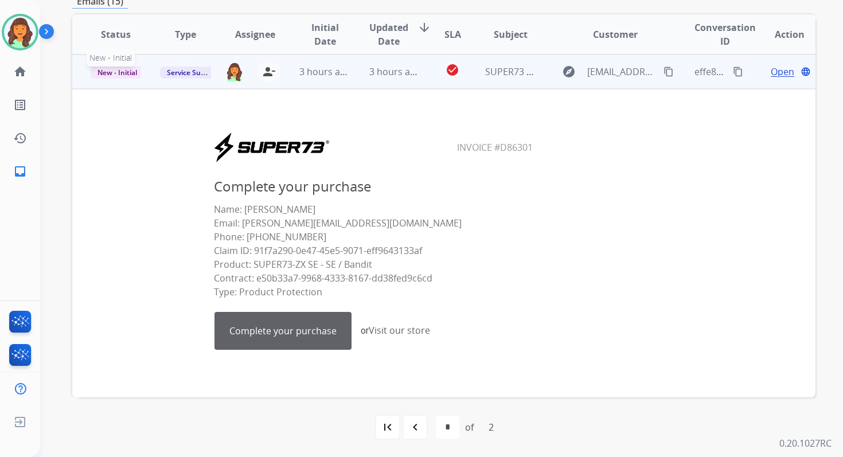
click at [110, 76] on span "New - Initial" at bounding box center [117, 73] width 53 height 12
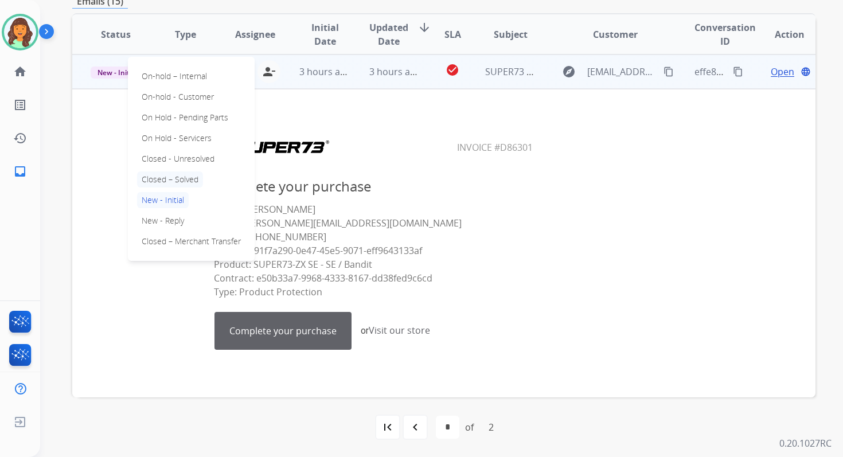
click at [162, 173] on p "Closed – Solved" at bounding box center [170, 179] width 66 height 16
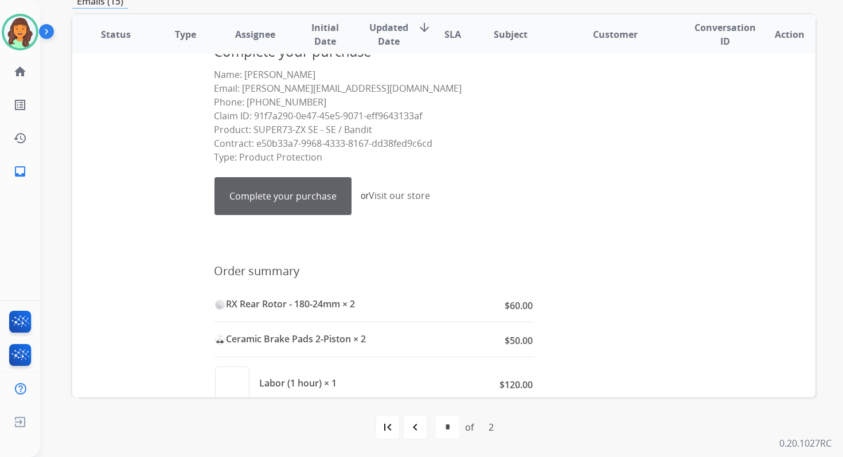
scroll to position [154, 0]
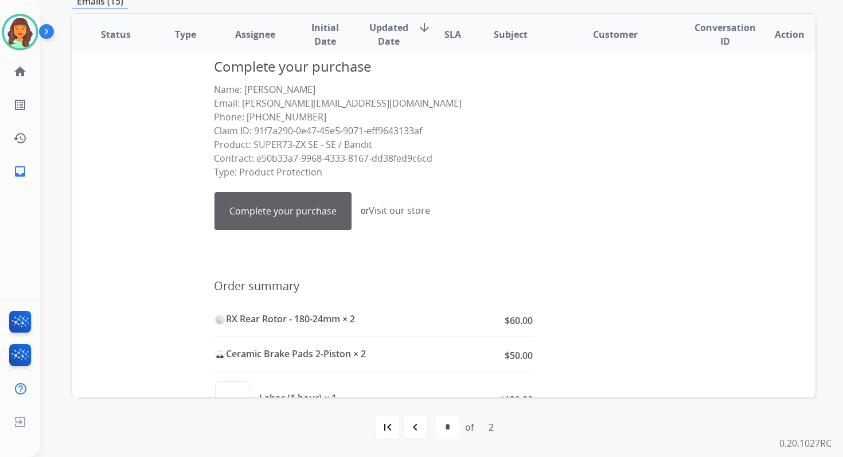
click at [330, 217] on link "Complete your purchase" at bounding box center [283, 211] width 136 height 37
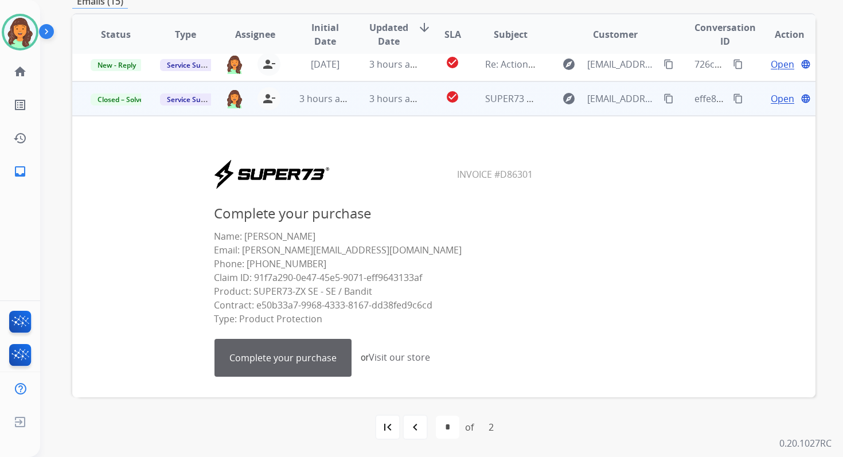
scroll to position [0, 0]
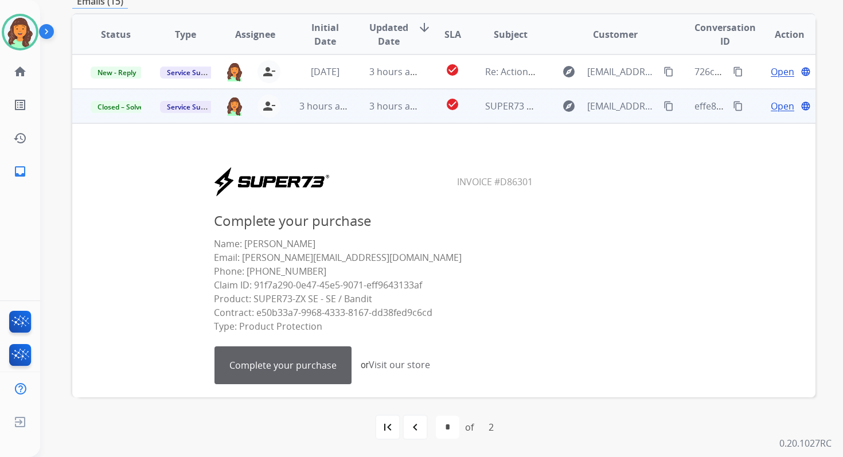
click at [772, 100] on span "Open" at bounding box center [783, 106] width 24 height 14
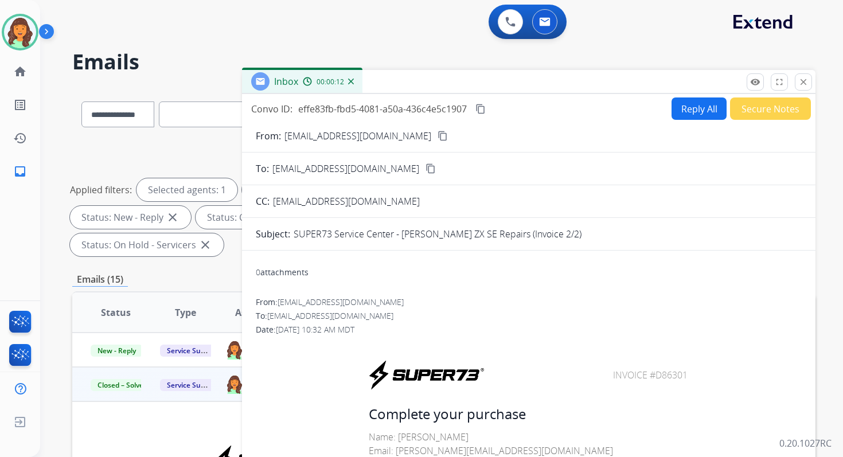
click at [686, 111] on button "Reply All" at bounding box center [698, 108] width 55 height 22
select select "**********"
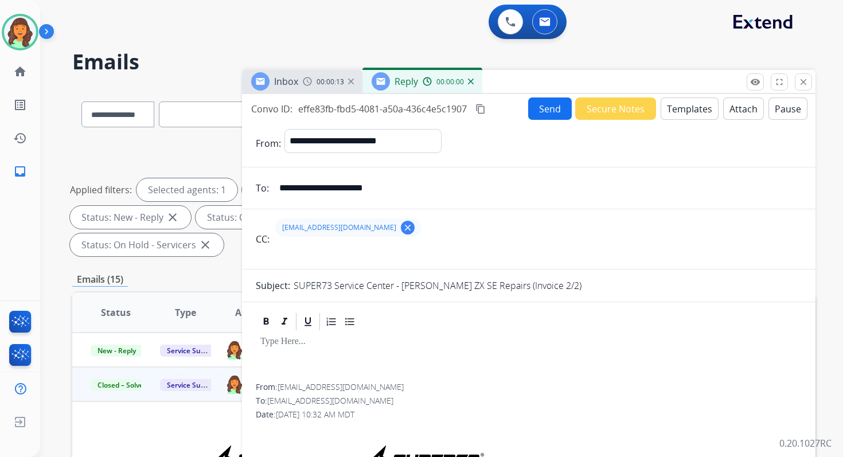
click at [686, 111] on button "Templates" at bounding box center [689, 108] width 58 height 22
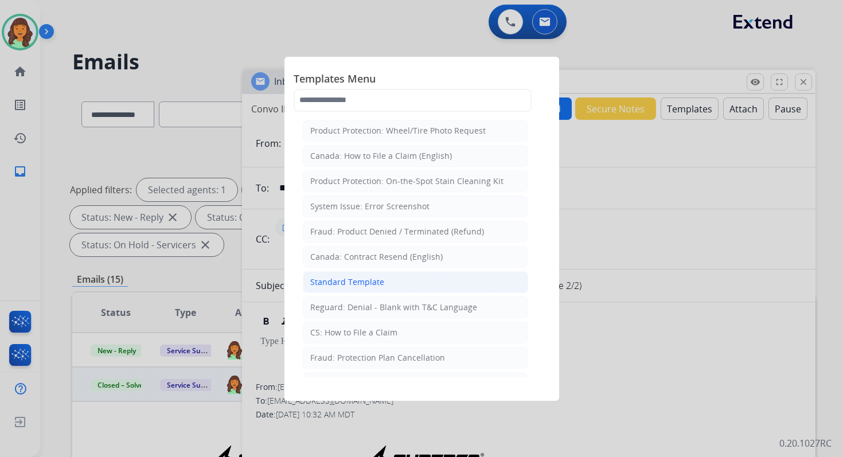
click at [363, 277] on div "Standard Template" at bounding box center [347, 281] width 74 height 11
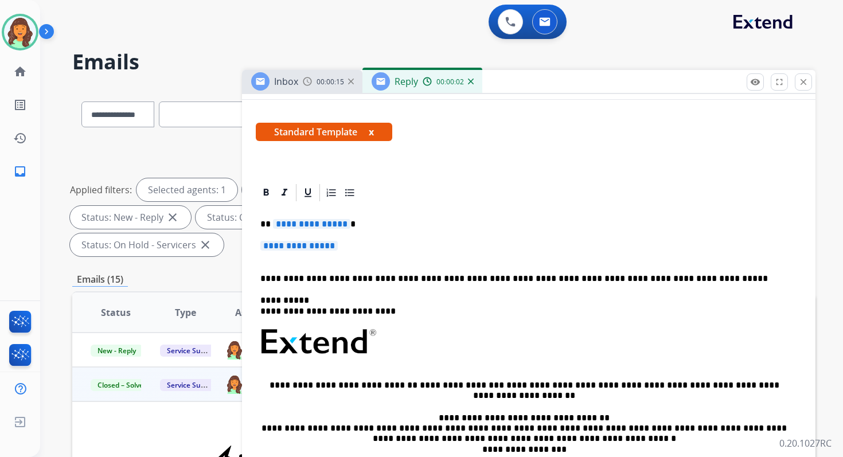
scroll to position [209, 0]
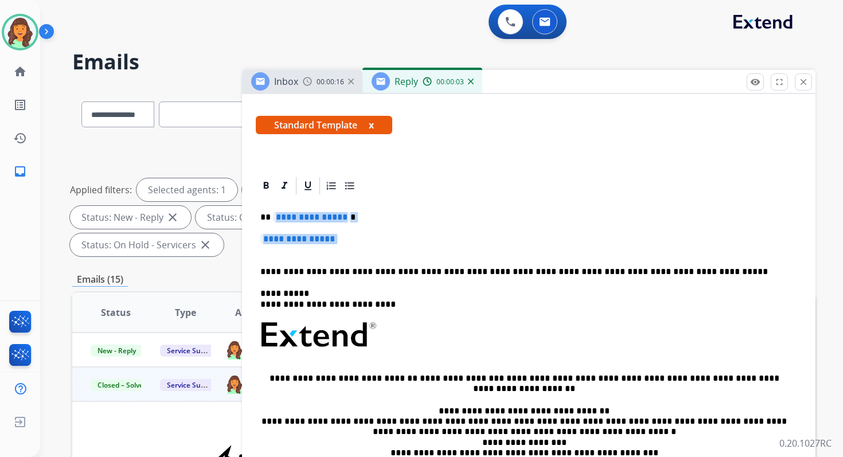
drag, startPoint x: 272, startPoint y: 218, endPoint x: 382, endPoint y: 249, distance: 115.1
click at [382, 249] on div "**********" at bounding box center [529, 361] width 546 height 331
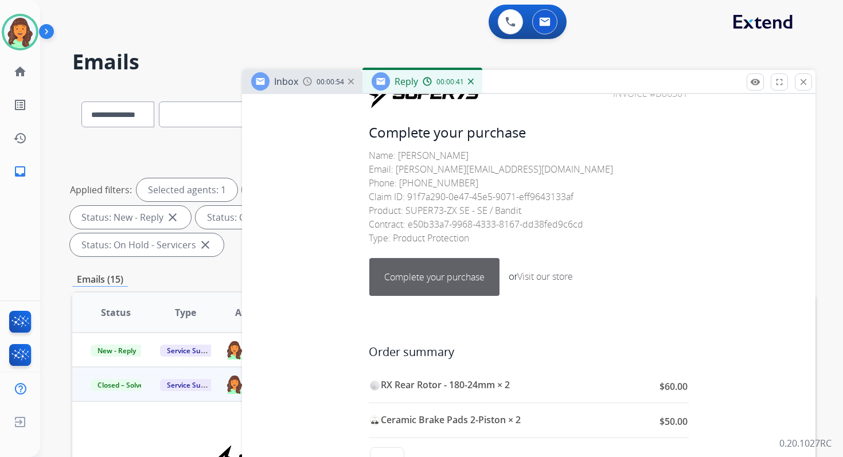
scroll to position [632, 0]
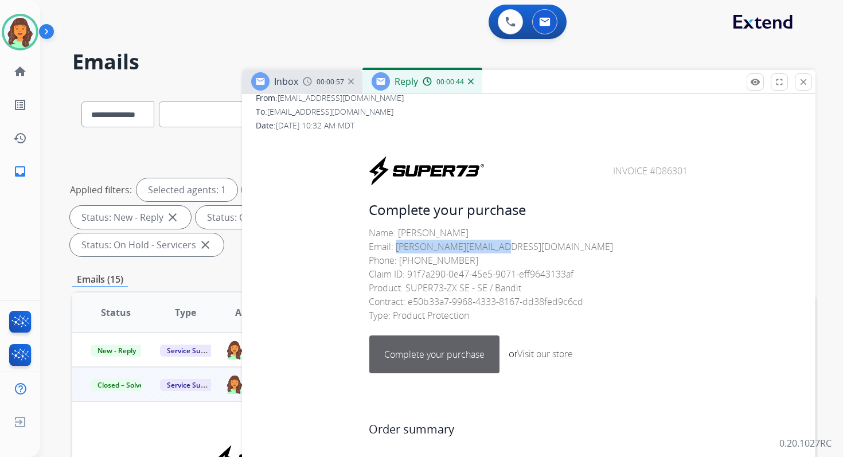
drag, startPoint x: 498, startPoint y: 247, endPoint x: 392, endPoint y: 246, distance: 106.1
click at [392, 246] on p "Name: [PERSON_NAME] Email: [EMAIL_ADDRESS][DOMAIN_NAME] Phone: [PHONE_NUMBER] C…" at bounding box center [529, 274] width 320 height 96
copy p "[EMAIL_ADDRESS][DOMAIN_NAME]"
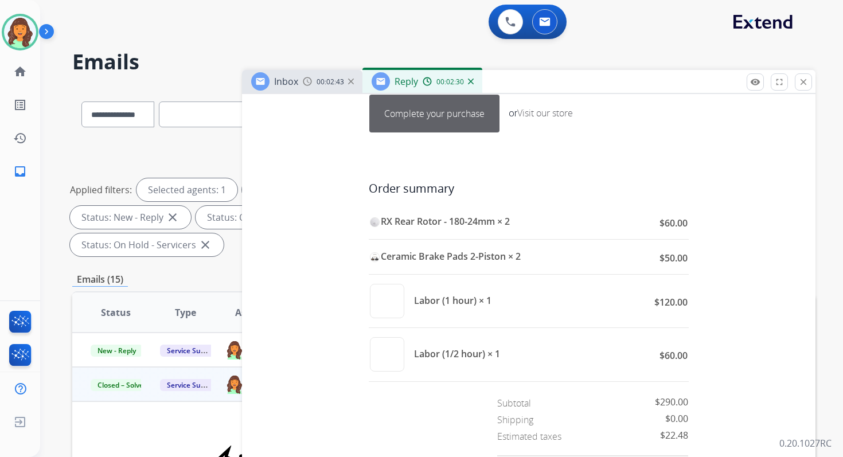
scroll to position [856, 0]
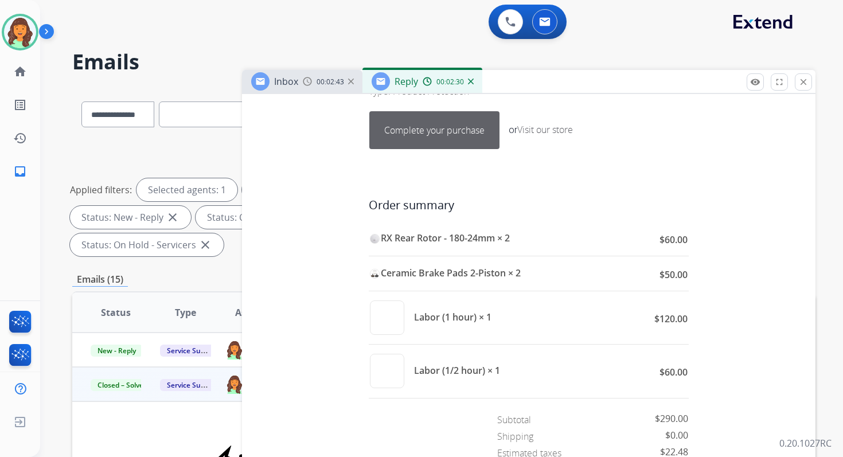
click at [427, 128] on link "Complete your purchase" at bounding box center [434, 130] width 129 height 37
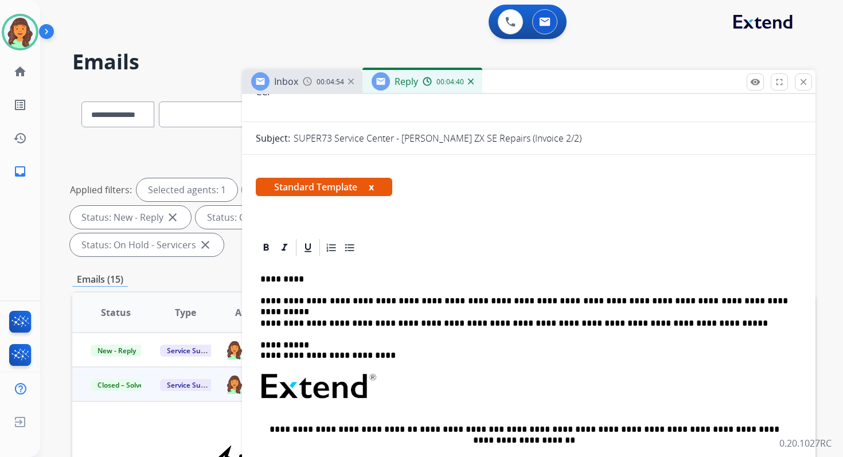
scroll to position [0, 0]
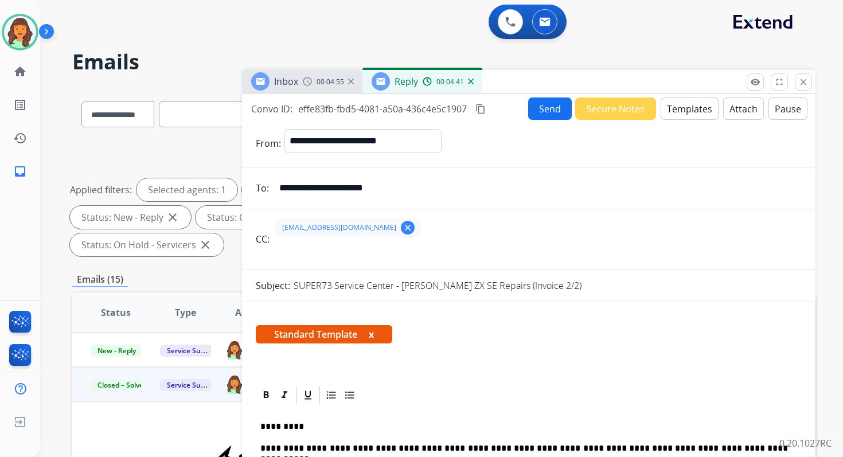
click at [483, 103] on button "content_copy" at bounding box center [481, 109] width 14 height 14
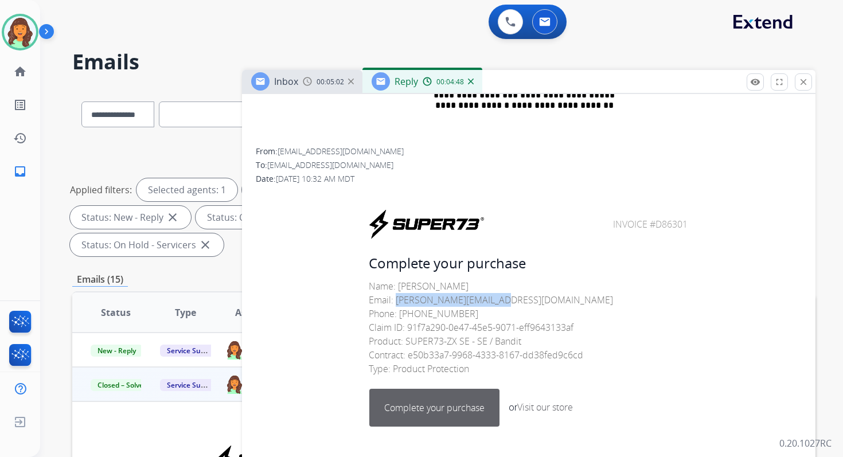
scroll to position [552, 0]
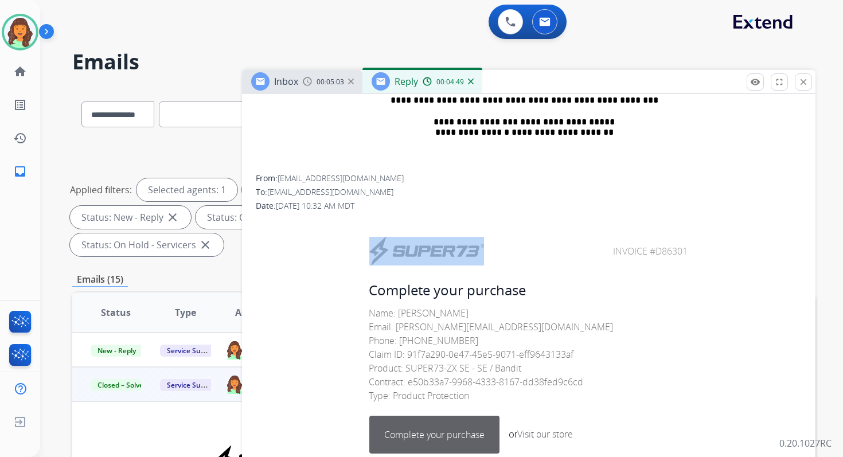
drag, startPoint x: 603, startPoint y: 255, endPoint x: 697, endPoint y: 249, distance: 94.8
click at [697, 249] on center "Invoice #D86301" at bounding box center [528, 251] width 543 height 31
copy table
click at [808, 85] on mat-icon "close" at bounding box center [803, 82] width 10 height 10
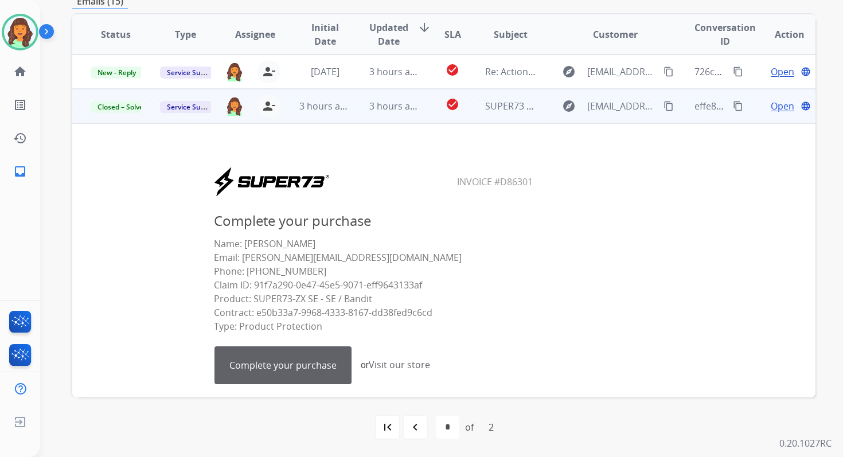
scroll to position [248, 0]
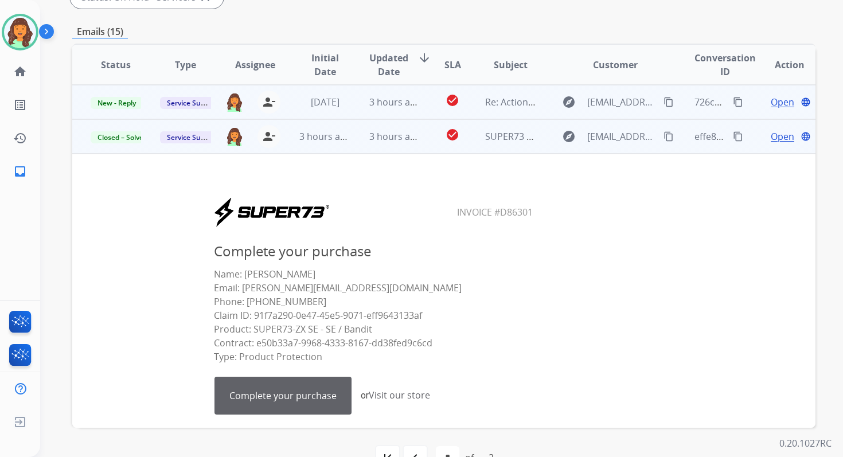
click at [388, 112] on td "3 hours ago" at bounding box center [385, 102] width 69 height 34
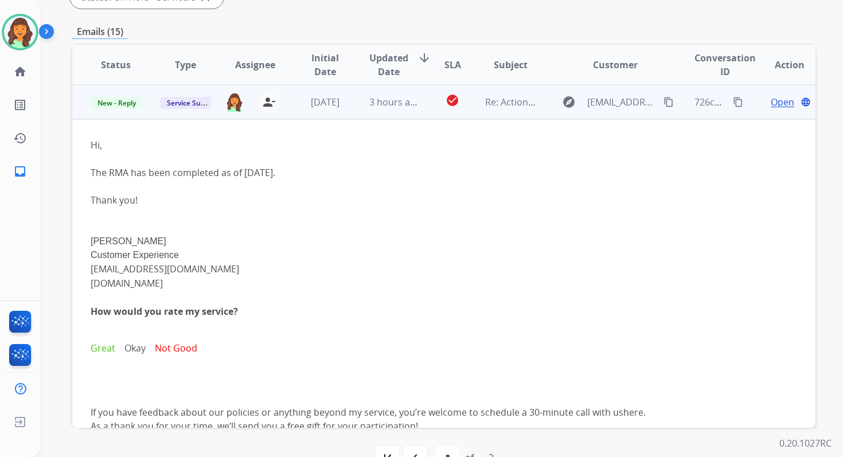
click at [774, 102] on span "Open" at bounding box center [783, 102] width 24 height 14
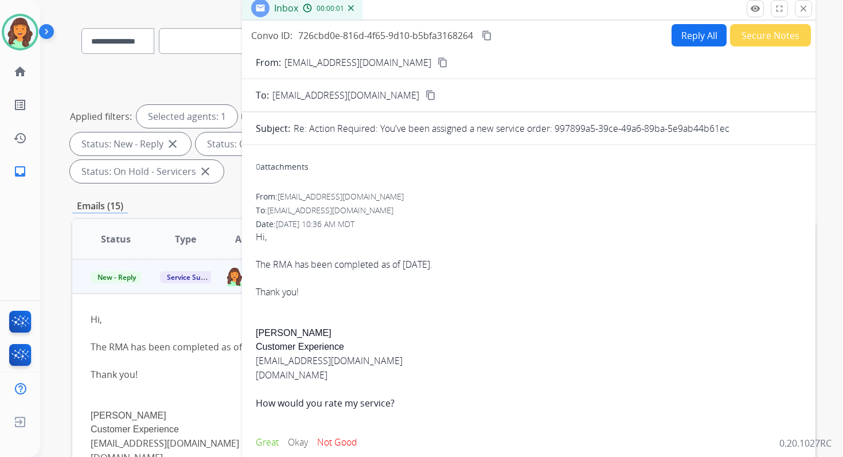
scroll to position [66, 0]
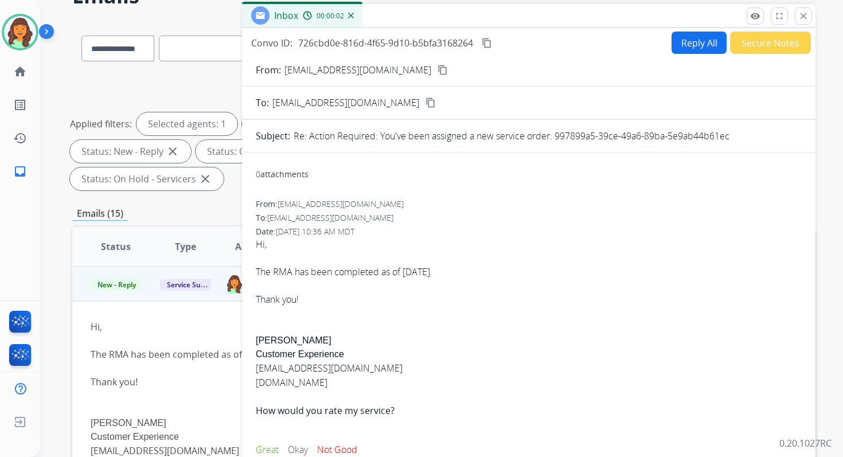
drag, startPoint x: 555, startPoint y: 136, endPoint x: 763, endPoint y: 135, distance: 208.1
click at [763, 135] on div "Re: Action Required: You've been assigned a new service order: 997899a5-39ce-49…" at bounding box center [548, 136] width 508 height 14
copy p "997899a5-39ce-49a6-89ba-5e9ab44b61ec"
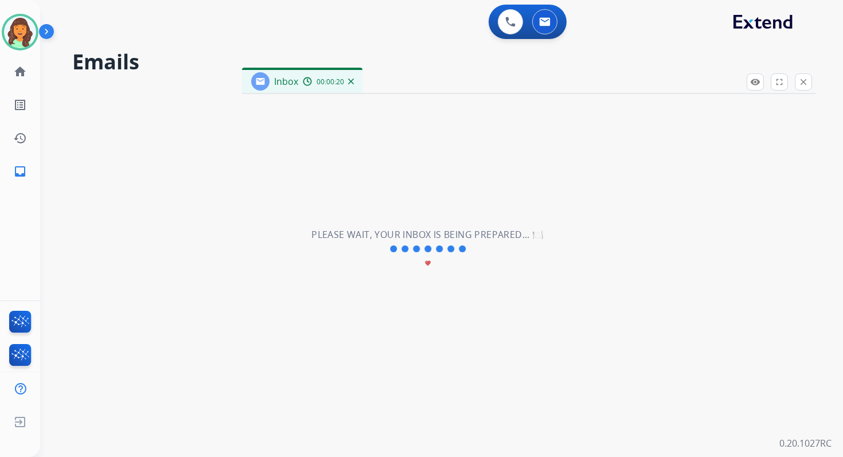
scroll to position [0, 0]
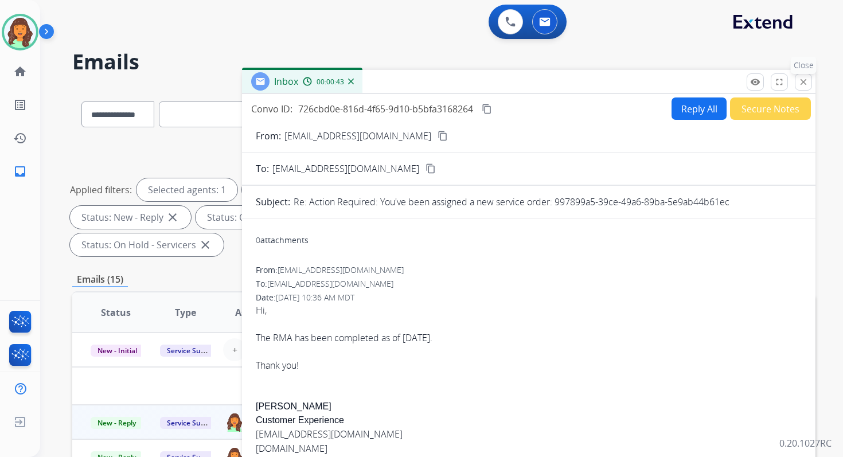
click at [799, 85] on mat-icon "close" at bounding box center [803, 82] width 10 height 10
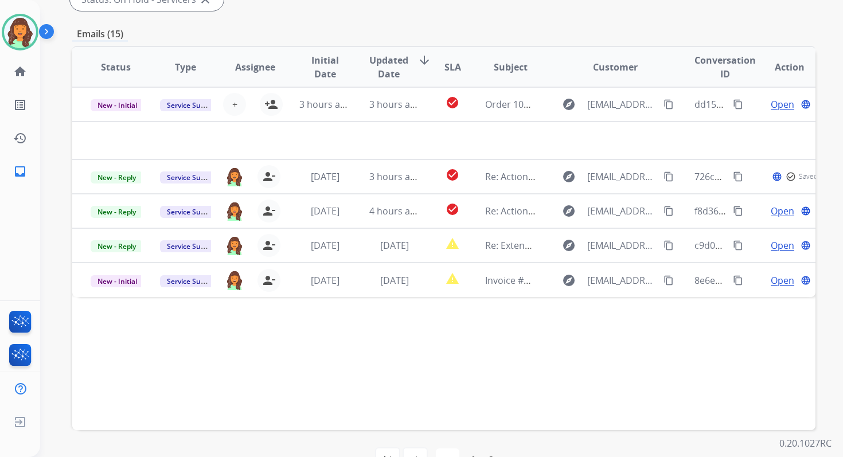
scroll to position [278, 0]
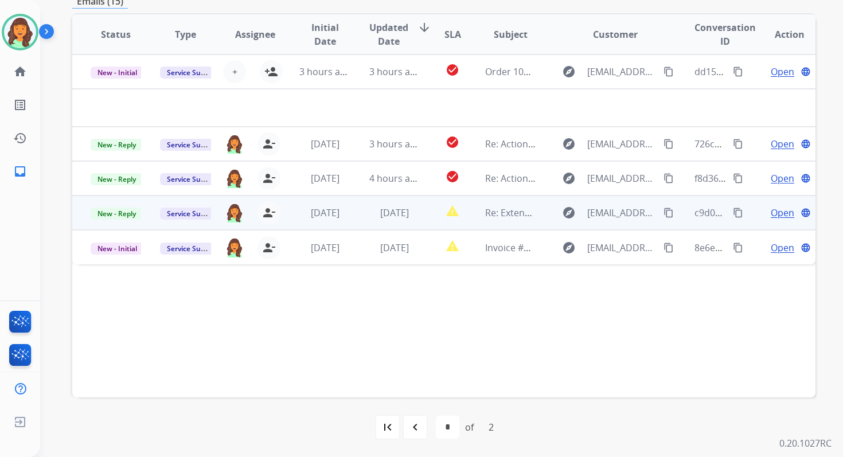
click at [385, 203] on td "[DATE]" at bounding box center [385, 212] width 69 height 34
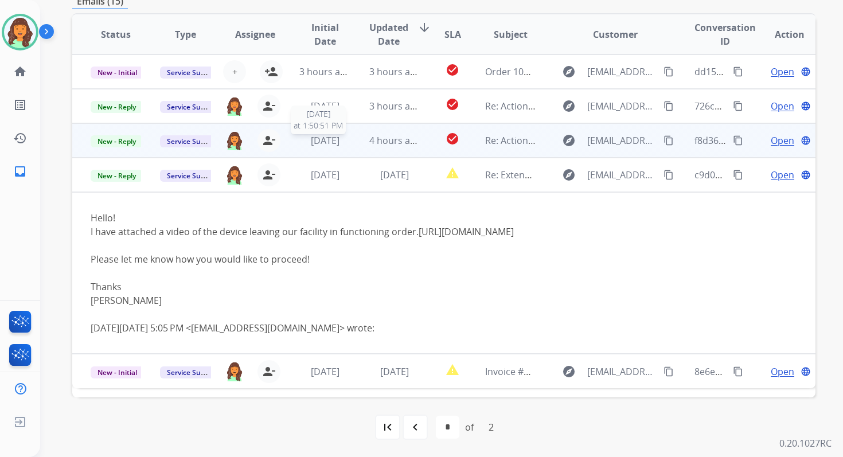
click at [339, 141] on span "[DATE]" at bounding box center [325, 140] width 29 height 13
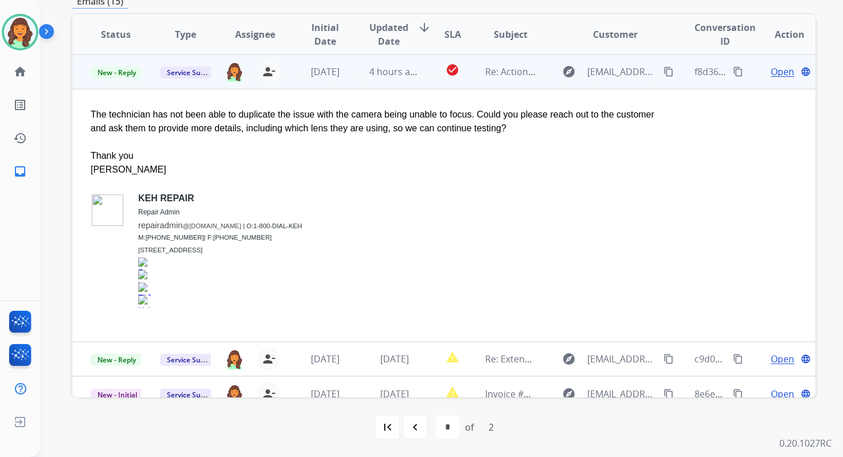
scroll to position [0, 0]
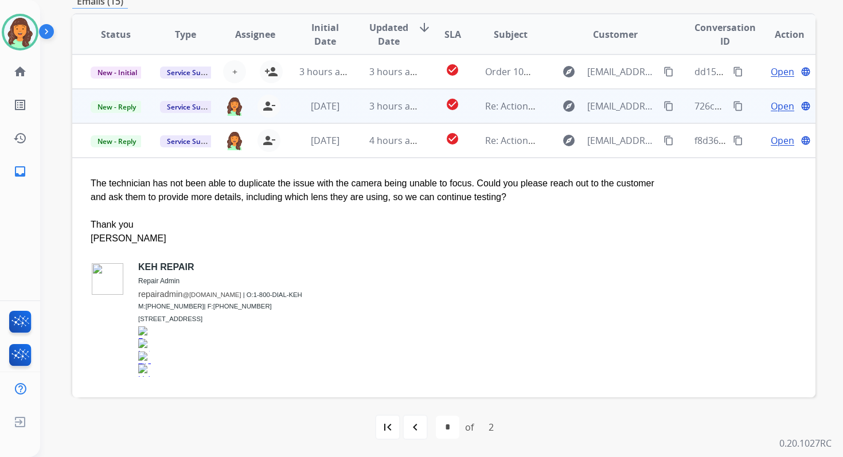
click at [389, 108] on span "3 hours ago" at bounding box center [395, 106] width 52 height 13
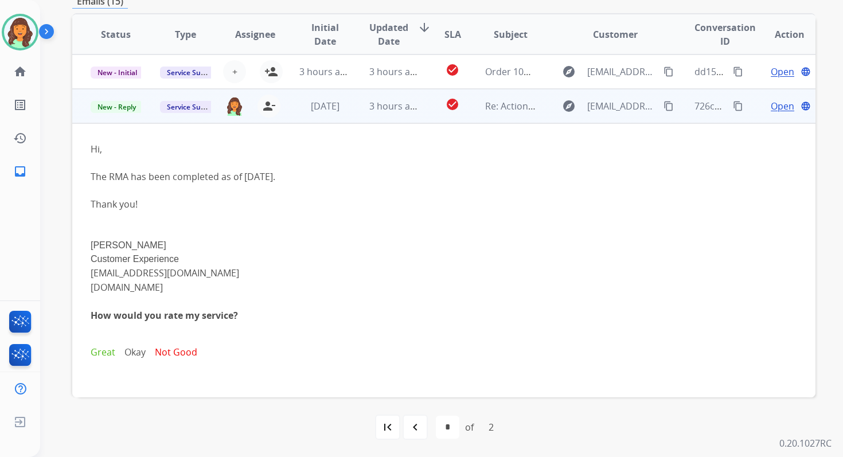
scroll to position [34, 0]
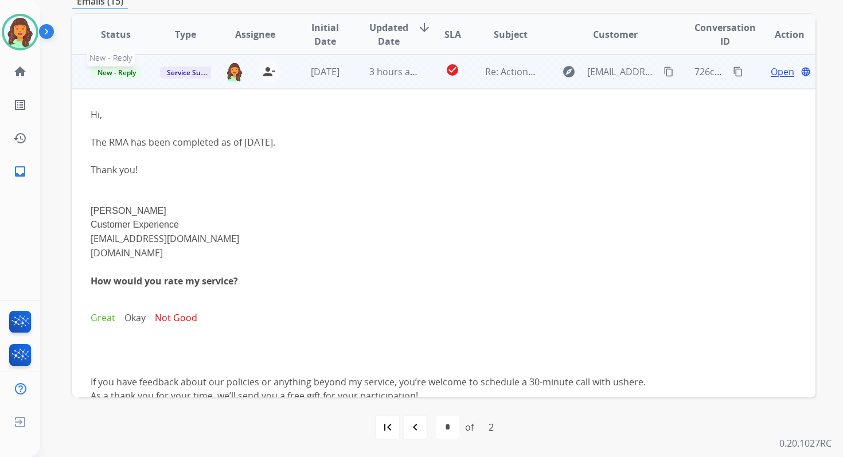
click at [128, 71] on span "New - Reply" at bounding box center [117, 73] width 52 height 12
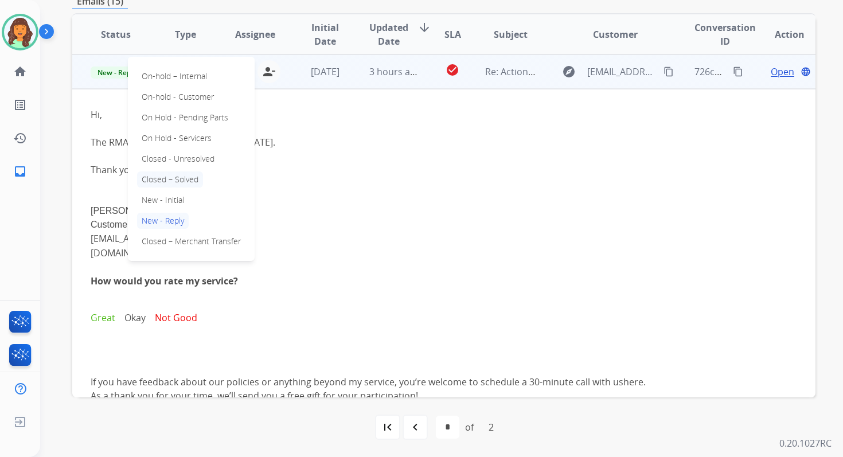
click at [169, 178] on p "Closed – Solved" at bounding box center [170, 179] width 66 height 16
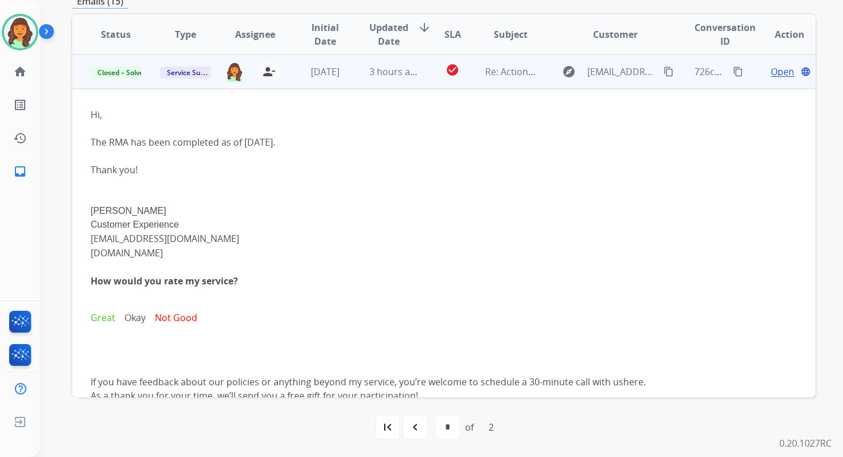
scroll to position [0, 0]
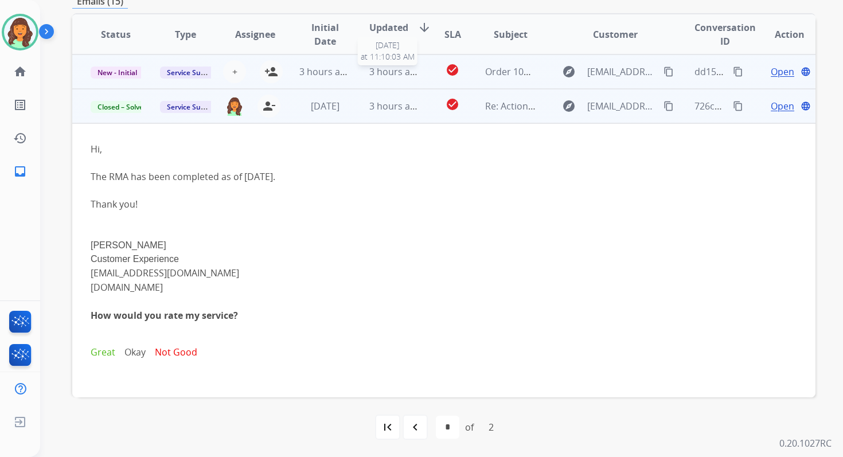
click at [412, 71] on span "3 hours ago" at bounding box center [395, 71] width 52 height 13
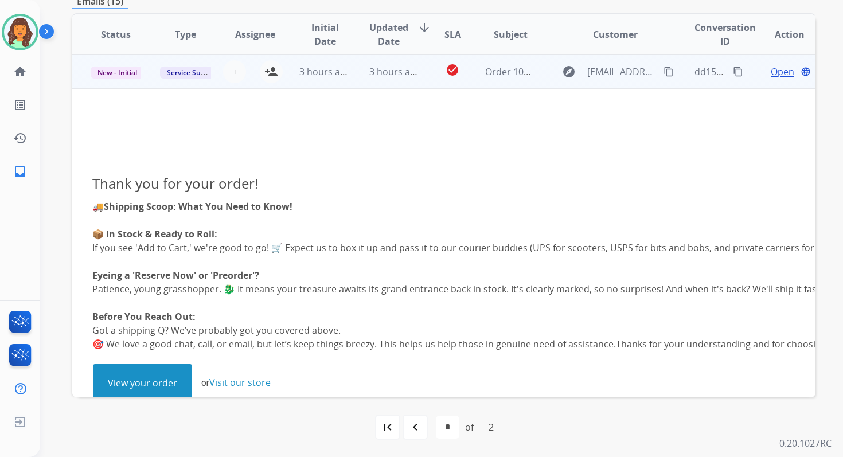
click at [142, 387] on link "View your order" at bounding box center [142, 383] width 98 height 37
click at [733, 73] on mat-icon "content_copy" at bounding box center [738, 72] width 10 height 10
click at [275, 67] on mat-icon "person_add" at bounding box center [271, 72] width 14 height 14
click at [111, 70] on span "New - Initial" at bounding box center [117, 73] width 53 height 12
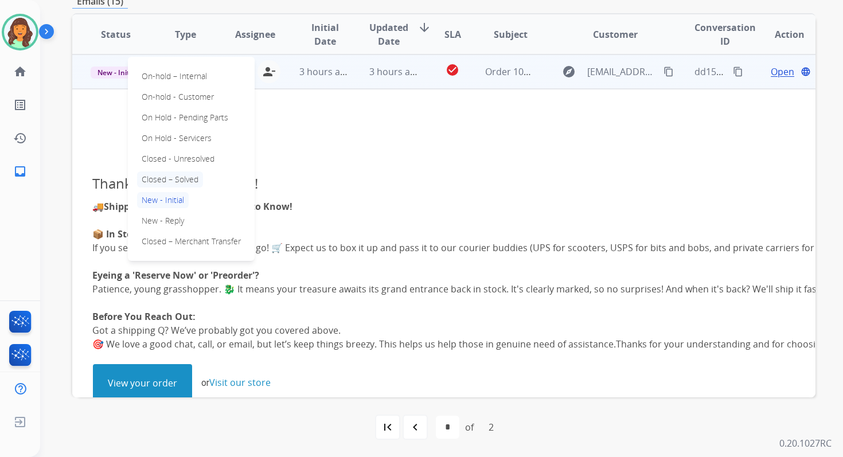
click at [162, 177] on p "Closed – Solved" at bounding box center [170, 179] width 66 height 16
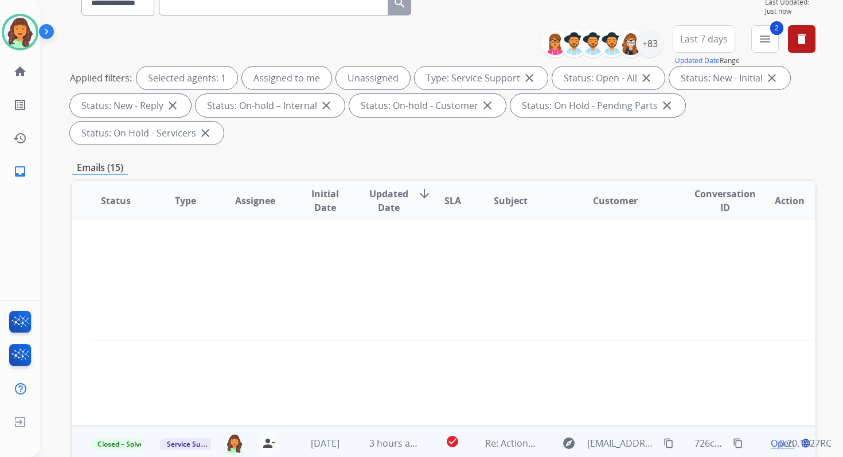
scroll to position [278, 0]
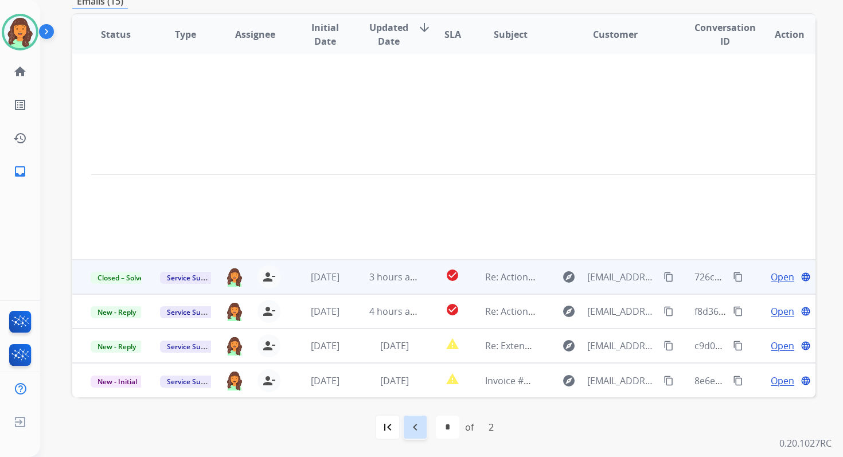
click at [417, 430] on mat-icon "navigate_before" at bounding box center [415, 427] width 14 height 14
select select "*"
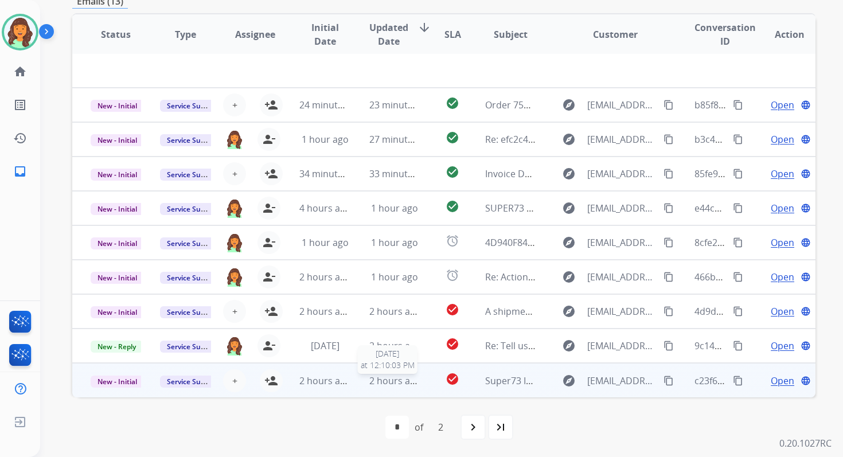
click at [376, 374] on span "2 hours ago" at bounding box center [395, 380] width 52 height 13
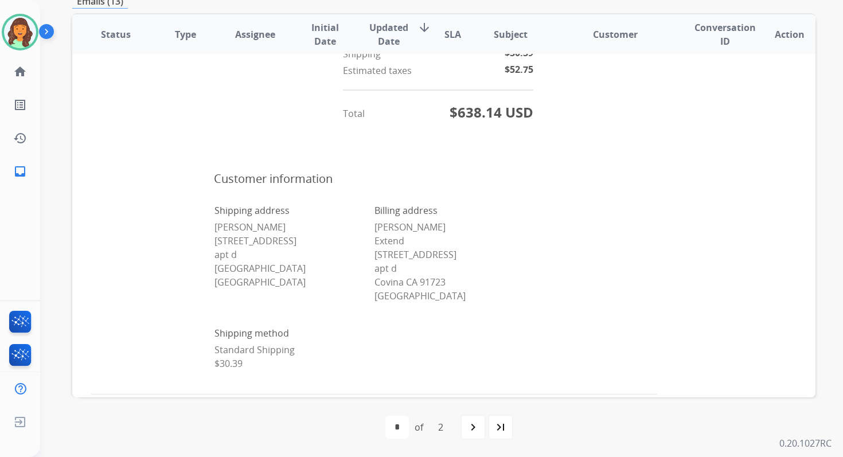
scroll to position [932, 0]
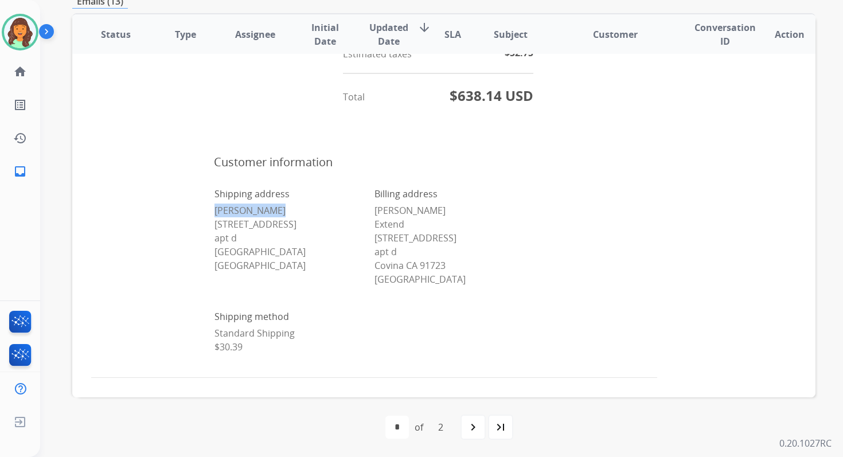
drag, startPoint x: 213, startPoint y: 210, endPoint x: 290, endPoint y: 210, distance: 77.4
click at [290, 210] on p "Zac Crandell 315 McAmant Drive apt d Santa Cruz CA 95060 United States" at bounding box center [293, 238] width 159 height 69
copy p "Zac Crandell"
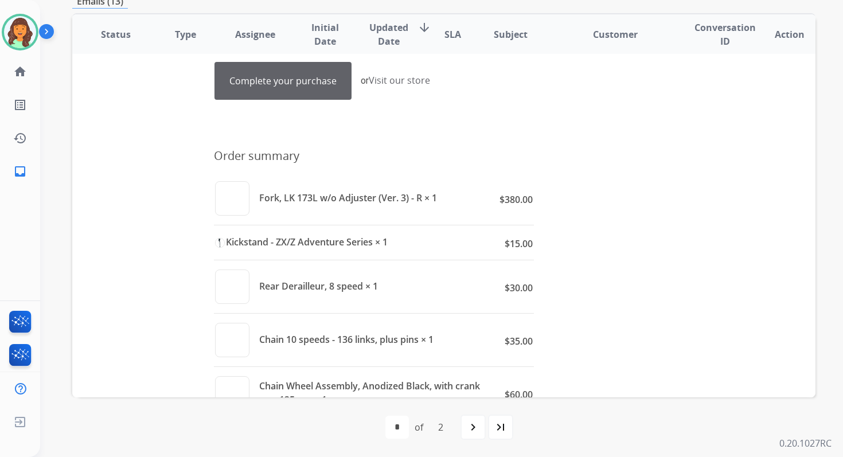
scroll to position [444, 0]
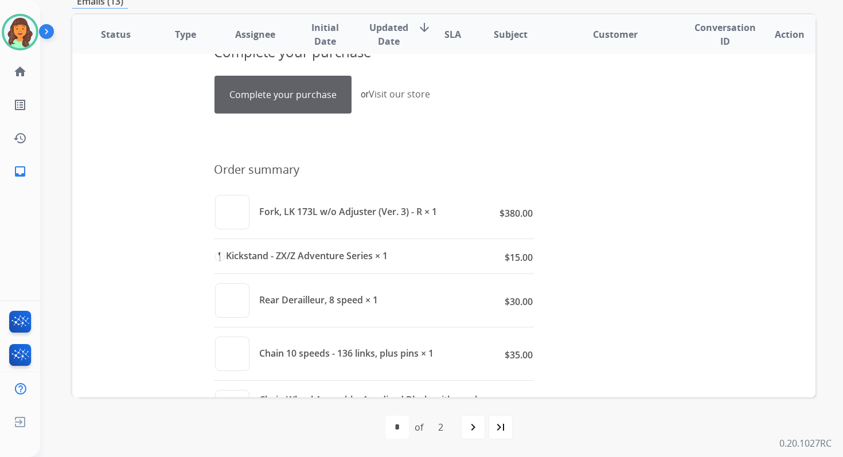
click at [279, 102] on link "Complete your purchase" at bounding box center [283, 94] width 136 height 37
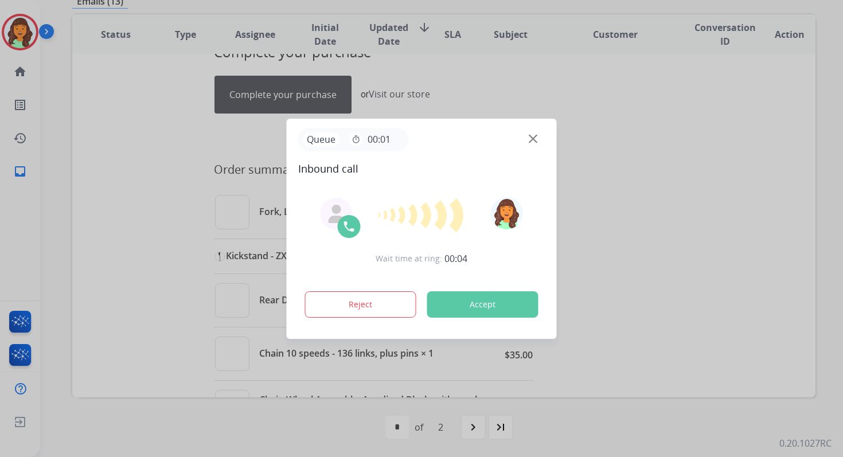
click at [439, 301] on button "Accept" at bounding box center [482, 304] width 111 height 26
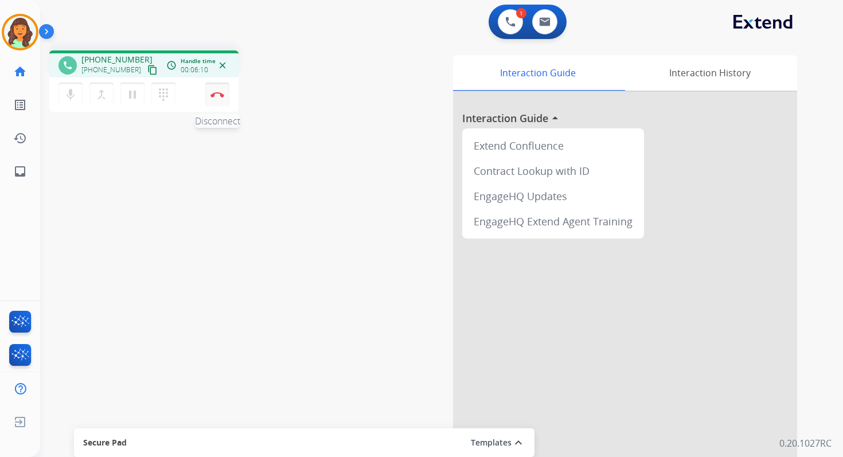
click at [215, 92] on img at bounding box center [217, 95] width 14 height 6
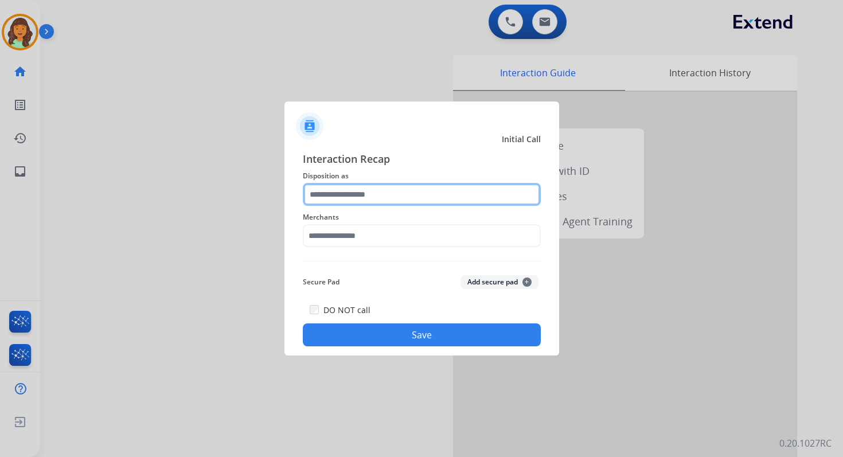
click at [372, 183] on input "text" at bounding box center [422, 194] width 238 height 23
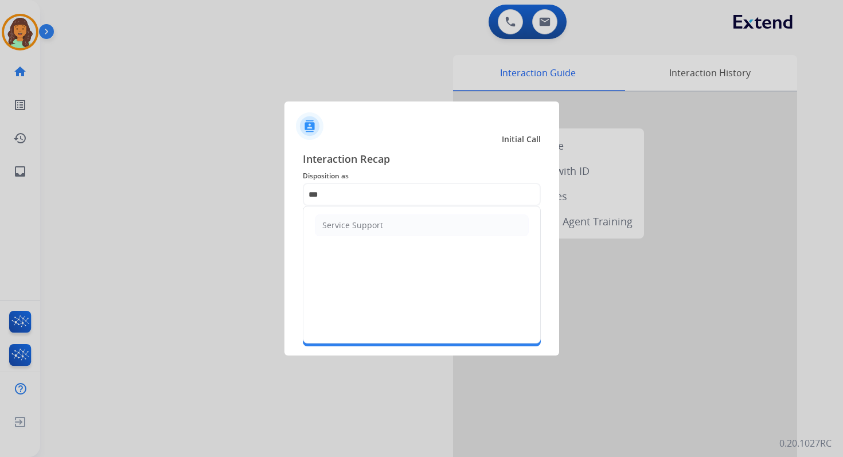
click at [361, 206] on ul "Service Support" at bounding box center [421, 225] width 237 height 38
click at [365, 226] on div "Service Support" at bounding box center [352, 225] width 61 height 11
type input "**********"
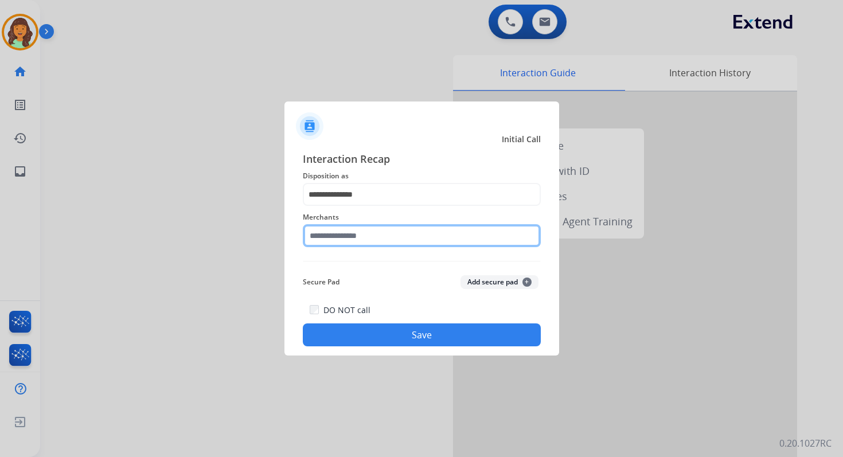
click at [365, 232] on input "text" at bounding box center [422, 235] width 238 height 23
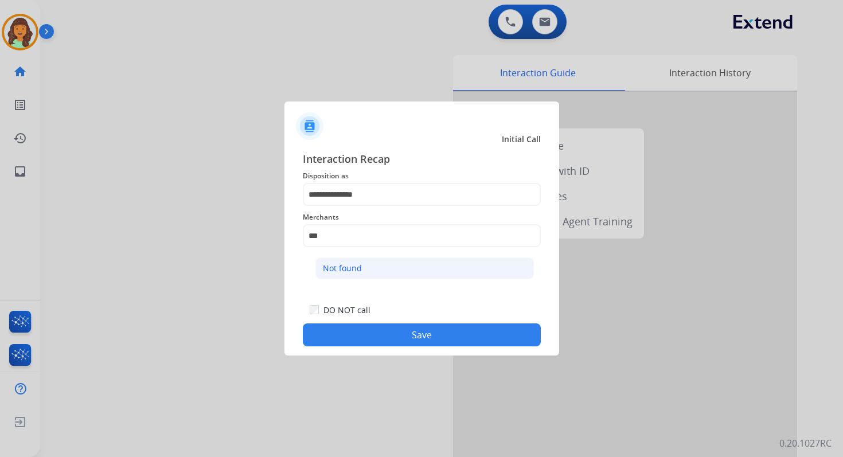
click at [381, 275] on li "Not found" at bounding box center [424, 268] width 218 height 22
type input "*********"
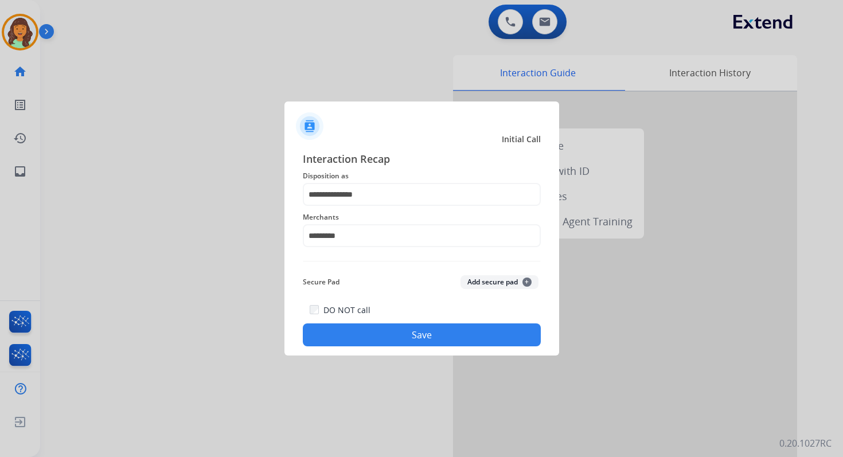
click at [419, 342] on button "Save" at bounding box center [422, 334] width 238 height 23
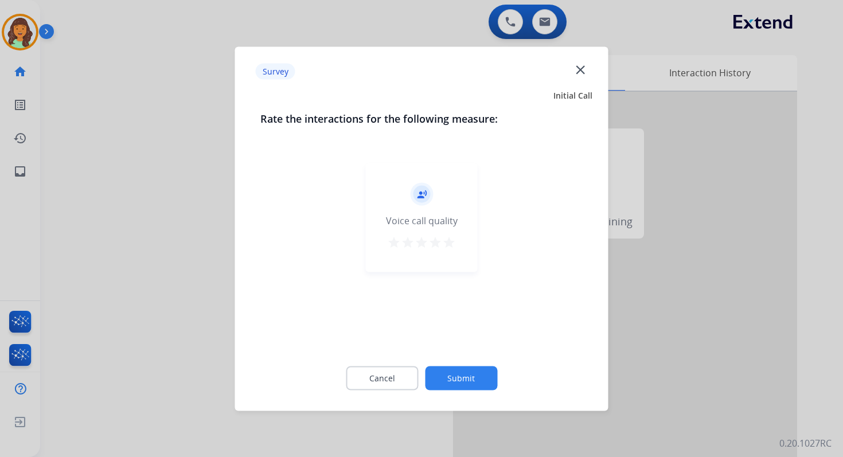
click at [471, 370] on button "Submit" at bounding box center [461, 378] width 72 height 24
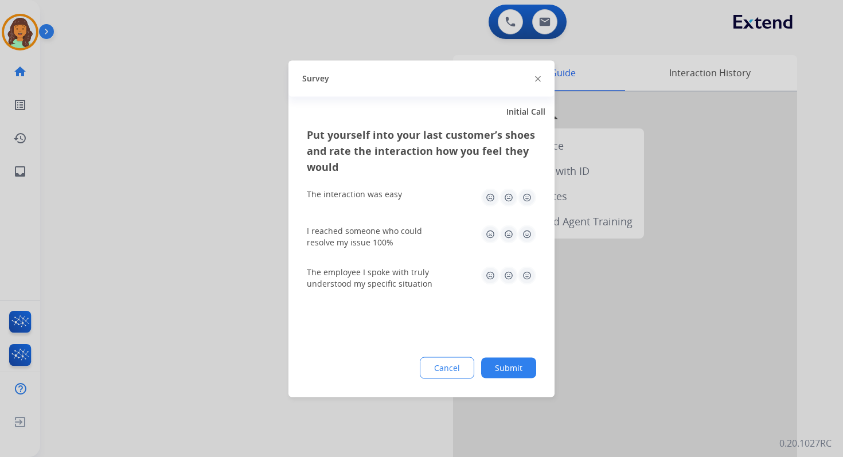
click at [504, 371] on button "Submit" at bounding box center [508, 367] width 55 height 21
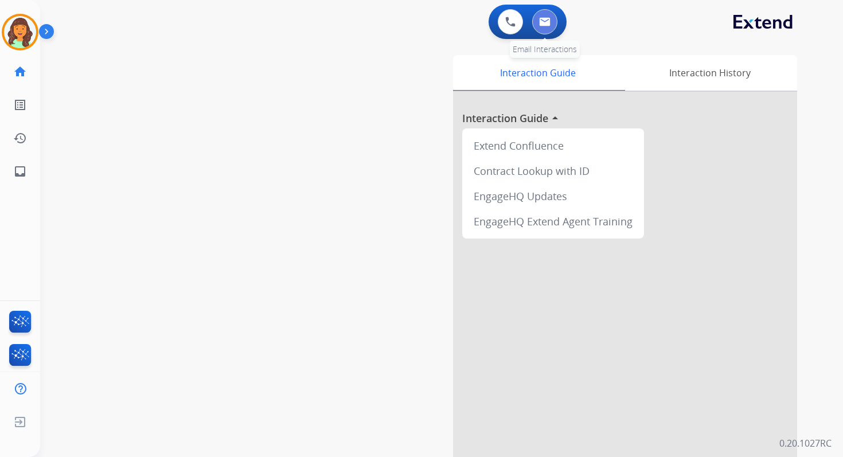
click at [548, 15] on button at bounding box center [544, 21] width 25 height 25
select select "**********"
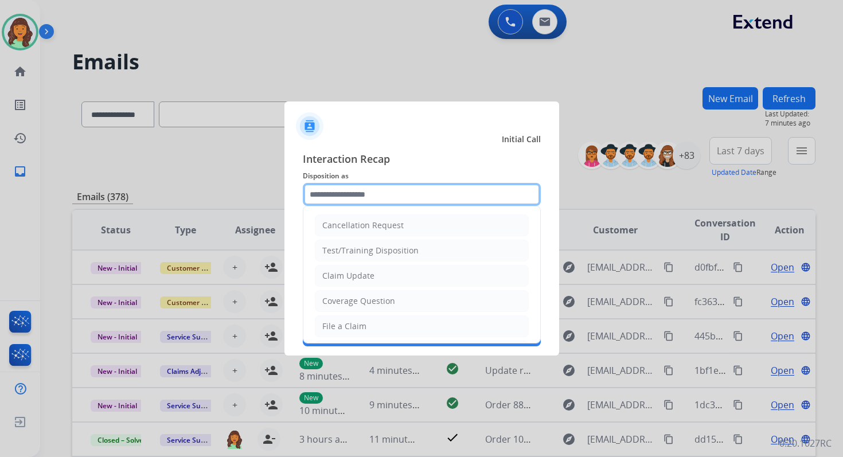
click at [373, 204] on input "text" at bounding box center [422, 194] width 238 height 23
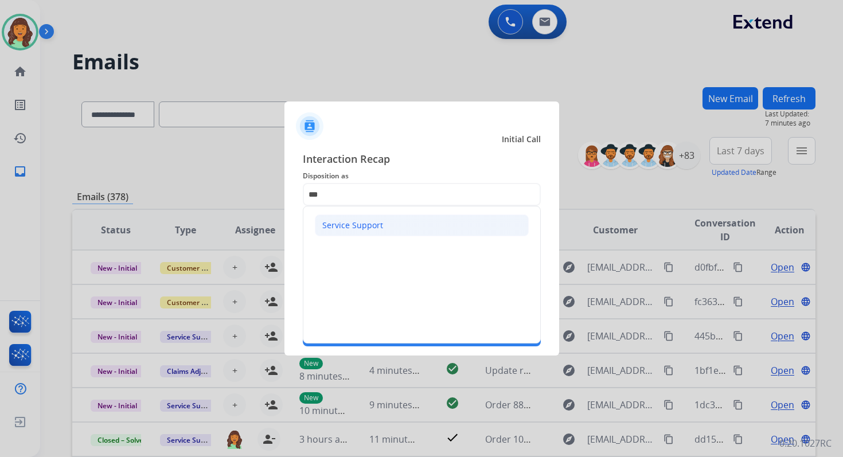
click at [359, 221] on div "Service Support" at bounding box center [352, 225] width 61 height 11
type input "**********"
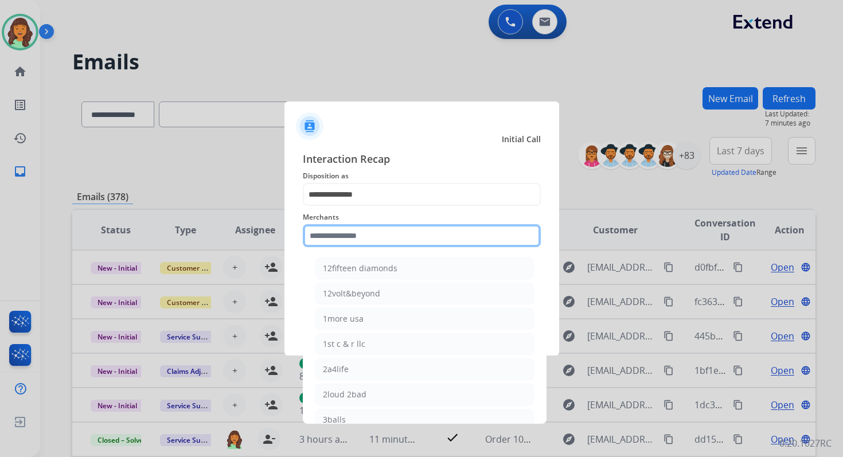
click at [359, 229] on input "text" at bounding box center [422, 235] width 238 height 23
type input "*"
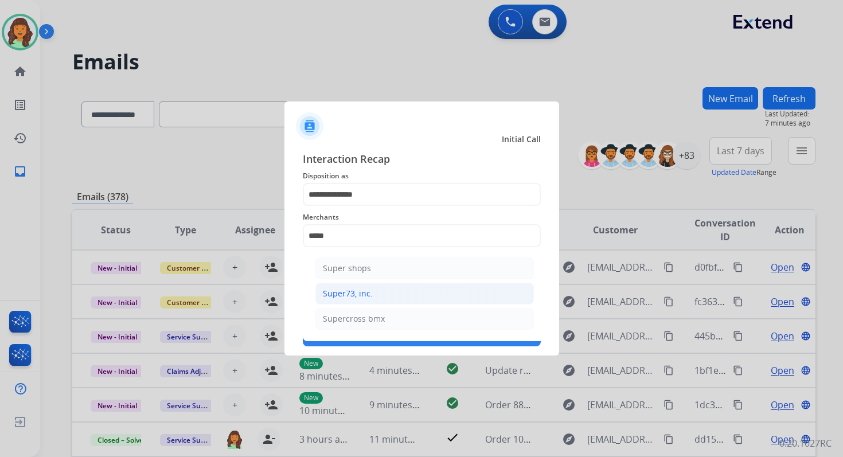
click at [375, 292] on li "Super73, inc." at bounding box center [424, 294] width 218 height 22
type input "**********"
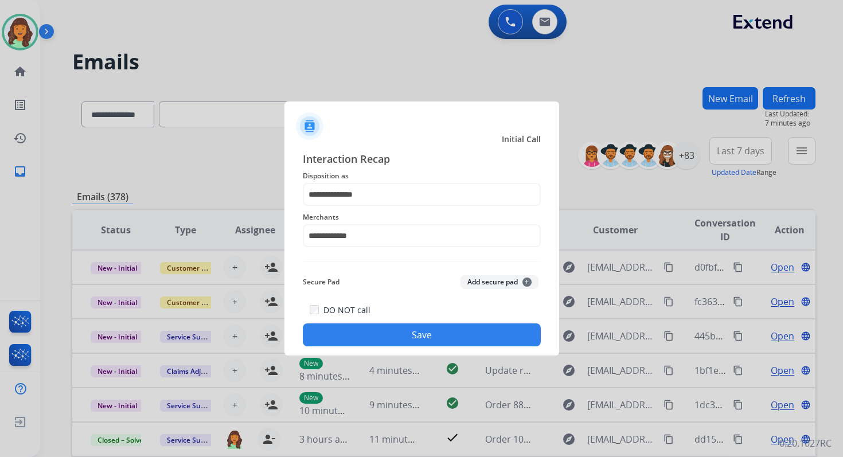
click at [375, 292] on div "Secure Pad Add secure pad +" at bounding box center [422, 282] width 238 height 23
click at [393, 329] on button "Save" at bounding box center [422, 334] width 238 height 23
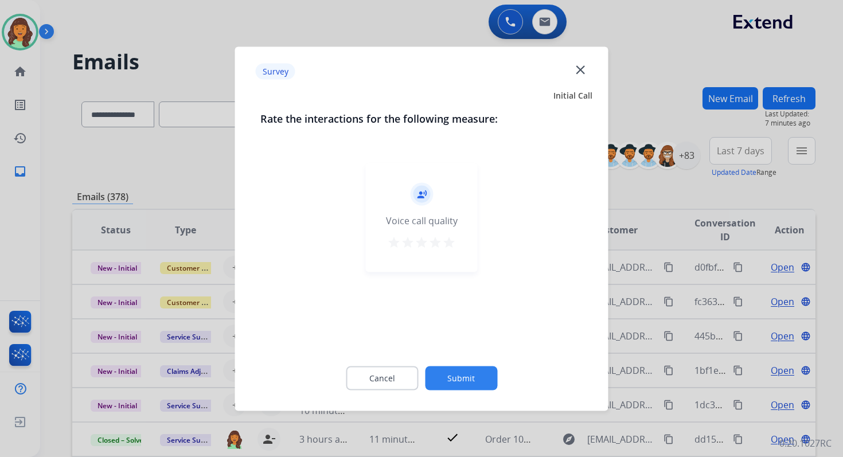
click at [459, 380] on button "Submit" at bounding box center [461, 378] width 72 height 24
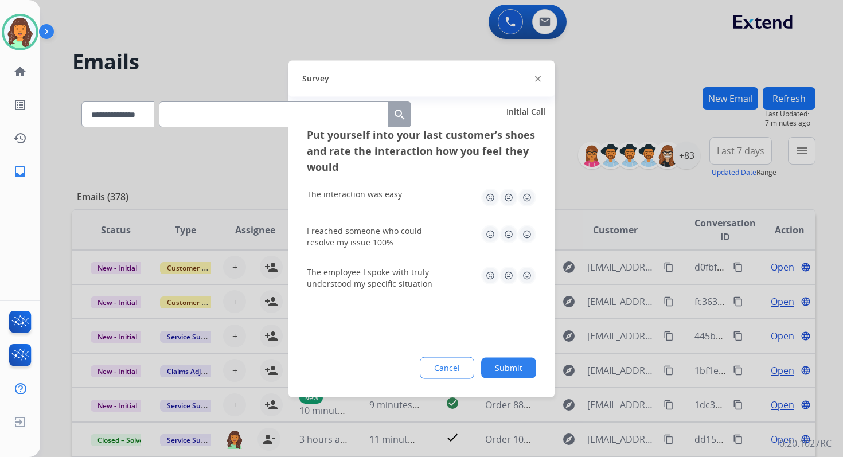
click at [512, 376] on button "Submit" at bounding box center [508, 367] width 55 height 21
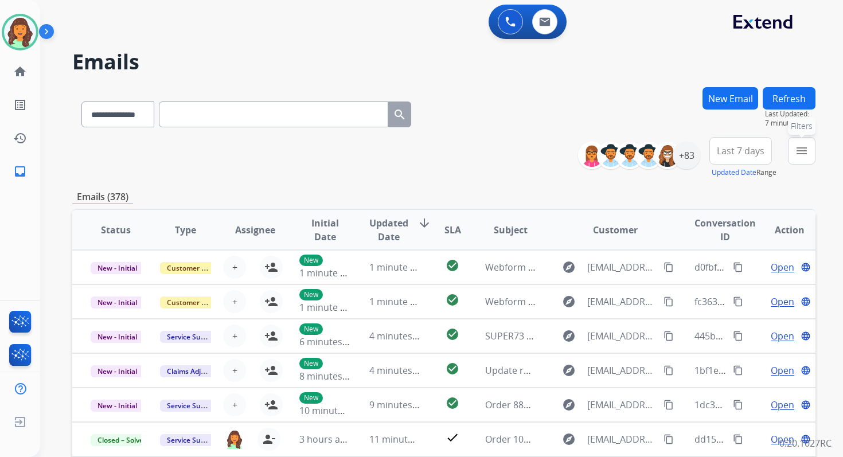
click at [801, 155] on mat-icon "menu" at bounding box center [802, 151] width 14 height 14
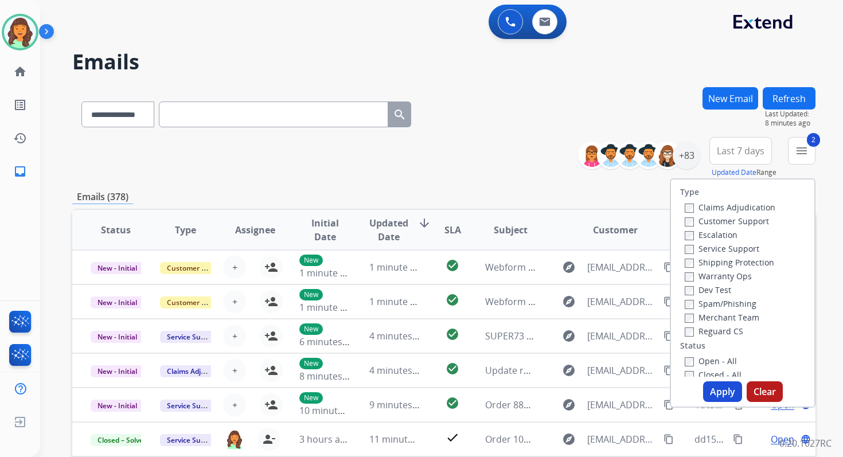
click at [707, 393] on button "Apply" at bounding box center [722, 391] width 39 height 21
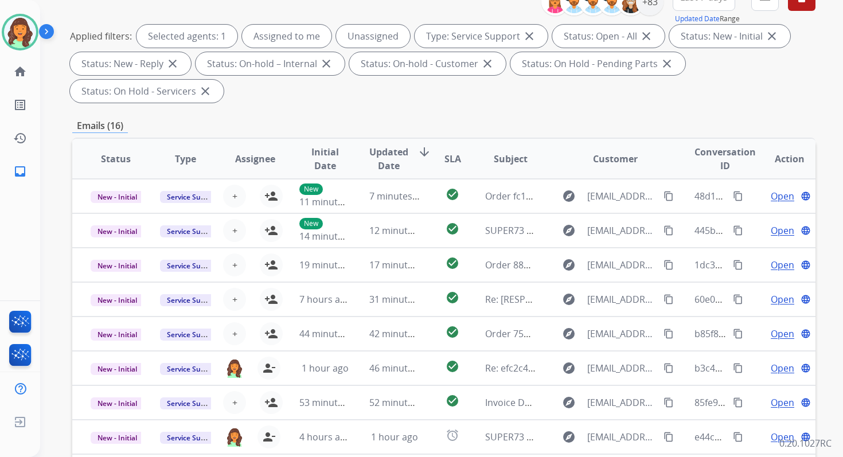
scroll to position [278, 0]
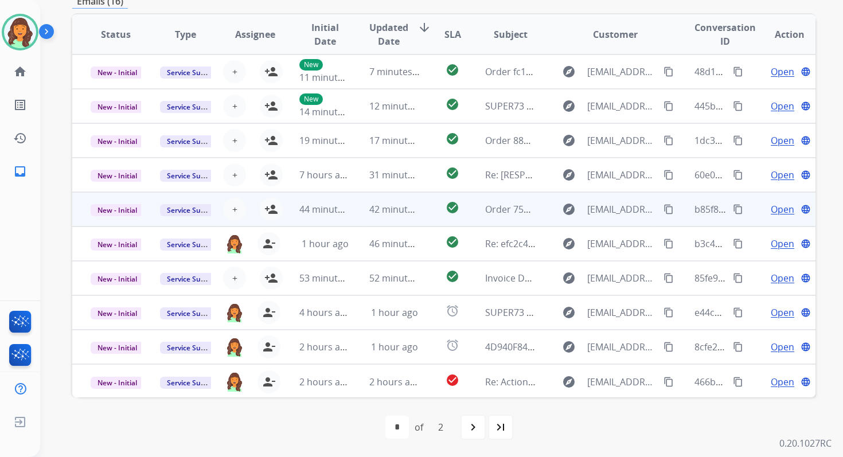
click at [376, 201] on td "42 minutes ago" at bounding box center [385, 209] width 69 height 34
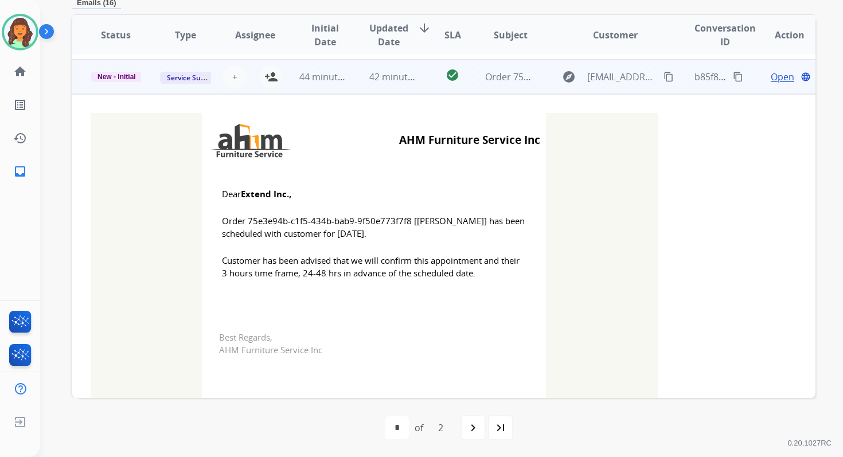
scroll to position [138, 0]
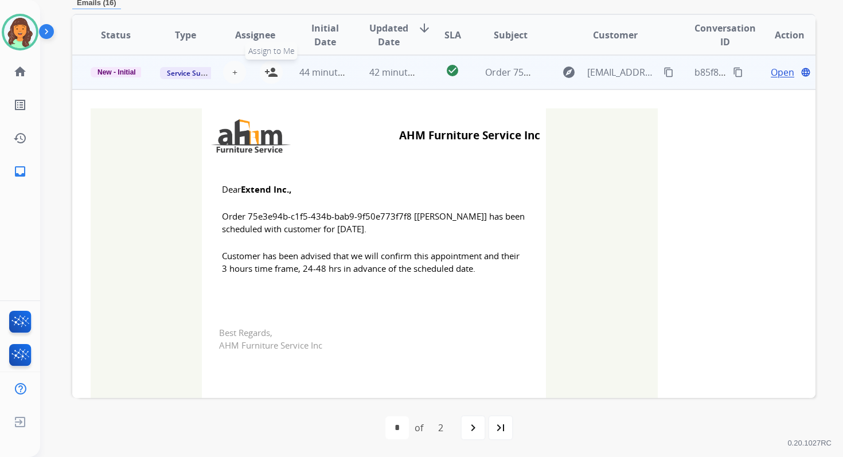
click at [271, 64] on button "person_add Assign to Me" at bounding box center [271, 72] width 23 height 23
click at [126, 70] on span "New - Initial" at bounding box center [117, 72] width 52 height 10
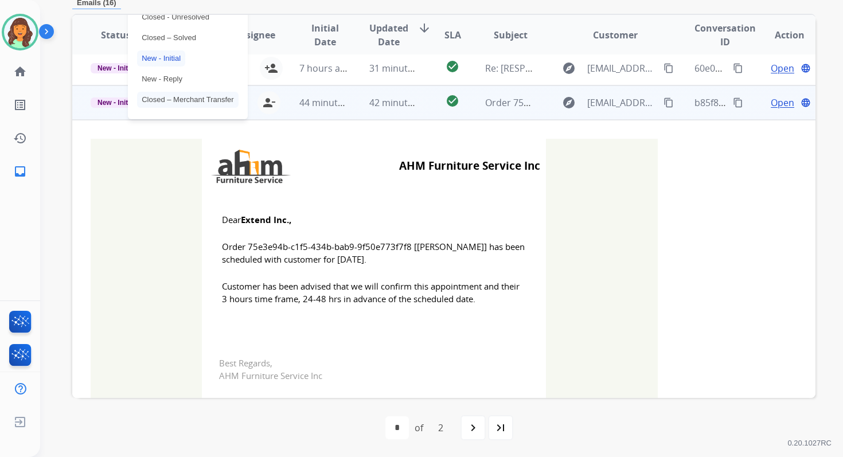
scroll to position [80, 0]
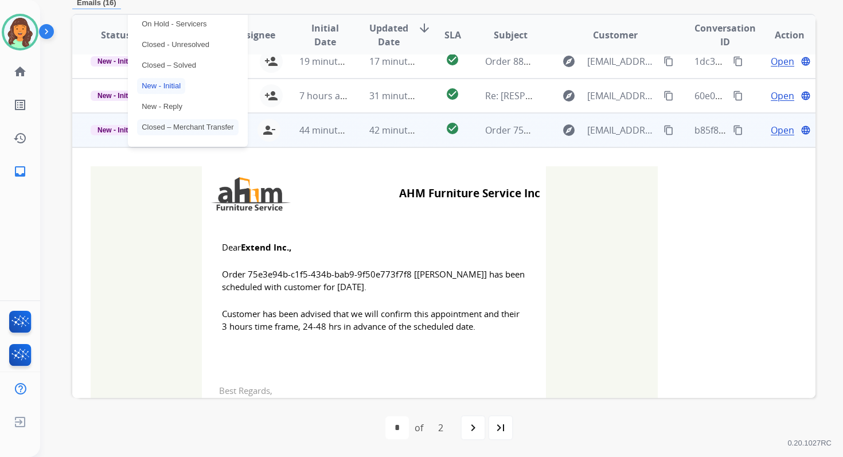
click at [158, 61] on p "Closed – Solved" at bounding box center [169, 65] width 64 height 16
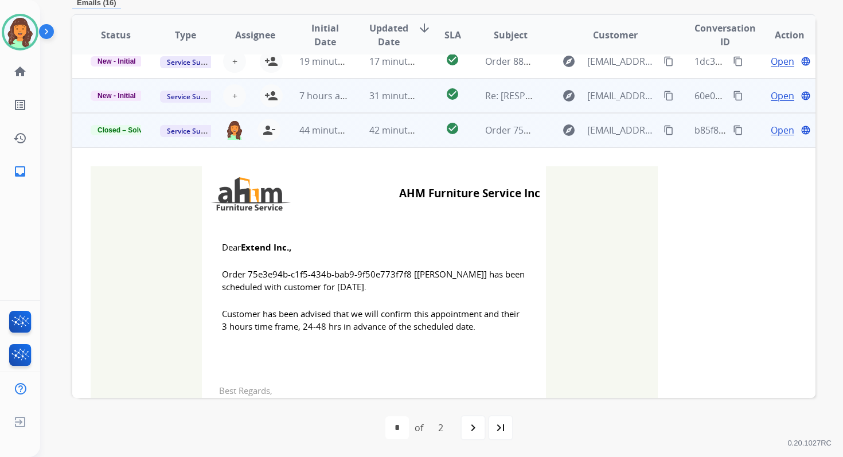
click at [345, 104] on td "7 hours ago" at bounding box center [315, 96] width 69 height 34
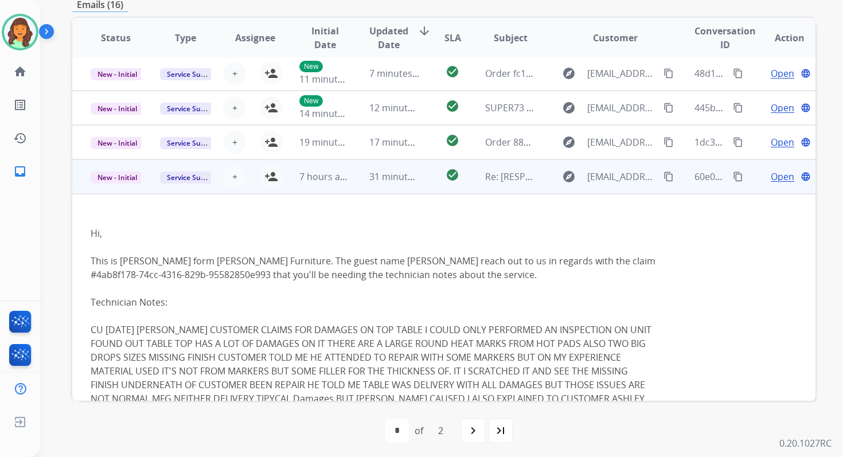
scroll to position [0, 0]
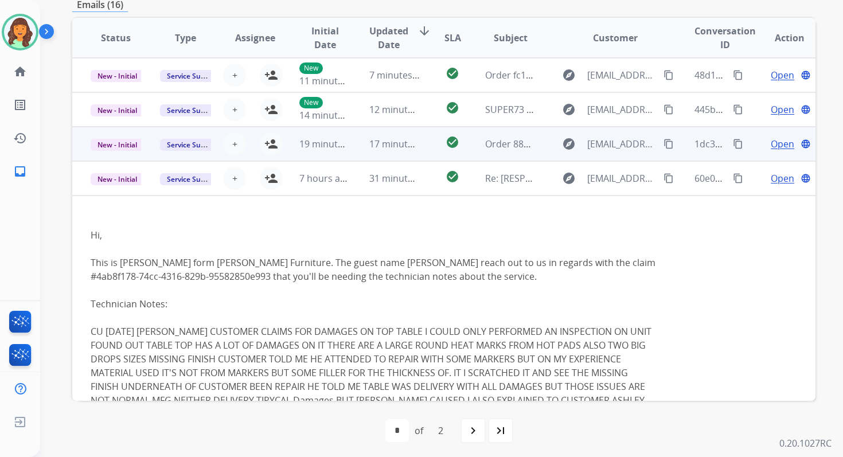
click at [361, 143] on td "17 minutes ago" at bounding box center [385, 144] width 69 height 34
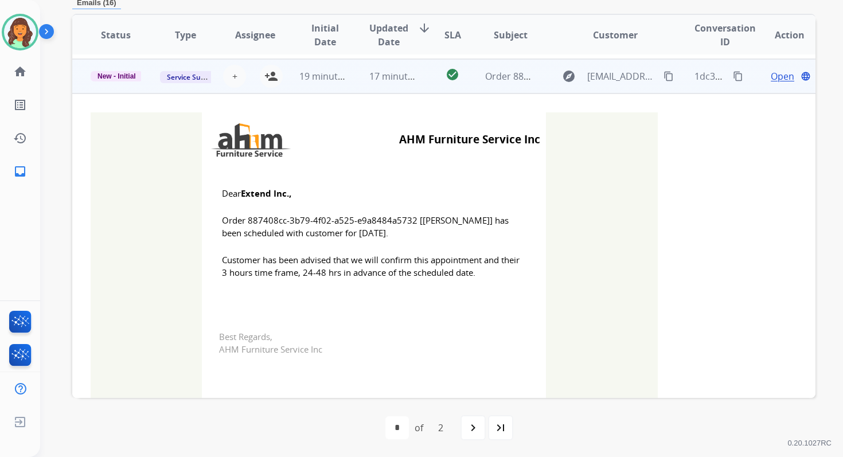
scroll to position [69, 0]
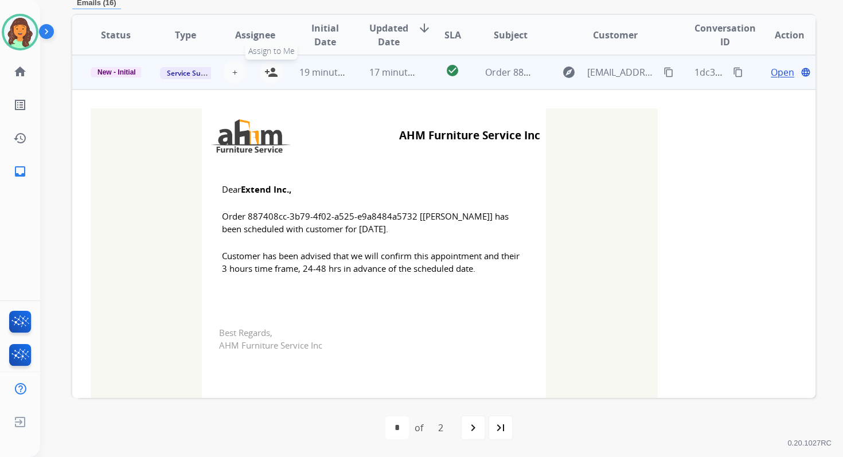
click at [270, 72] on mat-icon "person_add" at bounding box center [271, 72] width 14 height 14
click at [130, 73] on span "New - Initial" at bounding box center [117, 72] width 52 height 10
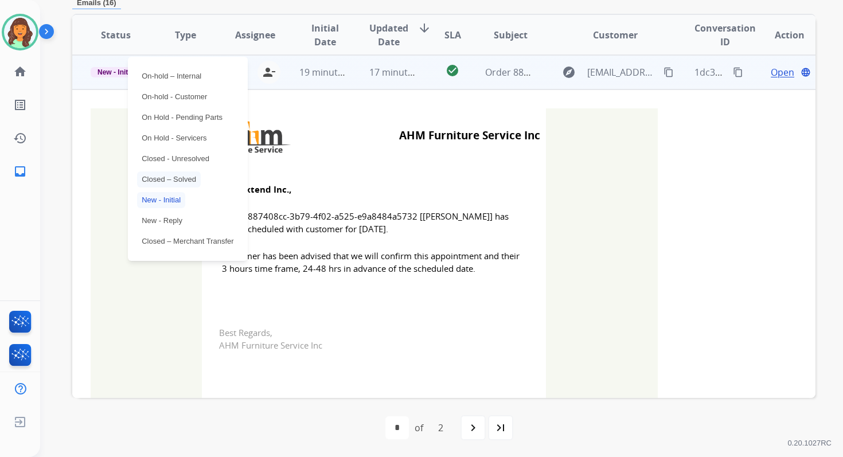
click at [174, 181] on p "Closed – Solved" at bounding box center [169, 179] width 64 height 16
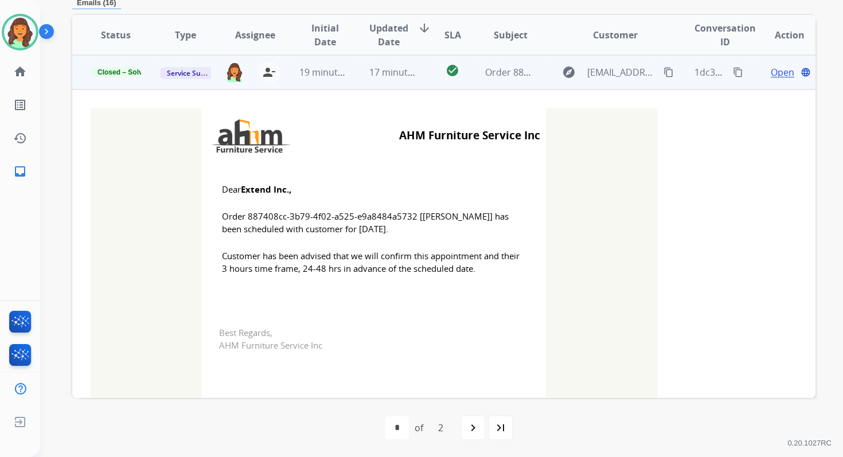
scroll to position [0, 0]
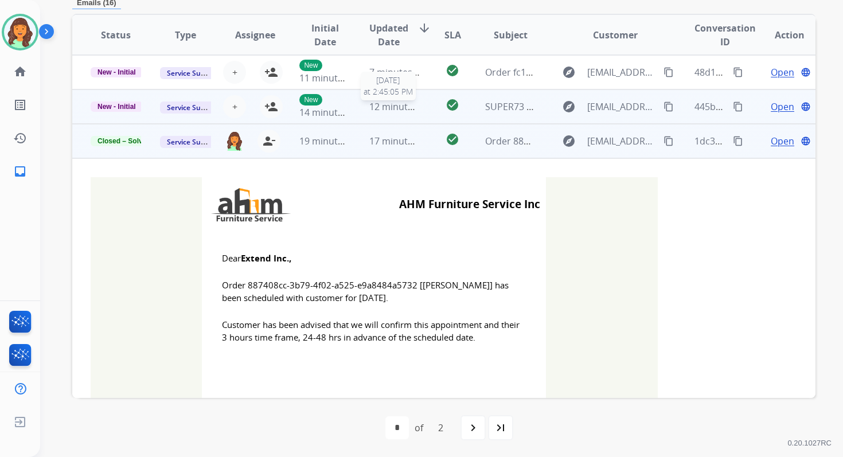
click at [394, 107] on span "12 minutes ago" at bounding box center [402, 106] width 67 height 13
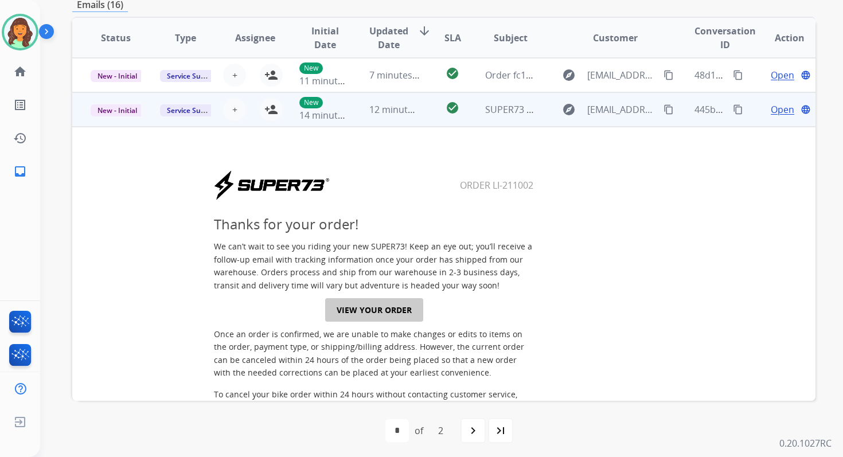
click at [733, 105] on mat-icon "content_copy" at bounding box center [738, 109] width 10 height 10
click at [276, 111] on button "person_add Assign to Me" at bounding box center [271, 109] width 23 height 23
click at [124, 109] on span "New - Initial" at bounding box center [117, 110] width 53 height 12
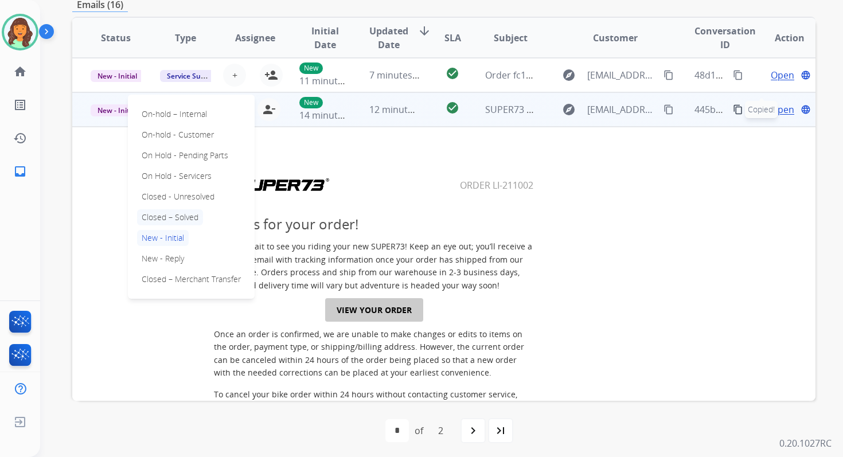
click at [174, 214] on p "Closed – Solved" at bounding box center [170, 217] width 66 height 16
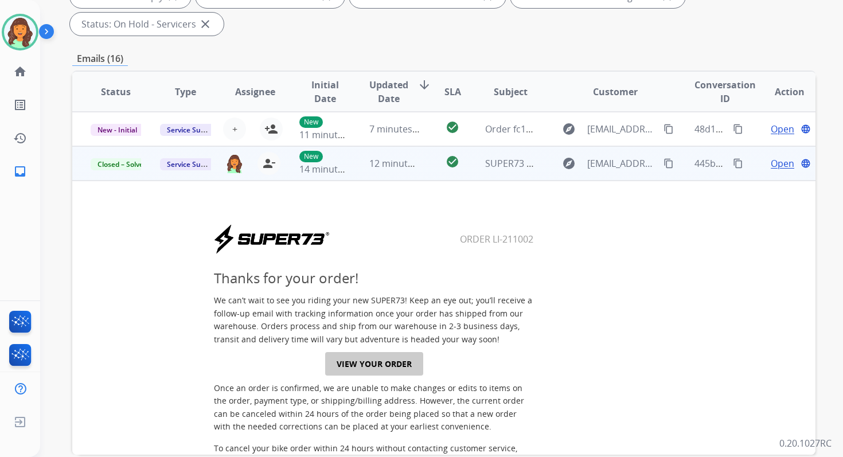
scroll to position [128, 0]
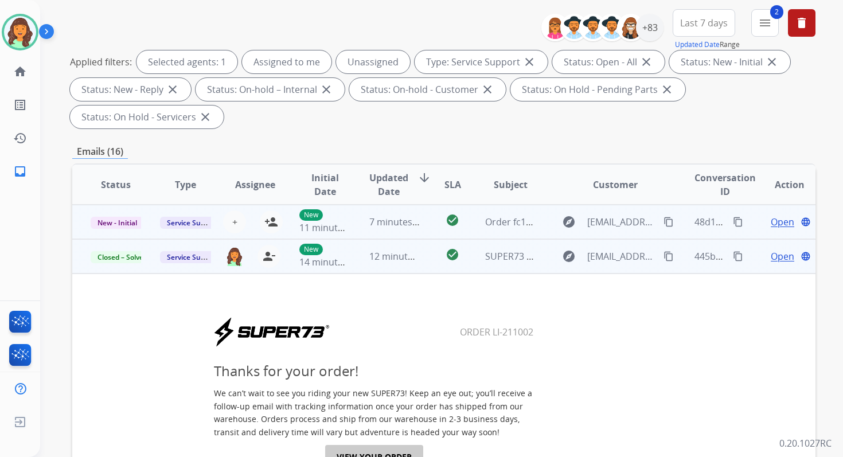
click at [401, 212] on td "7 minutes ago" at bounding box center [385, 222] width 69 height 34
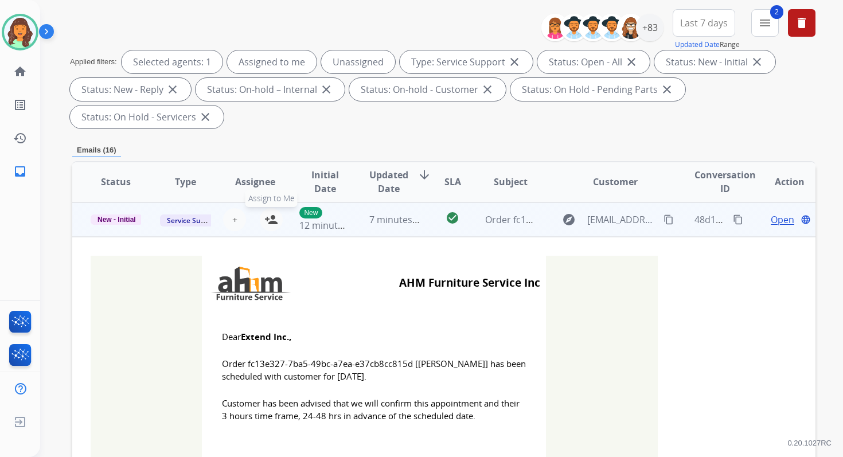
click at [265, 220] on mat-icon "person_add" at bounding box center [271, 220] width 14 height 14
click at [114, 222] on span "New - Initial" at bounding box center [117, 219] width 52 height 10
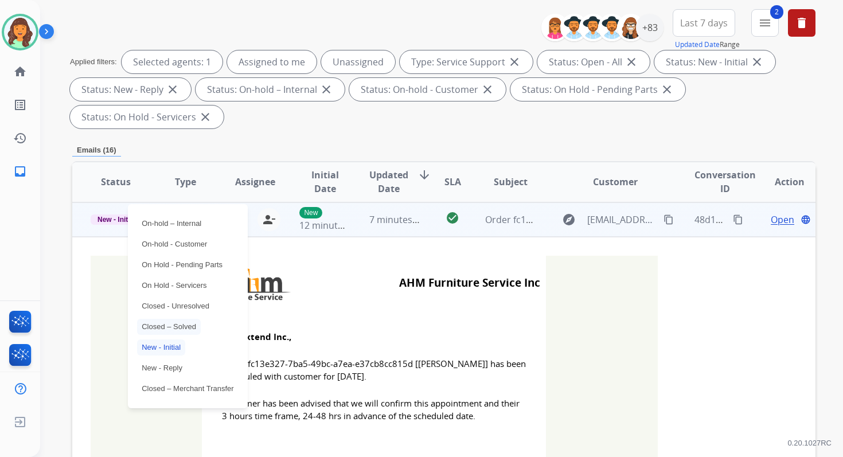
click at [171, 331] on p "Closed – Solved" at bounding box center [169, 327] width 64 height 16
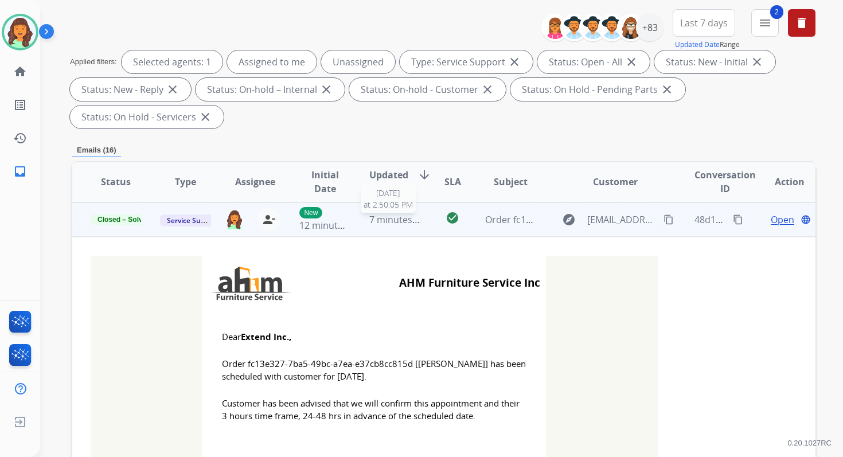
click at [413, 224] on span "7 minutes ago" at bounding box center [399, 219] width 61 height 13
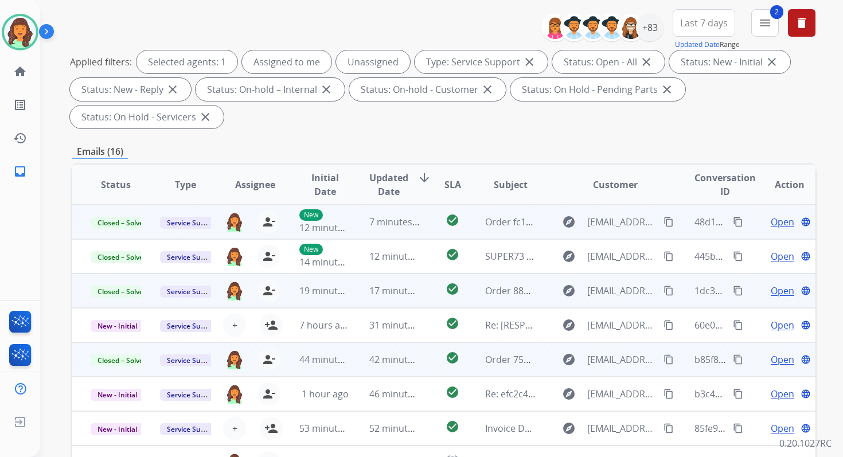
scroll to position [0, 0]
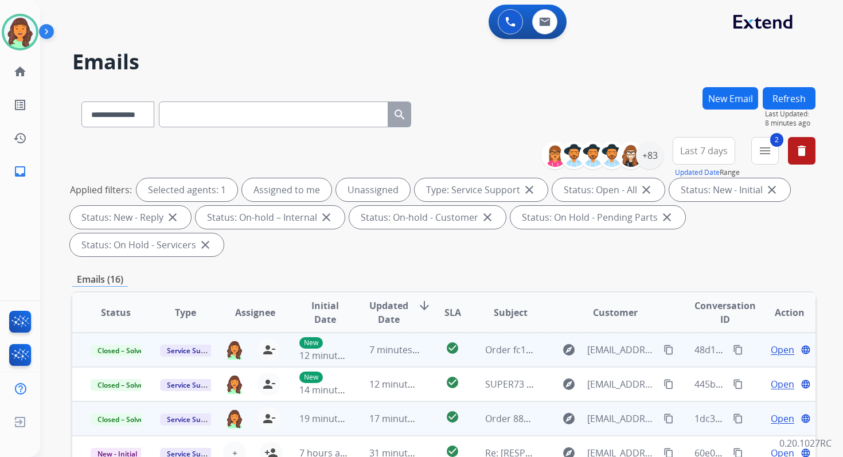
click at [795, 87] on div "Refresh Last Updated: 8 minutes ago" at bounding box center [788, 107] width 53 height 41
click at [799, 100] on button "Refresh" at bounding box center [788, 98] width 53 height 22
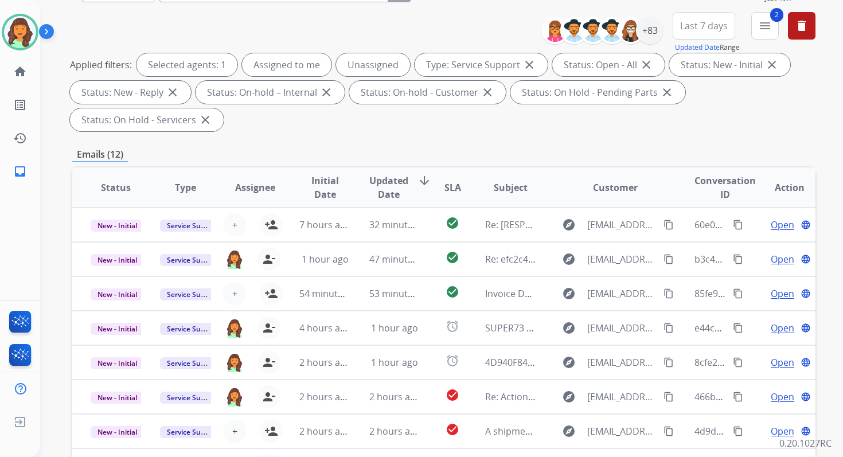
scroll to position [278, 0]
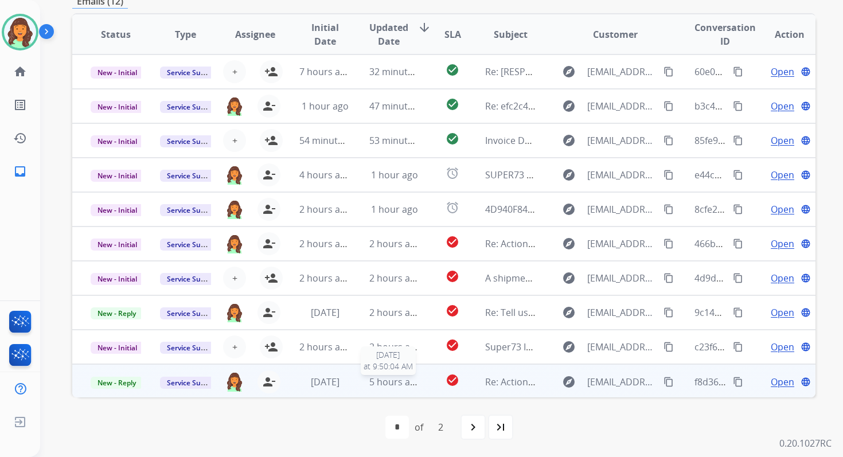
click at [396, 378] on span "5 hours ago" at bounding box center [395, 382] width 52 height 13
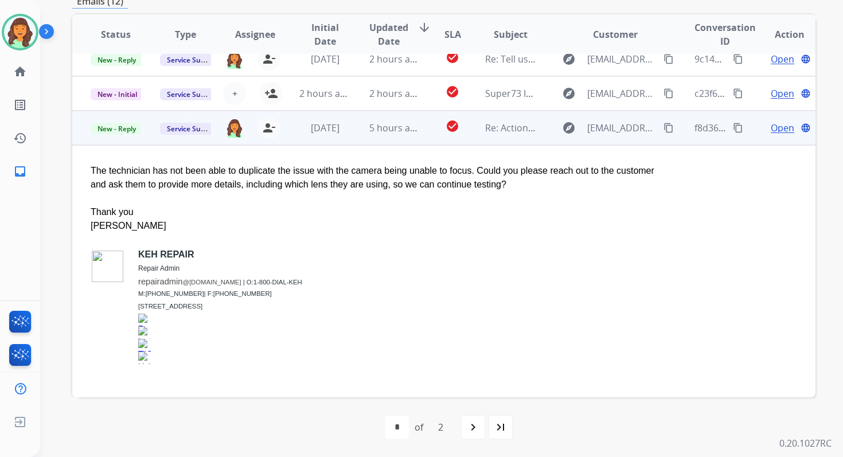
scroll to position [255, 0]
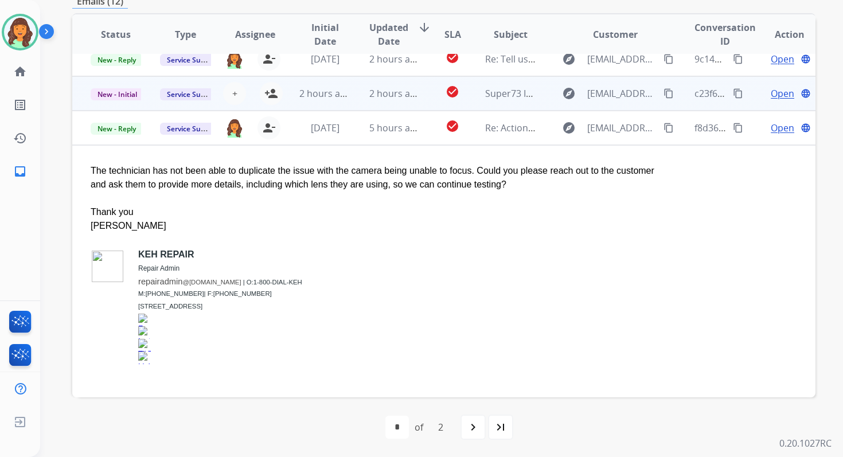
click at [359, 92] on td "2 hours ago" at bounding box center [385, 93] width 69 height 34
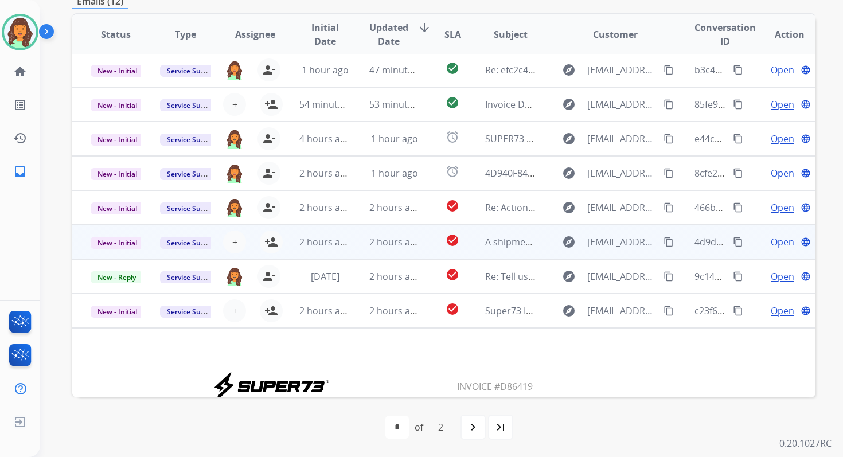
scroll to position [21, 0]
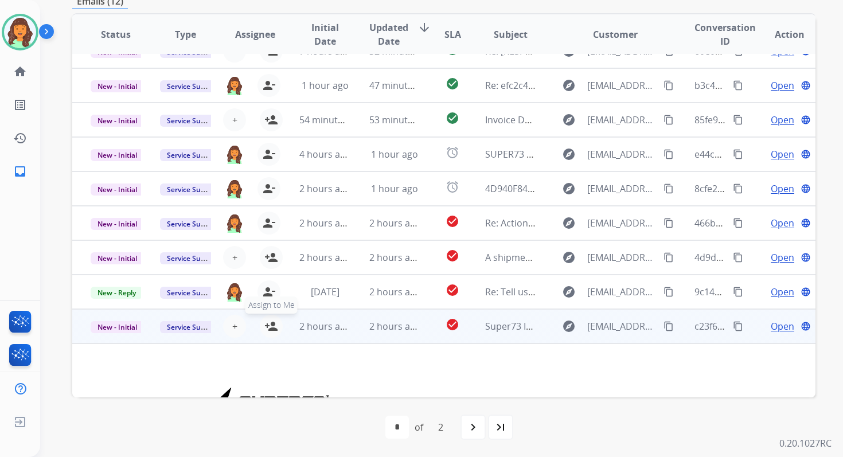
click at [273, 326] on mat-icon "person_add" at bounding box center [271, 326] width 14 height 14
click at [128, 331] on span "New - Initial" at bounding box center [117, 327] width 53 height 12
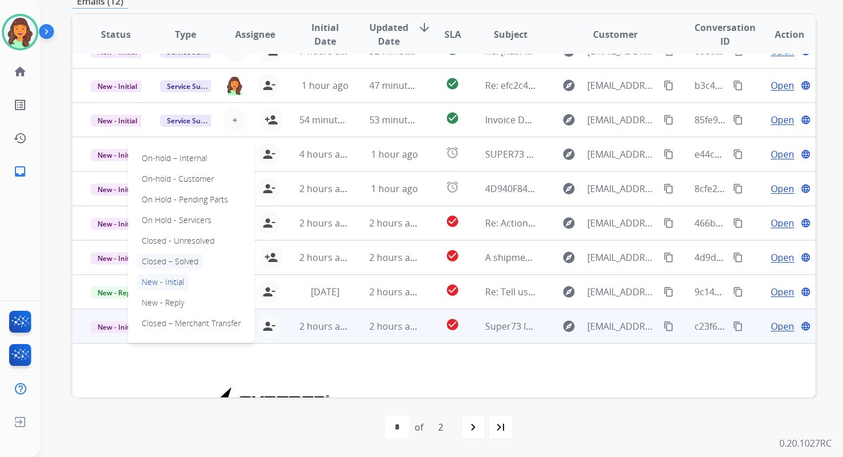
click at [170, 263] on p "Closed – Solved" at bounding box center [170, 261] width 66 height 16
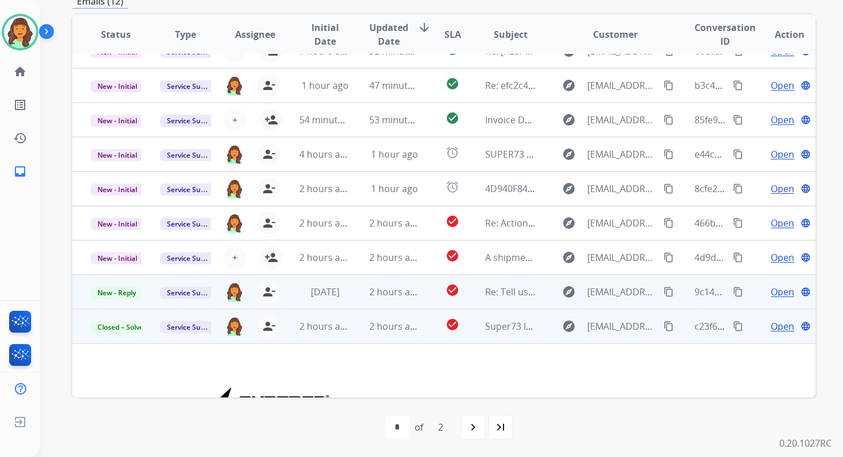
click at [384, 299] on td "2 hours ago" at bounding box center [385, 292] width 69 height 34
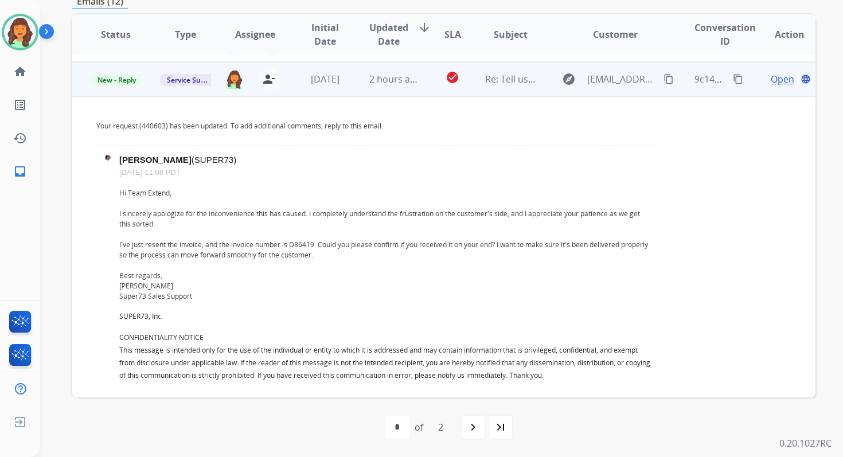
scroll to position [241, 0]
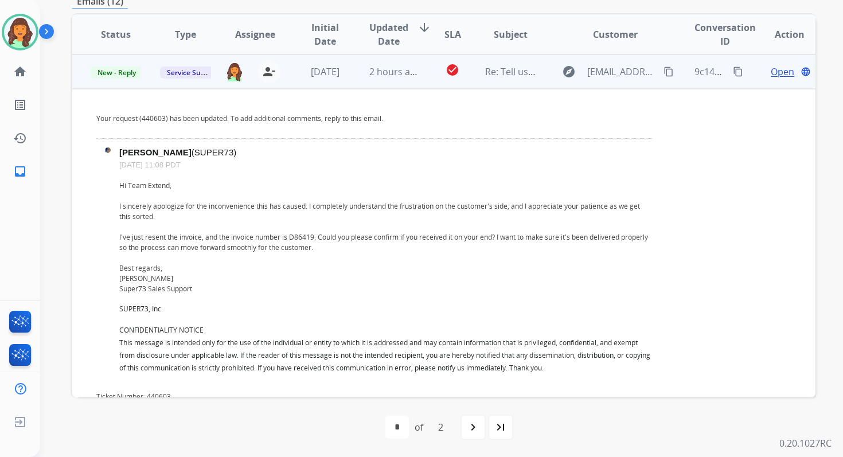
click at [771, 68] on span "Open" at bounding box center [783, 72] width 24 height 14
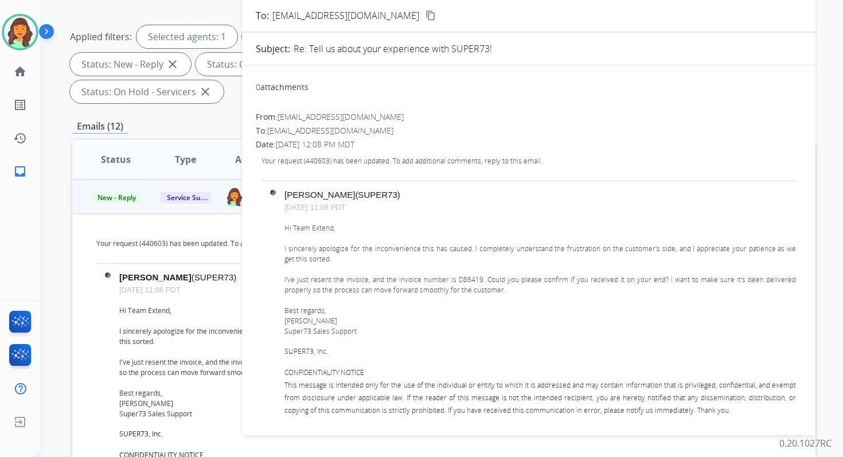
scroll to position [0, 0]
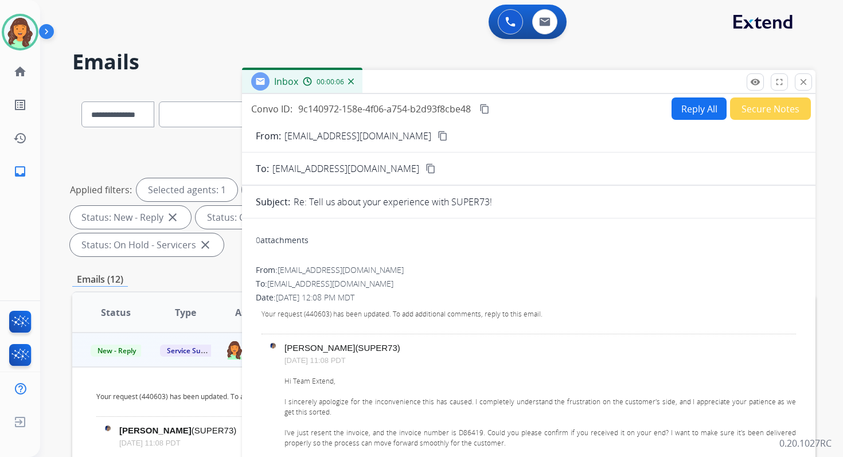
click at [668, 118] on div "Reply All Secure Notes" at bounding box center [739, 108] width 143 height 22
click at [695, 103] on button "Reply All" at bounding box center [698, 108] width 55 height 22
select select "**********"
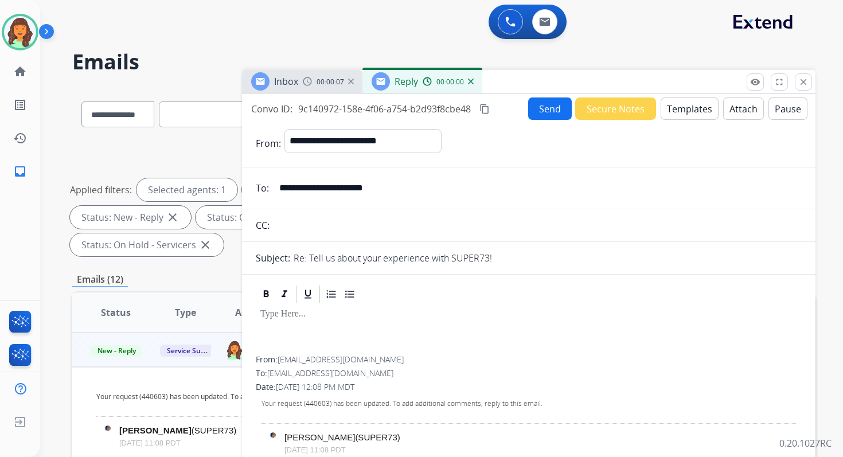
click at [695, 103] on button "Templates" at bounding box center [689, 108] width 58 height 22
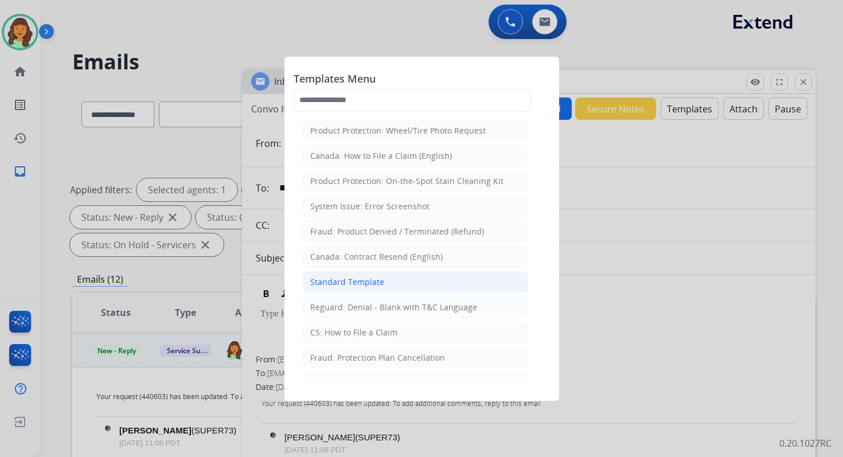
click at [400, 276] on li "Standard Template" at bounding box center [415, 282] width 225 height 22
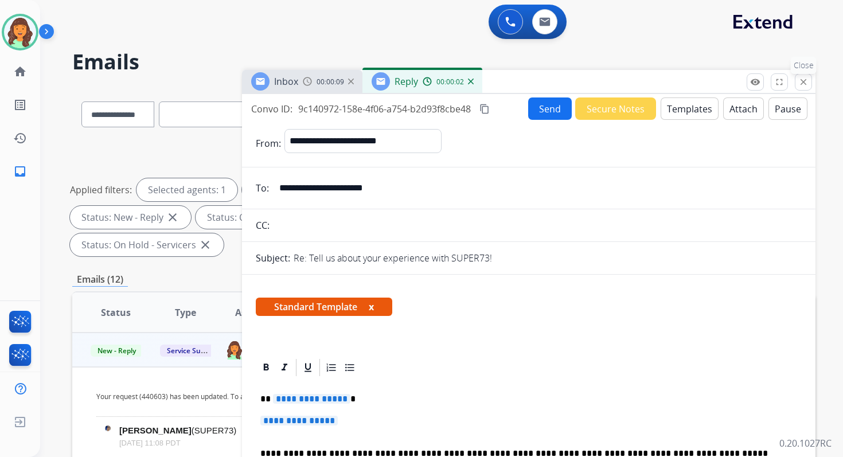
click at [802, 73] on p "Close" at bounding box center [804, 65] width 26 height 17
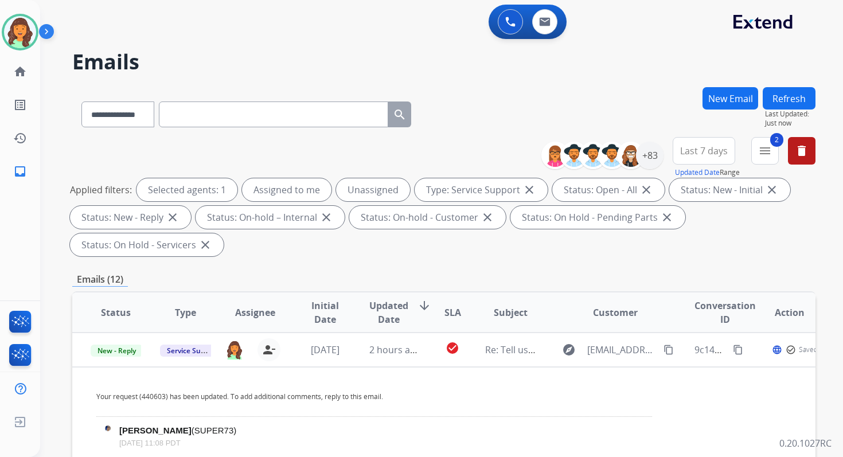
scroll to position [278, 0]
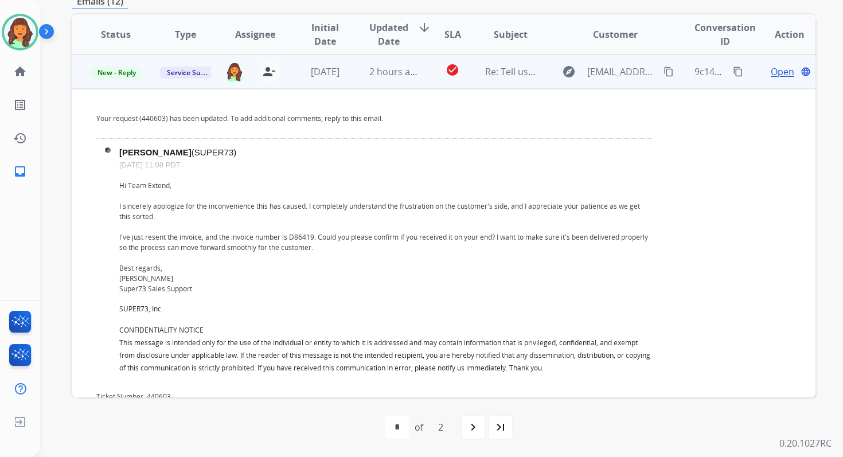
click at [772, 75] on span "Open" at bounding box center [783, 72] width 24 height 14
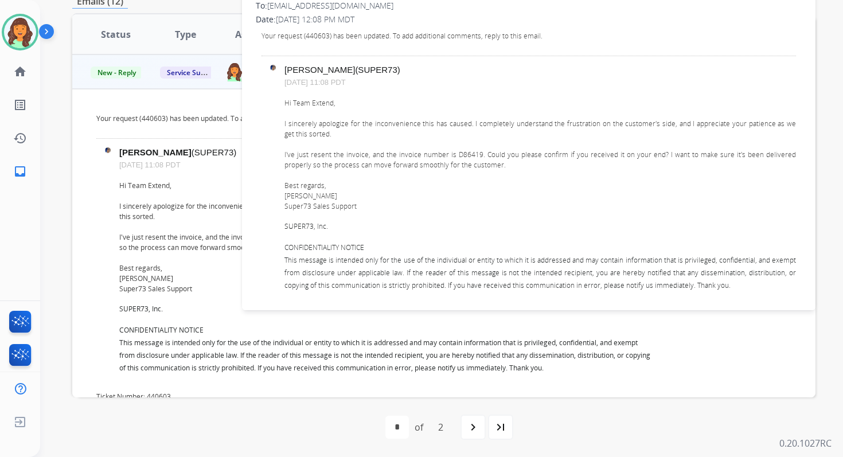
scroll to position [0, 0]
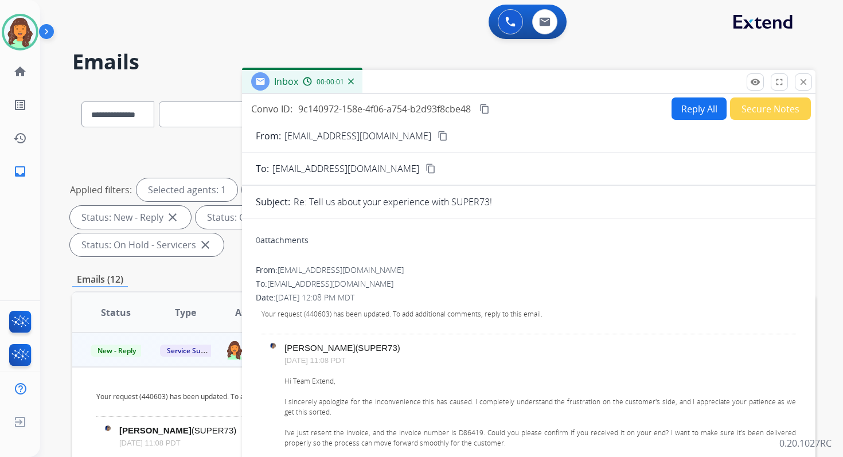
click at [686, 112] on button "Reply All" at bounding box center [698, 108] width 55 height 22
select select "**********"
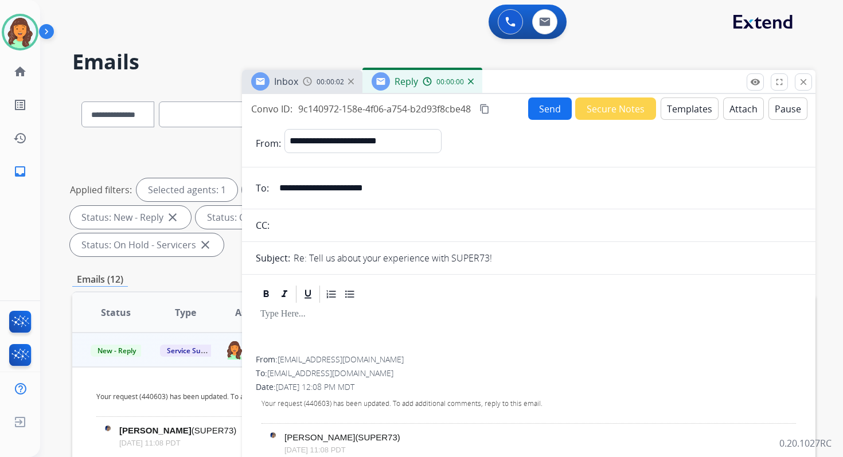
click at [686, 105] on button "Templates" at bounding box center [689, 108] width 58 height 22
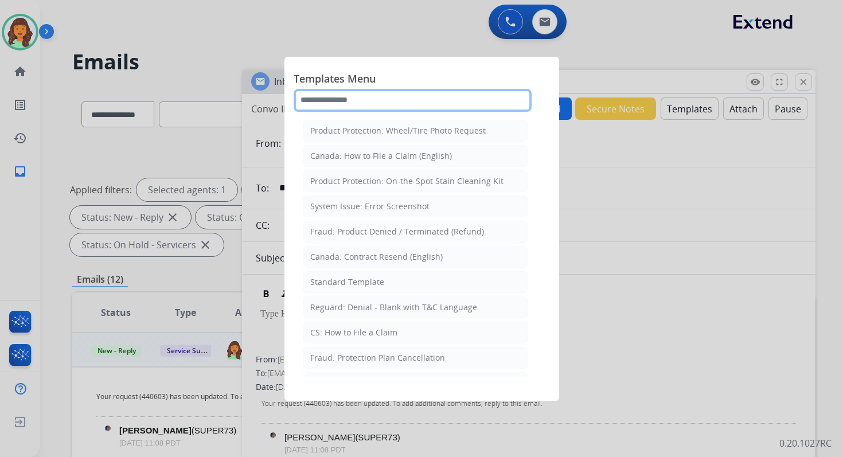
click at [432, 98] on input "text" at bounding box center [413, 100] width 238 height 23
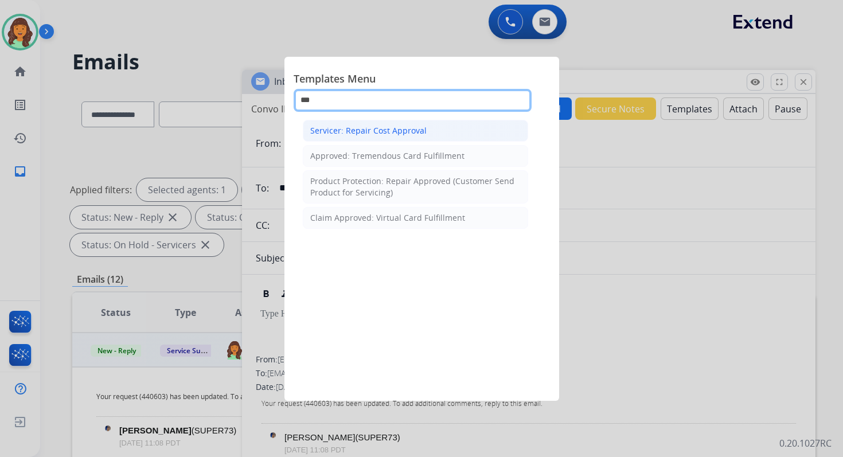
type input "***"
click at [416, 137] on li "Servicer: Repair Cost Approval" at bounding box center [415, 131] width 225 height 22
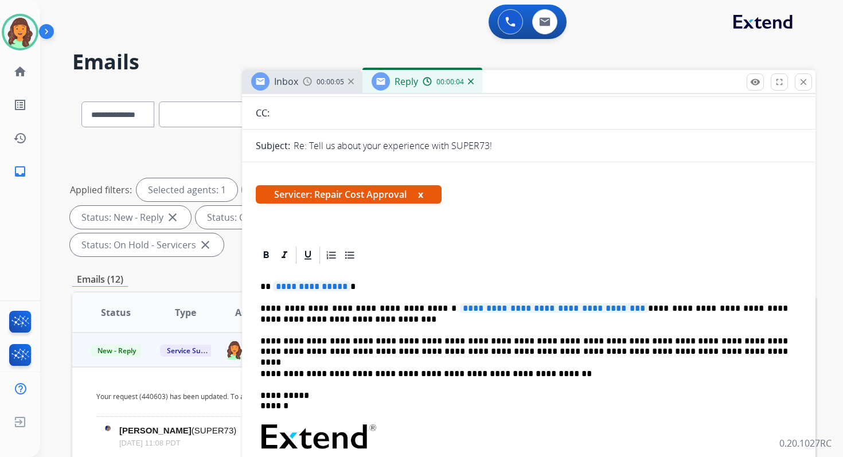
scroll to position [140, 0]
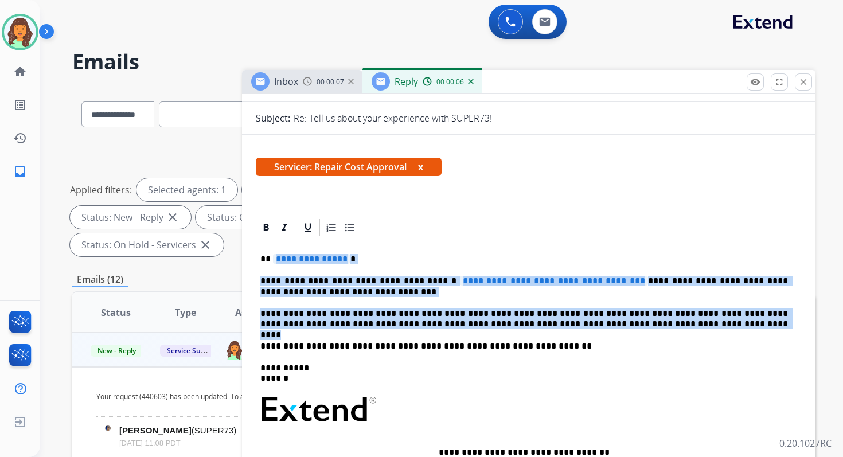
drag, startPoint x: 272, startPoint y: 259, endPoint x: 648, endPoint y: 324, distance: 382.3
click at [648, 324] on div "**********" at bounding box center [529, 403] width 546 height 331
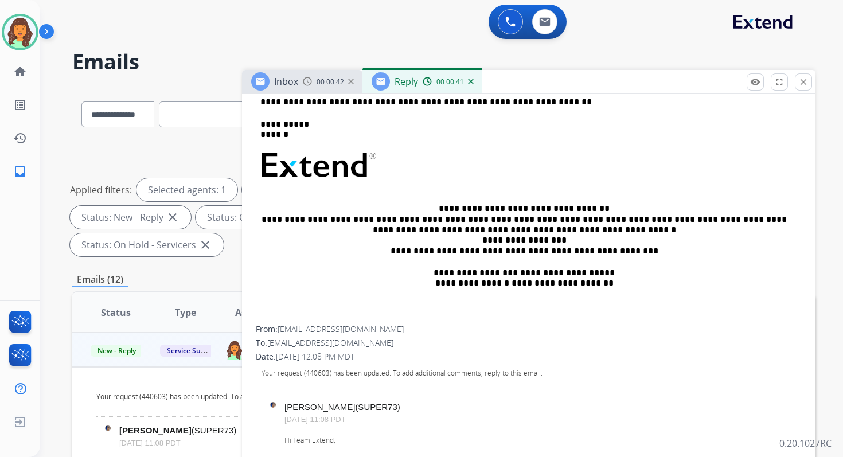
scroll to position [0, 0]
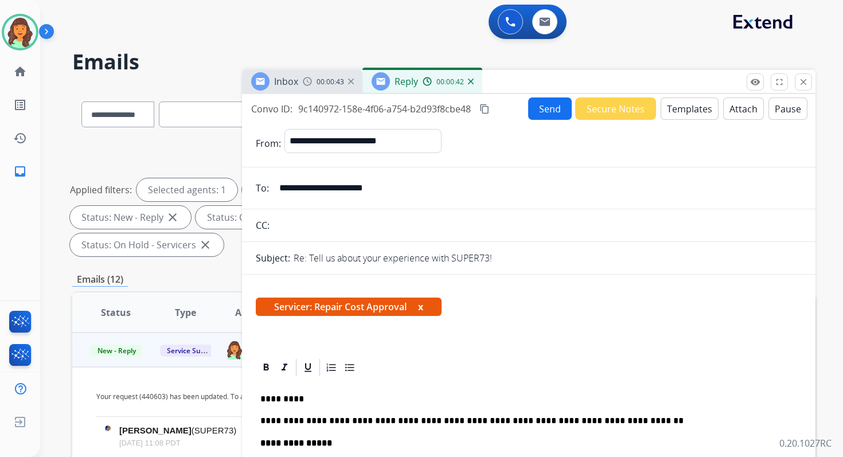
click at [533, 106] on button "Send" at bounding box center [550, 108] width 44 height 22
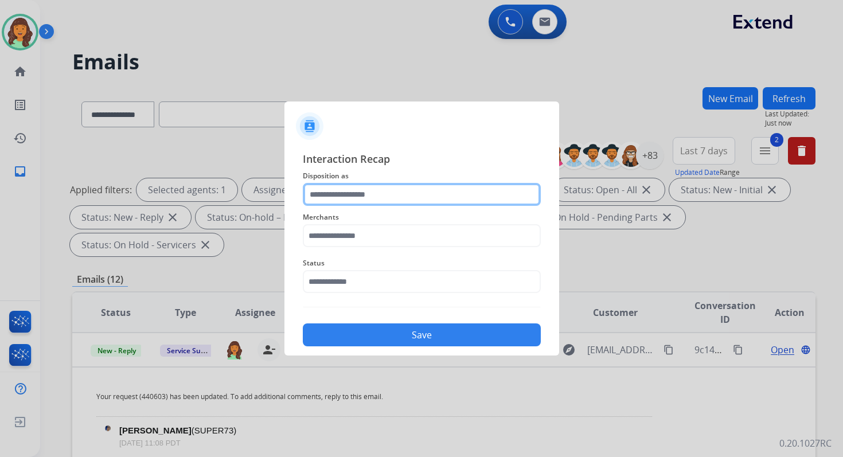
click at [391, 205] on input "text" at bounding box center [422, 194] width 238 height 23
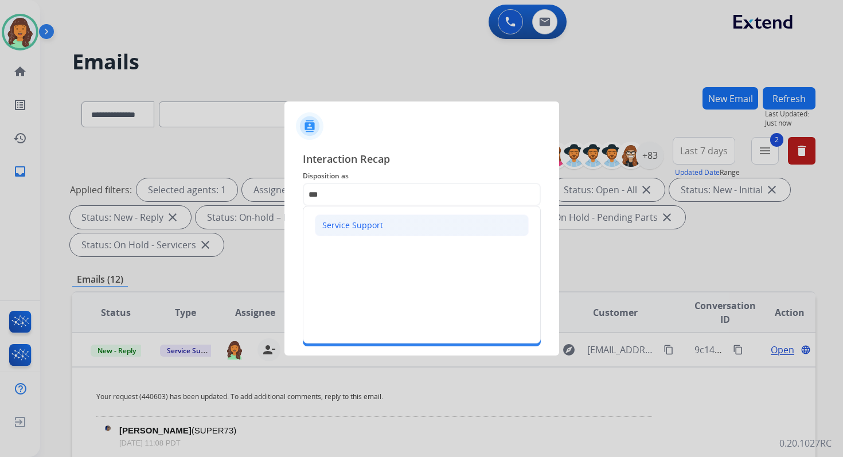
click at [371, 224] on div "Service Support" at bounding box center [352, 225] width 61 height 11
type input "**********"
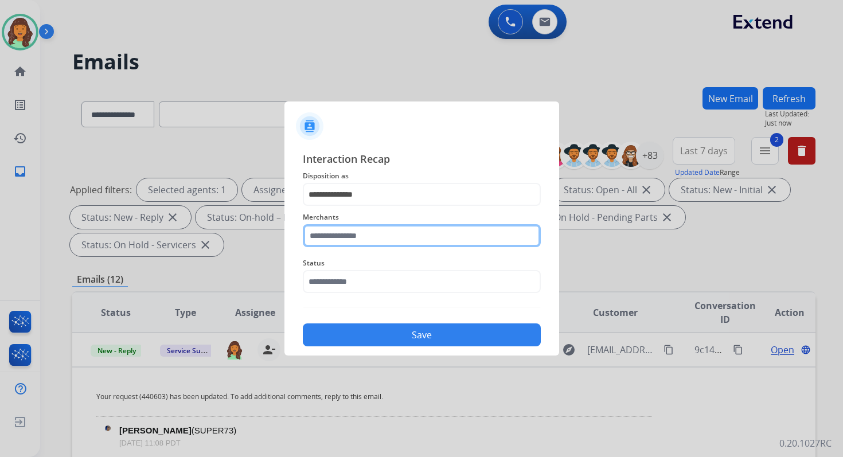
click at [371, 227] on input "text" at bounding box center [422, 235] width 238 height 23
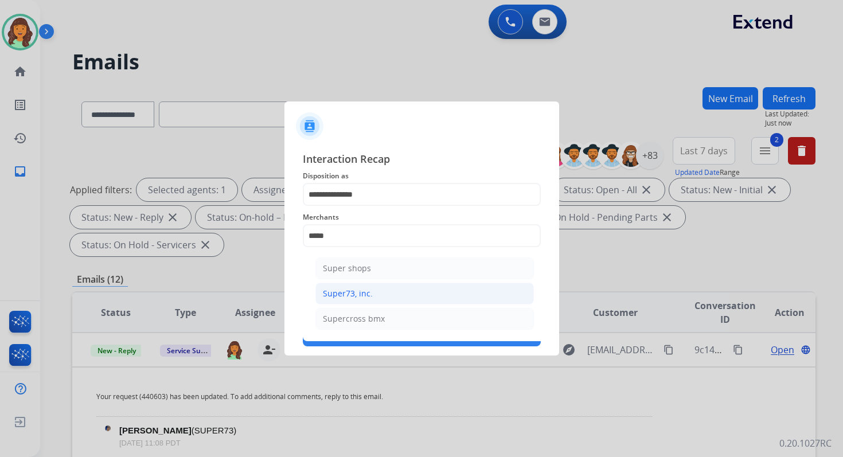
click at [386, 292] on li "Super73, inc." at bounding box center [424, 294] width 218 height 22
type input "**********"
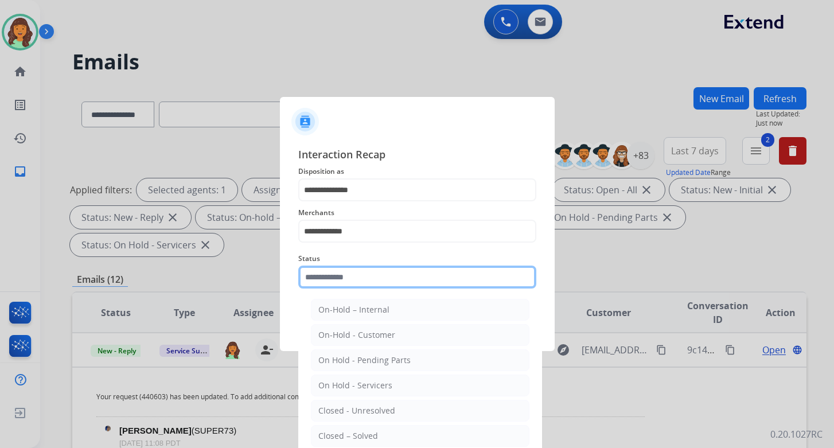
click at [386, 292] on div "Status On-Hold – Internal On-Hold - Customer On Hold - Pending Parts On Hold - …" at bounding box center [417, 270] width 238 height 46
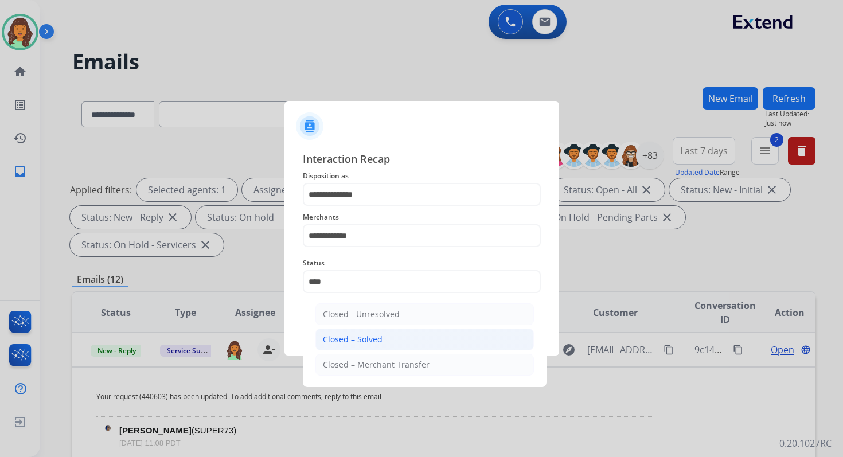
click at [396, 337] on li "Closed – Solved" at bounding box center [424, 340] width 218 height 22
type input "**********"
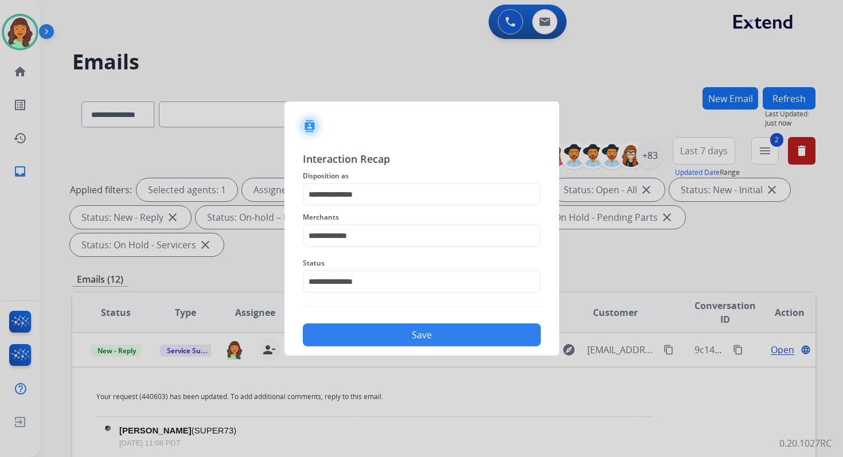
click at [396, 337] on button "Save" at bounding box center [422, 334] width 238 height 23
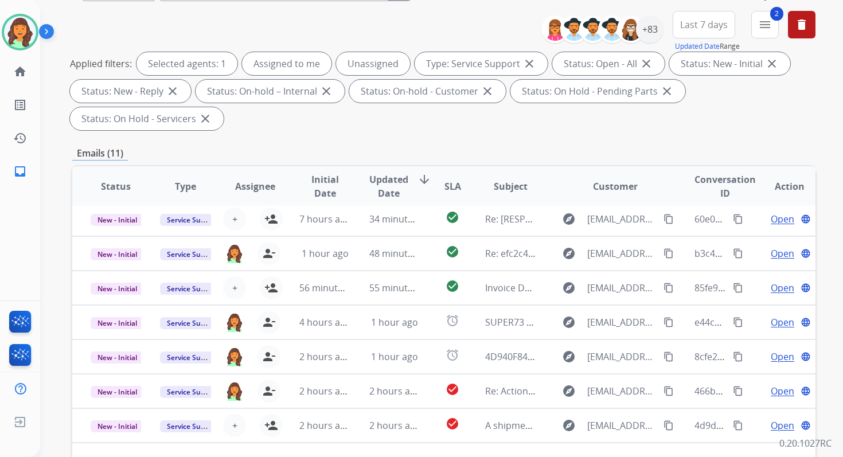
scroll to position [278, 0]
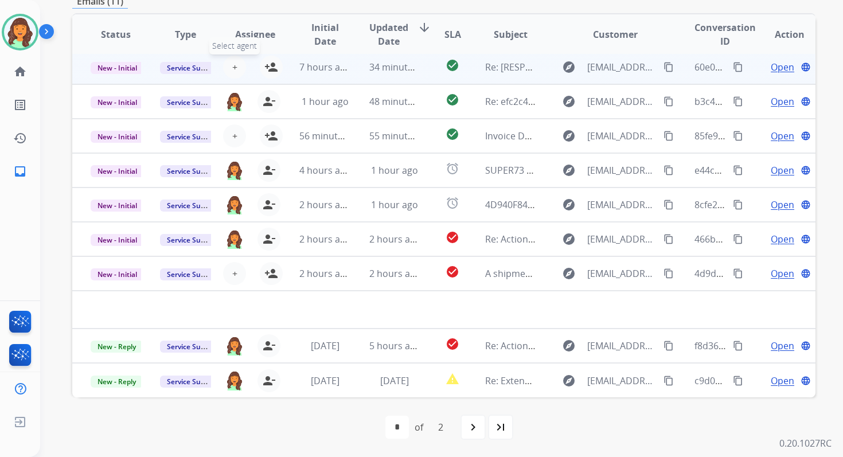
click at [229, 64] on button "+ Select agent" at bounding box center [234, 67] width 23 height 23
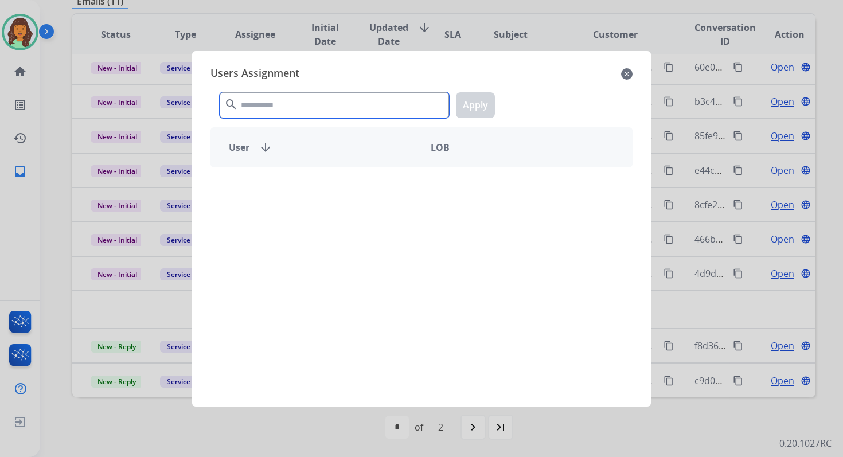
click at [312, 102] on input "text" at bounding box center [334, 105] width 229 height 26
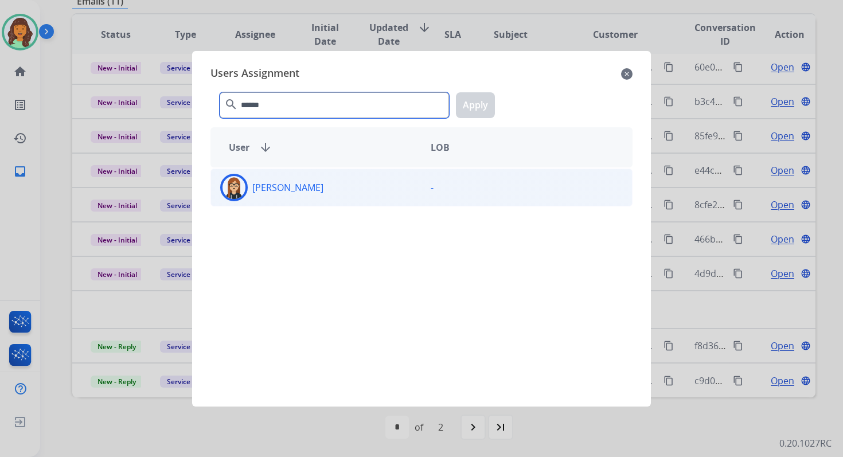
type input "******"
click at [330, 197] on div "Trisha Higgins" at bounding box center [316, 188] width 210 height 28
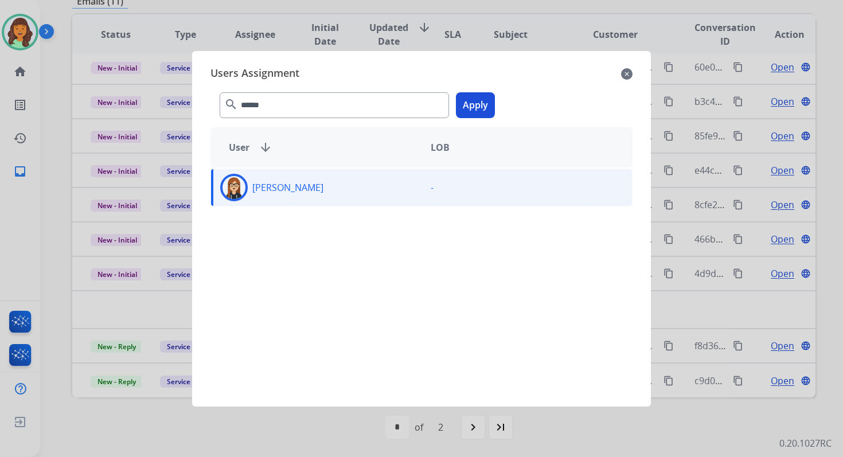
click at [462, 107] on button "Apply" at bounding box center [475, 105] width 39 height 26
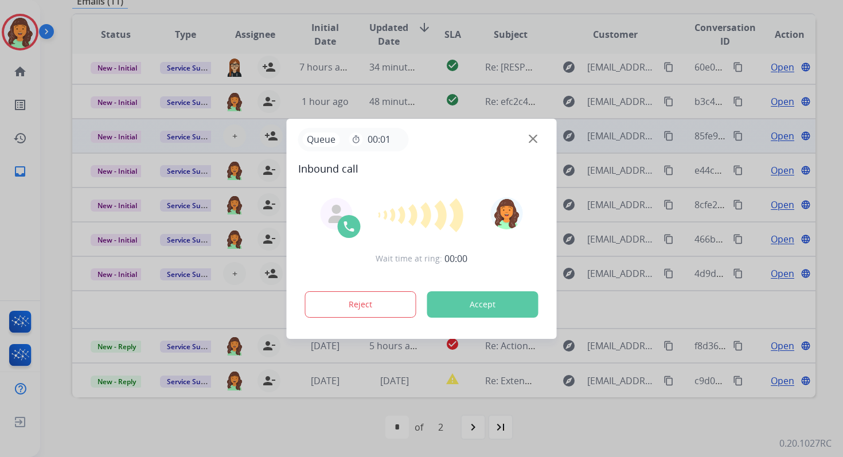
click at [376, 138] on span "00:01" at bounding box center [378, 139] width 23 height 14
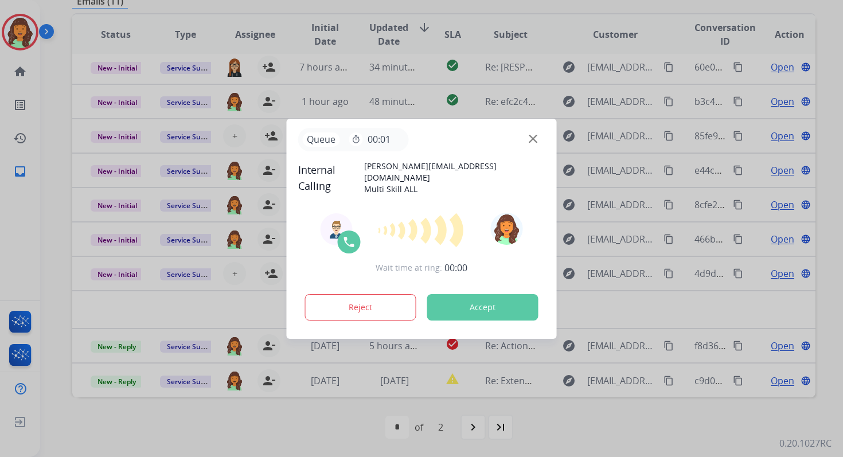
click at [499, 311] on button "Accept" at bounding box center [482, 307] width 111 height 26
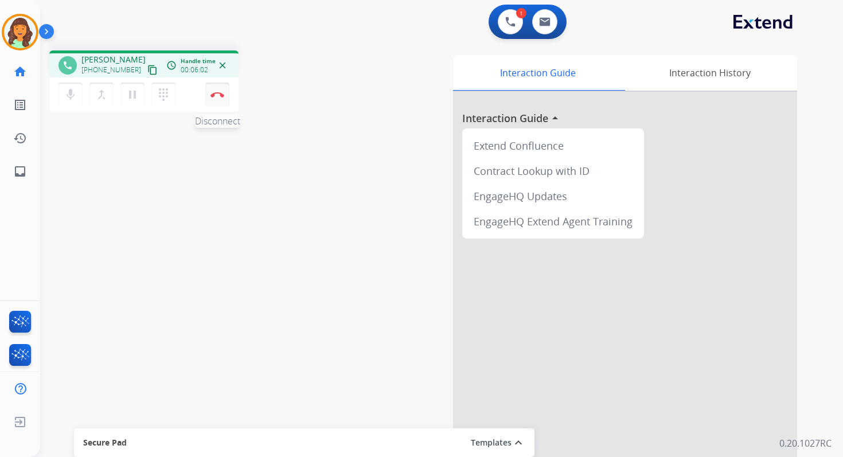
click at [221, 85] on button "Disconnect" at bounding box center [217, 95] width 24 height 24
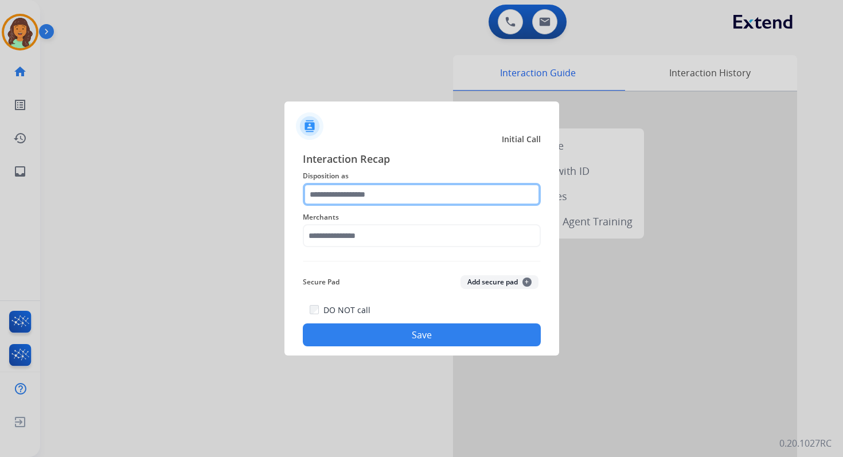
click at [367, 204] on input "text" at bounding box center [422, 194] width 238 height 23
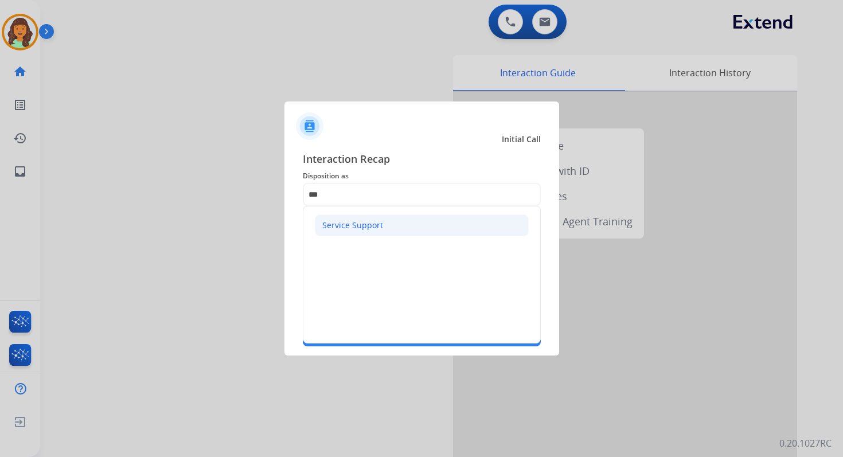
click at [358, 220] on div "Service Support" at bounding box center [352, 225] width 61 height 11
type input "**********"
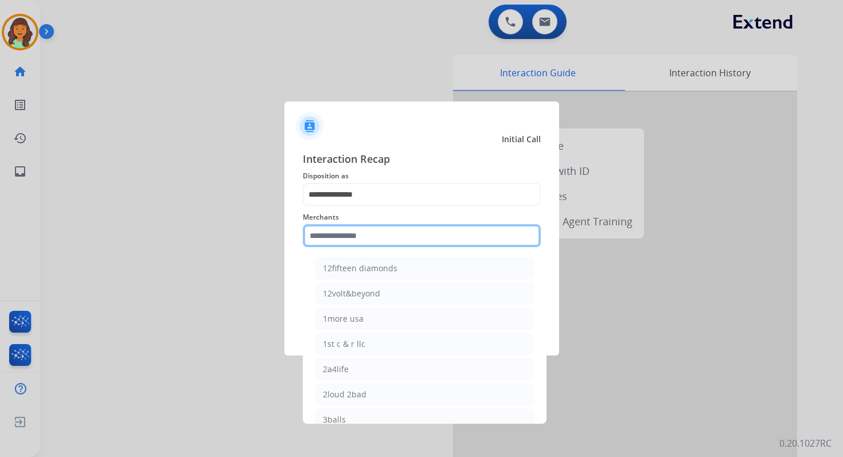
click at [362, 235] on input "text" at bounding box center [422, 235] width 238 height 23
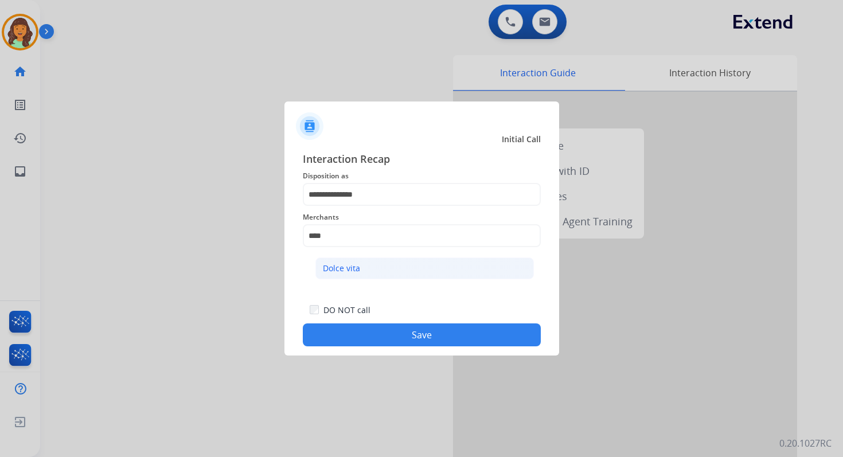
click at [363, 268] on li "Dolce vita" at bounding box center [424, 268] width 218 height 22
type input "**********"
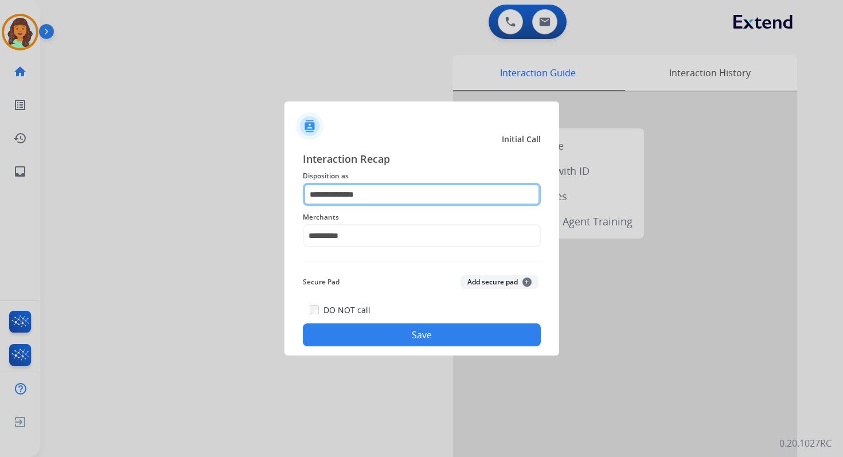
click at [362, 195] on input "**********" at bounding box center [422, 194] width 238 height 23
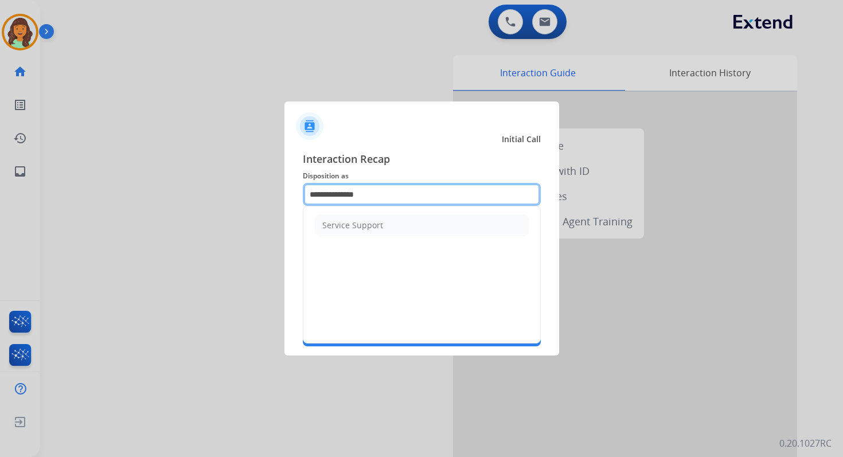
click at [362, 195] on input "**********" at bounding box center [422, 194] width 238 height 23
type input "*"
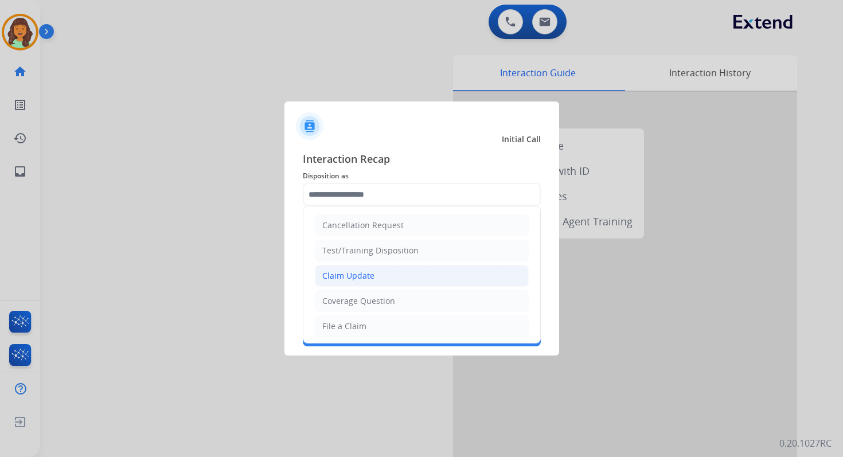
click at [383, 280] on li "Claim Update" at bounding box center [422, 276] width 214 height 22
type input "**********"
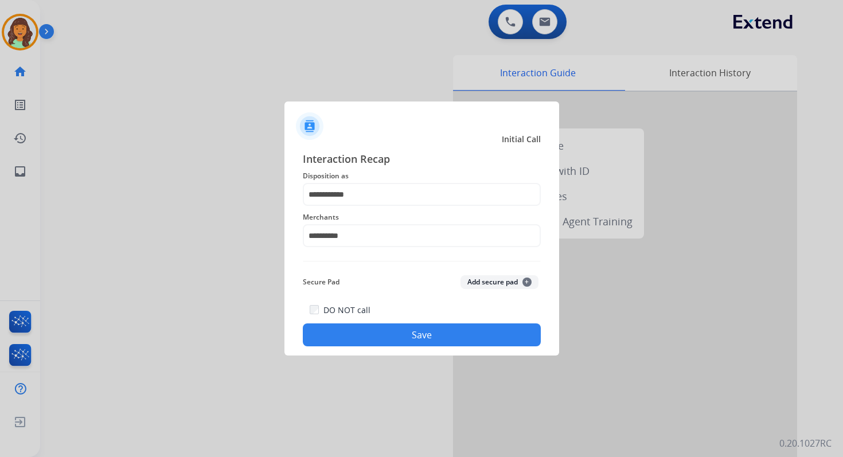
click at [417, 342] on button "Save" at bounding box center [422, 334] width 238 height 23
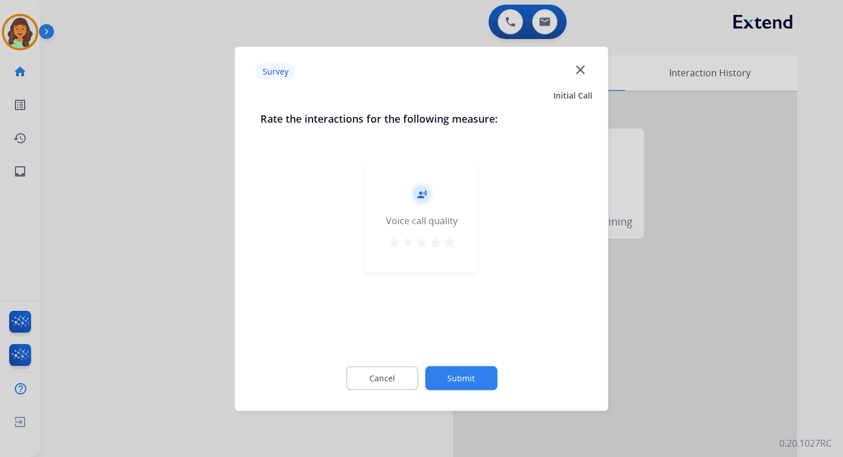
click at [461, 373] on button "Submit" at bounding box center [461, 378] width 72 height 24
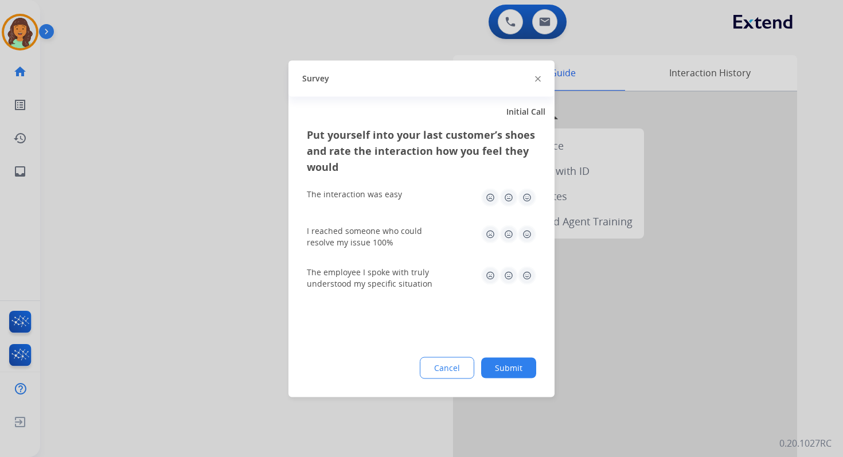
click at [506, 365] on button "Submit" at bounding box center [508, 367] width 55 height 21
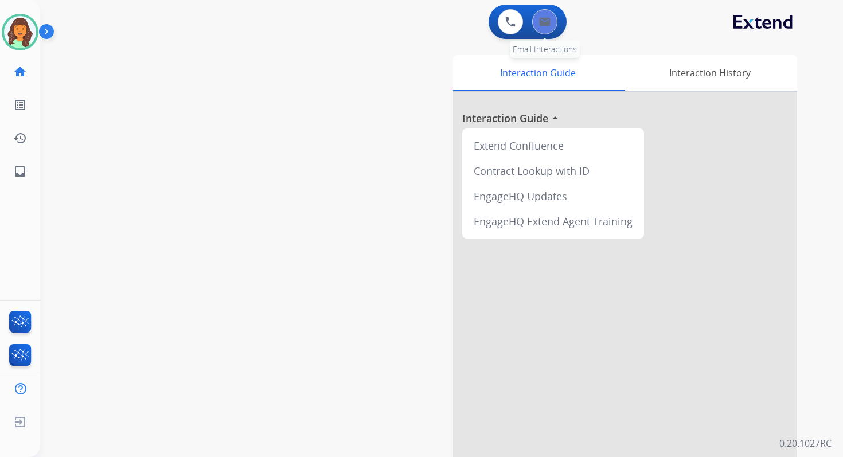
click at [545, 24] on img at bounding box center [544, 21] width 11 height 9
select select "**********"
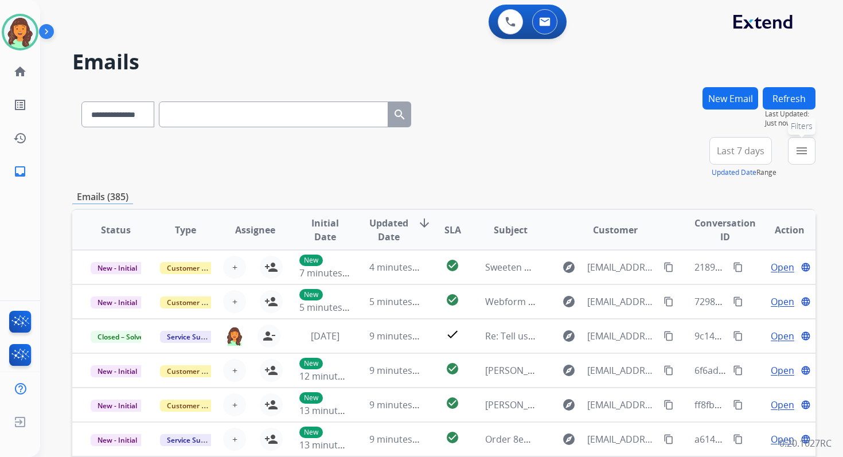
click at [813, 153] on button "menu Filters" at bounding box center [802, 151] width 28 height 28
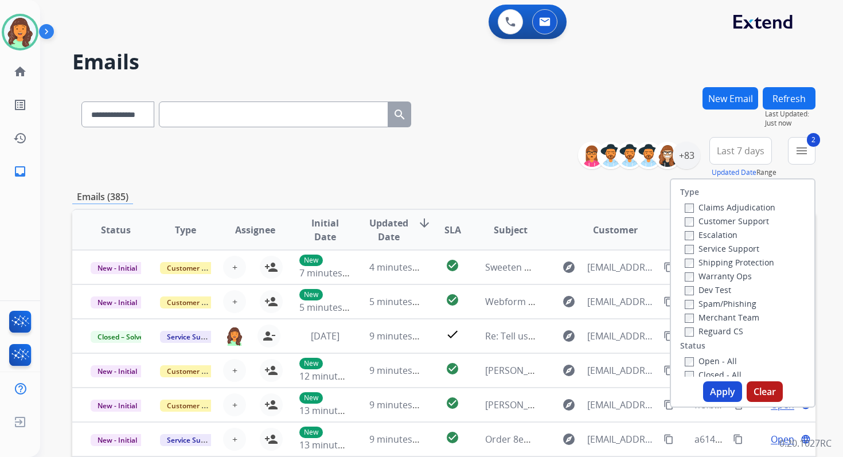
click at [719, 391] on button "Apply" at bounding box center [722, 391] width 39 height 21
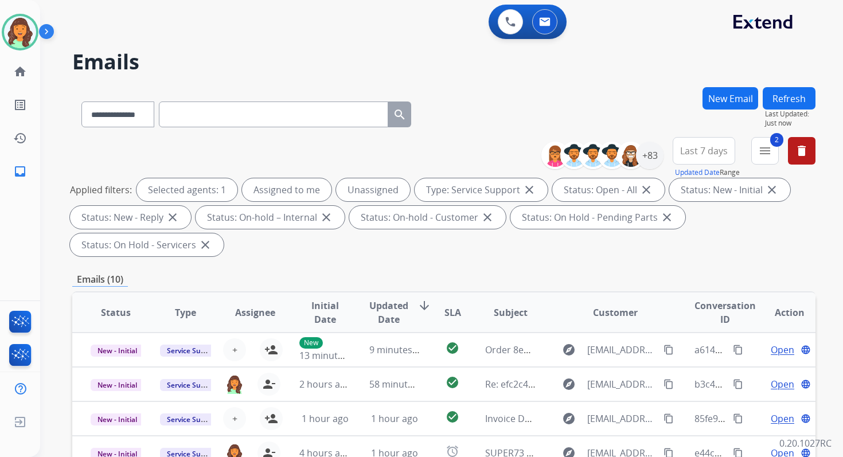
scroll to position [278, 0]
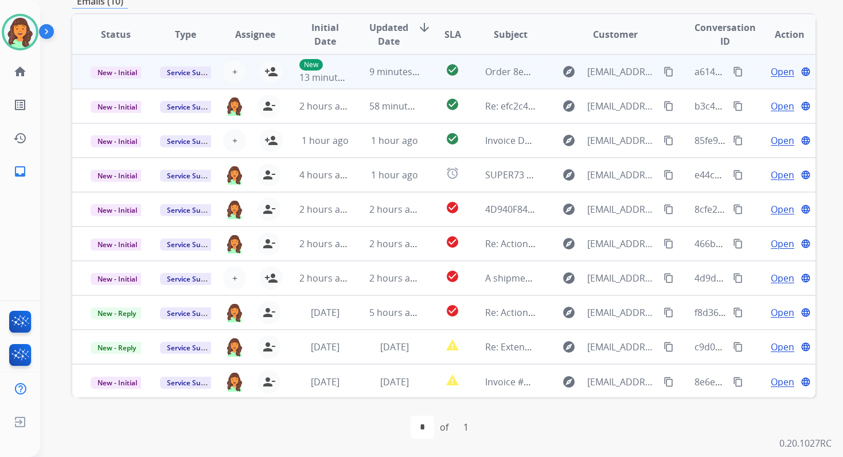
click at [381, 88] on td "9 minutes ago" at bounding box center [385, 71] width 69 height 34
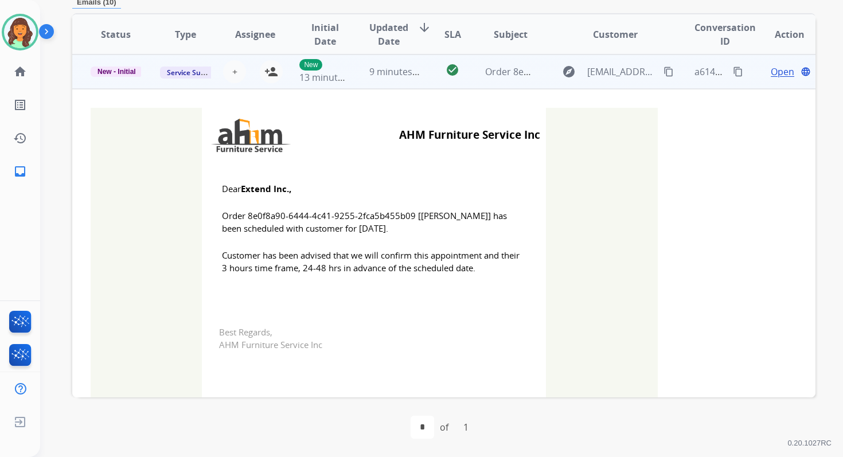
scroll to position [275, 0]
click at [275, 68] on mat-icon "person_add" at bounding box center [271, 72] width 14 height 14
click at [126, 71] on span "New - Initial" at bounding box center [117, 72] width 52 height 10
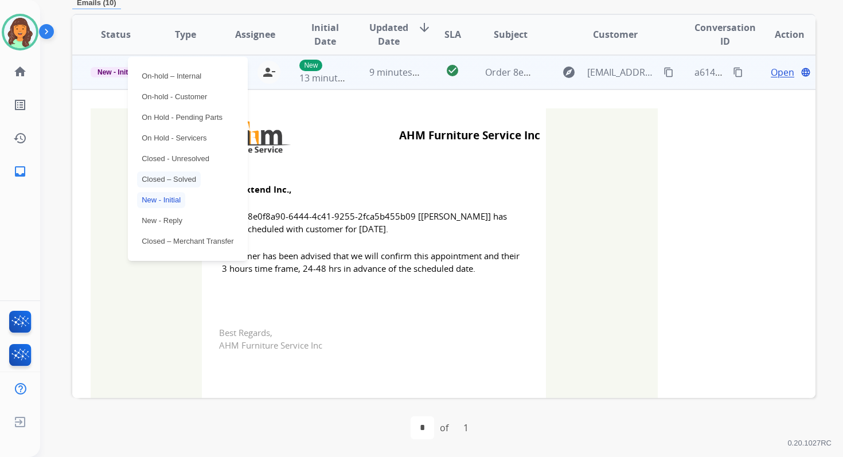
click at [163, 179] on p "Closed – Solved" at bounding box center [169, 179] width 64 height 16
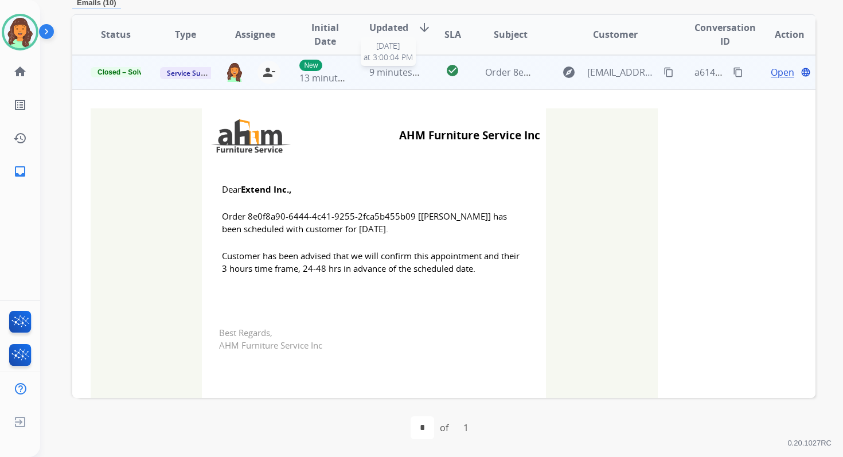
click at [393, 72] on span "9 minutes ago" at bounding box center [399, 72] width 61 height 13
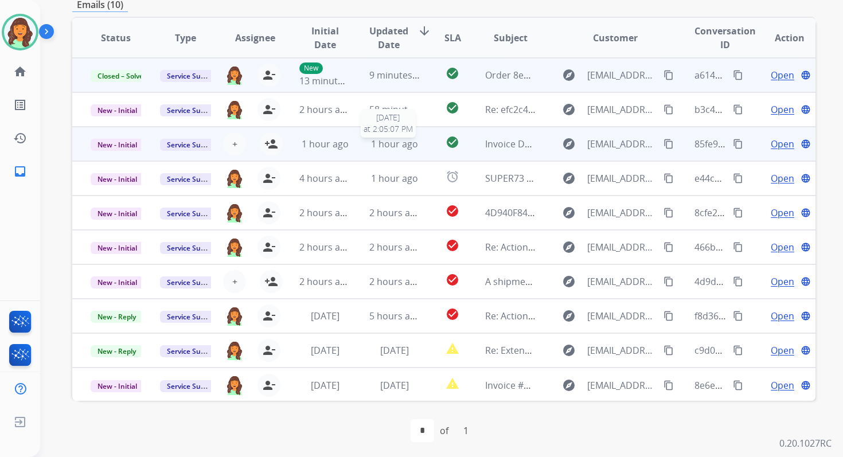
click at [402, 149] on span "1 hour ago" at bounding box center [394, 144] width 47 height 13
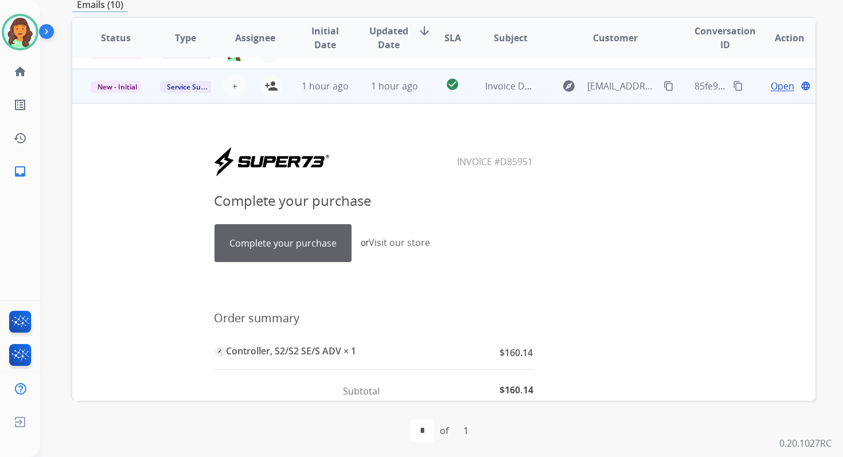
scroll to position [0, 0]
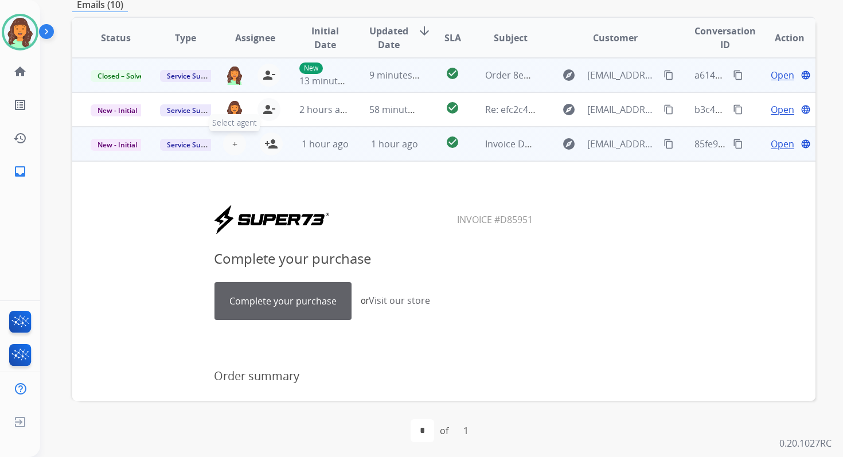
click at [236, 144] on button "+ Select agent" at bounding box center [234, 143] width 23 height 23
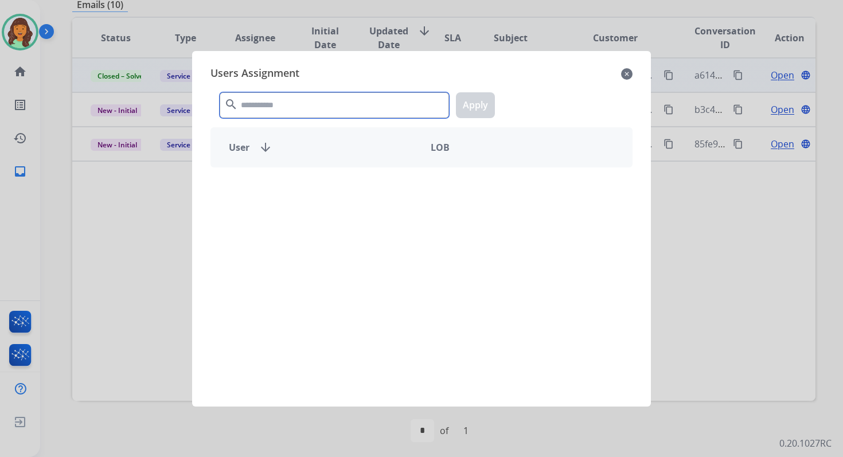
click at [296, 107] on input "text" at bounding box center [334, 105] width 229 height 26
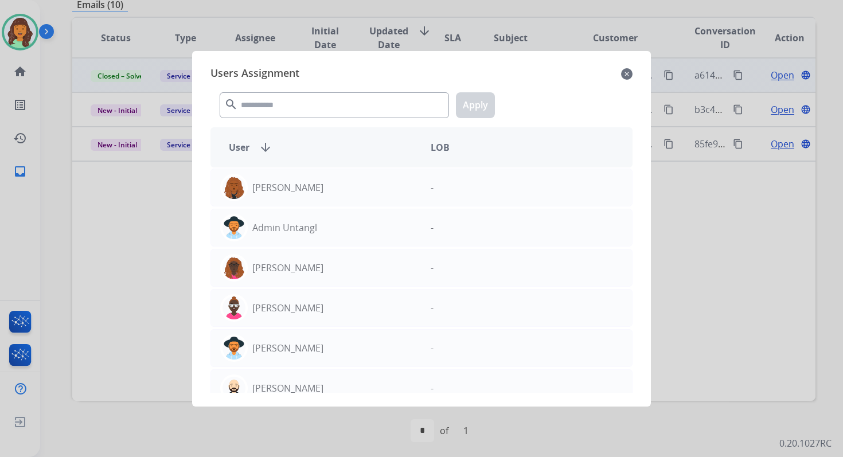
click at [628, 71] on mat-icon "close" at bounding box center [626, 74] width 11 height 14
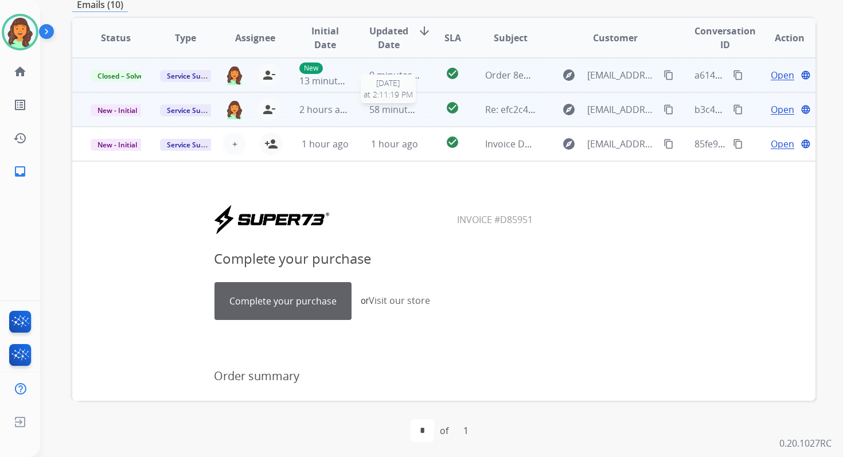
click at [396, 110] on span "58 minutes ago" at bounding box center [402, 109] width 67 height 13
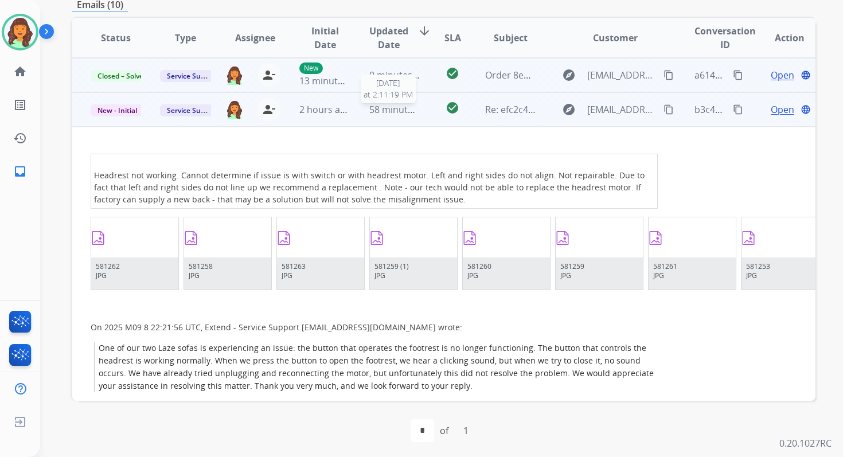
scroll to position [34, 0]
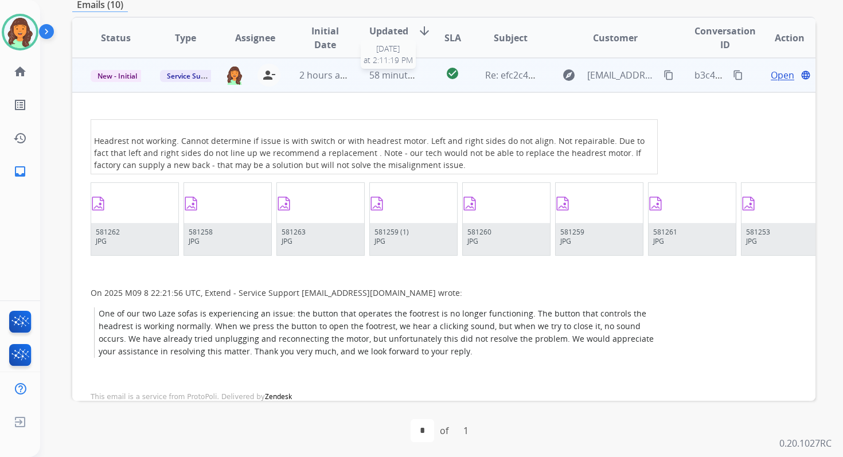
click at [382, 79] on span "58 minutes ago" at bounding box center [402, 75] width 67 height 13
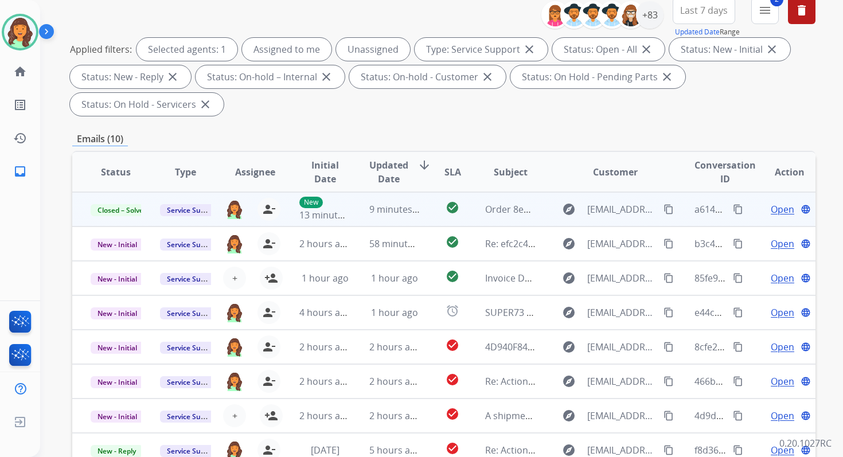
scroll to position [20, 0]
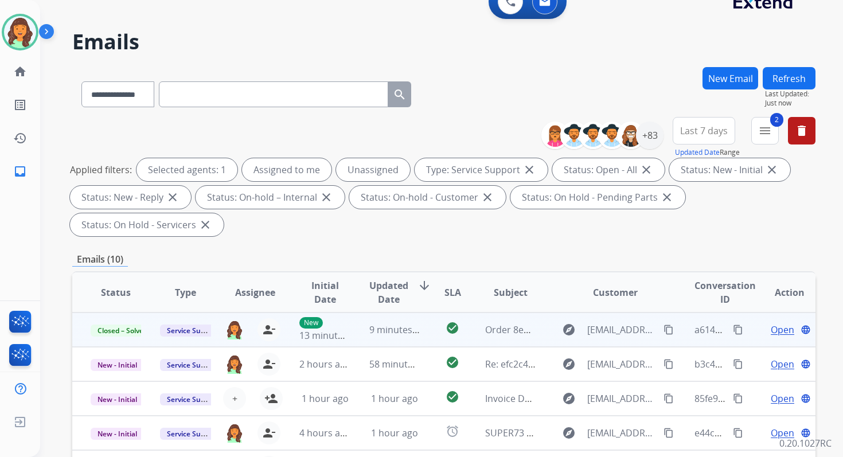
click at [796, 78] on button "Refresh" at bounding box center [788, 78] width 53 height 22
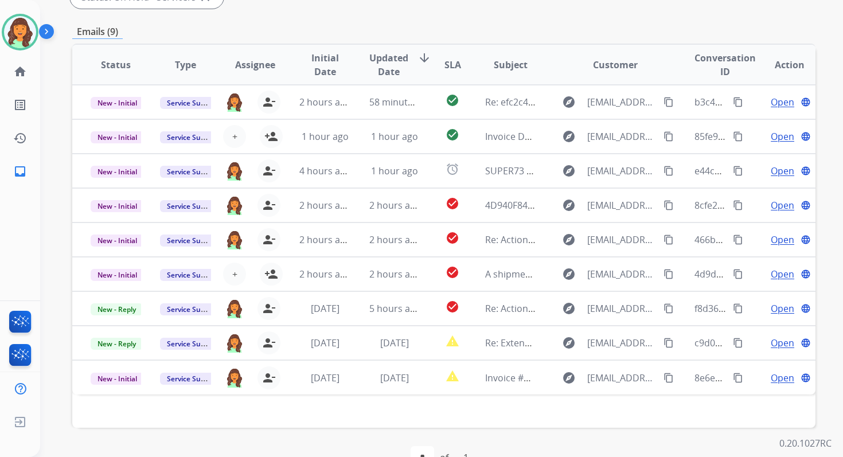
scroll to position [278, 0]
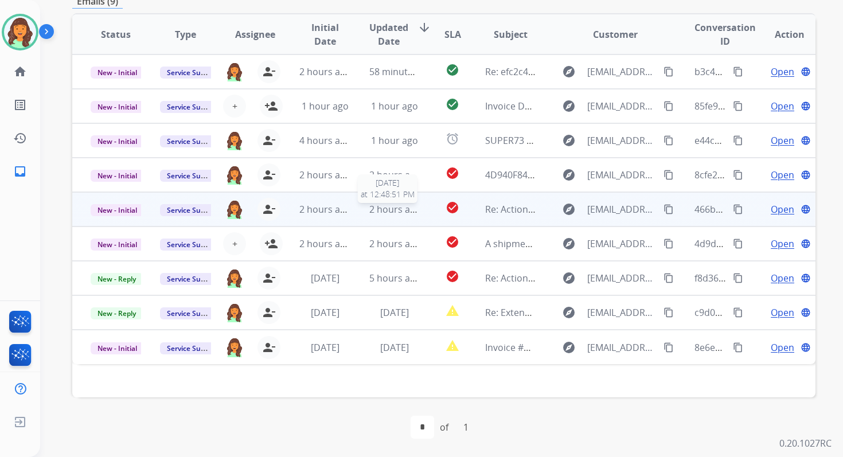
click at [387, 214] on span "2 hours ago" at bounding box center [395, 209] width 52 height 13
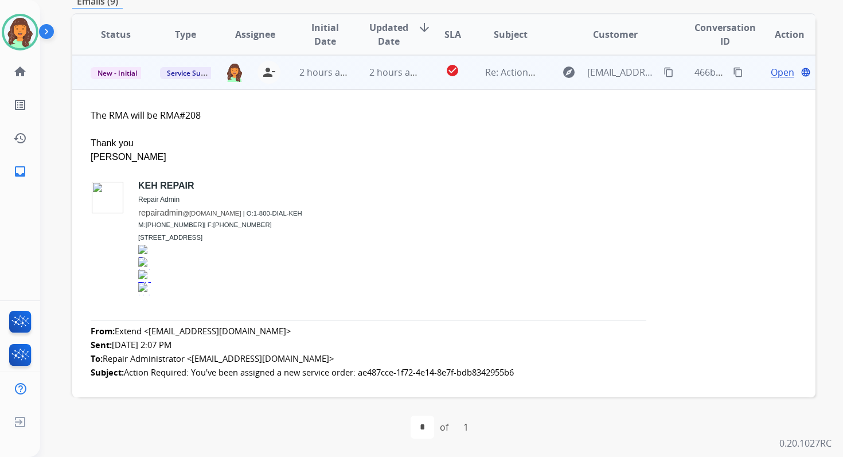
scroll to position [138, 0]
click at [776, 69] on span "Open" at bounding box center [783, 72] width 24 height 14
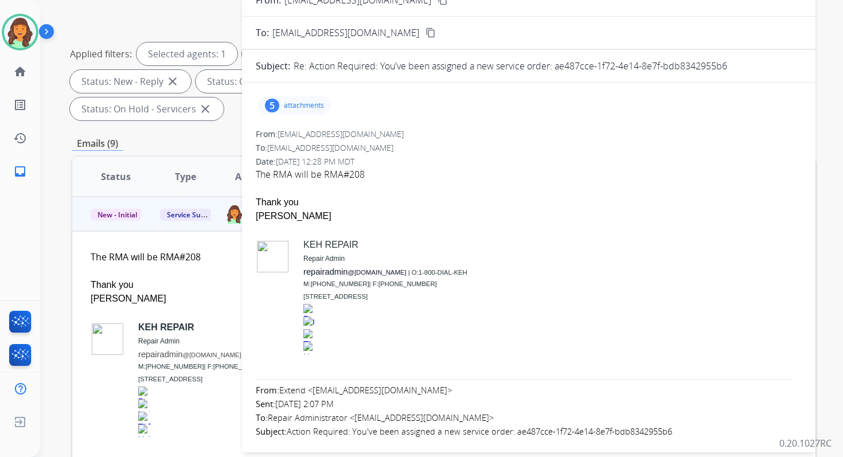
scroll to position [0, 0]
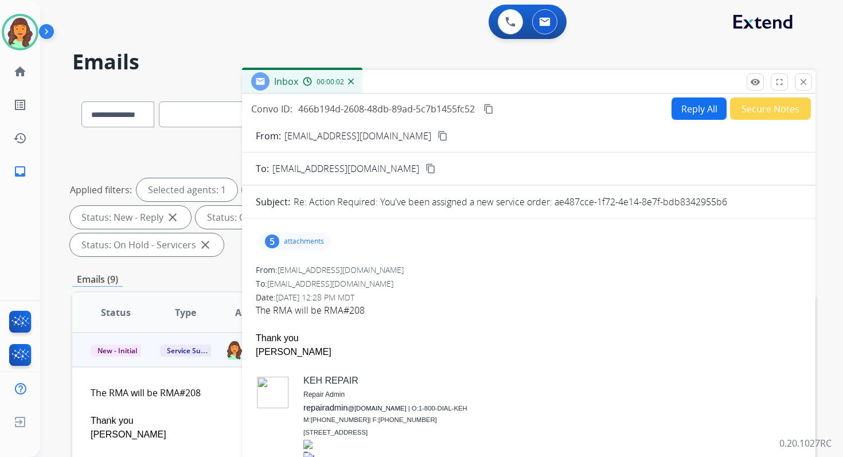
drag, startPoint x: 554, startPoint y: 204, endPoint x: 756, endPoint y: 203, distance: 202.4
click at [754, 202] on div "Re: Action Required: You've been assigned a new service order: ae487cce-1f72-4e…" at bounding box center [548, 202] width 508 height 14
copy p "ae487cce-1f72-4e14-8e7f-bdb8342955b6"
click at [802, 85] on mat-icon "close" at bounding box center [803, 82] width 10 height 10
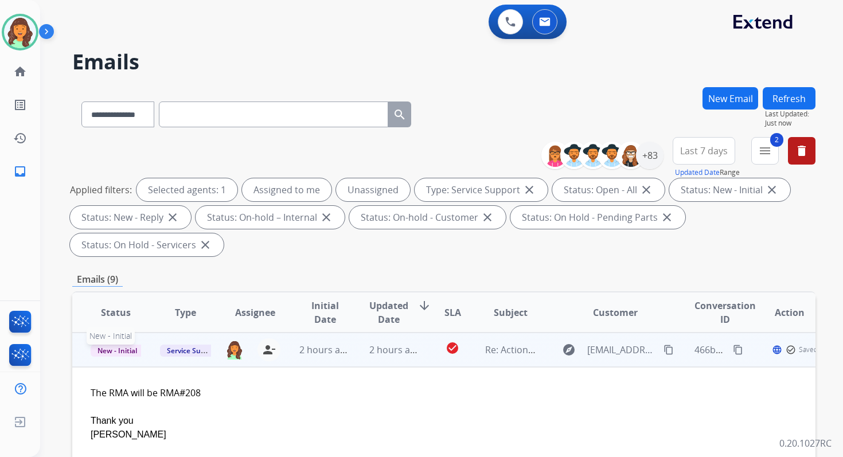
click at [122, 350] on span "New - Initial" at bounding box center [117, 351] width 53 height 12
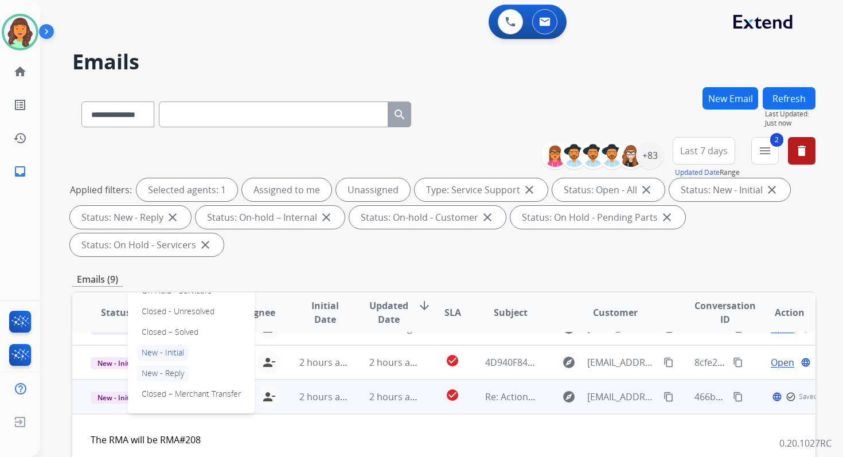
scroll to position [83, 0]
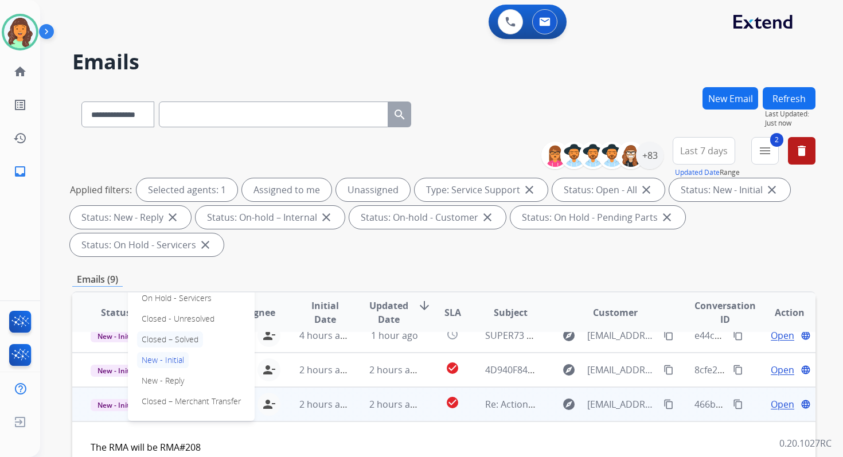
click at [169, 337] on p "Closed – Solved" at bounding box center [170, 339] width 66 height 16
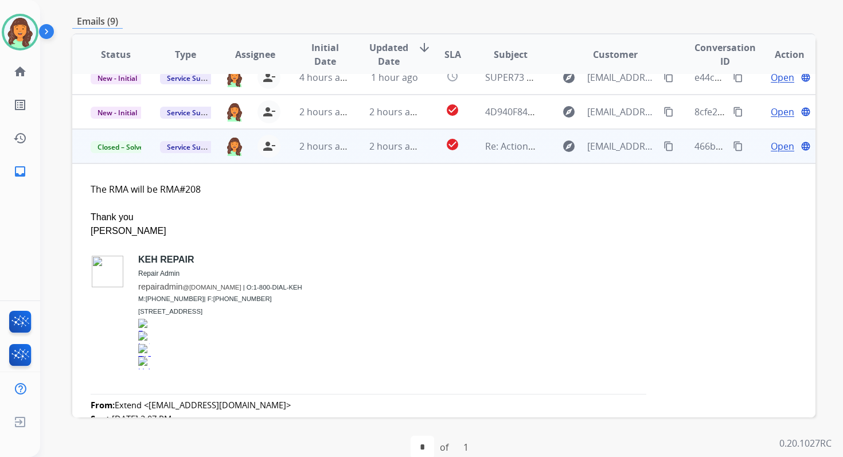
scroll to position [278, 0]
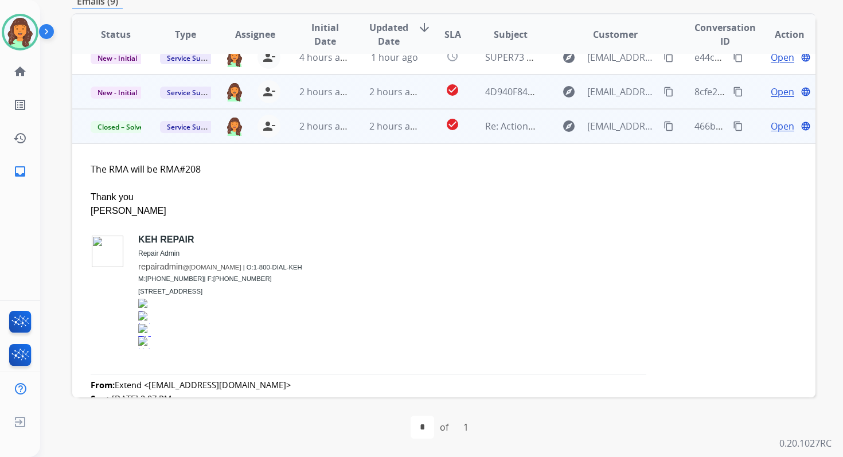
click at [420, 92] on td "check_circle" at bounding box center [443, 92] width 46 height 34
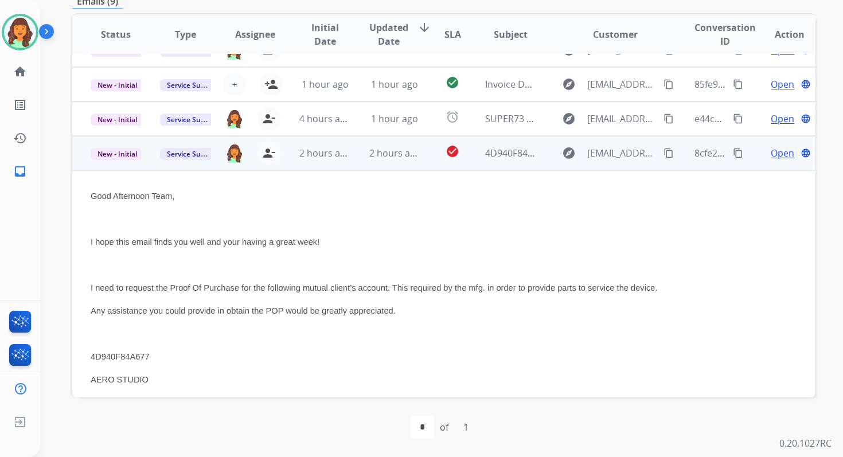
scroll to position [0, 0]
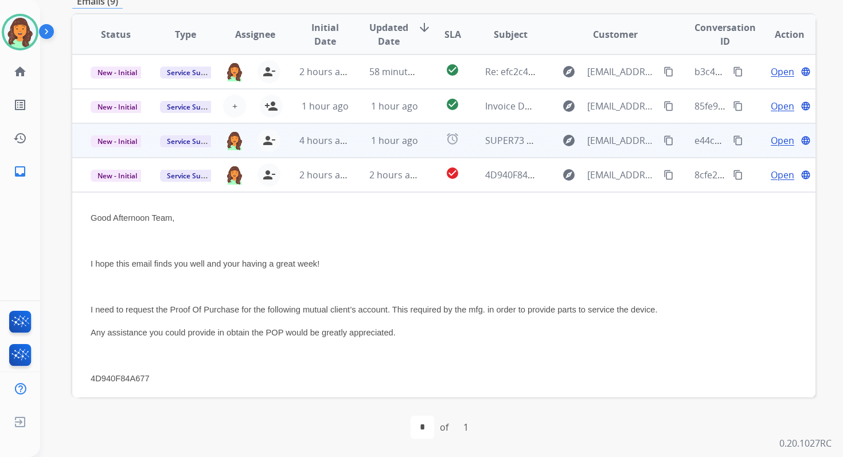
click at [357, 140] on td "1 hour ago" at bounding box center [385, 140] width 69 height 34
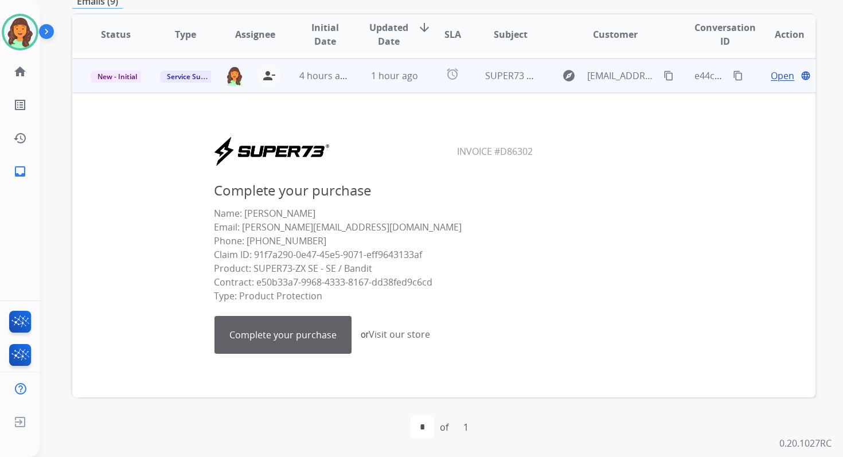
scroll to position [69, 0]
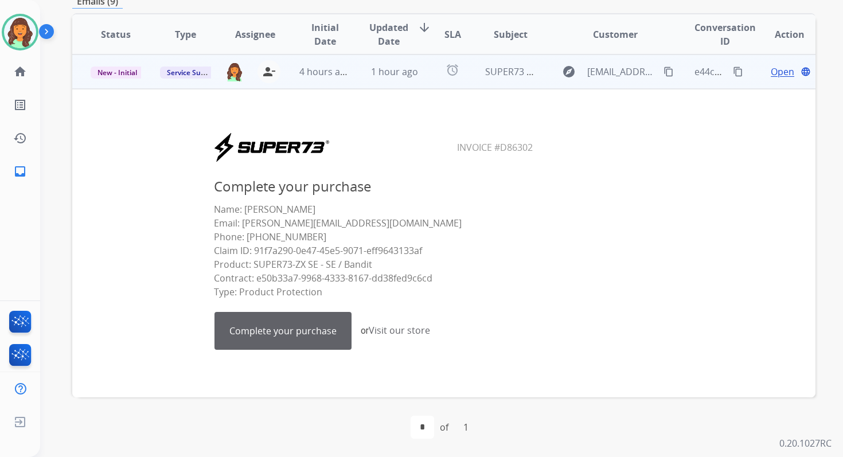
click at [293, 333] on link "Complete your purchase" at bounding box center [283, 330] width 136 height 37
click at [122, 69] on span "New - Initial" at bounding box center [117, 73] width 53 height 12
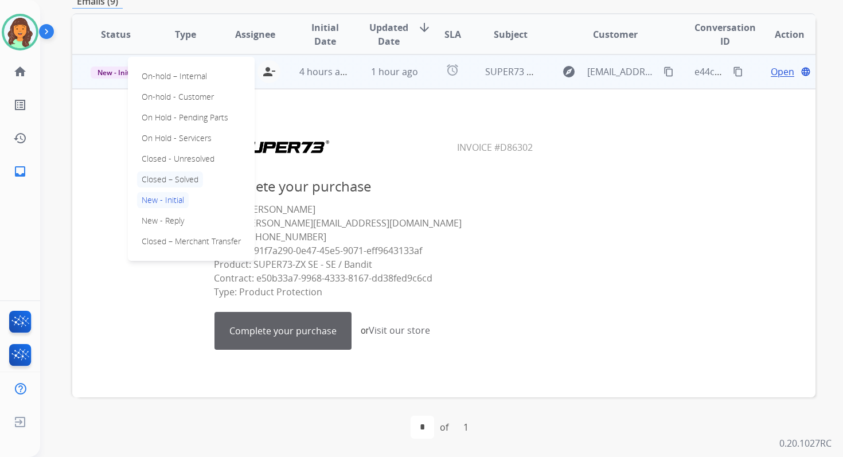
click at [170, 179] on p "Closed – Solved" at bounding box center [170, 179] width 66 height 16
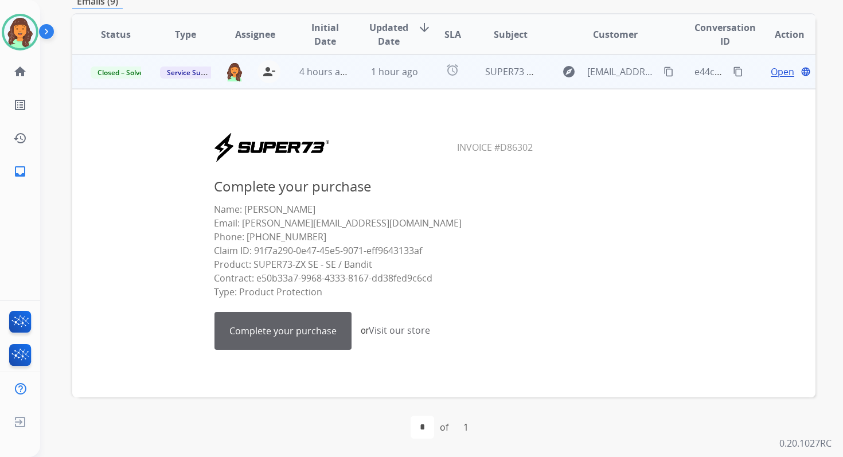
scroll to position [0, 0]
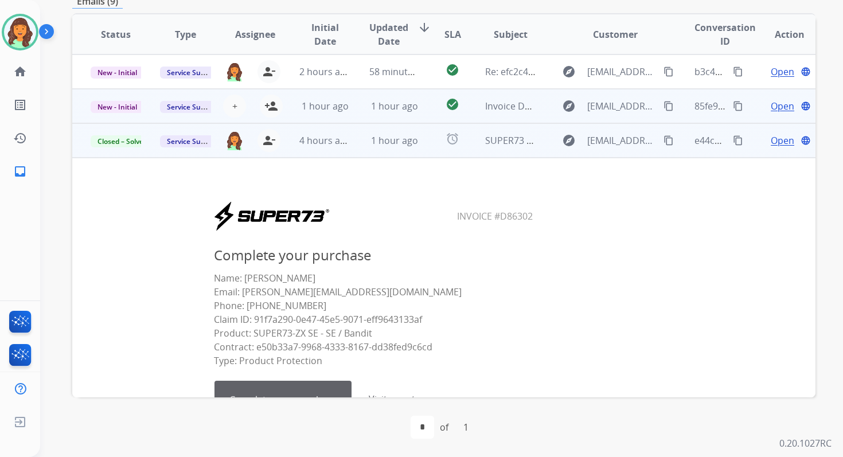
click at [396, 96] on td "1 hour ago" at bounding box center [385, 106] width 69 height 34
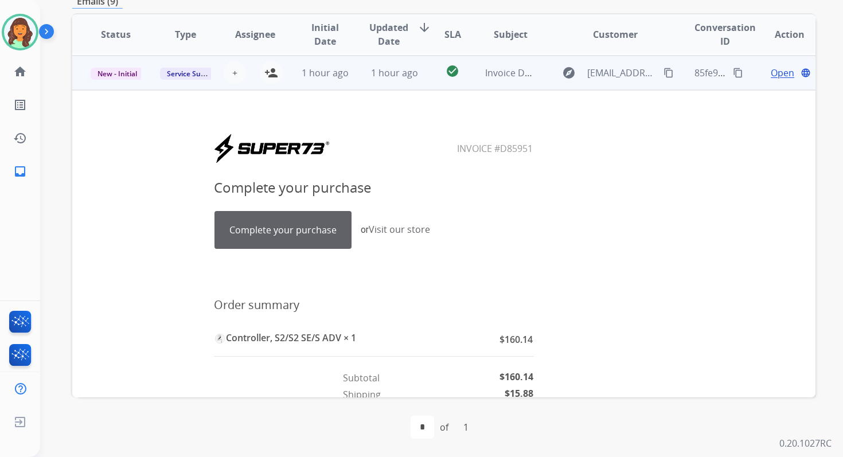
scroll to position [34, 0]
click at [288, 250] on td "Complete your purchase Complete your purchase or Visit our store" at bounding box center [374, 223] width 566 height 97
click at [296, 226] on link "Complete your purchase" at bounding box center [283, 228] width 136 height 37
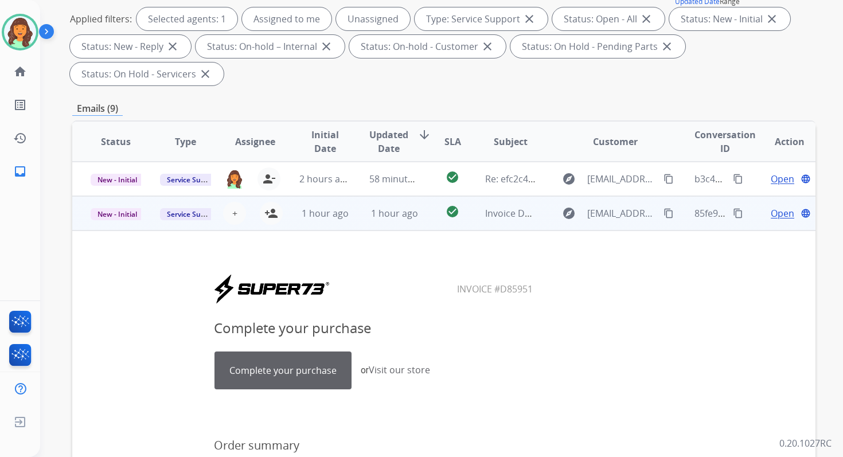
scroll to position [0, 0]
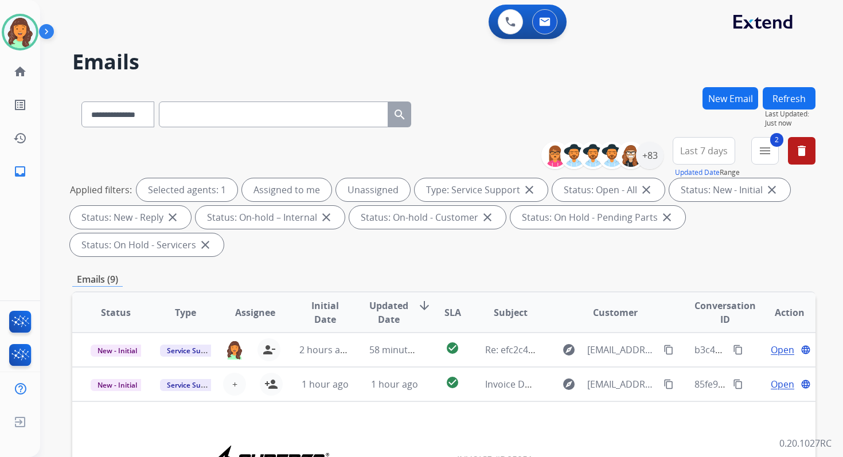
click at [800, 102] on button "Refresh" at bounding box center [788, 98] width 53 height 22
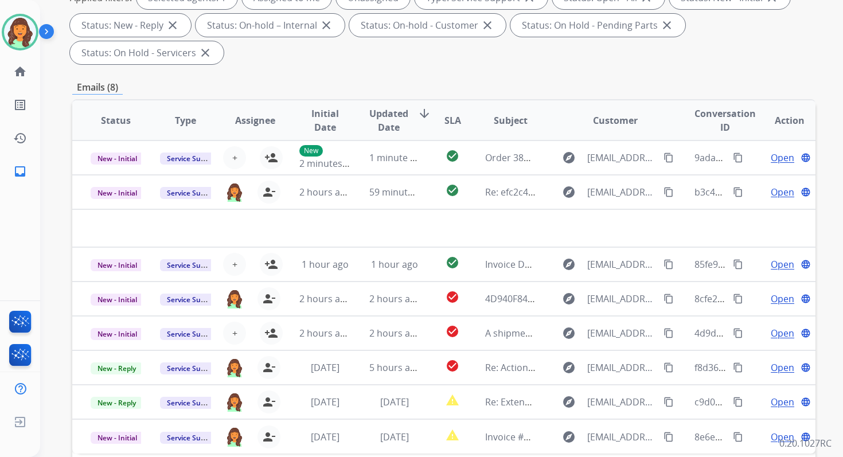
scroll to position [278, 0]
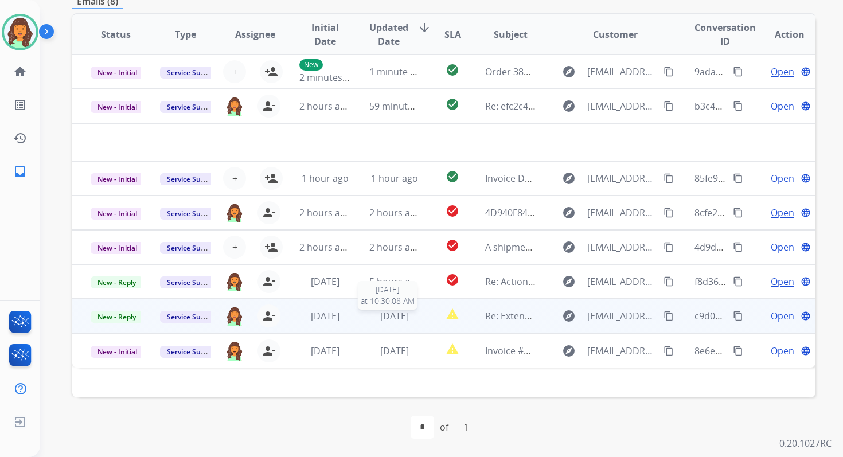
click at [380, 316] on span "1 day ago" at bounding box center [394, 316] width 29 height 13
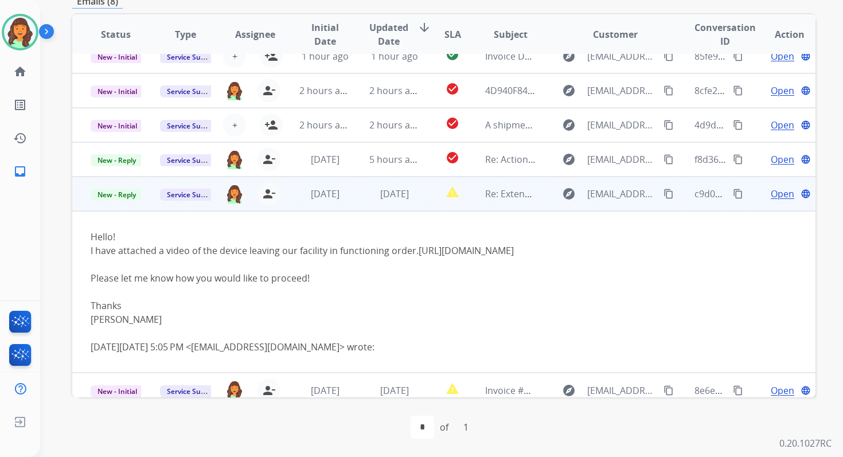
scroll to position [94, 0]
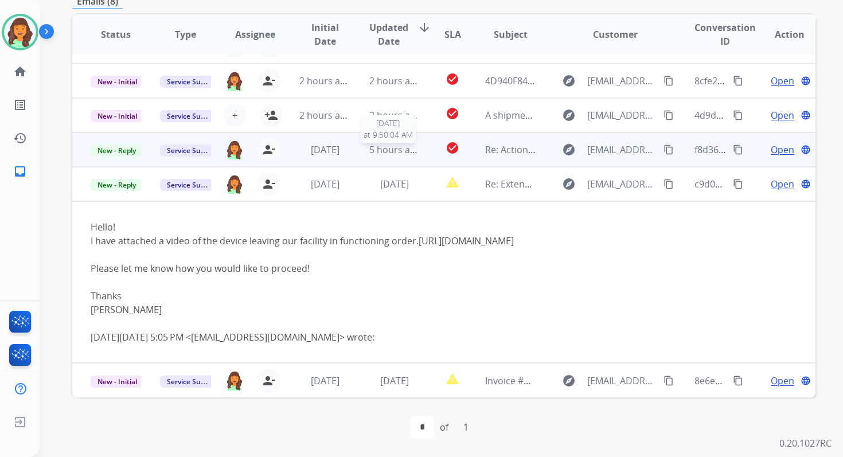
click at [402, 151] on span "5 hours ago" at bounding box center [395, 149] width 52 height 13
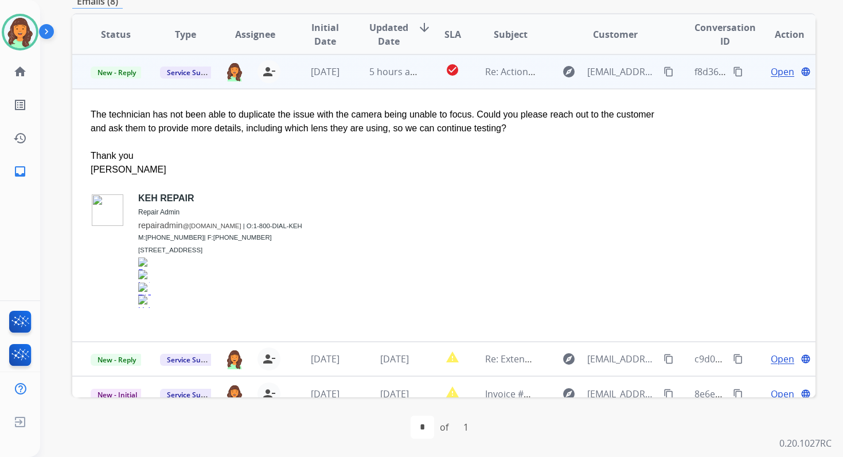
scroll to position [0, 0]
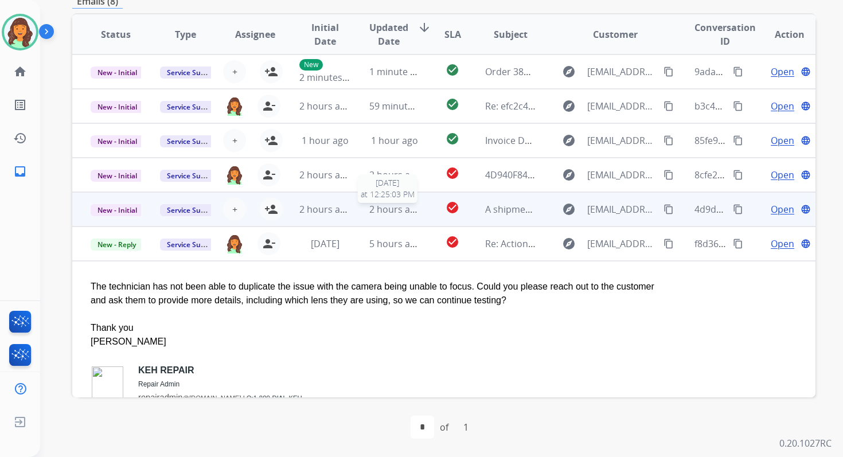
click at [398, 215] on div "2 hours ago" at bounding box center [394, 209] width 50 height 14
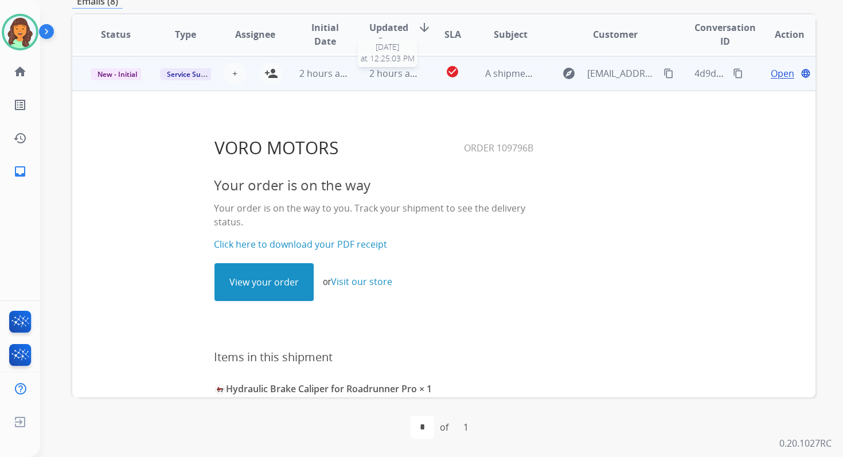
scroll to position [138, 0]
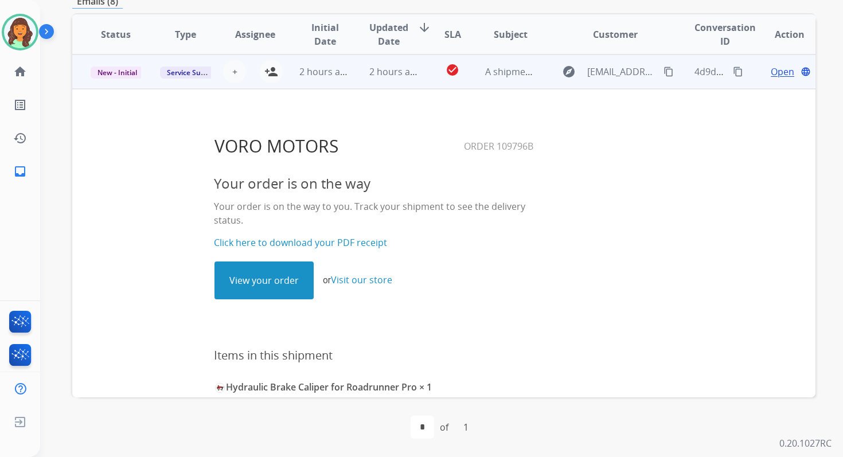
click at [279, 267] on link "View your order" at bounding box center [264, 280] width 98 height 37
click at [275, 73] on mat-icon "person_add" at bounding box center [271, 72] width 14 height 14
click at [120, 72] on span "New - Initial" at bounding box center [117, 73] width 53 height 12
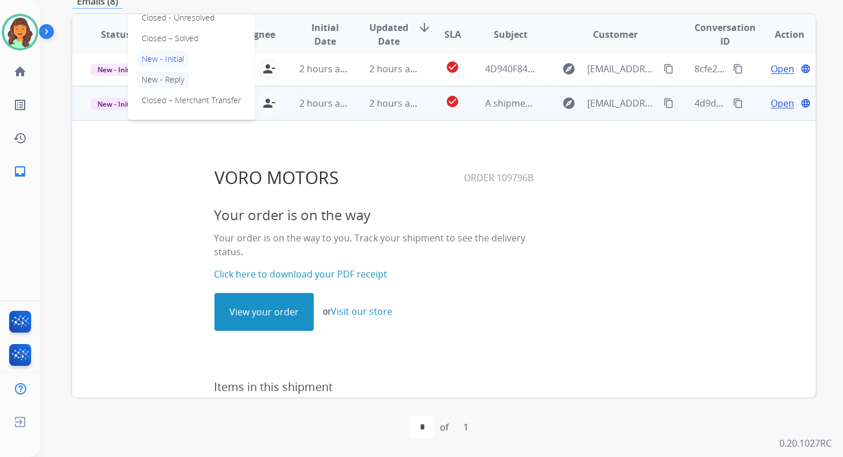
scroll to position [97, 0]
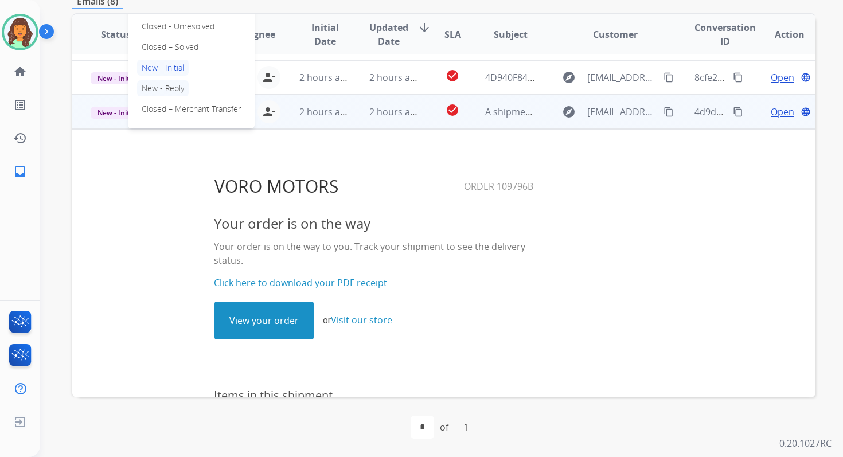
click at [170, 45] on p "Closed – Solved" at bounding box center [170, 47] width 66 height 16
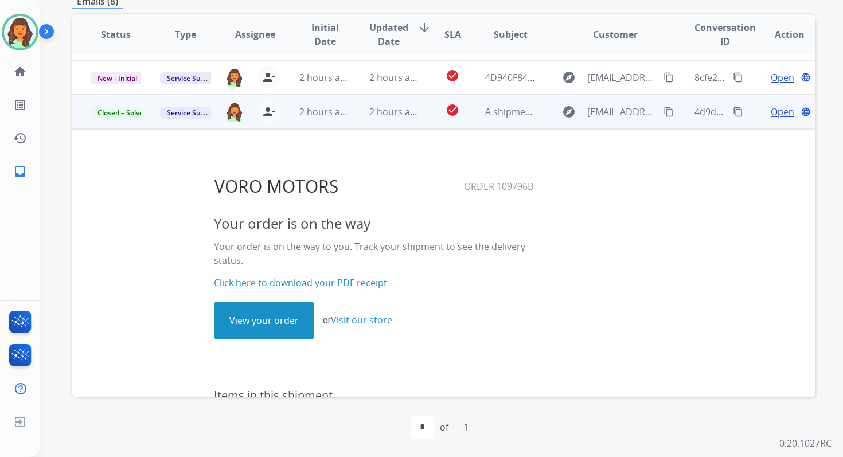
scroll to position [0, 0]
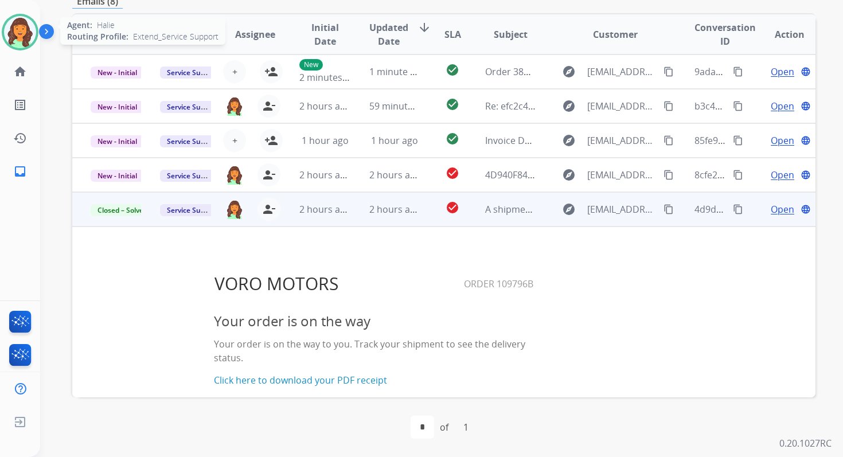
click at [25, 28] on img at bounding box center [20, 32] width 32 height 32
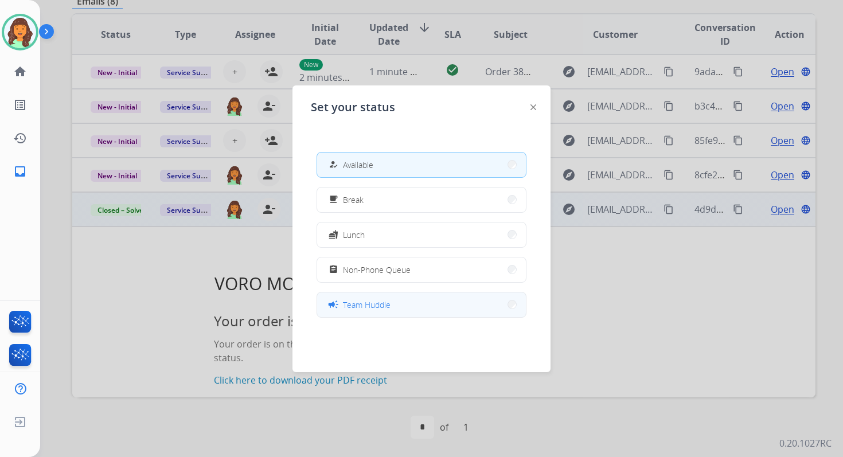
click at [445, 313] on button "campaign Team Huddle" at bounding box center [421, 304] width 209 height 25
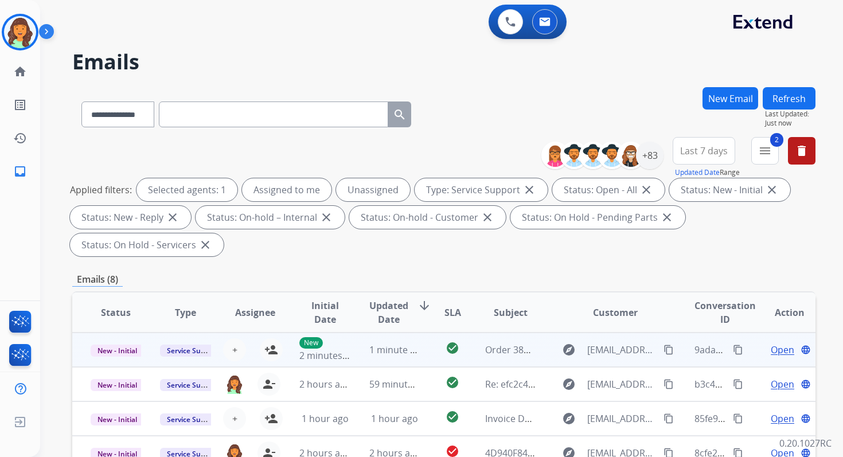
click at [390, 359] on td "1 minute ago" at bounding box center [385, 350] width 69 height 34
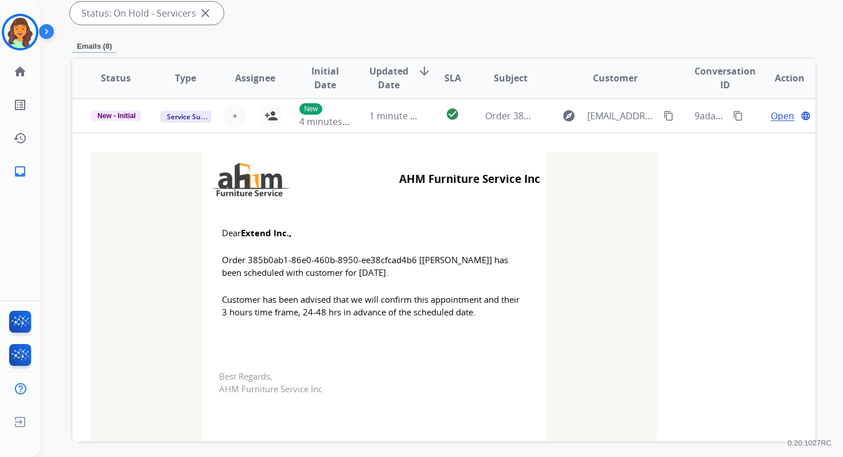
scroll to position [275, 0]
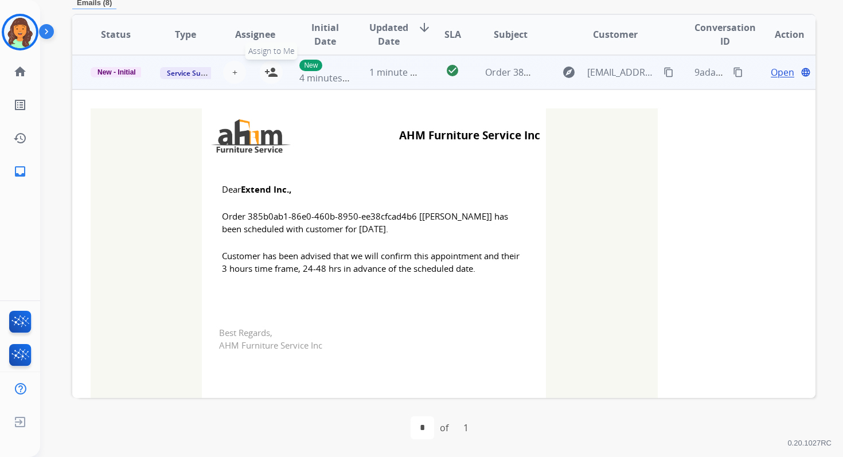
click at [271, 64] on button "person_add Assign to Me" at bounding box center [271, 72] width 23 height 23
click at [127, 71] on span "New - Initial" at bounding box center [117, 72] width 52 height 10
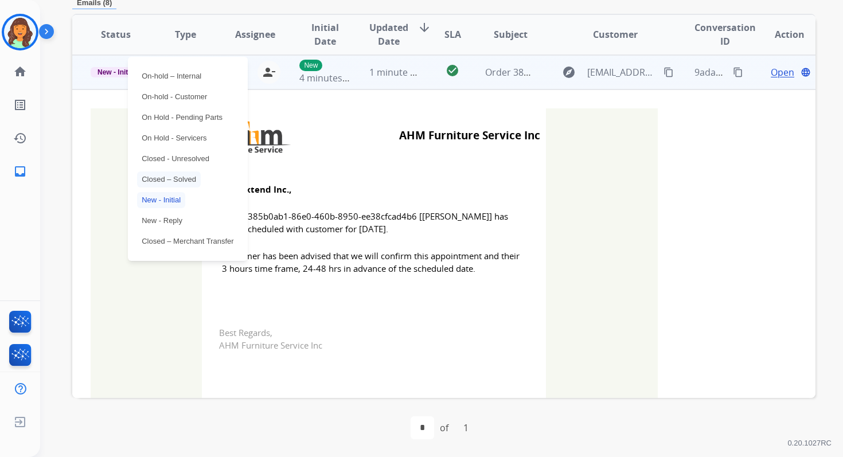
click at [164, 177] on p "Closed – Solved" at bounding box center [169, 179] width 64 height 16
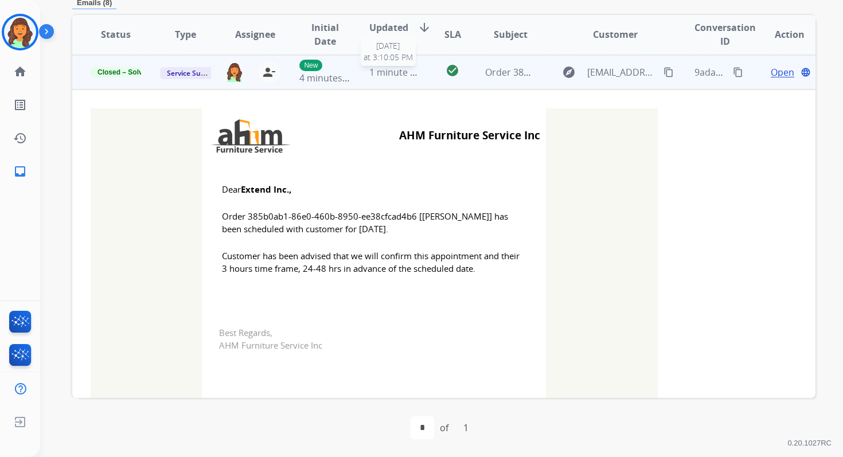
click at [377, 71] on span "1 minute ago" at bounding box center [397, 72] width 57 height 13
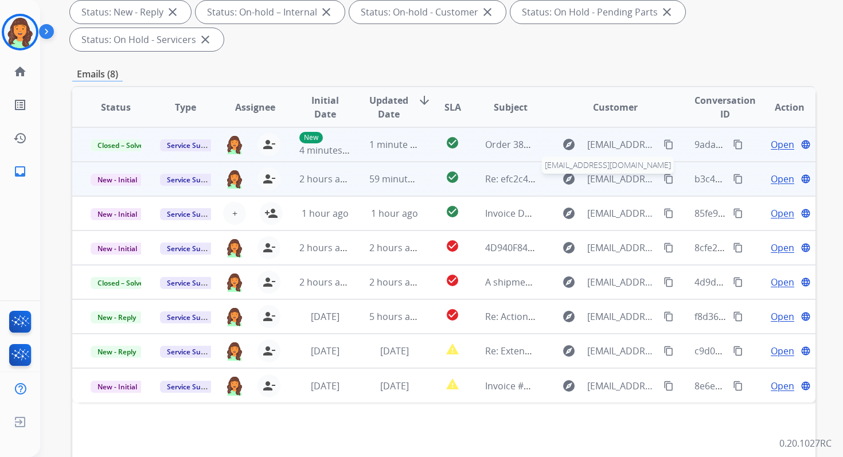
scroll to position [0, 0]
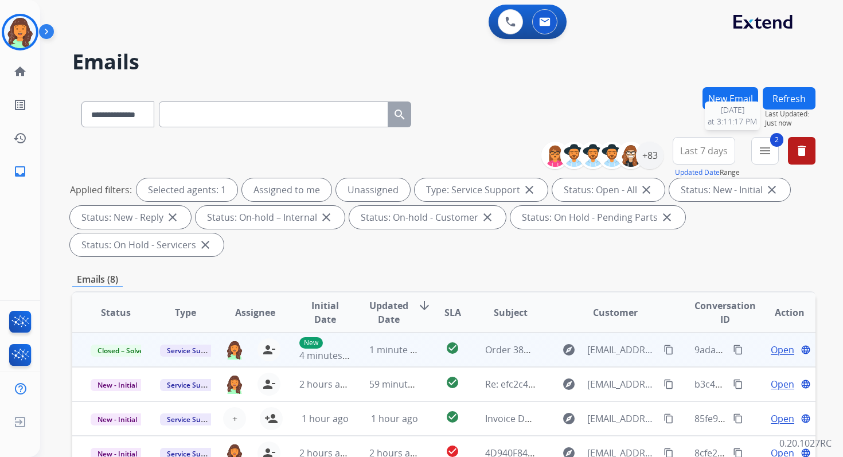
click at [800, 105] on button "Refresh" at bounding box center [788, 98] width 53 height 22
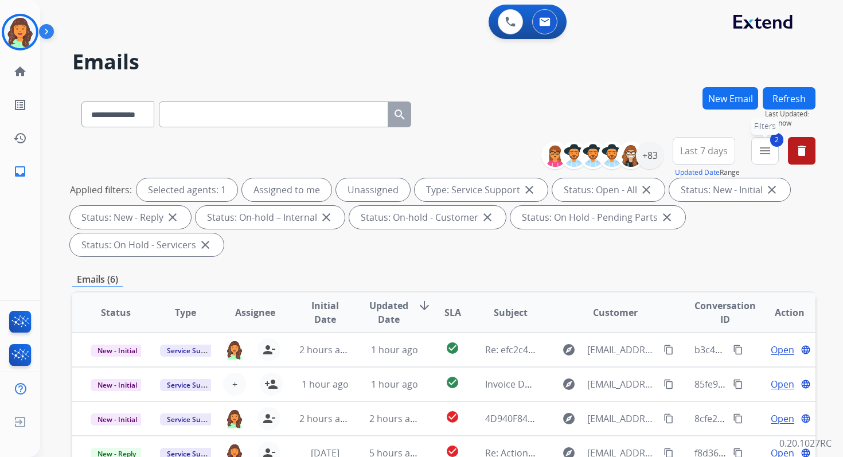
click at [768, 154] on mat-icon "menu" at bounding box center [765, 151] width 14 height 14
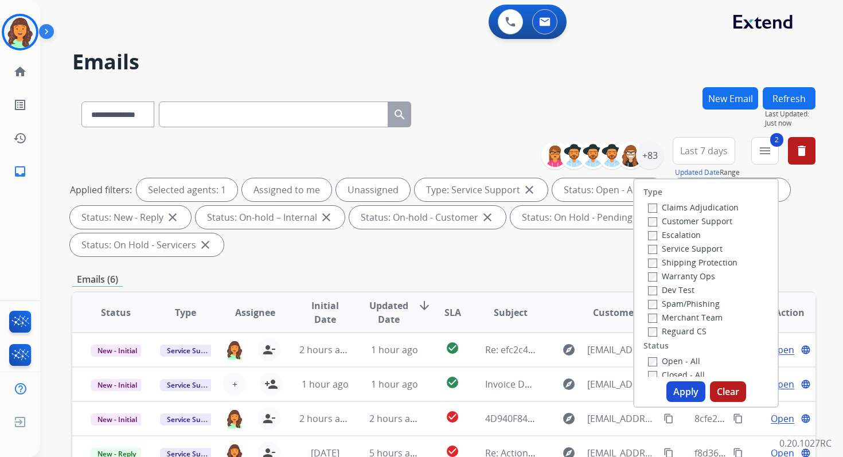
click at [678, 385] on button "Apply" at bounding box center [685, 391] width 39 height 21
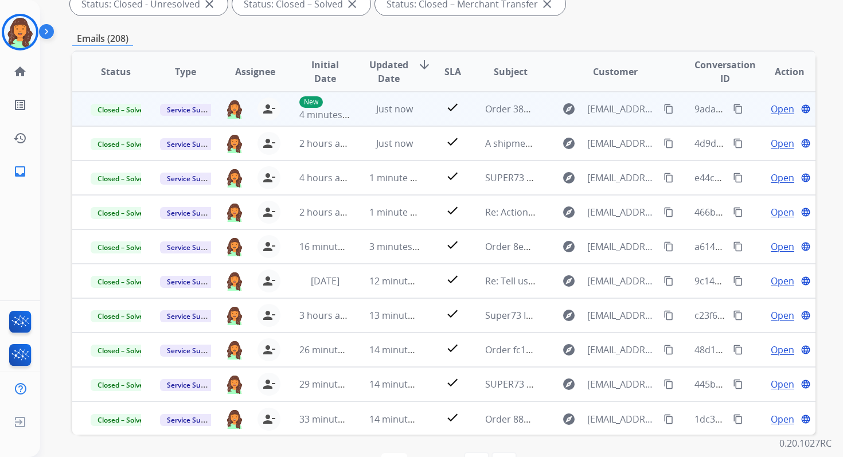
scroll to position [251, 0]
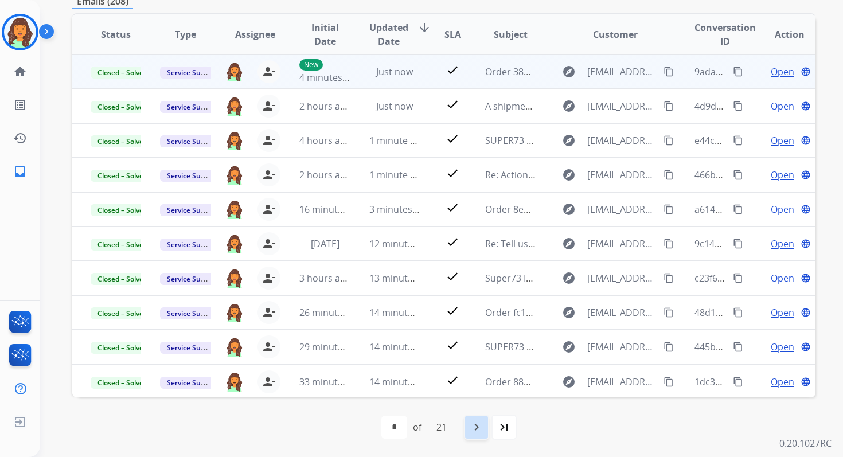
click at [472, 419] on div "navigate_next" at bounding box center [476, 426] width 25 height 25
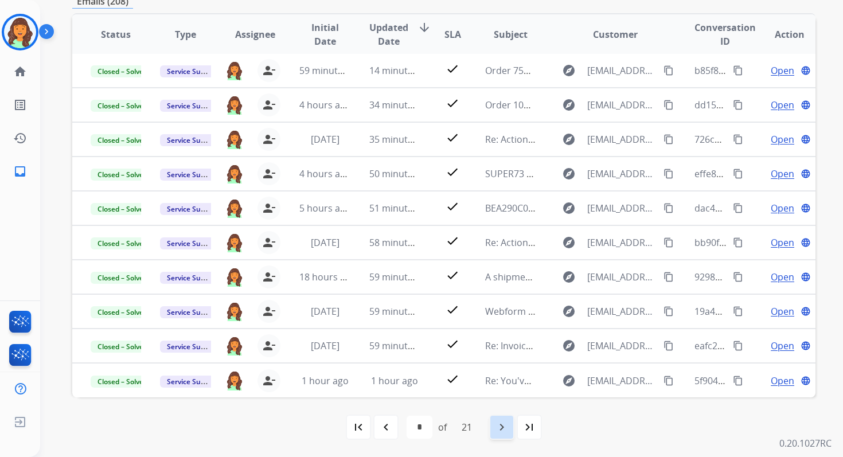
click at [508, 428] on mat-icon "navigate_next" at bounding box center [502, 427] width 14 height 14
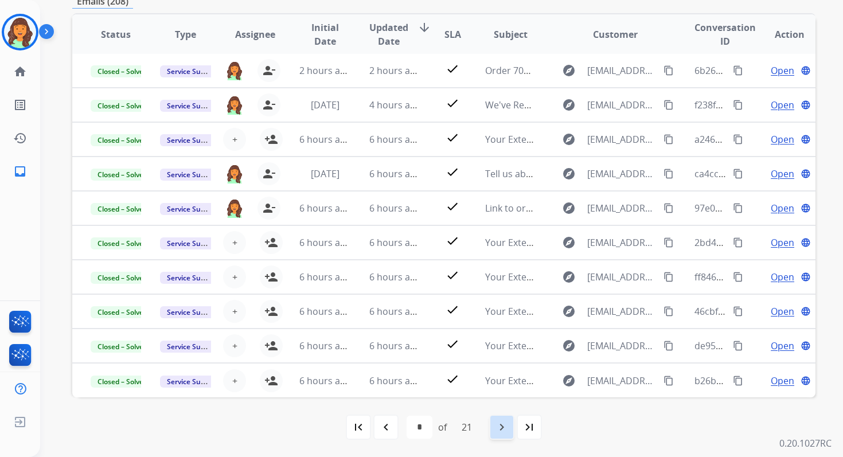
click at [508, 428] on mat-icon "navigate_next" at bounding box center [502, 427] width 14 height 14
select select "*"
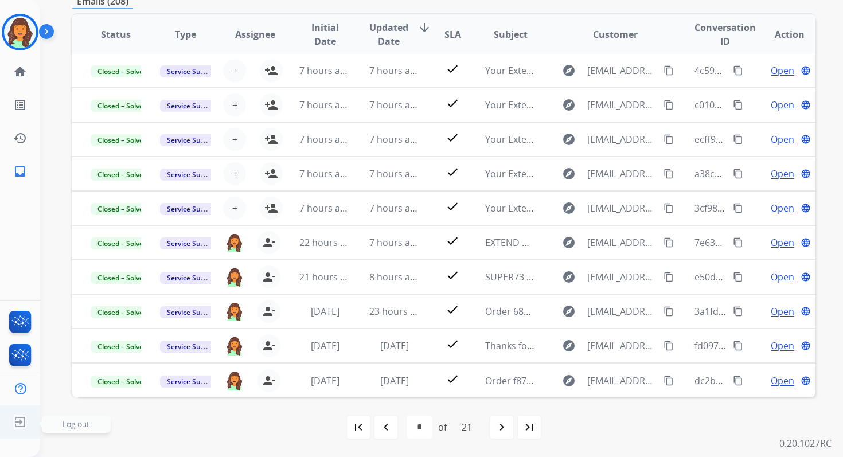
click at [70, 421] on span "Log out" at bounding box center [75, 424] width 27 height 11
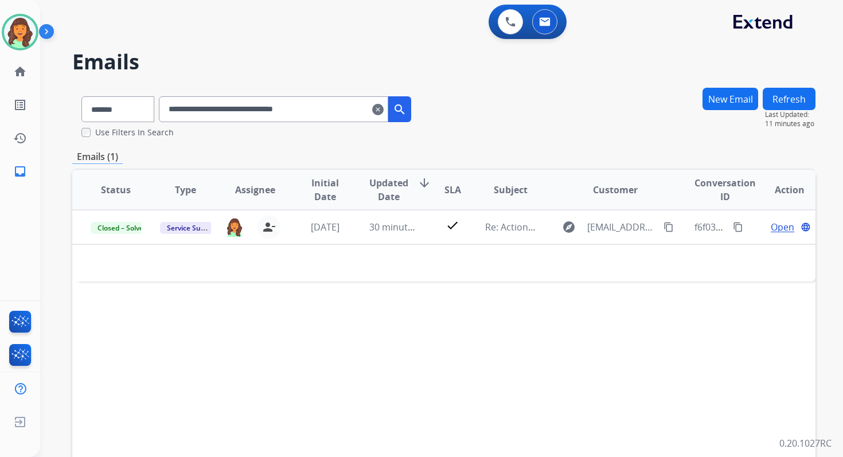
select select "*******"
click at [210, 105] on input "**********" at bounding box center [273, 109] width 229 height 26
paste input "text"
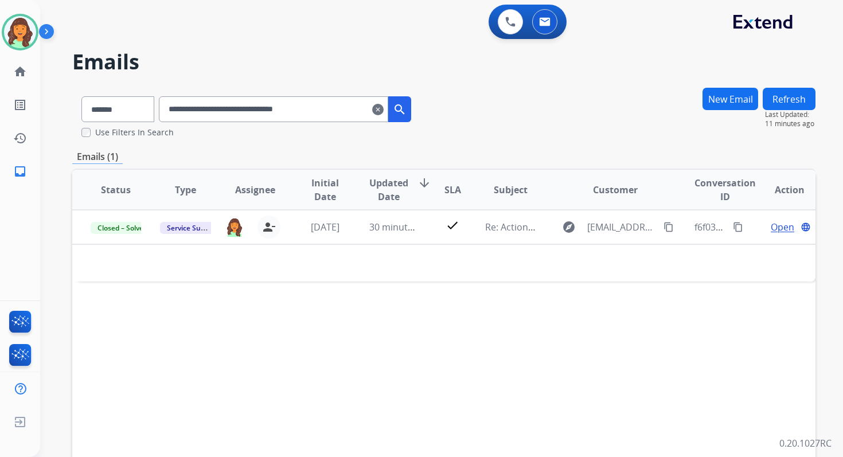
type input "**********"
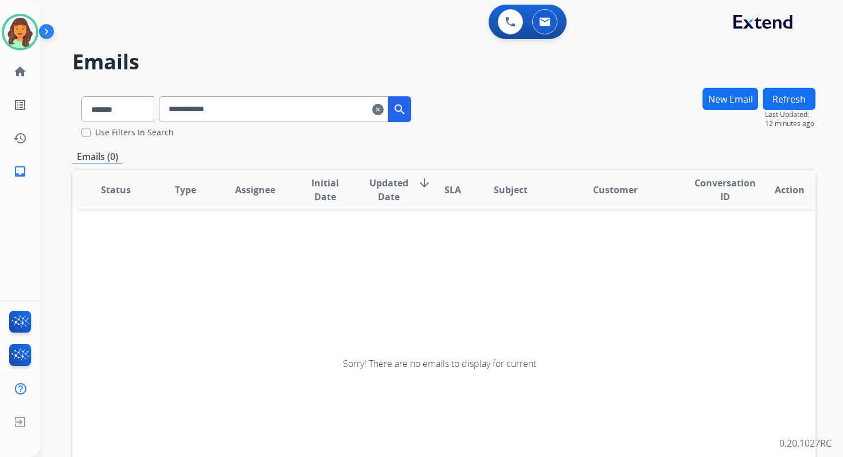
click at [244, 112] on input "**********" at bounding box center [273, 109] width 229 height 26
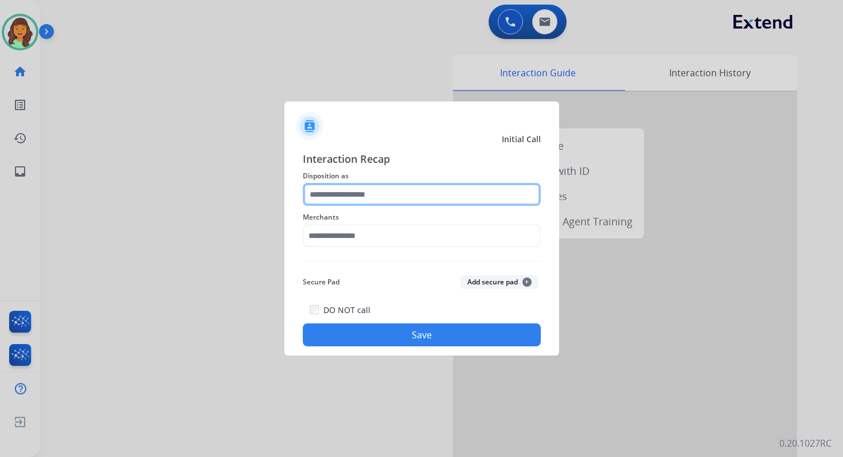
click at [364, 193] on input "text" at bounding box center [422, 194] width 238 height 23
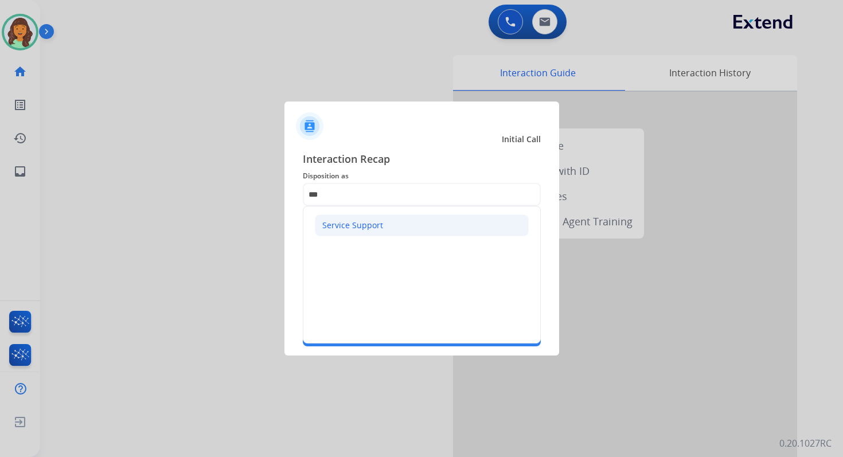
click at [352, 231] on li "Service Support" at bounding box center [422, 225] width 214 height 22
type input "**********"
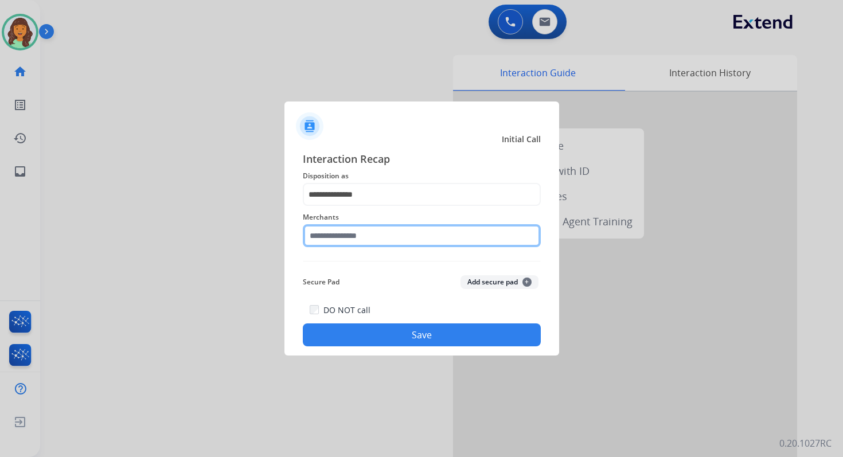
click at [353, 231] on input "text" at bounding box center [422, 235] width 238 height 23
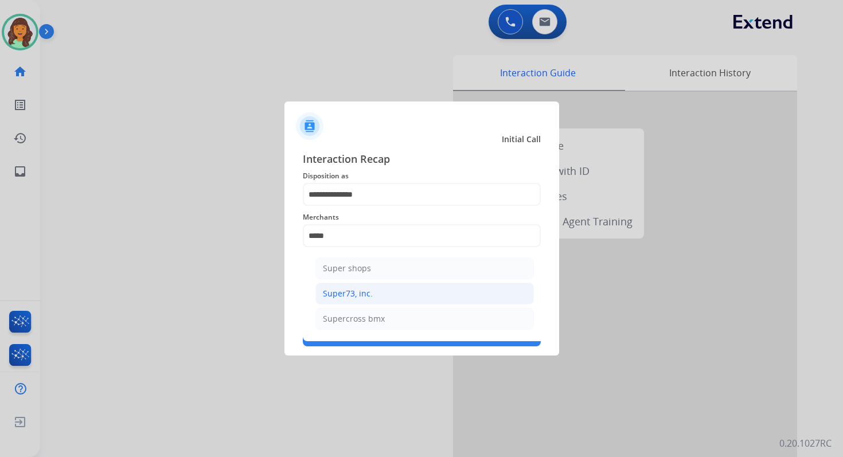
click at [359, 293] on div "Super73, inc." at bounding box center [348, 293] width 50 height 11
type input "**********"
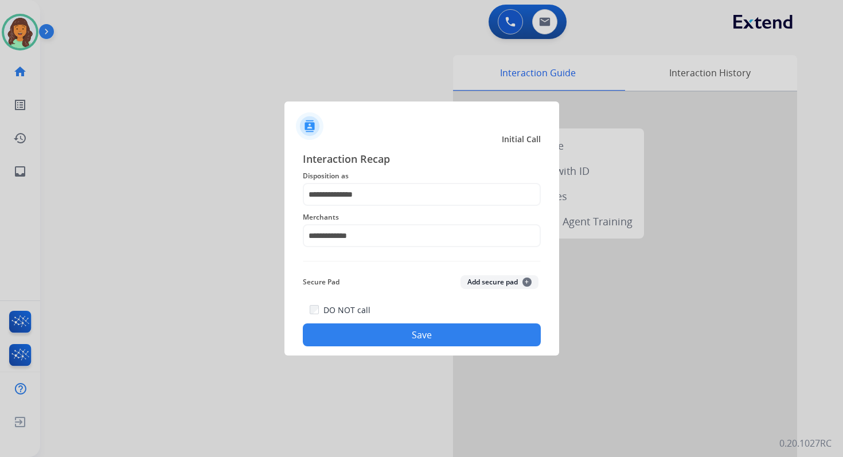
click at [421, 339] on button "Save" at bounding box center [422, 334] width 238 height 23
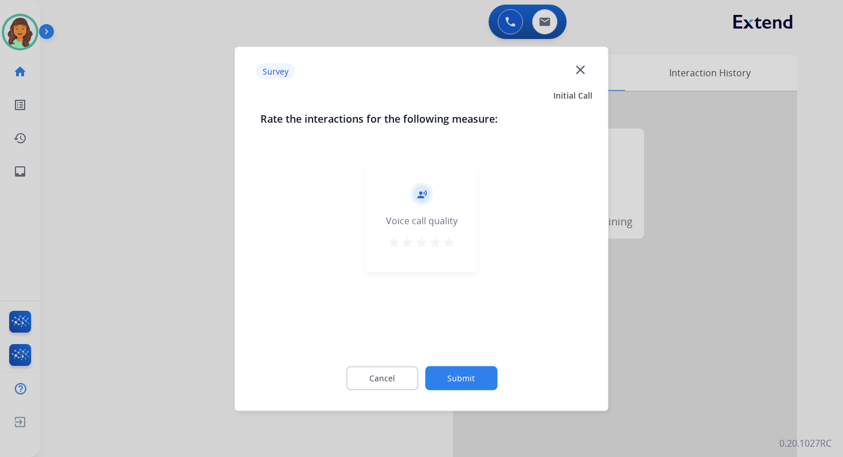
click at [484, 369] on button "Submit" at bounding box center [461, 378] width 72 height 24
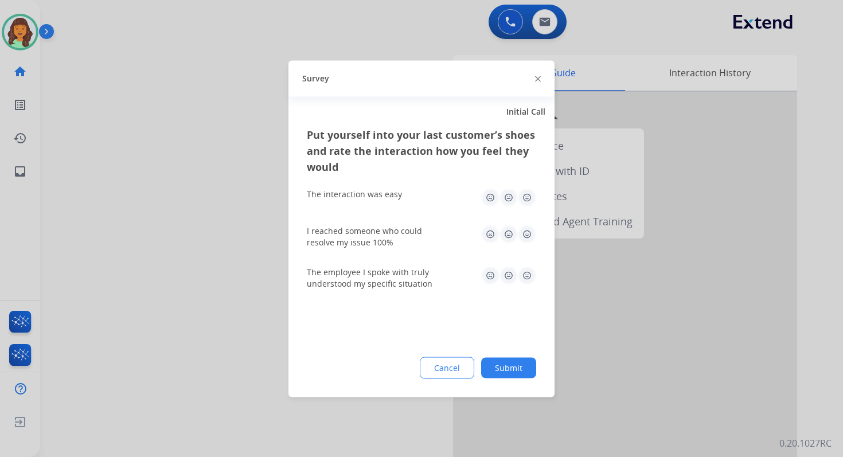
click at [494, 371] on button "Submit" at bounding box center [508, 367] width 55 height 21
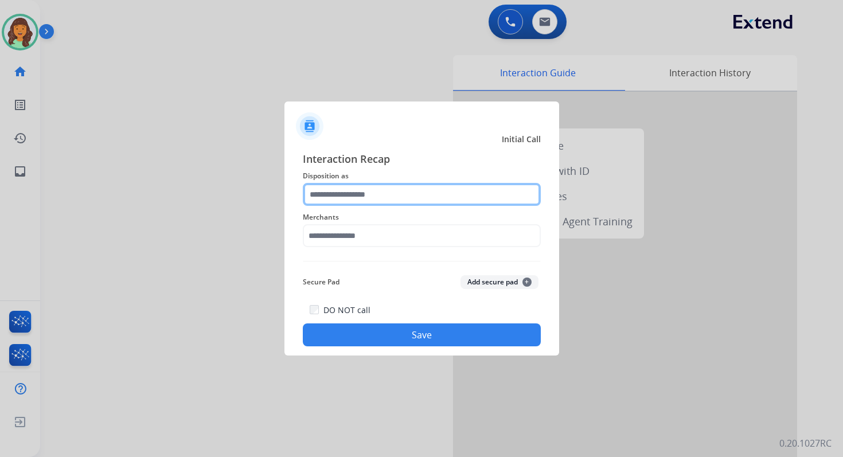
click at [368, 198] on input "text" at bounding box center [422, 194] width 238 height 23
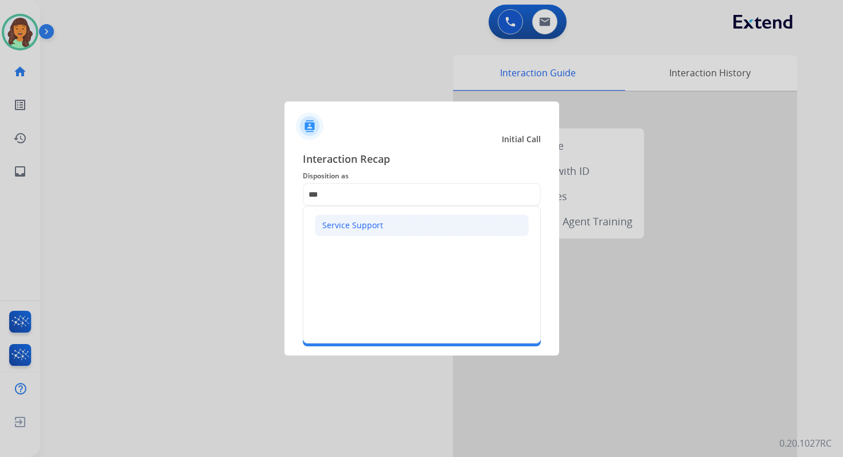
click at [365, 232] on li "Service Support" at bounding box center [422, 225] width 214 height 22
type input "**********"
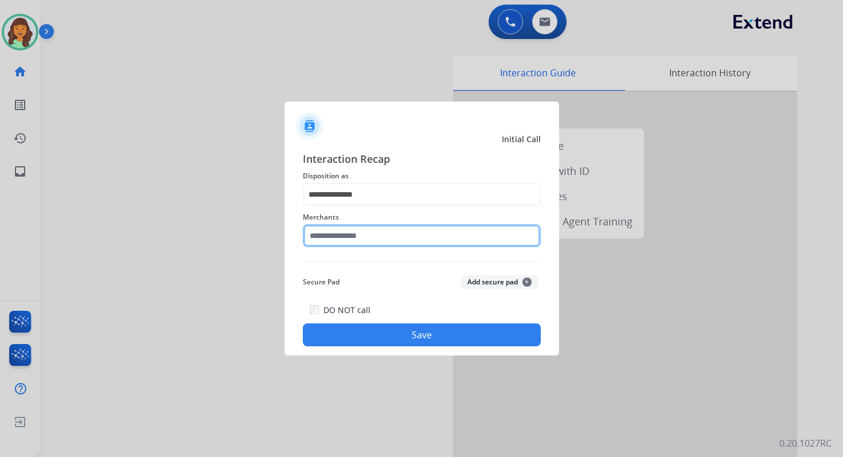
click at [365, 236] on input "text" at bounding box center [422, 235] width 238 height 23
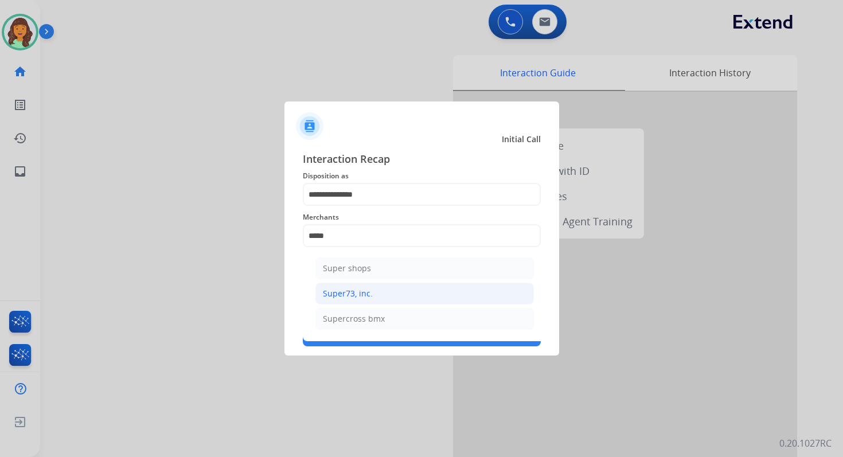
click at [367, 292] on div "Super73, inc." at bounding box center [348, 293] width 50 height 11
type input "**********"
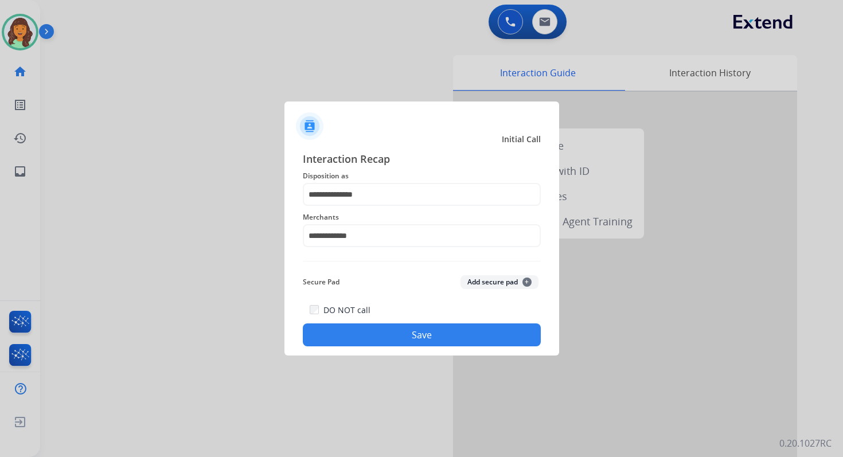
click at [460, 331] on button "Save" at bounding box center [422, 334] width 238 height 23
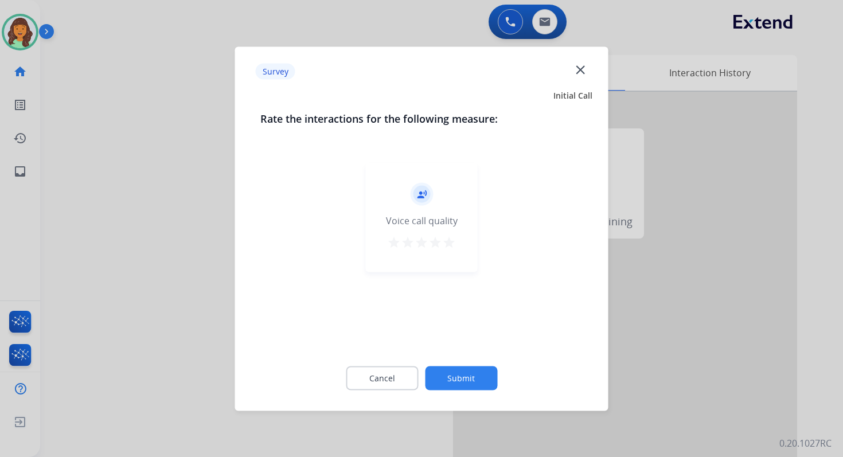
click at [472, 376] on button "Submit" at bounding box center [461, 378] width 72 height 24
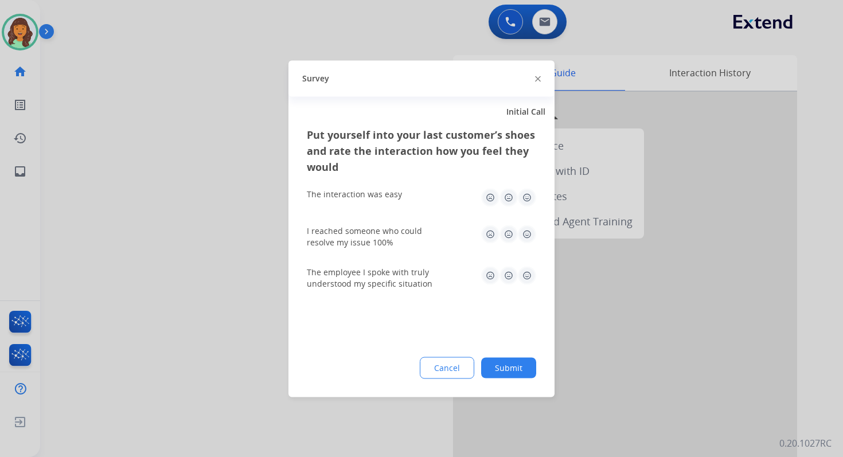
click at [516, 373] on button "Submit" at bounding box center [508, 367] width 55 height 21
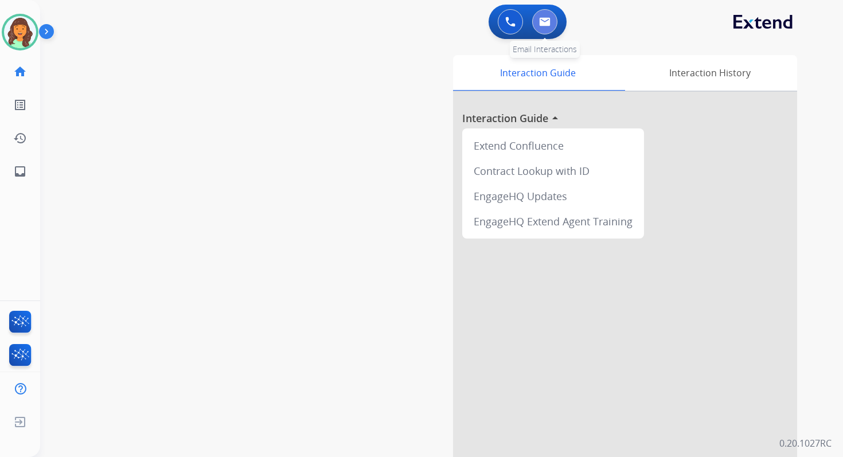
click at [546, 25] on img at bounding box center [544, 21] width 11 height 9
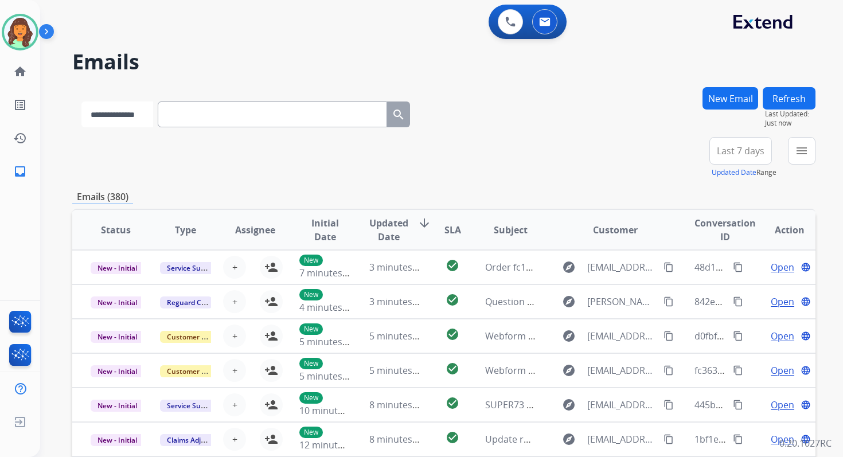
click at [140, 112] on select "**********" at bounding box center [117, 114] width 72 height 26
select select "**********"
click at [81, 101] on select "**********" at bounding box center [117, 114] width 72 height 26
click at [204, 118] on input "text" at bounding box center [273, 114] width 229 height 26
paste input "**********"
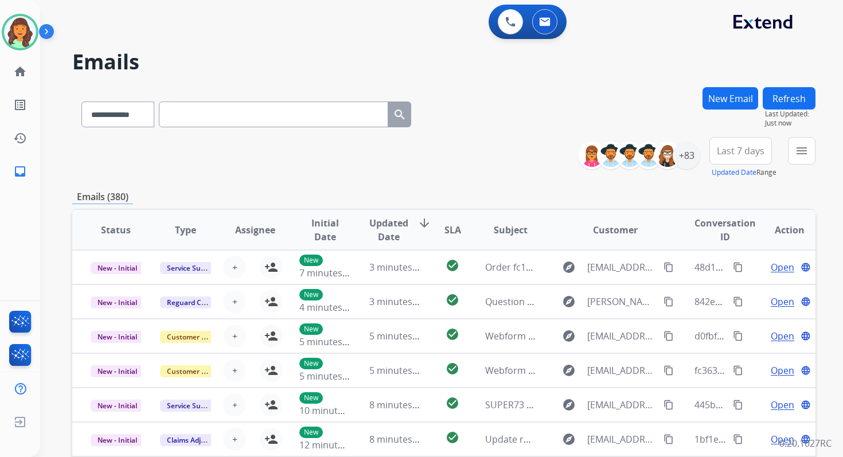
type input "**********"
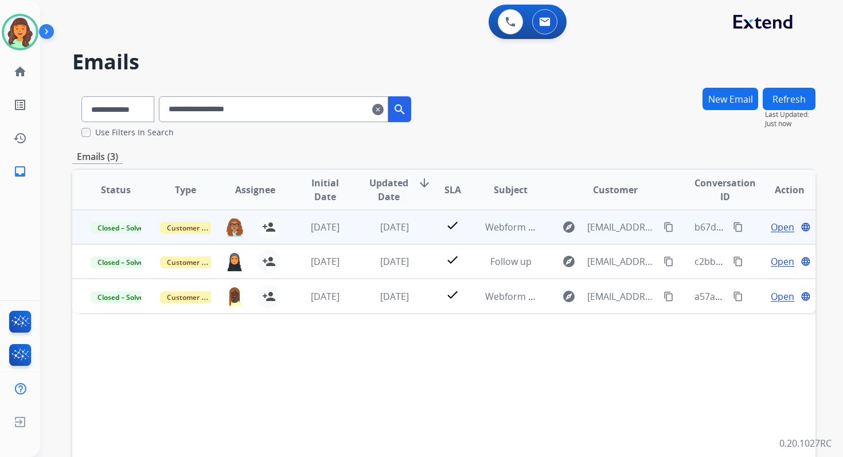
click at [771, 230] on span "Open" at bounding box center [783, 227] width 24 height 14
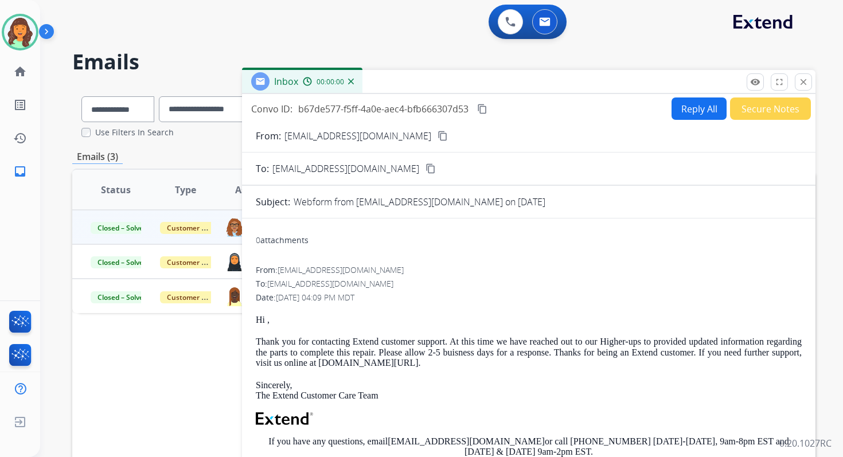
click at [694, 101] on button "Reply All" at bounding box center [698, 108] width 55 height 22
select select "**********"
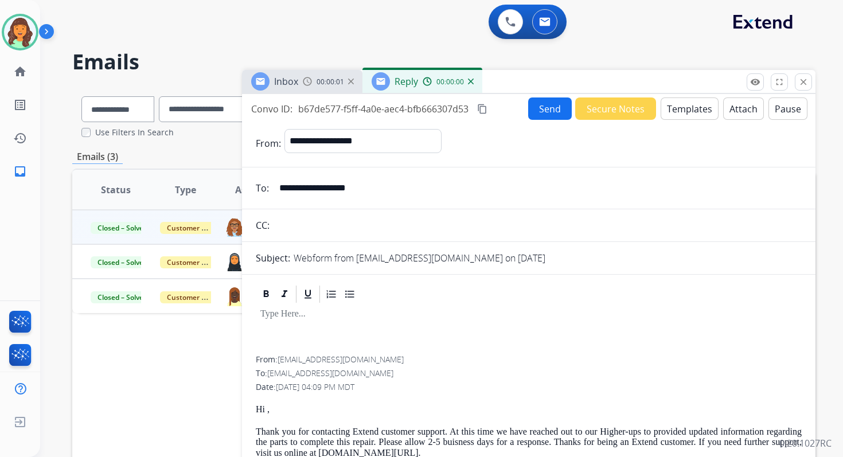
click at [694, 101] on button "Templates" at bounding box center [689, 108] width 58 height 22
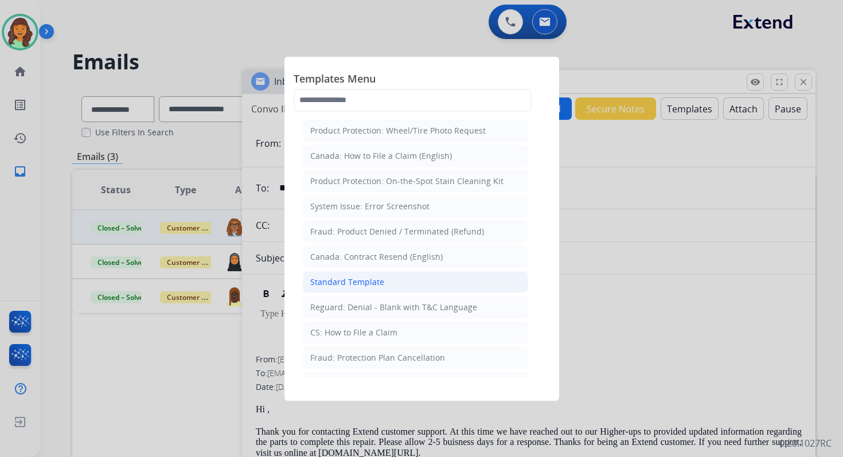
click at [341, 284] on li "Standard Template" at bounding box center [415, 282] width 225 height 22
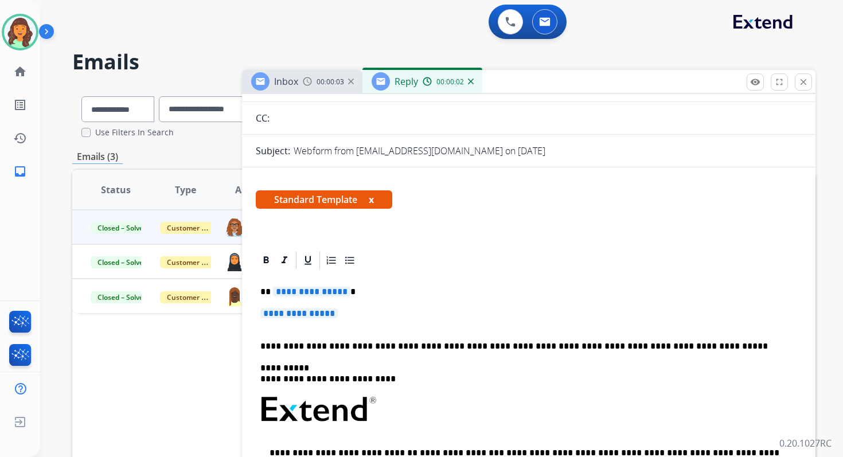
scroll to position [126, 0]
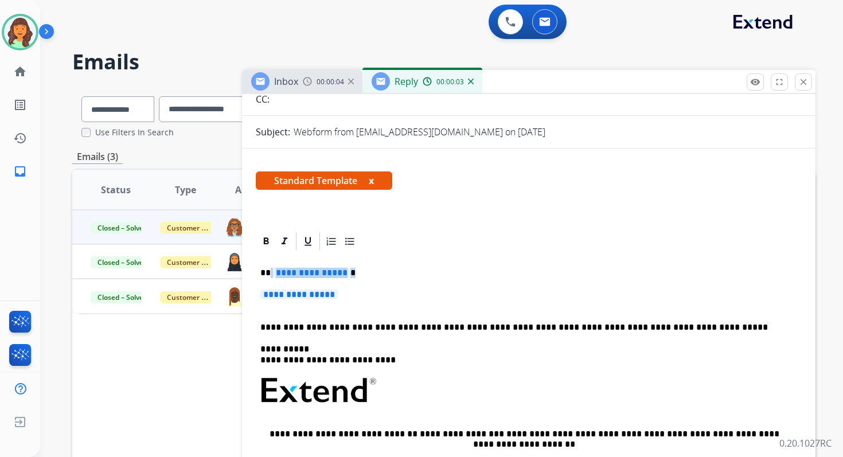
drag, startPoint x: 269, startPoint y: 275, endPoint x: 362, endPoint y: 294, distance: 94.8
click at [362, 294] on div "**********" at bounding box center [529, 417] width 546 height 331
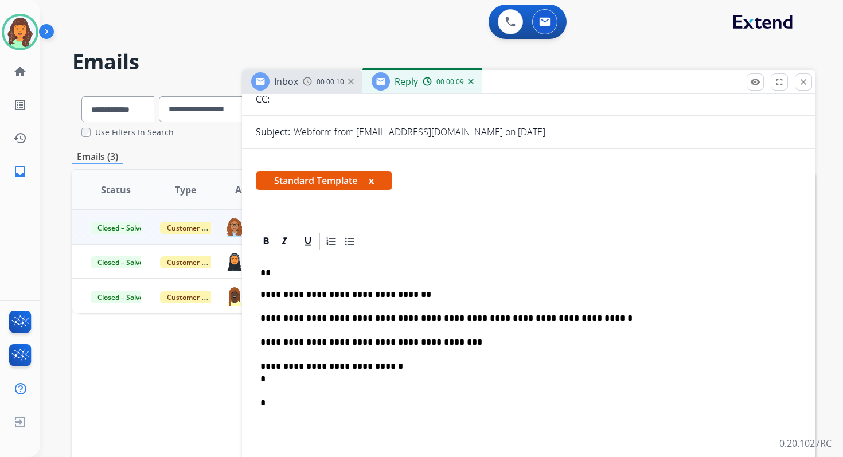
click at [294, 272] on p "**" at bounding box center [523, 273] width 527 height 10
drag, startPoint x: 361, startPoint y: 319, endPoint x: 265, endPoint y: 320, distance: 96.3
click at [265, 320] on p "**********" at bounding box center [523, 318] width 527 height 13
click at [289, 381] on p "**********" at bounding box center [523, 372] width 527 height 25
drag, startPoint x: 259, startPoint y: 381, endPoint x: 281, endPoint y: 400, distance: 29.3
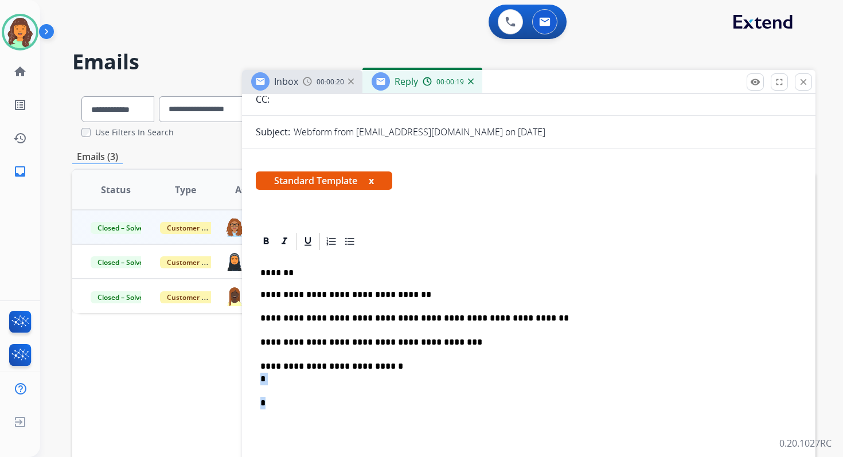
copy div "* *"
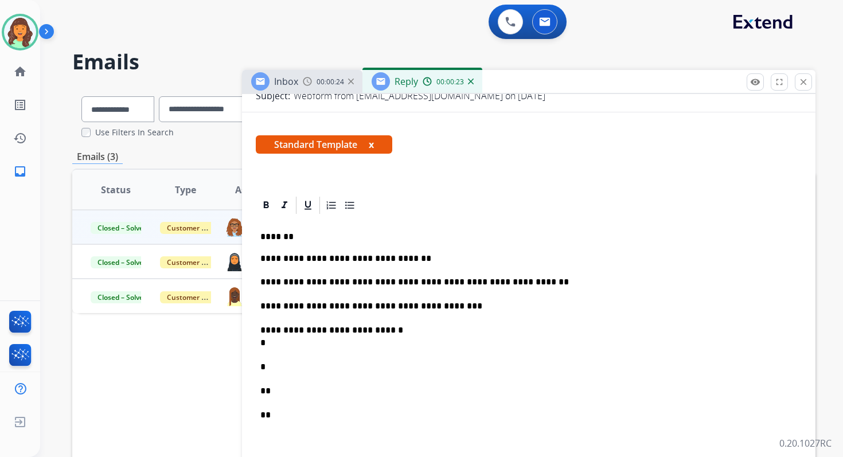
scroll to position [167, 0]
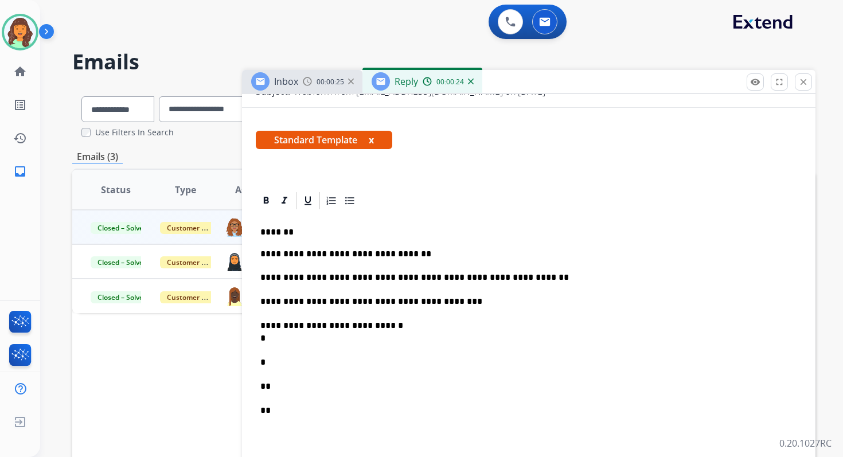
click at [280, 389] on p "**" at bounding box center [523, 386] width 527 height 13
click at [289, 412] on p "**" at bounding box center [523, 423] width 527 height 38
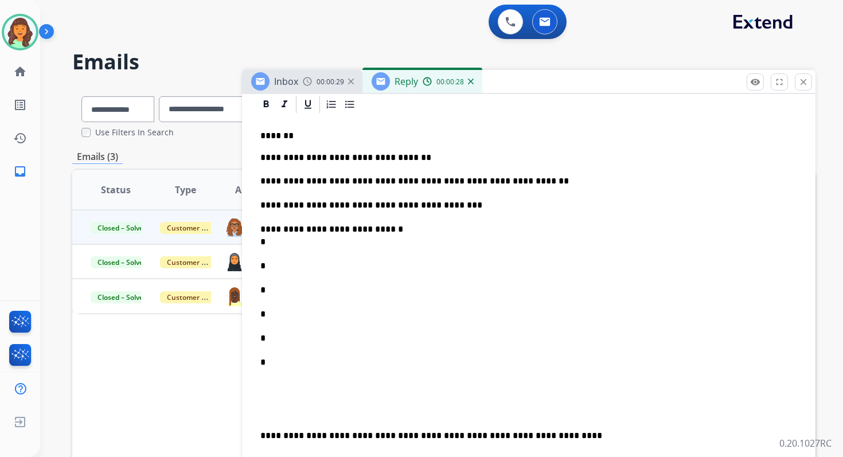
scroll to position [271, 0]
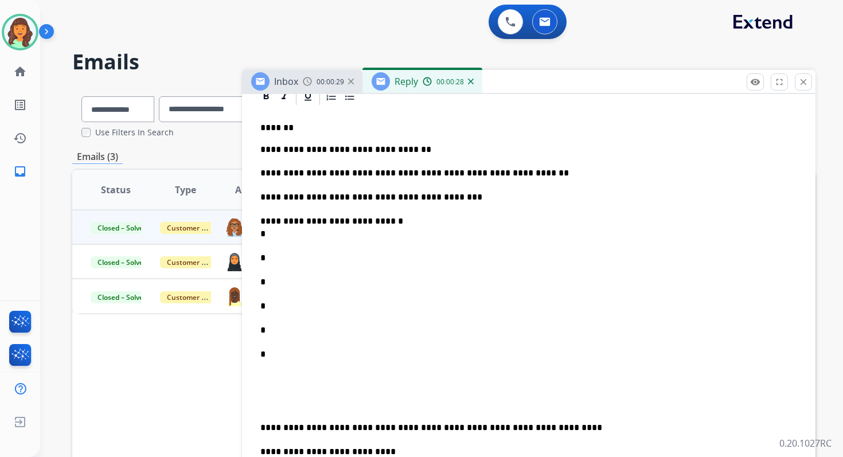
click at [275, 236] on p "**********" at bounding box center [523, 227] width 527 height 25
click at [288, 263] on p "*" at bounding box center [523, 258] width 527 height 13
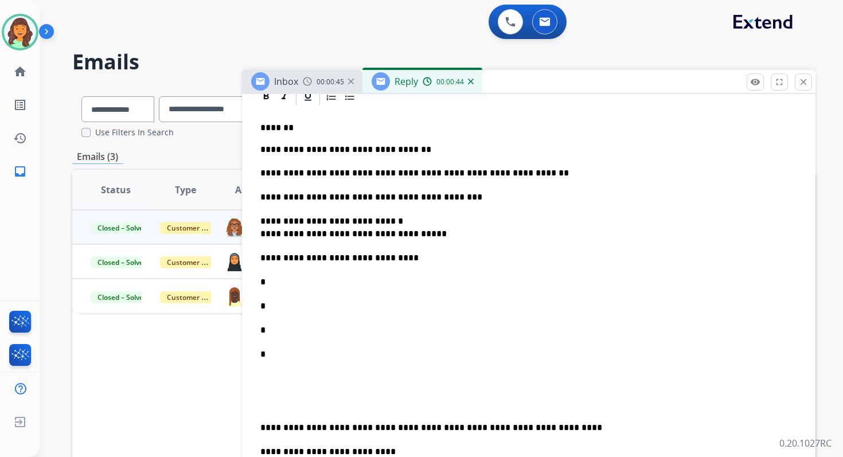
click at [284, 281] on p "*" at bounding box center [523, 282] width 527 height 13
click at [285, 311] on p "*" at bounding box center [523, 306] width 527 height 13
click at [283, 334] on p "*" at bounding box center [523, 330] width 527 height 13
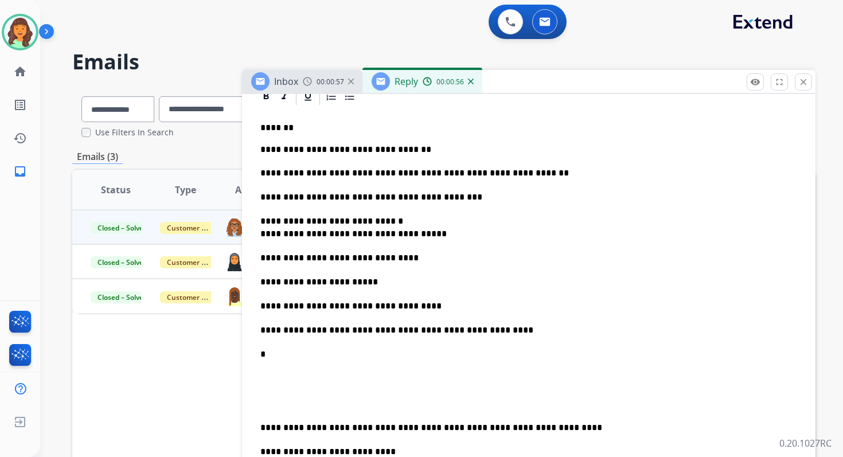
click at [275, 355] on p "*" at bounding box center [523, 367] width 527 height 38
click at [405, 218] on p "**********" at bounding box center [523, 227] width 527 height 25
click at [358, 196] on p "**********" at bounding box center [523, 197] width 527 height 13
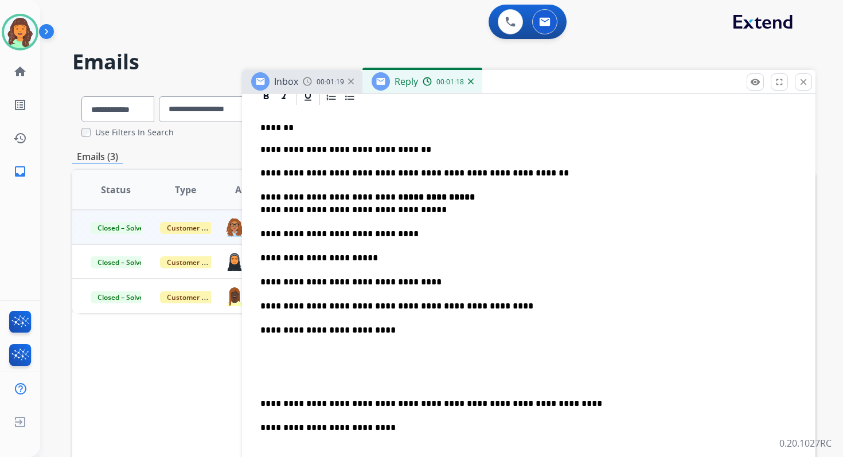
scroll to position [290, 0]
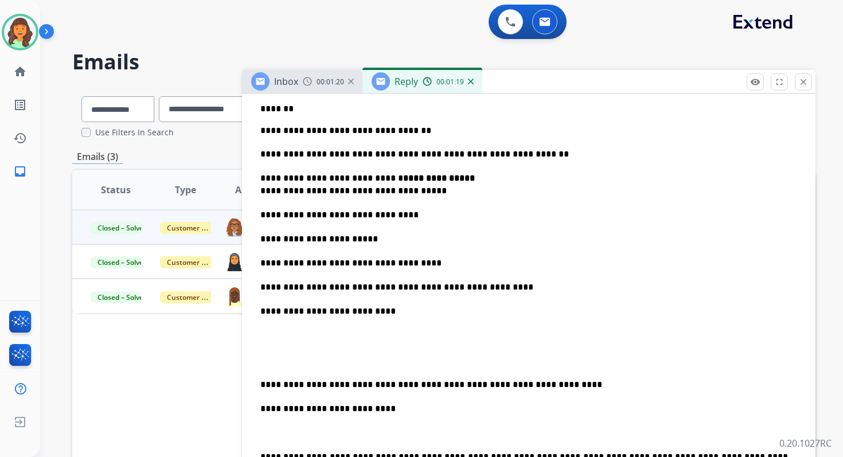
click at [260, 386] on div "**********" at bounding box center [529, 412] width 546 height 648
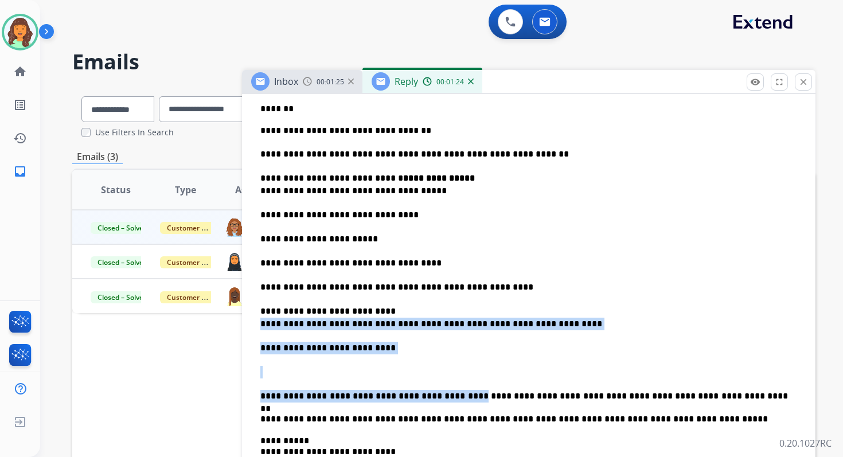
drag, startPoint x: 435, startPoint y: 398, endPoint x: 259, endPoint y: 326, distance: 190.8
click at [259, 326] on div "**********" at bounding box center [529, 381] width 546 height 587
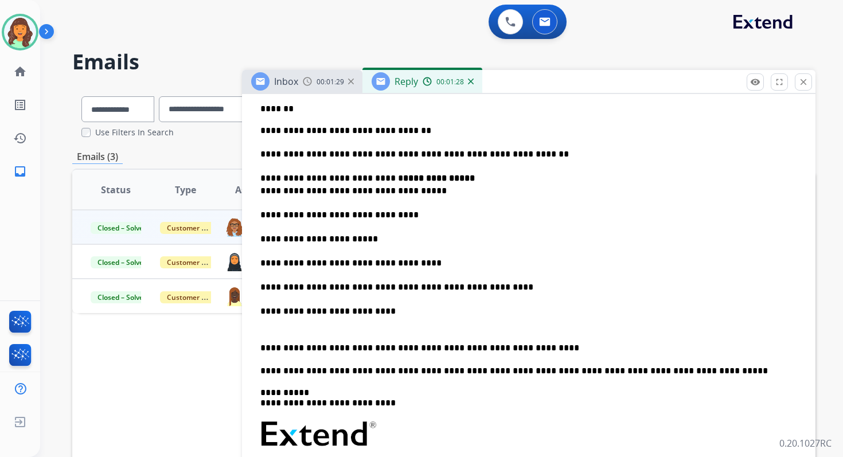
click at [308, 347] on p "**********" at bounding box center [523, 348] width 527 height 13
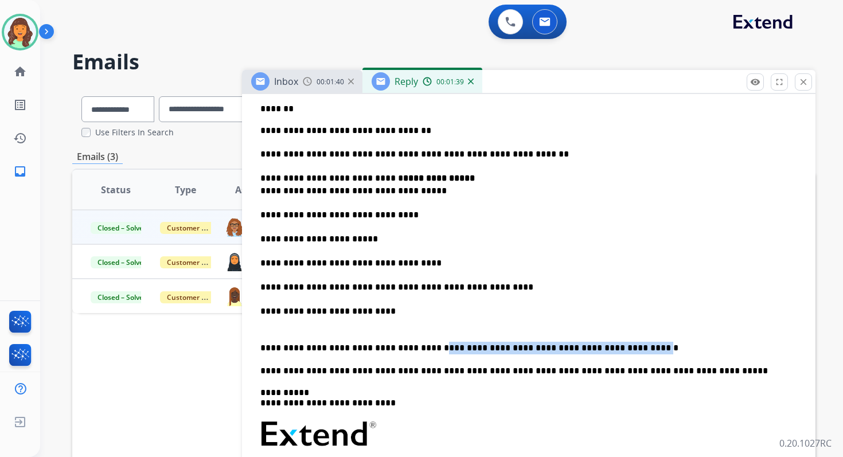
drag, startPoint x: 593, startPoint y: 347, endPoint x: 419, endPoint y: 349, distance: 174.9
click at [418, 349] on p "**********" at bounding box center [523, 348] width 527 height 13
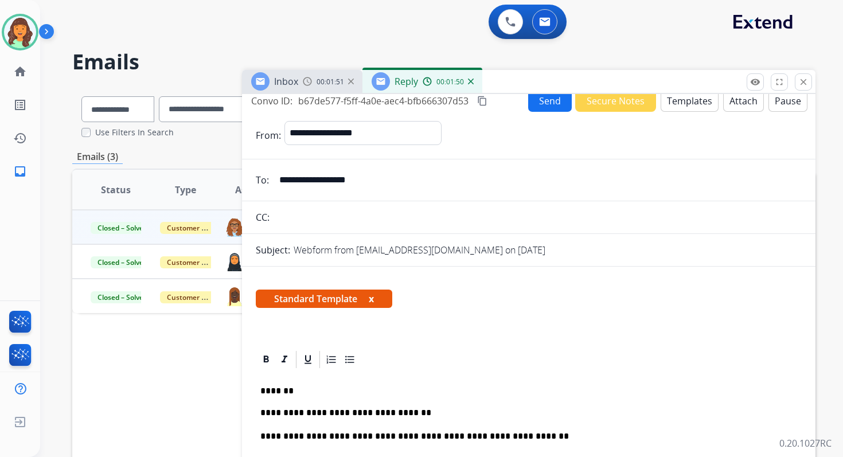
scroll to position [0, 0]
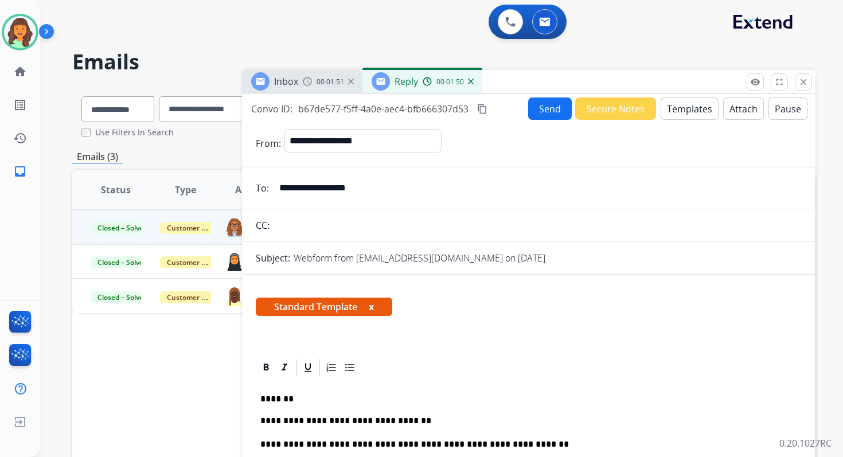
click at [483, 111] on mat-icon "content_copy" at bounding box center [482, 109] width 10 height 10
click at [528, 111] on button "Send" at bounding box center [550, 108] width 44 height 22
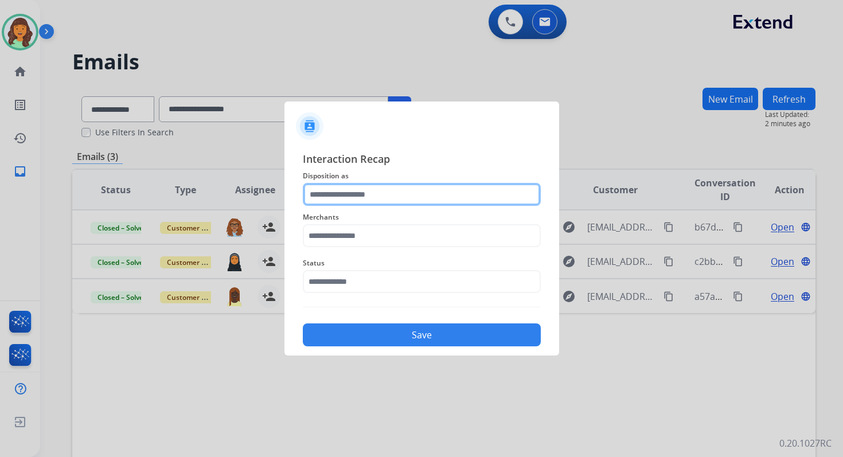
click at [350, 204] on input "text" at bounding box center [422, 194] width 238 height 23
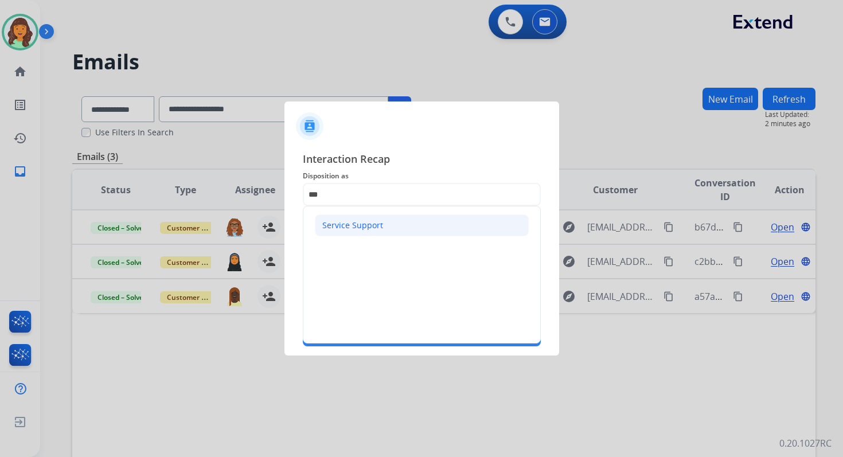
click at [347, 229] on div "Service Support" at bounding box center [352, 225] width 61 height 11
type input "**********"
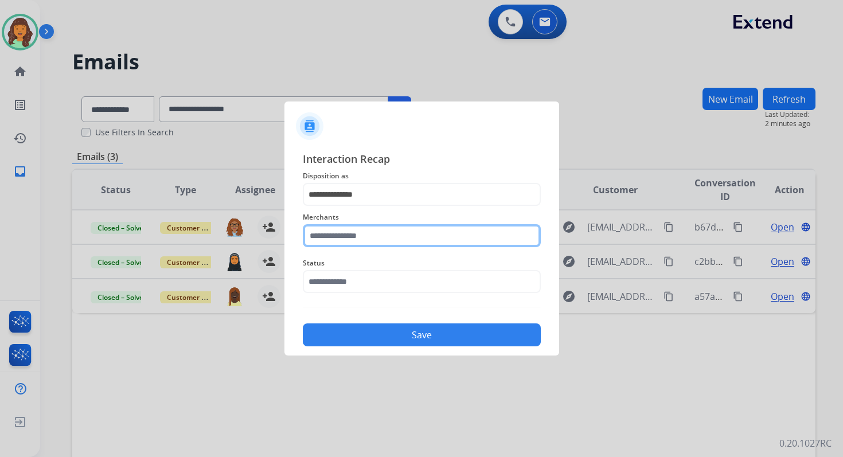
click at [348, 238] on input "text" at bounding box center [422, 235] width 238 height 23
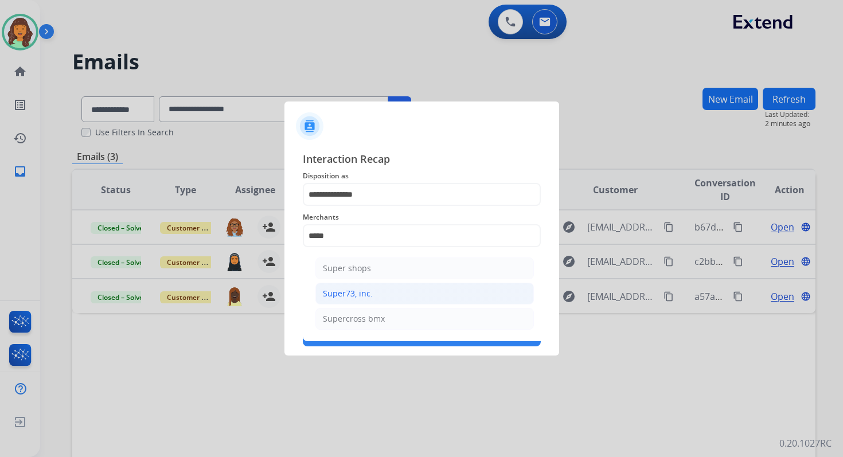
click at [362, 291] on div "Super73, inc." at bounding box center [348, 293] width 50 height 11
type input "**********"
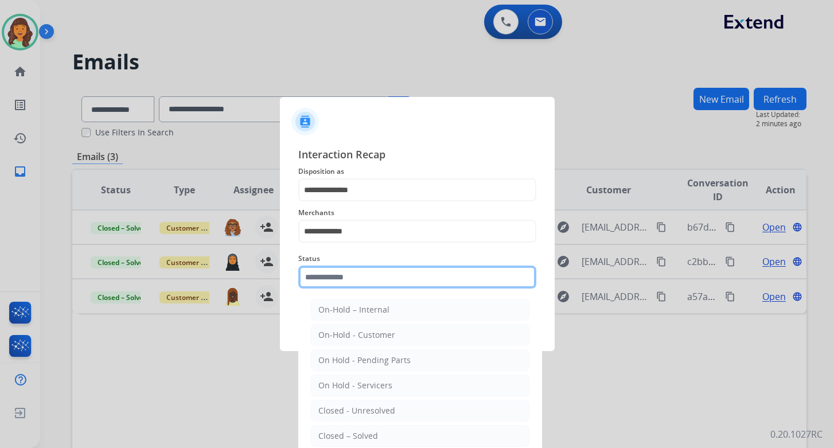
click at [362, 290] on div "Status On-Hold – Internal On-Hold - Customer On Hold - Pending Parts On Hold - …" at bounding box center [417, 270] width 238 height 46
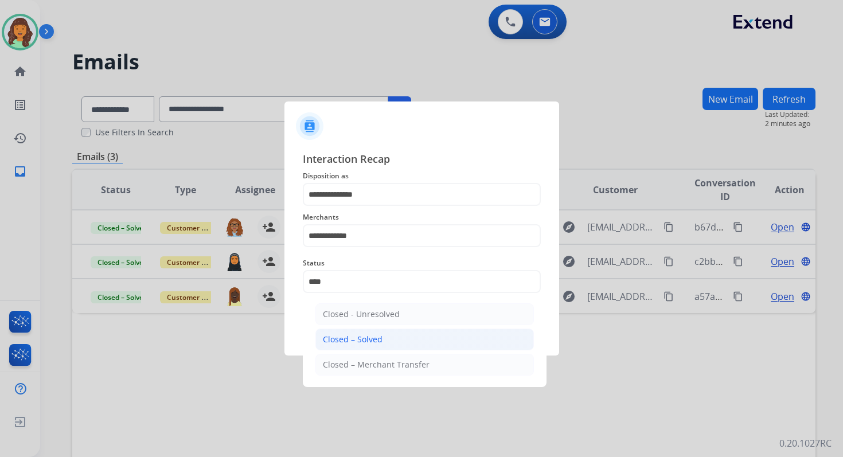
click at [379, 345] on li "Closed – Solved" at bounding box center [424, 340] width 218 height 22
type input "**********"
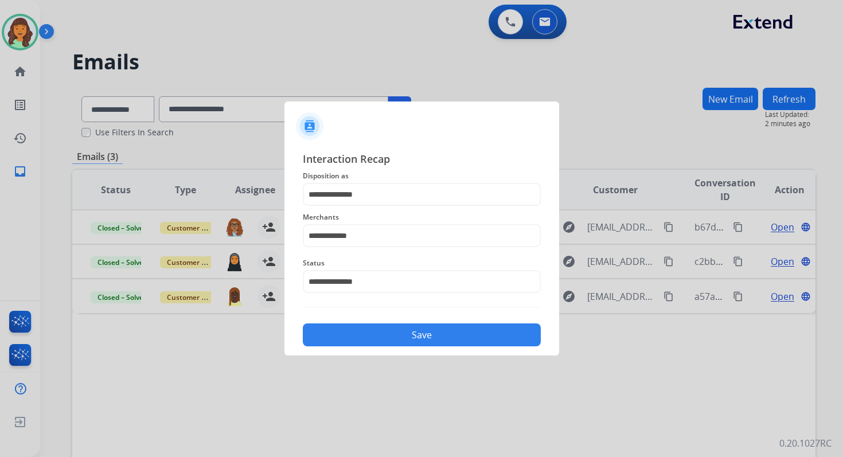
click at [413, 345] on button "Save" at bounding box center [422, 334] width 238 height 23
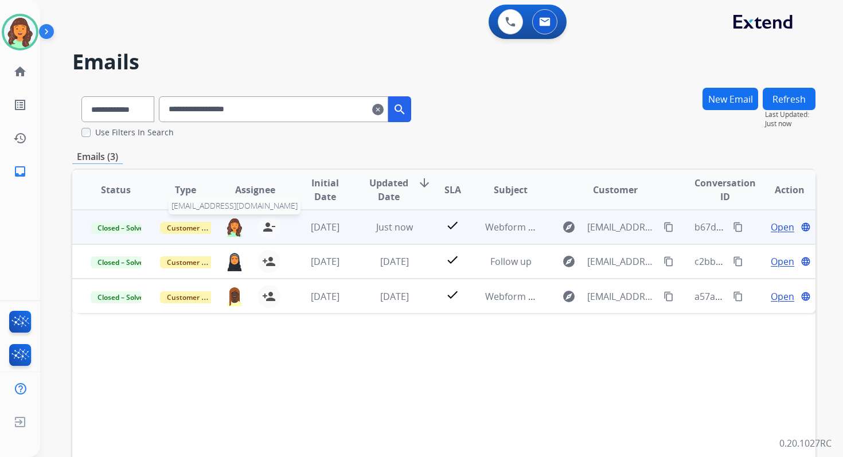
click at [233, 231] on img at bounding box center [234, 226] width 18 height 19
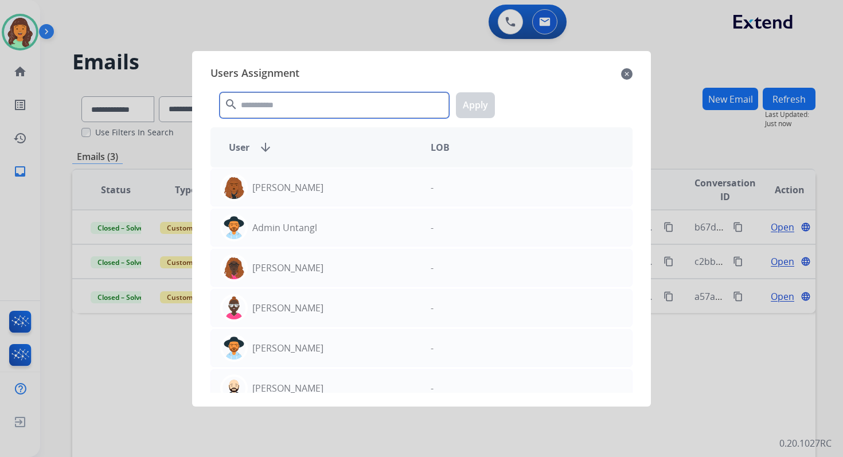
click at [305, 103] on input "text" at bounding box center [334, 105] width 229 height 26
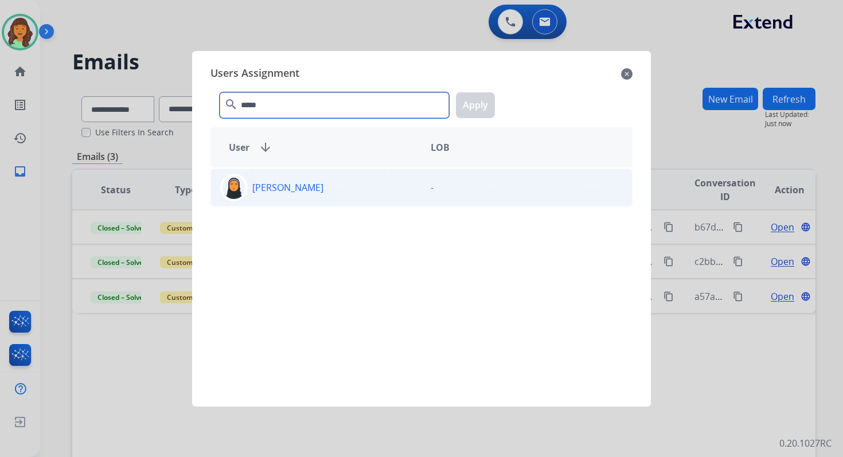
type input "*****"
click at [322, 189] on div "[PERSON_NAME]" at bounding box center [316, 188] width 210 height 28
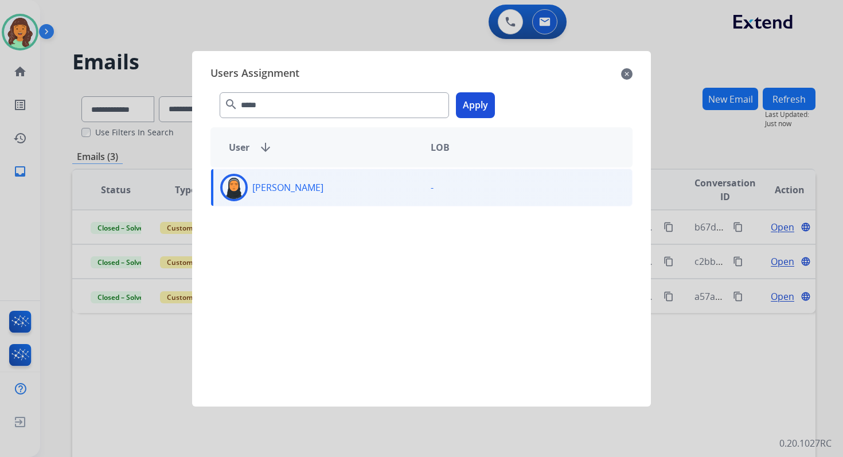
click at [473, 102] on button "Apply" at bounding box center [475, 105] width 39 height 26
